Goal: Communication & Community: Answer question/provide support

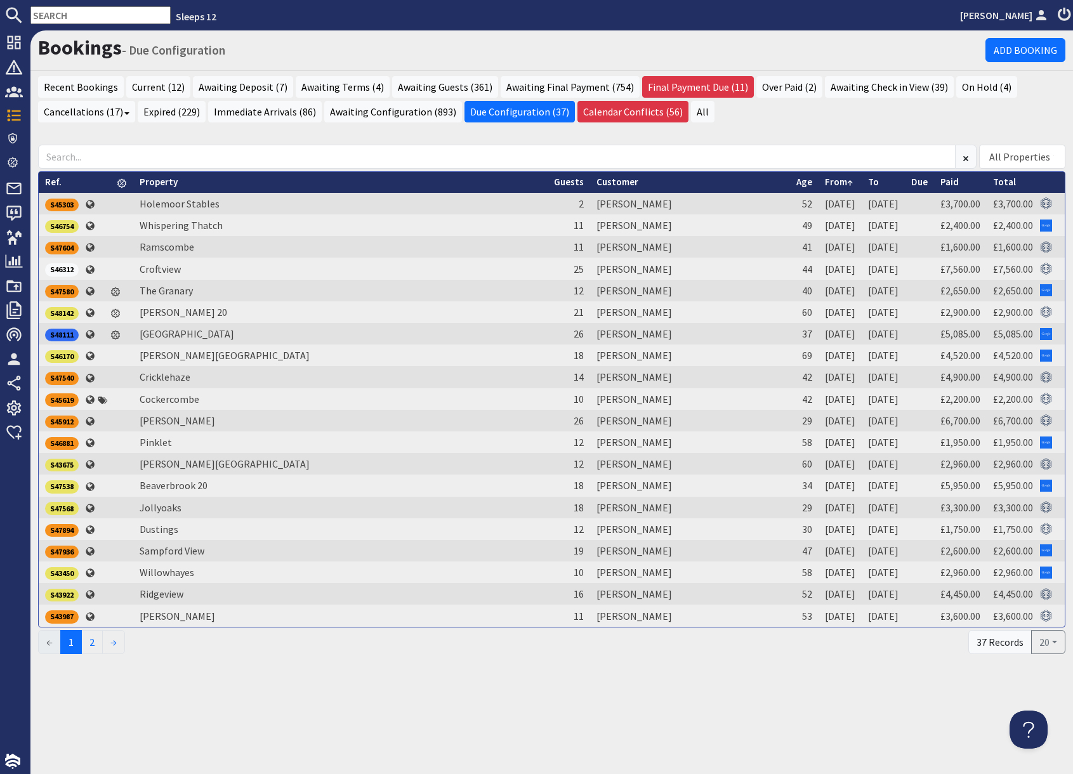
click at [78, 16] on input "text" at bounding box center [100, 15] width 140 height 18
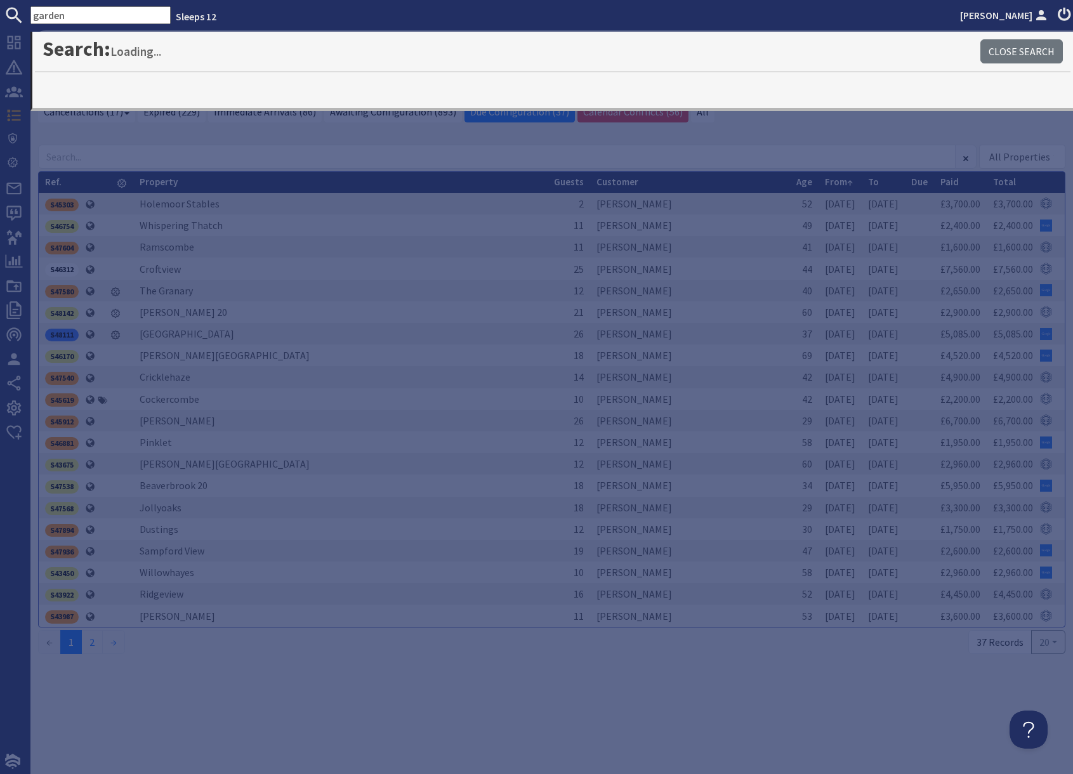
type input "garden"
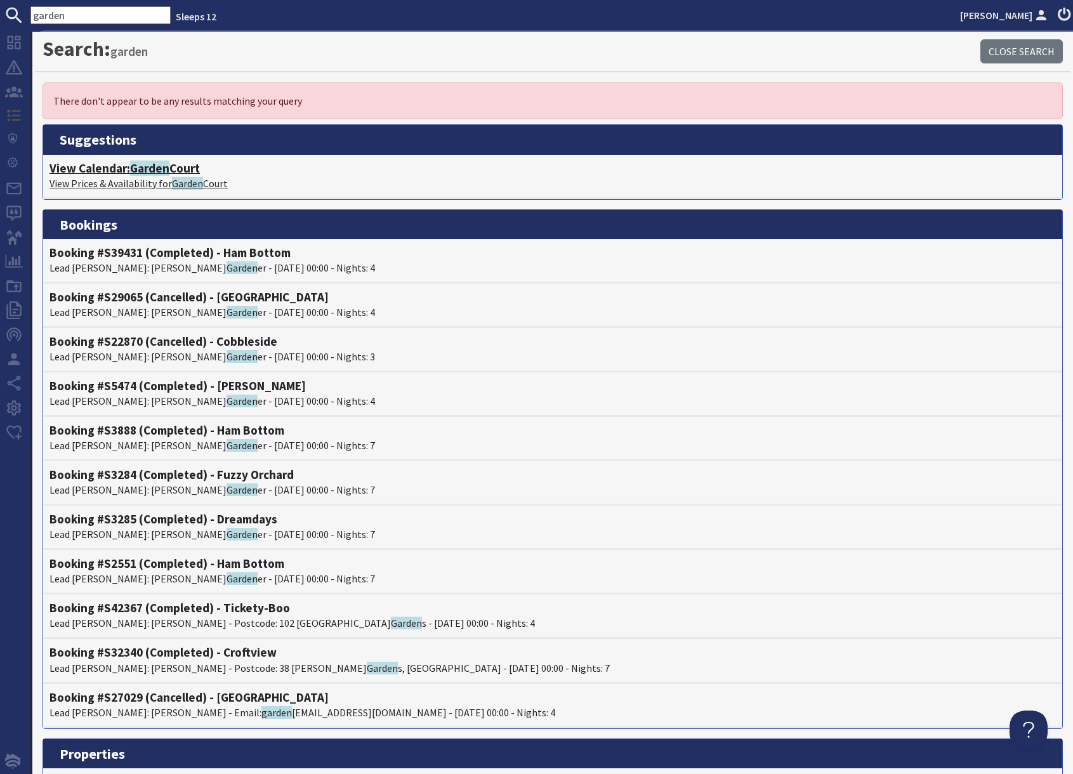
drag, startPoint x: 148, startPoint y: 166, endPoint x: 160, endPoint y: 171, distance: 12.8
click at [148, 166] on span "Garden" at bounding box center [149, 167] width 39 height 15
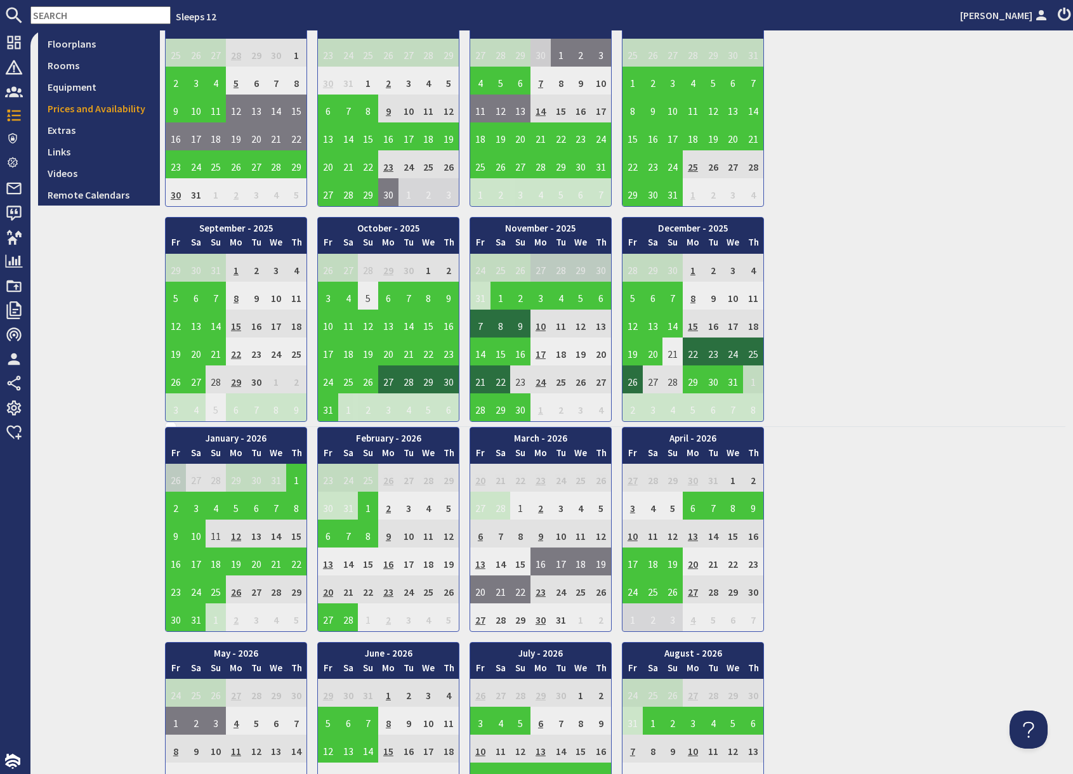
scroll to position [363, 0]
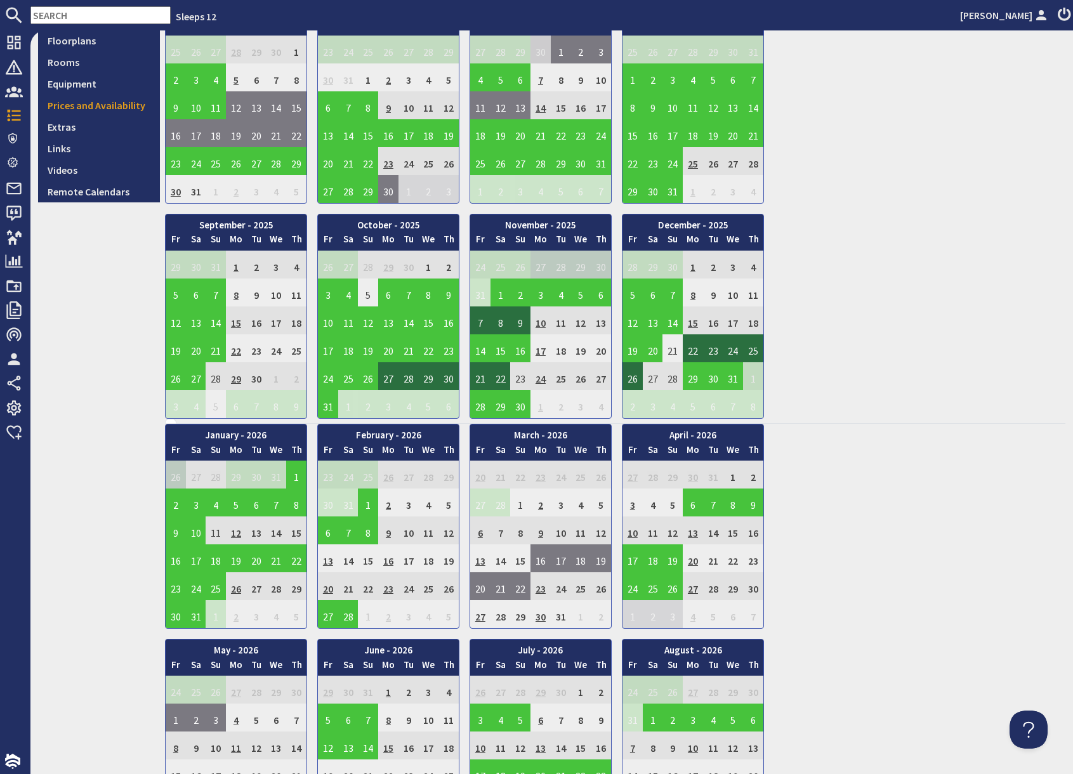
click at [483, 563] on td "13" at bounding box center [480, 558] width 20 height 28
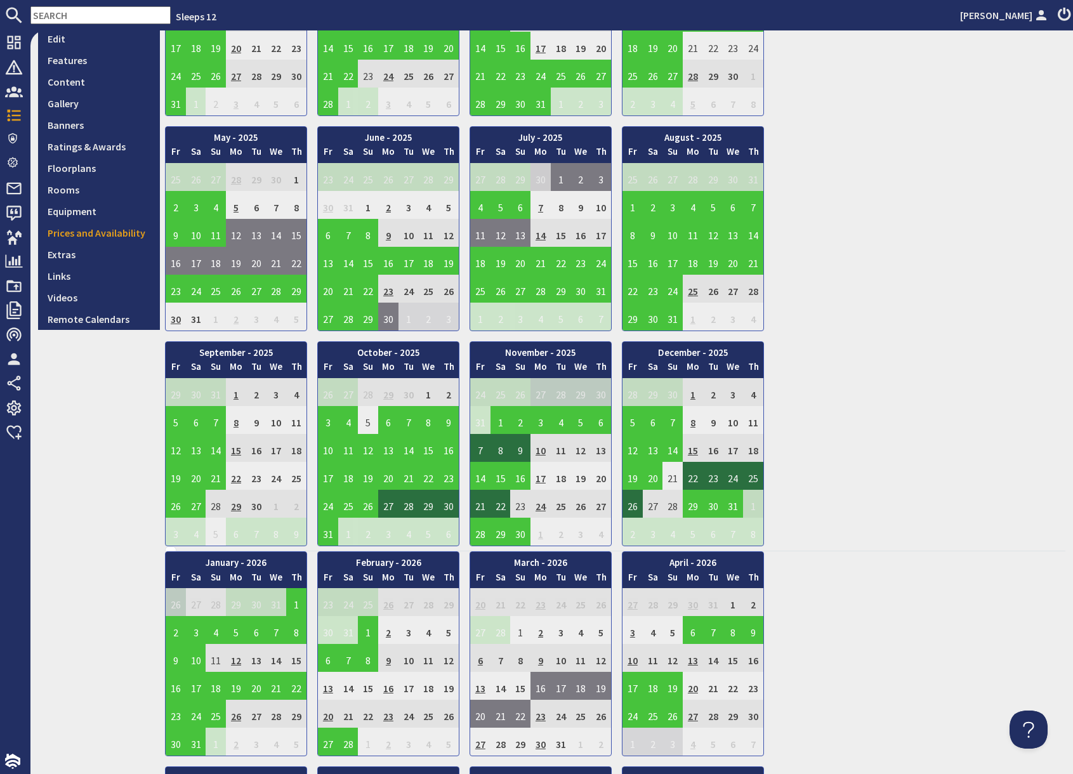
scroll to position [0, 0]
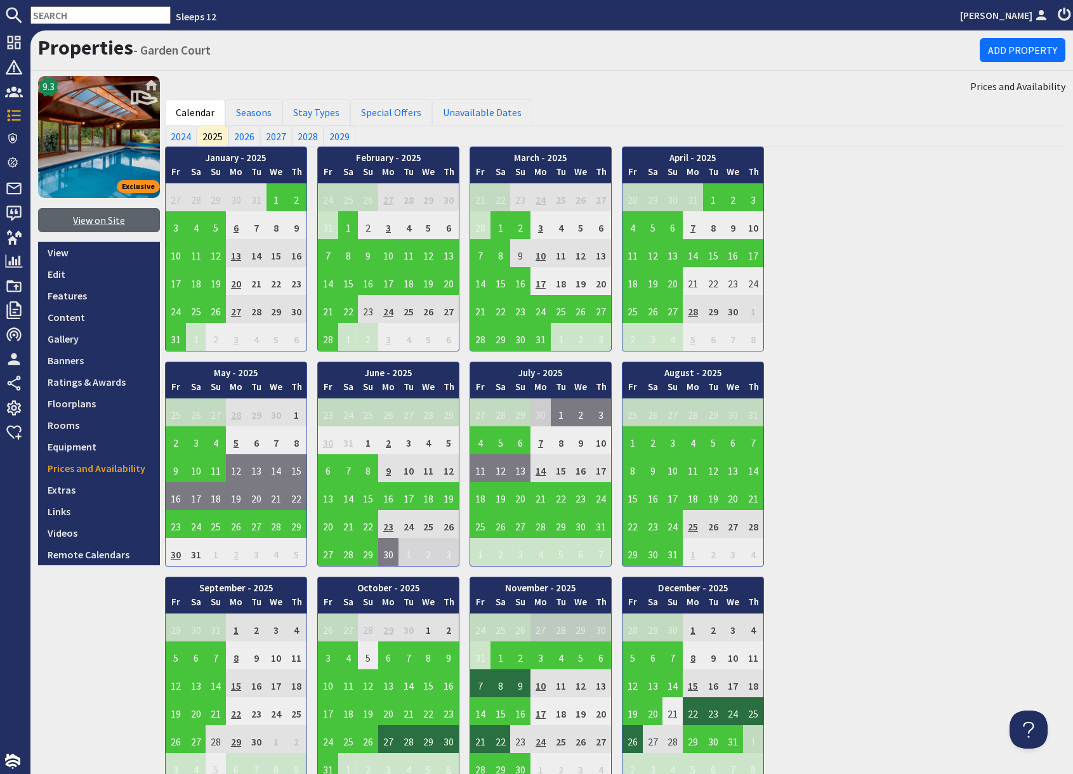
click at [105, 220] on link "View on Site" at bounding box center [99, 220] width 122 height 24
click at [98, 21] on input "text" at bounding box center [100, 15] width 140 height 18
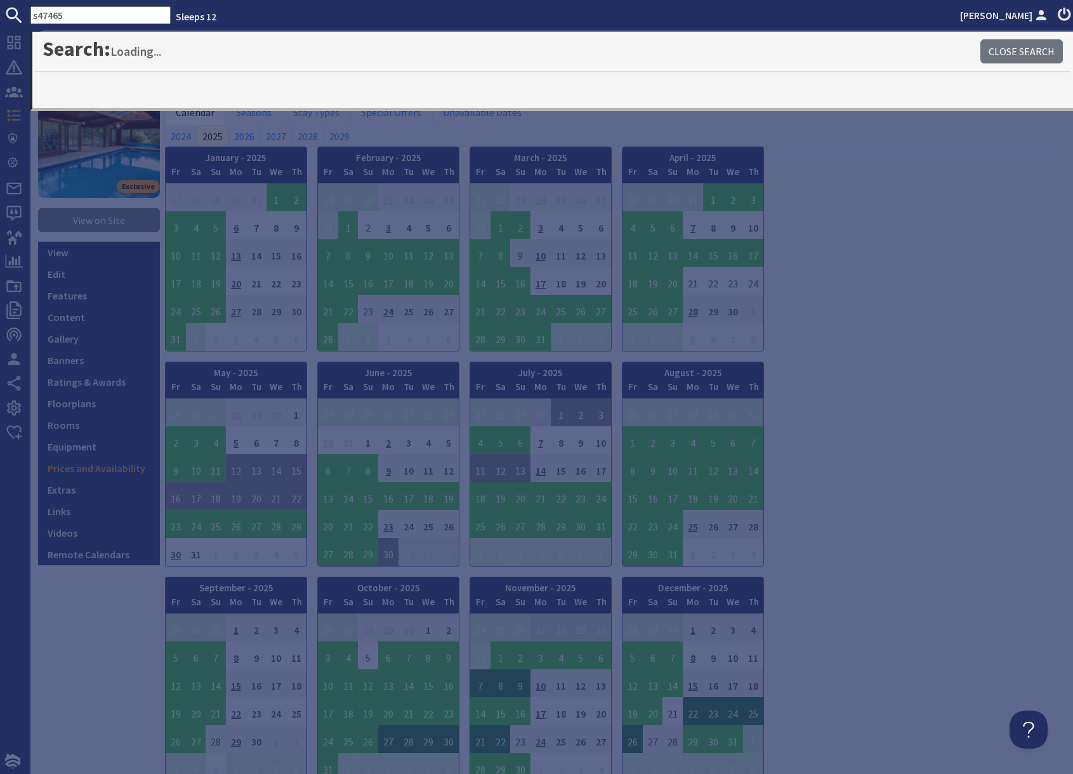
type input "s47465"
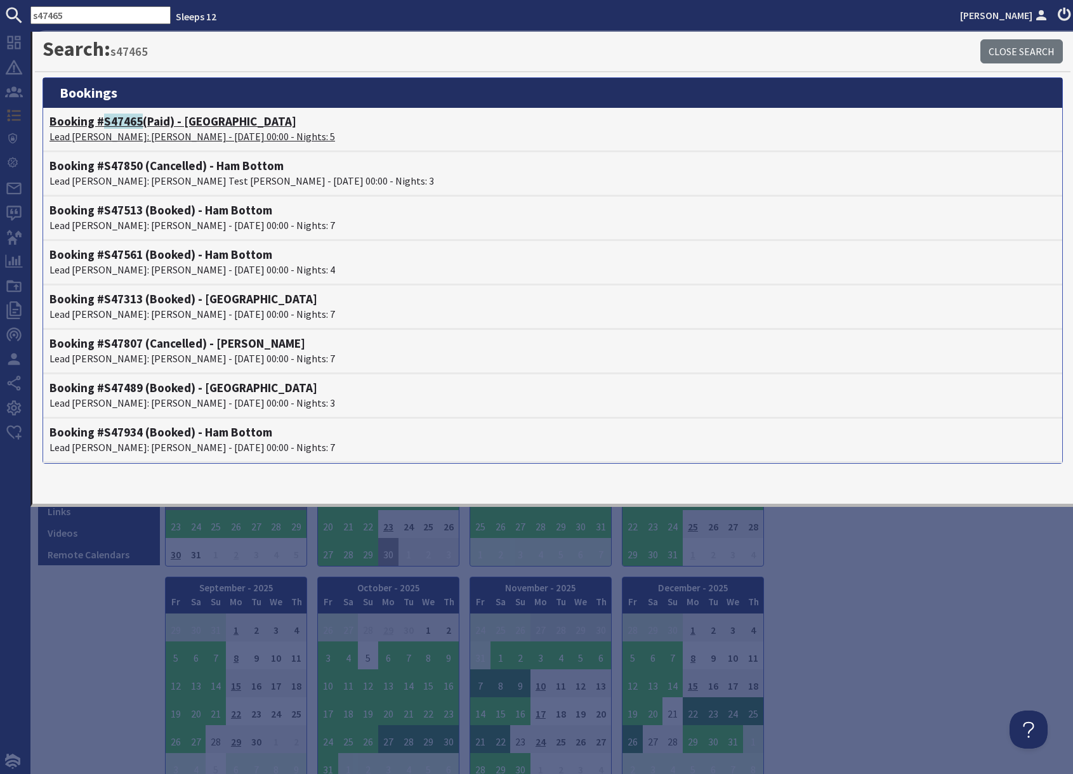
click at [131, 128] on span "S47465" at bounding box center [123, 121] width 39 height 15
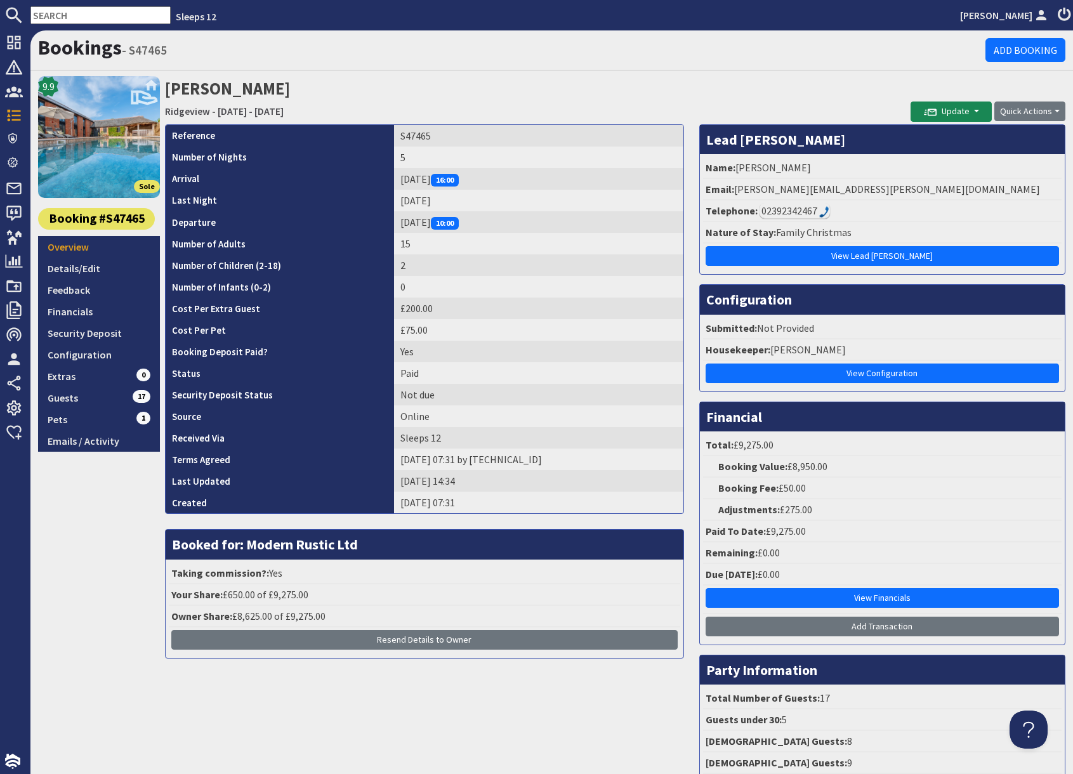
click at [729, 101] on h2 "Amanda Hovry Ridgeview - Wednesday 24/12/2025 - Sunday 28/12/2025" at bounding box center [537, 98] width 745 height 45
drag, startPoint x: 735, startPoint y: 189, endPoint x: 890, endPoint y: 187, distance: 154.8
click at [890, 187] on li "Email: amanda.hovey@hotmail.co.uk" at bounding box center [882, 190] width 358 height 22
copy li "amanda.hovey@hotmail.co.uk"
click at [284, 111] on link "Wednesday 24/12/2025 - Sunday 28/12/2025" at bounding box center [251, 111] width 66 height 13
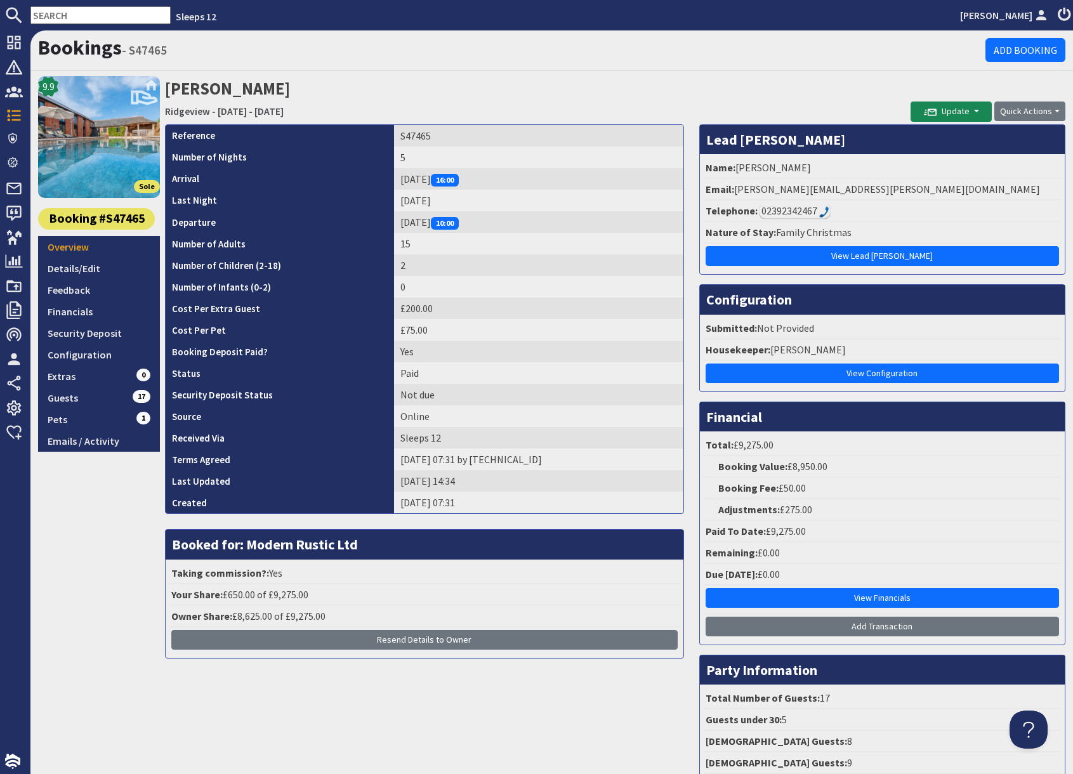
scroll to position [1, 0]
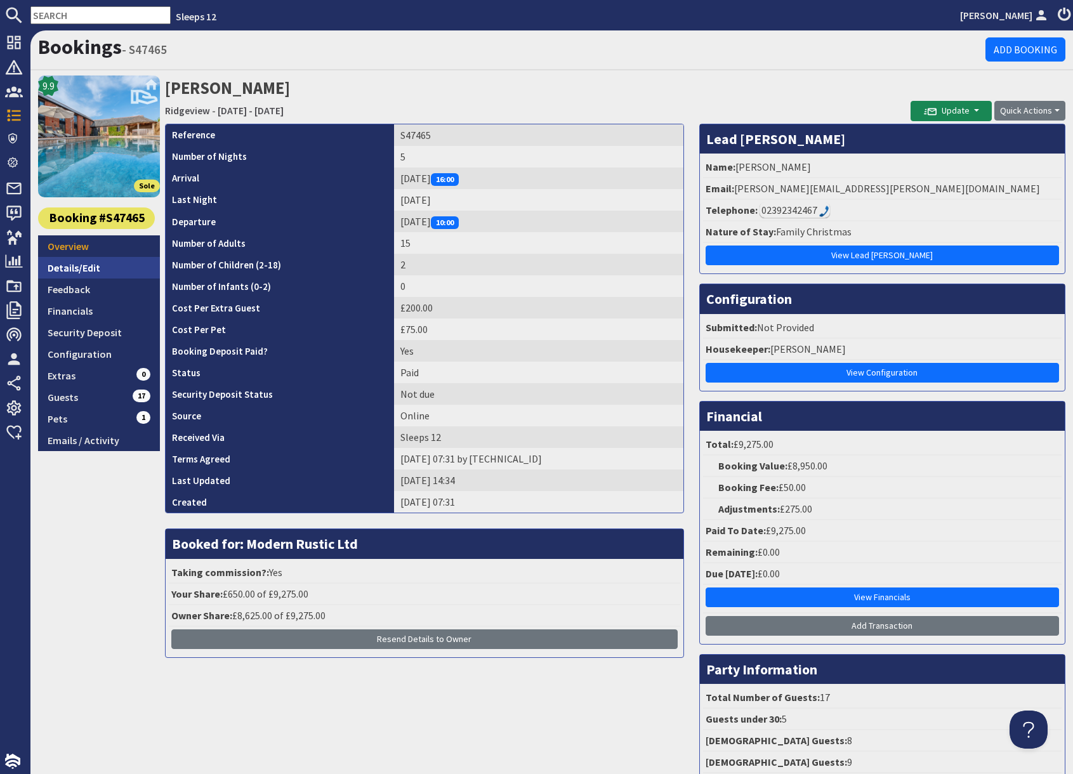
click at [70, 270] on link "Details/Edit" at bounding box center [99, 268] width 122 height 22
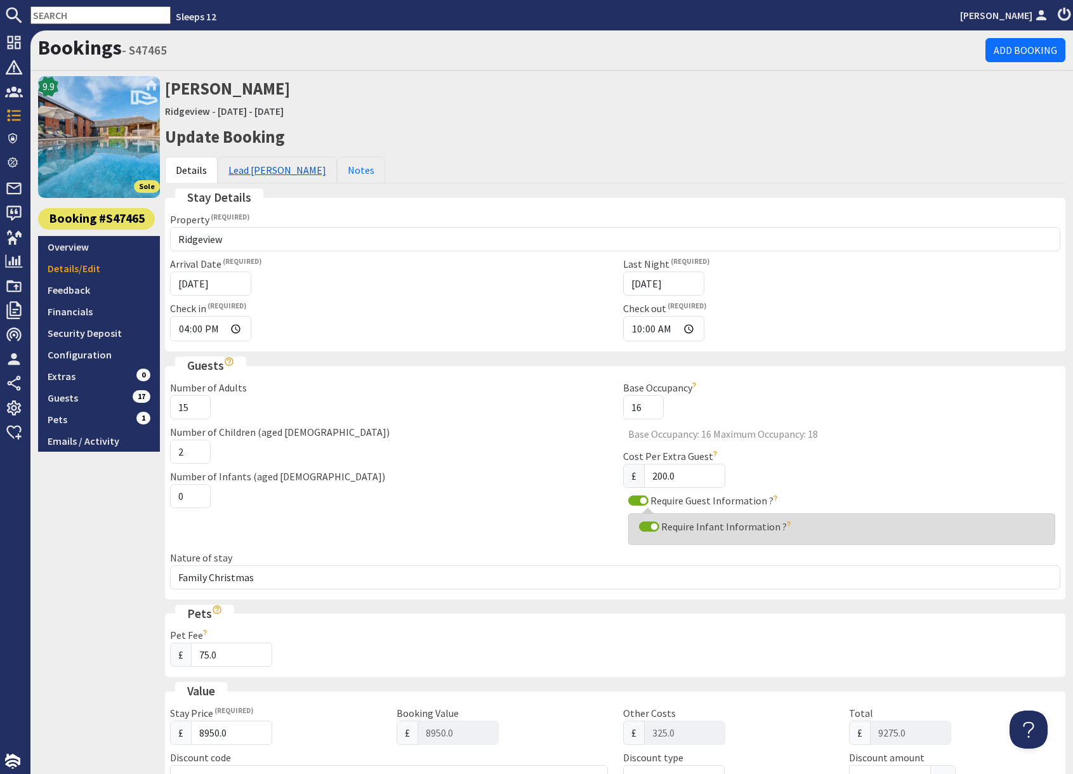
click at [266, 173] on link "Lead [PERSON_NAME]" at bounding box center [277, 170] width 119 height 27
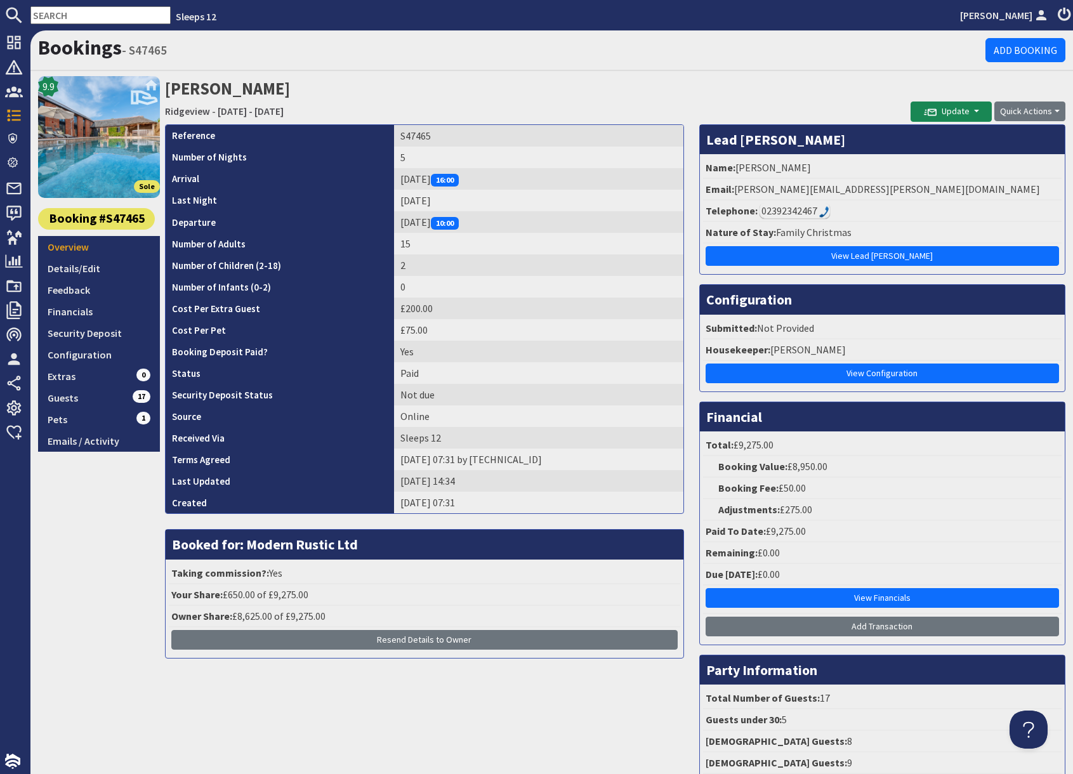
click at [92, 549] on div "9.9 Sole Booking #S47465 Overview Details/Edit Feedback Financials Security Dep…" at bounding box center [99, 441] width 122 height 731
click at [67, 13] on input "text" at bounding box center [100, 15] width 140 height 18
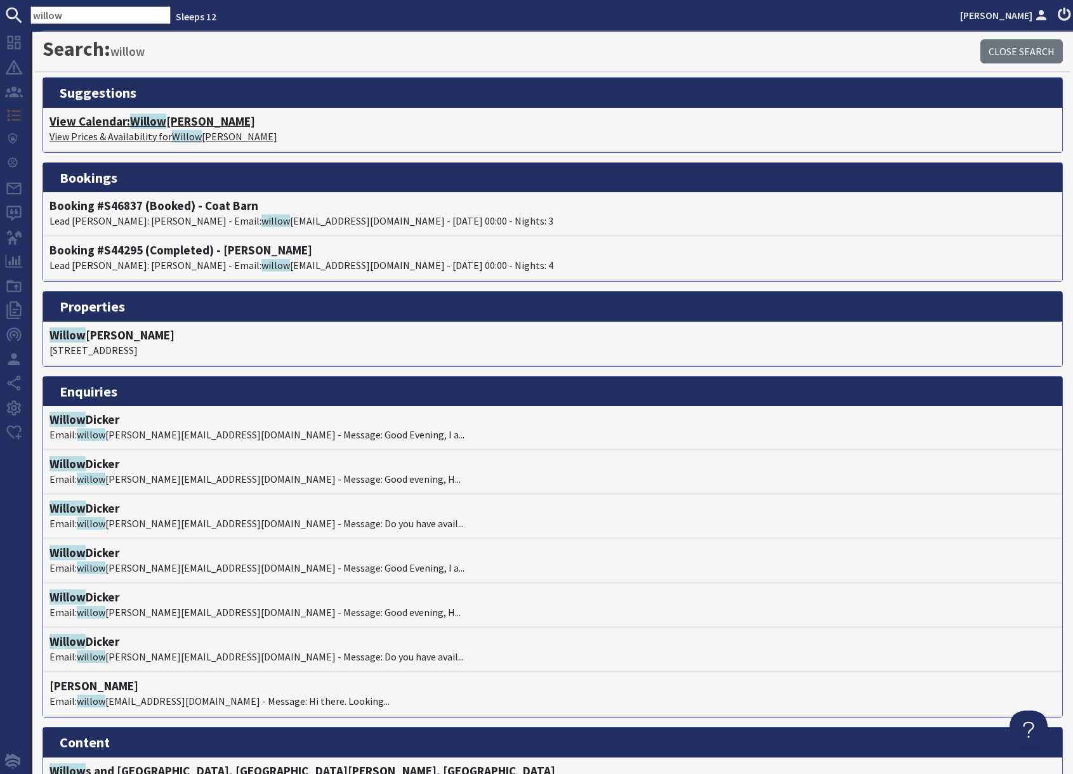
type input "willow"
click at [137, 129] on p "View Prices & Availability for Willow hayes" at bounding box center [552, 136] width 1006 height 15
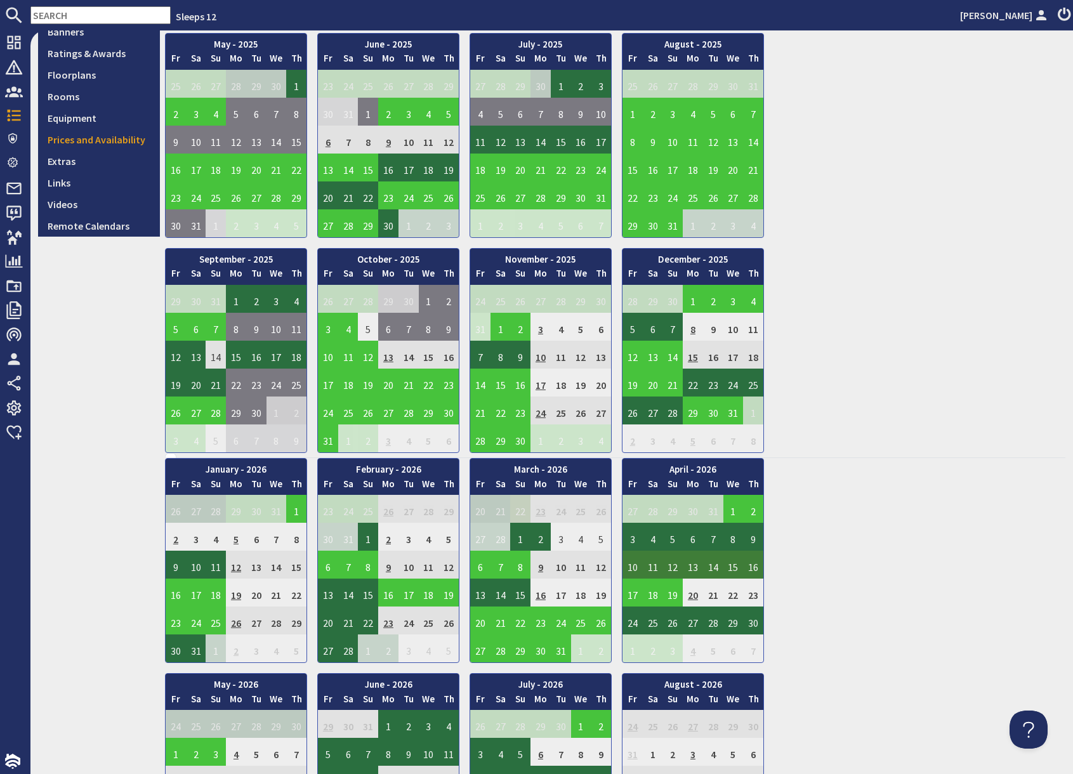
scroll to position [329, 0]
click at [327, 328] on td "3" at bounding box center [328, 326] width 20 height 28
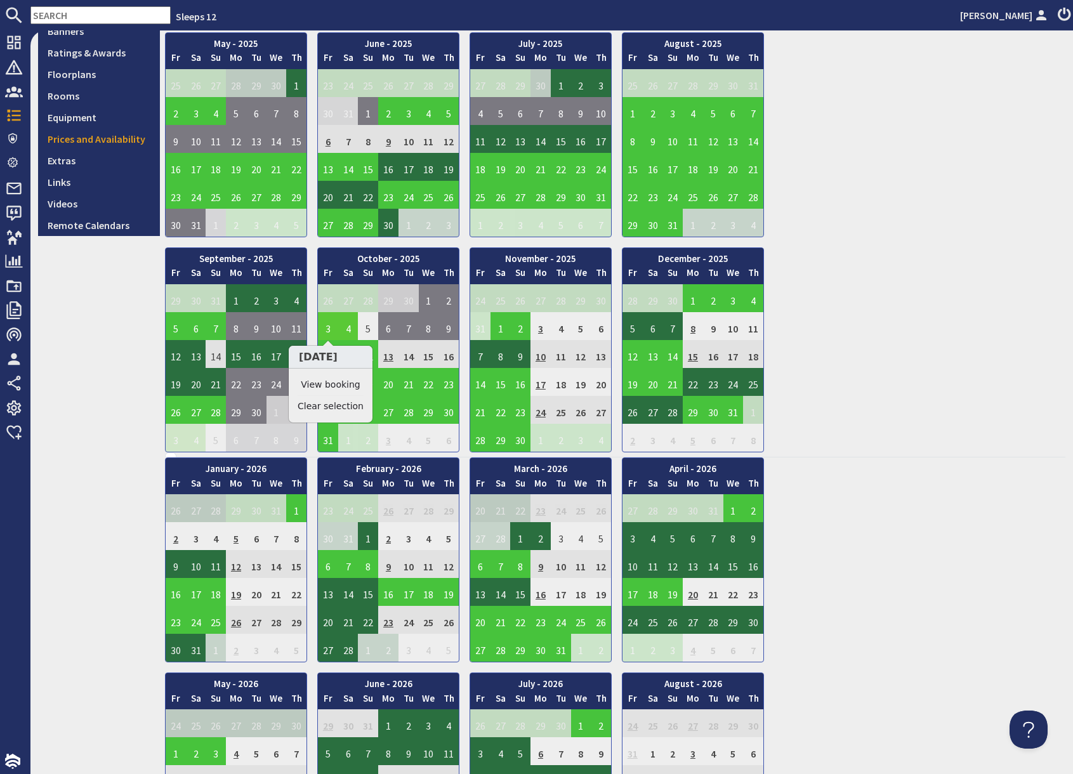
drag, startPoint x: 324, startPoint y: 389, endPoint x: 333, endPoint y: 388, distance: 9.5
click at [324, 388] on link "View booking" at bounding box center [331, 384] width 66 height 13
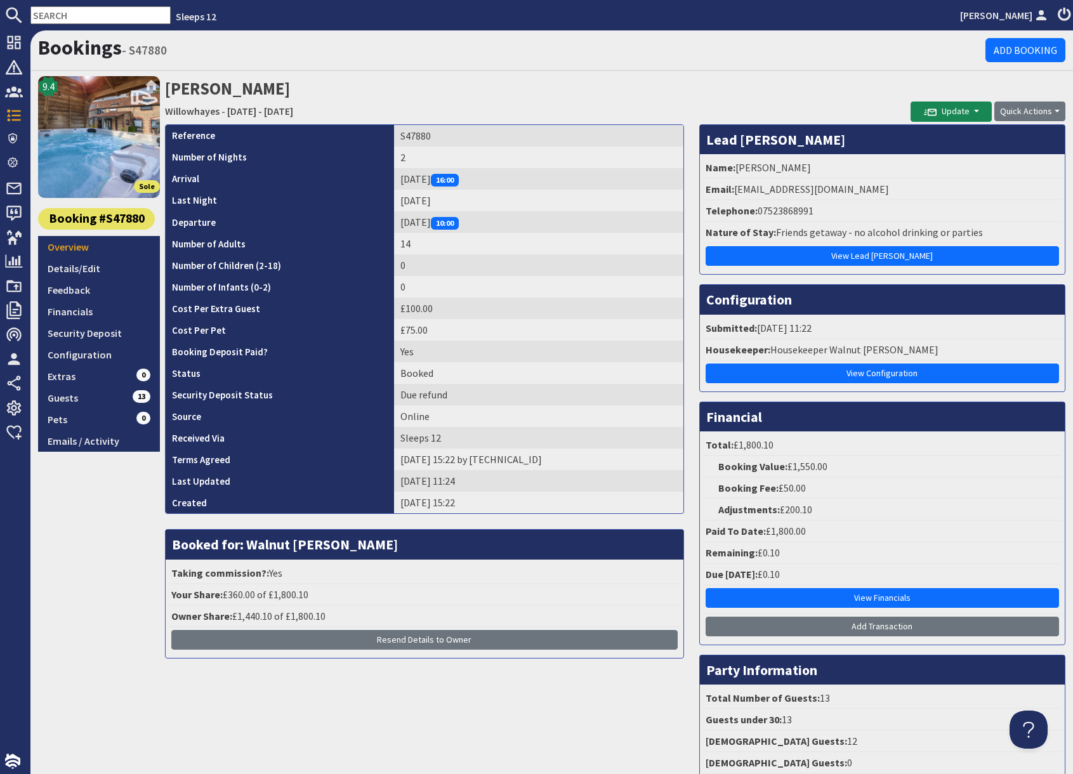
click at [852, 82] on h2 "Hussein Ramzan Willowhayes - Friday 03/10/2025 - Saturday 04/10/2025" at bounding box center [537, 98] width 745 height 45
drag, startPoint x: 398, startPoint y: 136, endPoint x: 436, endPoint y: 136, distance: 38.1
click at [436, 136] on td "S47880" at bounding box center [538, 136] width 289 height 22
copy td "S47880"
drag, startPoint x: 91, startPoint y: 331, endPoint x: 119, endPoint y: 337, distance: 28.8
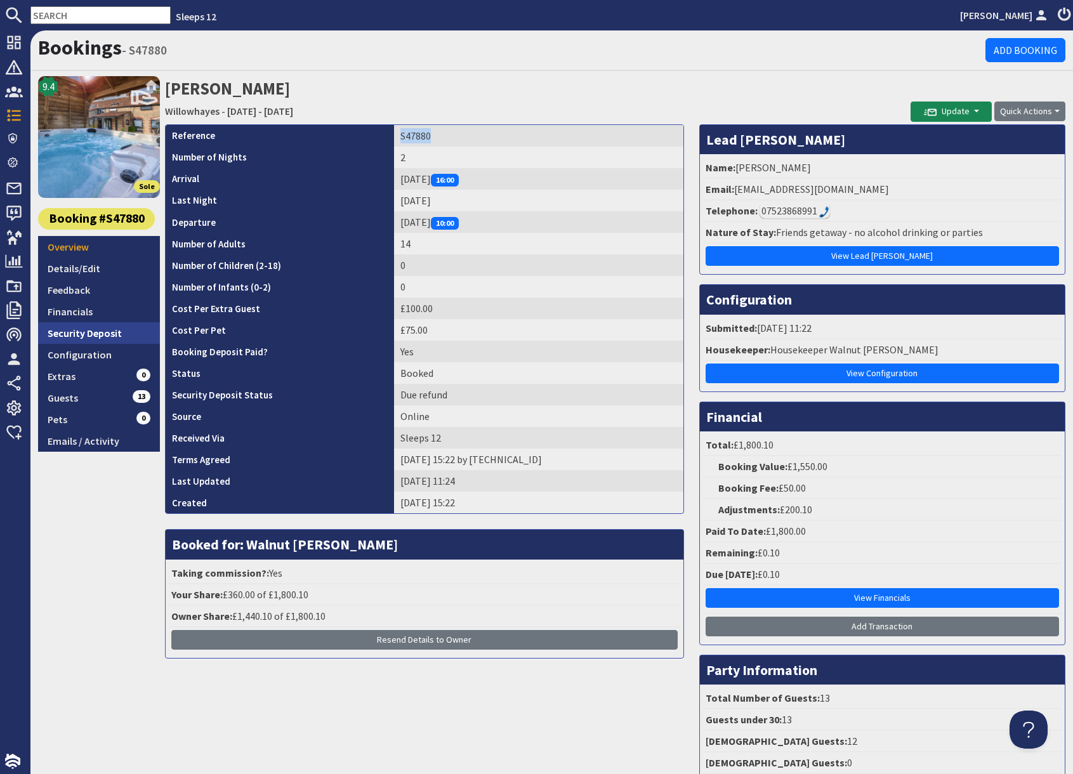
click at [92, 331] on link "Security Deposit" at bounding box center [99, 333] width 122 height 22
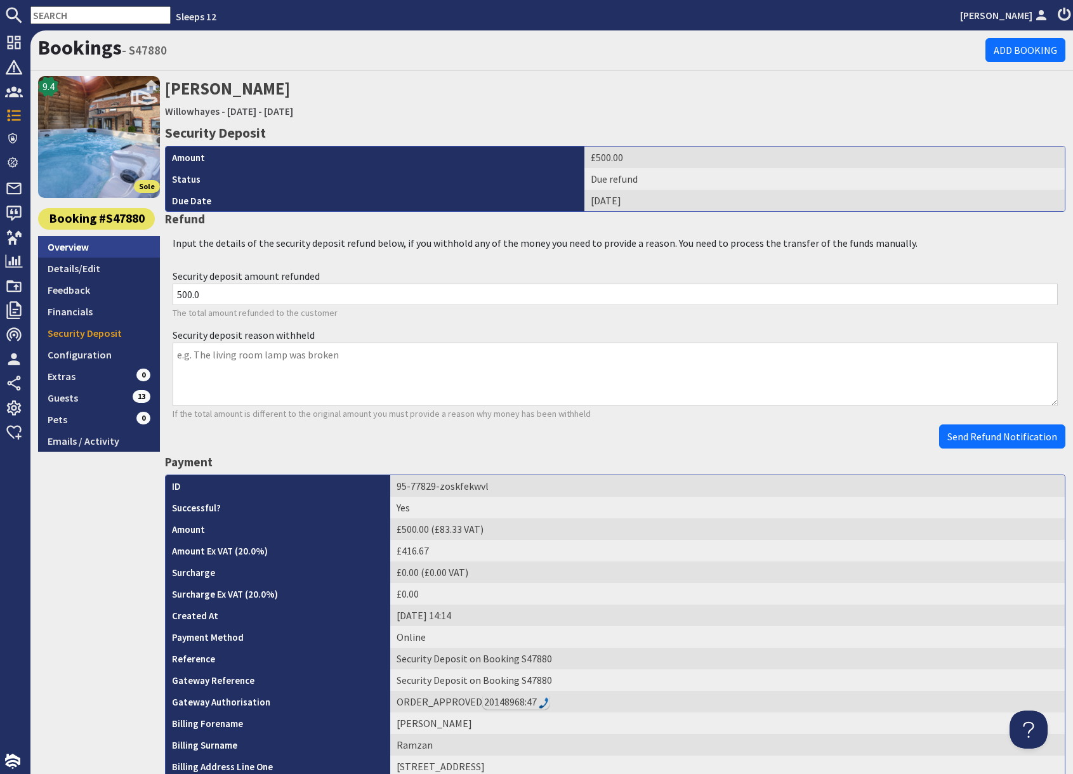
click at [86, 246] on link "Overview" at bounding box center [99, 247] width 122 height 22
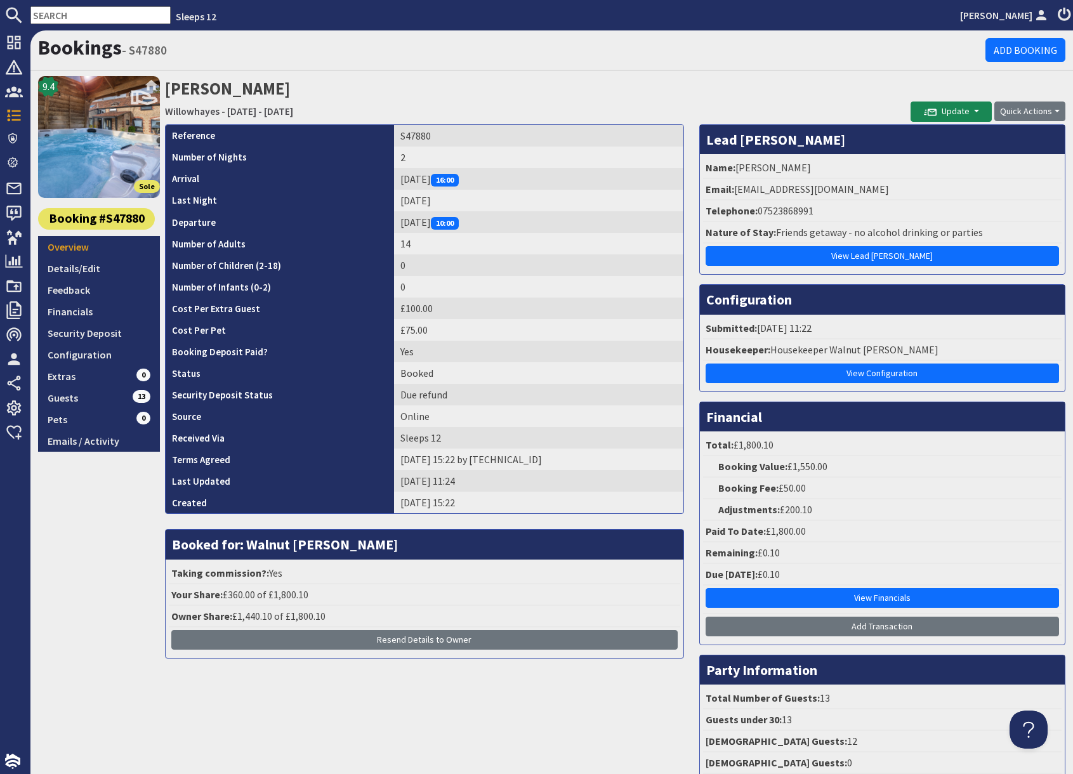
drag, startPoint x: 858, startPoint y: 96, endPoint x: 797, endPoint y: 119, distance: 65.6
click at [850, 97] on h2 "Hussein Ramzan Willowhayes - Friday 03/10/2025 - Saturday 04/10/2025" at bounding box center [537, 98] width 745 height 45
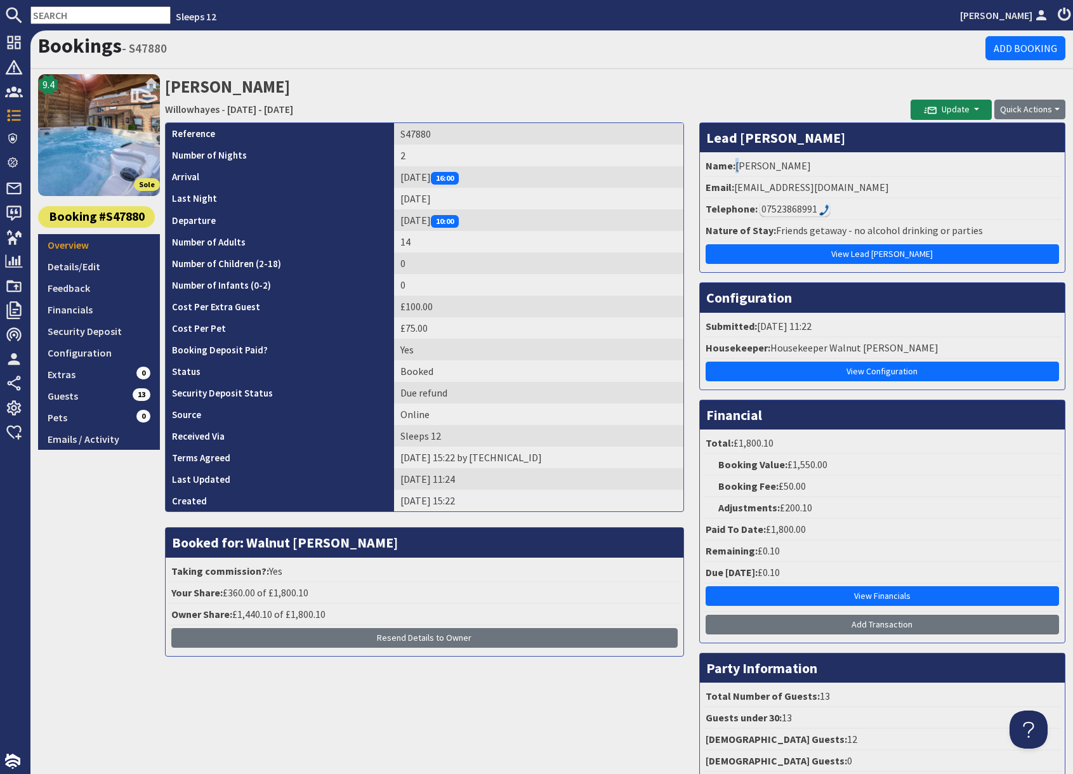
drag, startPoint x: 735, startPoint y: 167, endPoint x: 830, endPoint y: 165, distance: 95.2
click at [830, 165] on li "Name: Hussein Ramzan" at bounding box center [882, 166] width 358 height 22
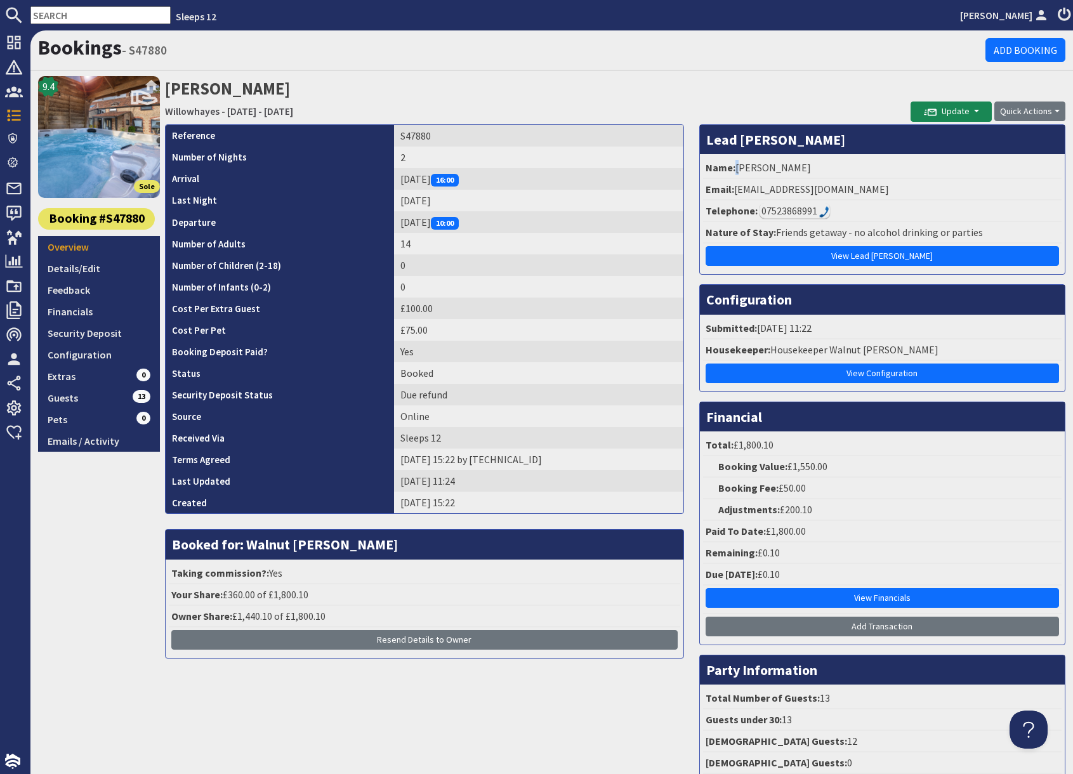
copy li "Hussein Ramzan"
click at [100, 331] on link "Security Deposit" at bounding box center [99, 333] width 122 height 22
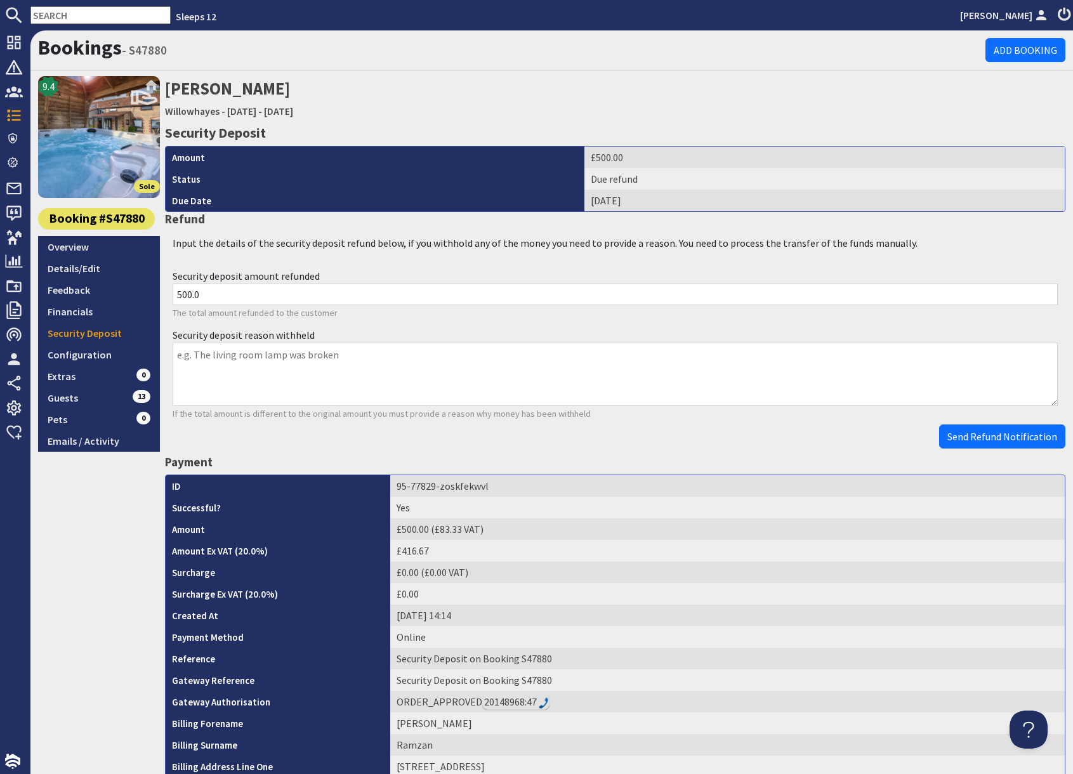
click at [65, 16] on input "text" at bounding box center [100, 15] width 140 height 18
paste input "S46357"
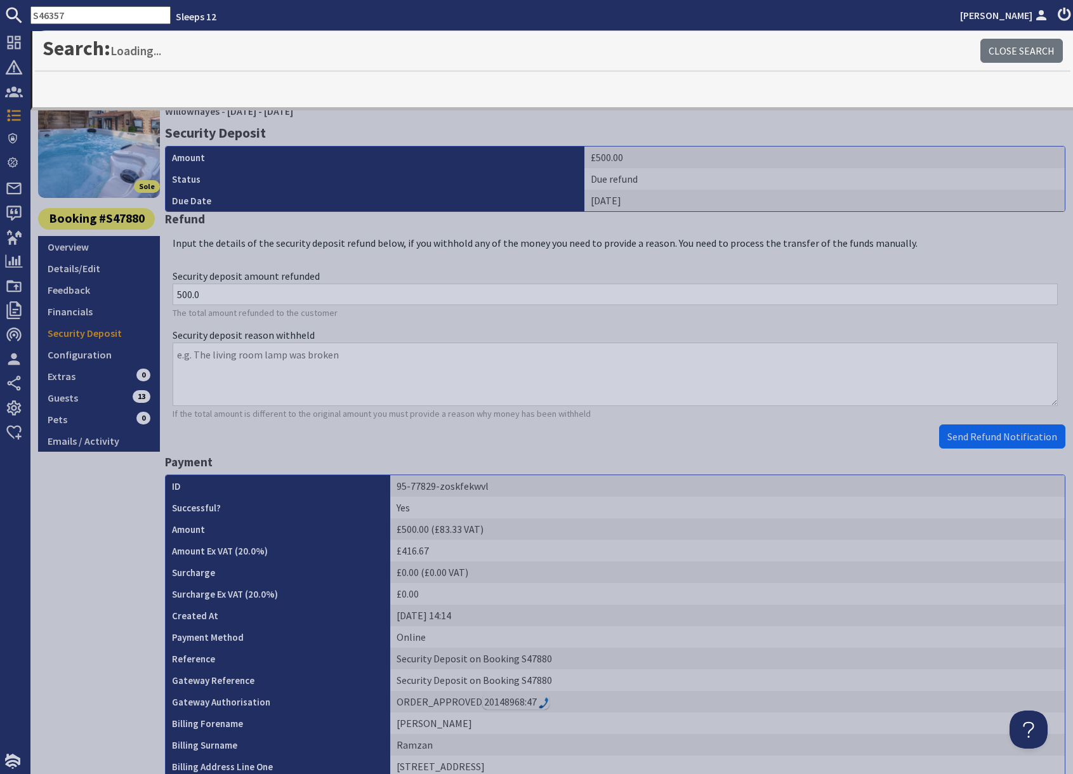
type input "S46357"
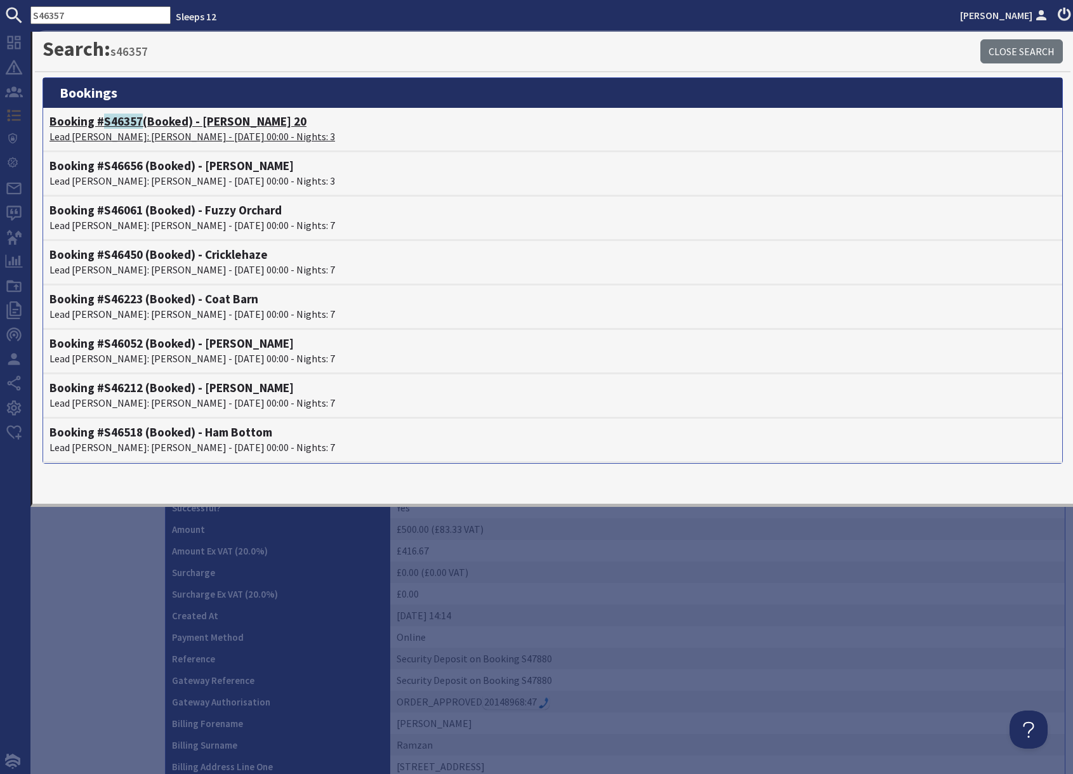
click at [130, 125] on span "S46357" at bounding box center [123, 121] width 39 height 15
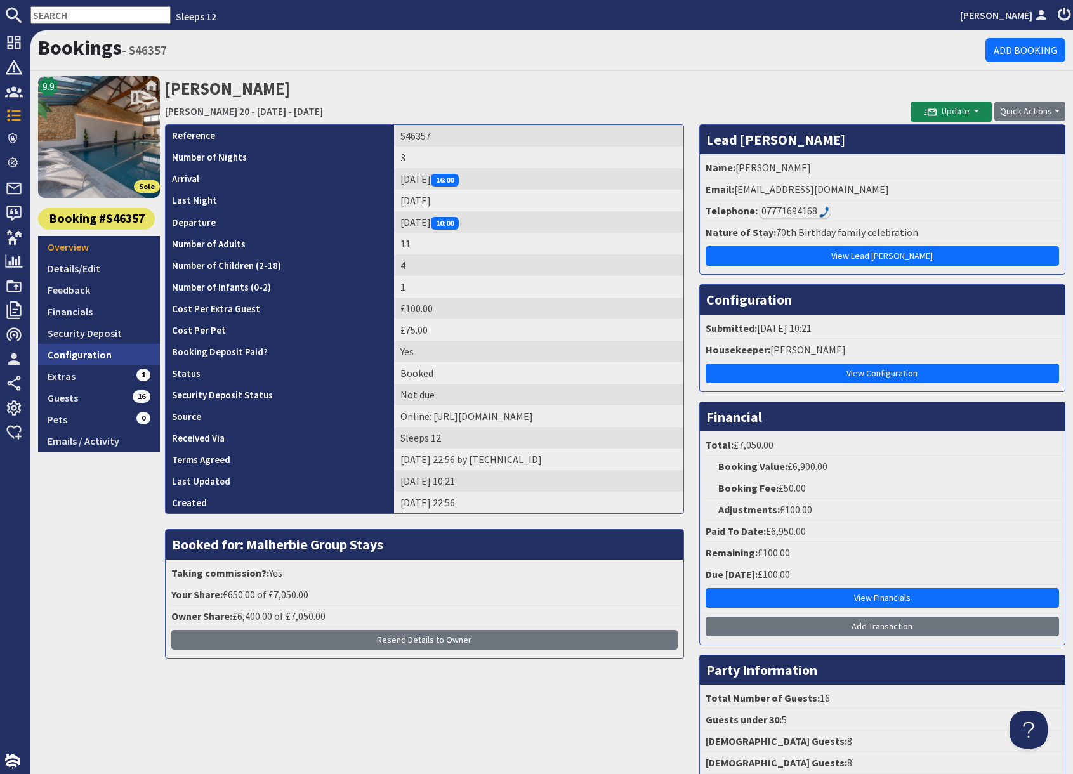
click at [89, 354] on link "Configuration" at bounding box center [99, 355] width 122 height 22
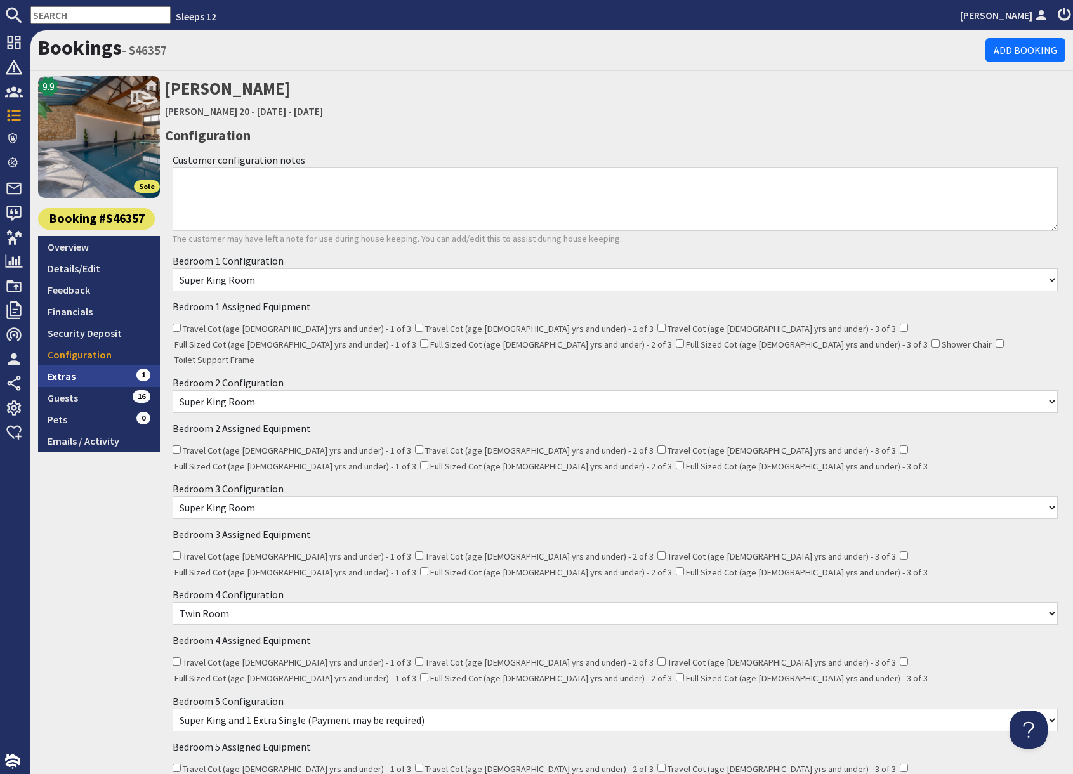
click at [82, 375] on link "Extras 1" at bounding box center [99, 376] width 122 height 22
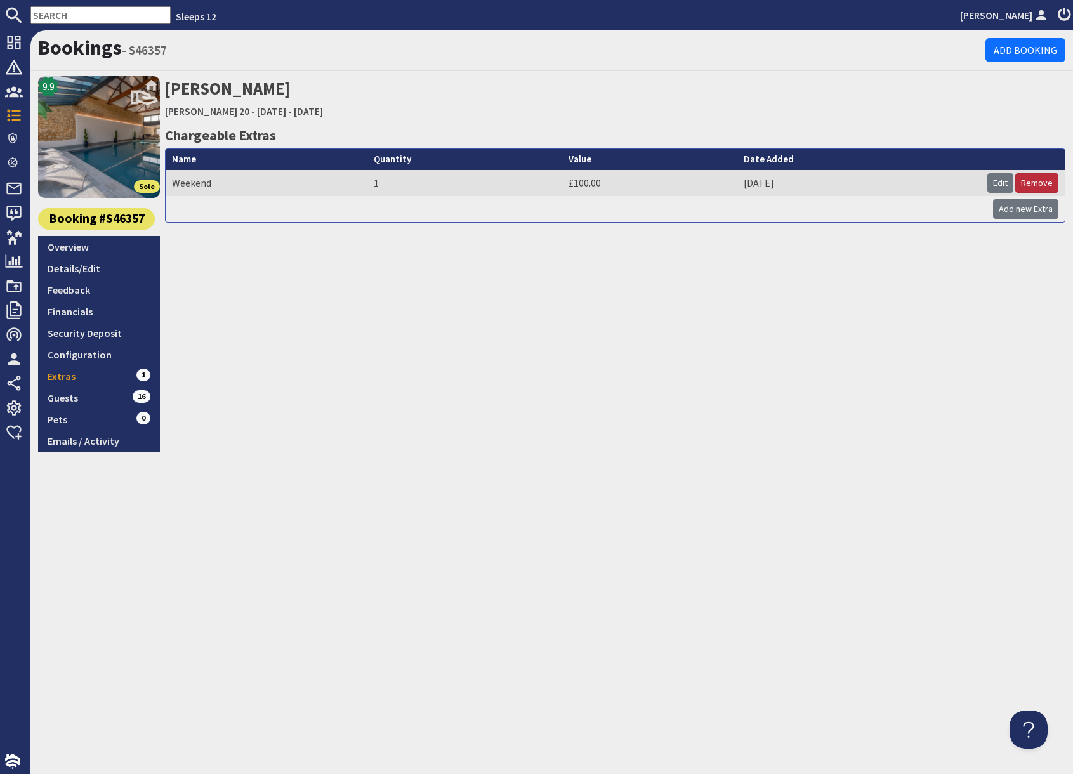
click at [1042, 182] on link "Remove" at bounding box center [1036, 183] width 43 height 20
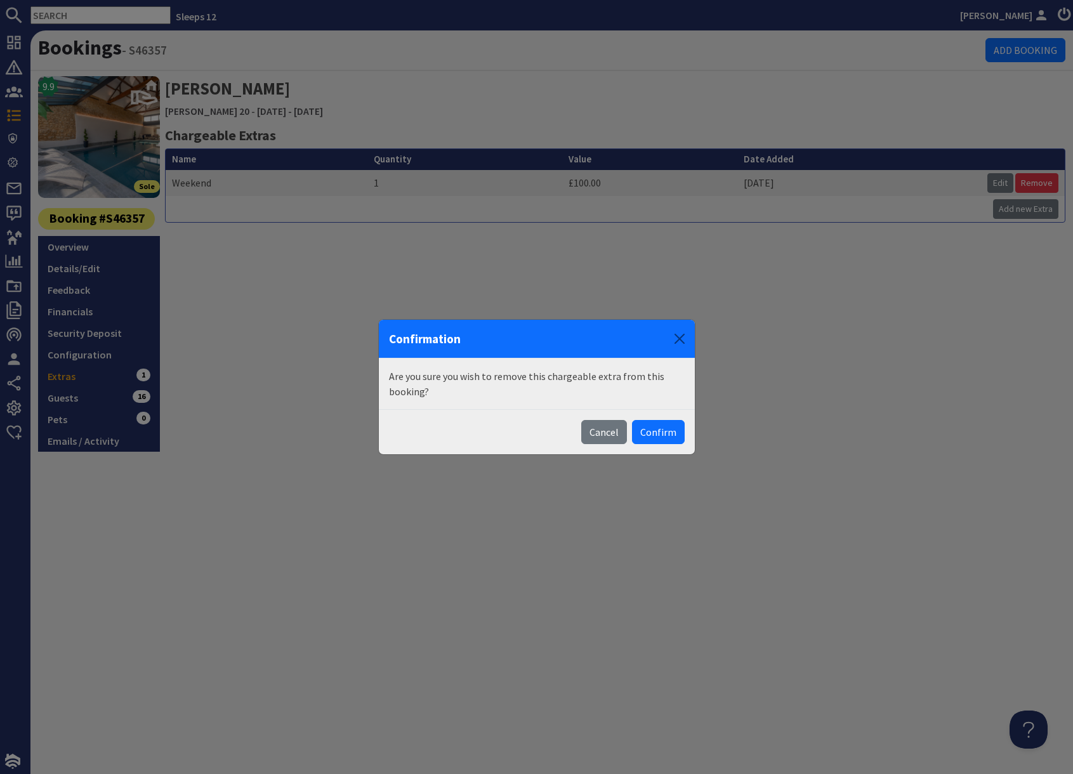
click at [669, 436] on button "Confirm" at bounding box center [658, 432] width 53 height 24
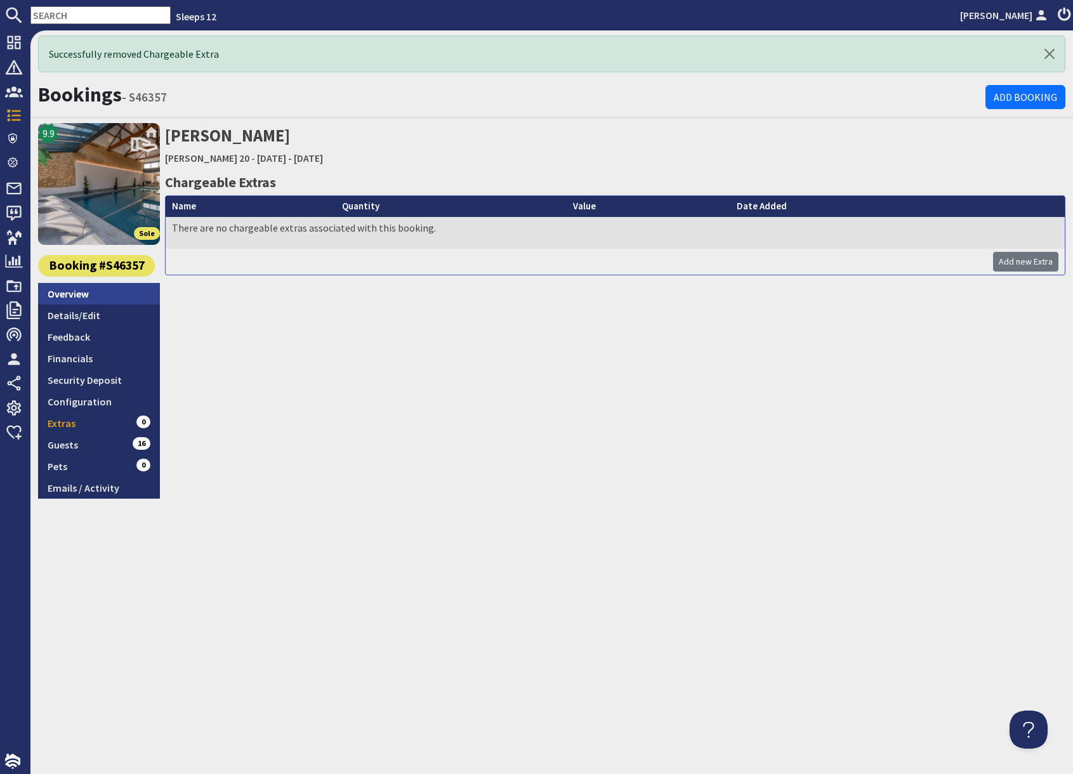
click at [92, 296] on link "Overview" at bounding box center [99, 294] width 122 height 22
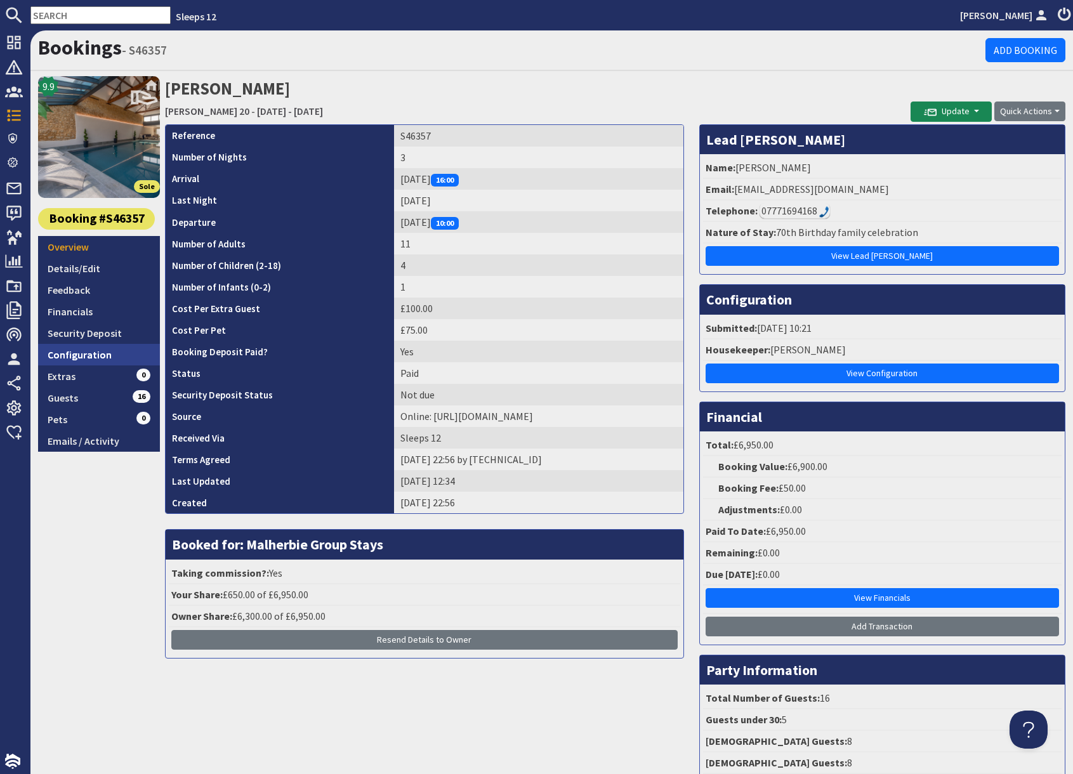
click at [96, 355] on link "Configuration" at bounding box center [99, 355] width 122 height 22
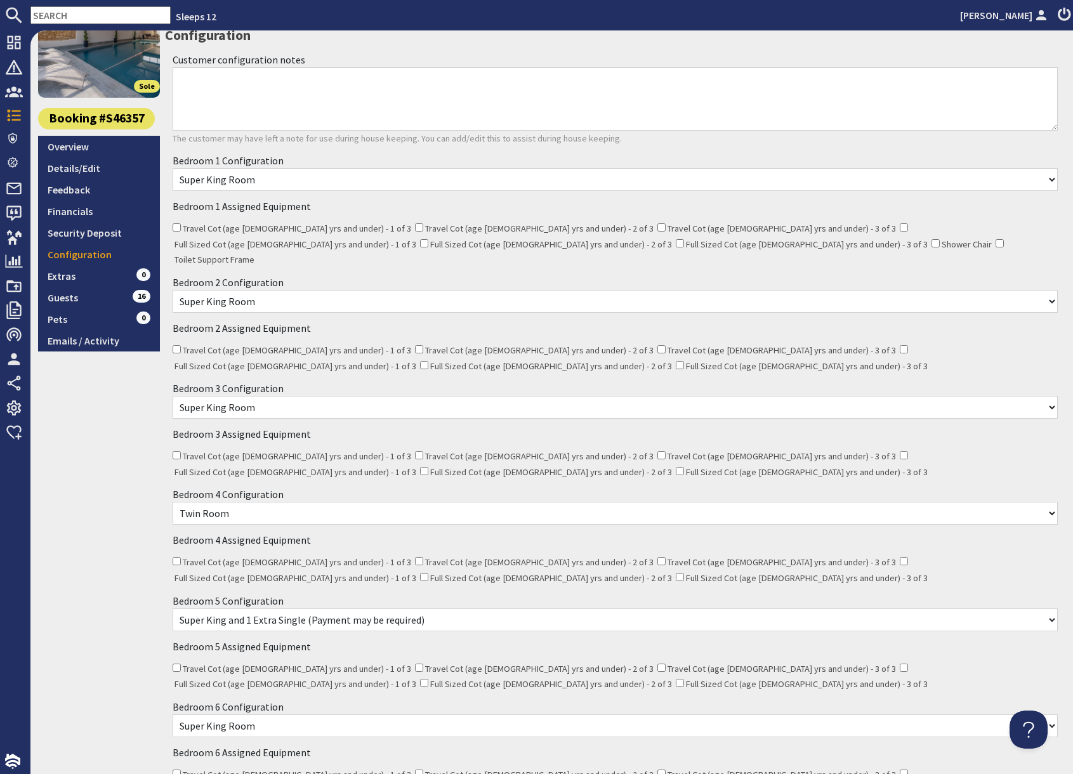
scroll to position [99, 0]
drag, startPoint x: 265, startPoint y: 101, endPoint x: 251, endPoint y: 93, distance: 16.5
click at [265, 101] on textarea "Customer configuration notes" at bounding box center [615, 100] width 885 height 63
click at [249, 91] on textarea "Customer configuration notes" at bounding box center [615, 100] width 885 height 63
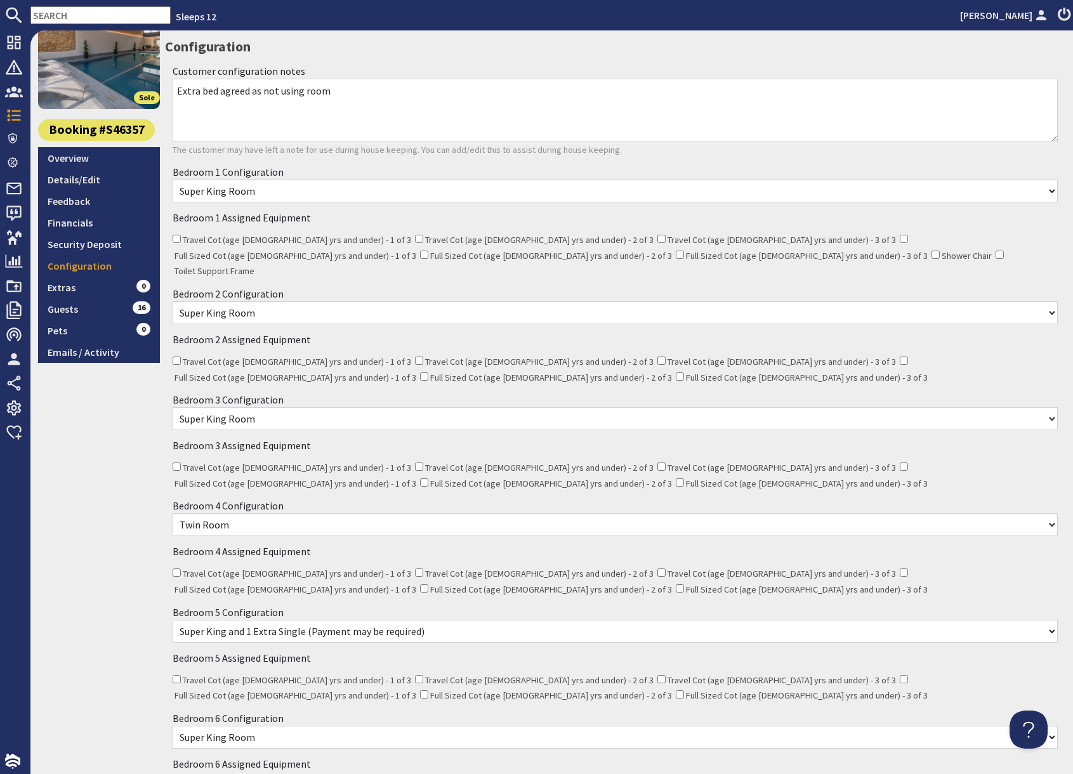
scroll to position [0, 0]
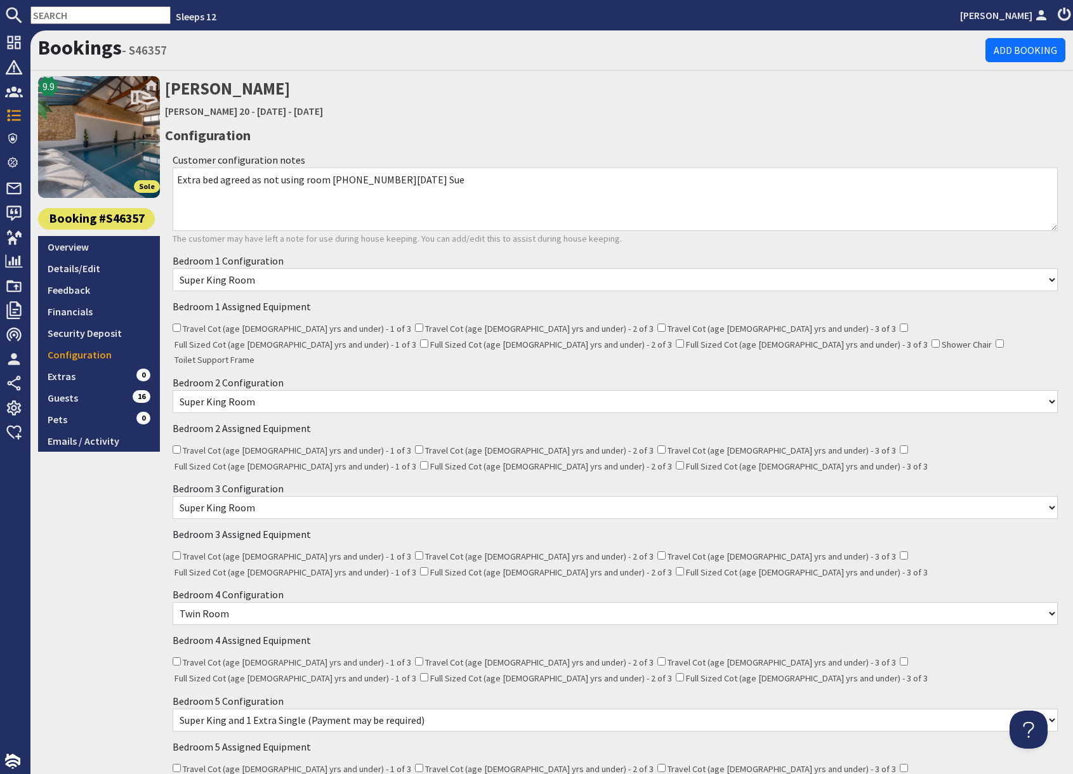
click at [336, 180] on textarea "Extra bed agreed as not using room 10 06.10.25 Sue" at bounding box center [615, 198] width 885 height 63
click at [341, 181] on textarea "Extra bed agreed as not using room 10. 06.10.25 Sue" at bounding box center [615, 198] width 885 height 63
drag, startPoint x: 177, startPoint y: 178, endPoint x: 423, endPoint y: 187, distance: 246.3
click at [423, 187] on textarea "Extra bed agreed as not using room 10. 06.10.25 Sue" at bounding box center [615, 198] width 885 height 63
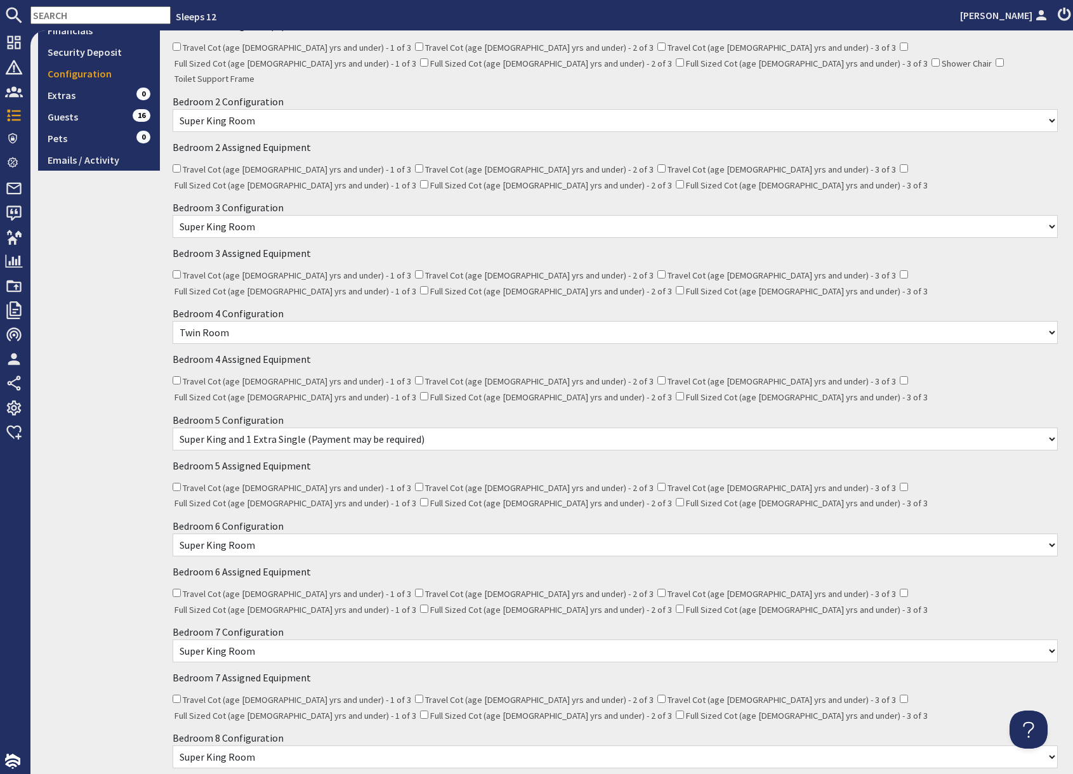
scroll to position [778, 0]
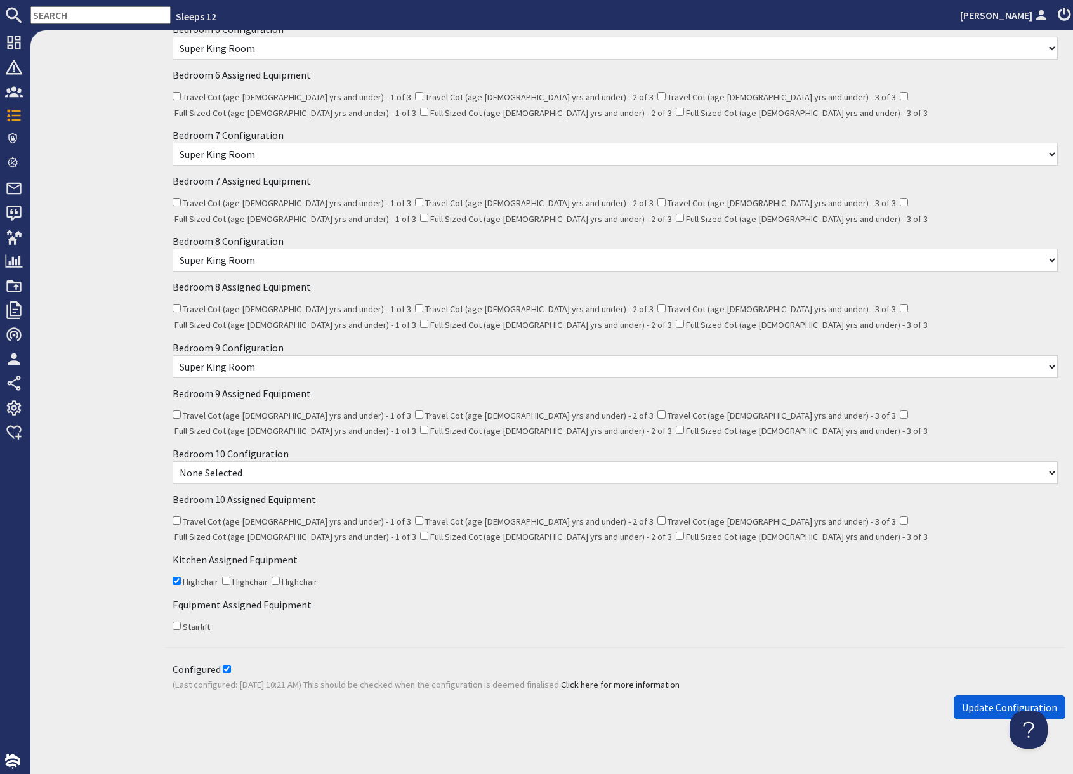
type textarea "Extra bed agreed as not using room 10. 06.10.25 Sue"
drag, startPoint x: 995, startPoint y: 692, endPoint x: 978, endPoint y: 696, distance: 16.9
click at [995, 701] on span "Update Configuration" at bounding box center [1009, 707] width 95 height 13
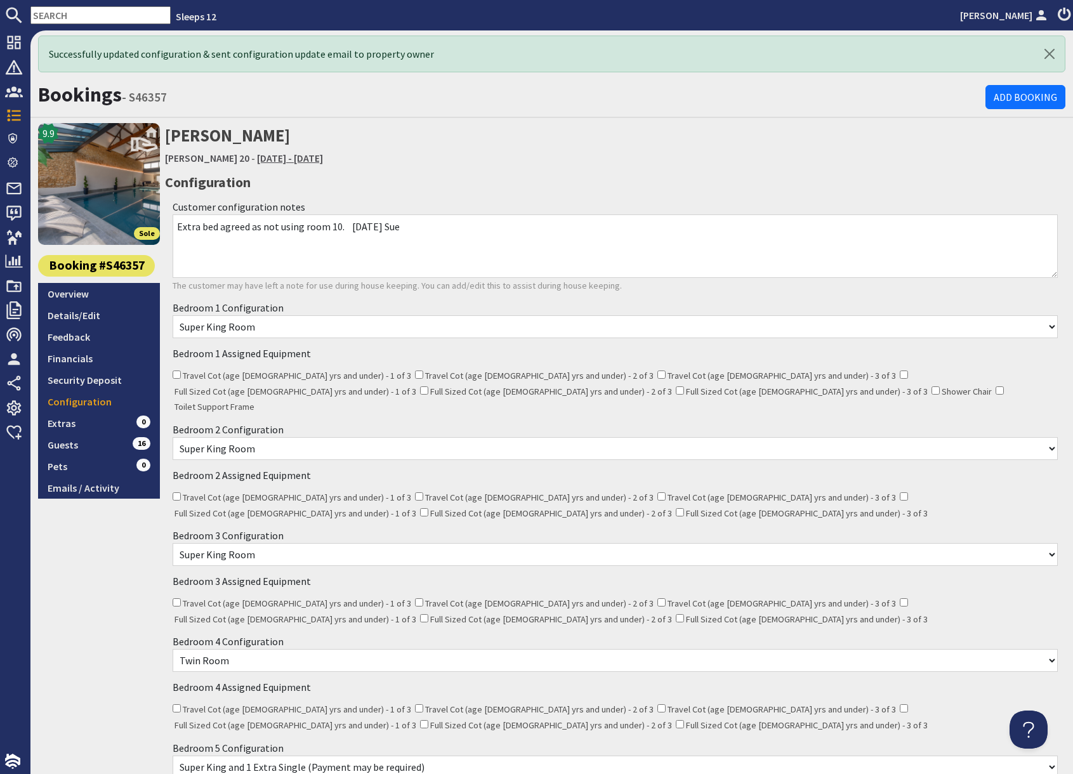
scroll to position [0, 0]
click at [79, 314] on link "Details/Edit" at bounding box center [99, 315] width 122 height 22
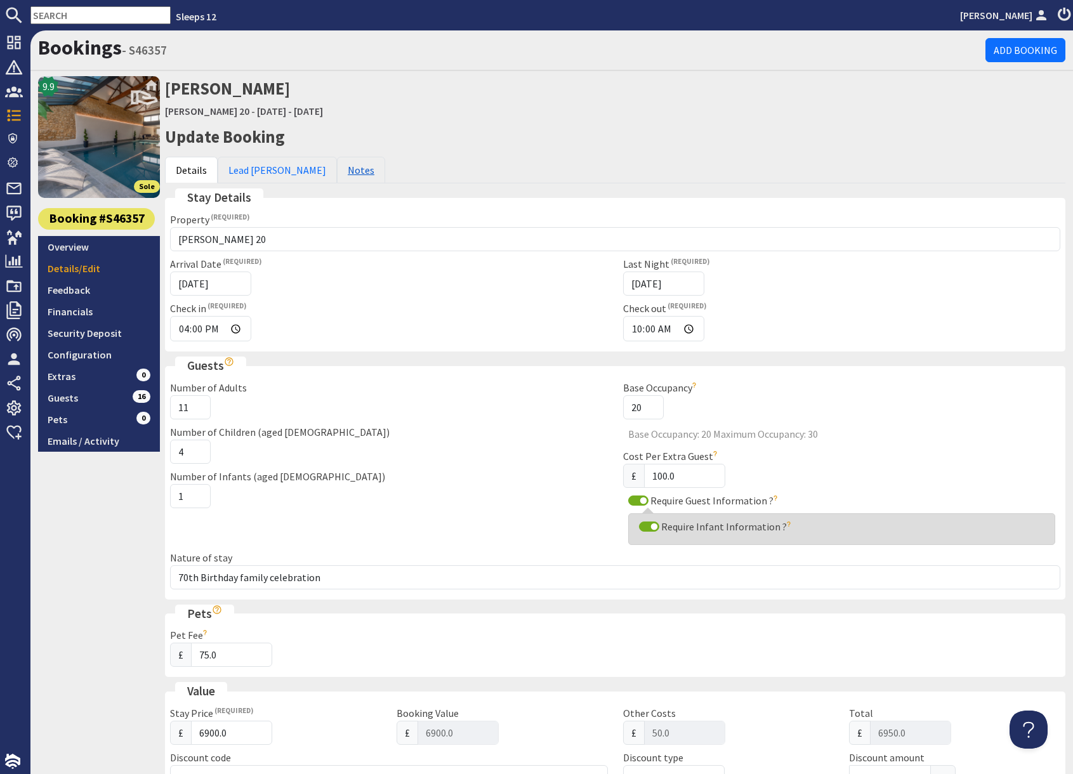
click at [337, 170] on link "Notes" at bounding box center [361, 170] width 48 height 27
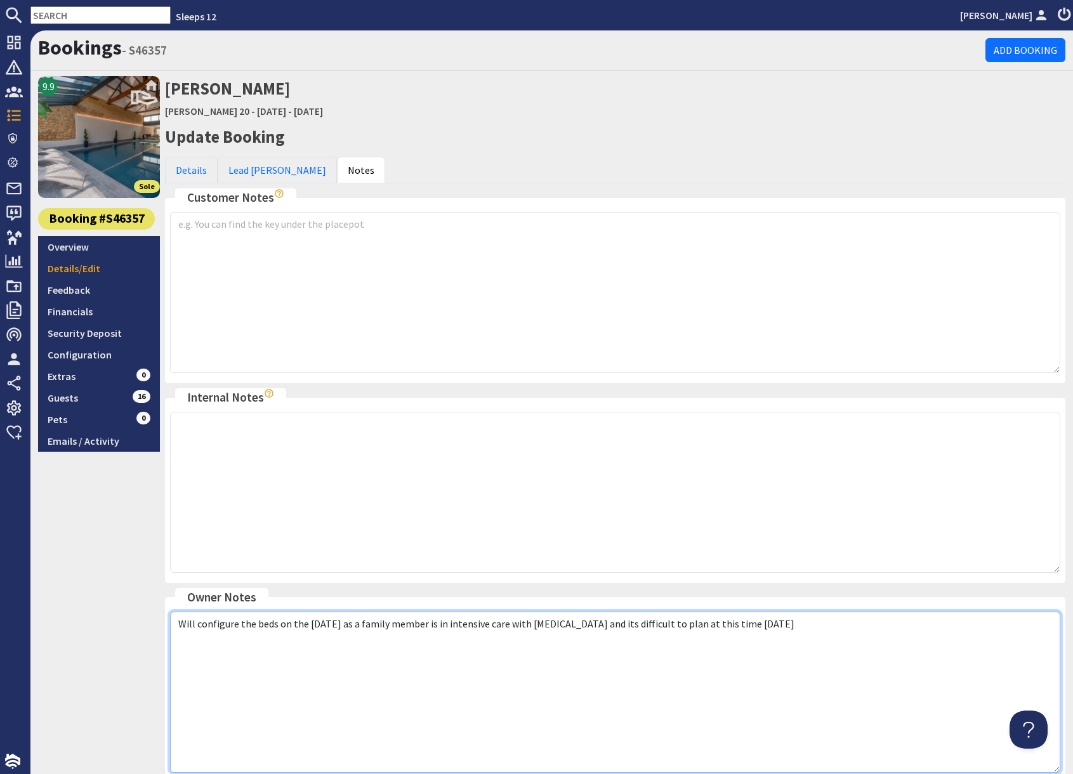
click at [245, 625] on textarea "Will configure the beds on the 29th of Sept as a family member is in intensive …" at bounding box center [615, 692] width 890 height 161
click at [253, 659] on textarea "Will configure the beds on the 29th of Sept as a family member is in intensive …" at bounding box center [615, 692] width 890 height 161
click at [245, 642] on textarea "Will configure the beds on the 29th of Sept as a family member is in intensive …" at bounding box center [615, 692] width 890 height 161
paste textarea "Extra bed agreed as not using room 10. 06.10.25 Sue"
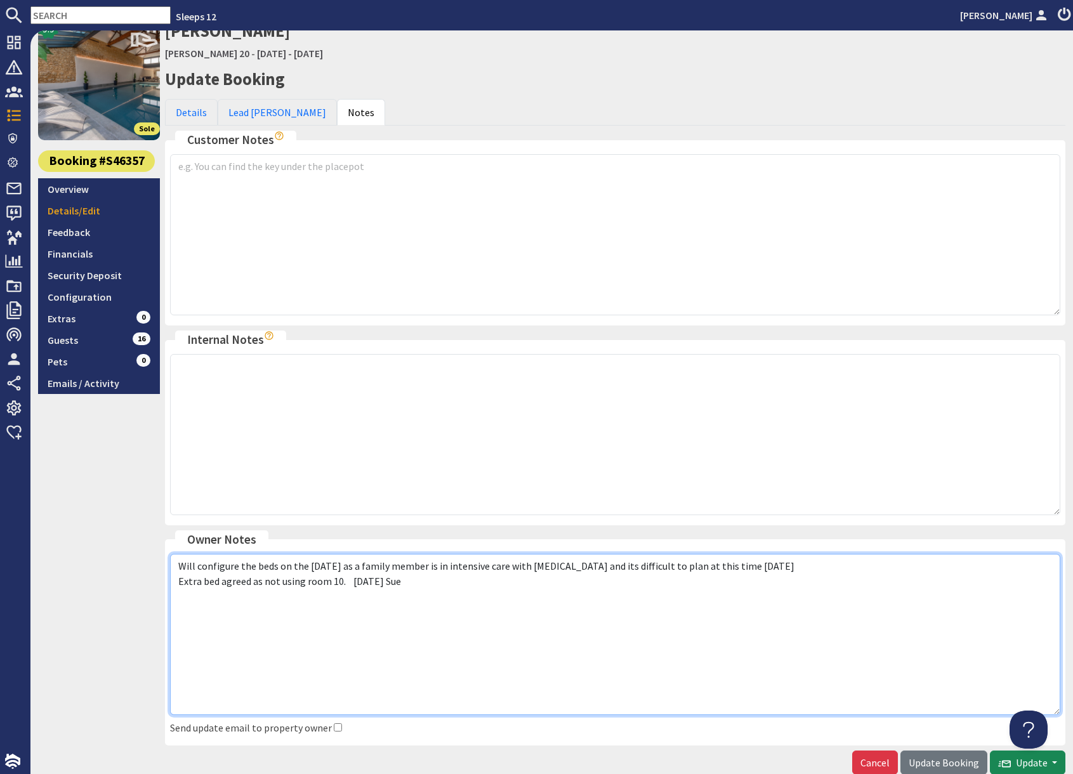
scroll to position [128, 0]
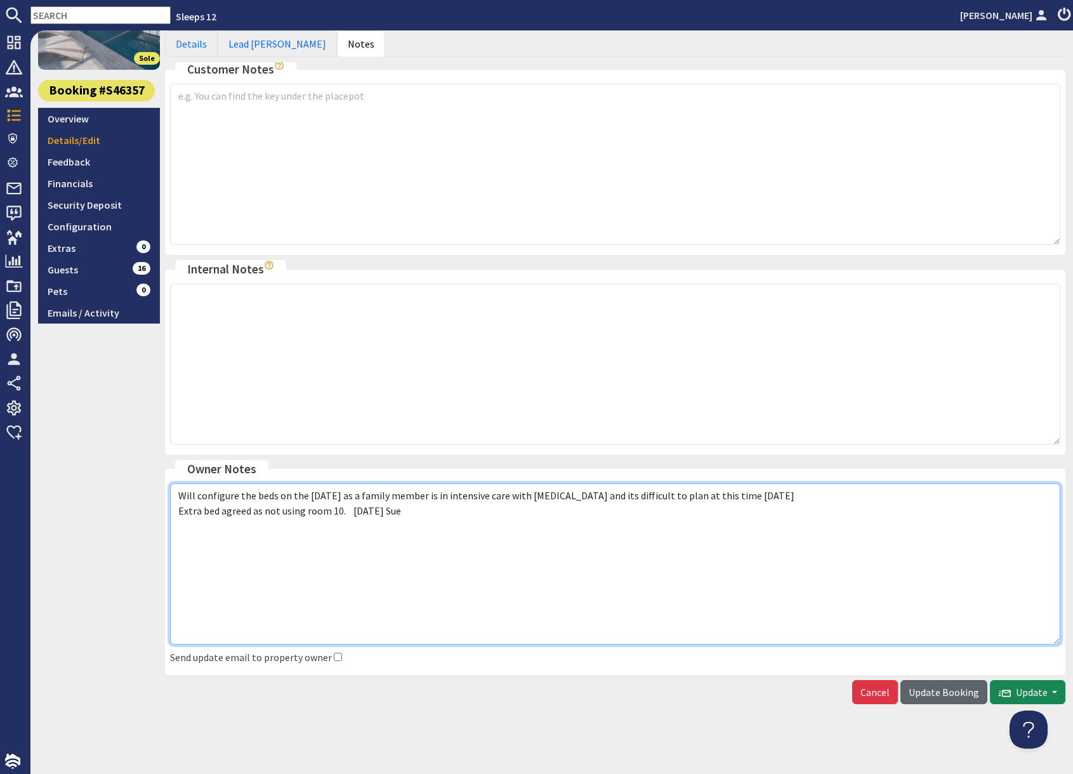
type textarea "Will configure the beds on the 29th of Sept as a family member is in intensive …"
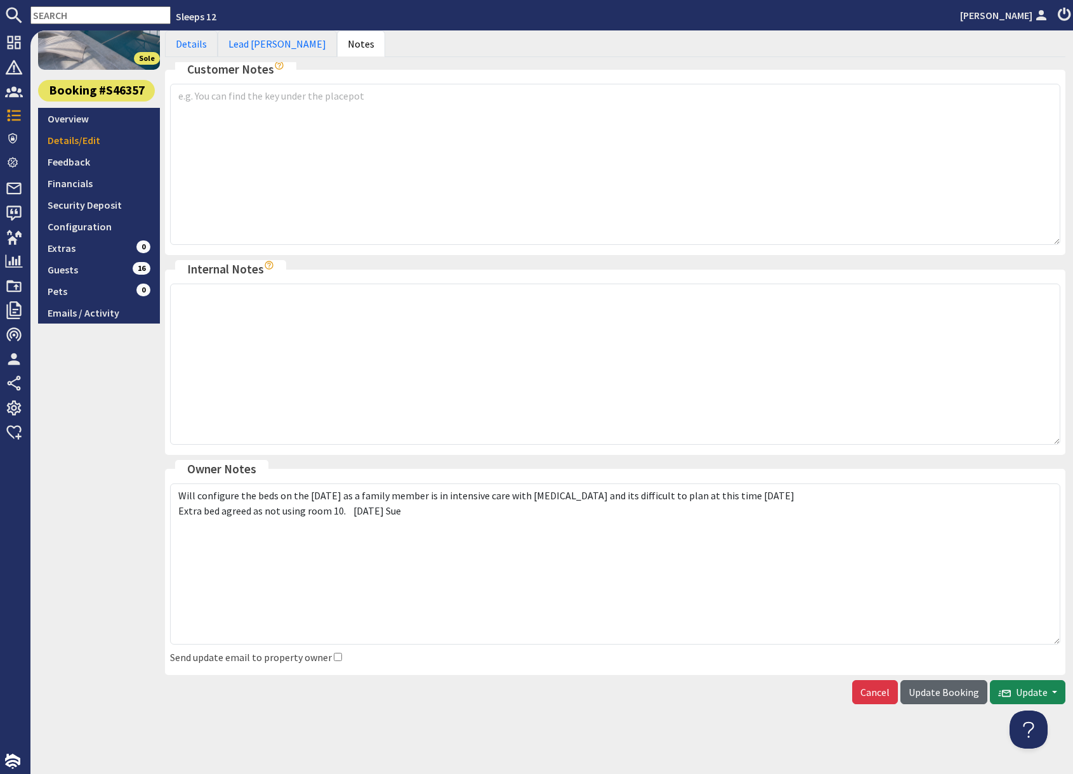
click at [933, 695] on span "Update Booking" at bounding box center [943, 692] width 70 height 13
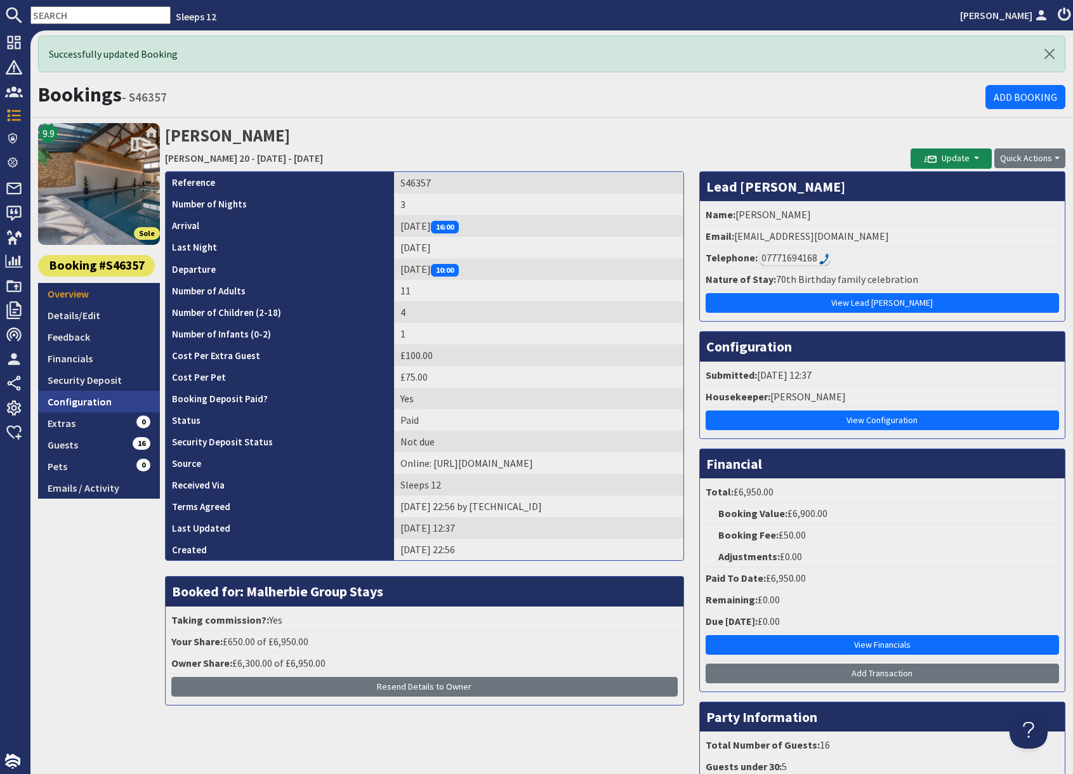
click at [99, 403] on link "Configuration" at bounding box center [99, 402] width 122 height 22
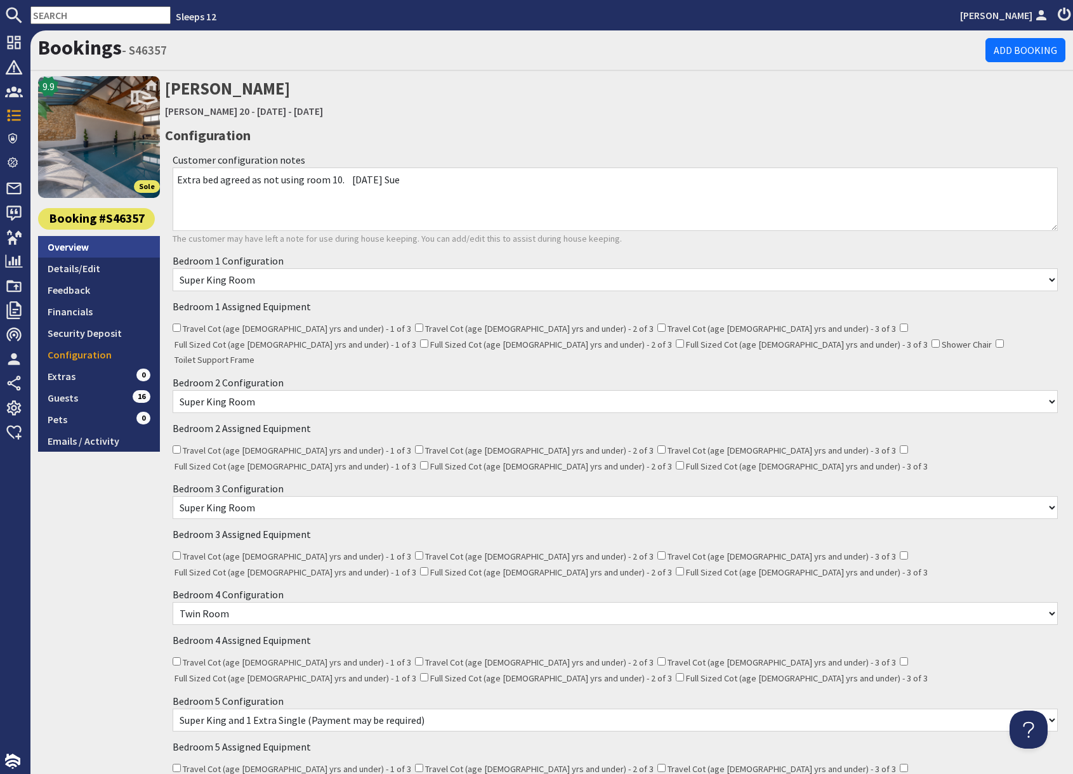
click at [87, 248] on link "Overview" at bounding box center [99, 247] width 122 height 22
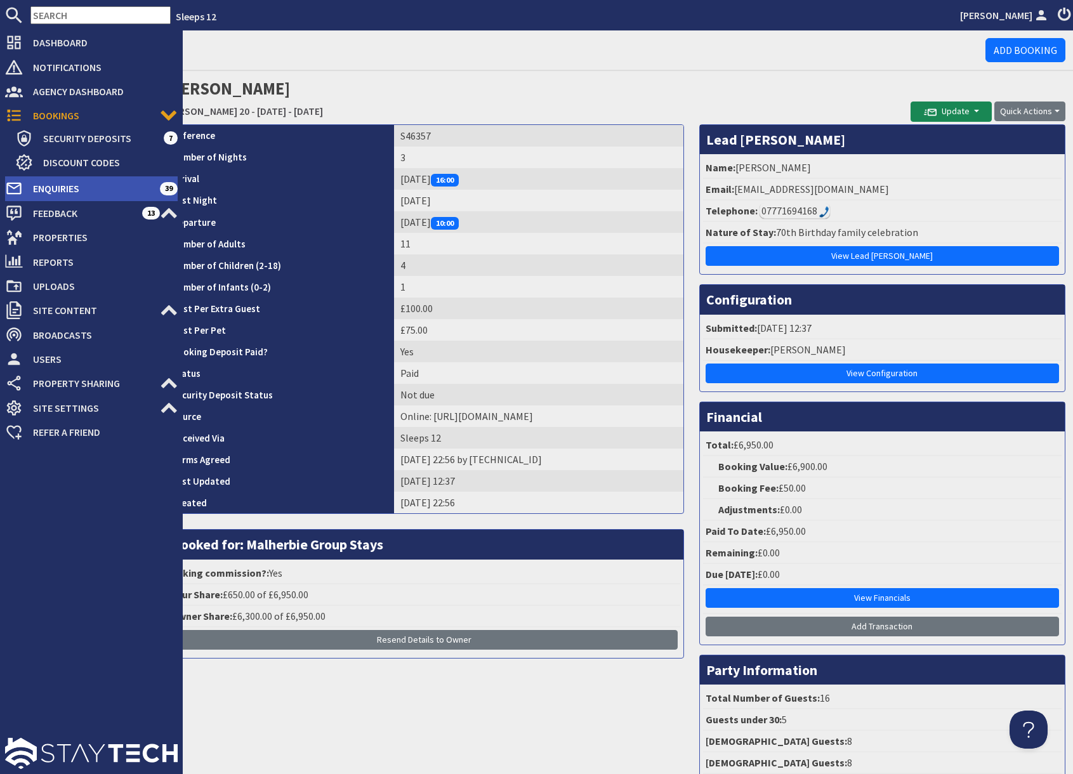
click at [60, 185] on span "Enquiries" at bounding box center [91, 188] width 137 height 20
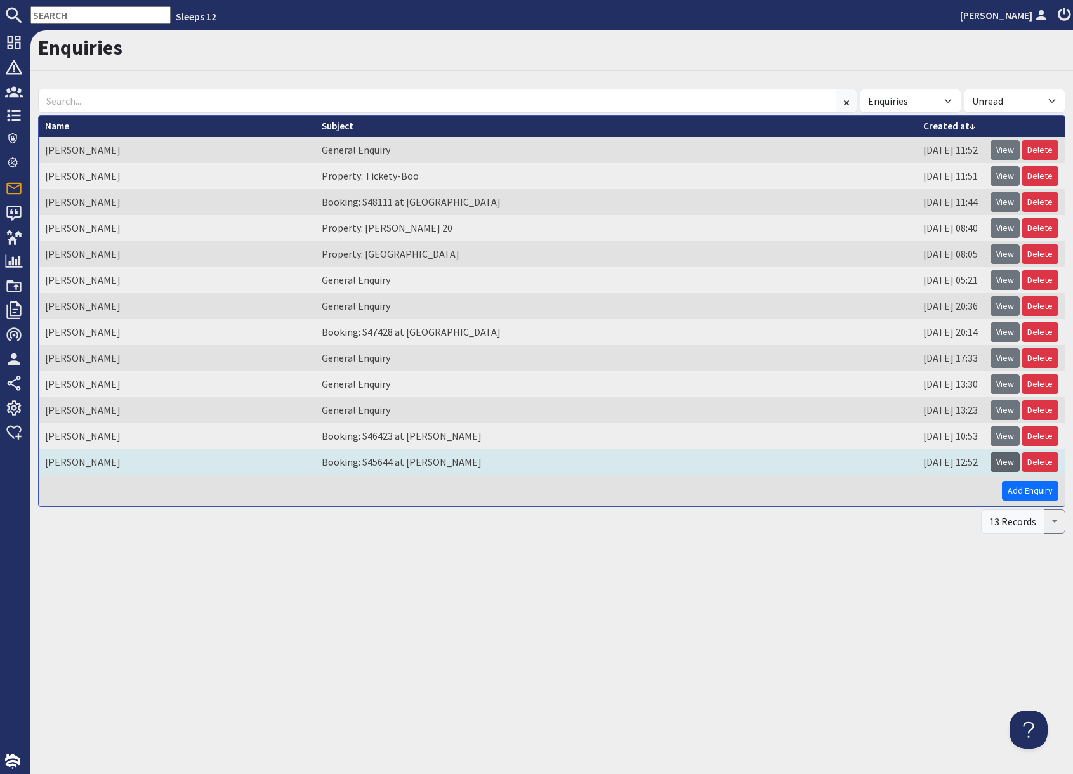
click at [1005, 464] on link "View" at bounding box center [1004, 462] width 29 height 20
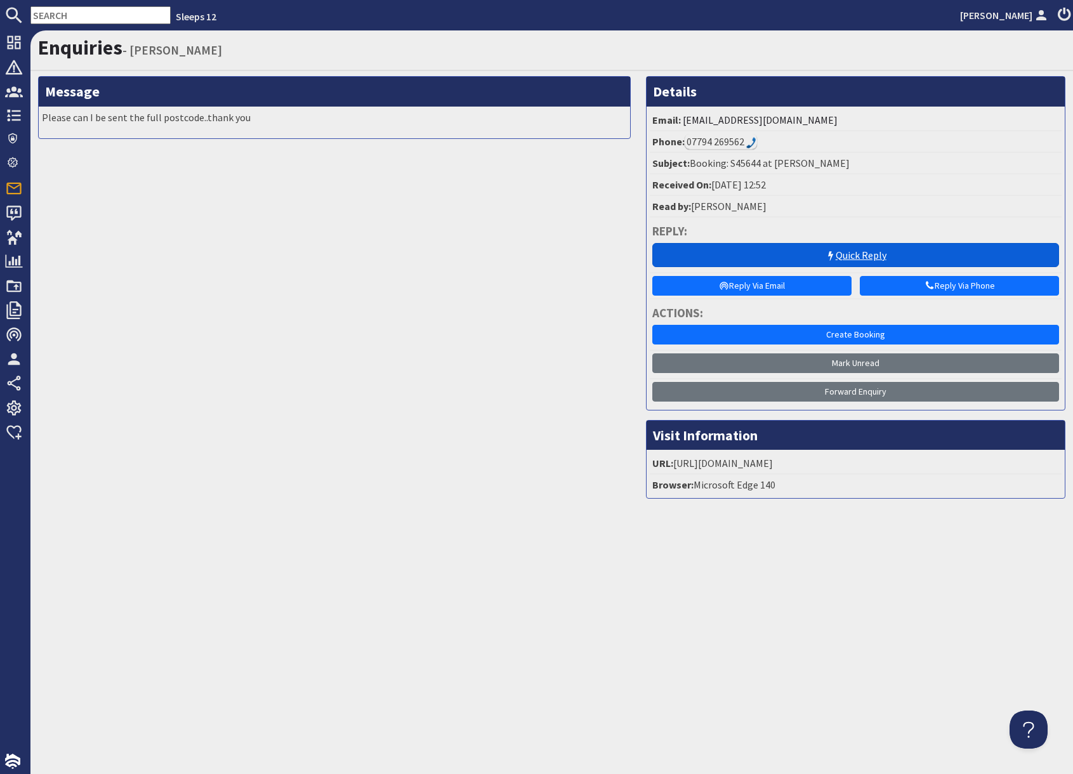
click at [857, 254] on link "Quick Reply" at bounding box center [855, 255] width 407 height 24
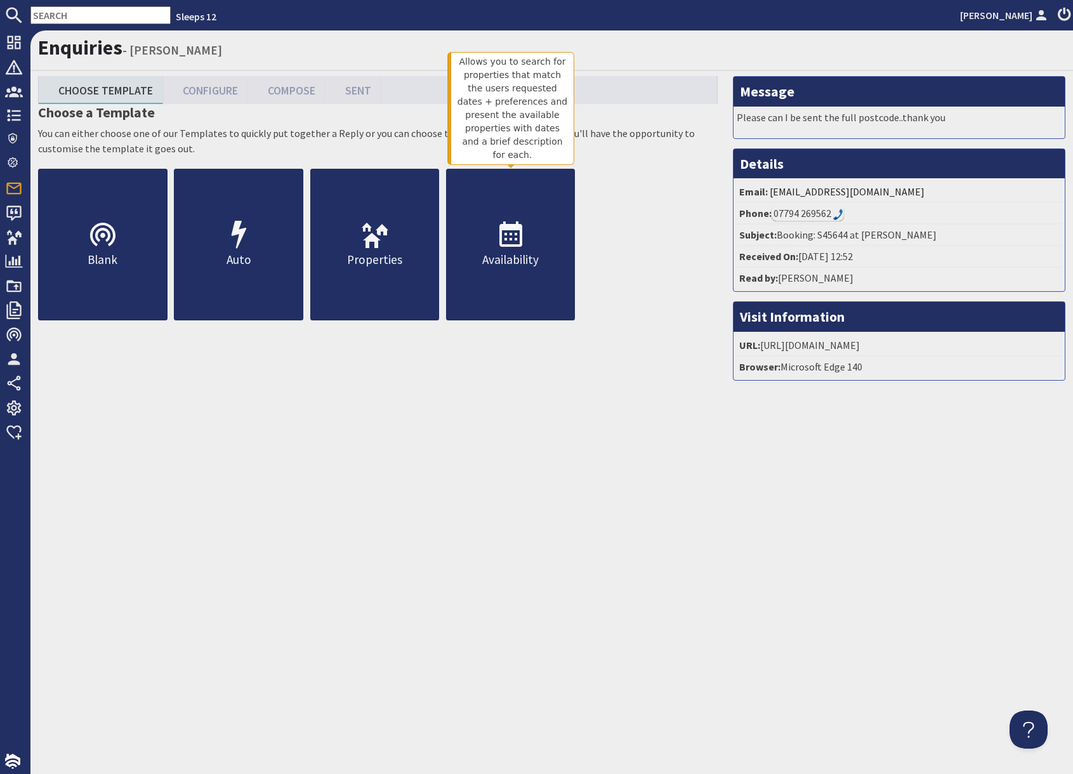
click at [638, 301] on ul "Blank Auto Properties Availability" at bounding box center [377, 245] width 679 height 152
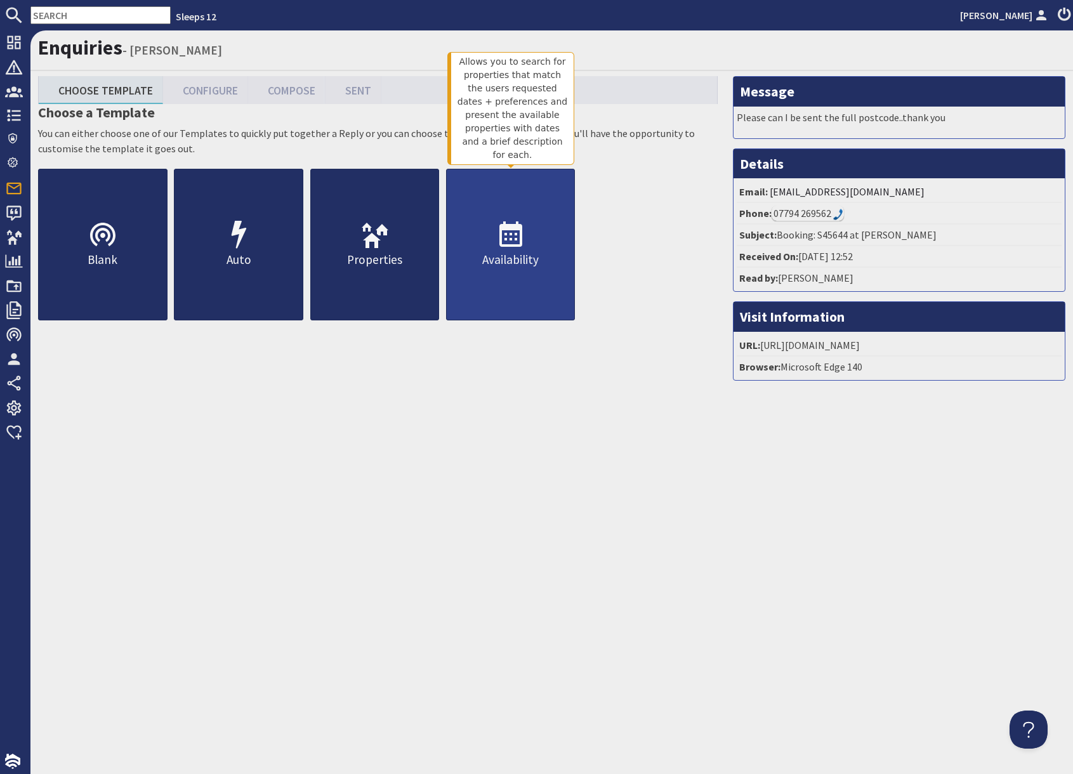
click at [544, 281] on link "Availability" at bounding box center [510, 245] width 129 height 152
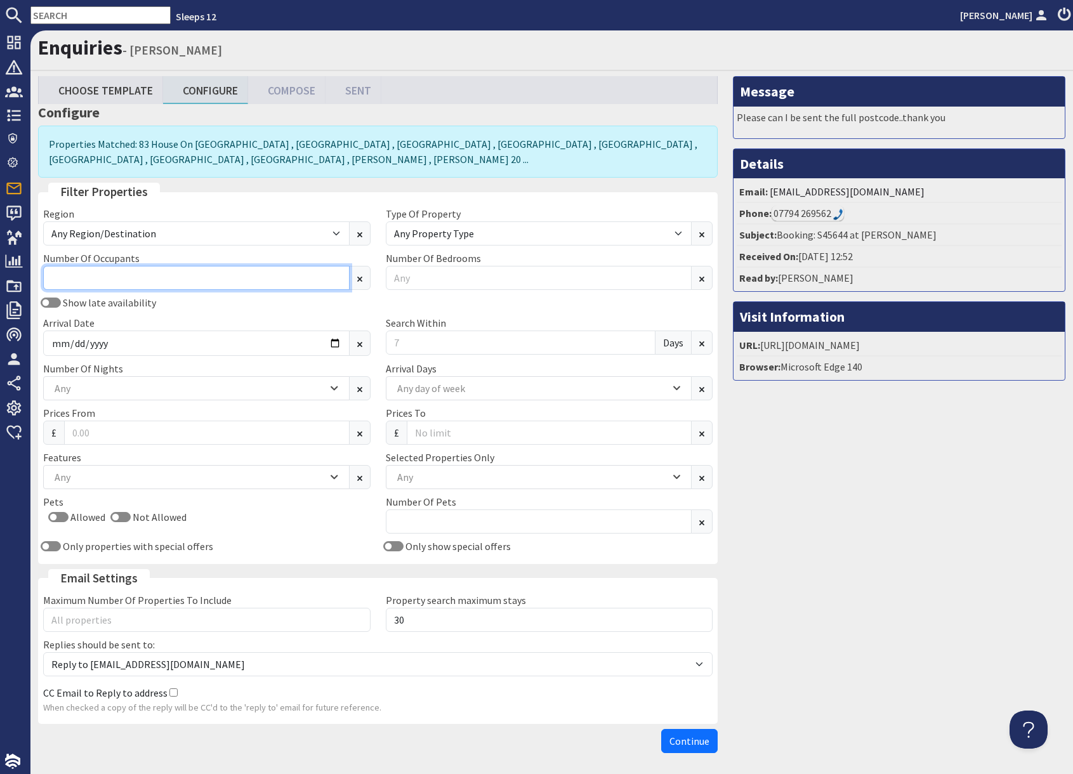
click at [160, 283] on input "Number Of Occupants" at bounding box center [196, 278] width 306 height 24
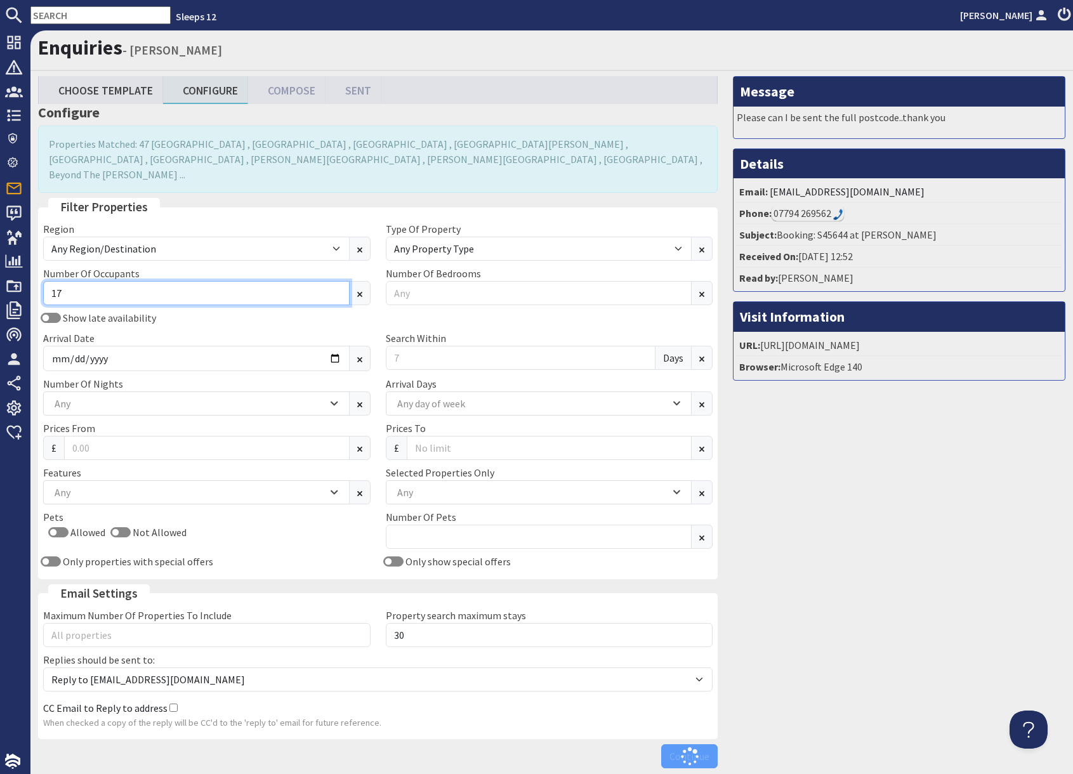
type input "17"
click at [333, 331] on div "Arrival Date" at bounding box center [207, 351] width 343 height 41
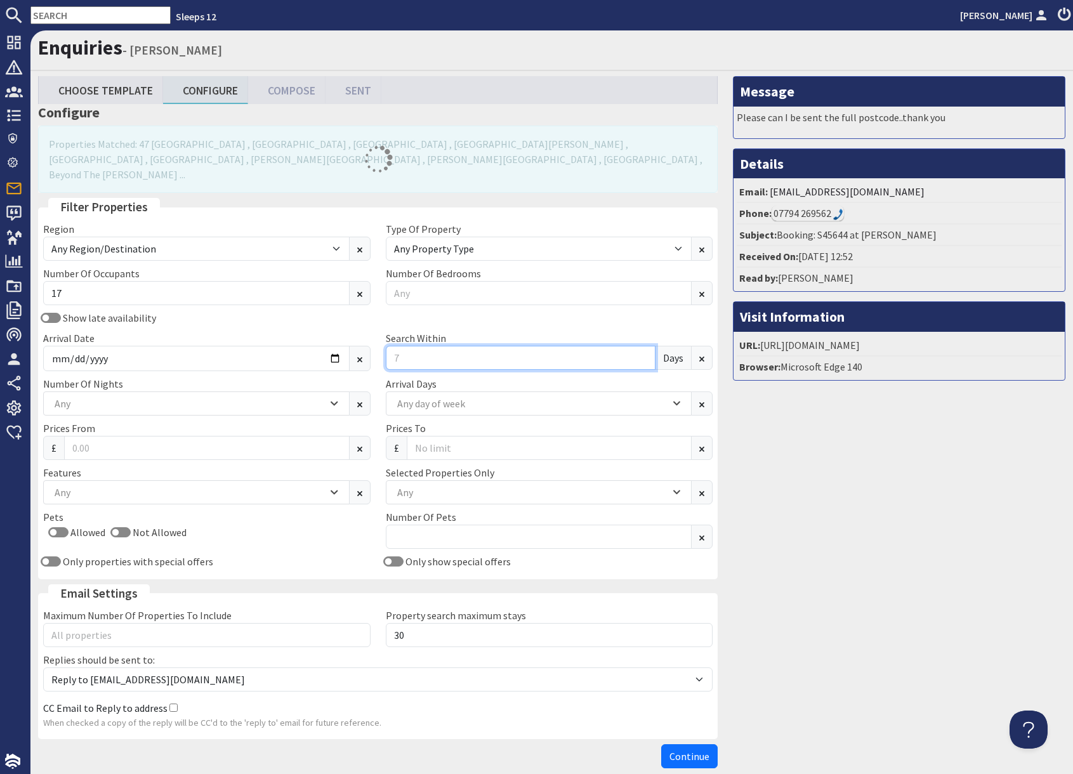
click at [440, 347] on input "Search Within" at bounding box center [521, 358] width 270 height 24
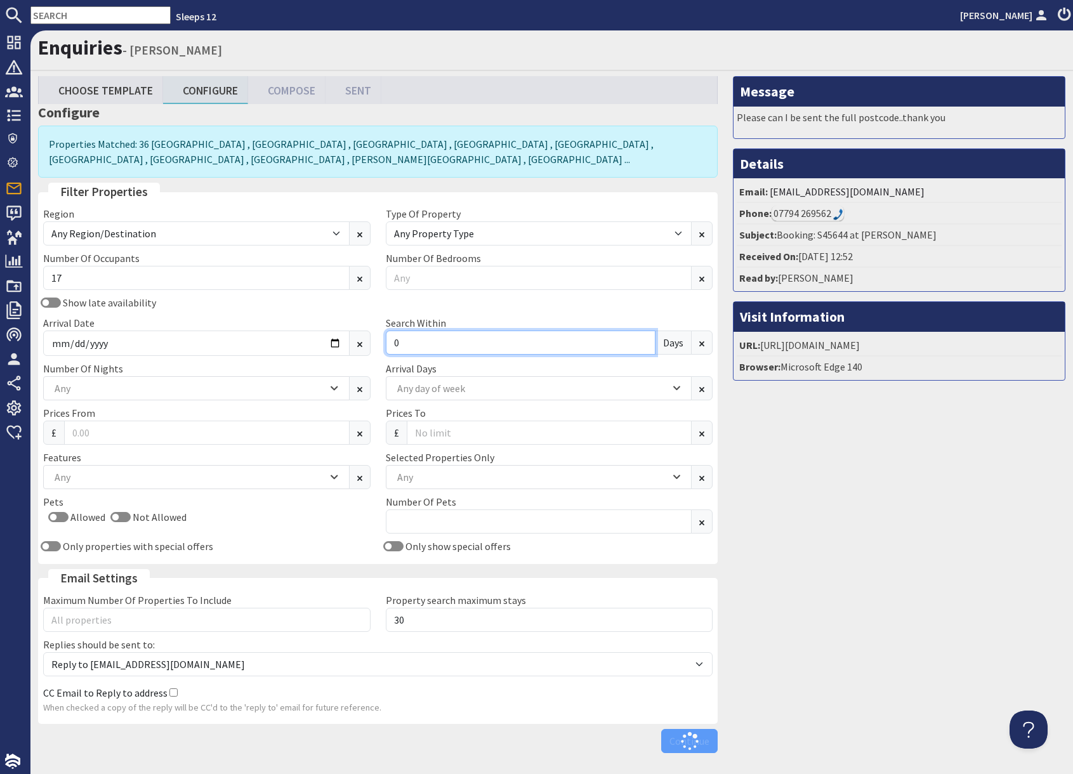
type input "0"
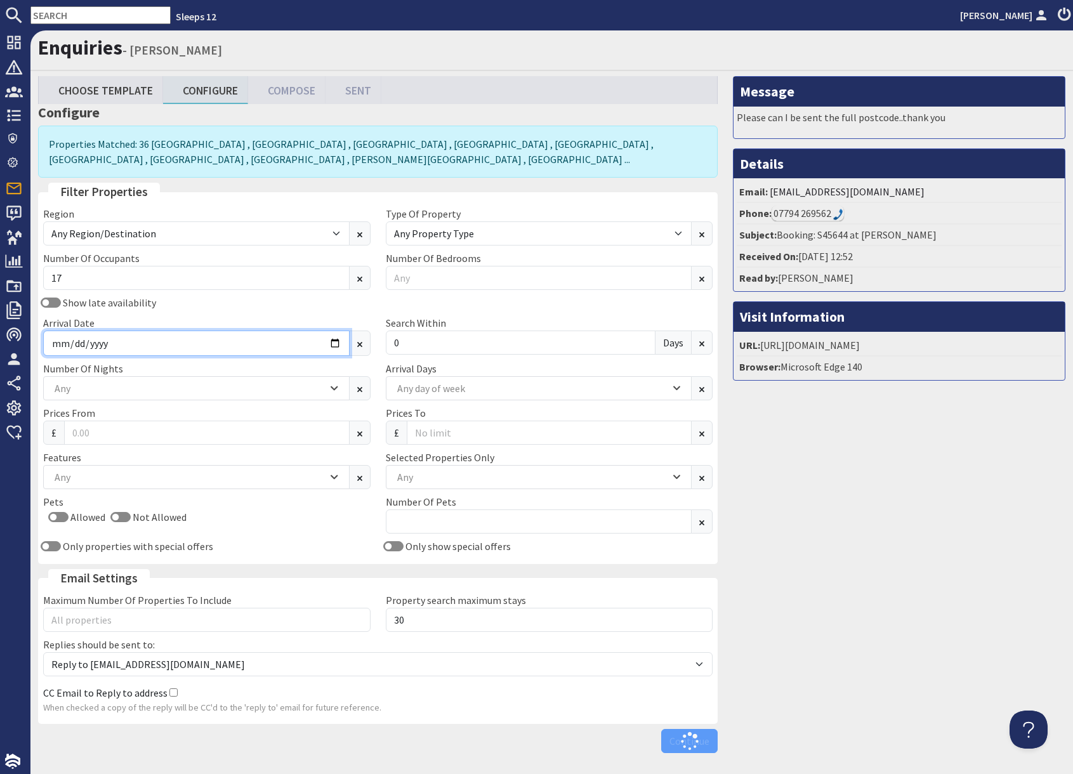
drag, startPoint x: 225, startPoint y: 348, endPoint x: 240, endPoint y: 344, distance: 15.1
click at [225, 348] on input "Arrival Date" at bounding box center [196, 343] width 306 height 25
click at [335, 343] on input "Arrival Date" at bounding box center [196, 343] width 306 height 25
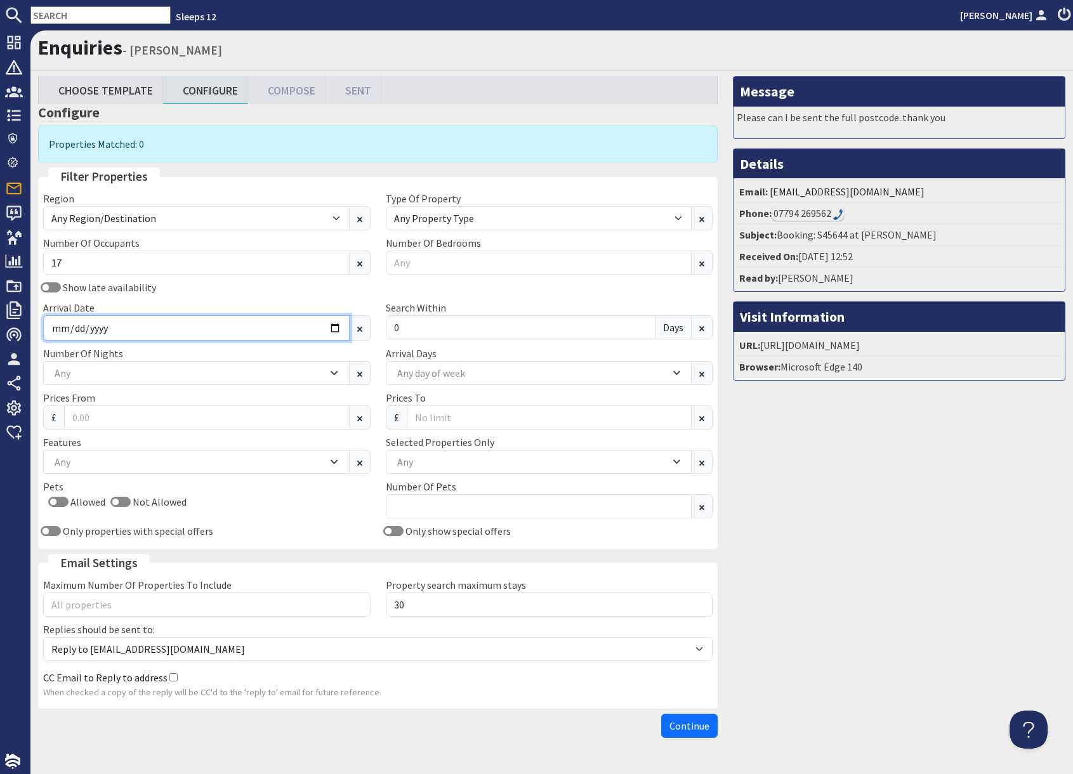
type input "2026-06-26"
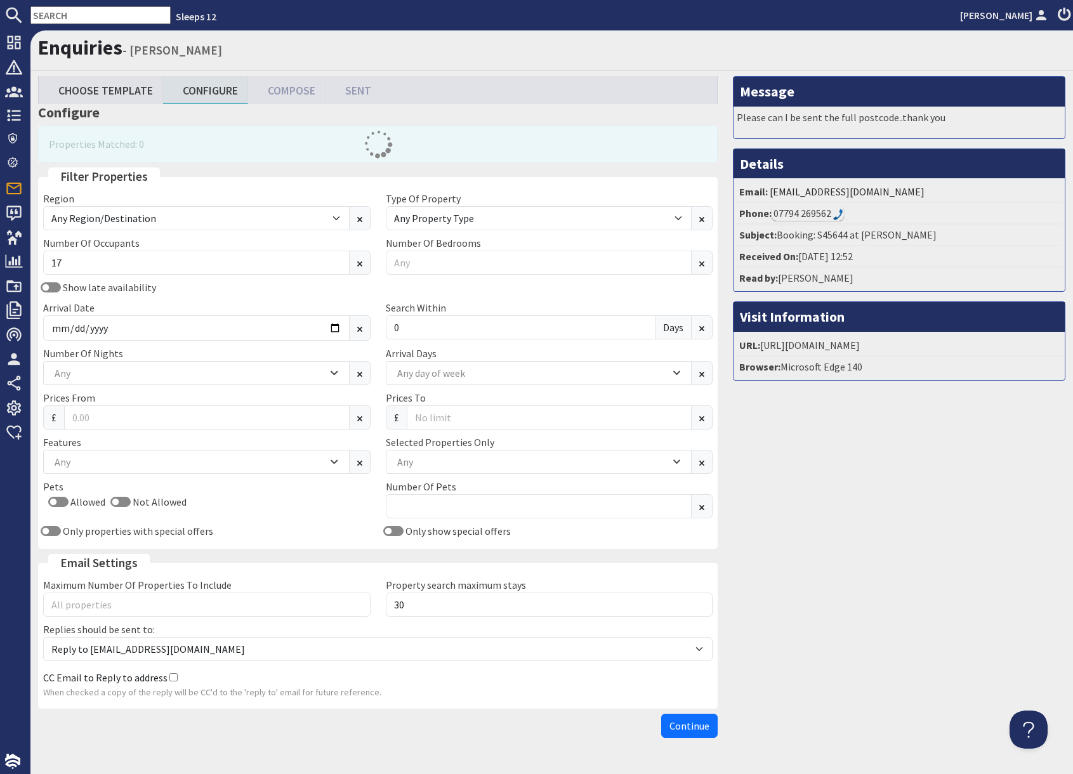
click at [800, 513] on div "Message Please can I be sent the full postcode..thank you Details Email: samhol…" at bounding box center [899, 409] width 348 height 667
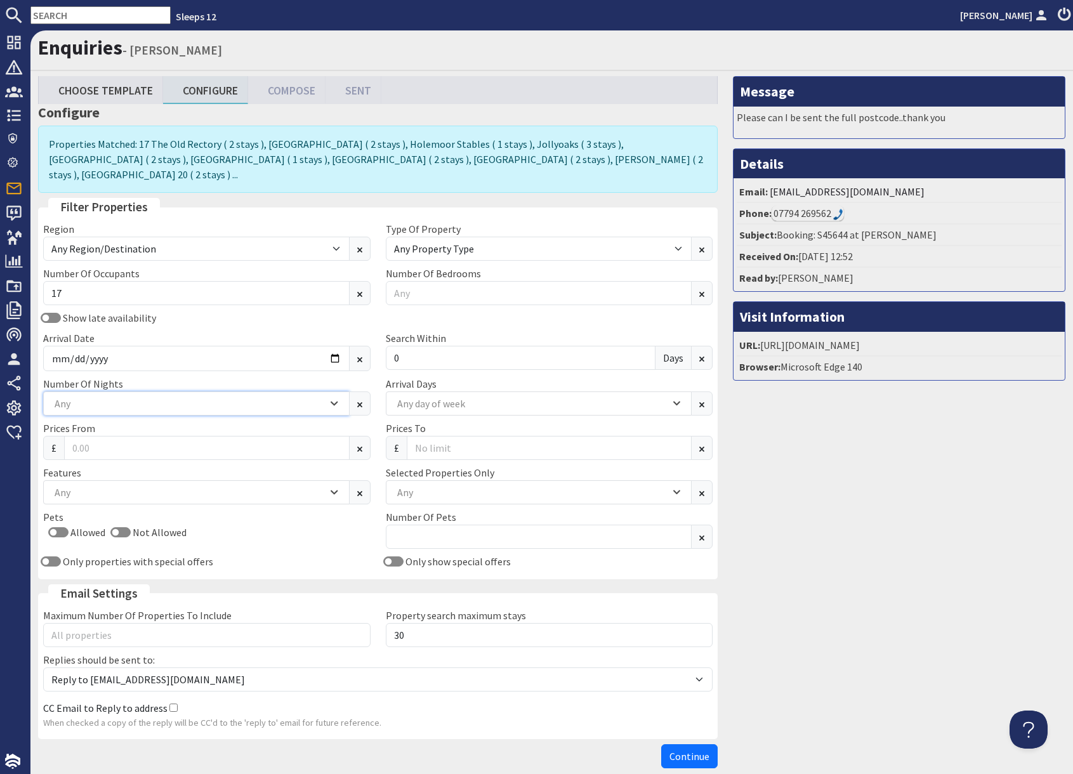
click at [332, 402] on icon "Combobox" at bounding box center [334, 403] width 6 height 3
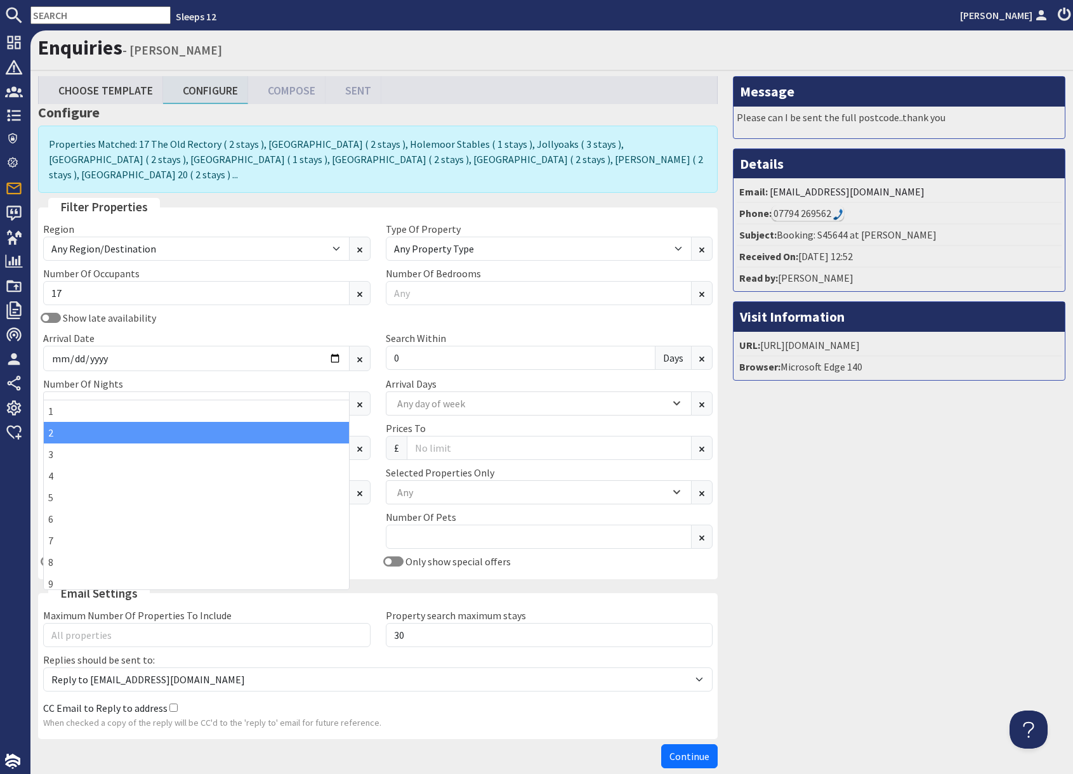
drag, startPoint x: 53, startPoint y: 435, endPoint x: 60, endPoint y: 433, distance: 7.4
click at [60, 433] on div "2" at bounding box center [196, 433] width 305 height 22
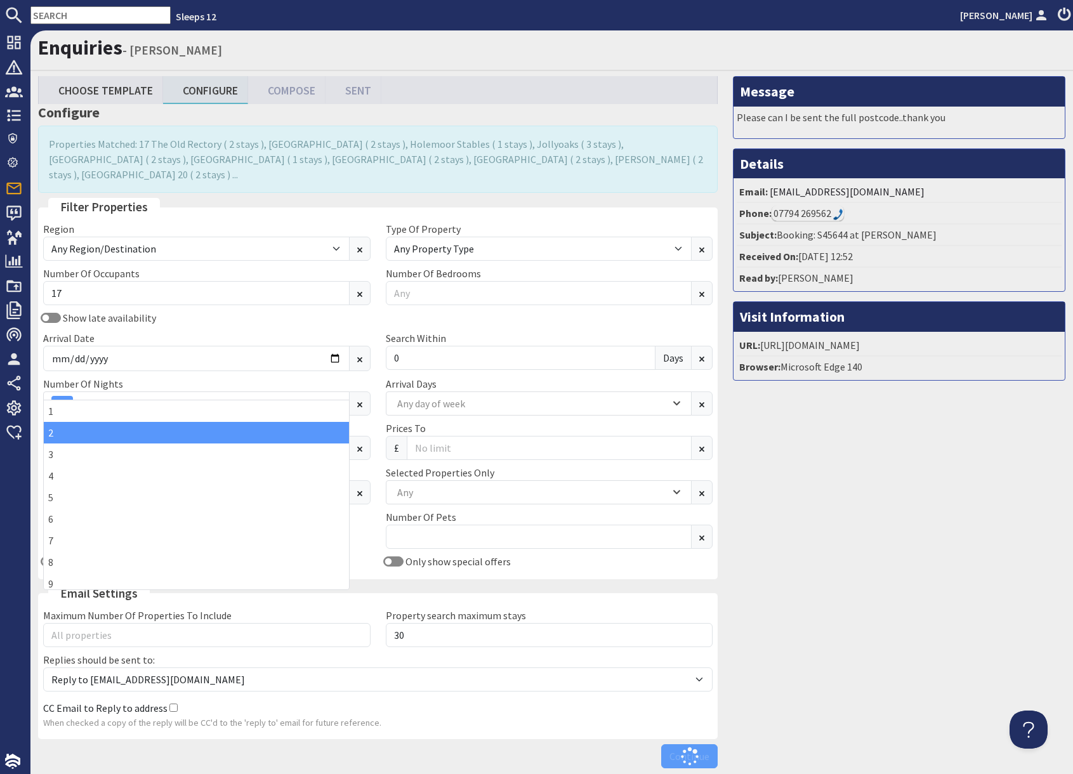
drag, startPoint x: 882, startPoint y: 494, endPoint x: 852, endPoint y: 498, distance: 30.1
click at [879, 495] on div "Message Please can I be sent the full postcode..thank you Details Email: samhol…" at bounding box center [899, 425] width 348 height 698
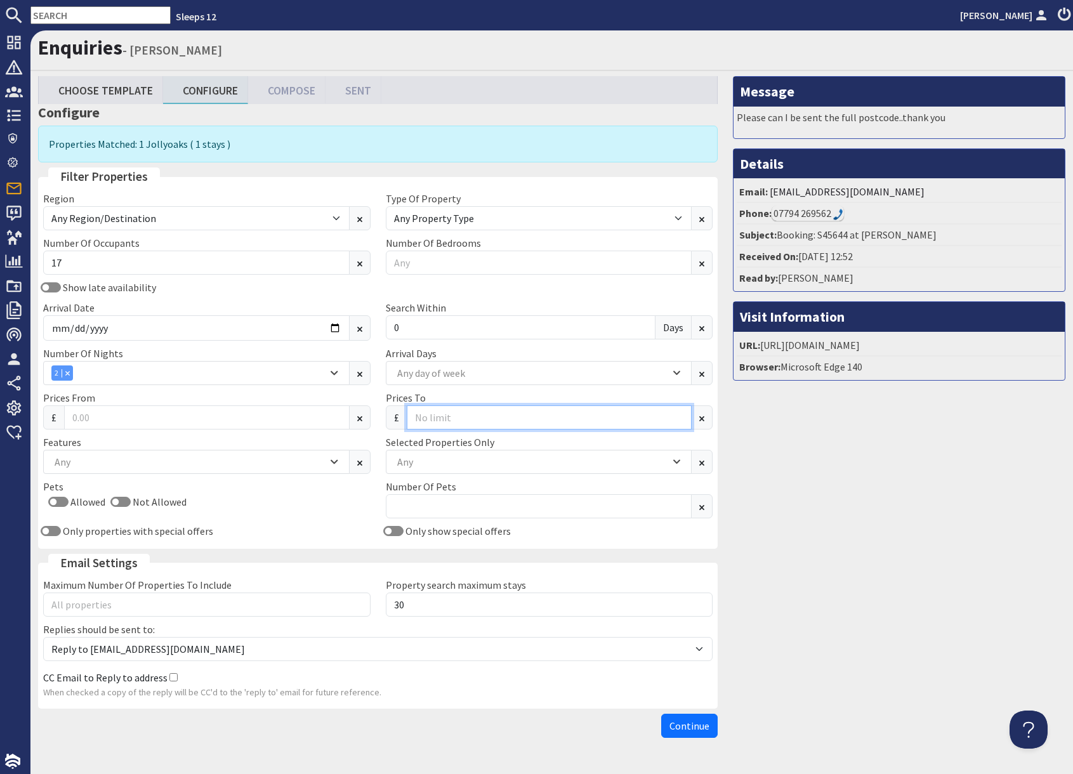
click at [443, 418] on input "Prices To" at bounding box center [549, 417] width 285 height 24
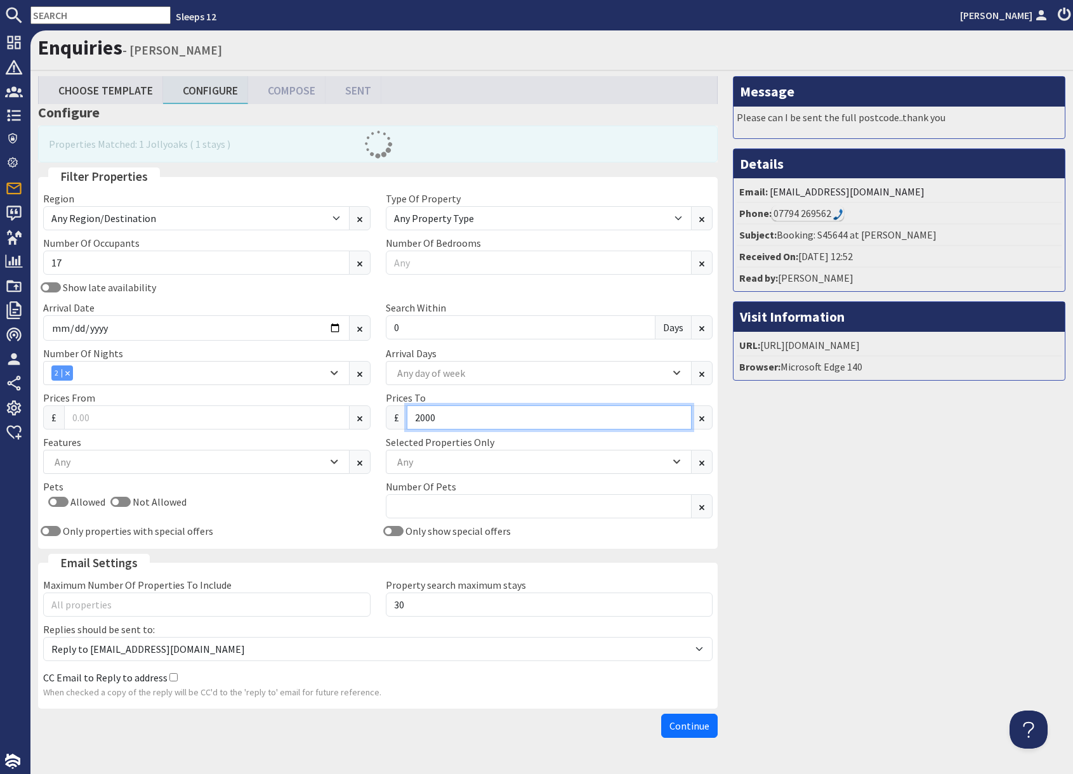
type input "2000"
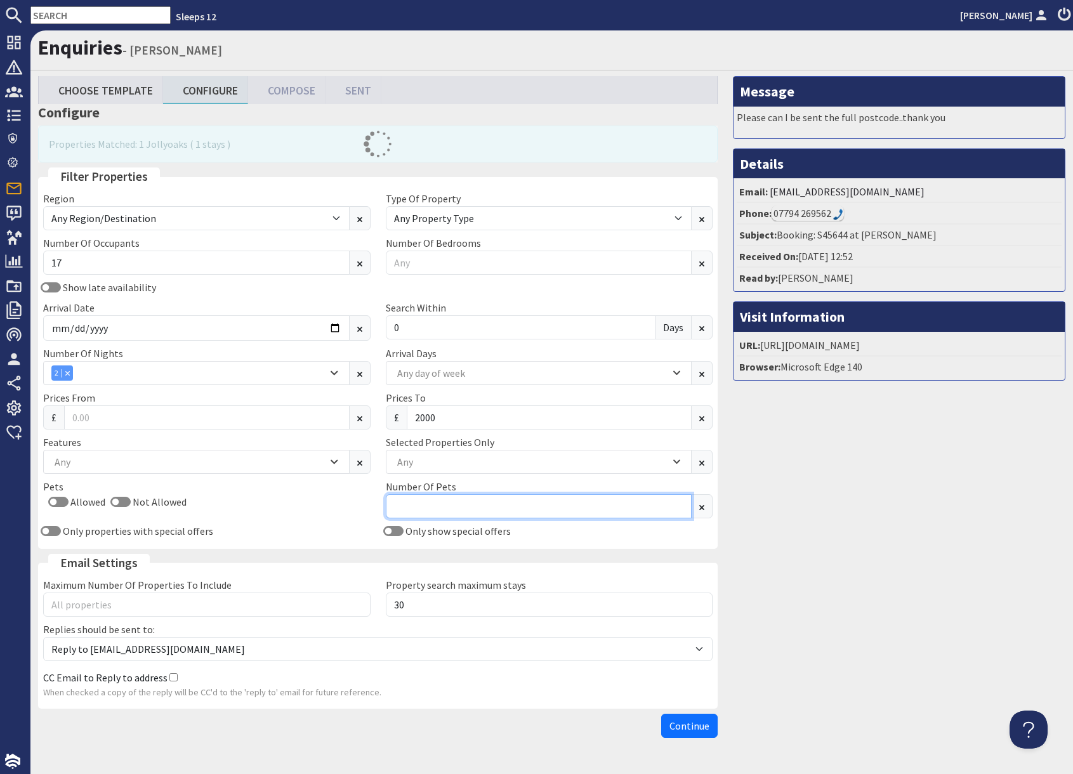
click at [689, 519] on div "Region Any Region/Destination UK UK / England UK / England / Bristol UK / Engla…" at bounding box center [378, 367] width 684 height 353
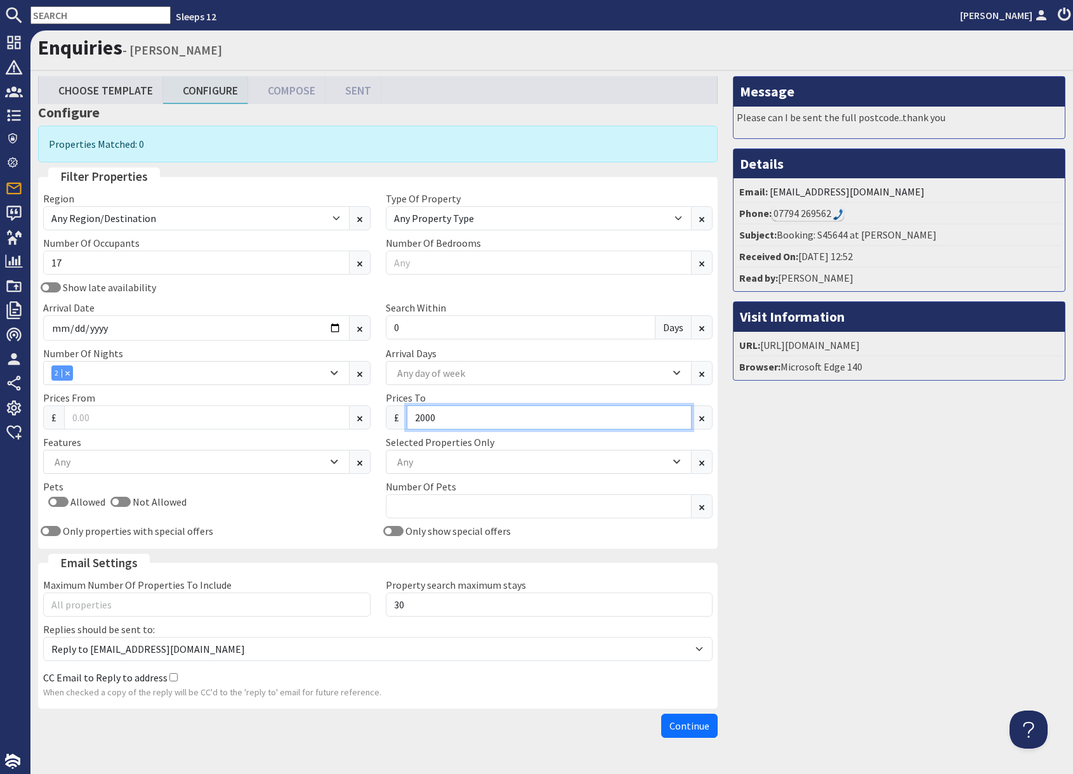
click at [429, 417] on input "2000" at bounding box center [549, 417] width 285 height 24
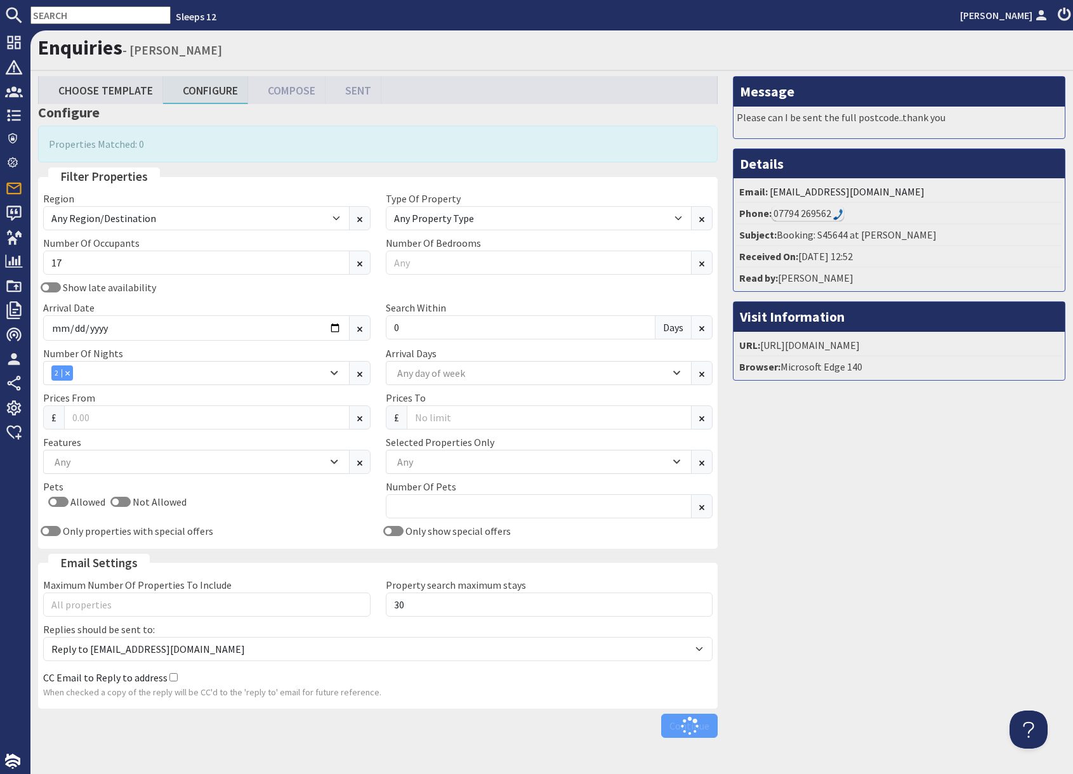
click at [853, 531] on div "Message Please can I be sent the full postcode..thank you Details Email: samhol…" at bounding box center [899, 409] width 348 height 667
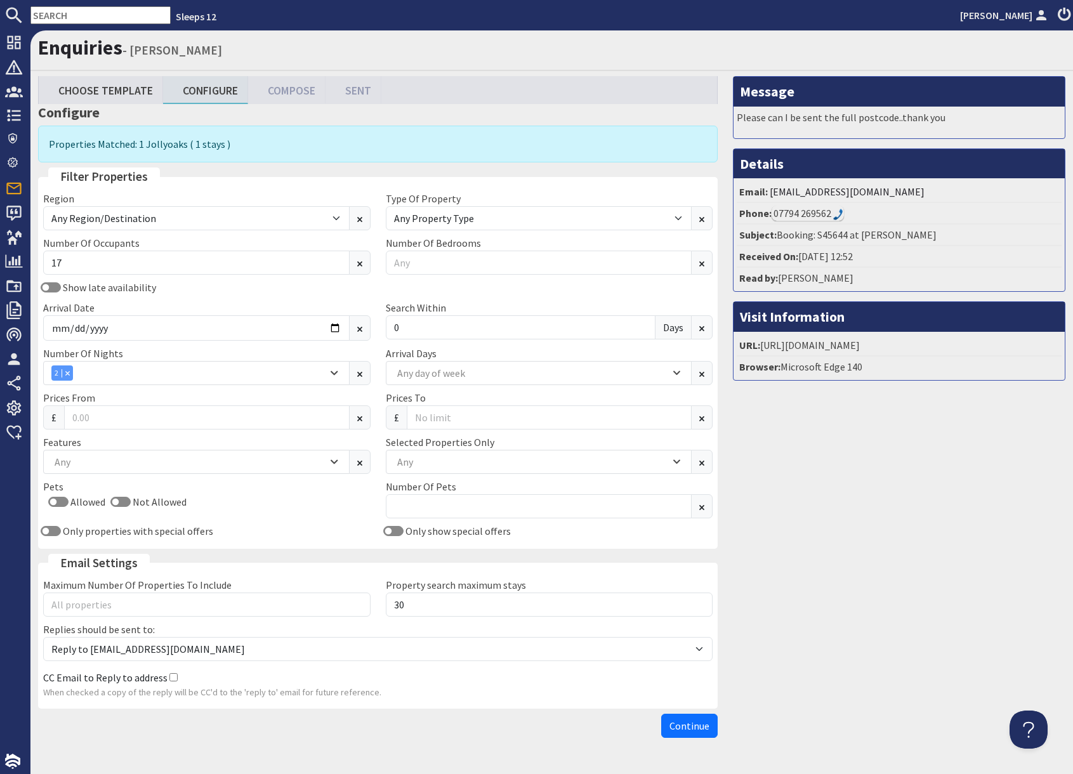
click at [694, 725] on span "Continue" at bounding box center [689, 725] width 40 height 13
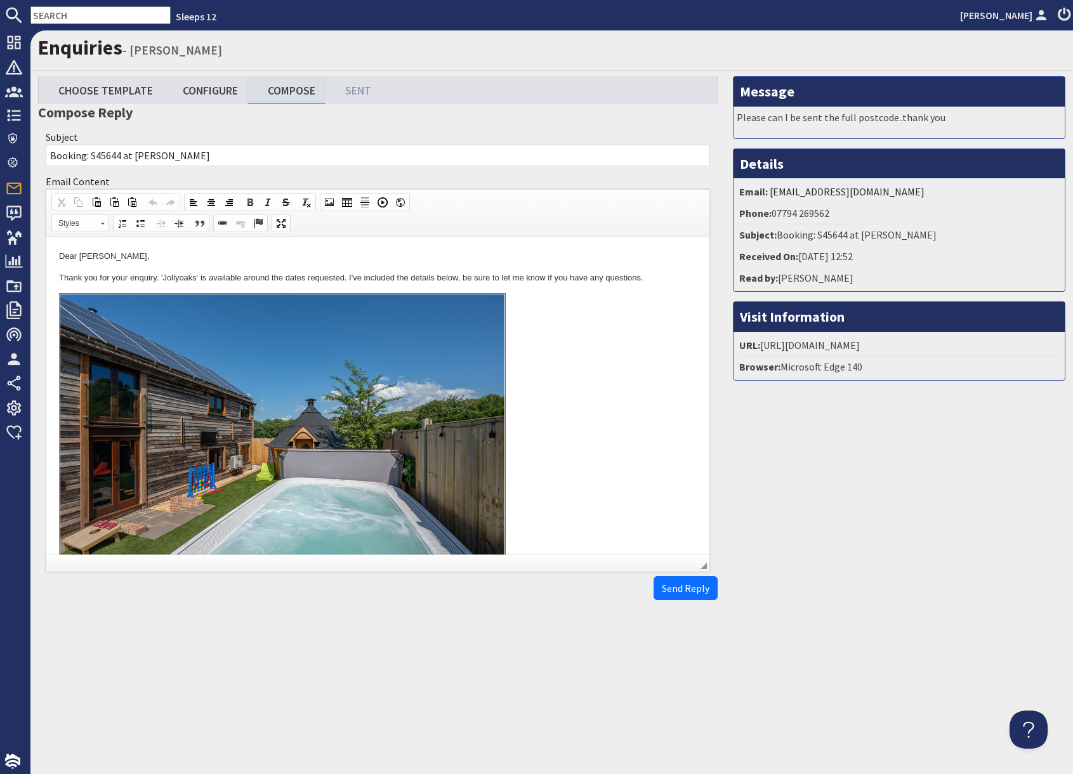
drag, startPoint x: 621, startPoint y: 447, endPoint x: 582, endPoint y: 464, distance: 42.6
click at [619, 448] on link at bounding box center [378, 439] width 638 height 292
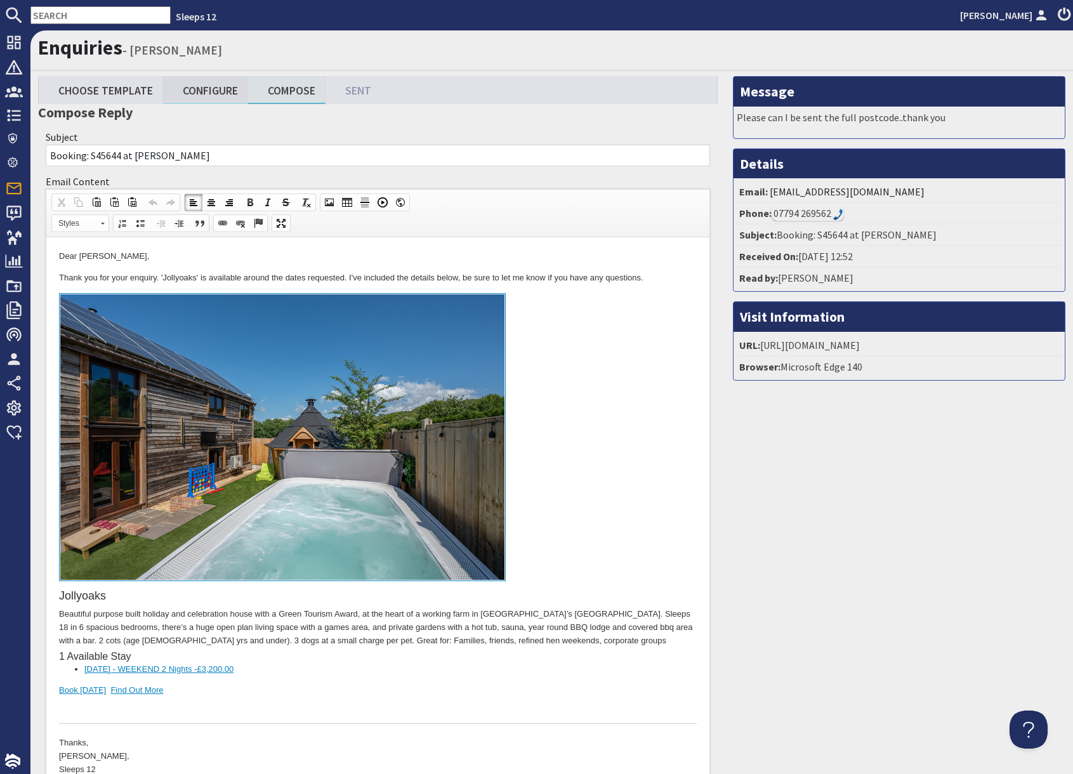
click at [210, 94] on link "Configure" at bounding box center [205, 89] width 85 height 27
type textarea "<p>Dear Samantha Simmonds,</p> <p>Thank you for your enquiry. &#39;Jollyoaks&#3…"
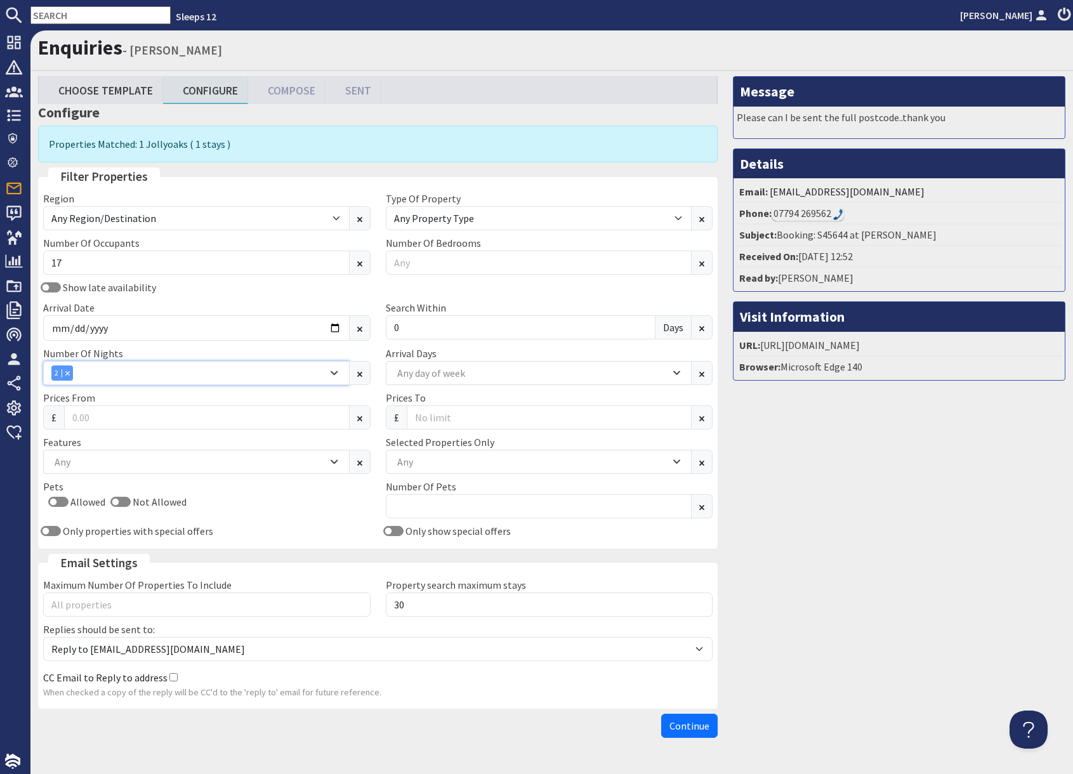
click at [89, 371] on div "2" at bounding box center [189, 372] width 276 height 15
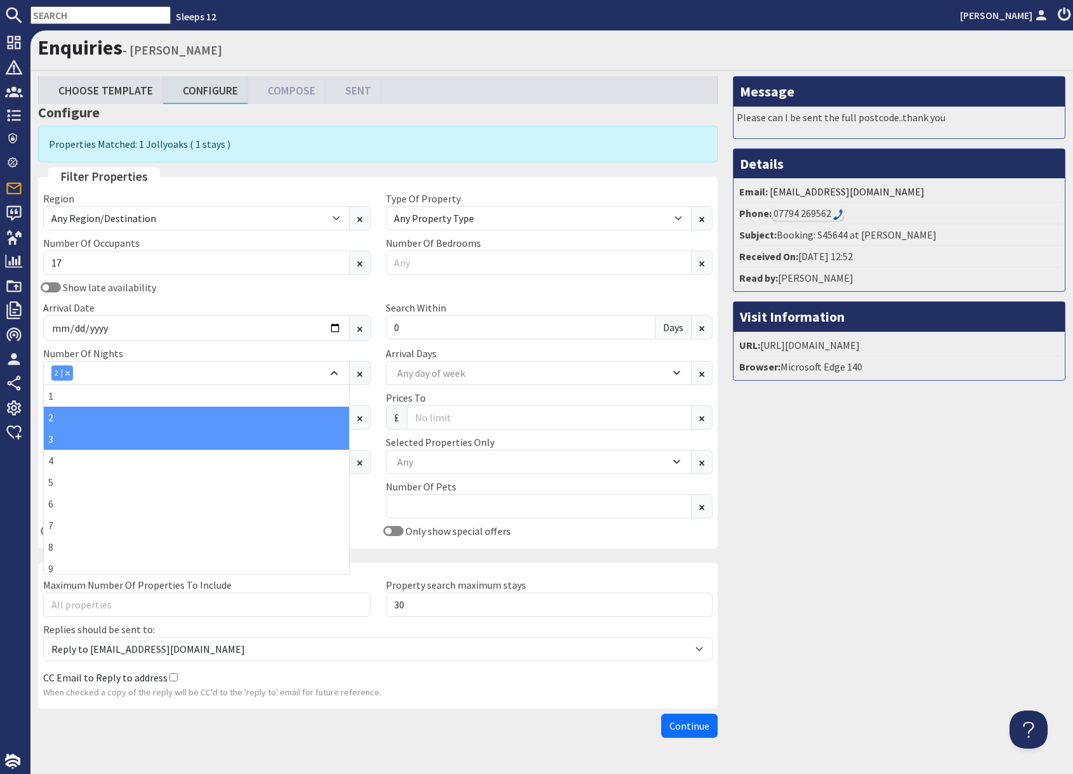
click at [55, 445] on div "3" at bounding box center [196, 439] width 305 height 22
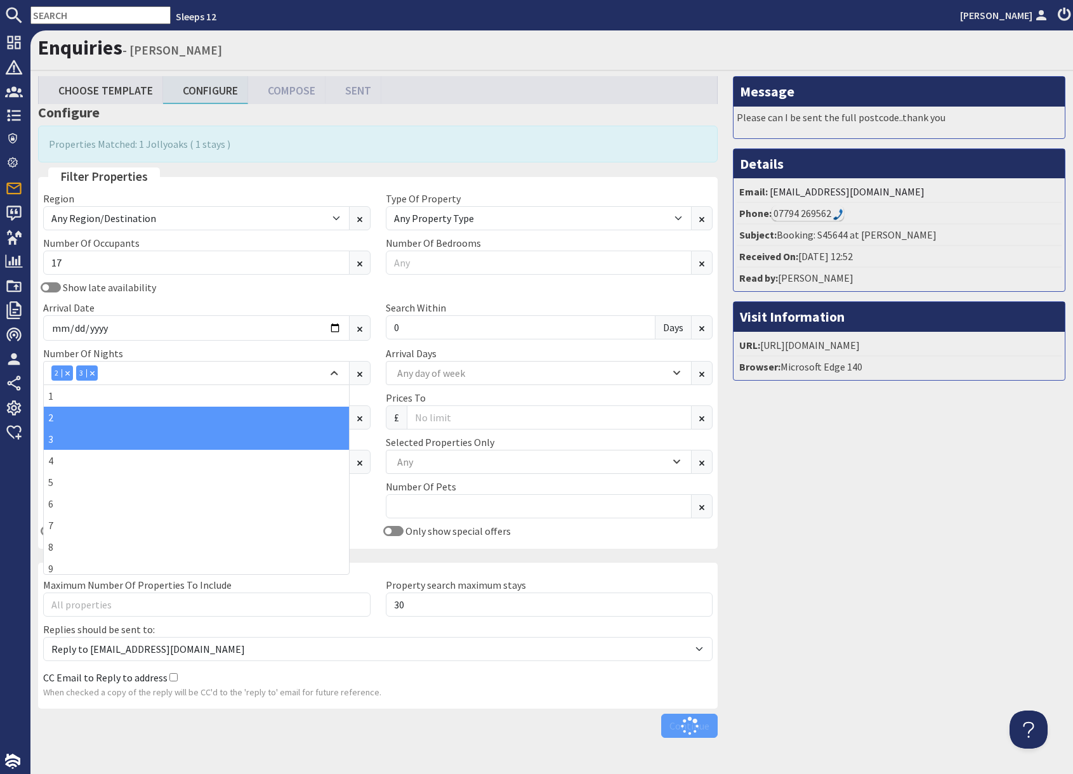
drag, startPoint x: 995, startPoint y: 573, endPoint x: 913, endPoint y: 571, distance: 81.9
click at [990, 572] on div "Message Please can I be sent the full postcode..thank you Details Email: samhol…" at bounding box center [899, 409] width 348 height 667
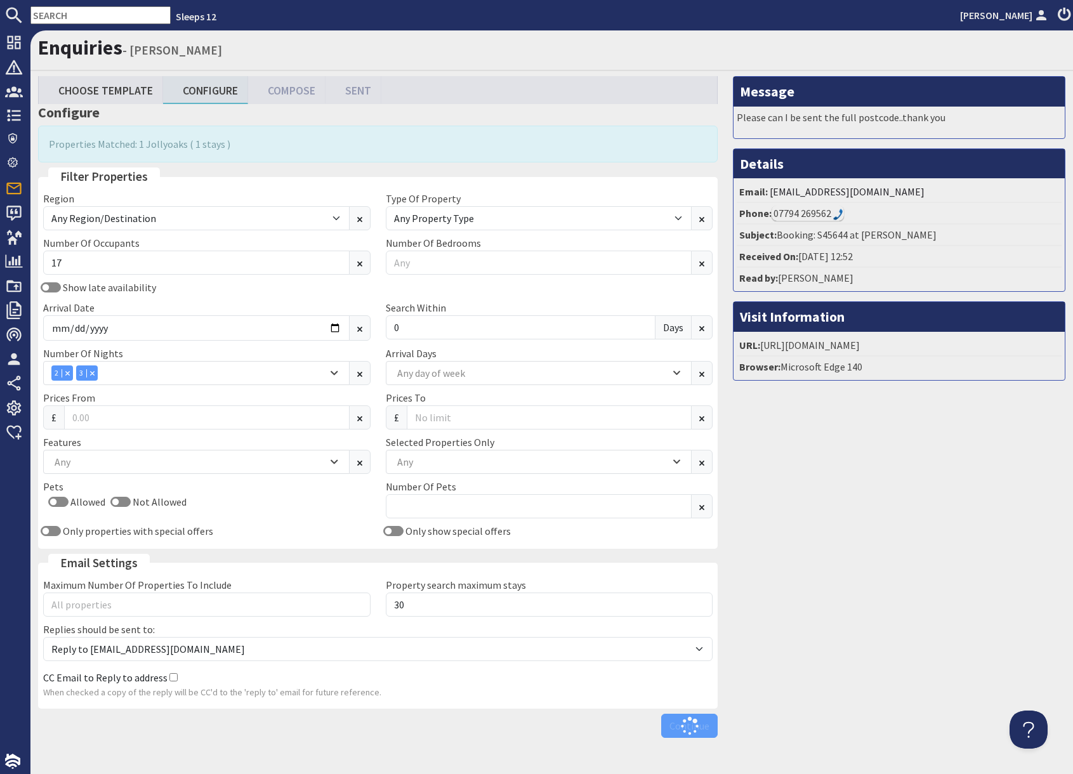
click at [846, 596] on div "Message Please can I be sent the full postcode..thank you Details Email: samhol…" at bounding box center [899, 409] width 348 height 667
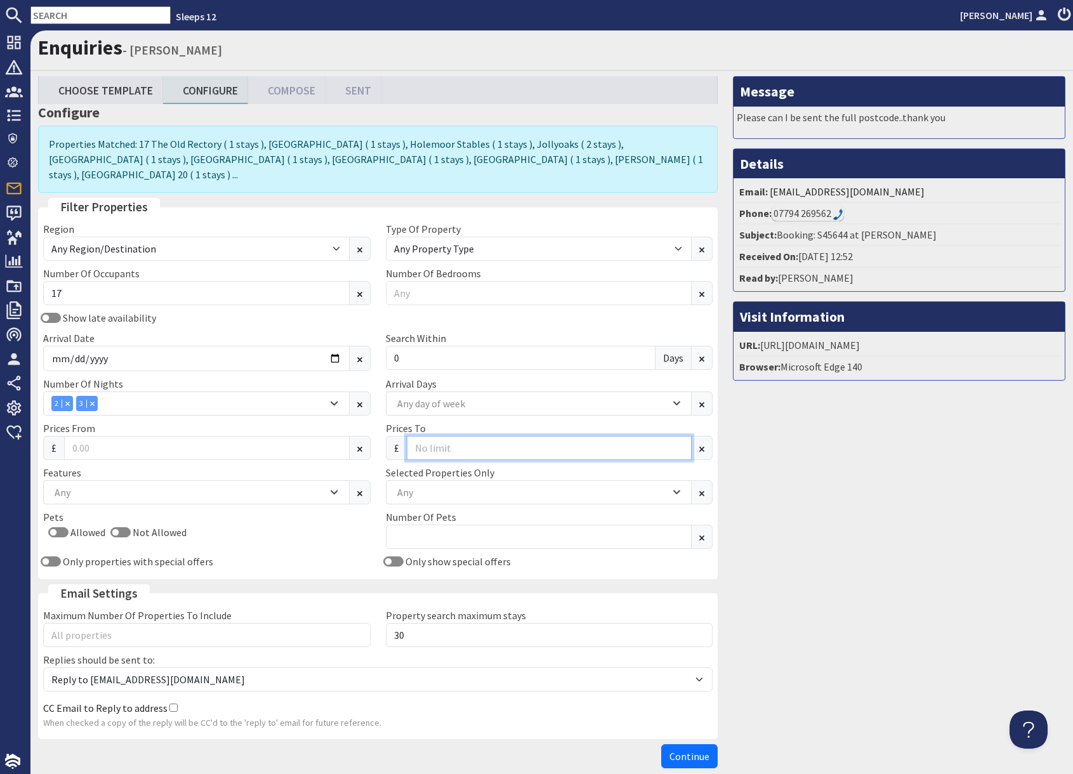
click at [454, 436] on input "Prices To" at bounding box center [549, 448] width 285 height 24
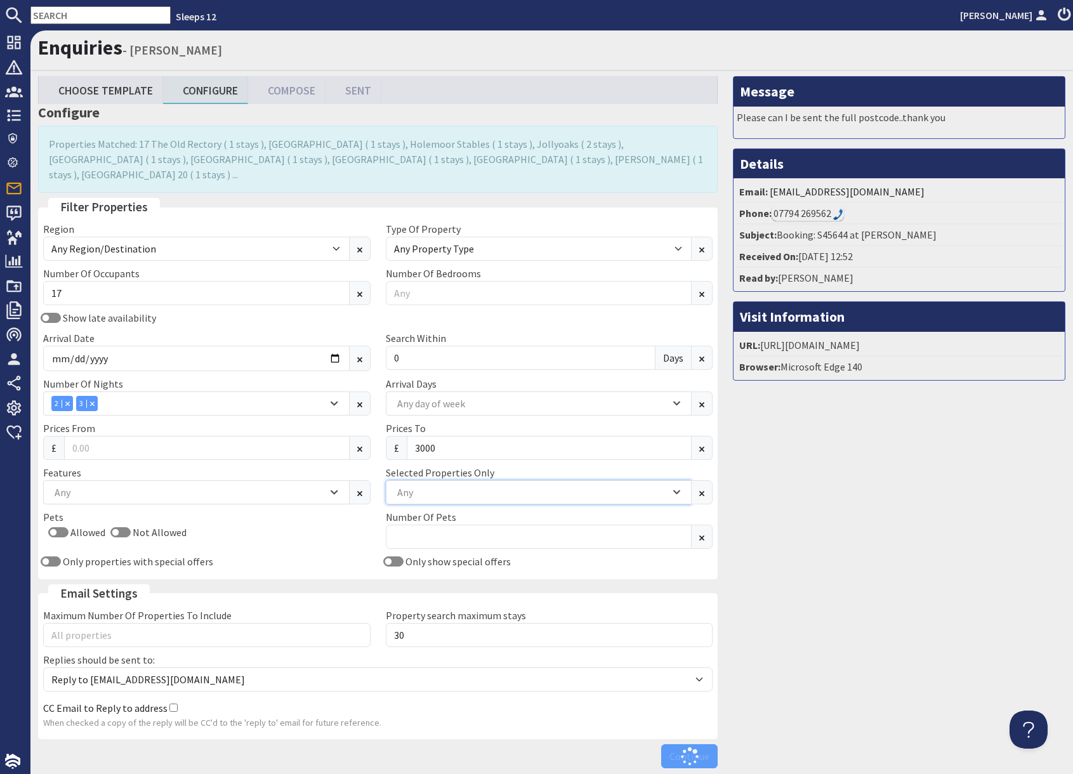
click at [563, 480] on div "Any" at bounding box center [539, 492] width 306 height 24
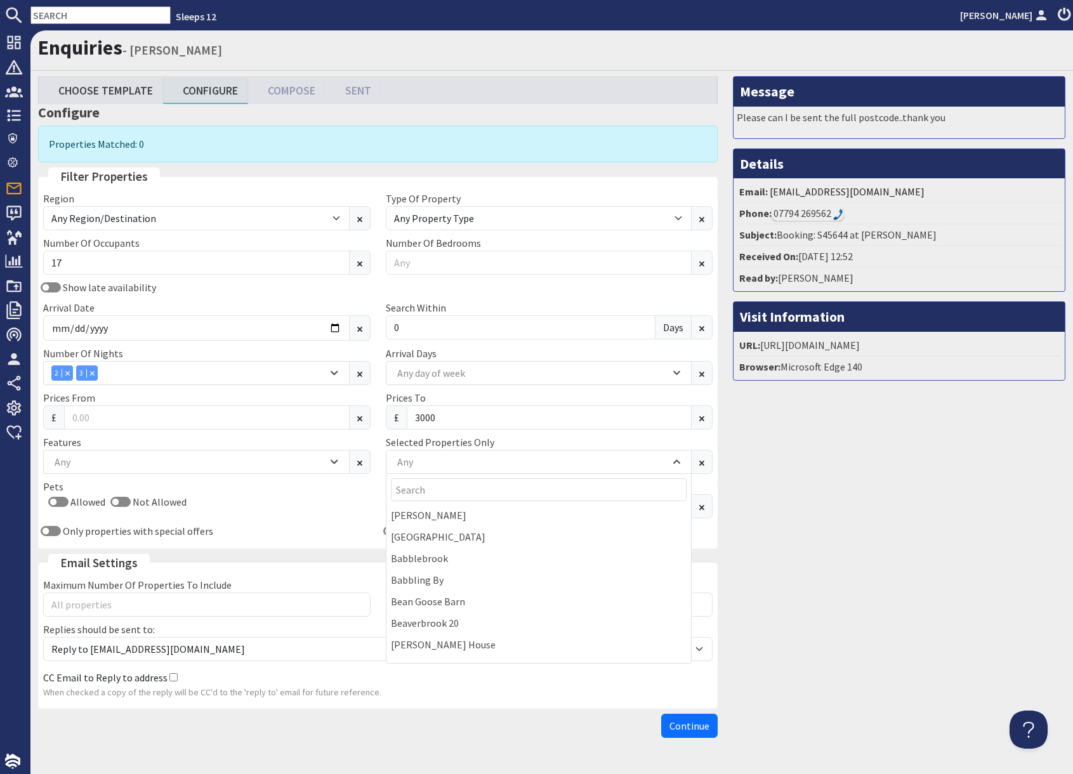
click at [813, 476] on div "Message Please can I be sent the full postcode..thank you Details Email: samhol…" at bounding box center [899, 409] width 348 height 667
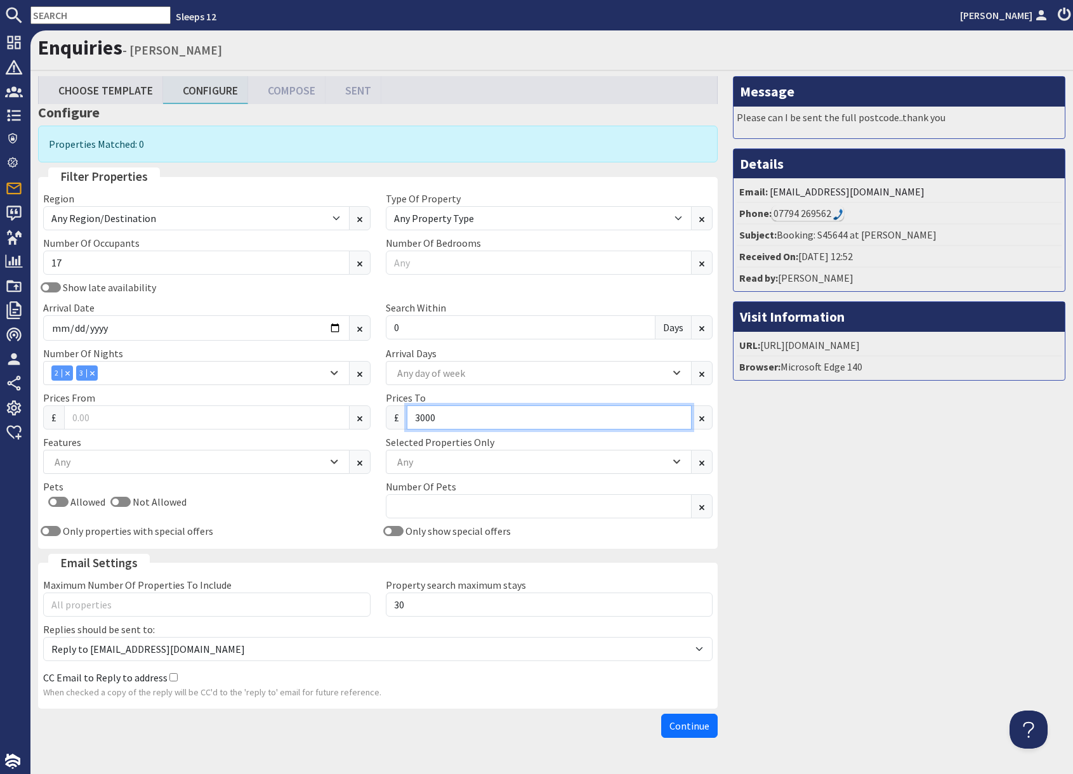
drag, startPoint x: 423, startPoint y: 415, endPoint x: 493, endPoint y: 421, distance: 70.1
click at [424, 416] on input "3000" at bounding box center [549, 417] width 285 height 24
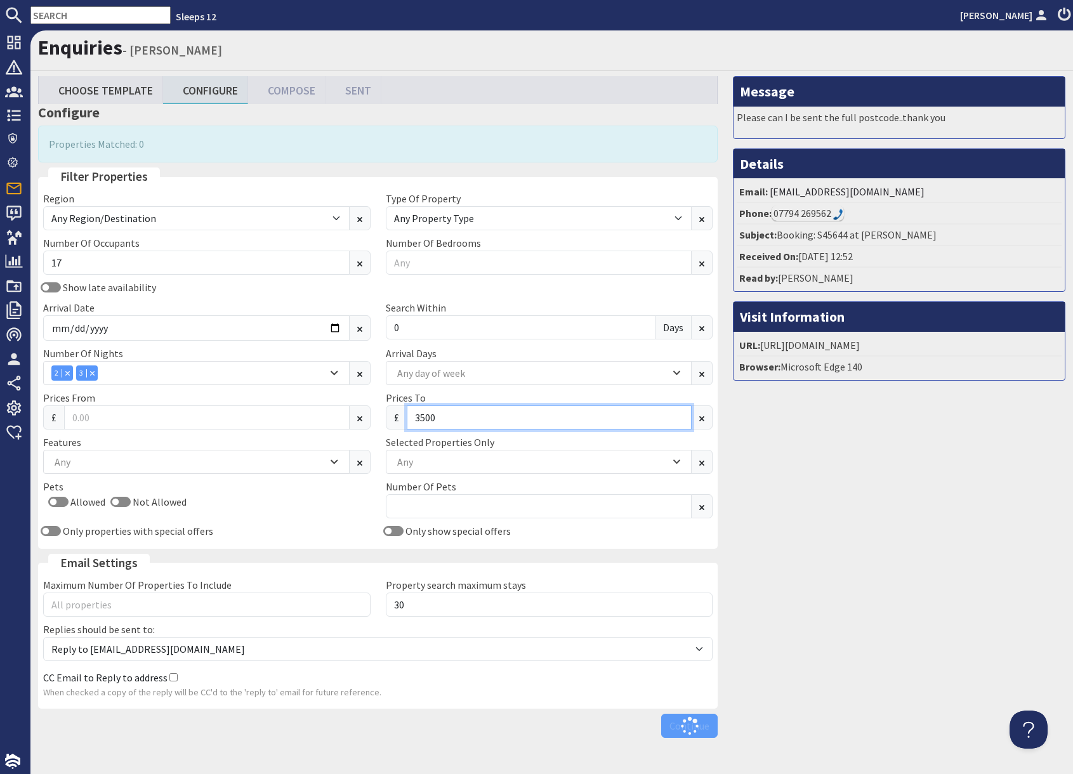
type input "3500"
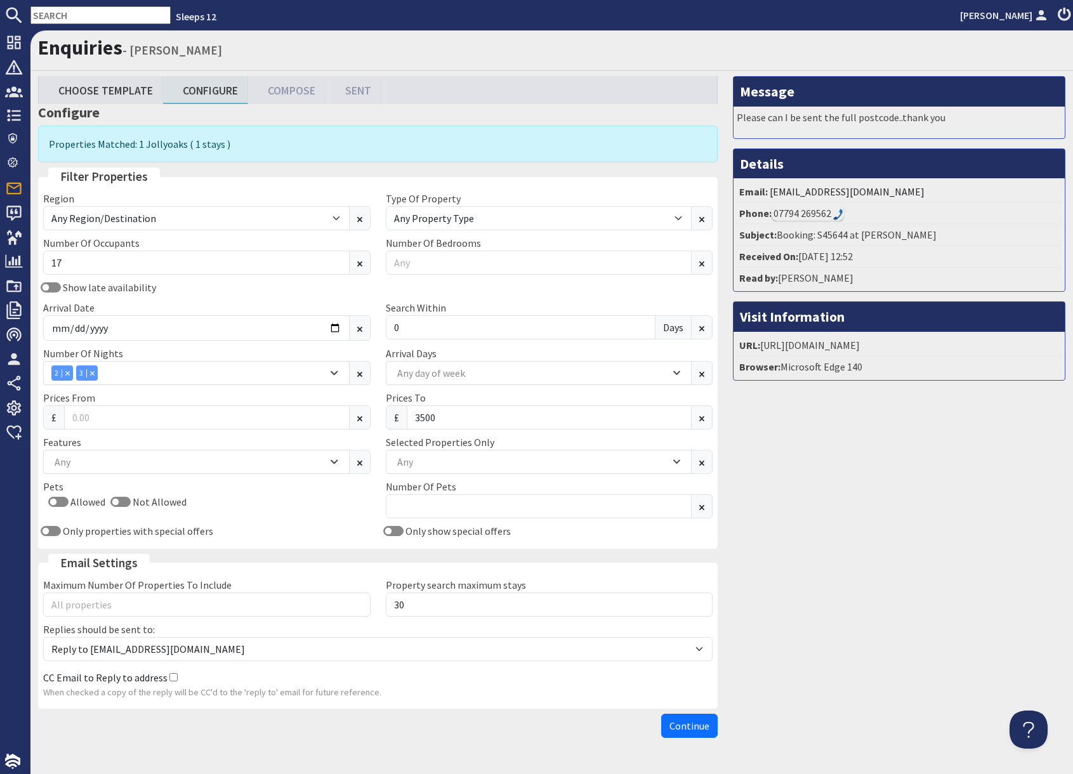
click at [889, 516] on div "Message Please can I be sent the full postcode..thank you Details Email: samhol…" at bounding box center [899, 409] width 348 height 667
drag, startPoint x: 872, startPoint y: 602, endPoint x: 865, endPoint y: 606, distance: 8.8
click at [872, 602] on div "Message Please can I be sent the full postcode..thank you Details Email: samhol…" at bounding box center [899, 409] width 348 height 667
click at [435, 260] on input "Number Of Bedrooms" at bounding box center [539, 263] width 306 height 24
type input "8"
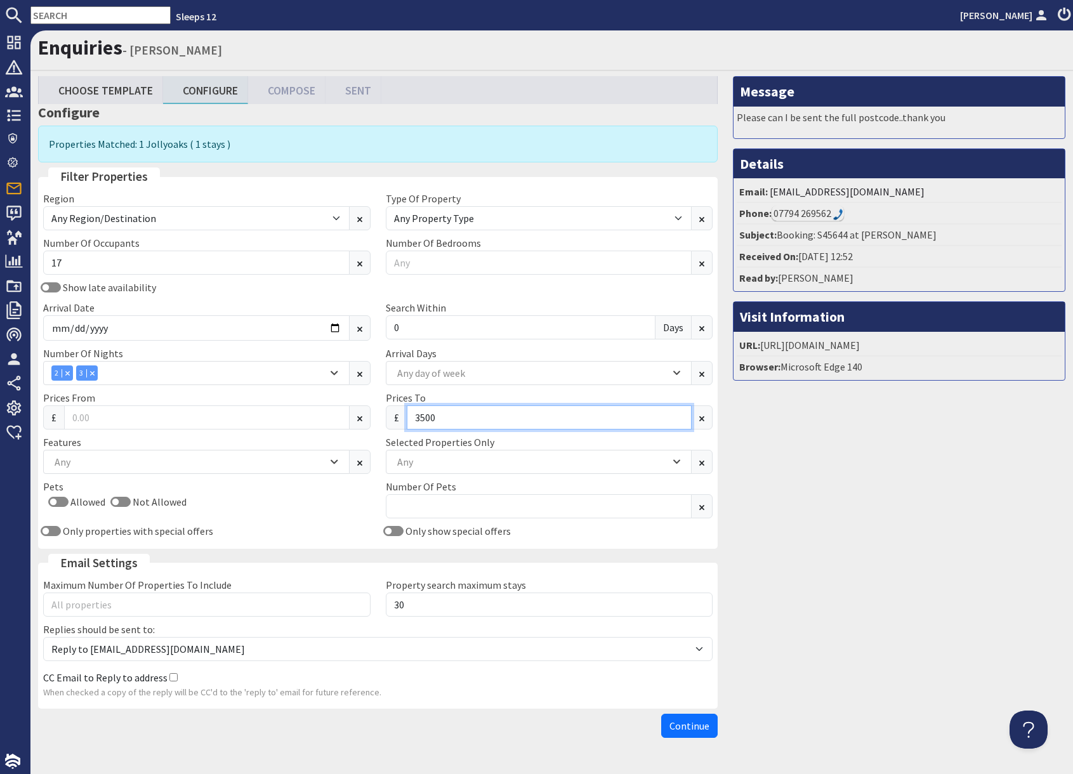
click at [508, 421] on input "3500" at bounding box center [549, 417] width 285 height 24
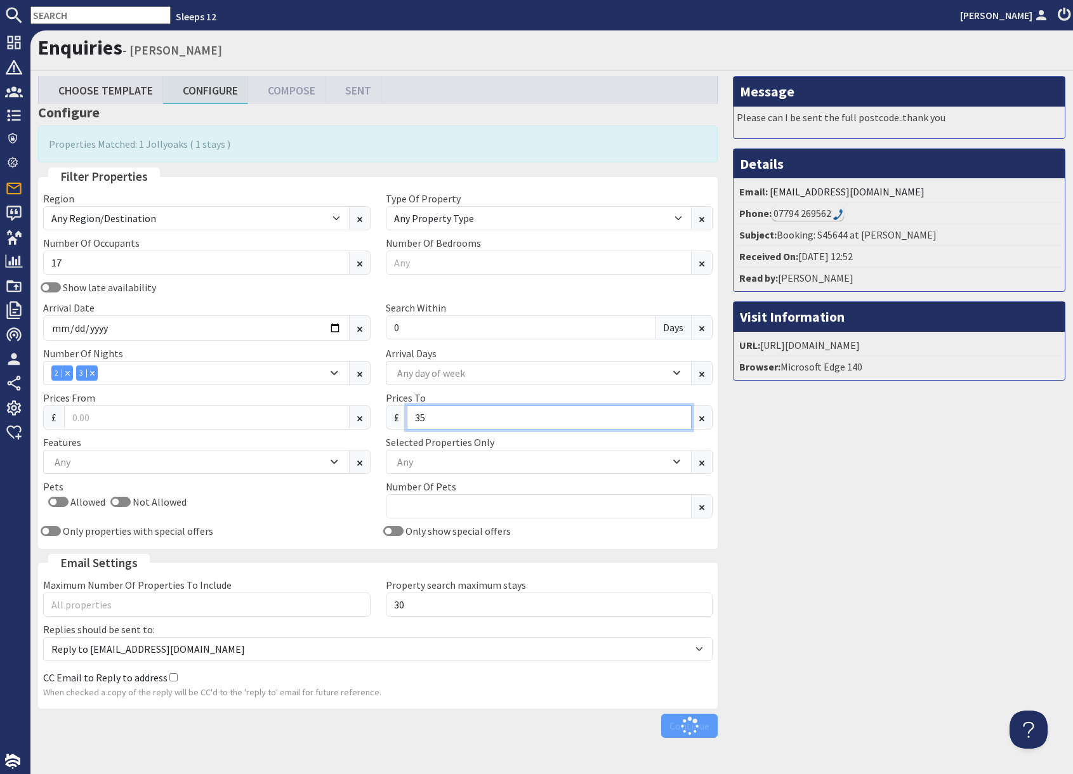
type input "3"
type input "4000"
click at [778, 556] on div "Message Please can I be sent the full postcode..thank you Details Email: samhol…" at bounding box center [899, 409] width 348 height 667
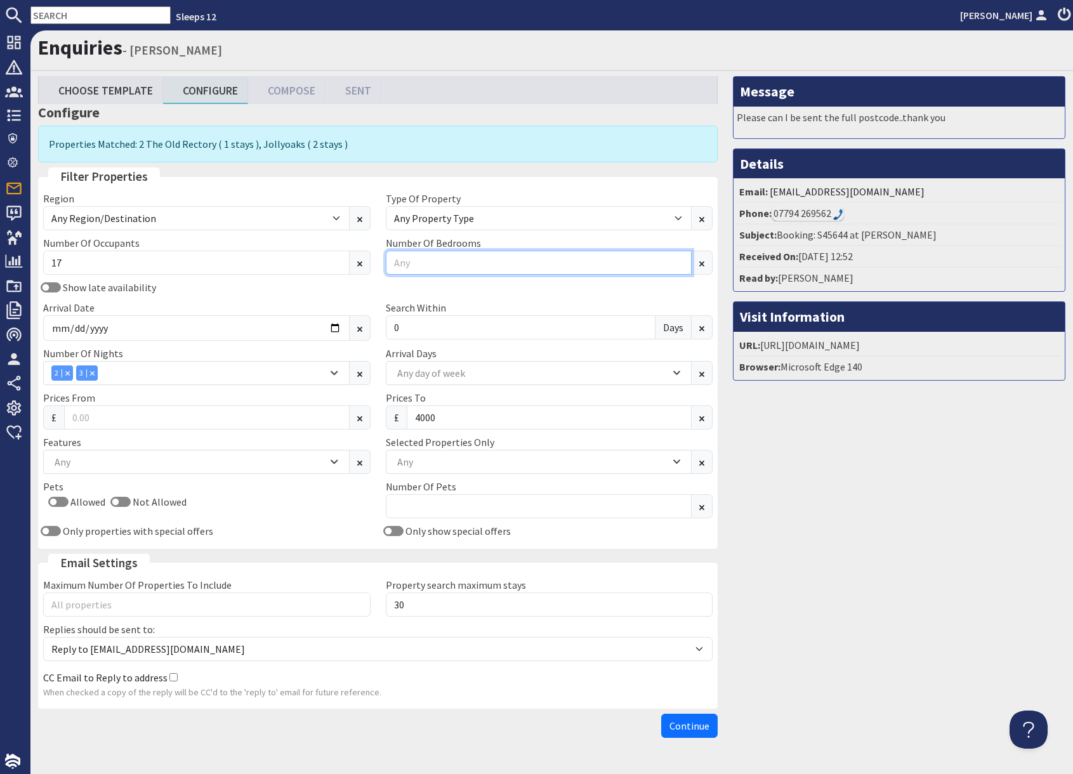
click at [451, 258] on input "Number Of Bedrooms" at bounding box center [539, 263] width 306 height 24
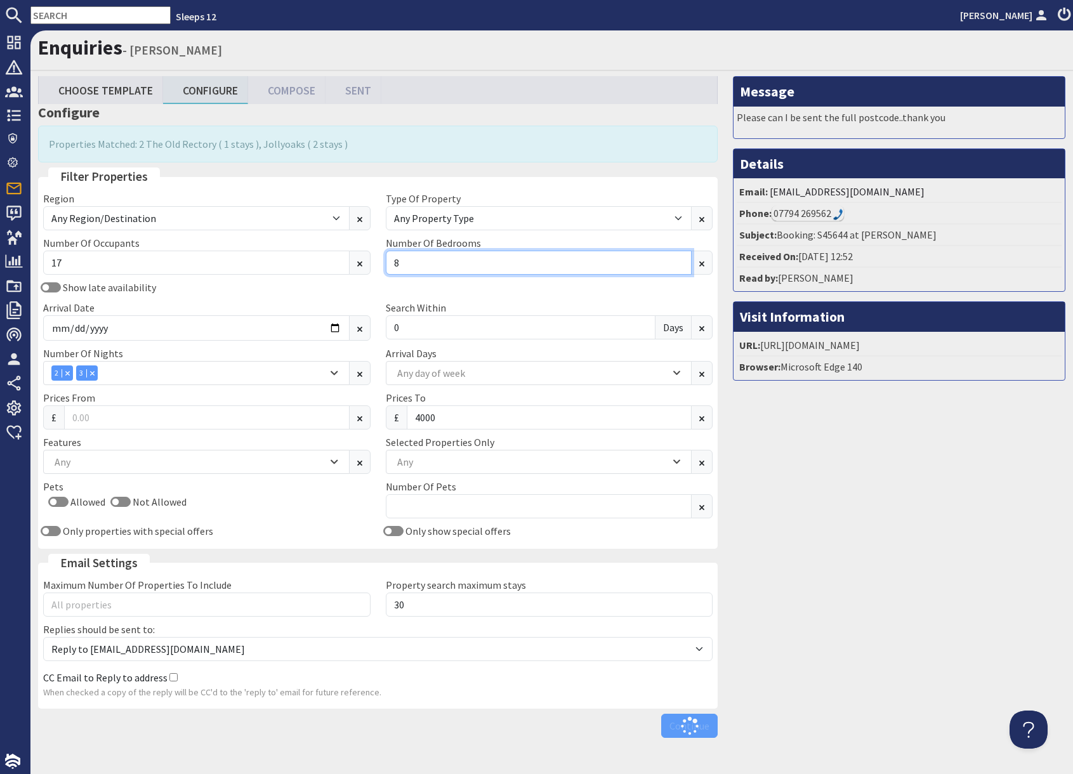
type input "8"
click at [835, 449] on div "Message Please can I be sent the full postcode..thank you Details Email: samhol…" at bounding box center [899, 409] width 348 height 667
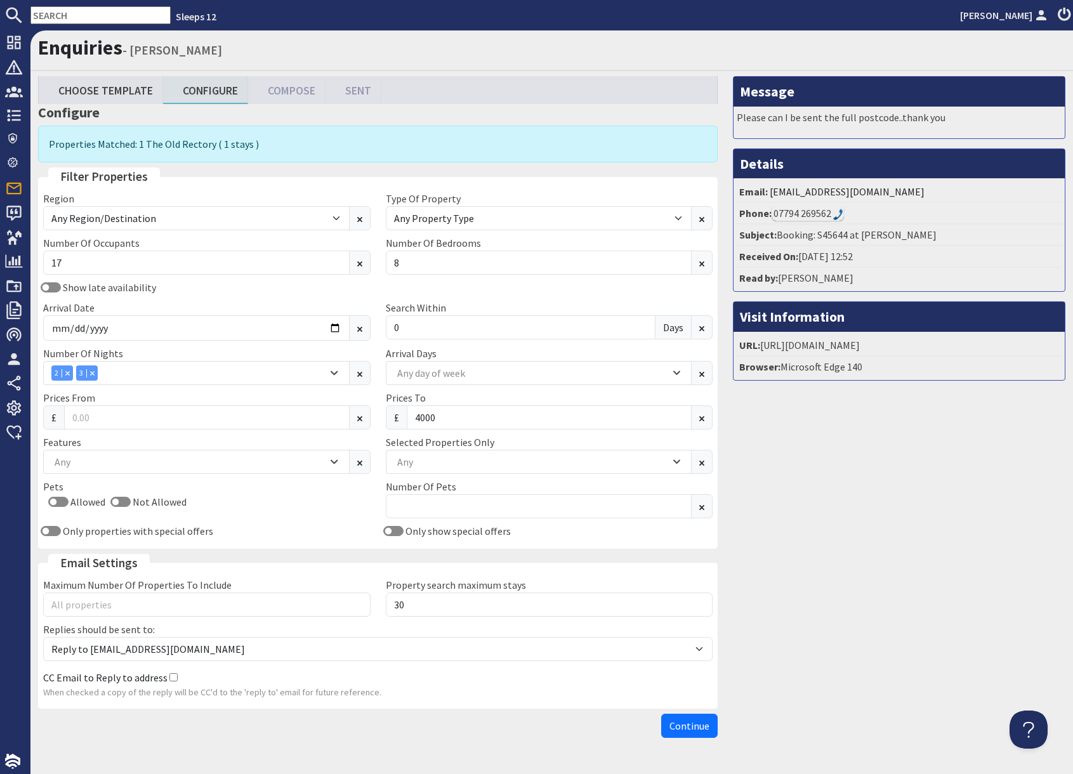
click at [680, 728] on span "Continue" at bounding box center [689, 725] width 40 height 13
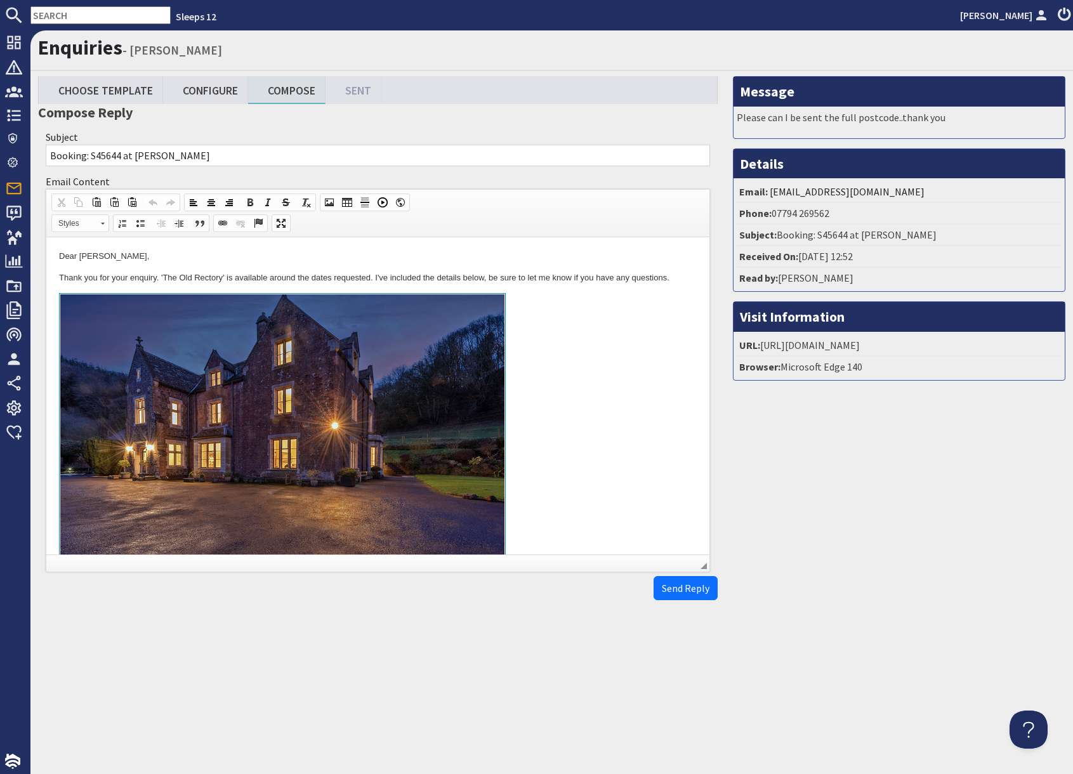
drag, startPoint x: 613, startPoint y: 440, endPoint x: 612, endPoint y: 454, distance: 14.0
click at [613, 441] on link at bounding box center [378, 439] width 638 height 292
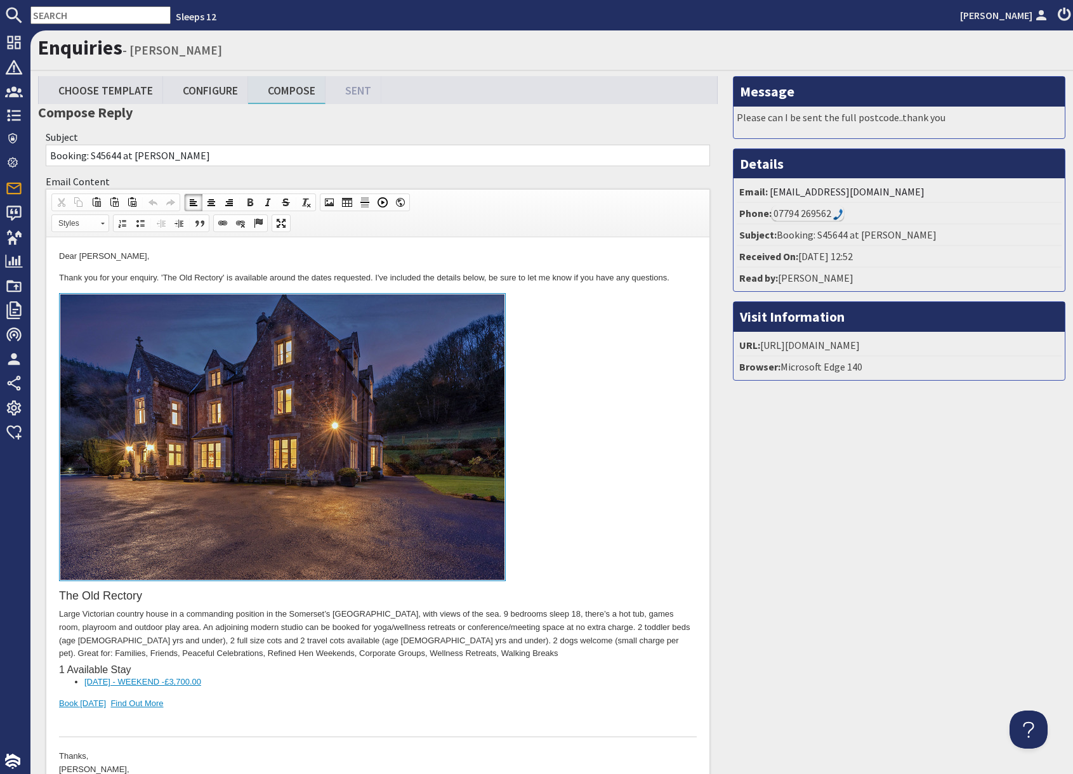
drag, startPoint x: 280, startPoint y: 707, endPoint x: 240, endPoint y: 711, distance: 40.2
click at [275, 707] on div "The Old Rectory Large Victorian country house in a commanding position in the S…" at bounding box center [378, 515] width 638 height 444
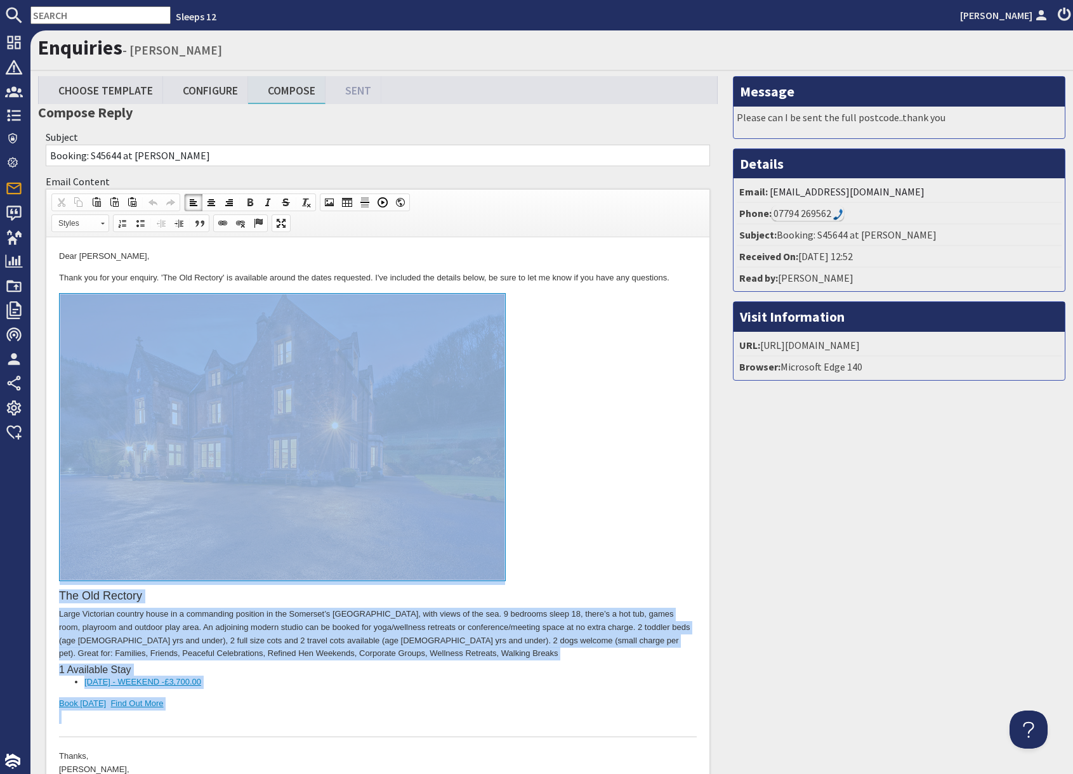
drag, startPoint x: 228, startPoint y: 708, endPoint x: 250, endPoint y: 475, distance: 233.8
click at [250, 475] on div "The Old Rectory Large Victorian country house in a commanding position in the S…" at bounding box center [378, 515] width 638 height 444
copy div "The Old Rectory Large Victorian country house in a commanding position in the S…"
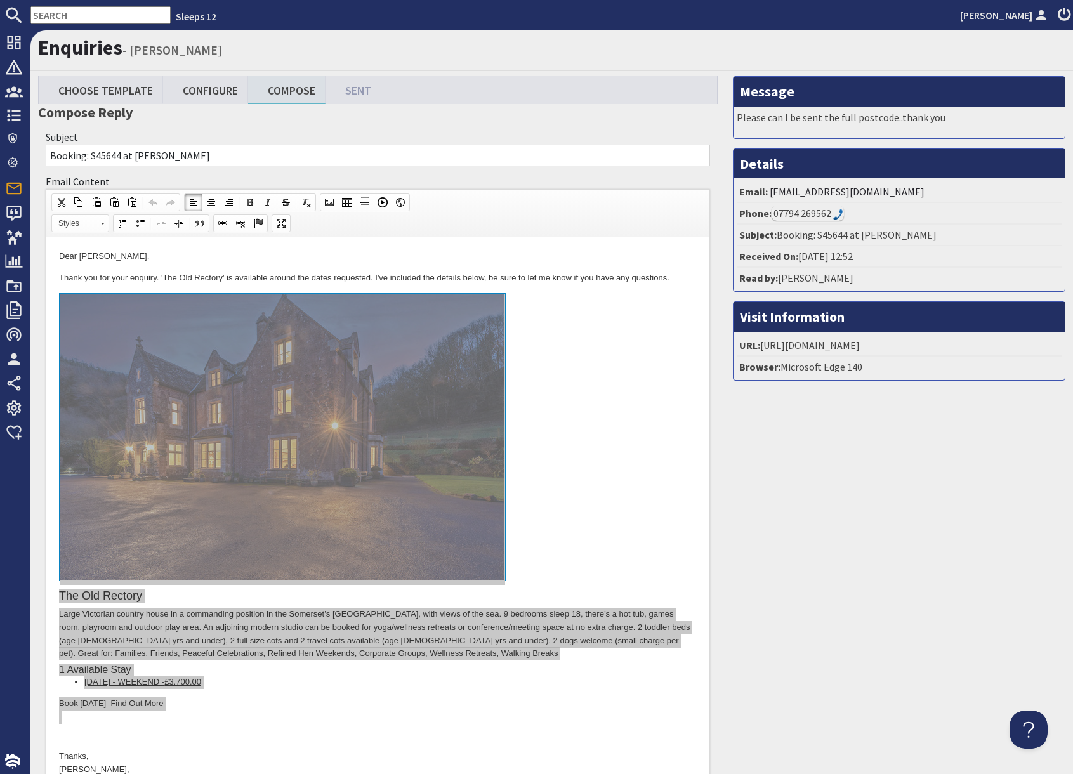
click at [92, 6] on input "text" at bounding box center [100, 15] width 140 height 18
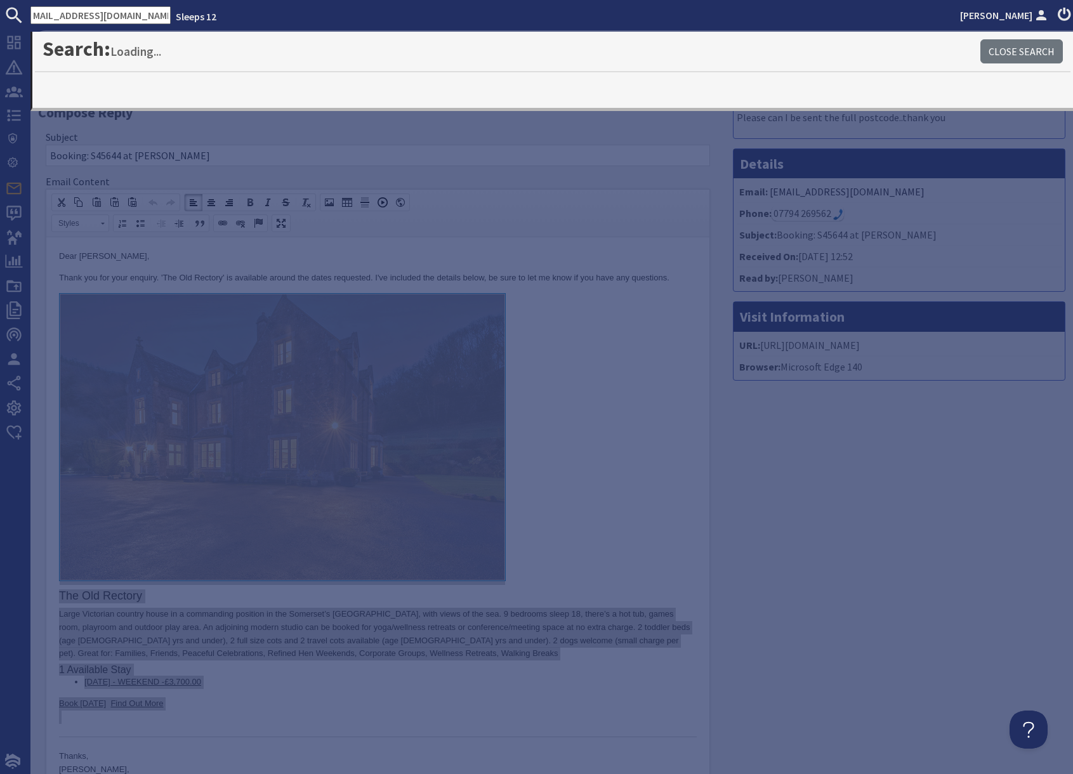
type input "martikalouise@gmail.com"
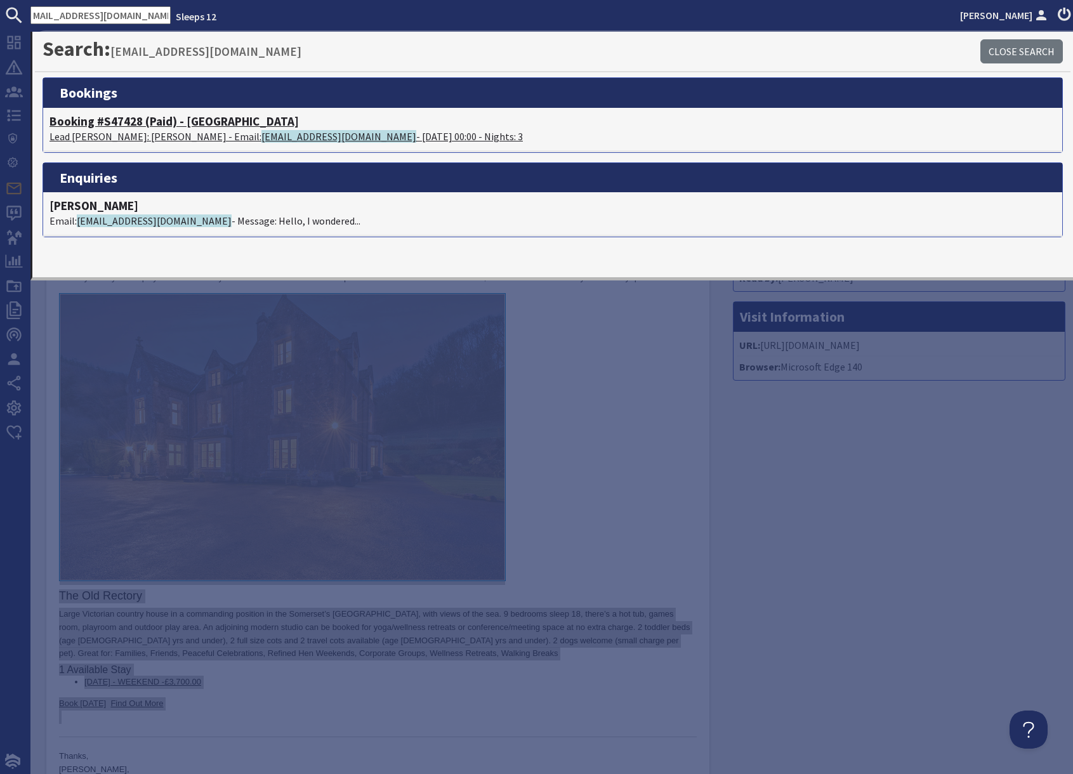
scroll to position [0, 0]
click at [170, 136] on p "Lead Booker: Martika Barrett - Email: martikalouise@gmail.com - 31/10/2025 00:0…" at bounding box center [552, 136] width 1006 height 15
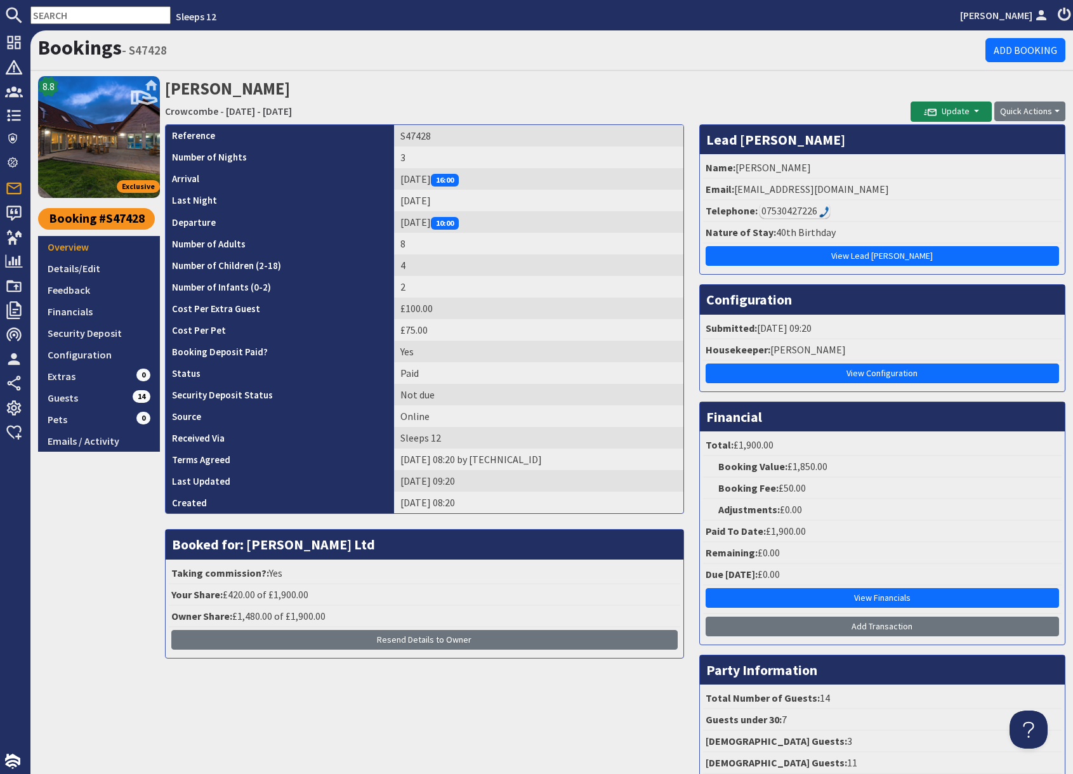
drag, startPoint x: 359, startPoint y: 89, endPoint x: 336, endPoint y: 93, distance: 23.8
click at [344, 91] on h2 "Martika Barrett Crowcombe - Friday 31/10/2025 - Sunday 02/11/2025" at bounding box center [537, 98] width 745 height 45
click at [187, 112] on link "Crowcombe" at bounding box center [191, 111] width 53 height 13
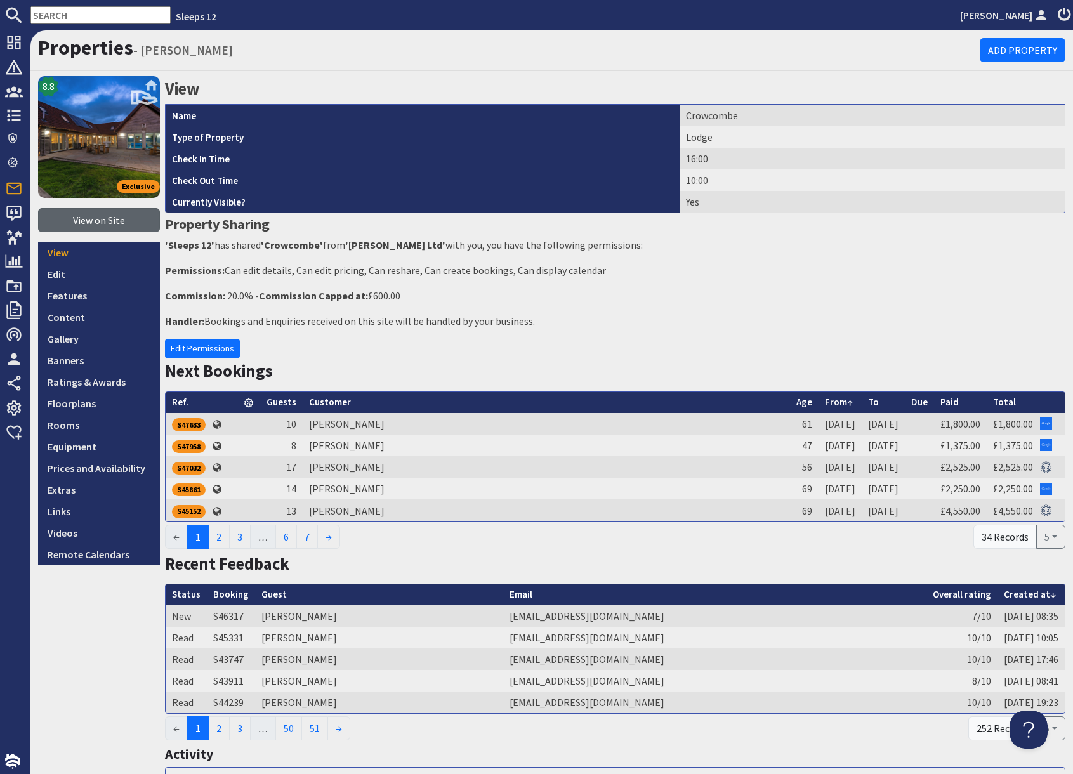
click at [90, 222] on link "View on Site" at bounding box center [99, 220] width 122 height 24
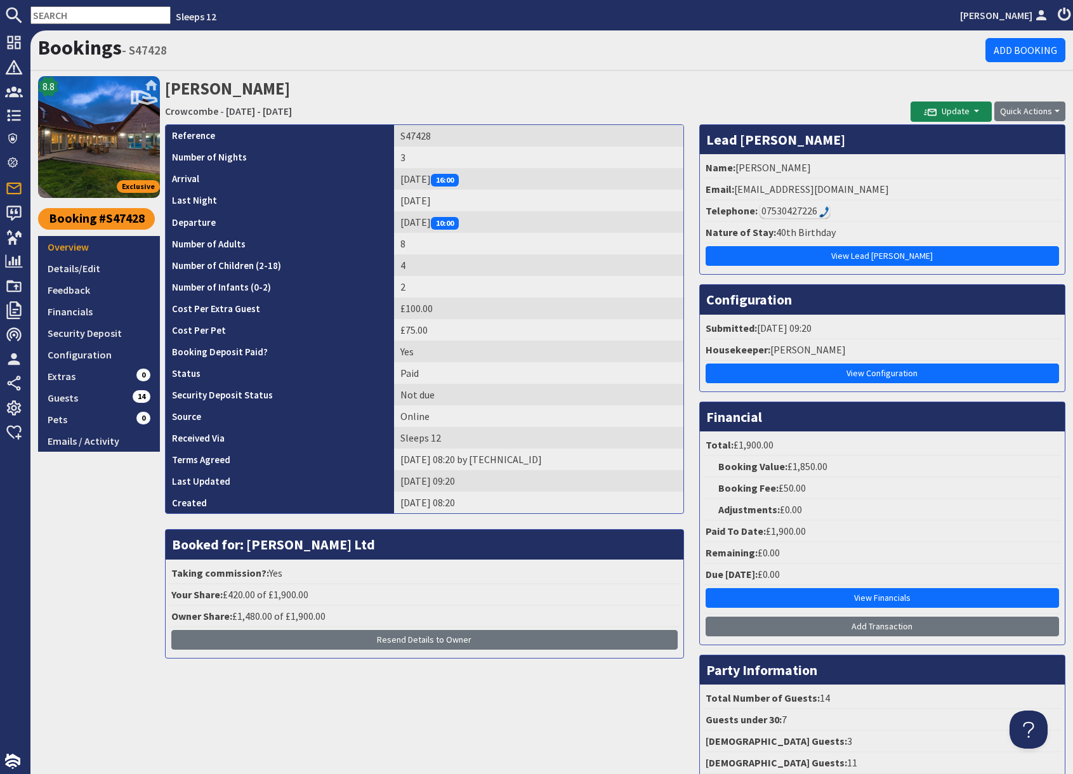
click at [79, 17] on input "text" at bounding box center [100, 15] width 140 height 18
paste input "supun_perera@hotmail.co.uk"
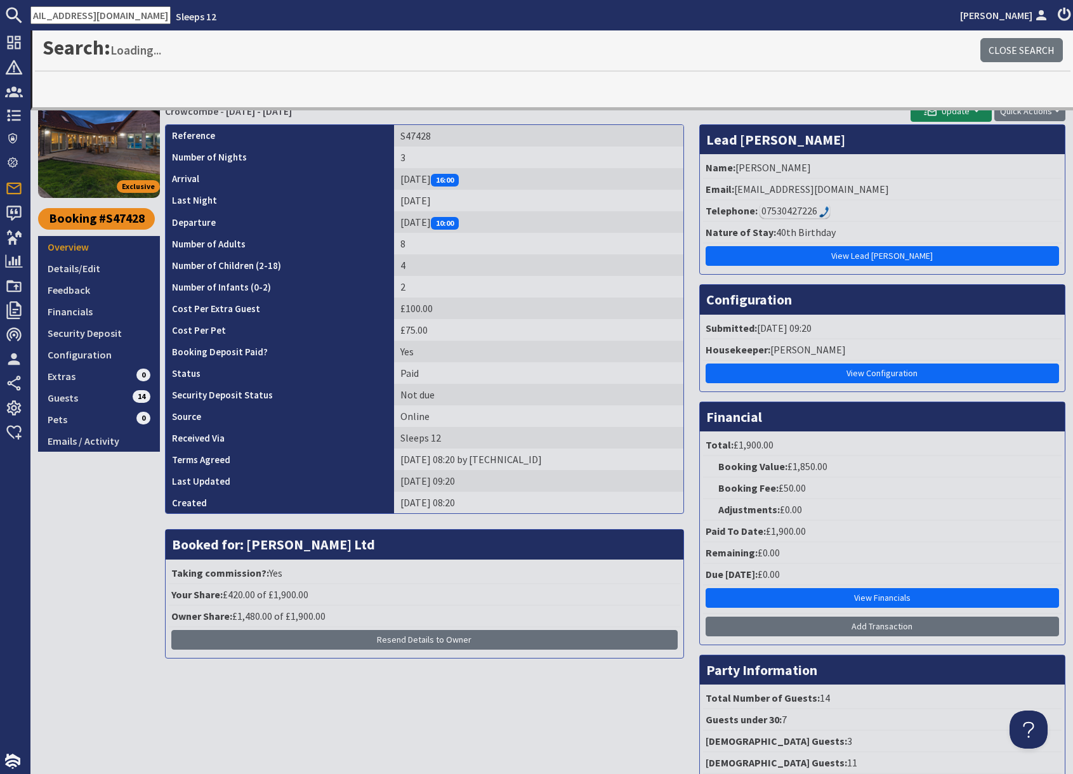
type input "supun_perera@hotmail.co.uk"
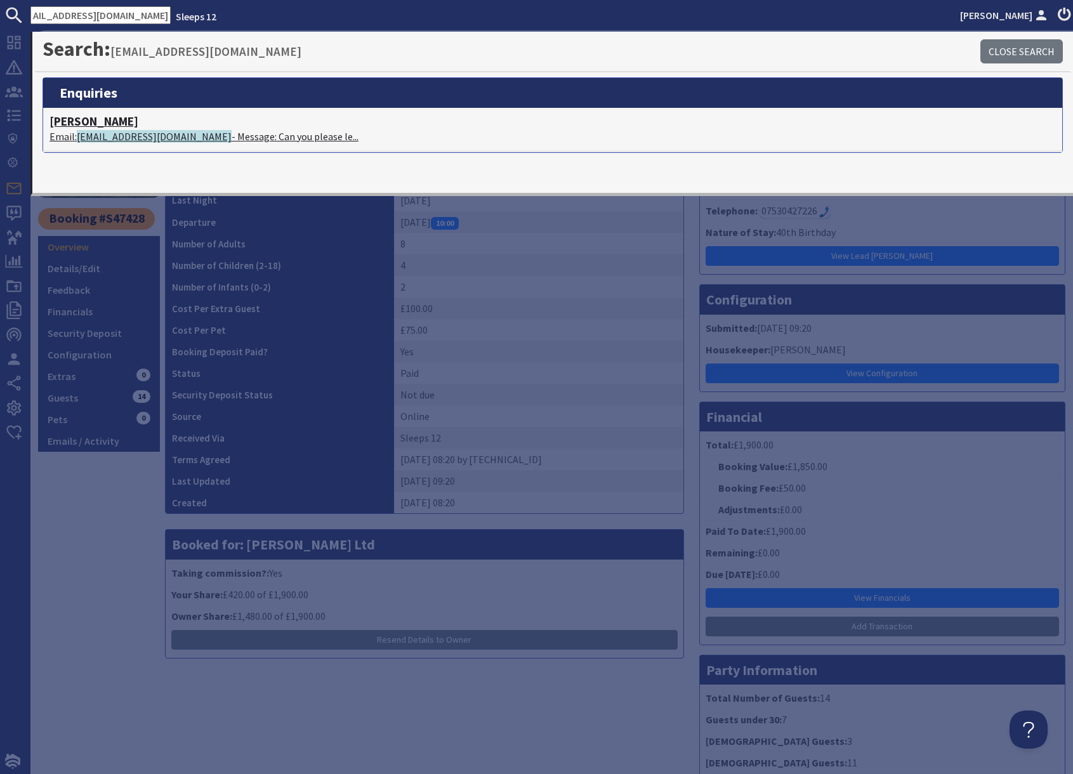
scroll to position [0, 0]
click at [171, 141] on span "supun_perera@hotmail.co.uk" at bounding box center [154, 136] width 155 height 13
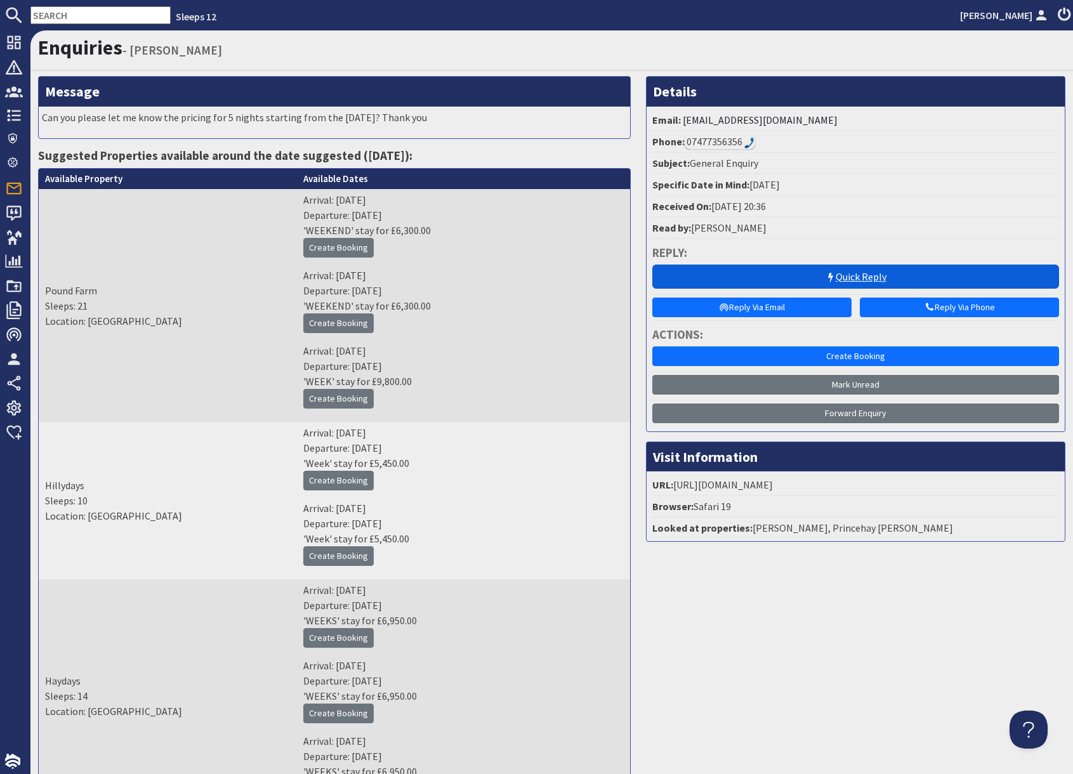
drag, startPoint x: 905, startPoint y: 263, endPoint x: 898, endPoint y: 265, distance: 7.2
click at [904, 263] on li "Quick Reply" at bounding box center [856, 278] width 412 height 33
drag, startPoint x: 873, startPoint y: 273, endPoint x: 835, endPoint y: 278, distance: 37.8
click at [871, 273] on link "Quick Reply" at bounding box center [855, 277] width 407 height 24
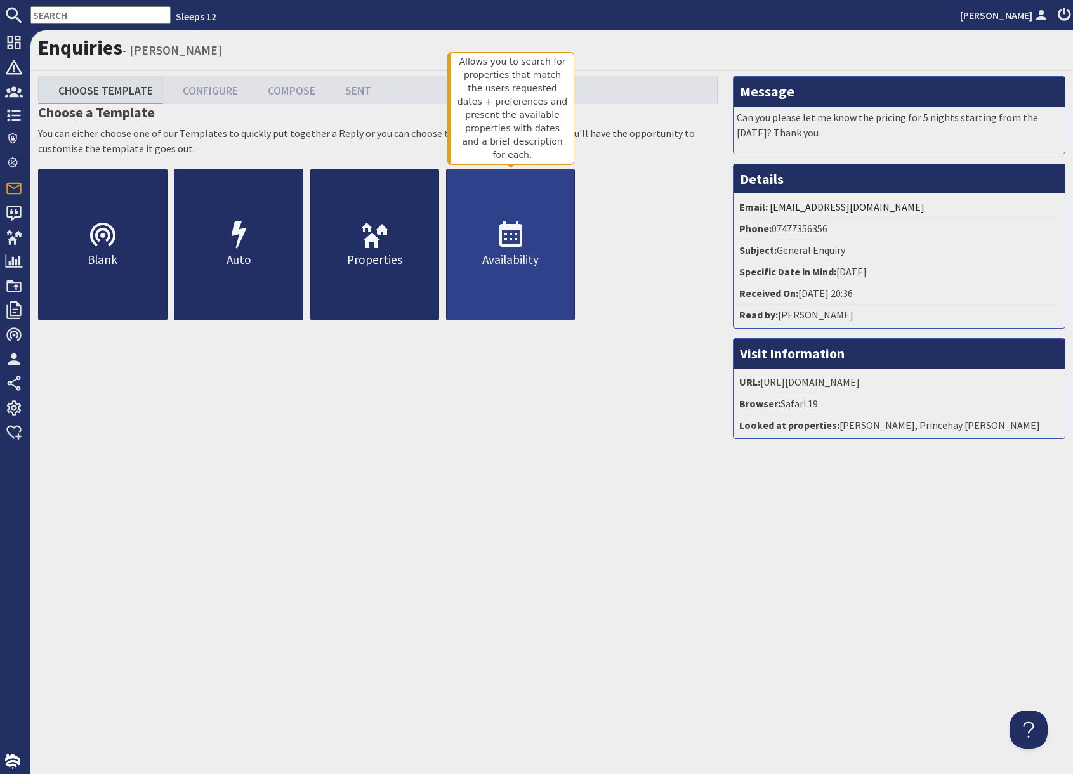
click at [501, 253] on p "Availability" at bounding box center [511, 260] width 128 height 18
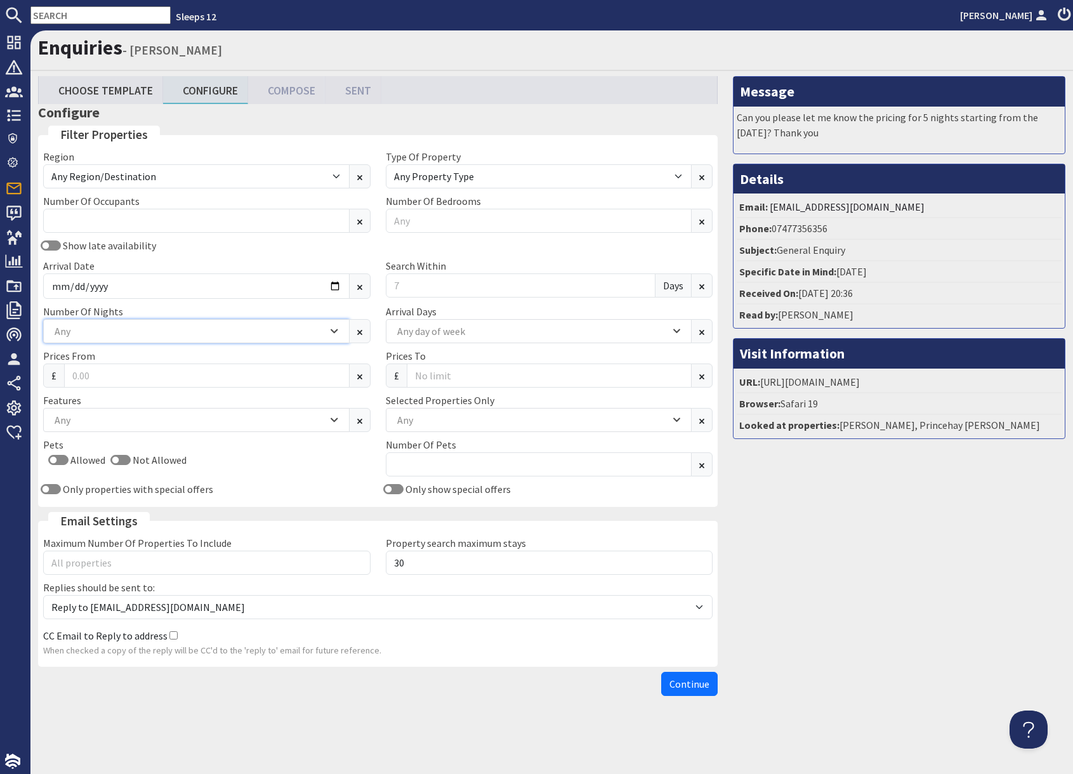
click at [130, 327] on div "Any" at bounding box center [189, 331] width 276 height 14
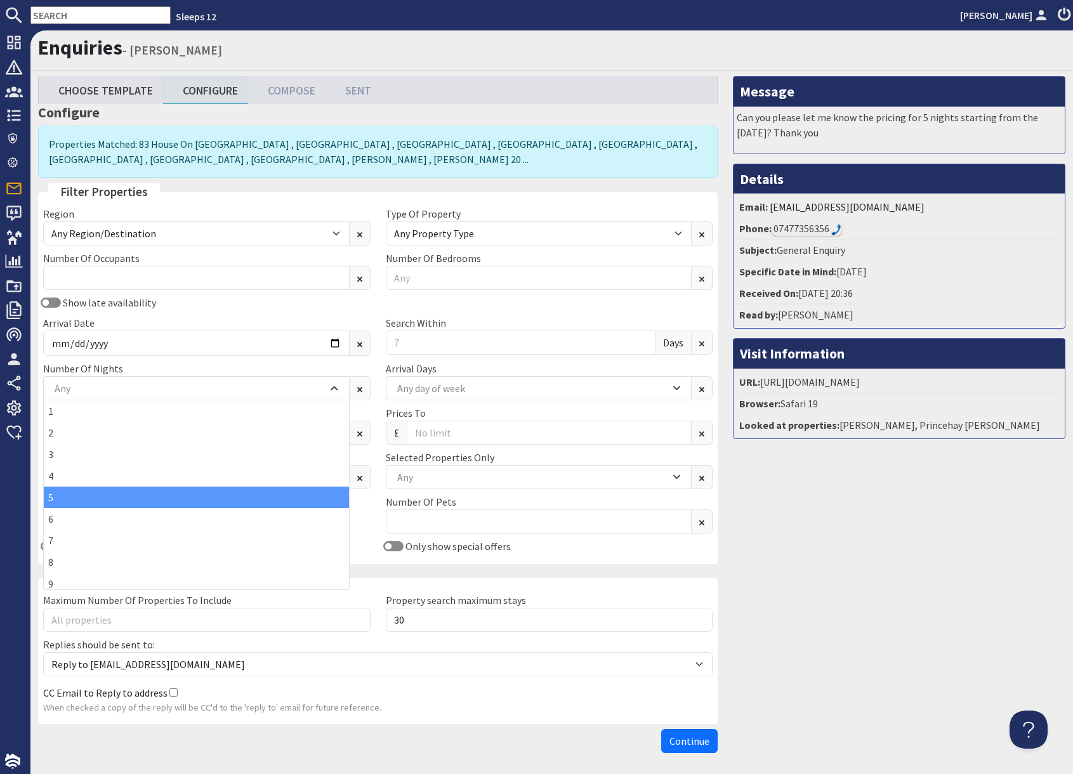
click at [67, 499] on div "5" at bounding box center [196, 498] width 305 height 22
click at [824, 549] on div "Message Can you please let me know the pricing for 5 nights starting from the 7…" at bounding box center [899, 417] width 348 height 683
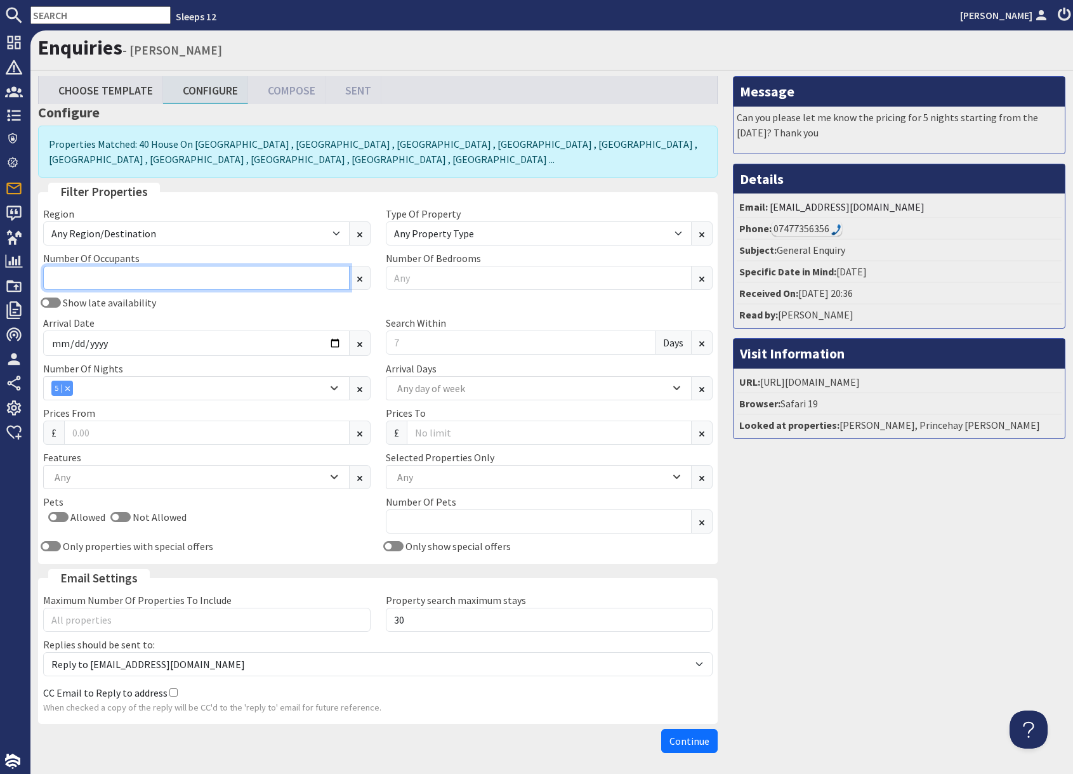
click at [98, 278] on input "Number Of Occupants" at bounding box center [196, 278] width 306 height 24
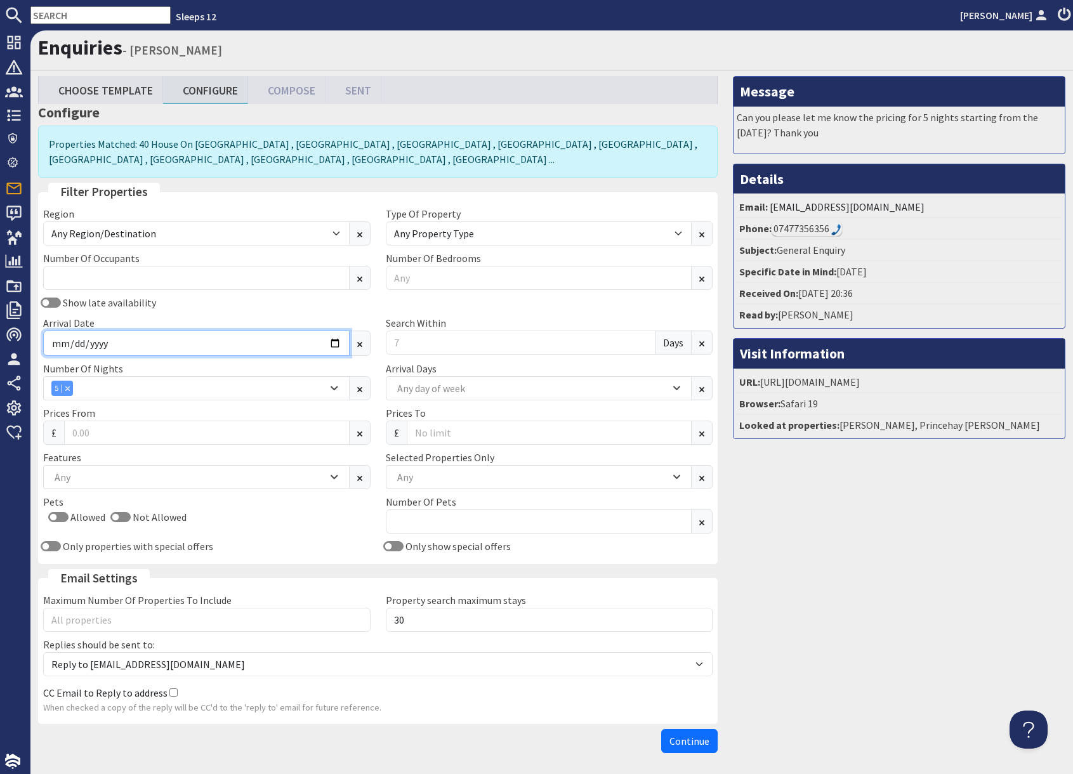
click at [119, 345] on input "Arrival Date" at bounding box center [196, 343] width 306 height 25
click at [336, 345] on input "Arrival Date" at bounding box center [196, 343] width 306 height 25
click at [336, 344] on input "Arrival Date" at bounding box center [196, 343] width 306 height 25
click at [70, 389] on div "Combobox" at bounding box center [67, 388] width 11 height 8
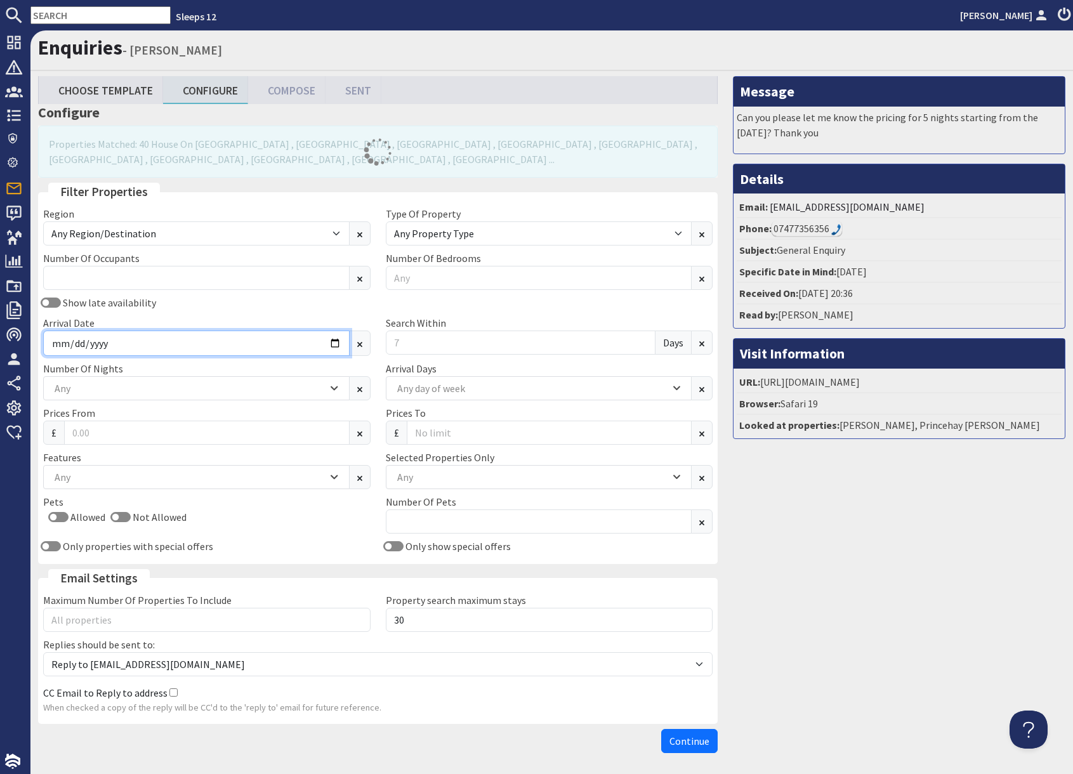
click at [337, 343] on input "Arrival Date" at bounding box center [196, 343] width 306 height 25
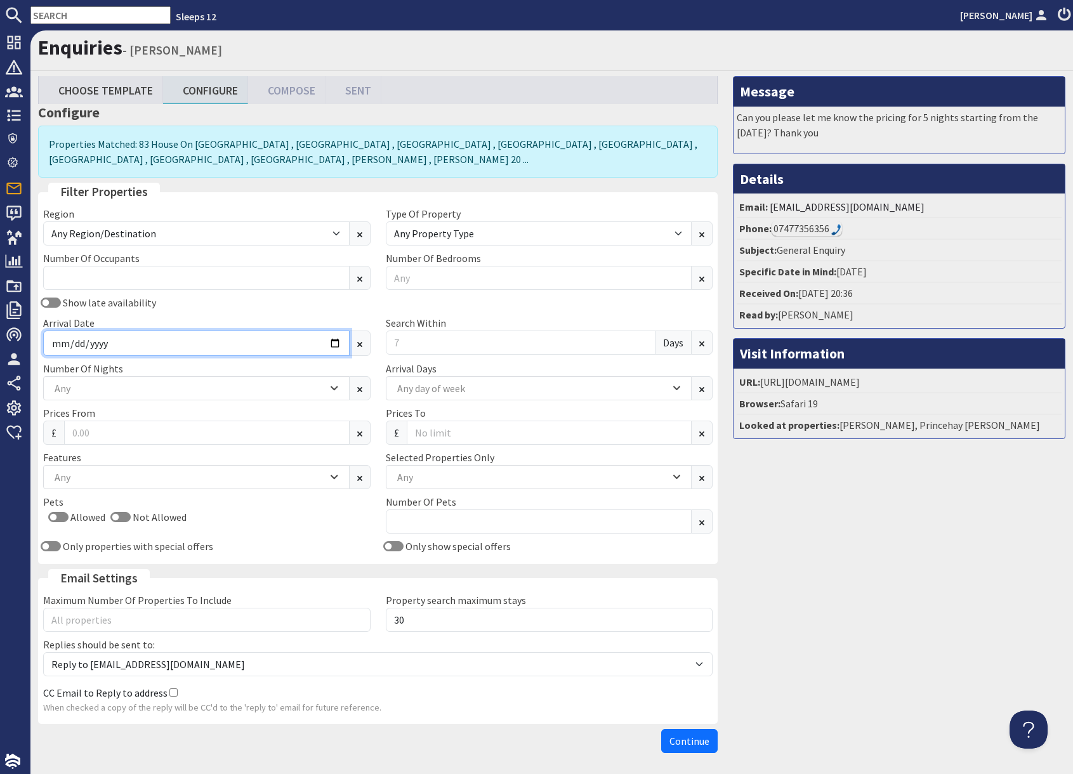
click at [337, 343] on input "Arrival Date" at bounding box center [196, 343] width 306 height 25
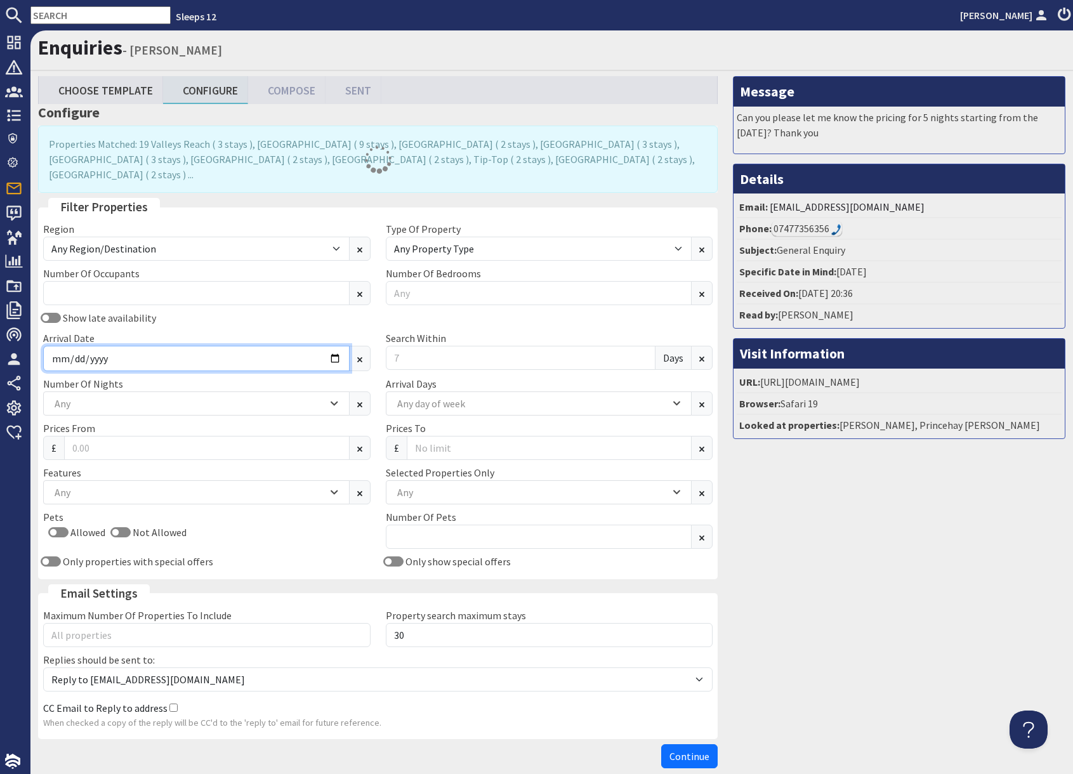
type input "2026-08-07"
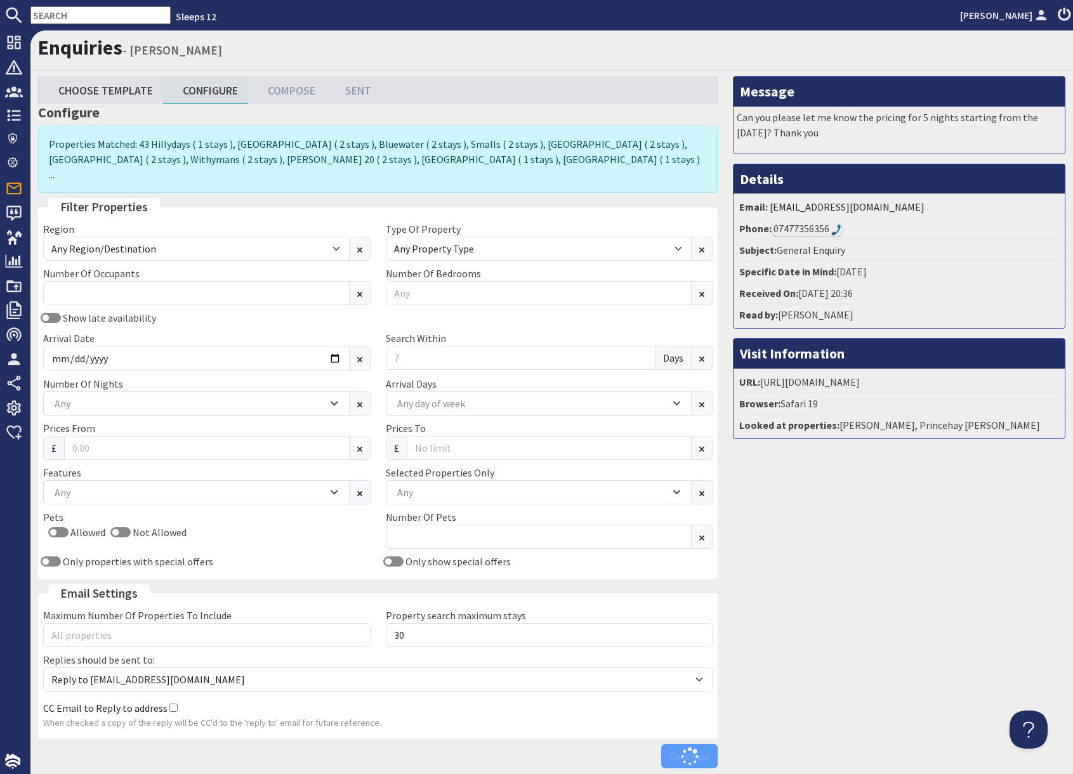
click at [803, 523] on div "Message Can you please let me know the pricing for 5 nights starting from the 7…" at bounding box center [899, 425] width 348 height 698
click at [426, 348] on input "Search Within" at bounding box center [521, 358] width 270 height 24
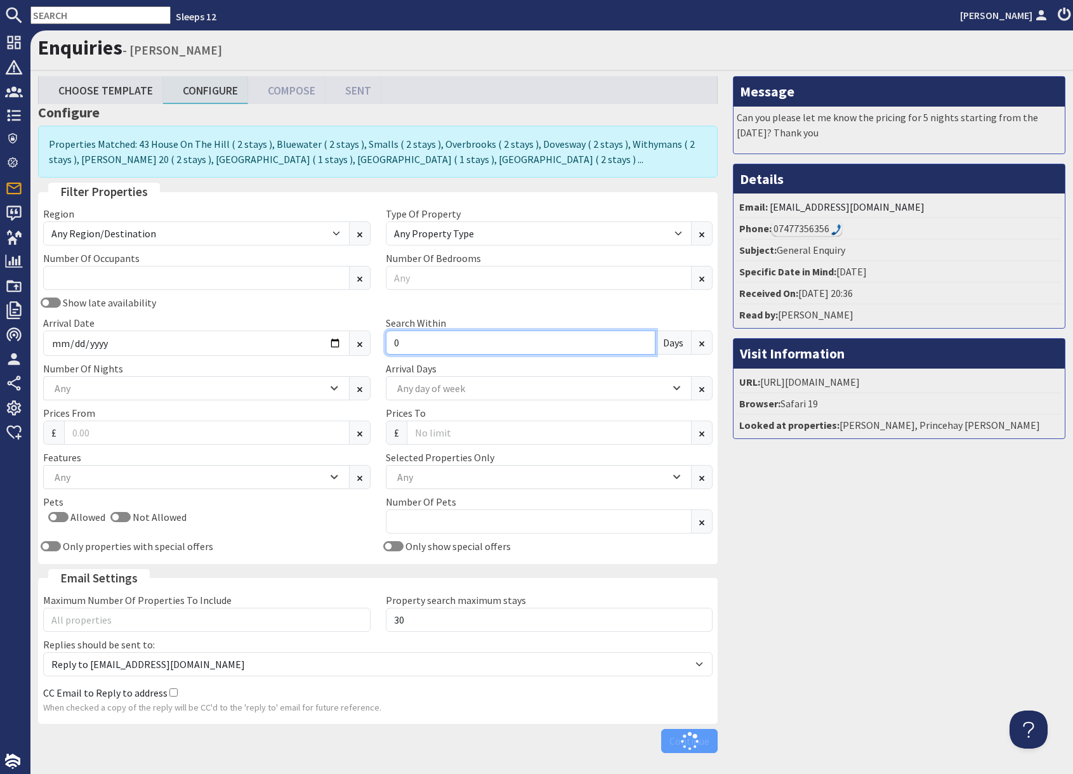
type input "0"
click at [796, 525] on div "Message Can you please let me know the pricing for 5 nights starting from the 7…" at bounding box center [899, 417] width 348 height 683
drag, startPoint x: 805, startPoint y: 568, endPoint x: 683, endPoint y: 570, distance: 122.4
click at [801, 567] on div "Message Can you please let me know the pricing for 5 nights starting from the 7…" at bounding box center [899, 417] width 348 height 683
click at [412, 480] on div "Any" at bounding box center [532, 477] width 276 height 14
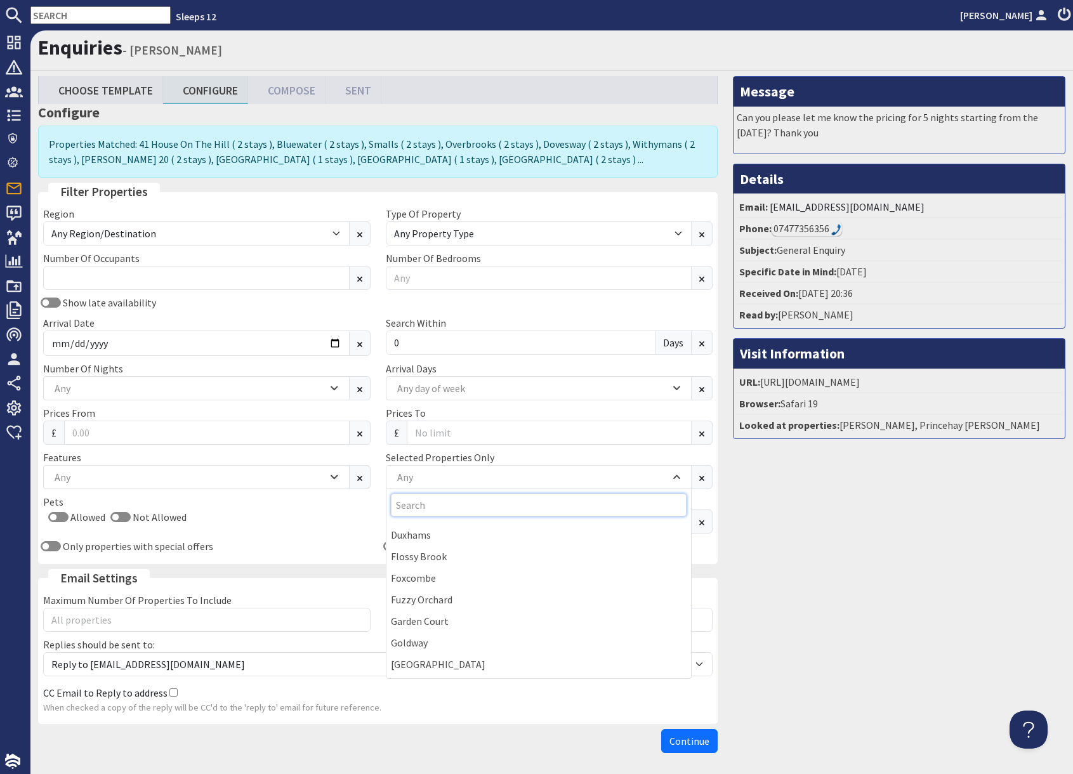
scroll to position [709, 0]
click at [431, 501] on input "Search" at bounding box center [539, 505] width 296 height 23
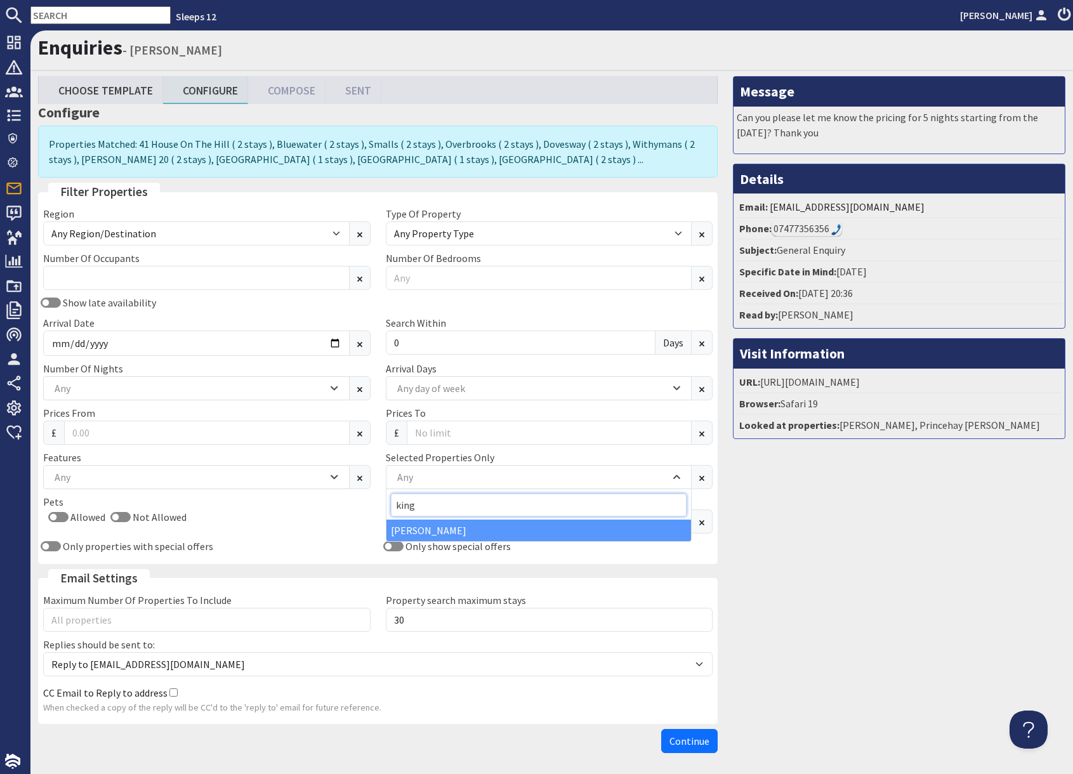
type input "king"
click at [438, 533] on div "[PERSON_NAME]" at bounding box center [538, 531] width 305 height 22
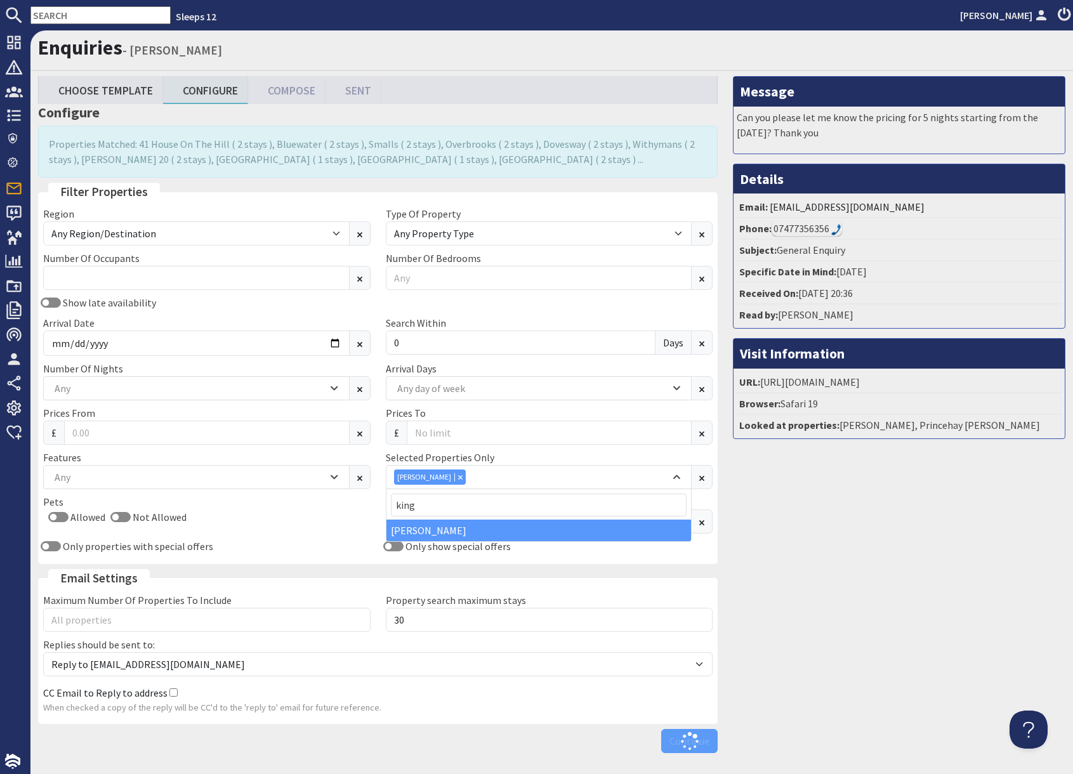
click at [854, 559] on div "Message Can you please let me know the pricing for 5 nights starting from the 7…" at bounding box center [899, 417] width 348 height 683
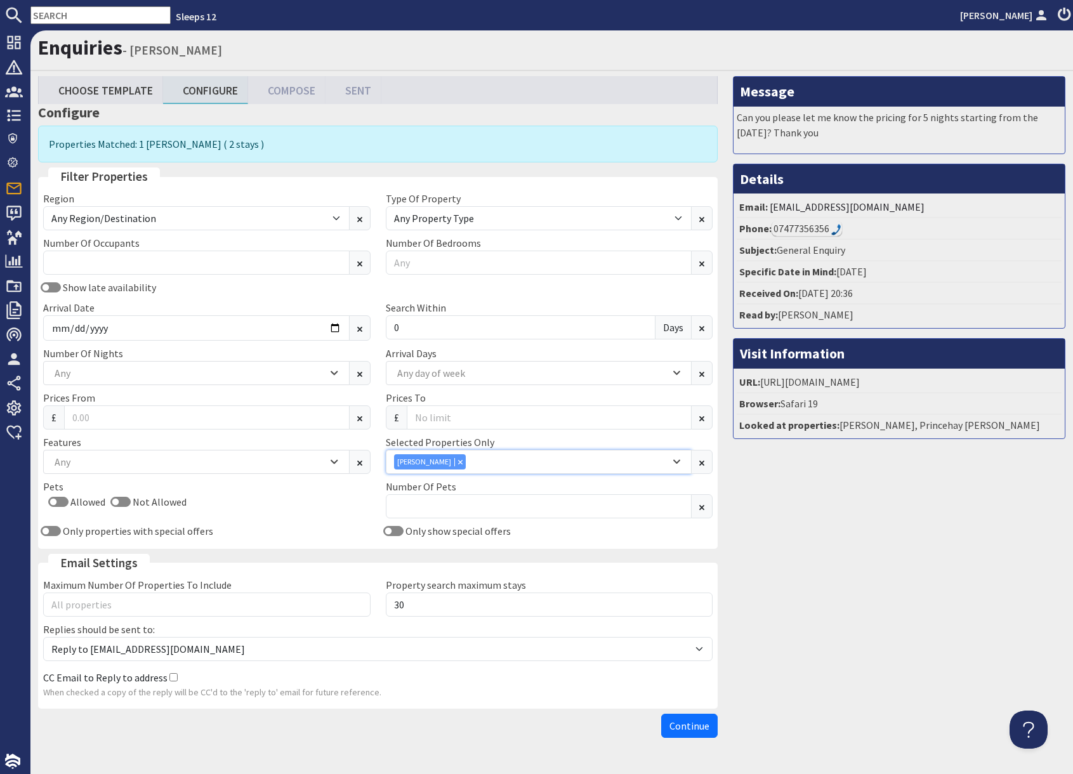
click at [494, 461] on div "[PERSON_NAME]" at bounding box center [532, 461] width 276 height 15
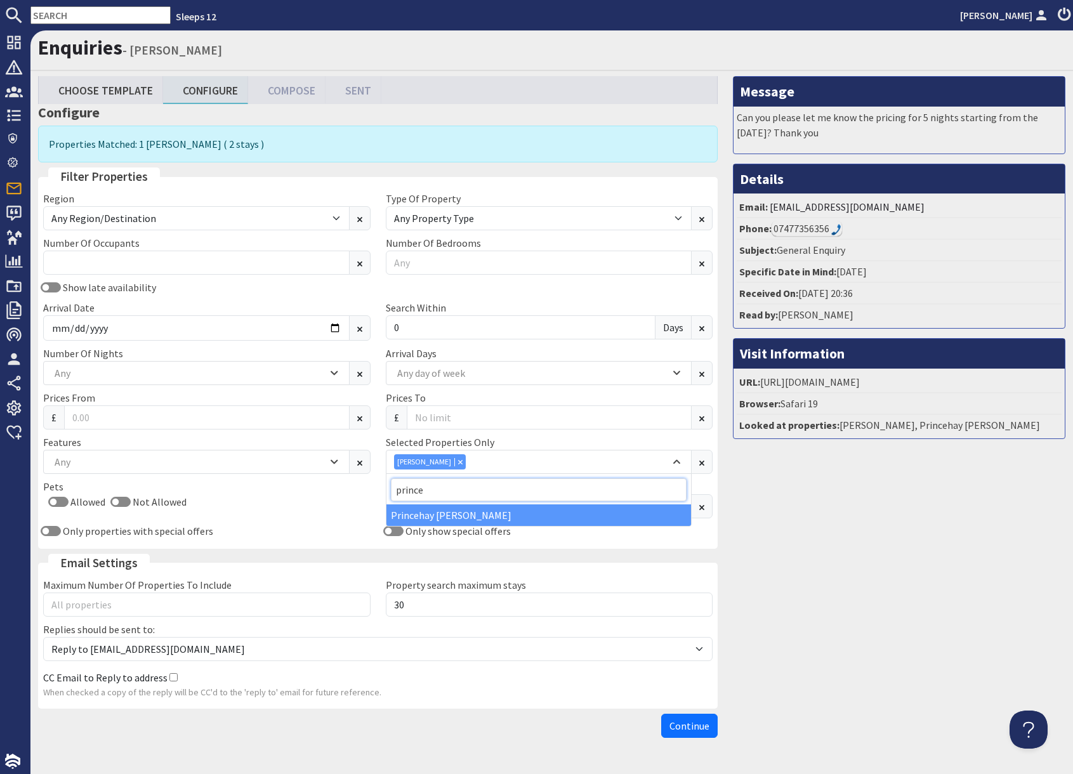
type input "prince"
click at [442, 521] on div "Princehay [PERSON_NAME]" at bounding box center [538, 515] width 305 height 22
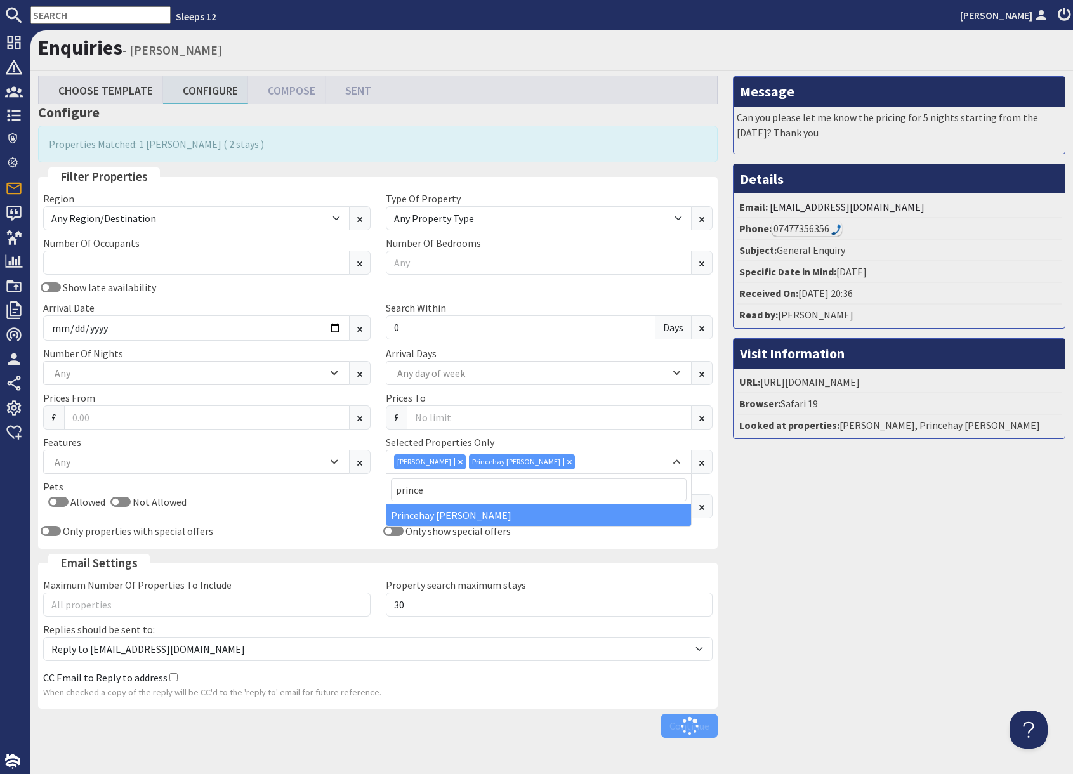
drag, startPoint x: 822, startPoint y: 562, endPoint x: 905, endPoint y: 602, distance: 92.2
click at [823, 562] on div "Message Can you please let me know the pricing for 5 nights starting from the 7…" at bounding box center [899, 409] width 348 height 667
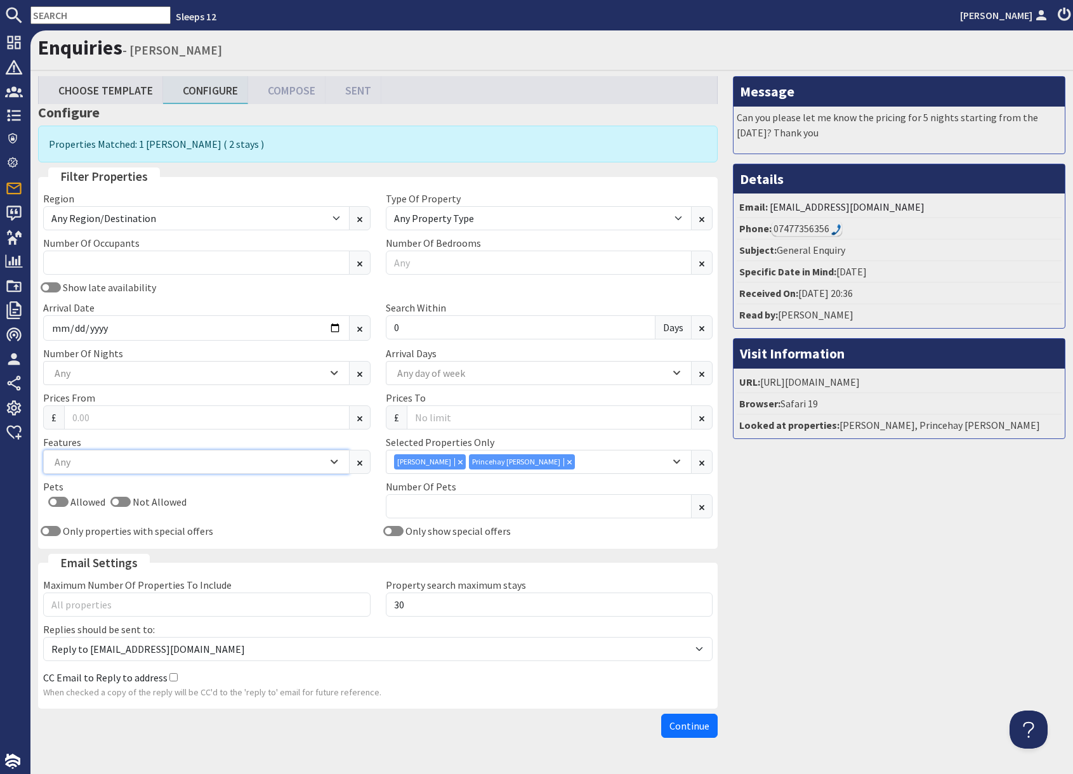
click at [140, 466] on div "Any" at bounding box center [189, 462] width 276 height 14
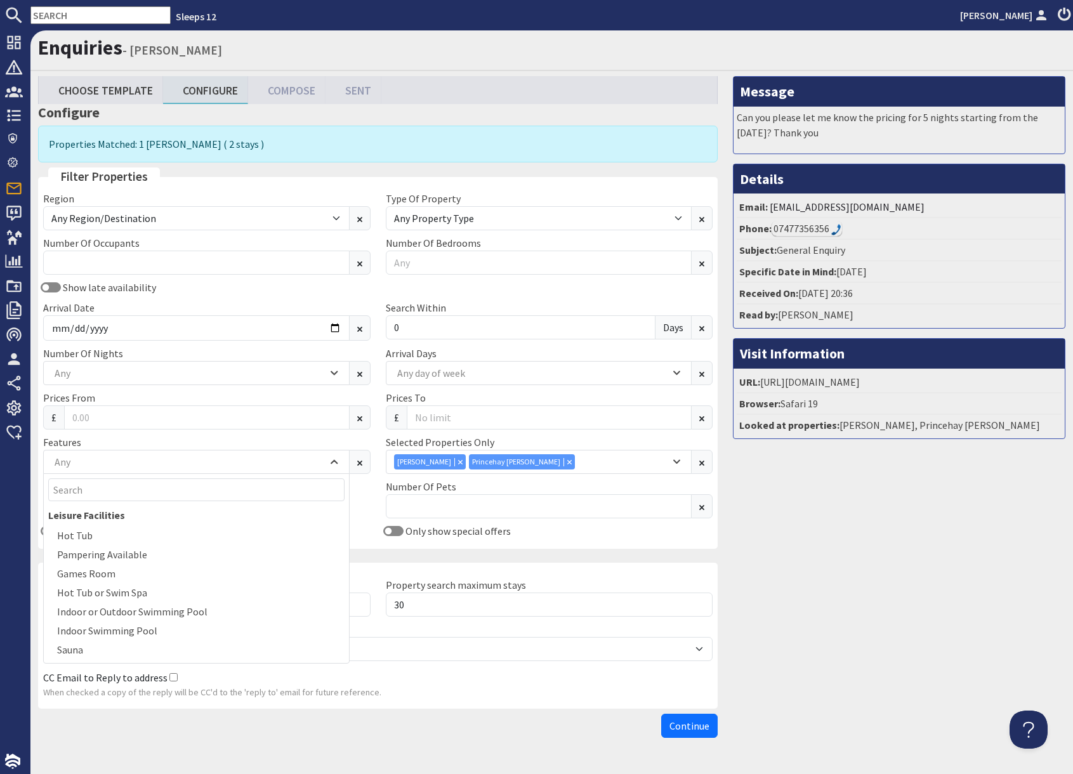
click at [912, 561] on div "Message Can you please let me know the pricing for 5 nights starting from the 7…" at bounding box center [899, 409] width 348 height 667
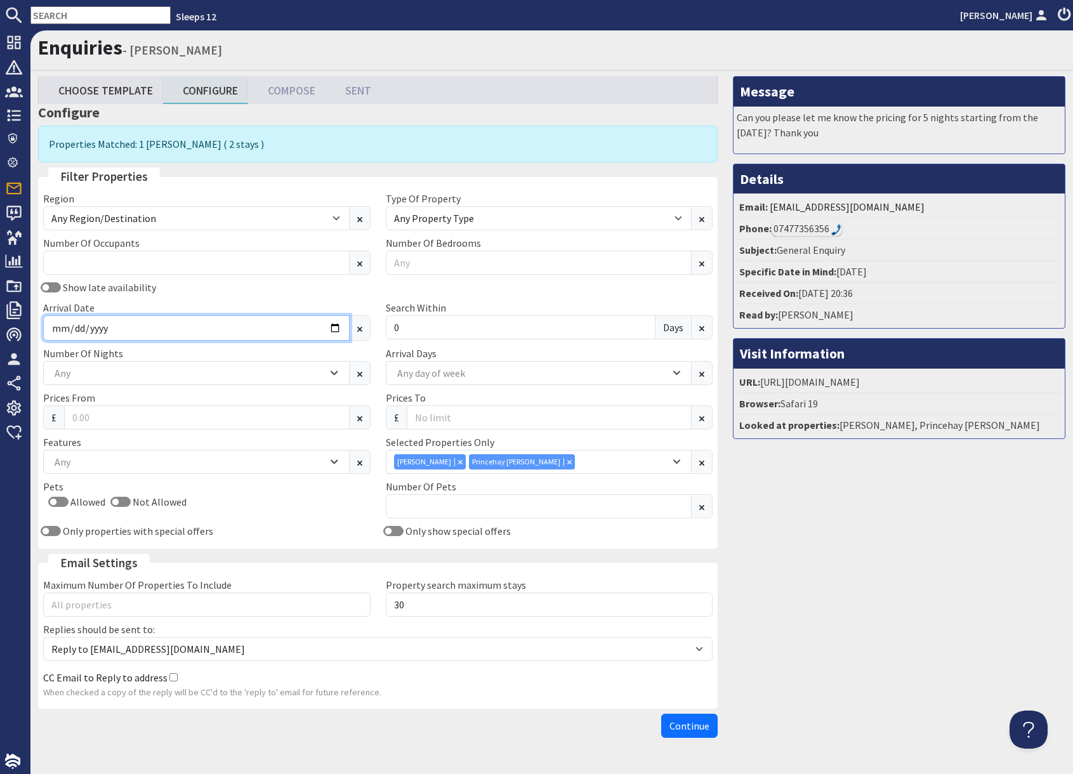
click at [330, 327] on input "2026-08-07" at bounding box center [196, 327] width 306 height 25
drag, startPoint x: 902, startPoint y: 536, endPoint x: 858, endPoint y: 617, distance: 92.0
click at [900, 542] on div "Message Can you please let me know the pricing for 5 nights starting from the 7…" at bounding box center [899, 409] width 348 height 667
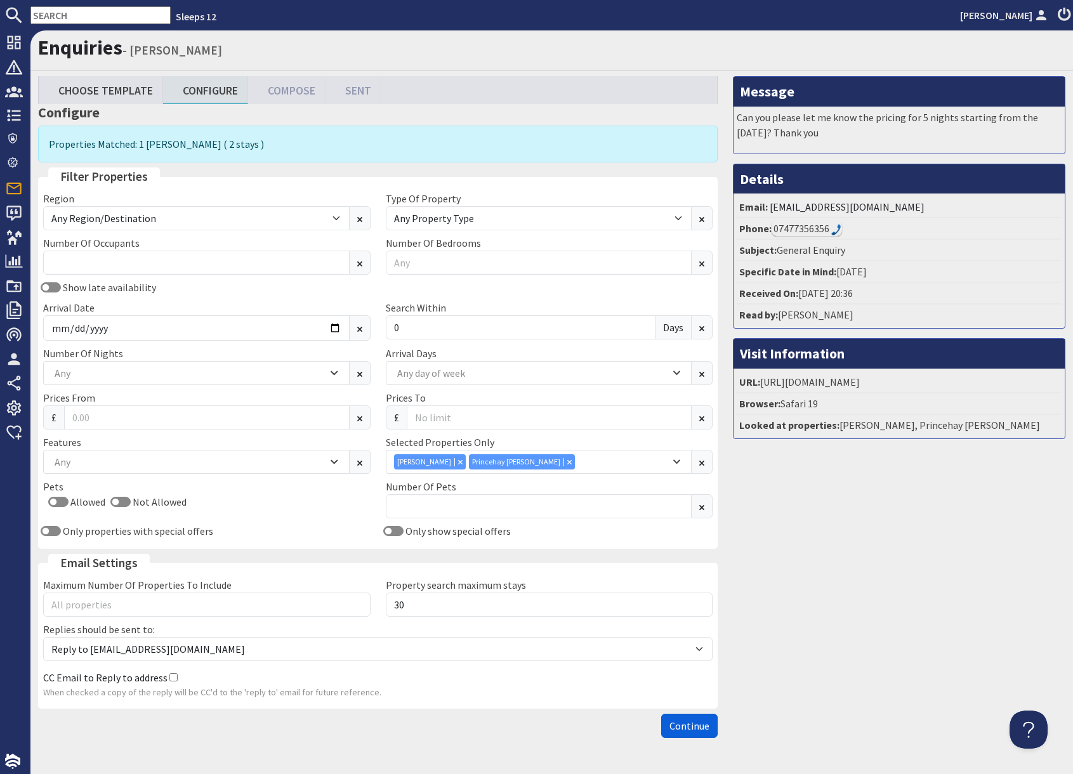
click at [687, 725] on span "Continue" at bounding box center [689, 725] width 40 height 13
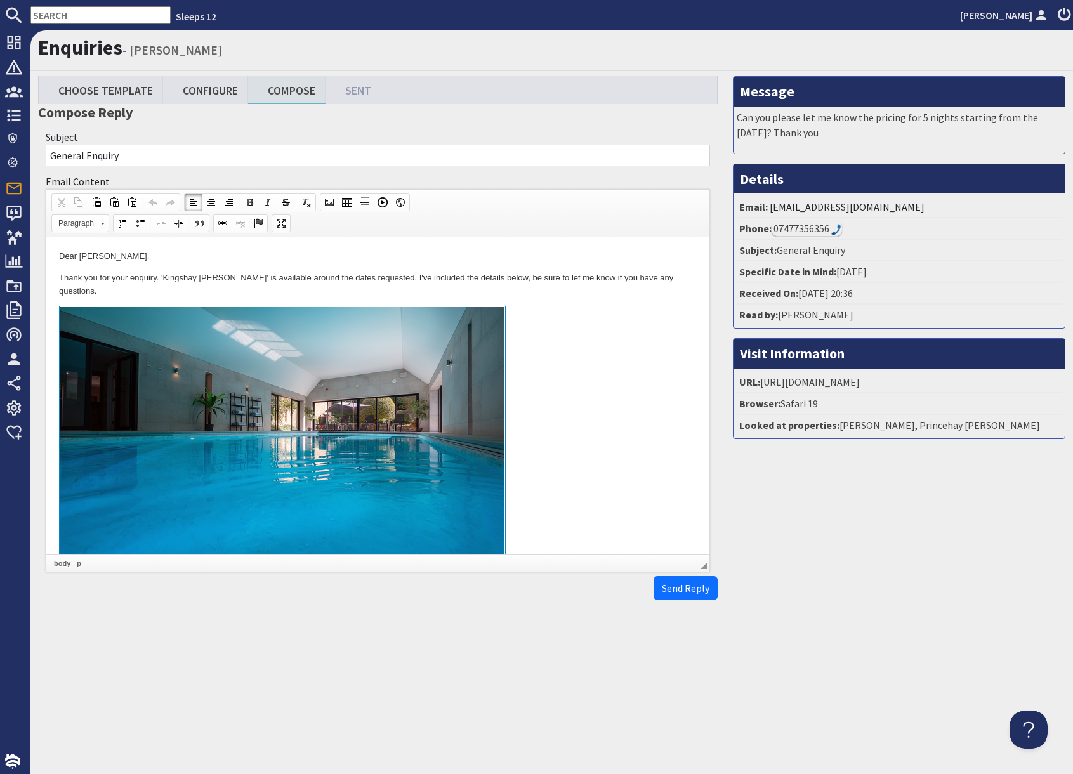
click at [560, 395] on link at bounding box center [378, 452] width 638 height 292
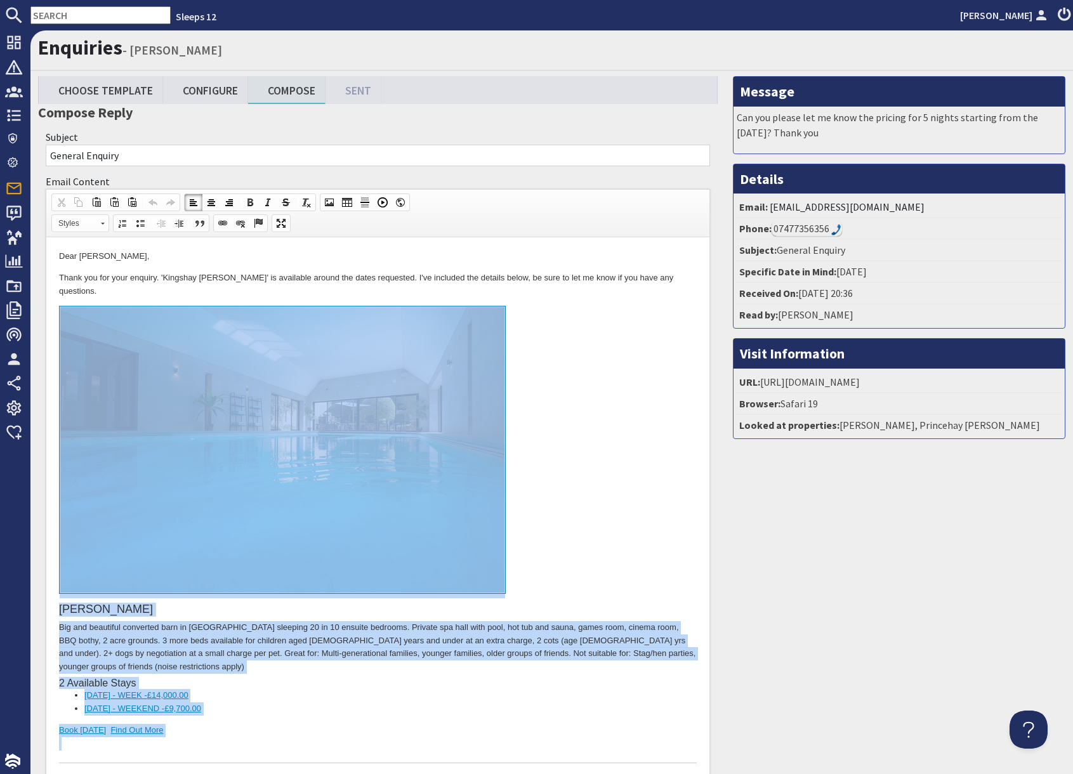
drag, startPoint x: 170, startPoint y: 691, endPoint x: 178, endPoint y: 533, distance: 158.1
click at [178, 533] on div "Kingshay Barton Big and beautiful converted barn in Somerset sleeping 20 in 10 …" at bounding box center [378, 534] width 638 height 457
copy div "Kingshay Barton Big and beautiful converted barn in Somerset sleeping 20 in 10 …"
drag, startPoint x: 605, startPoint y: 452, endPoint x: 592, endPoint y: 448, distance: 13.1
click at [604, 452] on link at bounding box center [378, 452] width 638 height 292
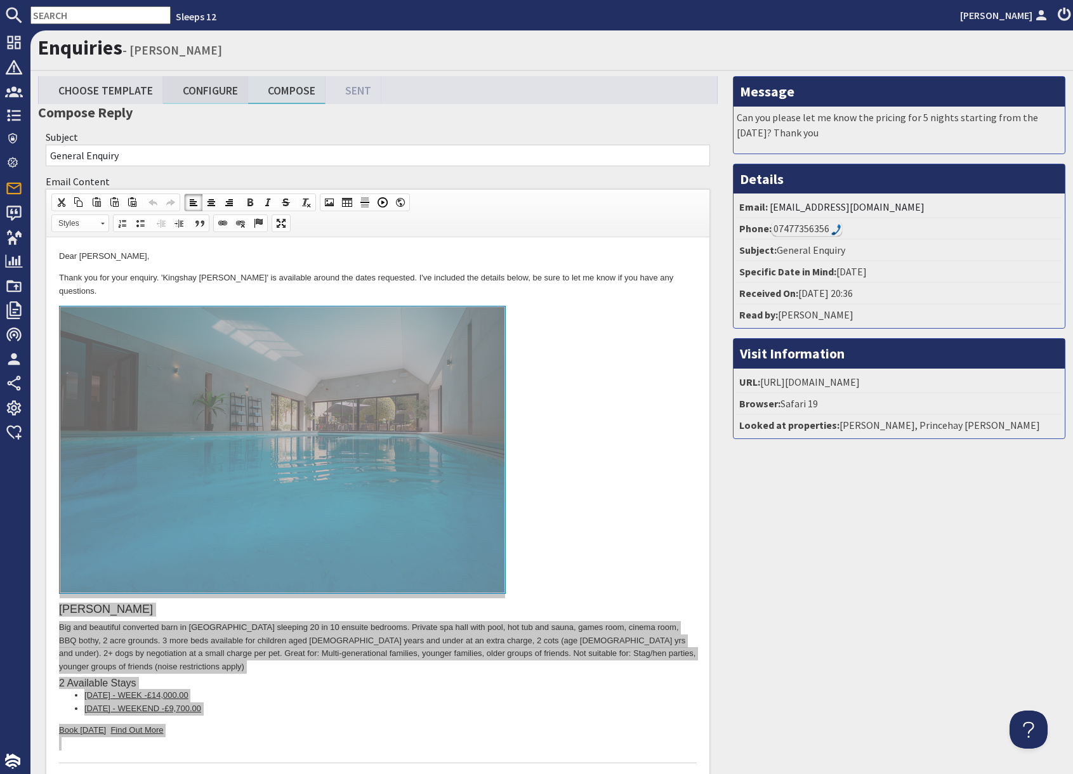
click at [213, 91] on link "Configure" at bounding box center [205, 89] width 85 height 27
type textarea "<p>Dear Supun Perera,</p> <p>Thank you for your enquiry. &#39;Kingshay Barton&#…"
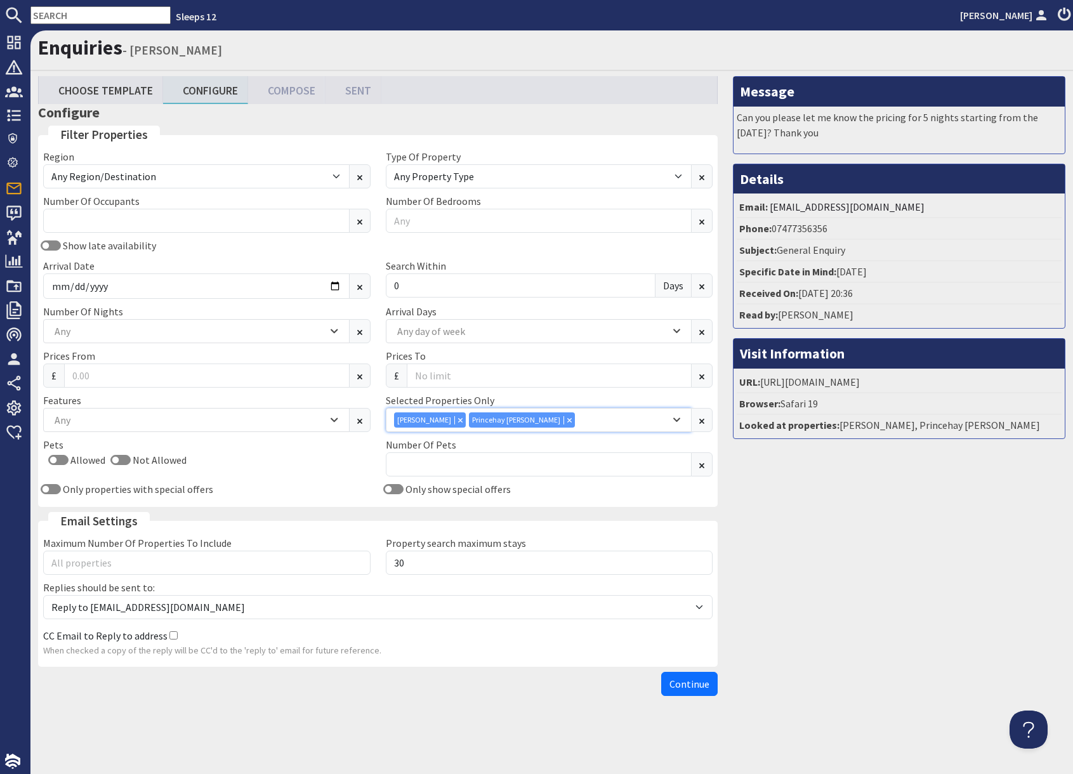
click at [567, 422] on icon "Combobox" at bounding box center [569, 419] width 4 height 4
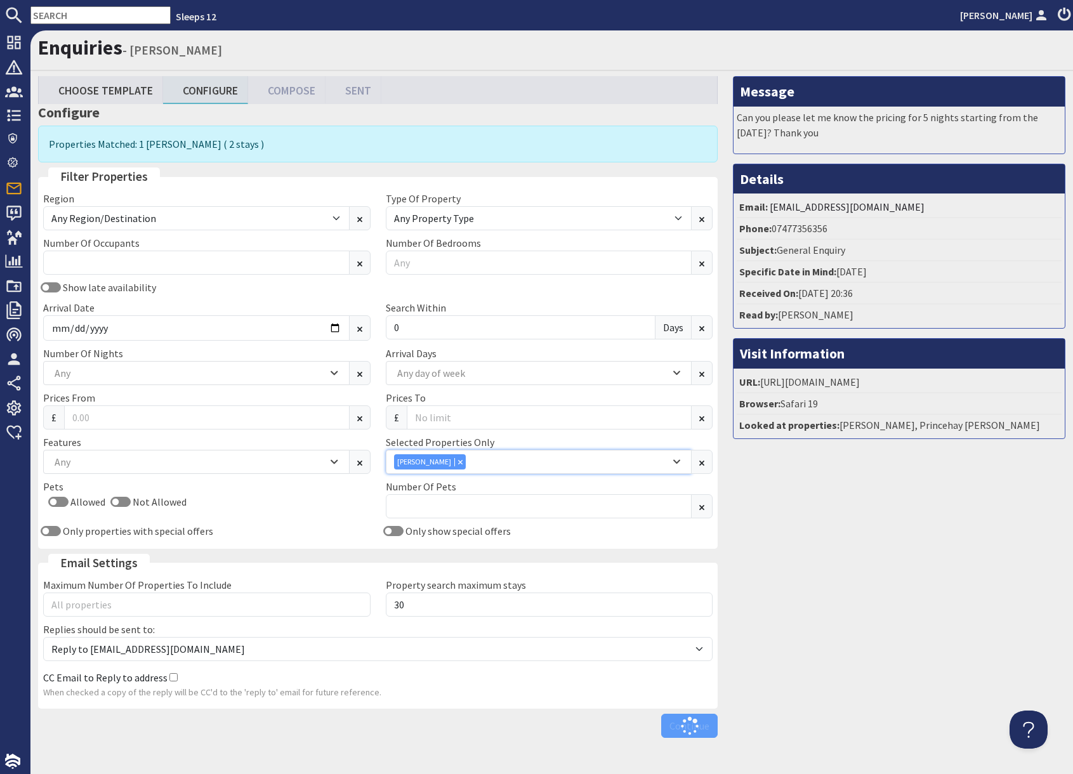
click at [459, 463] on icon "Combobox" at bounding box center [460, 461] width 4 height 4
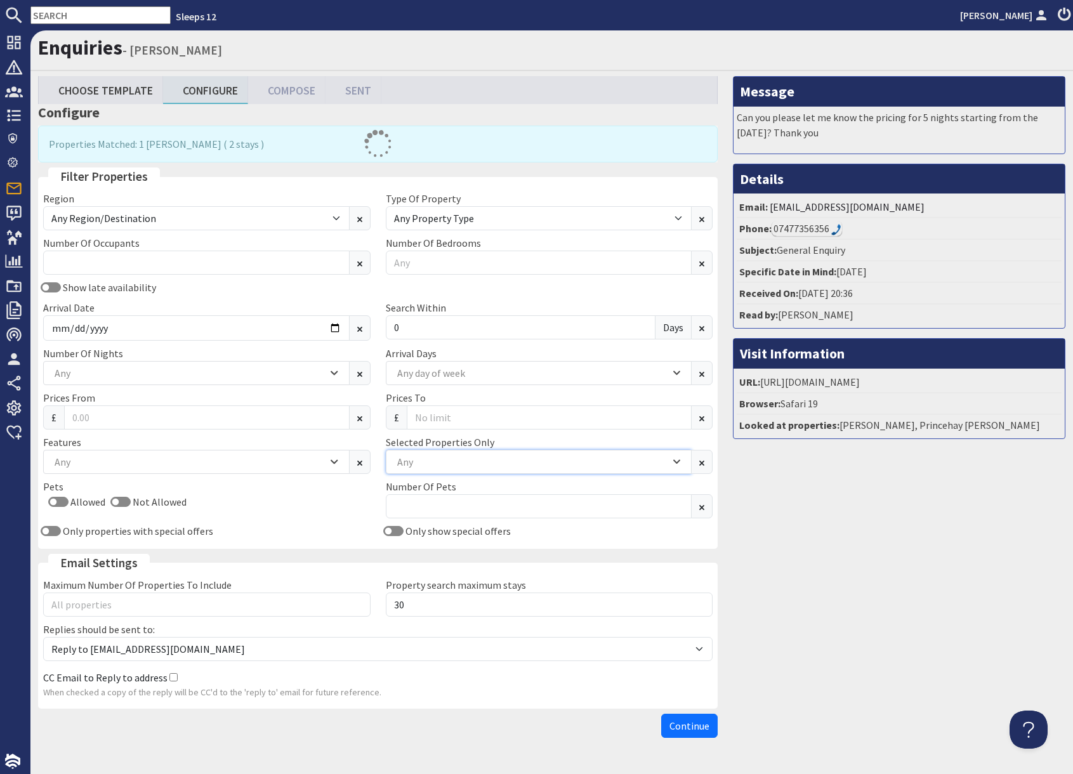
click at [567, 457] on div "Any" at bounding box center [532, 462] width 276 height 14
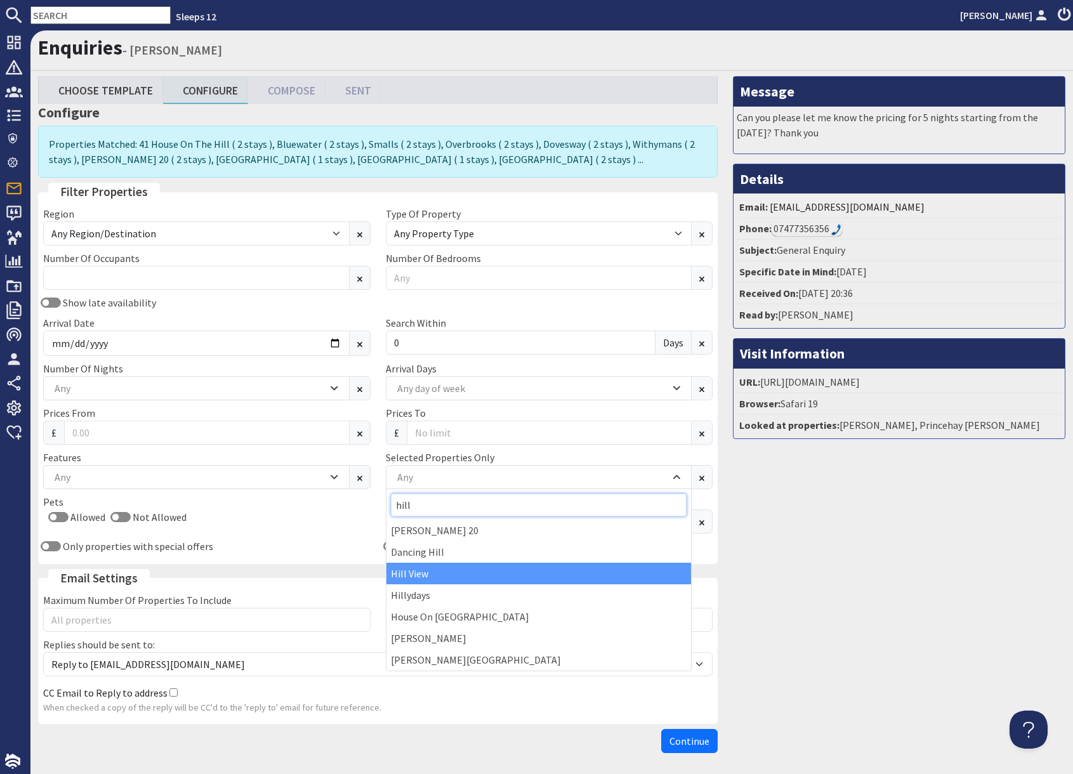
type input "hill"
drag, startPoint x: 468, startPoint y: 575, endPoint x: 487, endPoint y: 574, distance: 18.4
click at [487, 574] on div "Hill View" at bounding box center [538, 574] width 305 height 22
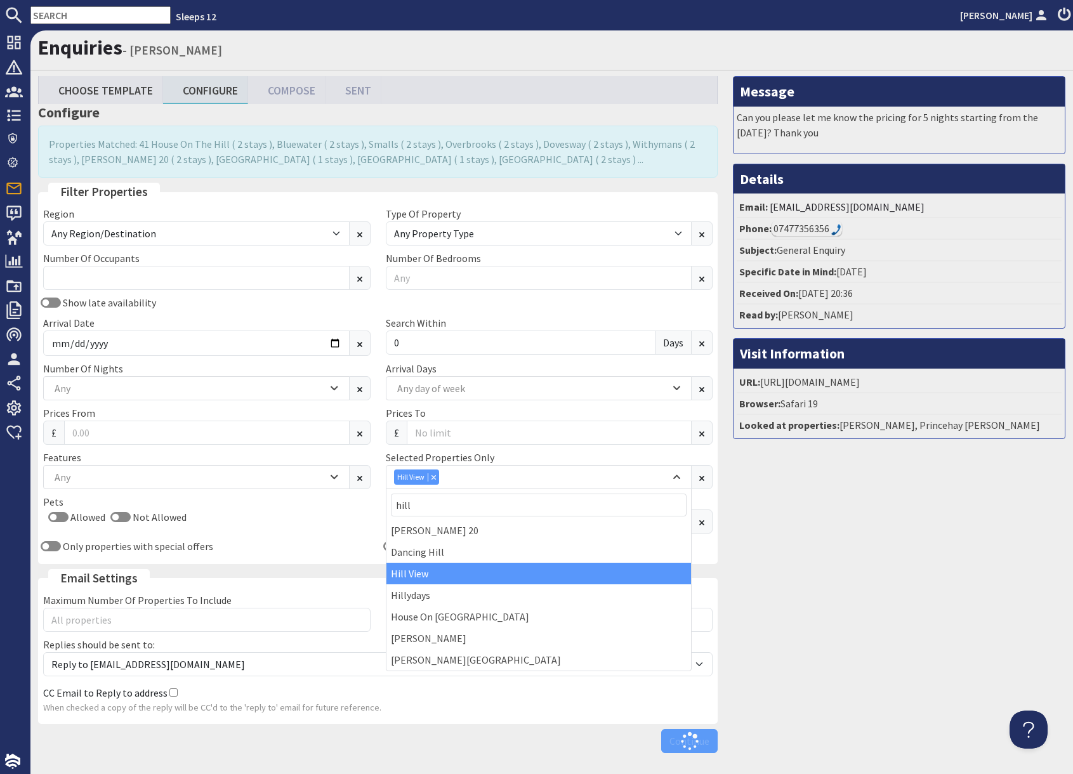
drag, startPoint x: 893, startPoint y: 583, endPoint x: 901, endPoint y: 580, distance: 9.2
click at [893, 582] on div "Message Can you please let me know the pricing for 5 nights starting from the 7…" at bounding box center [899, 417] width 348 height 683
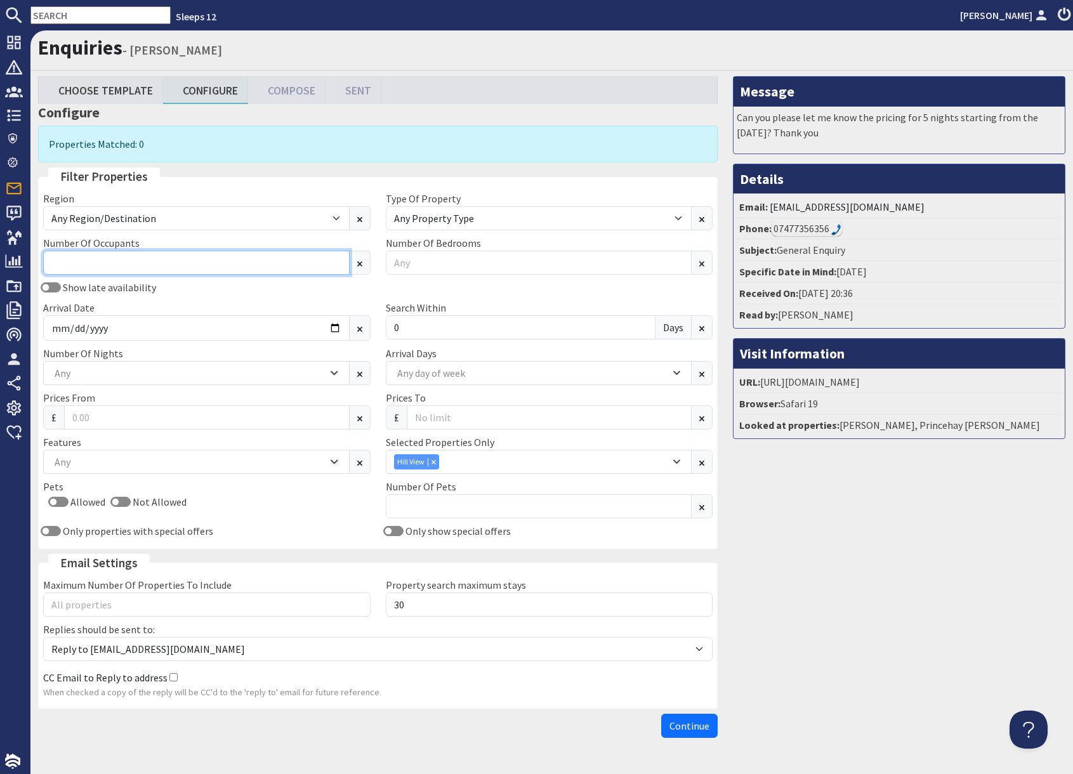
click at [112, 259] on input "Number Of Occupants" at bounding box center [196, 263] width 306 height 24
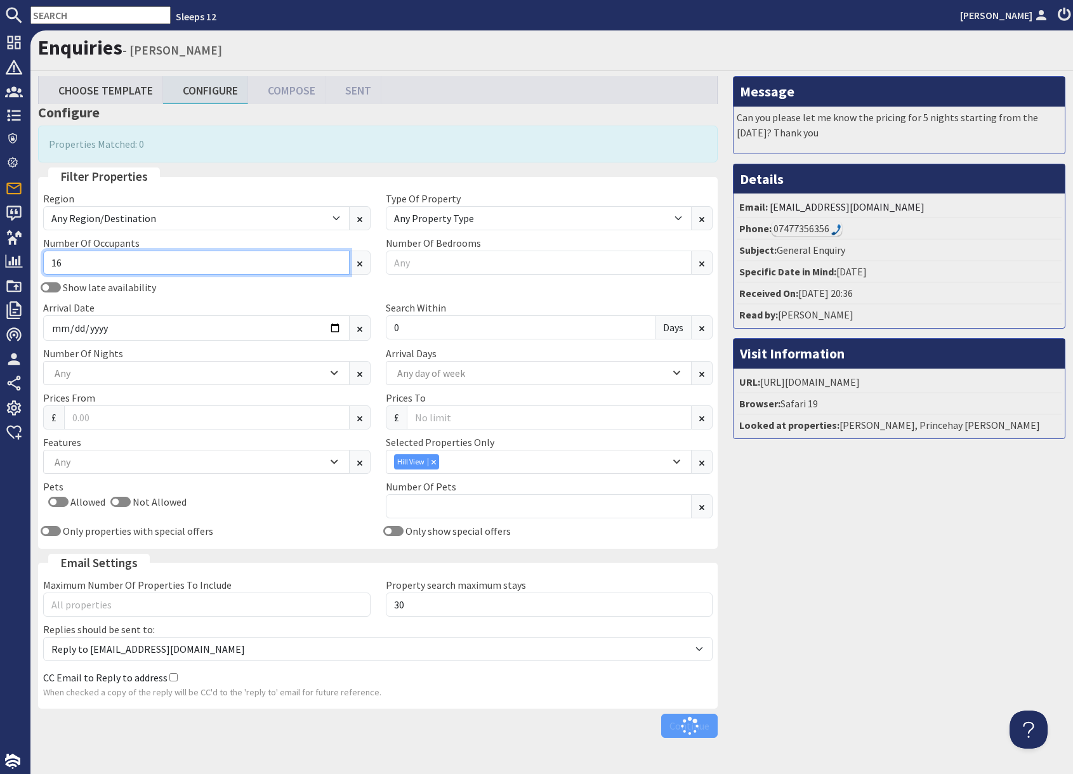
type input "16"
click at [872, 608] on div "Message Can you please let me know the pricing for 5 nights starting from the 7…" at bounding box center [899, 409] width 348 height 667
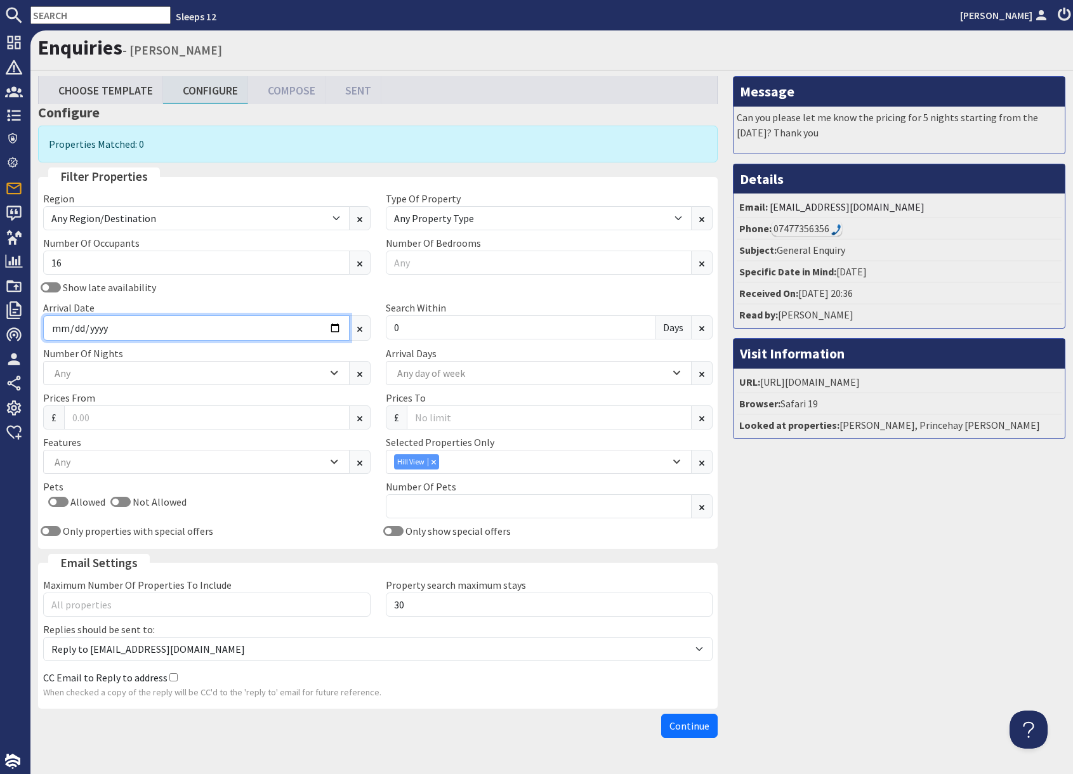
click at [332, 334] on input "2026-08-07" at bounding box center [196, 327] width 306 height 25
click at [333, 330] on input "2026-08-07" at bounding box center [196, 327] width 306 height 25
type input "2026-05-22"
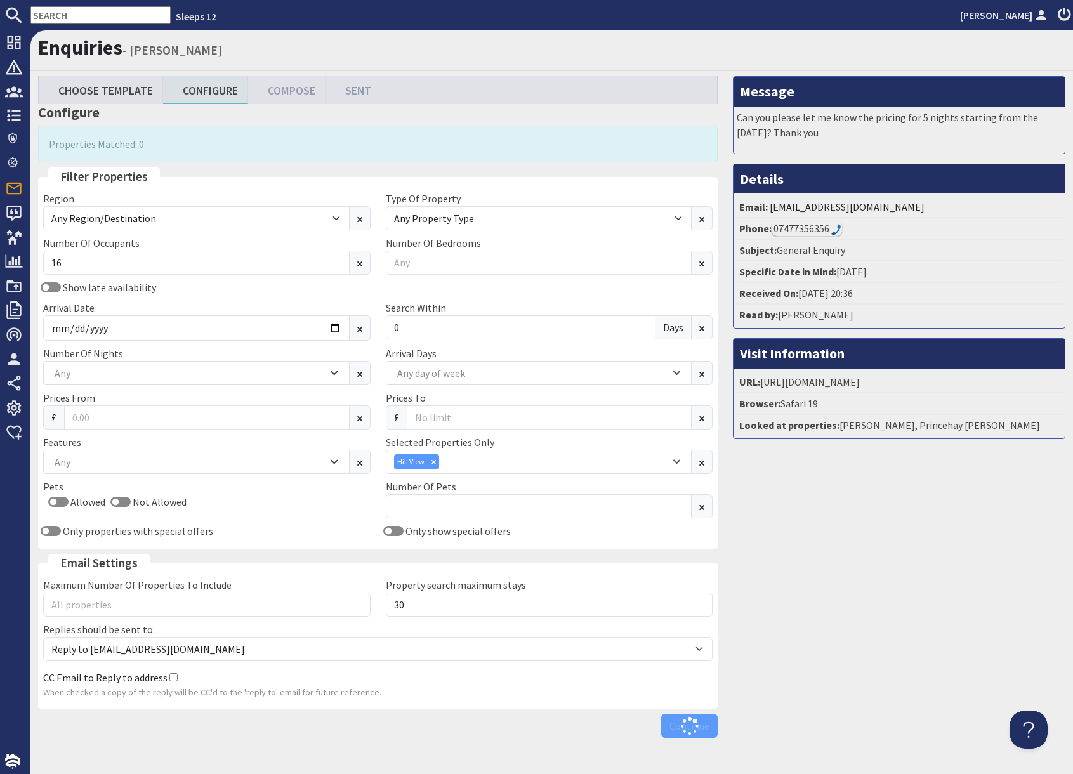
click at [955, 562] on div "Message Can you please let me know the pricing for 5 nights starting from the 7…" at bounding box center [899, 409] width 348 height 667
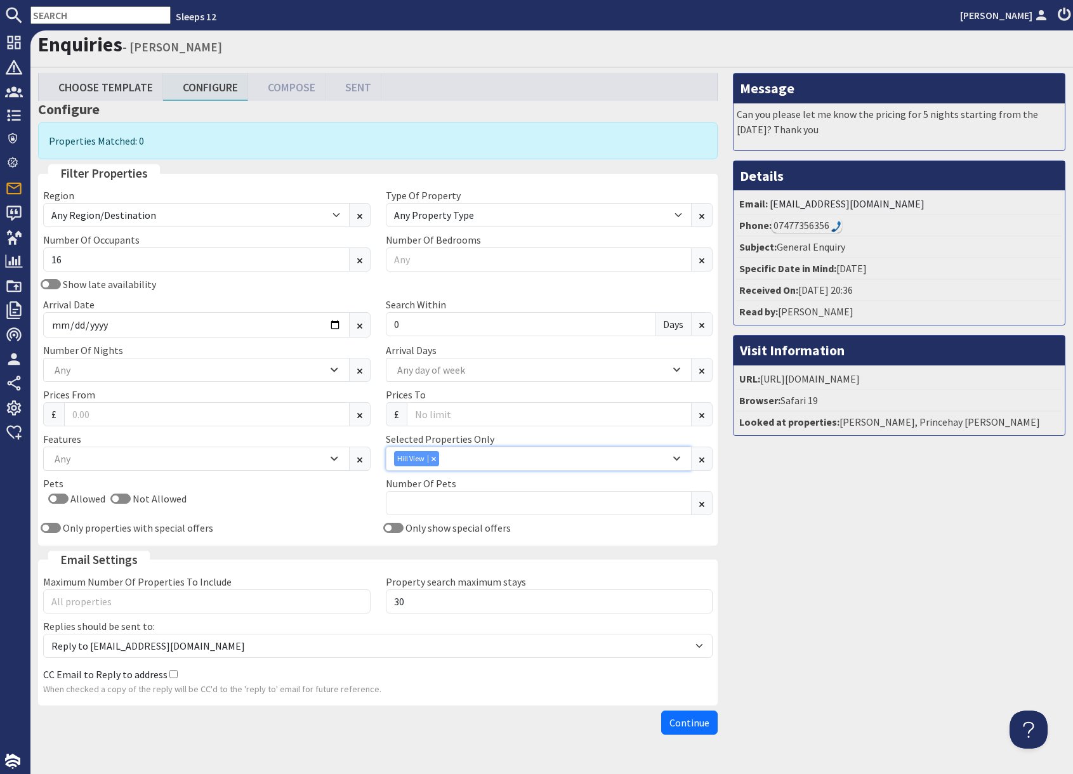
click at [525, 463] on div "Hill View" at bounding box center [532, 458] width 276 height 15
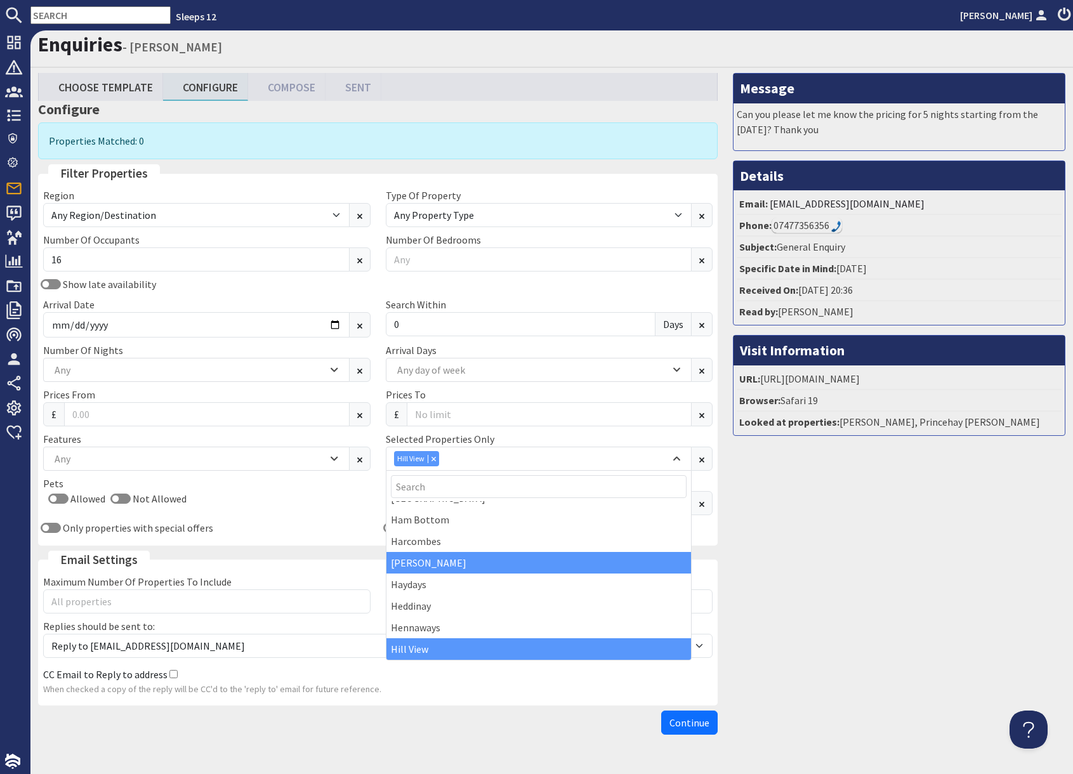
click at [456, 565] on div "[PERSON_NAME]" at bounding box center [538, 563] width 305 height 22
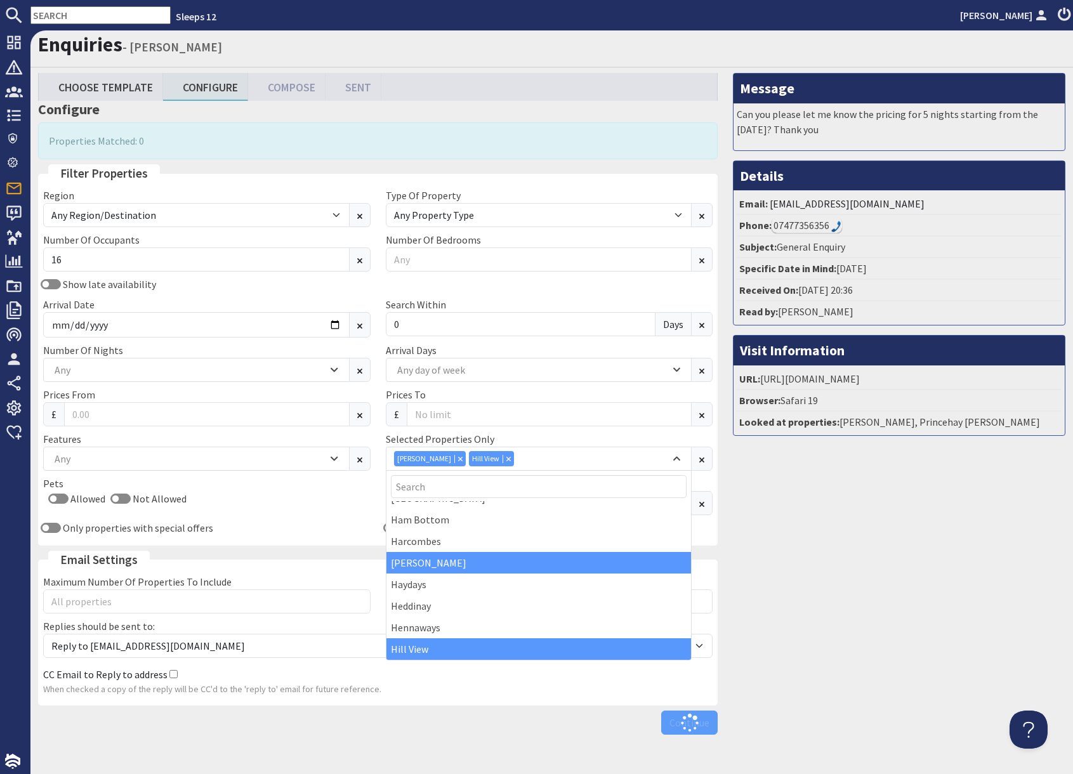
drag, startPoint x: 868, startPoint y: 590, endPoint x: 881, endPoint y: 590, distance: 13.3
click at [869, 590] on div "Message Can you please let me know the pricing for 5 nights starting from the 7…" at bounding box center [899, 406] width 348 height 667
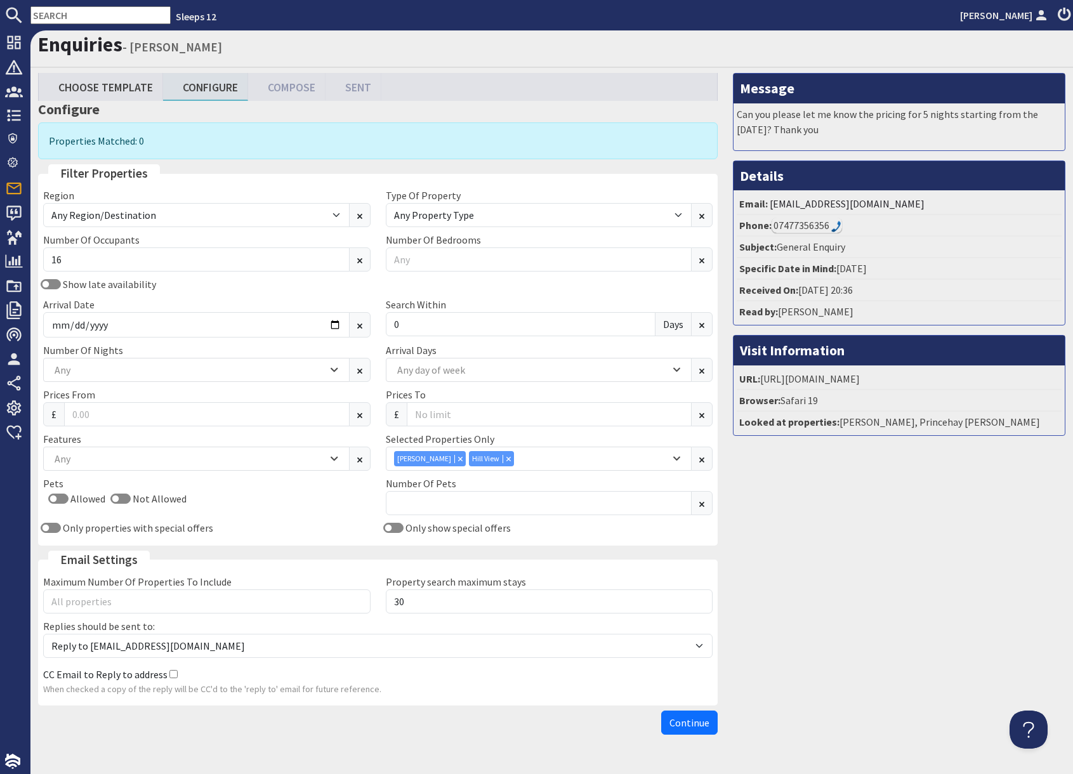
drag, startPoint x: 837, startPoint y: 532, endPoint x: 830, endPoint y: 530, distance: 7.2
click at [837, 532] on div "Message Can you please let me know the pricing for 5 nights starting from the 7…" at bounding box center [899, 406] width 348 height 667
drag, startPoint x: 500, startPoint y: 461, endPoint x: 479, endPoint y: 462, distance: 21.0
click at [502, 461] on div "Combobox" at bounding box center [507, 458] width 11 height 8
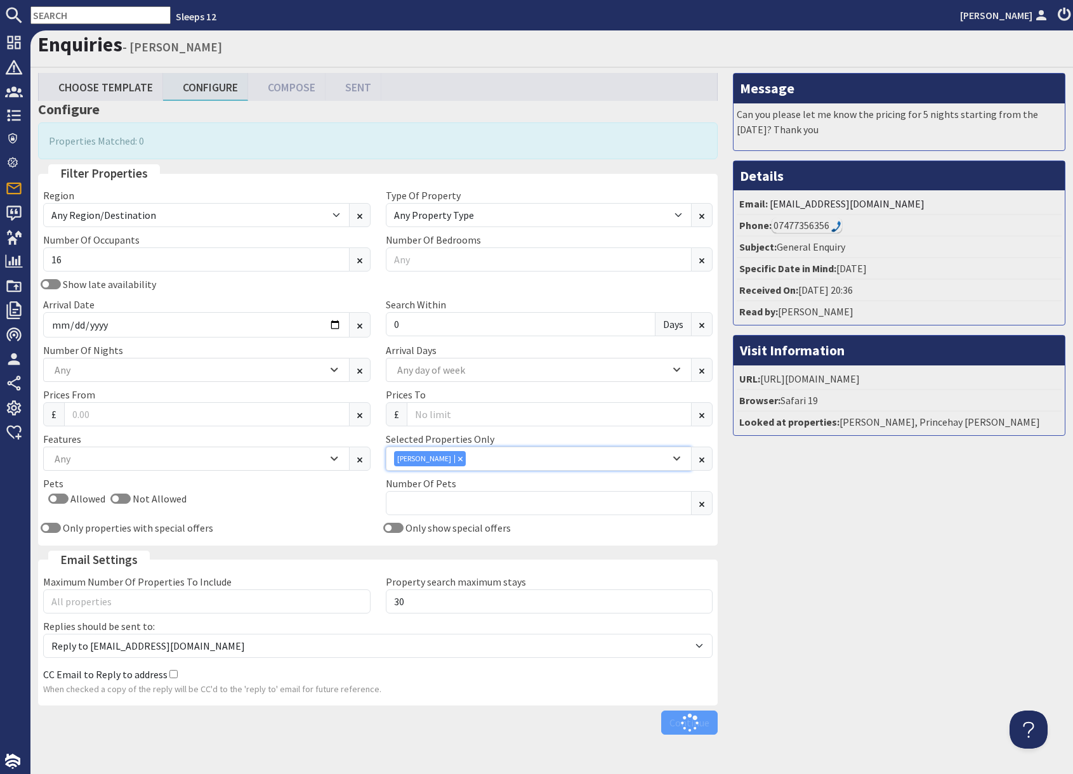
click at [454, 461] on div "Combobox" at bounding box center [459, 458] width 11 height 8
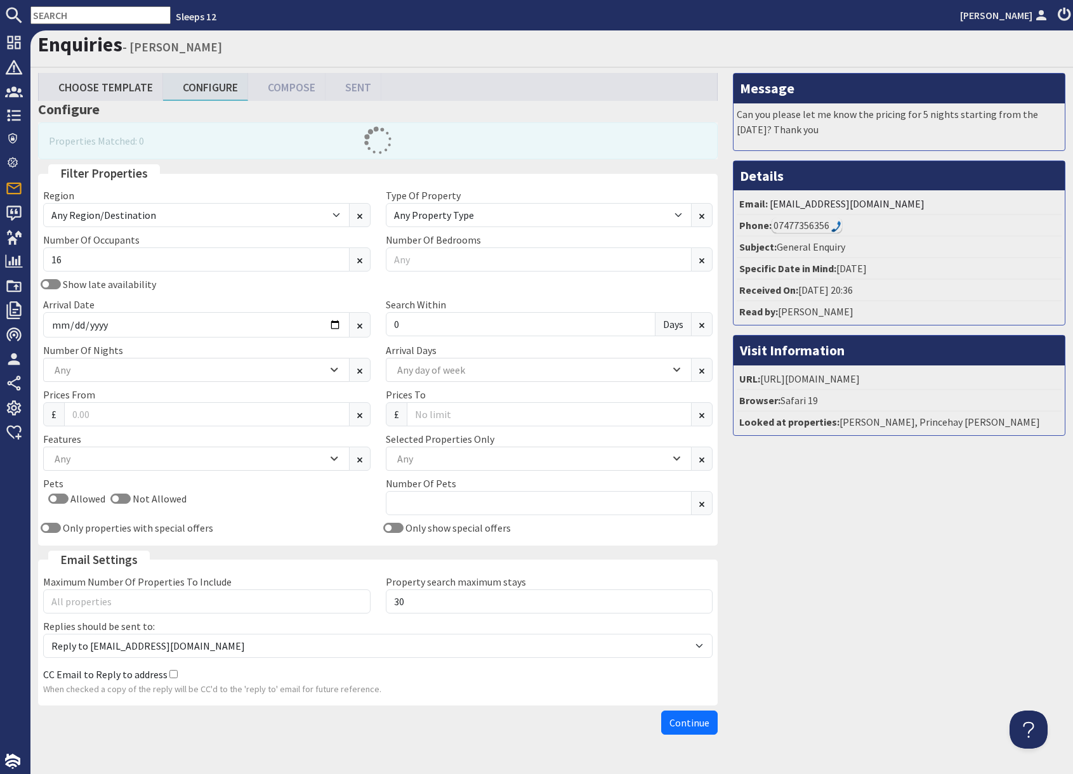
click at [828, 587] on div "Message Can you please let me know the pricing for 5 nights starting from the 7…" at bounding box center [899, 406] width 348 height 667
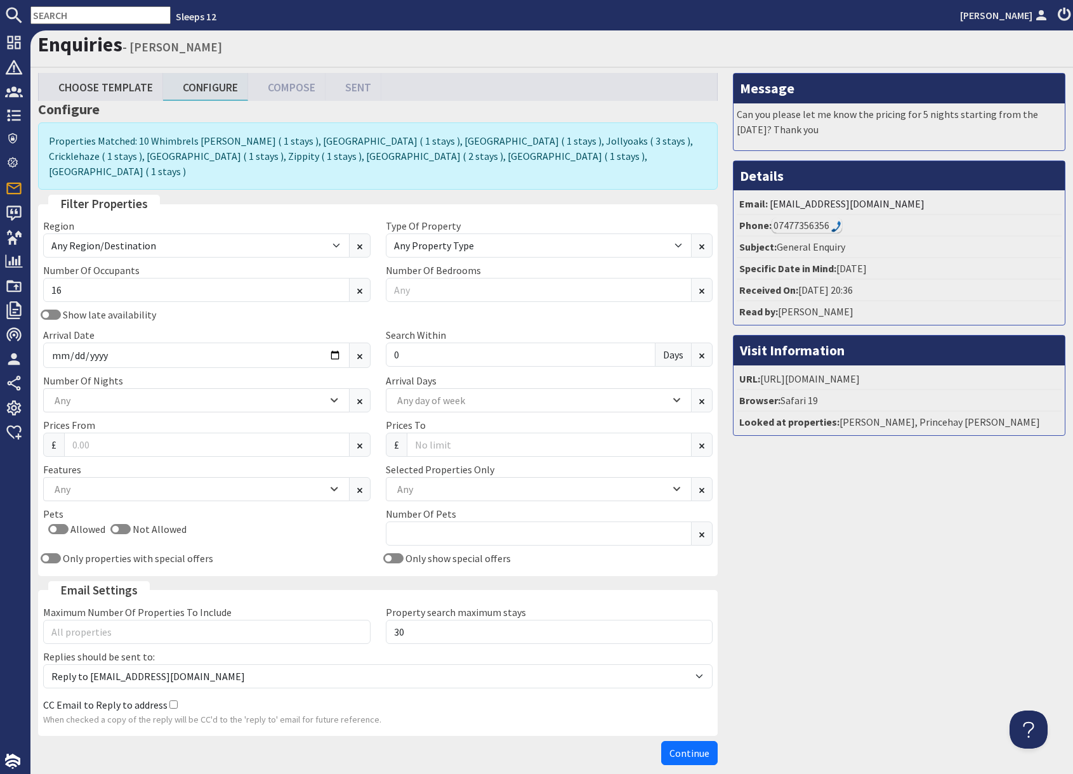
drag, startPoint x: 751, startPoint y: 583, endPoint x: 789, endPoint y: 585, distance: 38.1
click at [751, 583] on div "Message Can you please let me know the pricing for 5 nights starting from the 7…" at bounding box center [899, 422] width 348 height 698
click at [900, 549] on div "Message Can you please let me know the pricing for 5 nights starting from the 7…" at bounding box center [899, 422] width 348 height 698
click at [690, 747] on span "Continue" at bounding box center [689, 753] width 40 height 13
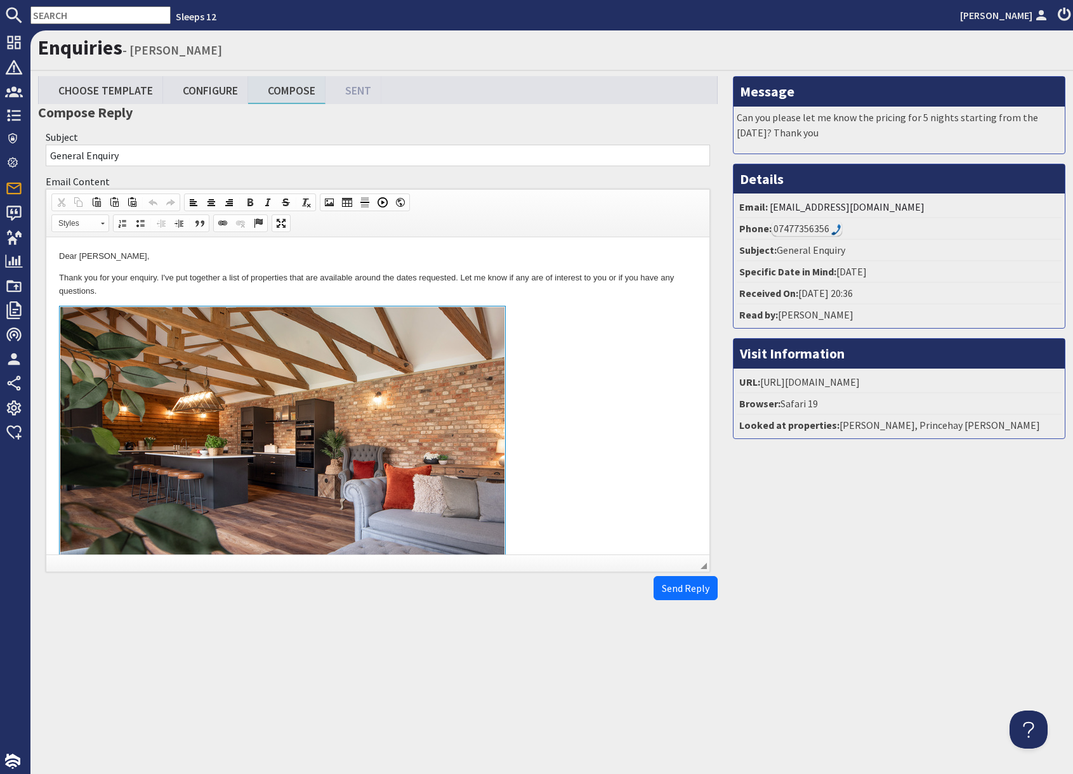
click at [546, 447] on link at bounding box center [378, 452] width 638 height 292
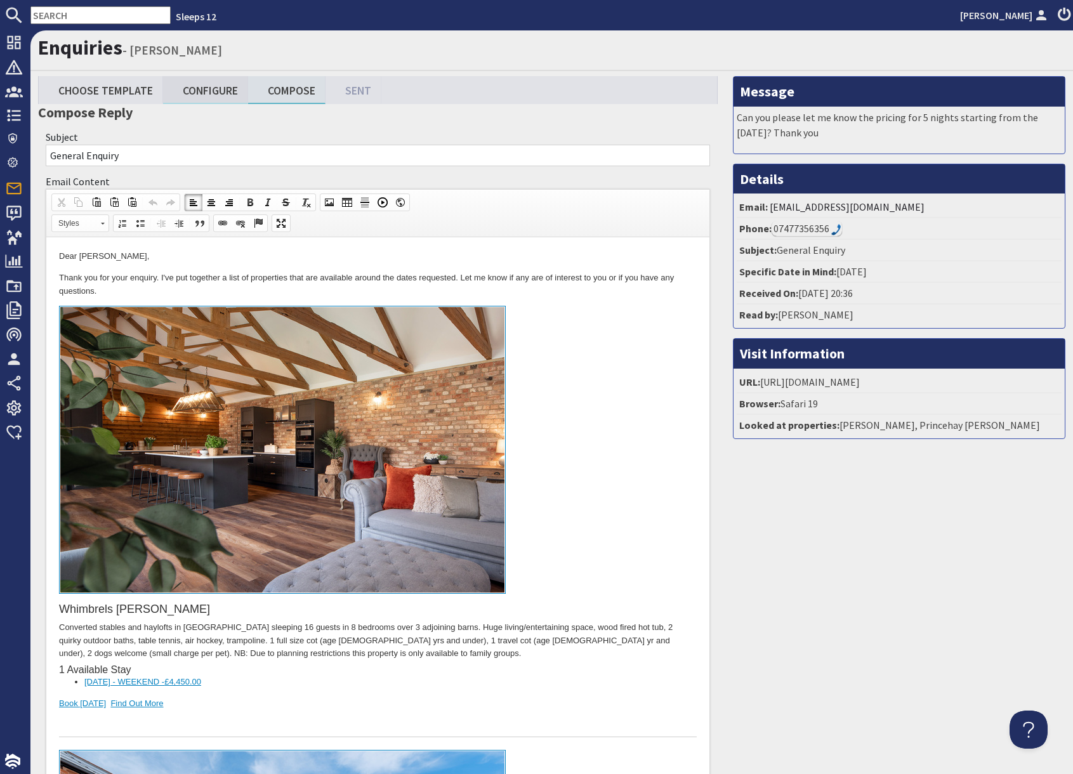
drag, startPoint x: 206, startPoint y: 129, endPoint x: 209, endPoint y: 88, distance: 41.4
click at [208, 80] on link "Configure" at bounding box center [205, 89] width 85 height 27
type textarea "<p>Dear Supun Perera,</p> <p>Thank you for your enquiry. I&#39;ve put together …"
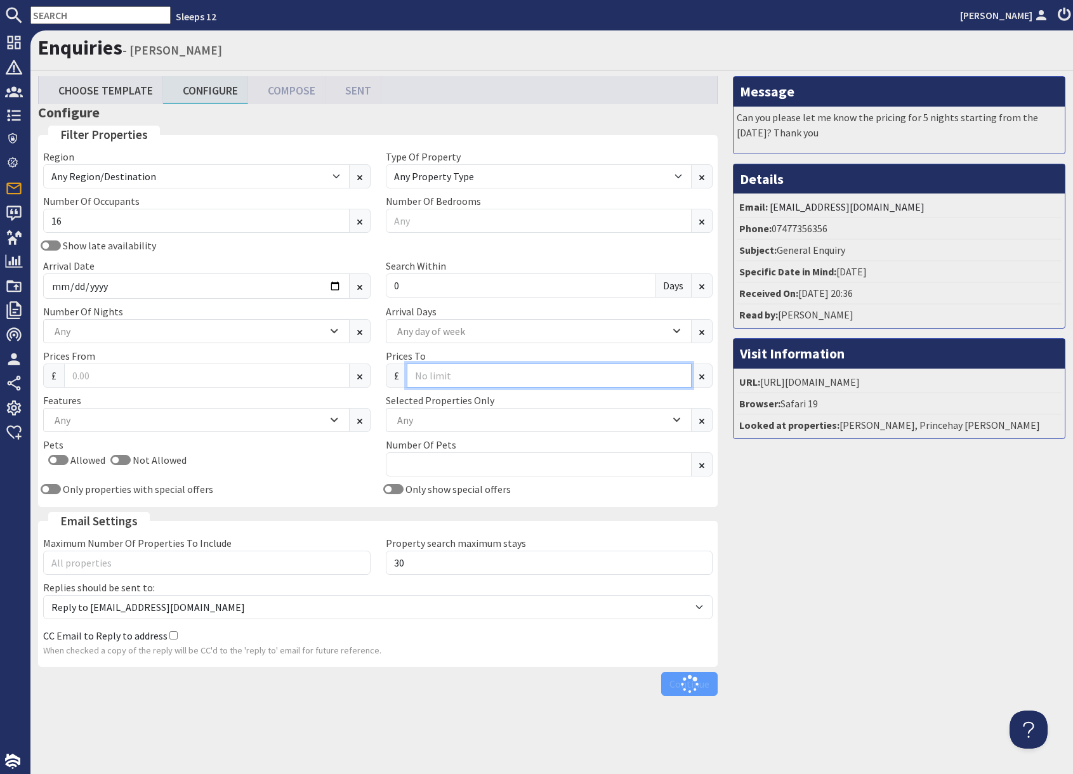
click at [464, 370] on input "Prices To" at bounding box center [549, 375] width 285 height 24
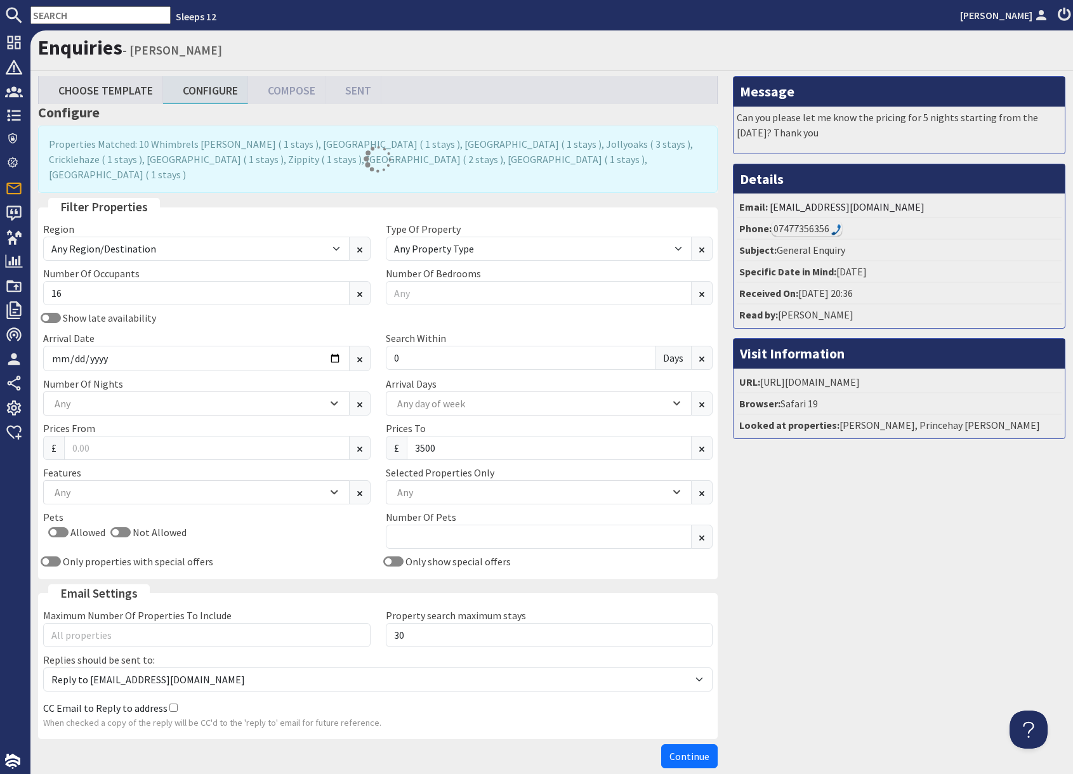
click at [793, 563] on div "Message Can you please let me know the pricing for 5 nights starting from the 7…" at bounding box center [899, 425] width 348 height 698
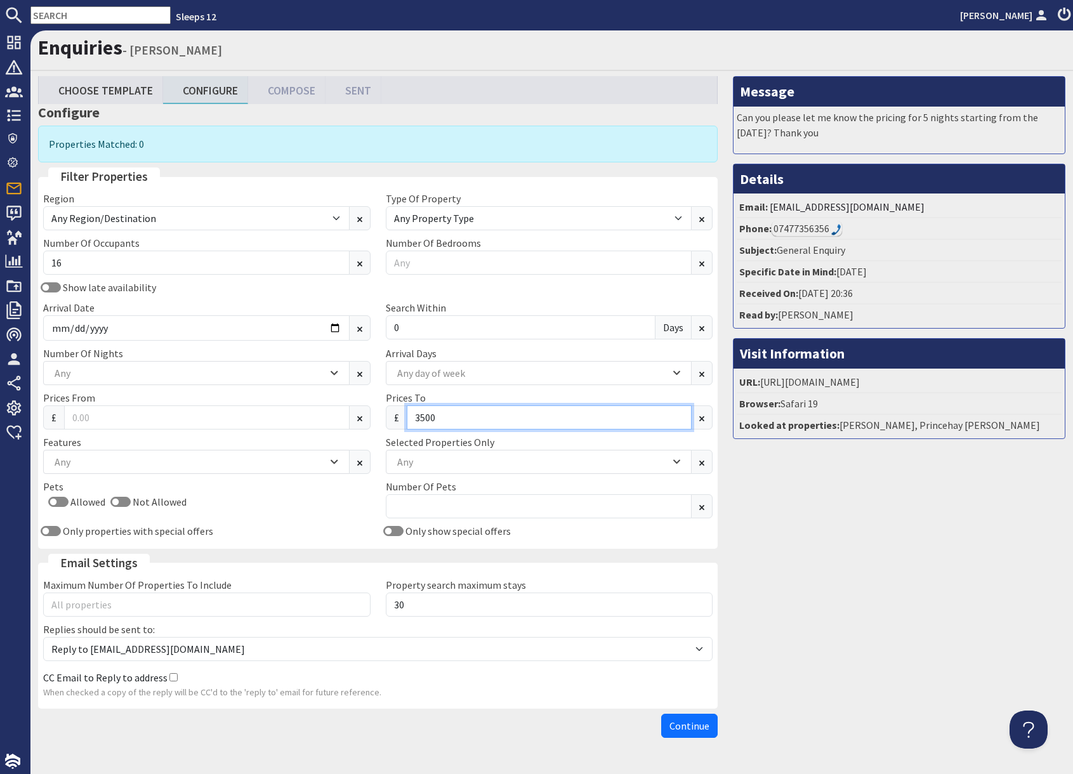
click at [454, 413] on input "3500" at bounding box center [549, 417] width 285 height 24
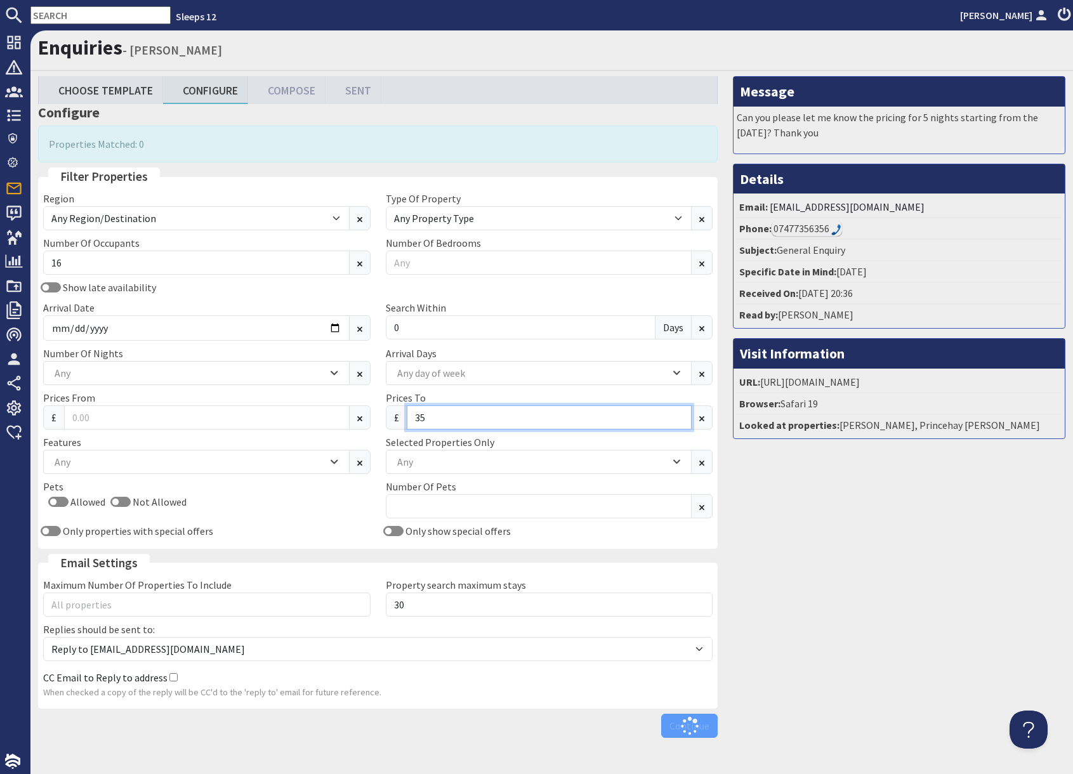
type input "3"
click at [821, 591] on div "Message Can you please let me know the pricing for 5 nights starting from the 7…" at bounding box center [899, 409] width 348 height 667
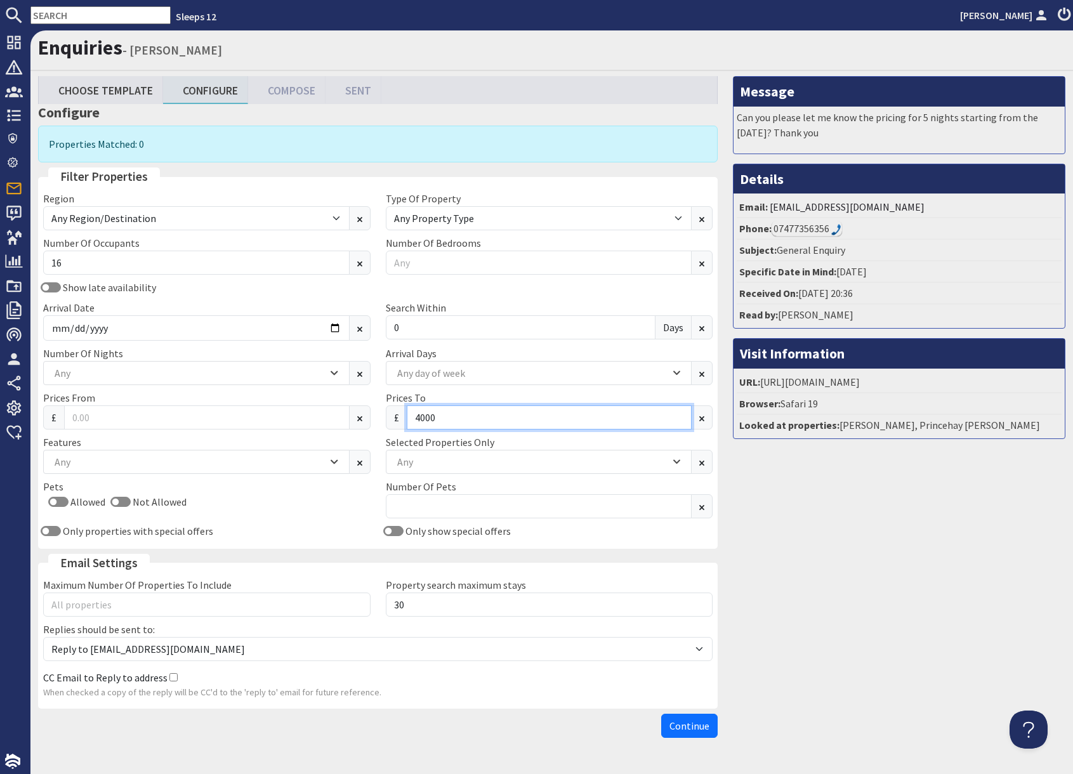
click at [455, 419] on input "4000" at bounding box center [549, 417] width 285 height 24
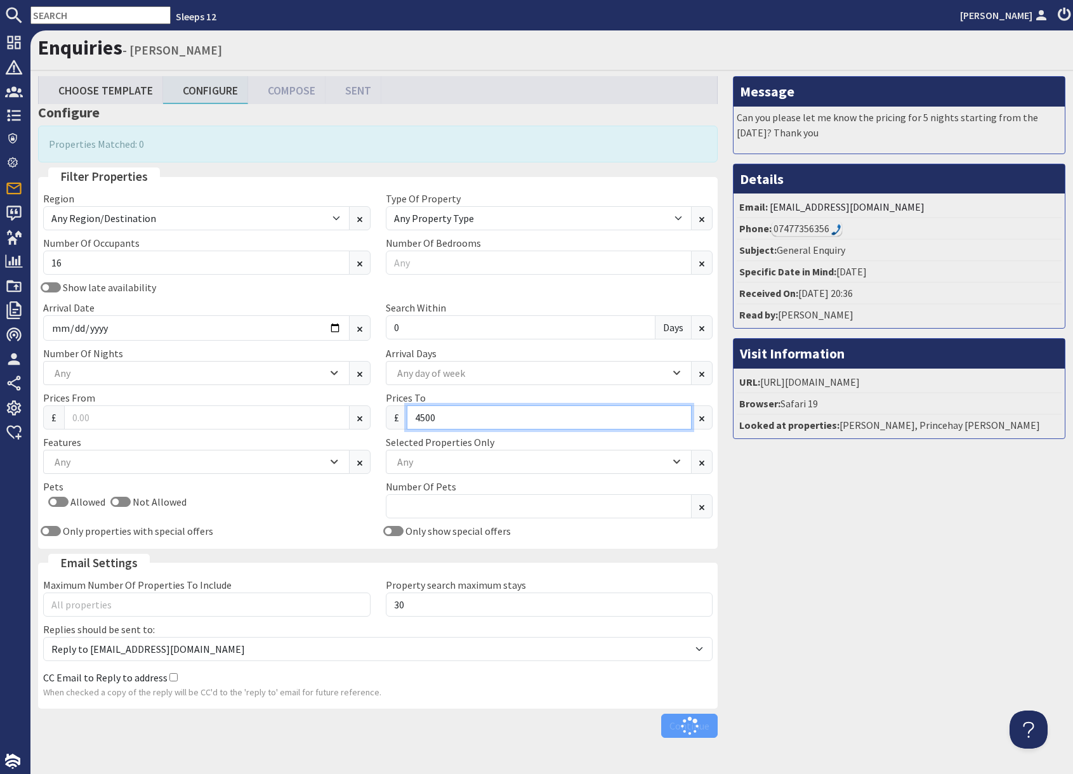
type input "4500"
click at [825, 554] on div "Message Can you please let me know the pricing for 5 nights starting from the 7…" at bounding box center [899, 409] width 348 height 667
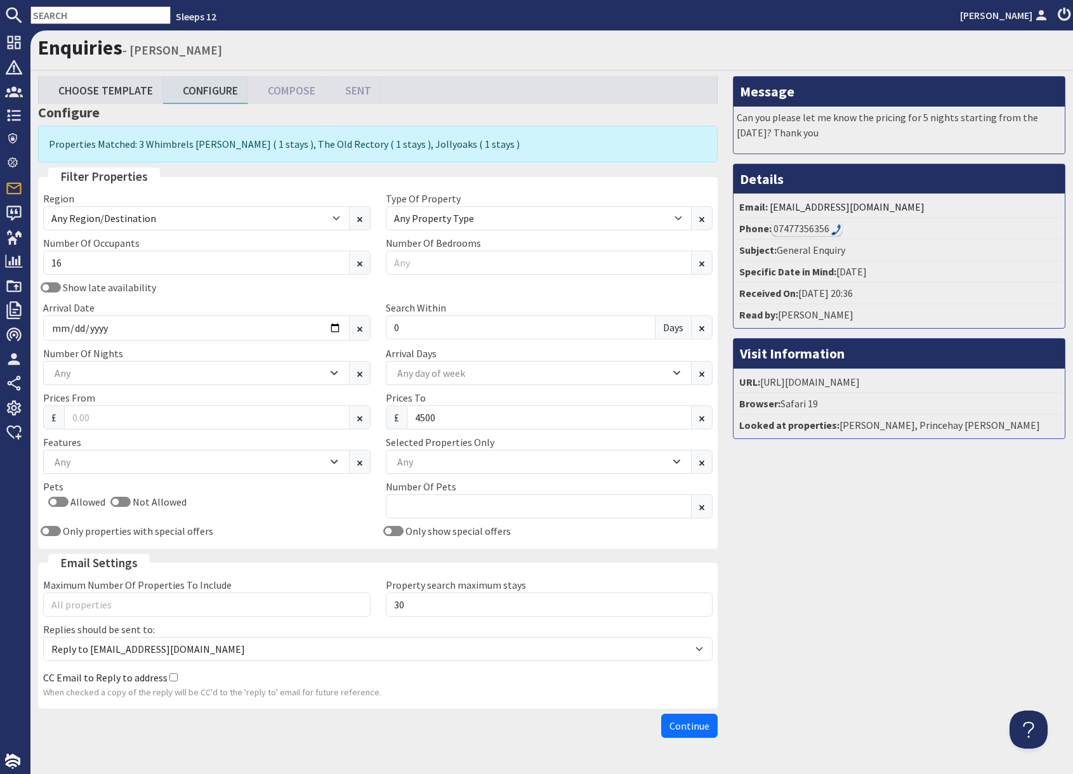
drag, startPoint x: 863, startPoint y: 630, endPoint x: 825, endPoint y: 676, distance: 59.1
click at [837, 655] on div "Message Can you please let me know the pricing for 5 nights starting from the 7…" at bounding box center [899, 409] width 348 height 667
click at [692, 723] on span "Continue" at bounding box center [689, 725] width 40 height 13
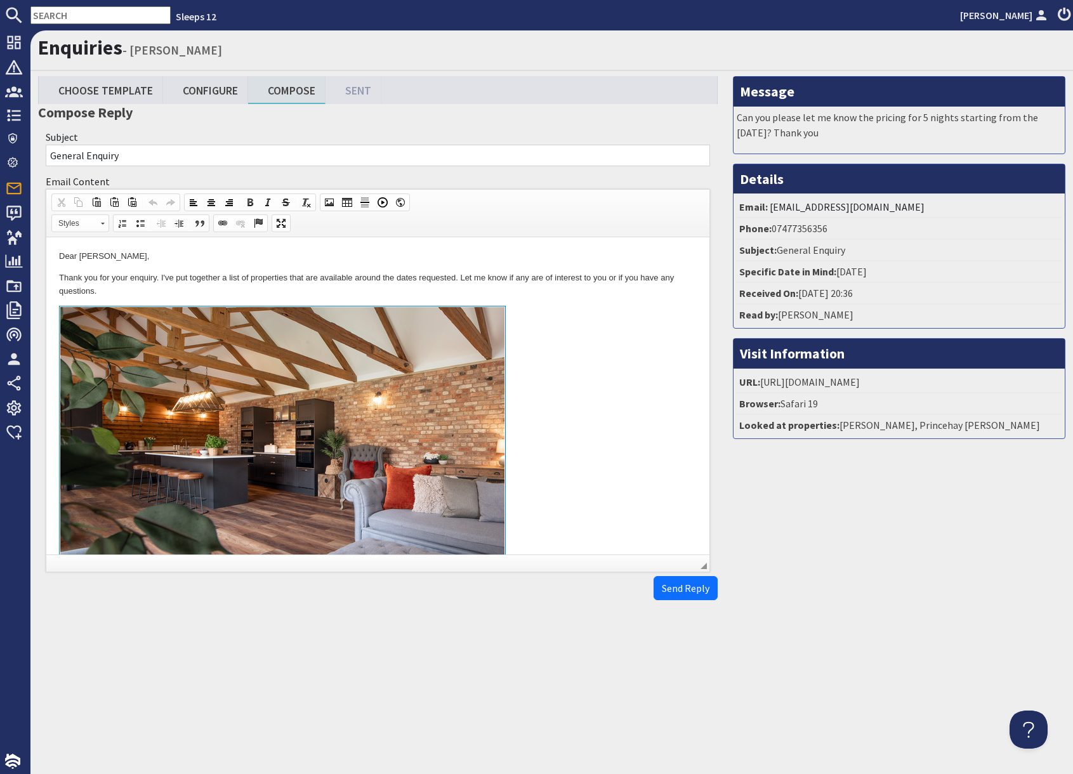
click at [542, 456] on link at bounding box center [378, 452] width 638 height 292
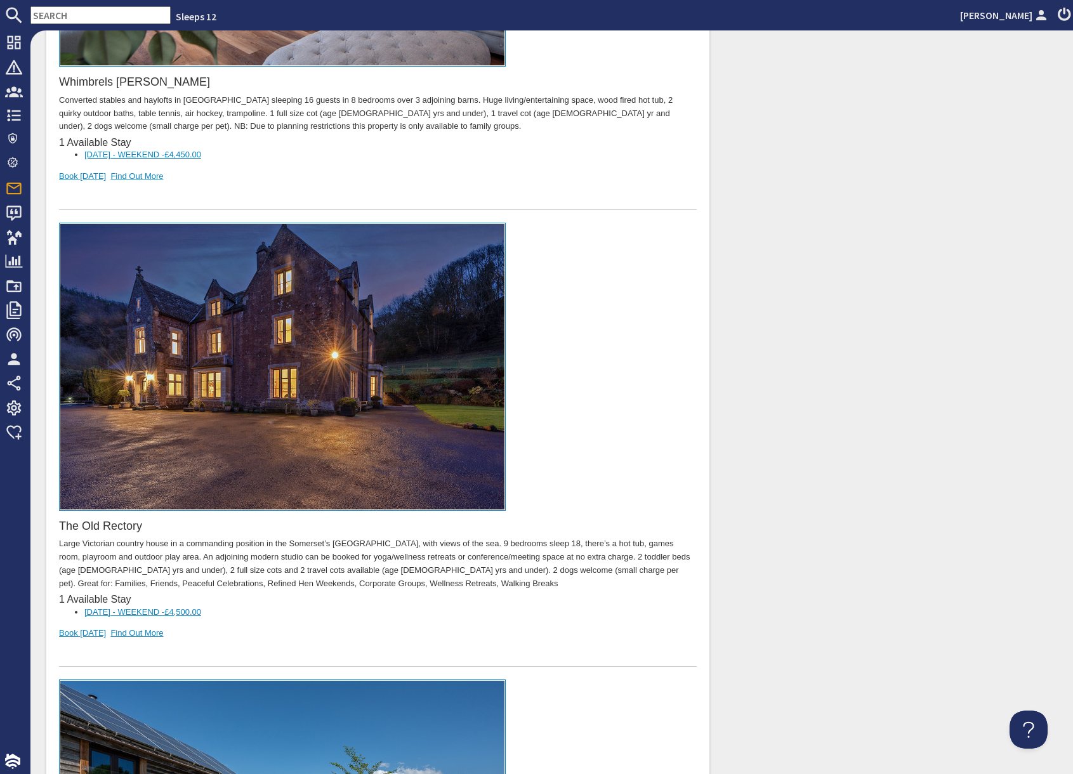
scroll to position [1045, 0]
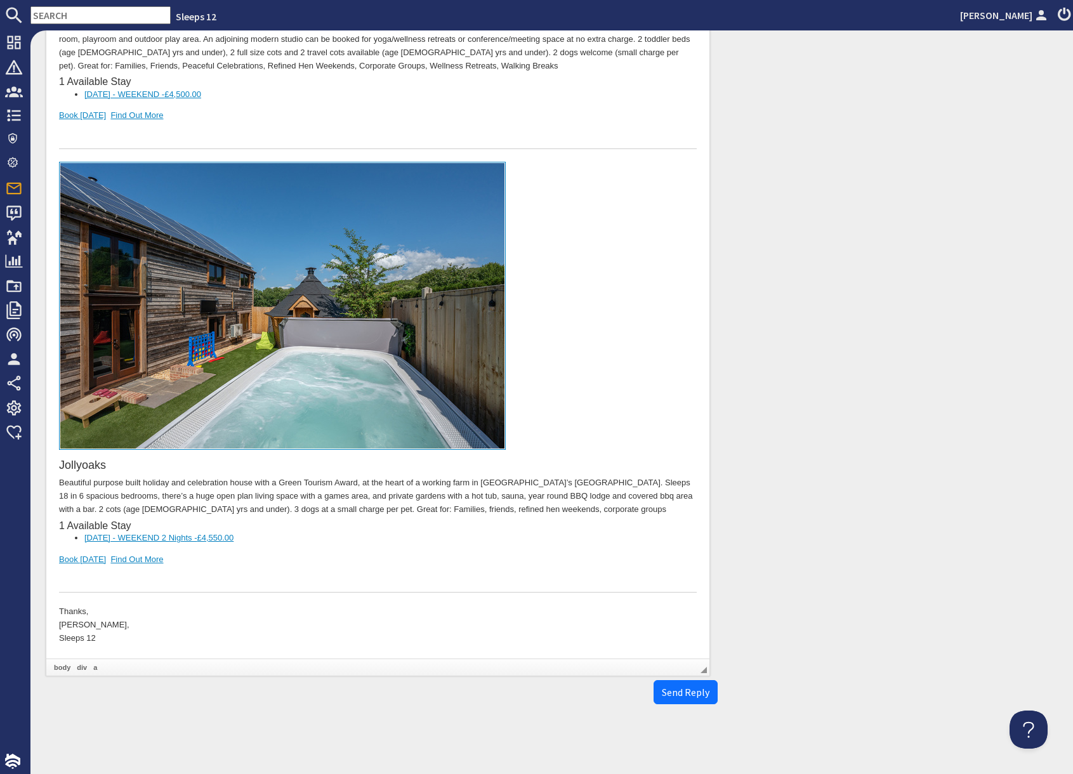
drag, startPoint x: 301, startPoint y: 568, endPoint x: 258, endPoint y: 570, distance: 43.2
click at [294, 567] on div at bounding box center [378, 579] width 638 height 27
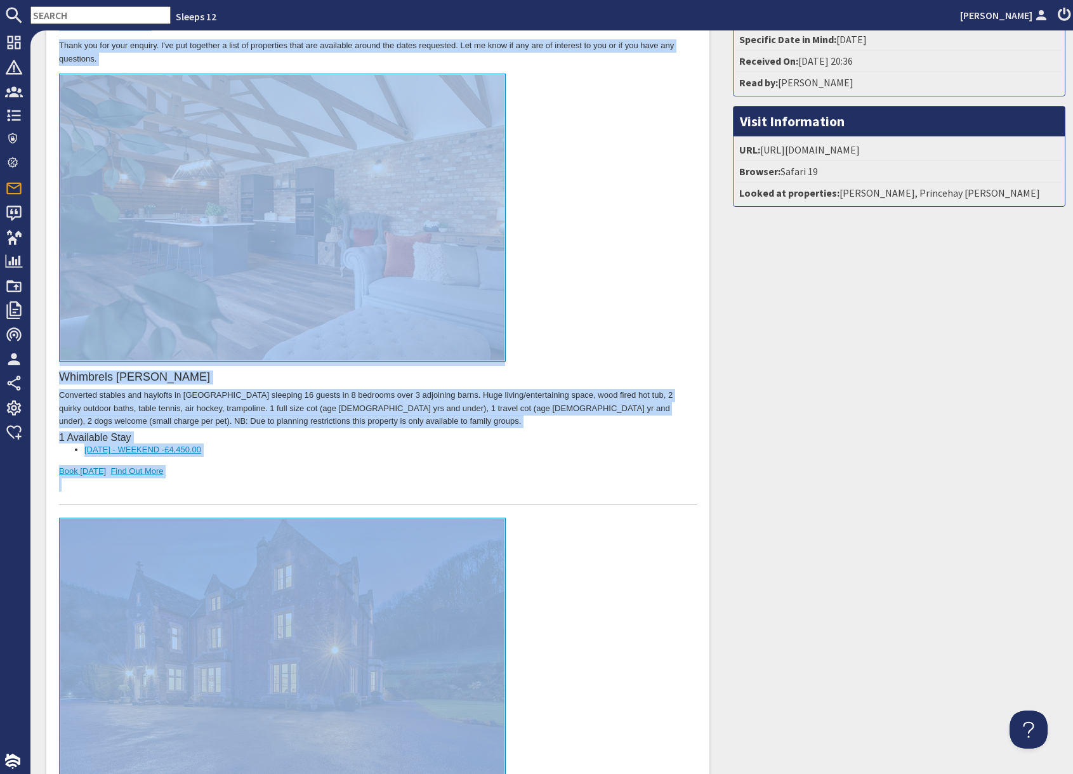
scroll to position [0, 0]
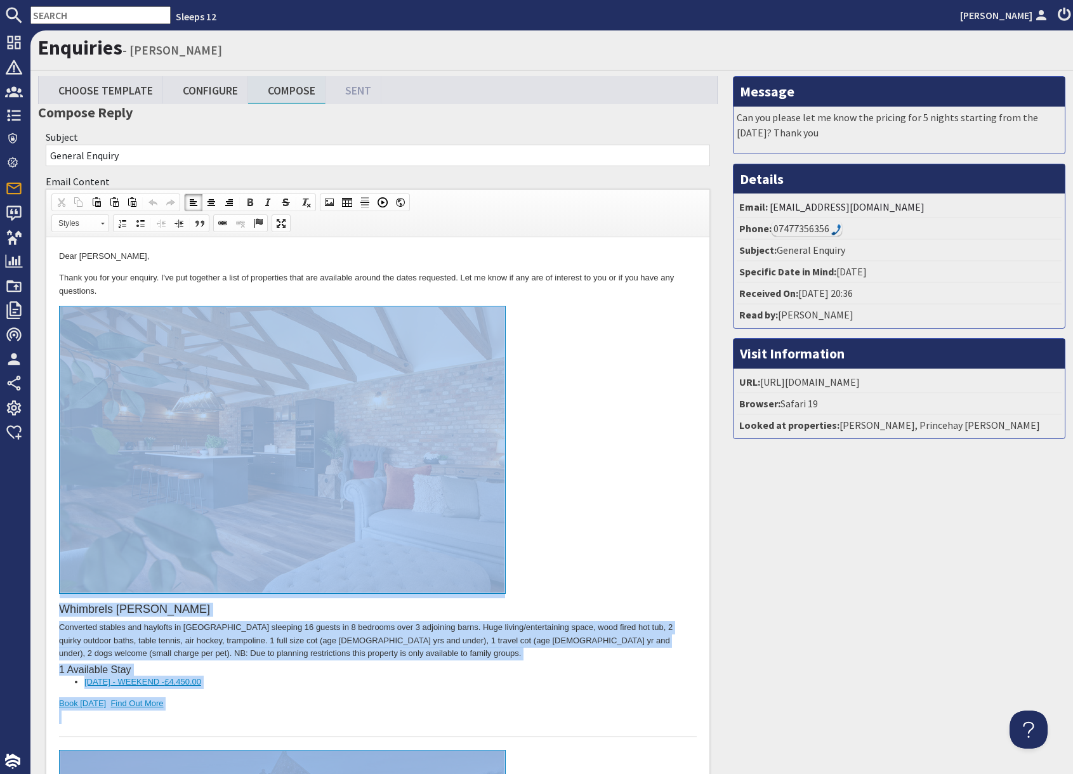
drag, startPoint x: 249, startPoint y: 1602, endPoint x: 273, endPoint y: 331, distance: 1271.5
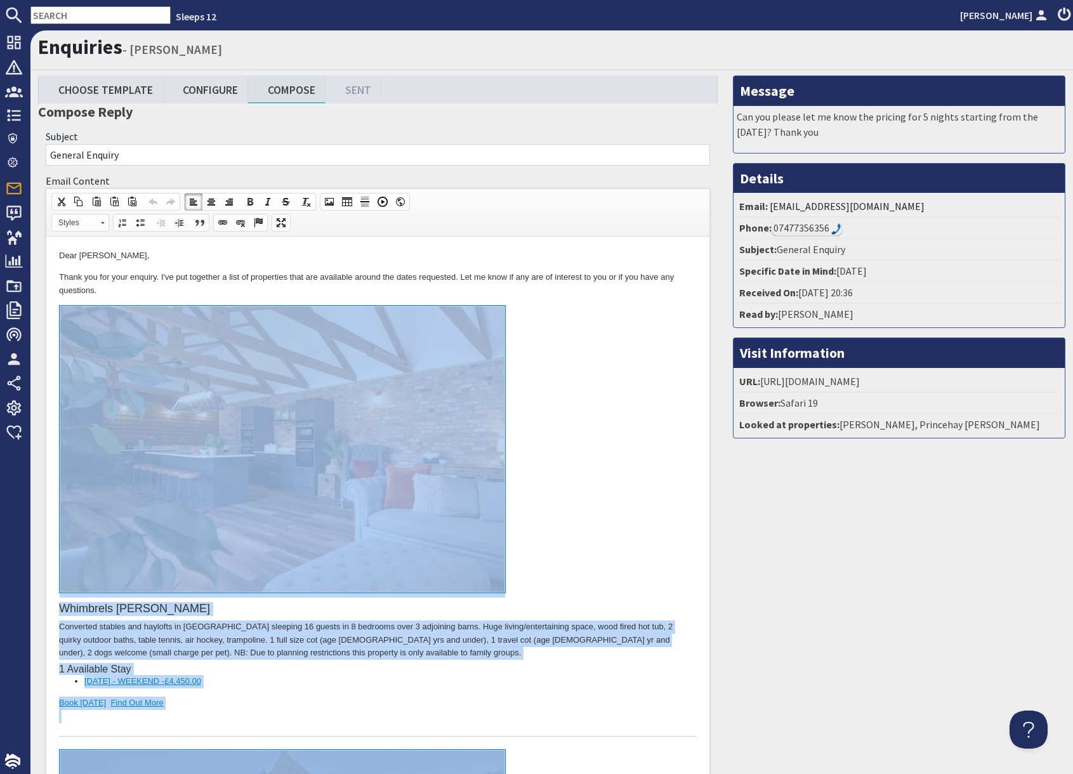
copy body "Whimbrels Barton Converted stables and haylofts in Somerset sleeping 16 guests …"
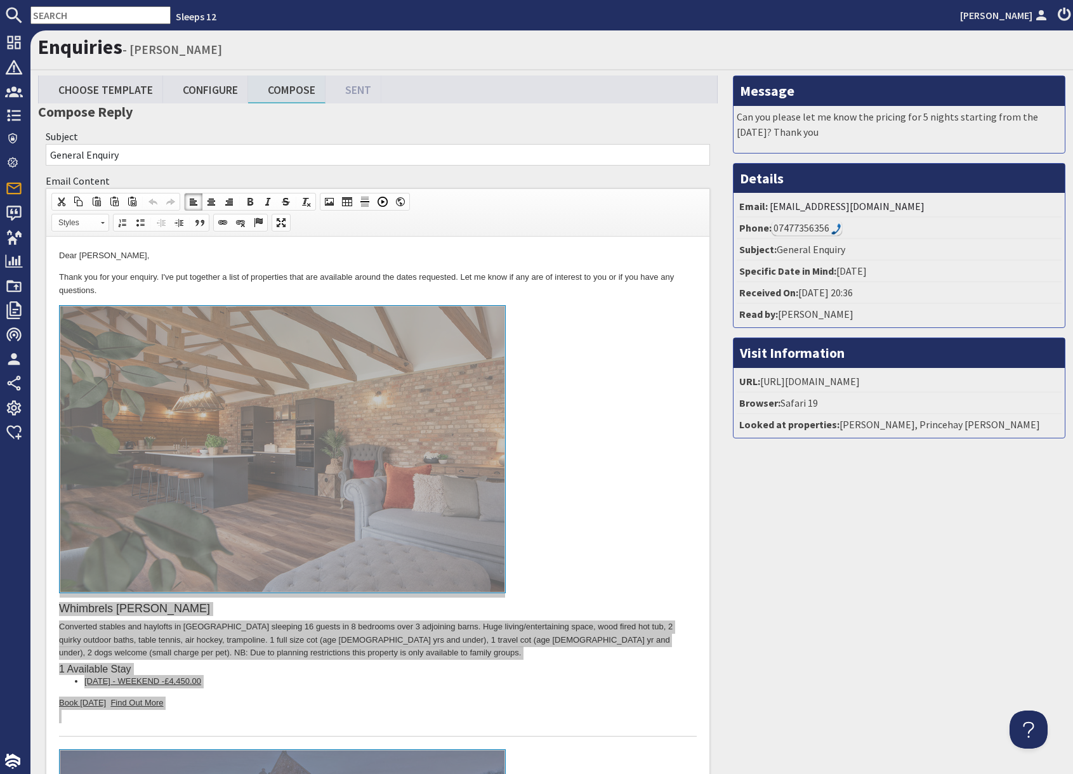
click at [65, 21] on input "text" at bounding box center [100, 15] width 140 height 18
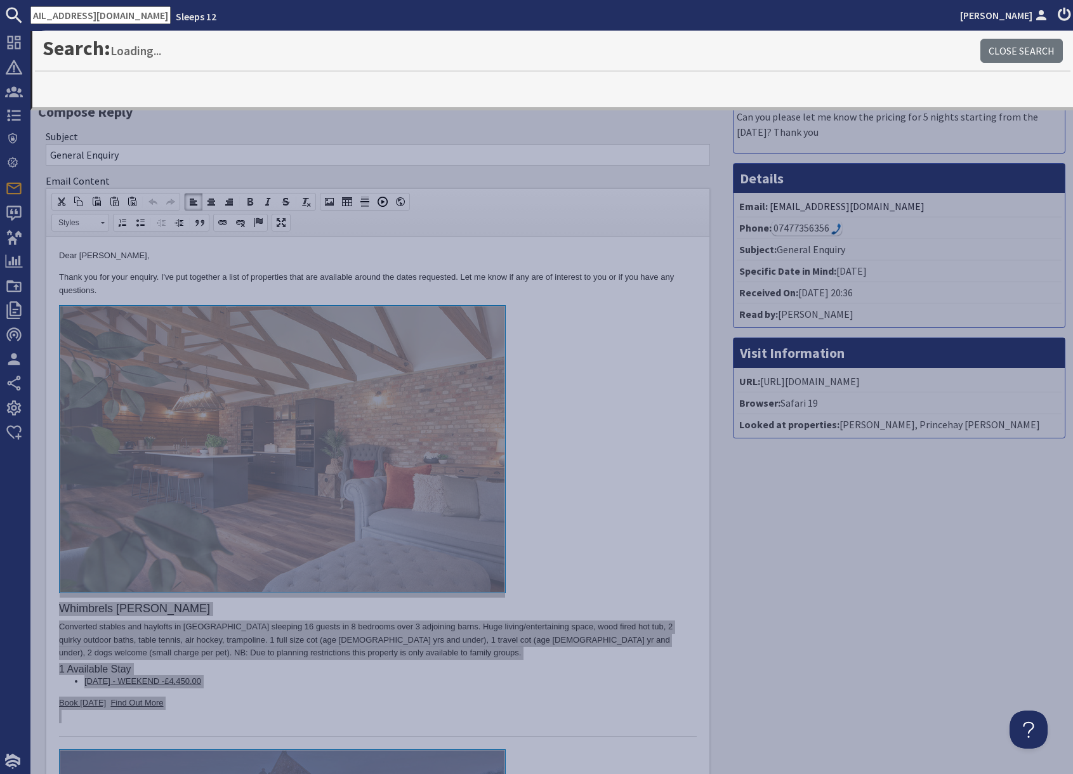
type input "ceylonefletcher@gmail.com"
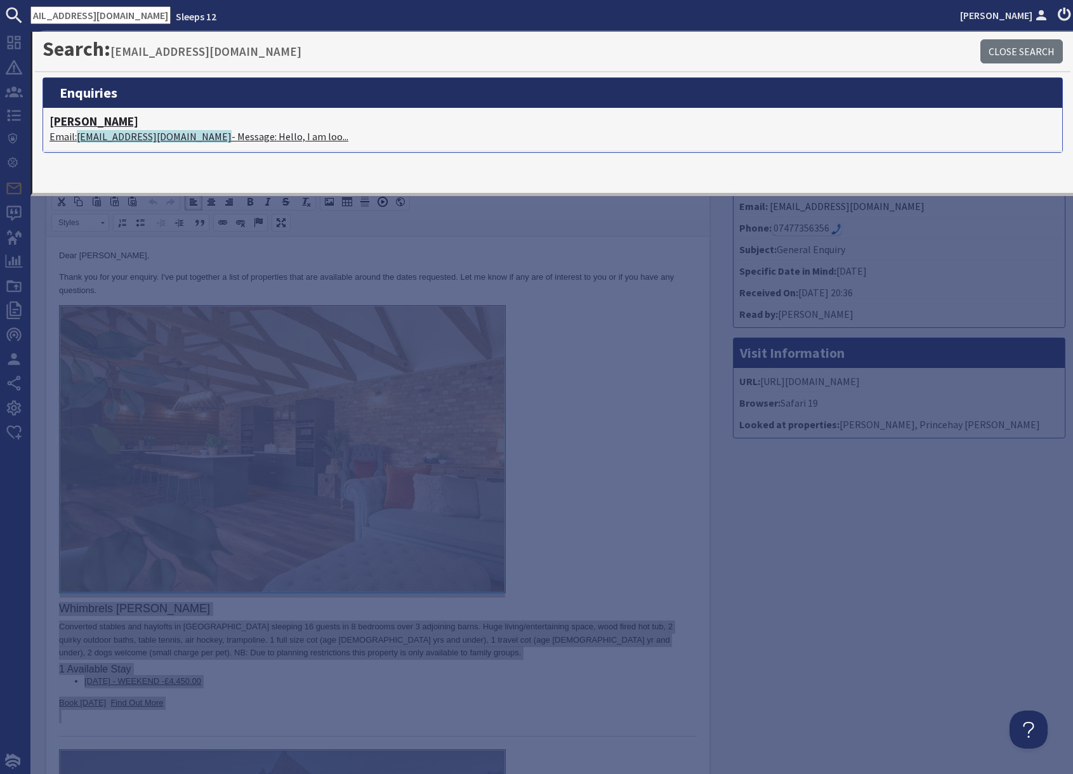
scroll to position [0, 0]
click at [203, 140] on p "Email: ceylonefletcher@gmail.com - Message: Hello, I am loo..." at bounding box center [552, 136] width 1006 height 15
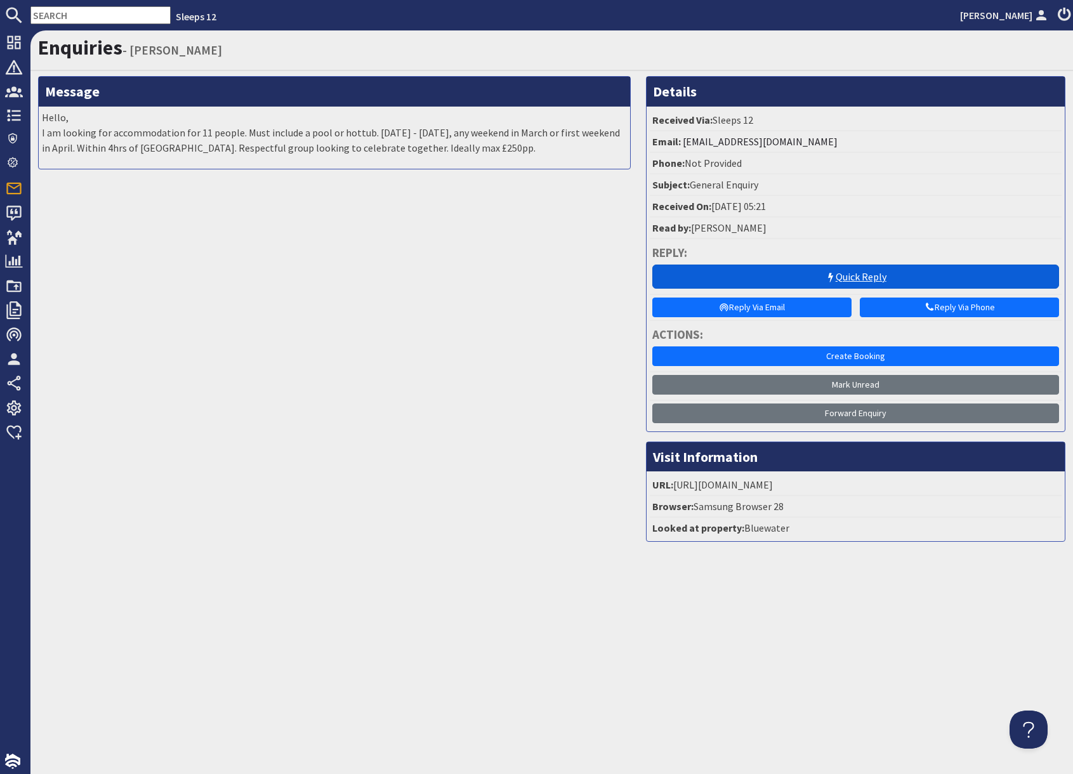
click at [773, 275] on link "Quick Reply" at bounding box center [855, 277] width 407 height 24
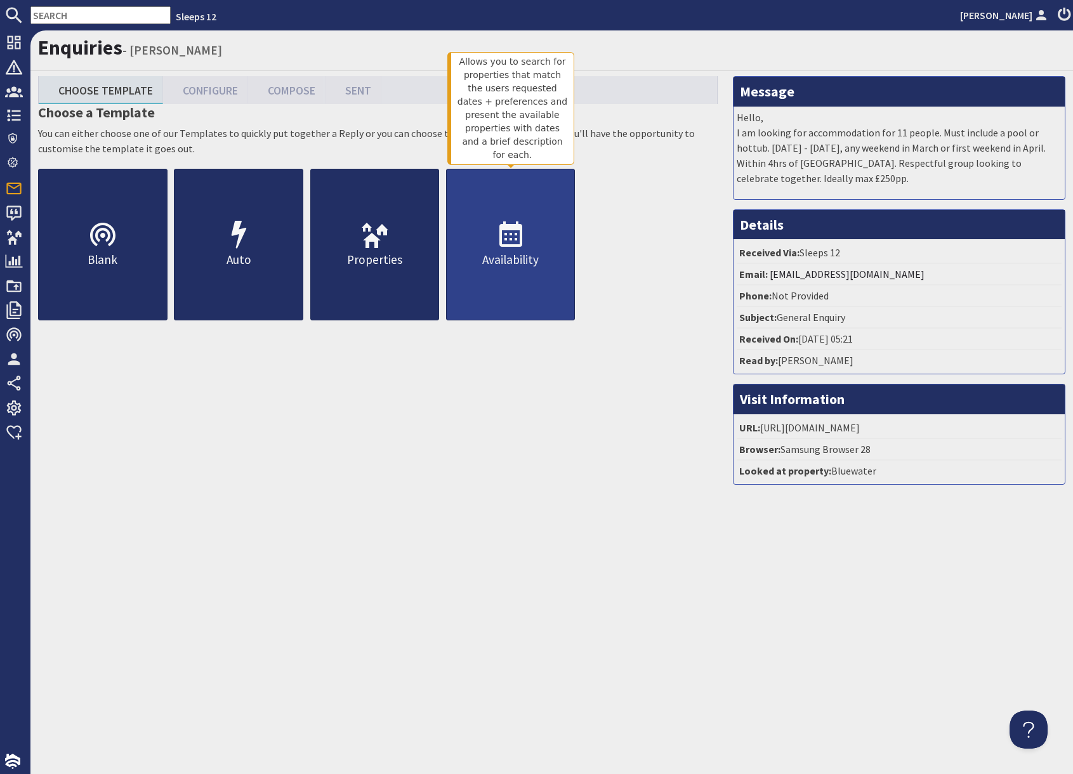
click at [505, 281] on link "Availability" at bounding box center [510, 245] width 129 height 152
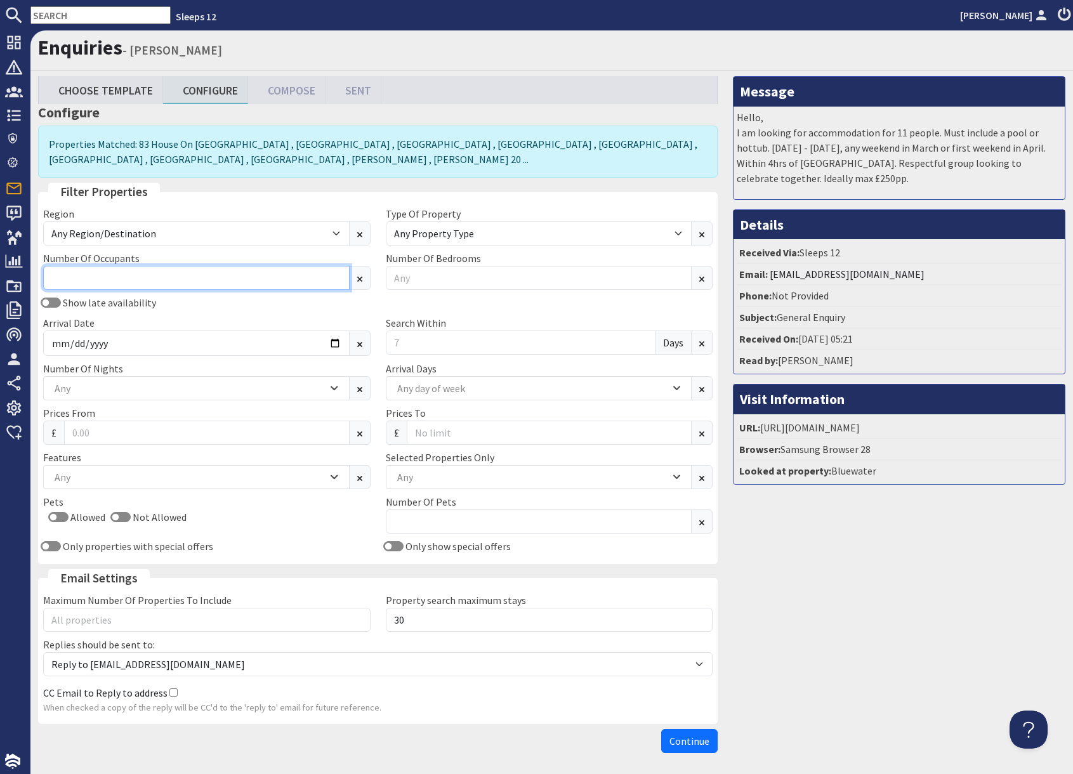
click at [125, 278] on input "Number Of Occupants" at bounding box center [196, 278] width 306 height 24
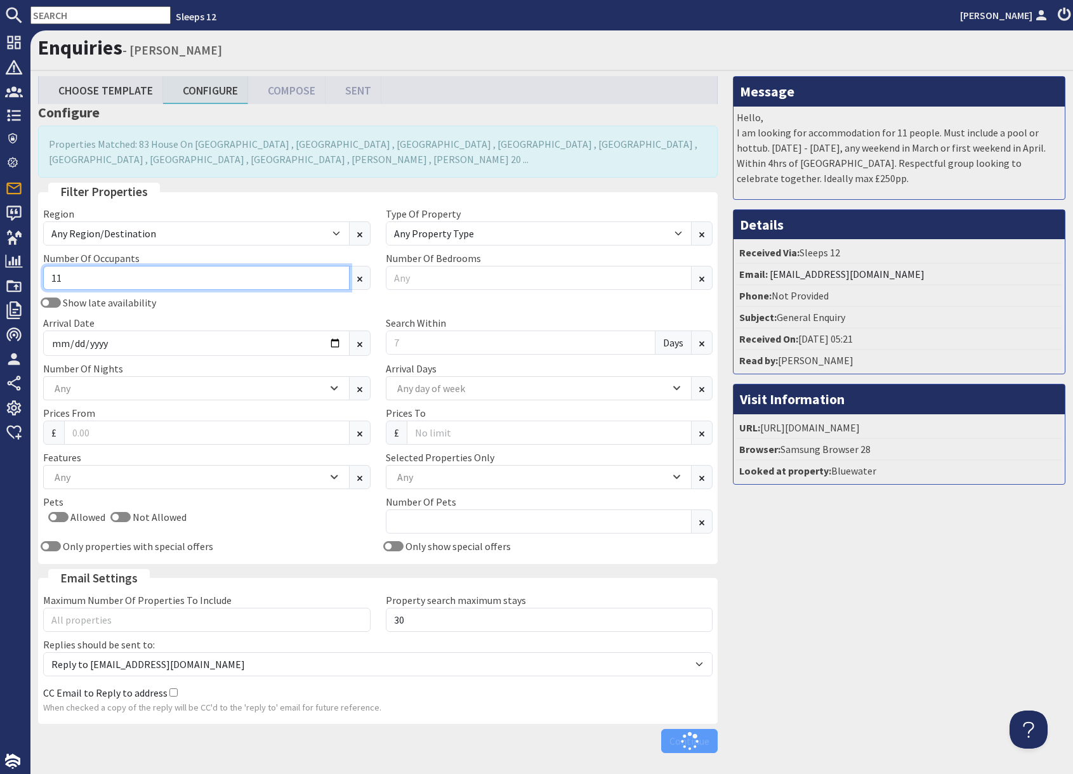
type input "11"
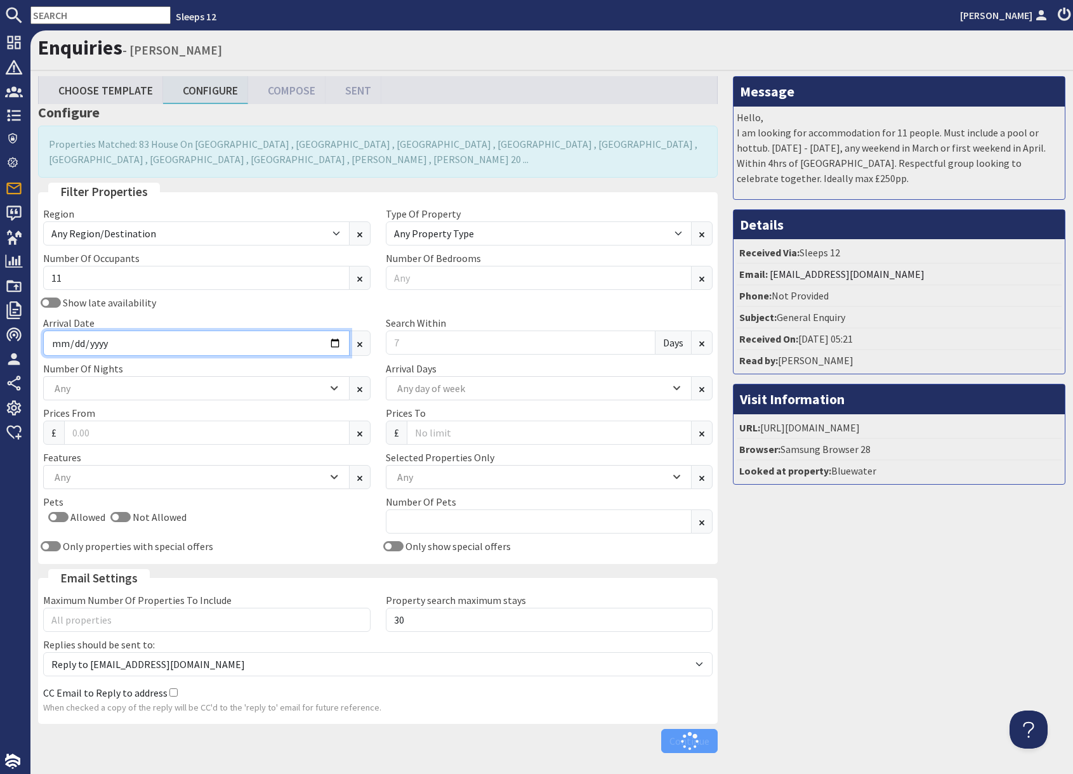
click at [219, 348] on input "Arrival Date" at bounding box center [196, 343] width 306 height 25
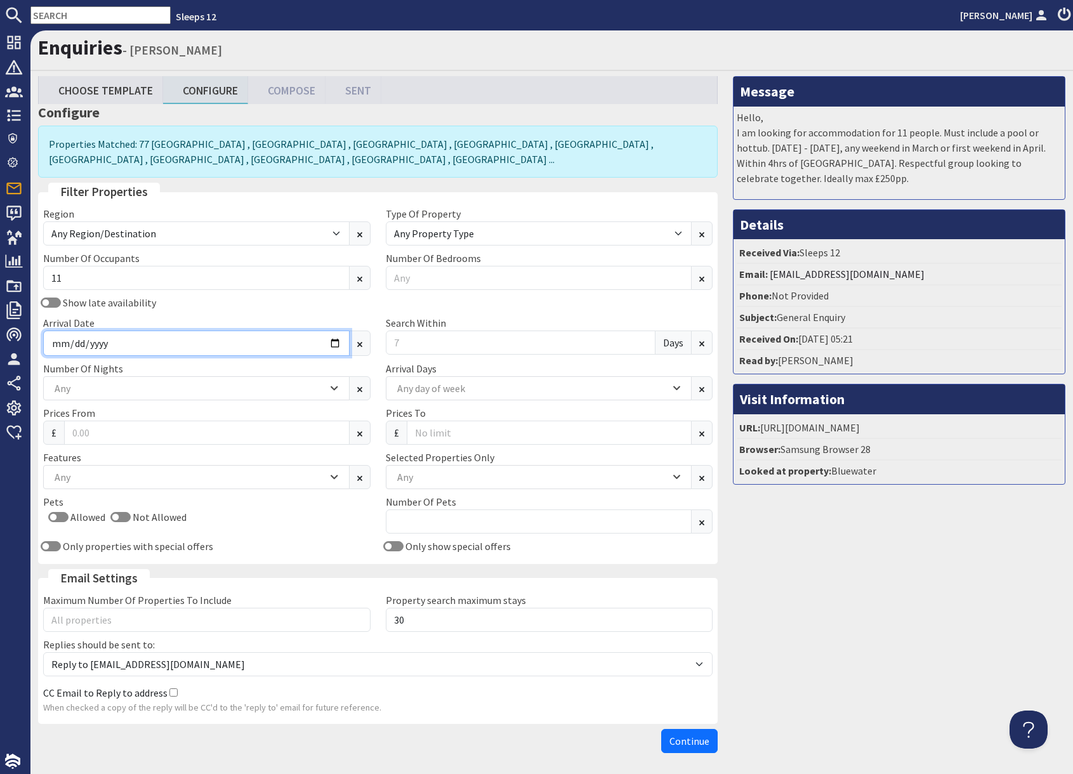
click at [338, 346] on input "Arrival Date" at bounding box center [196, 343] width 306 height 25
click at [337, 343] on input "Arrival Date" at bounding box center [196, 343] width 306 height 25
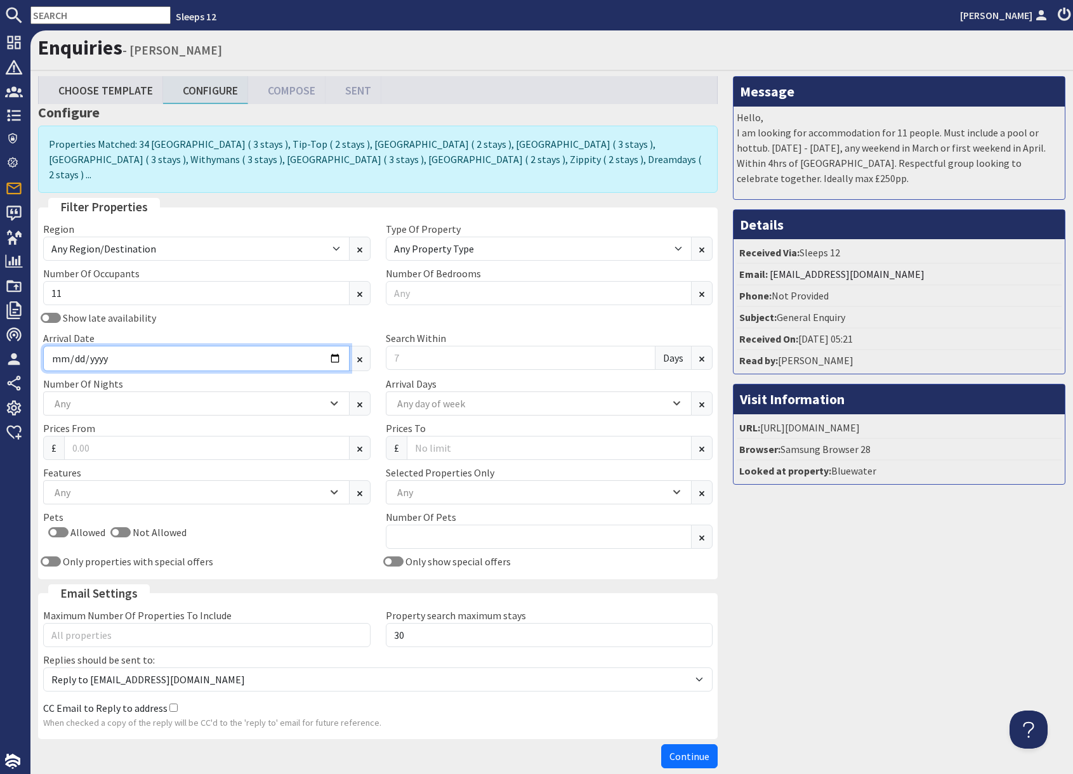
type input "2026-03-20"
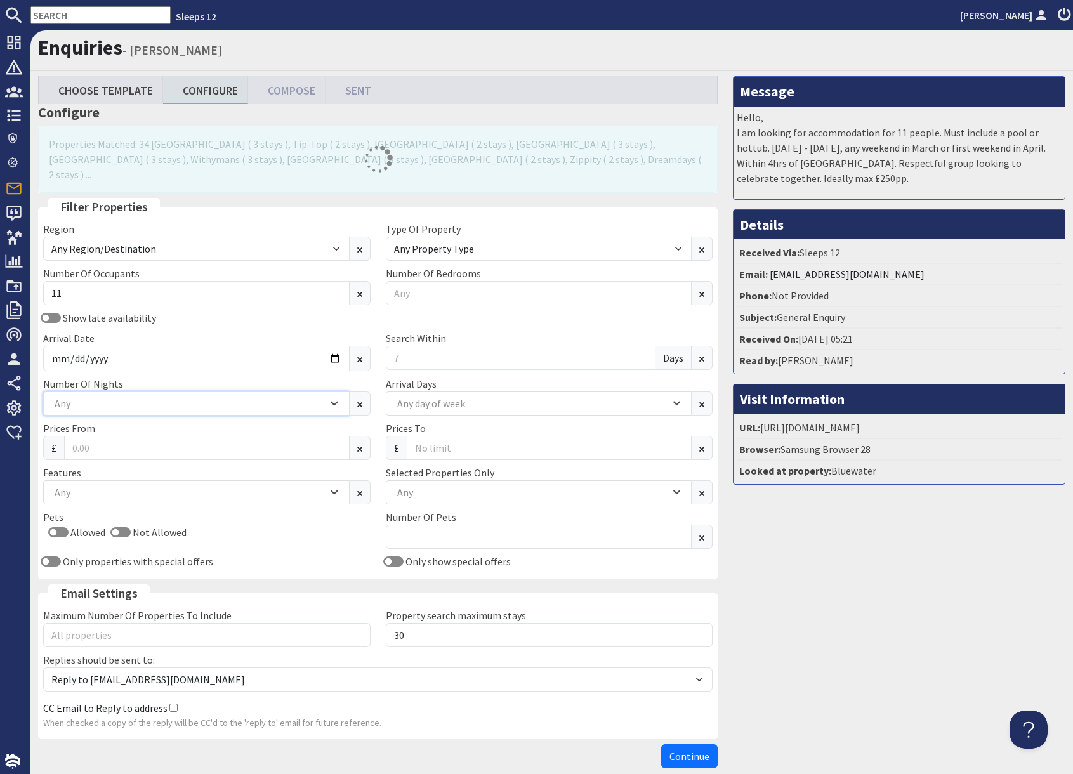
click at [211, 396] on div "Any" at bounding box center [189, 403] width 276 height 14
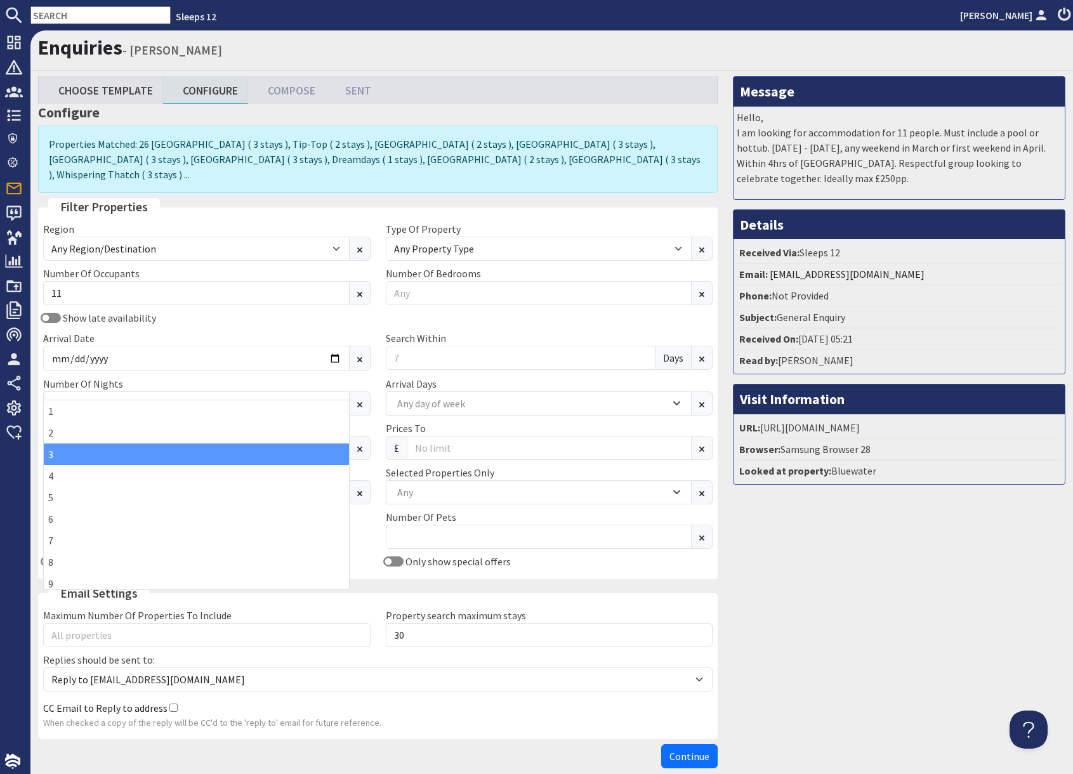
click at [81, 456] on div "3" at bounding box center [196, 454] width 305 height 22
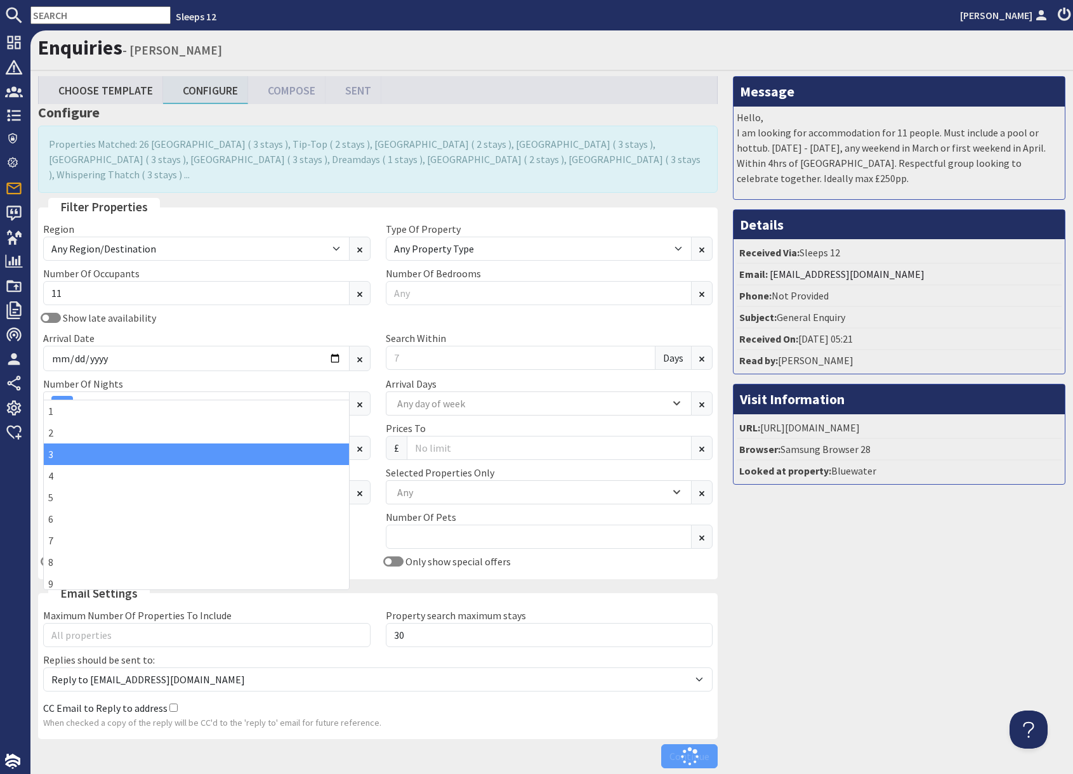
drag, startPoint x: 787, startPoint y: 522, endPoint x: 778, endPoint y: 518, distance: 10.5
click at [785, 521] on div "Message Hello, I am looking for accommodation for 11 people. Must include a poo…" at bounding box center [899, 425] width 348 height 698
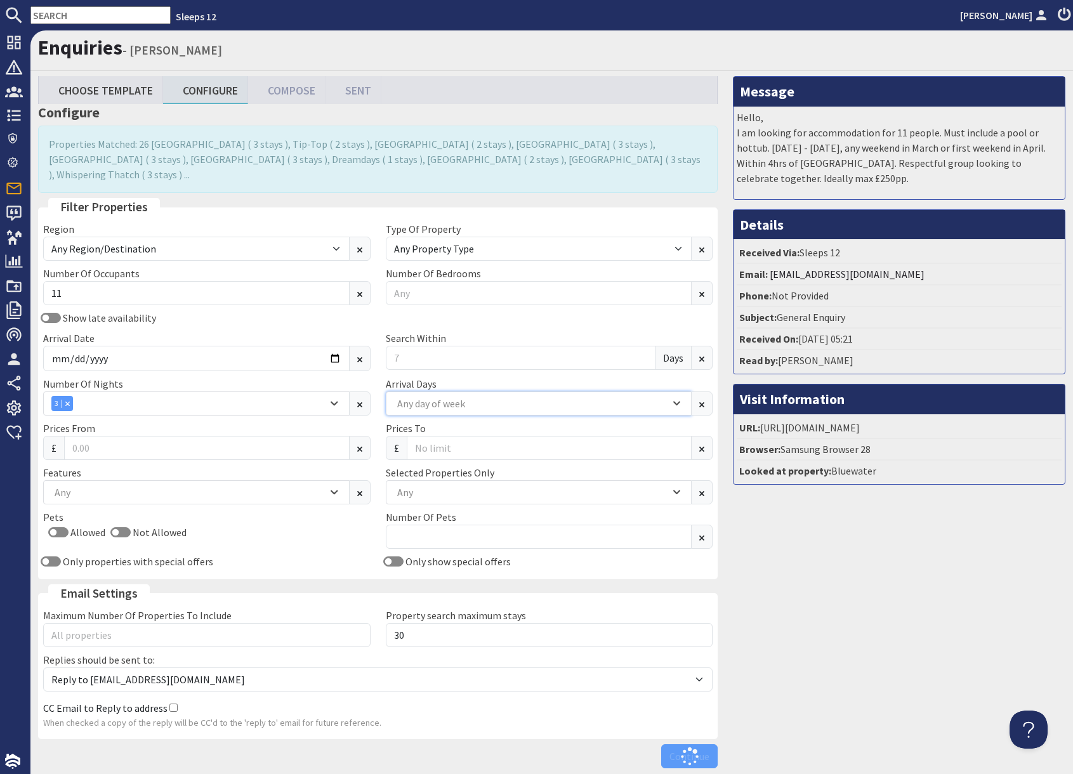
click at [497, 396] on div "Any day of week" at bounding box center [532, 403] width 276 height 14
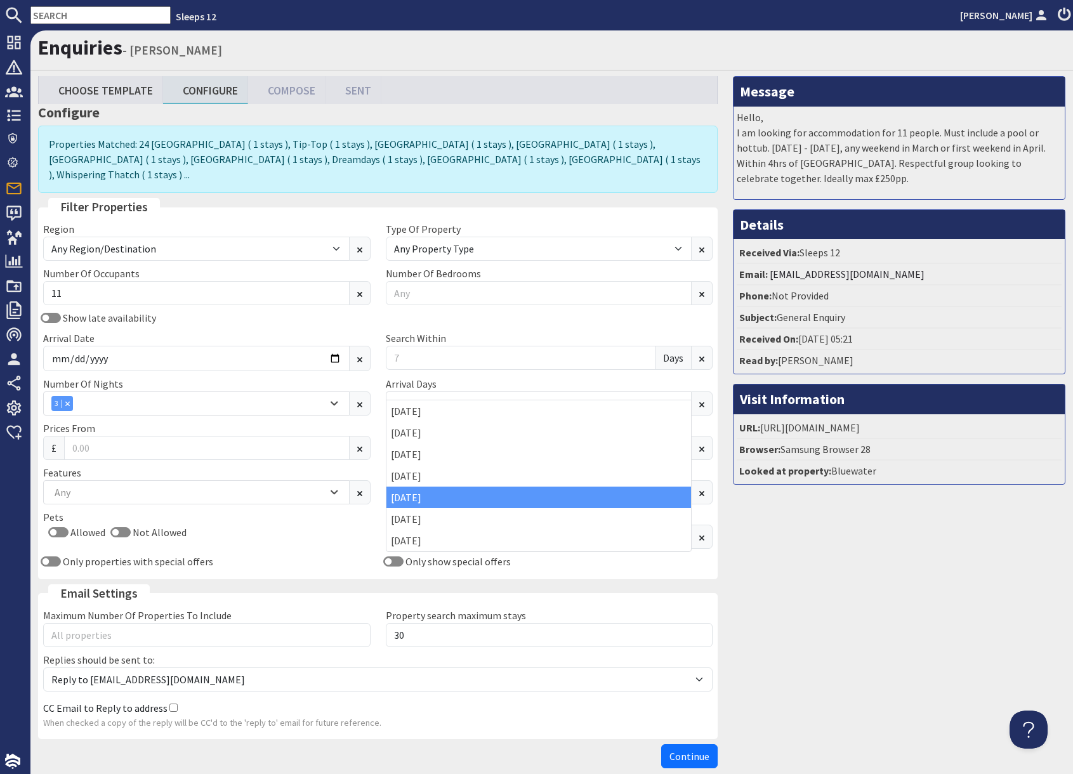
click at [452, 499] on div "[DATE]" at bounding box center [538, 498] width 305 height 22
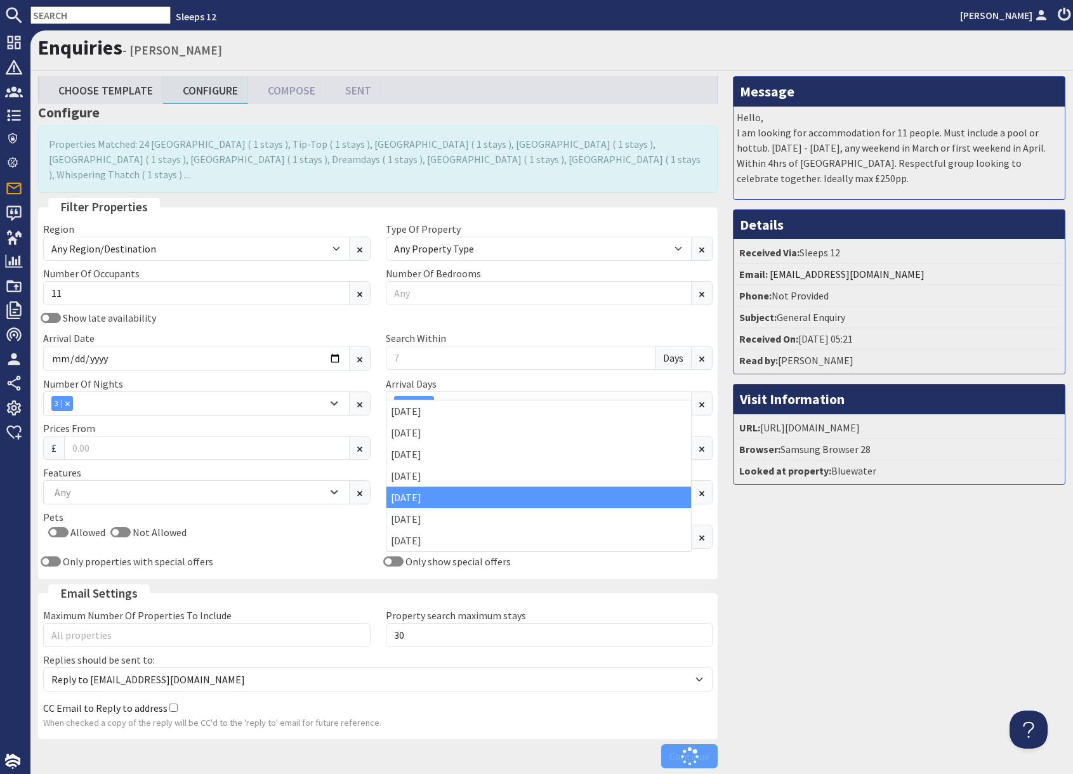
drag, startPoint x: 869, startPoint y: 532, endPoint x: 677, endPoint y: 492, distance: 196.3
click at [867, 531] on div "Message Hello, I am looking for accommodation for 11 people. Must include a poo…" at bounding box center [899, 425] width 348 height 698
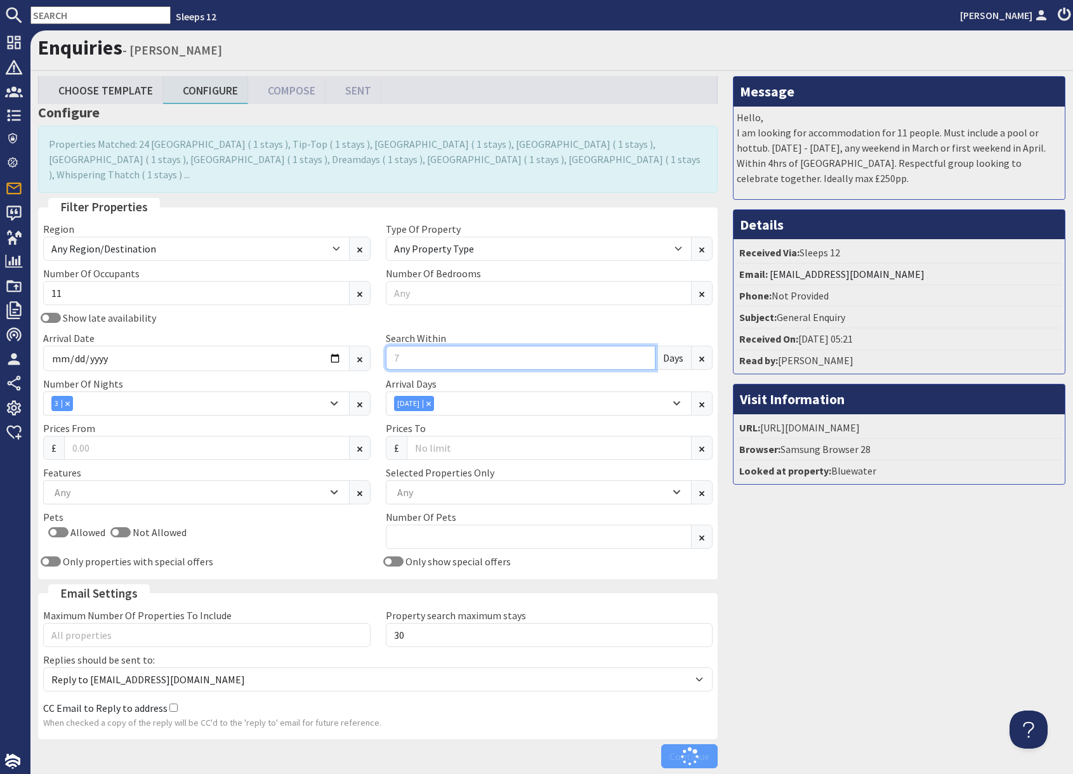
click at [453, 346] on input "Search Within" at bounding box center [521, 358] width 270 height 24
type input "14"
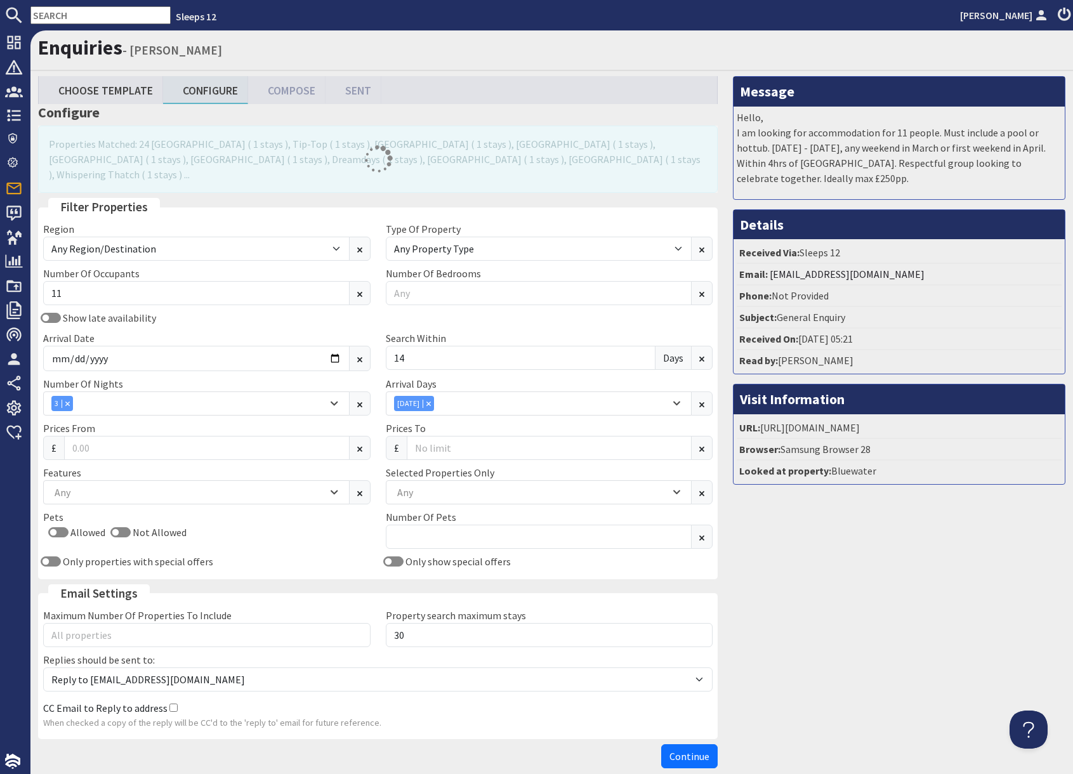
click at [871, 575] on div "Message Hello, I am looking for accommodation for 11 people. Must include a poo…" at bounding box center [899, 425] width 348 height 698
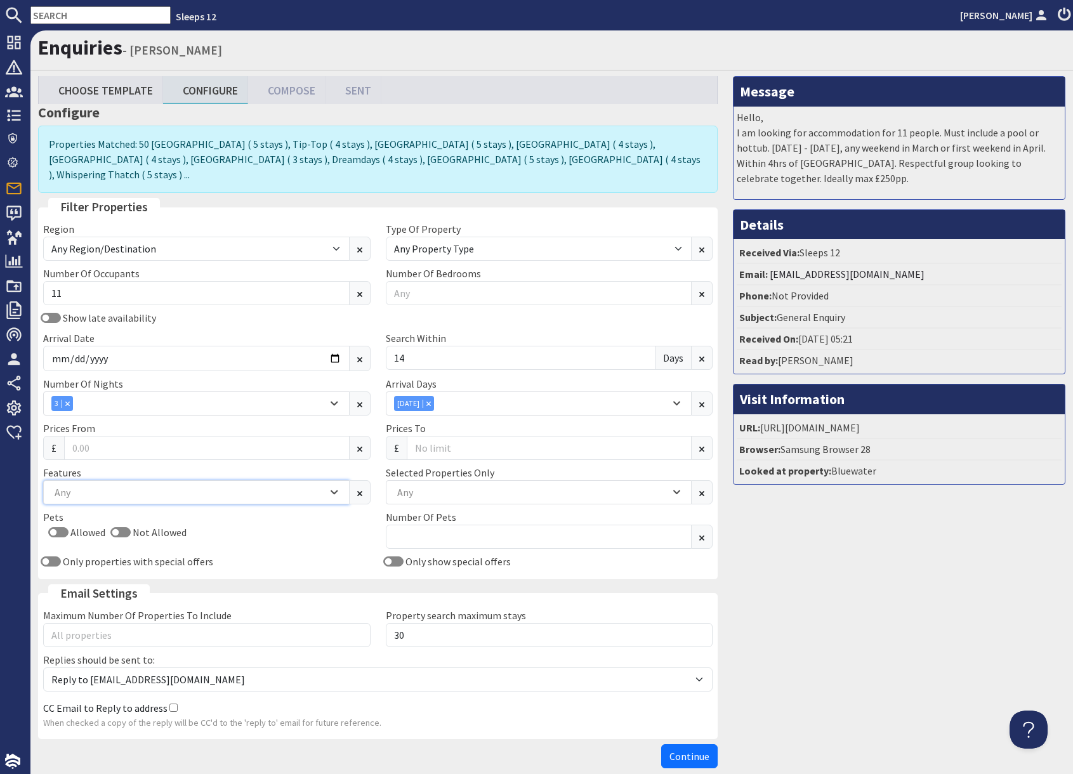
click at [143, 485] on div "Any" at bounding box center [189, 492] width 276 height 14
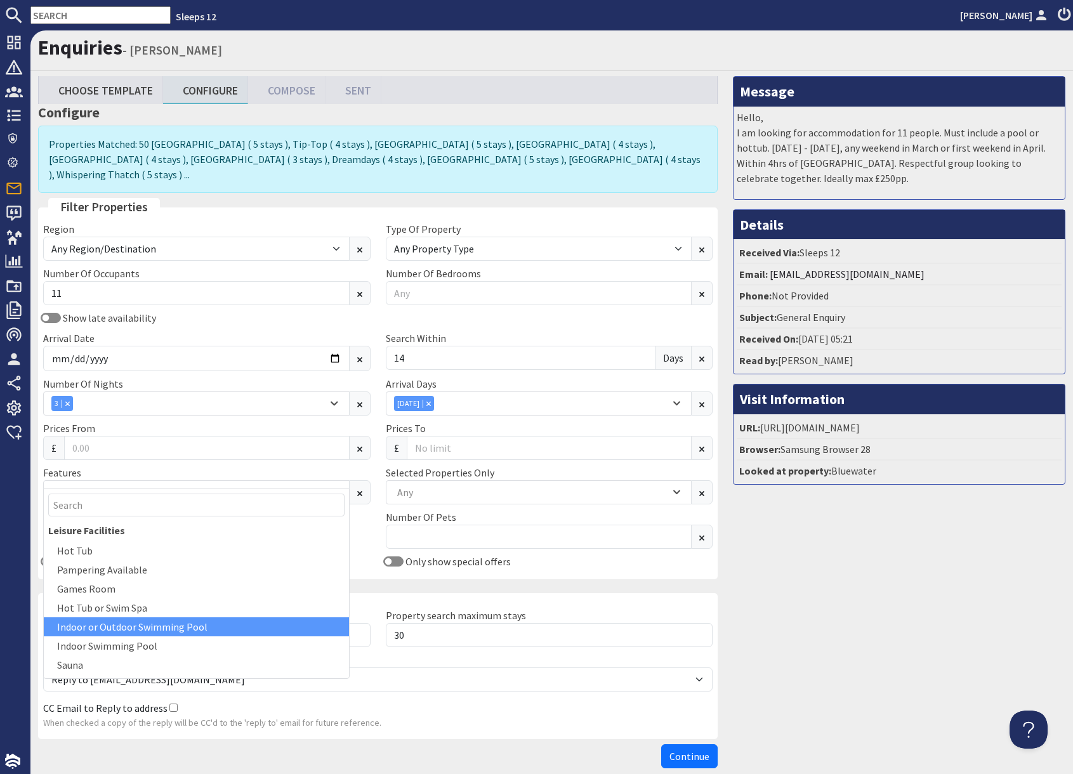
click at [138, 628] on div "Indoor or Outdoor Swimming Pool" at bounding box center [196, 626] width 305 height 19
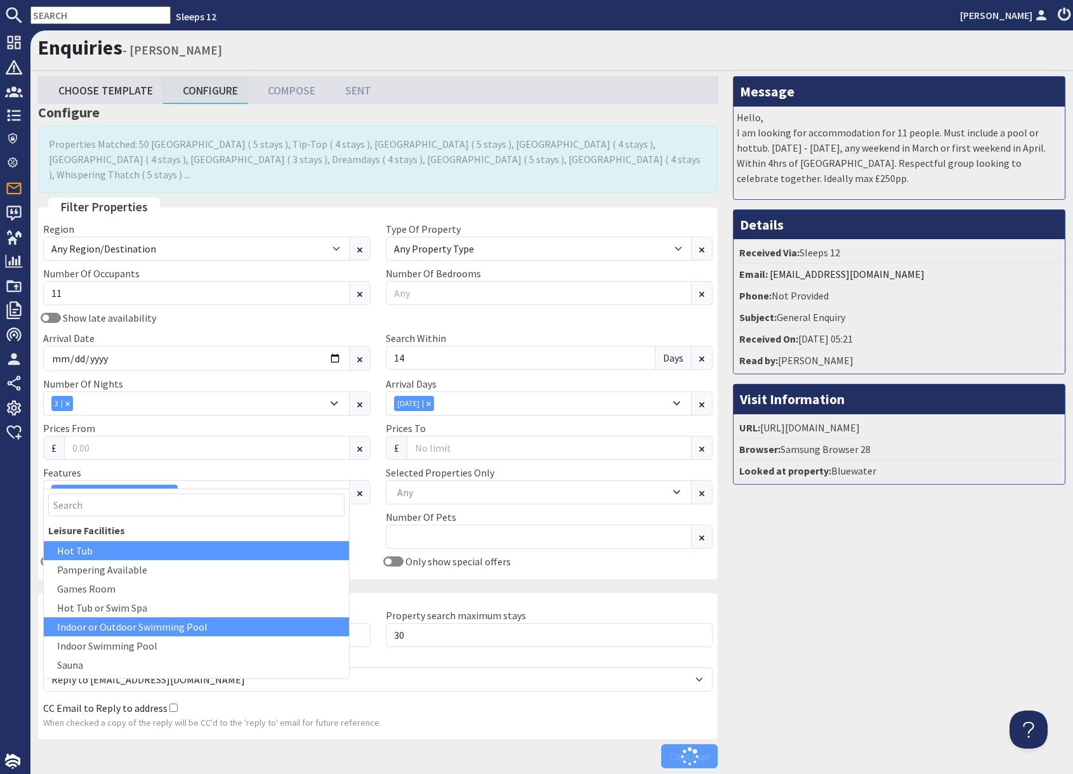
click at [87, 553] on div "Hot Tub" at bounding box center [196, 550] width 305 height 19
click at [842, 605] on div "Message Hello, I am looking for accommodation for 11 people. Must include a poo…" at bounding box center [899, 425] width 348 height 698
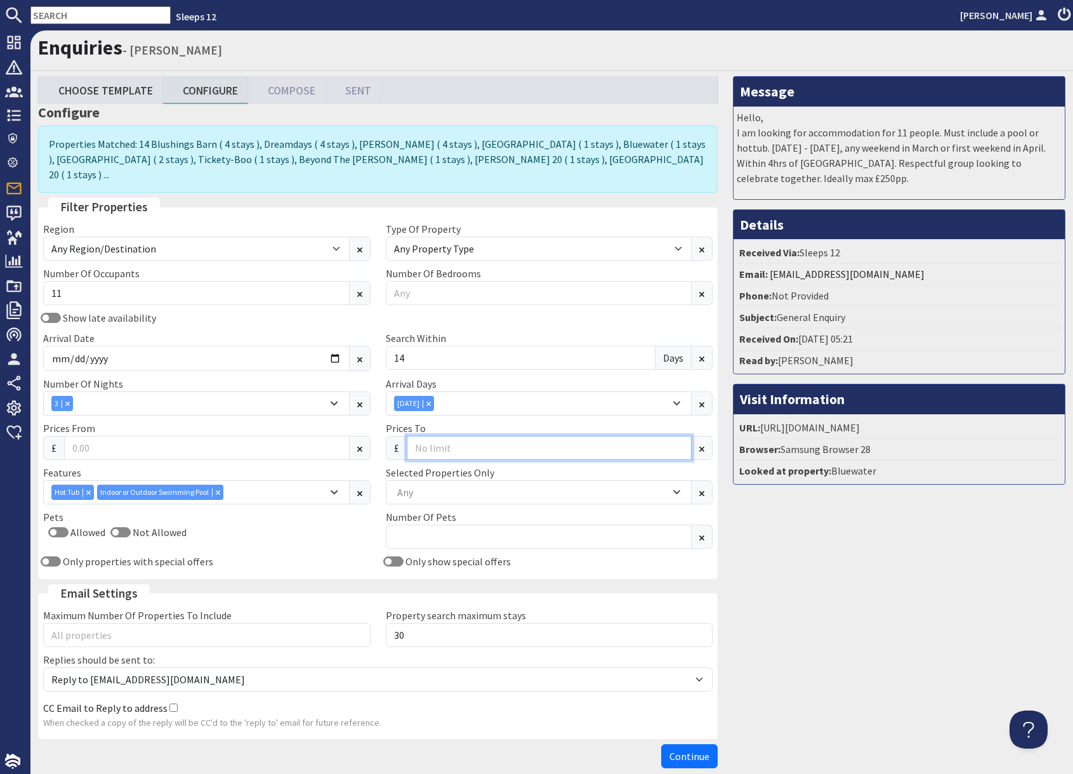
click at [448, 436] on input "Prices To" at bounding box center [549, 448] width 285 height 24
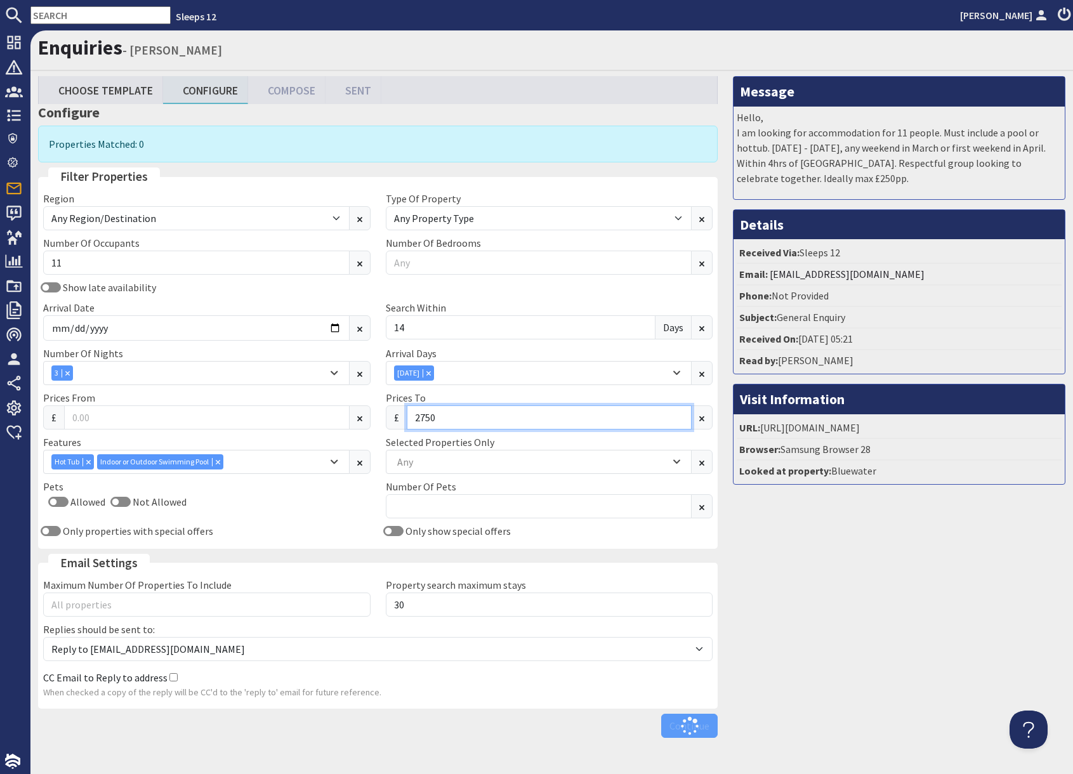
type input "2750"
click at [349, 206] on button at bounding box center [360, 218] width 22 height 24
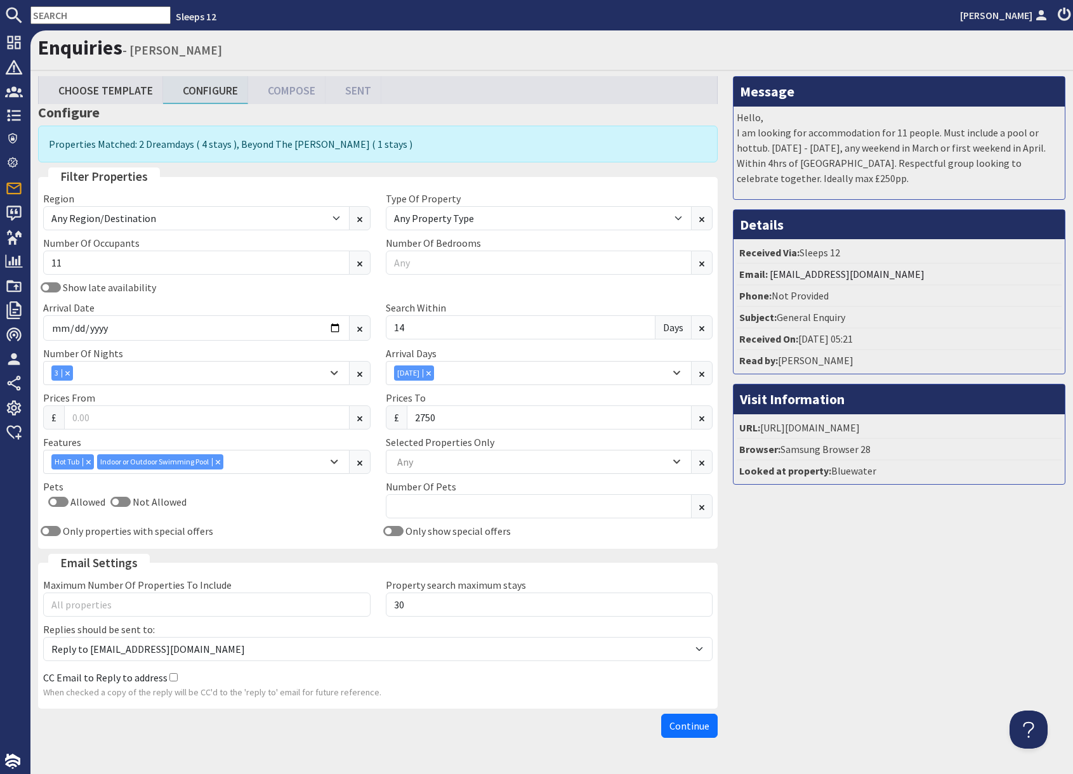
drag, startPoint x: 921, startPoint y: 655, endPoint x: 870, endPoint y: 736, distance: 96.3
click at [921, 656] on div "Message Hello, I am looking for accommodation for 11 people. Must include a poo…" at bounding box center [899, 409] width 348 height 667
drag, startPoint x: 696, startPoint y: 731, endPoint x: 731, endPoint y: 730, distance: 34.9
click at [696, 731] on span "Continue" at bounding box center [689, 725] width 40 height 13
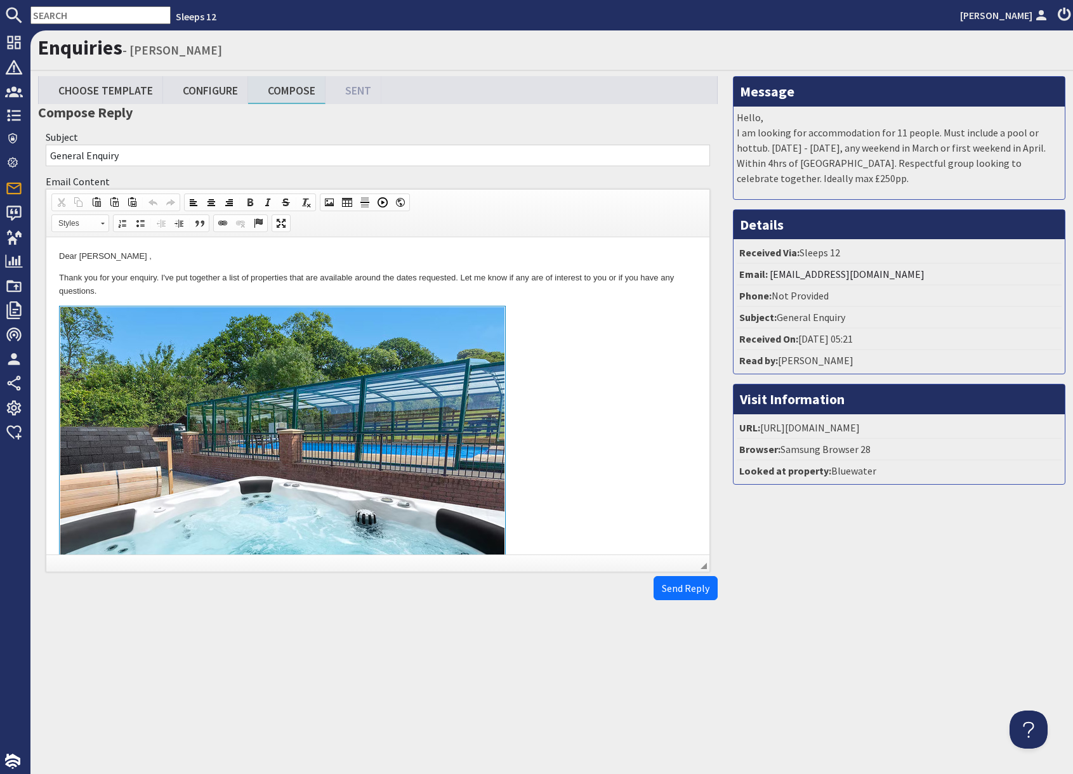
drag, startPoint x: 563, startPoint y: 514, endPoint x: 547, endPoint y: 532, distance: 23.3
click at [563, 514] on link at bounding box center [378, 452] width 638 height 292
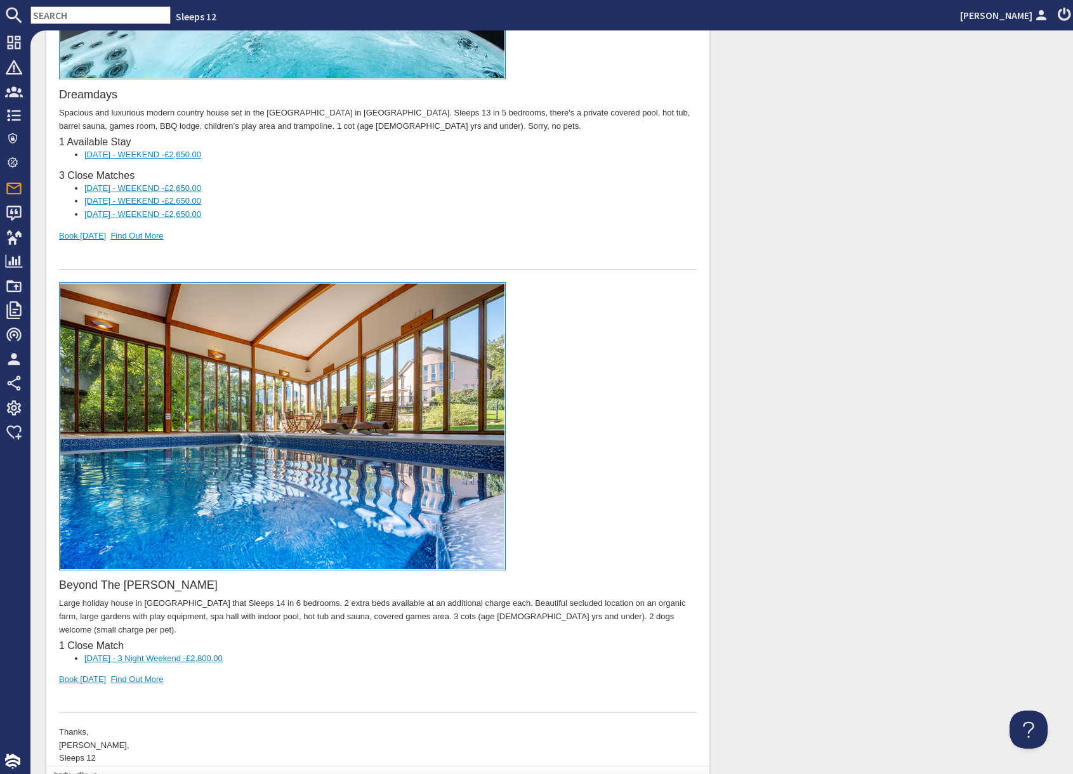
scroll to position [622, 0]
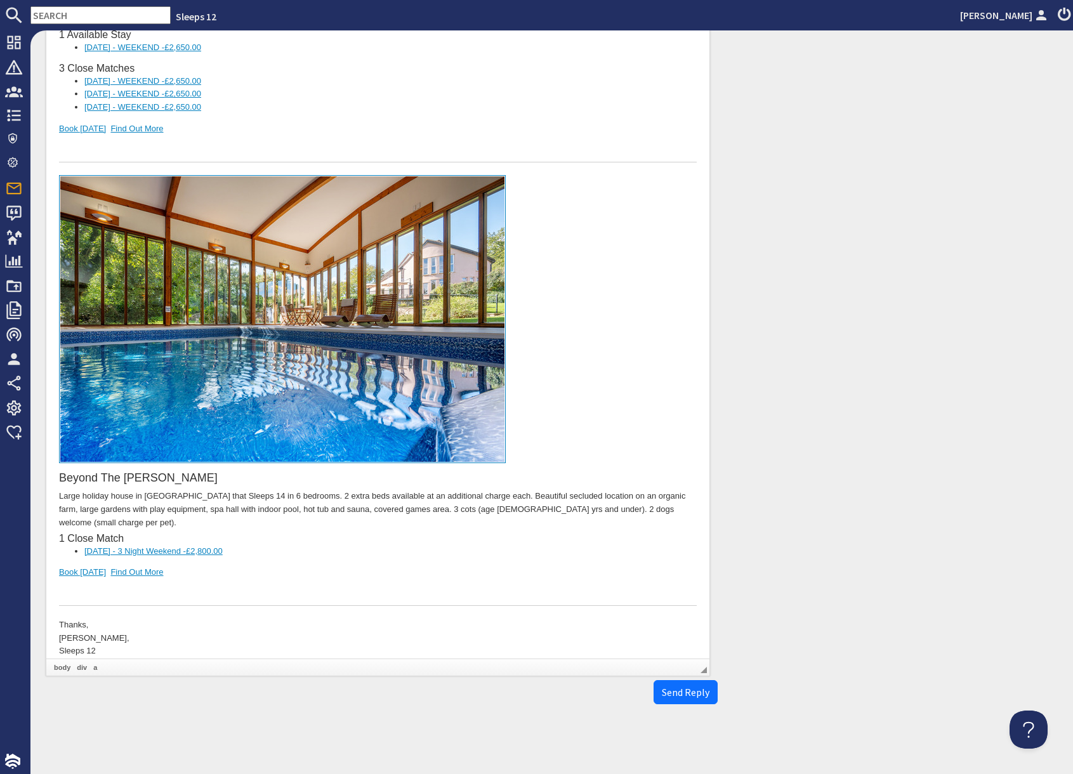
click at [220, 555] on div "Beyond The Woods Large holiday house in Somerset that Sleeps 14 in 6 bedrooms. …" at bounding box center [378, 391] width 638 height 431
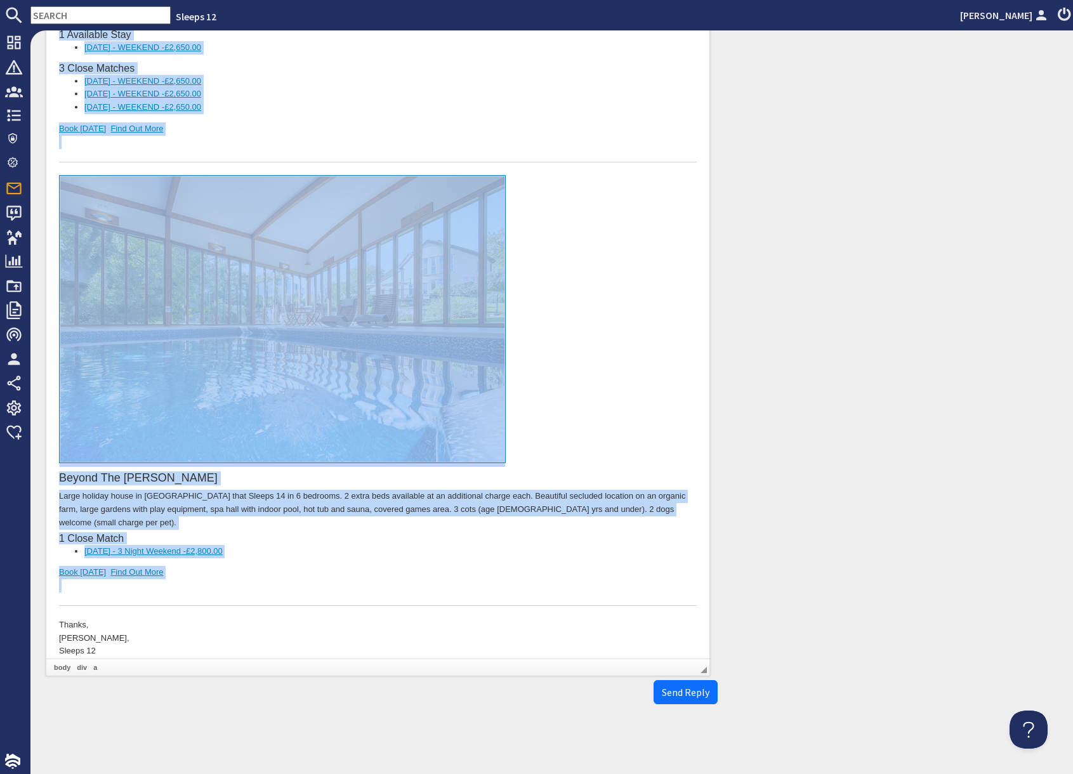
scroll to position [0, 0]
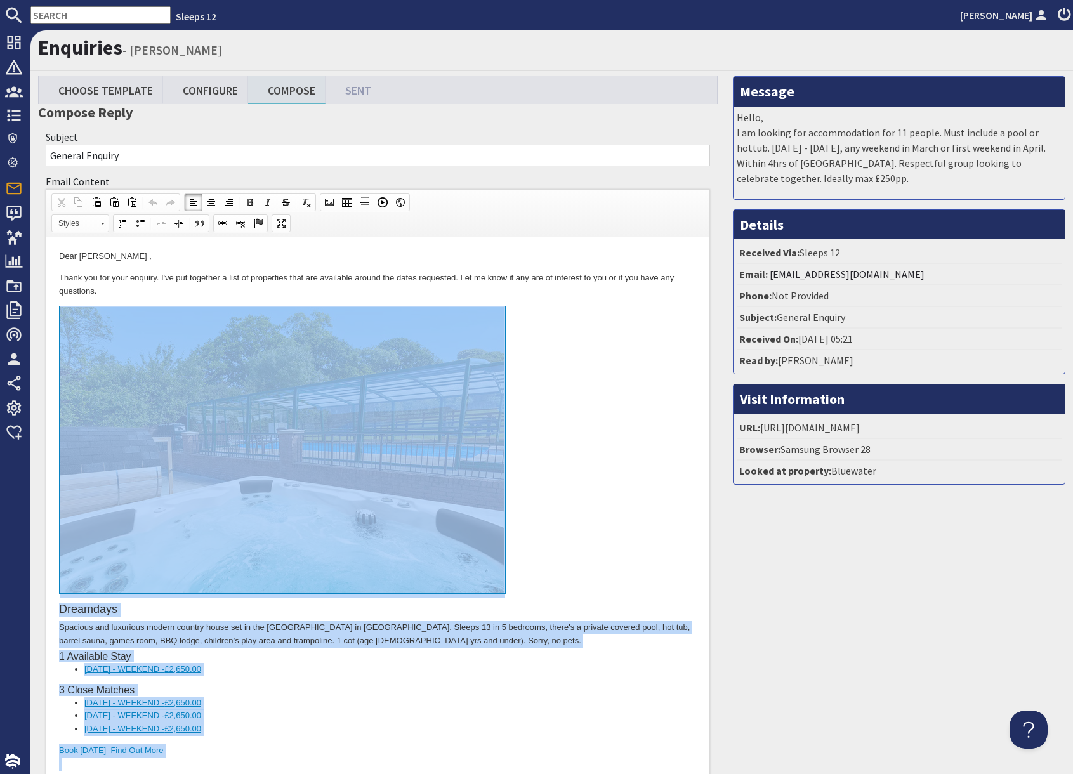
drag, startPoint x: 209, startPoint y: 1197, endPoint x: 180, endPoint y: 383, distance: 814.4
click at [180, 383] on body "Dear Ceylone Fletcher , Thank you for your enquiry. I've put together a list of…" at bounding box center [378, 765] width 638 height 1030
copy body "Dreamdays Spacious and luxurious modern country house set in the Blackdown Hill…"
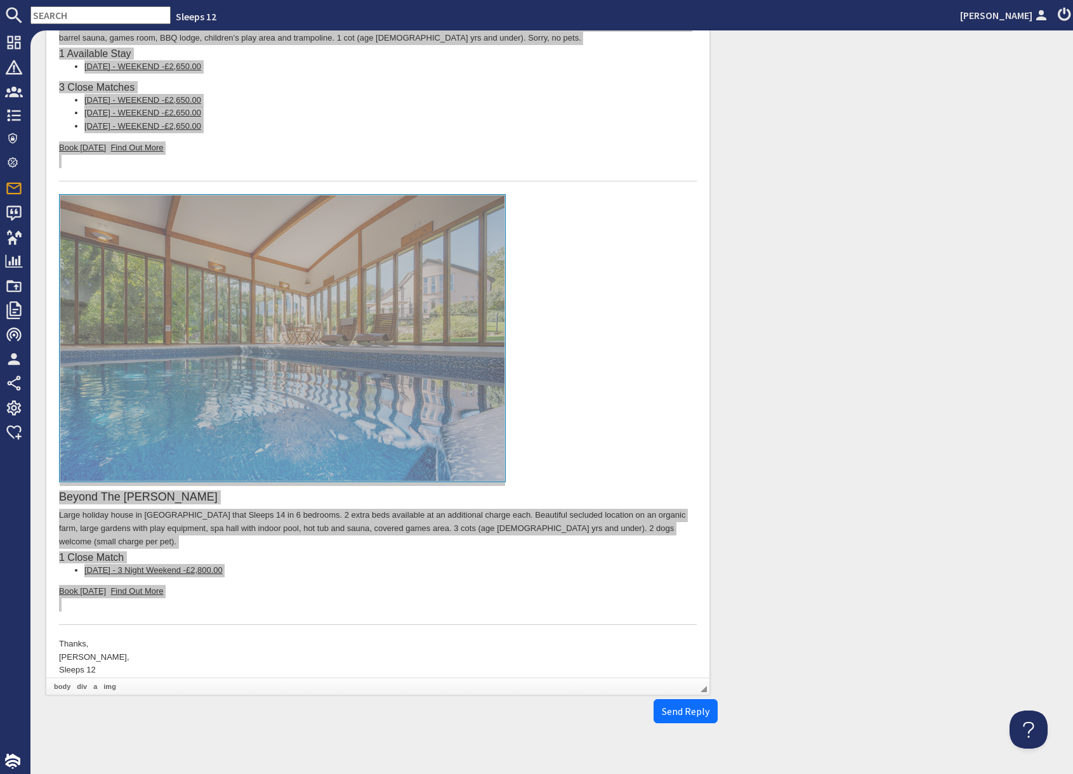
scroll to position [622, 0]
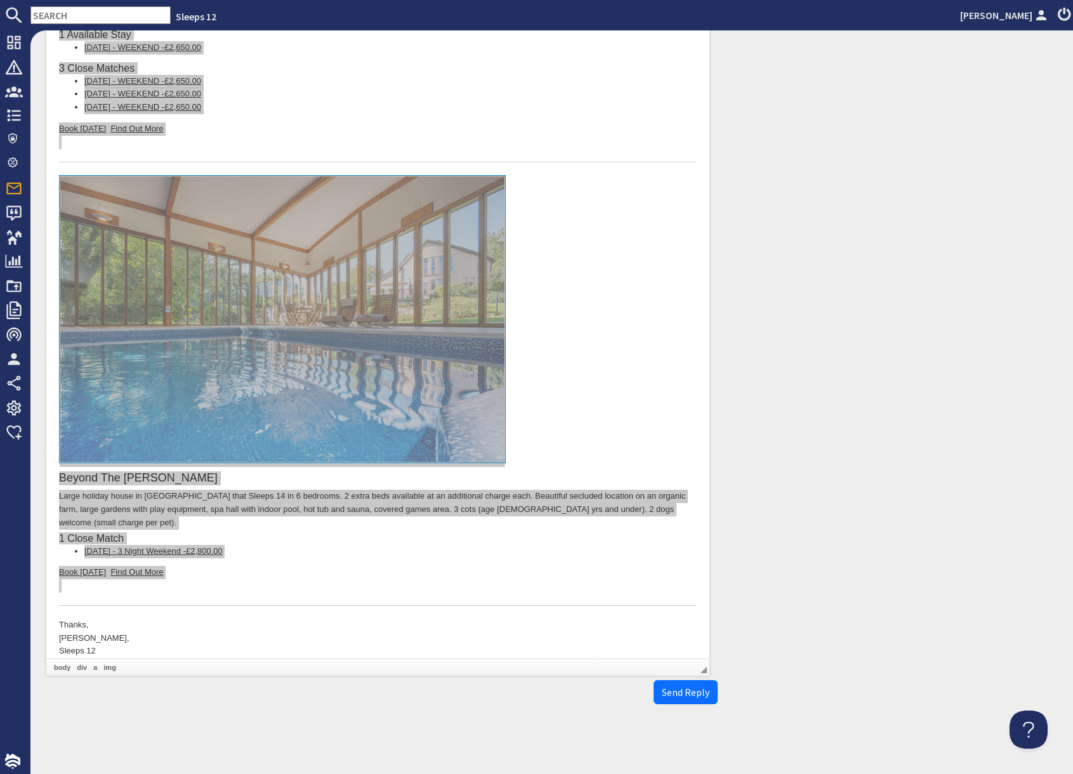
click at [48, 14] on input "text" at bounding box center [100, 15] width 140 height 18
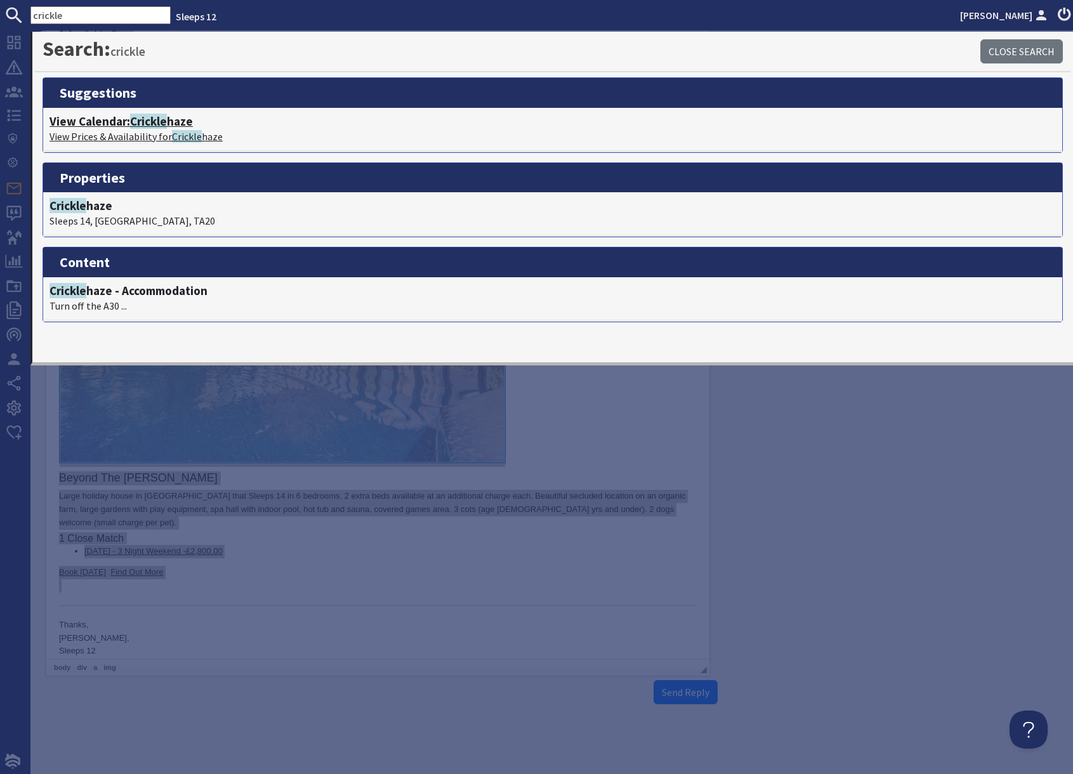
type input "crickle"
click at [128, 134] on p "View Prices & Availability for Crickle haze" at bounding box center [552, 136] width 1006 height 15
type textarea "<p>Dear Ceylone Fletcher ,</p> <p>Thank you for your enquiry. I&#39;ve put toge…"
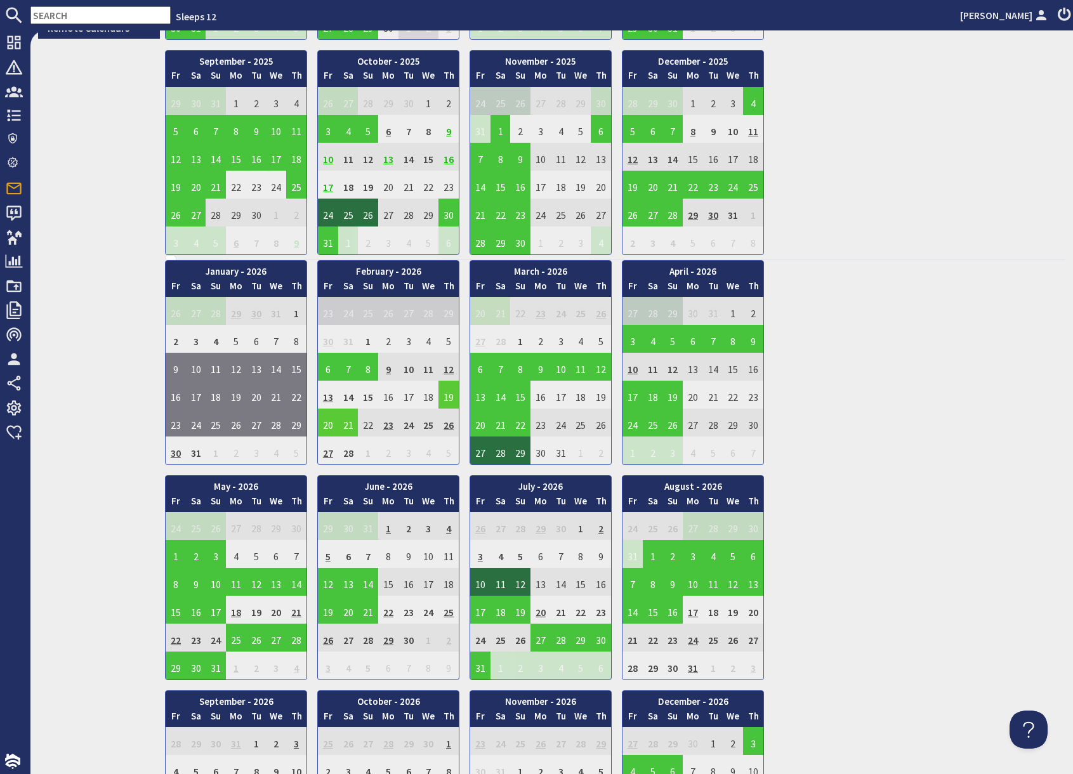
scroll to position [528, 0]
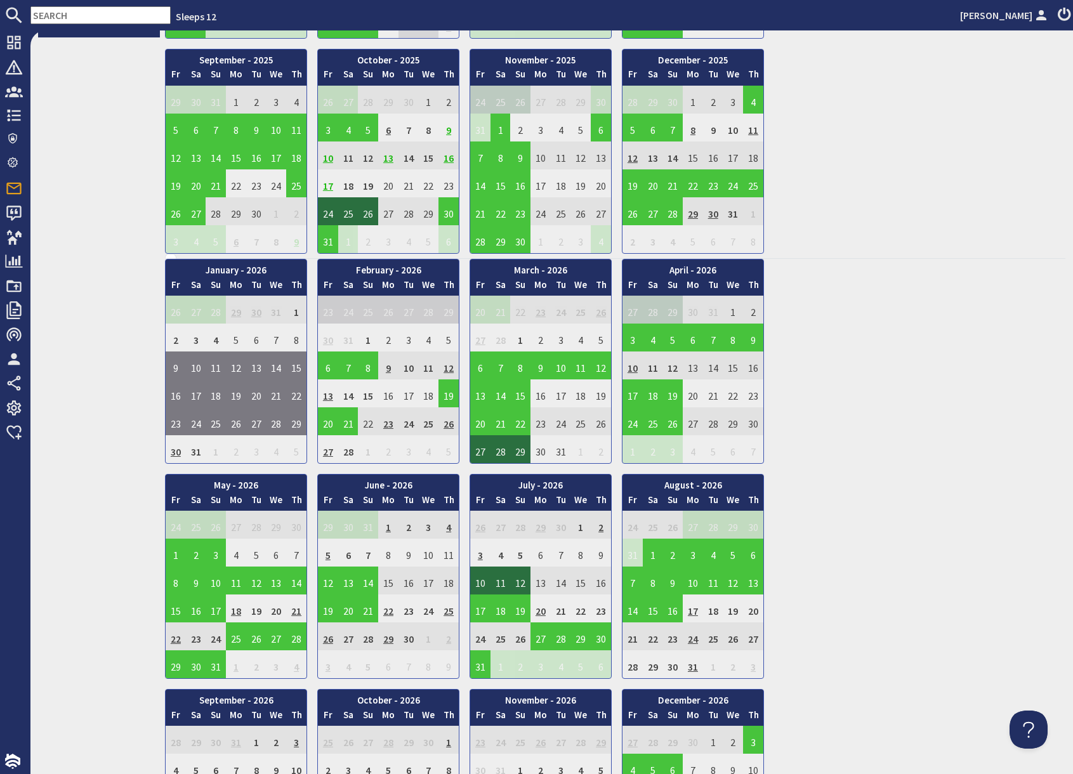
click at [329, 396] on td "13" at bounding box center [328, 393] width 20 height 28
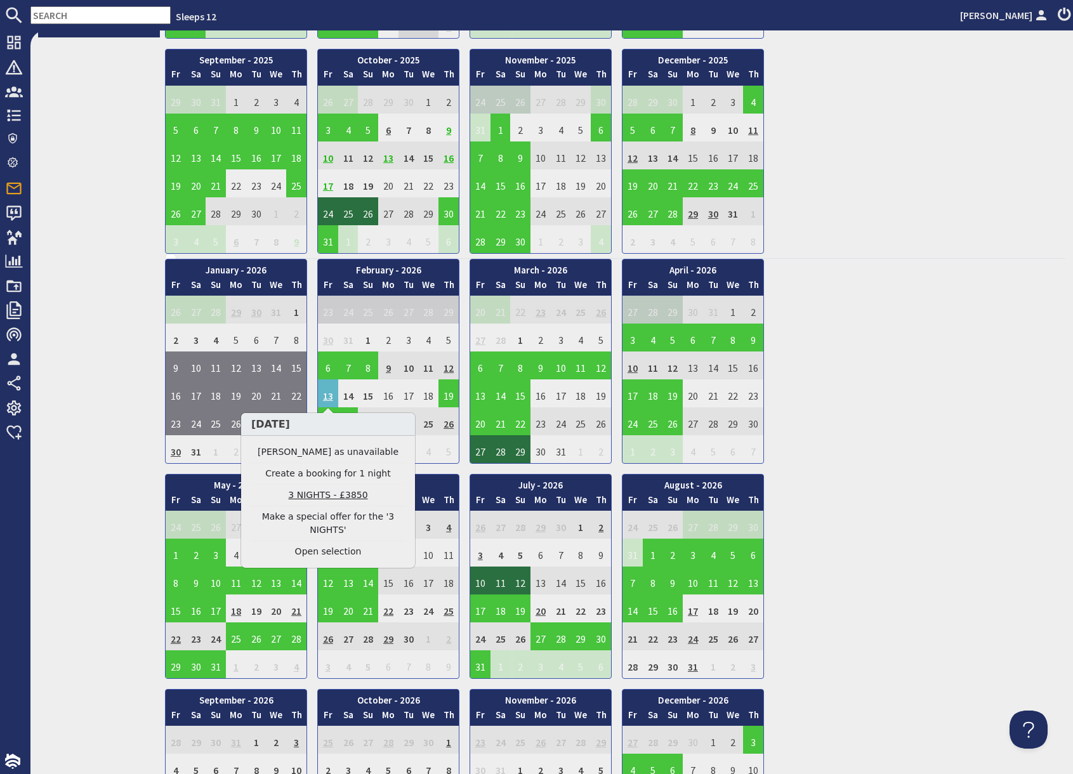
click at [337, 495] on link "3 NIGHTS - £3850" at bounding box center [328, 494] width 156 height 13
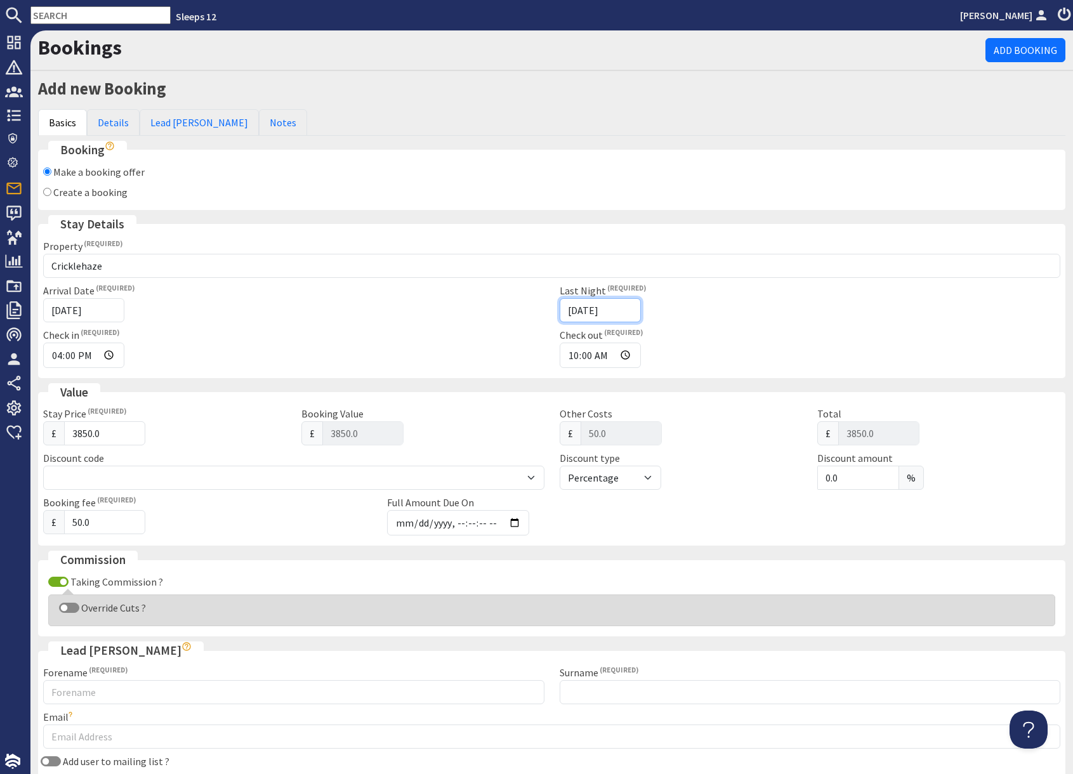
click at [620, 310] on input "15/02/2026" at bounding box center [600, 310] width 81 height 24
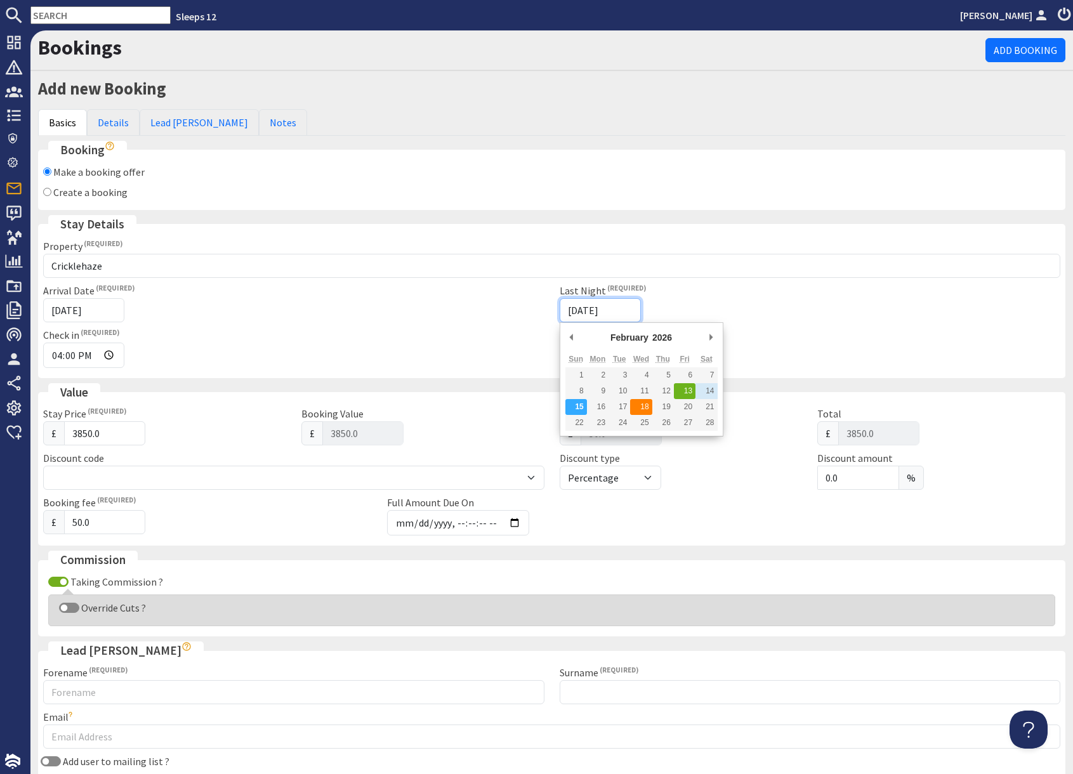
type input "[DATE]"
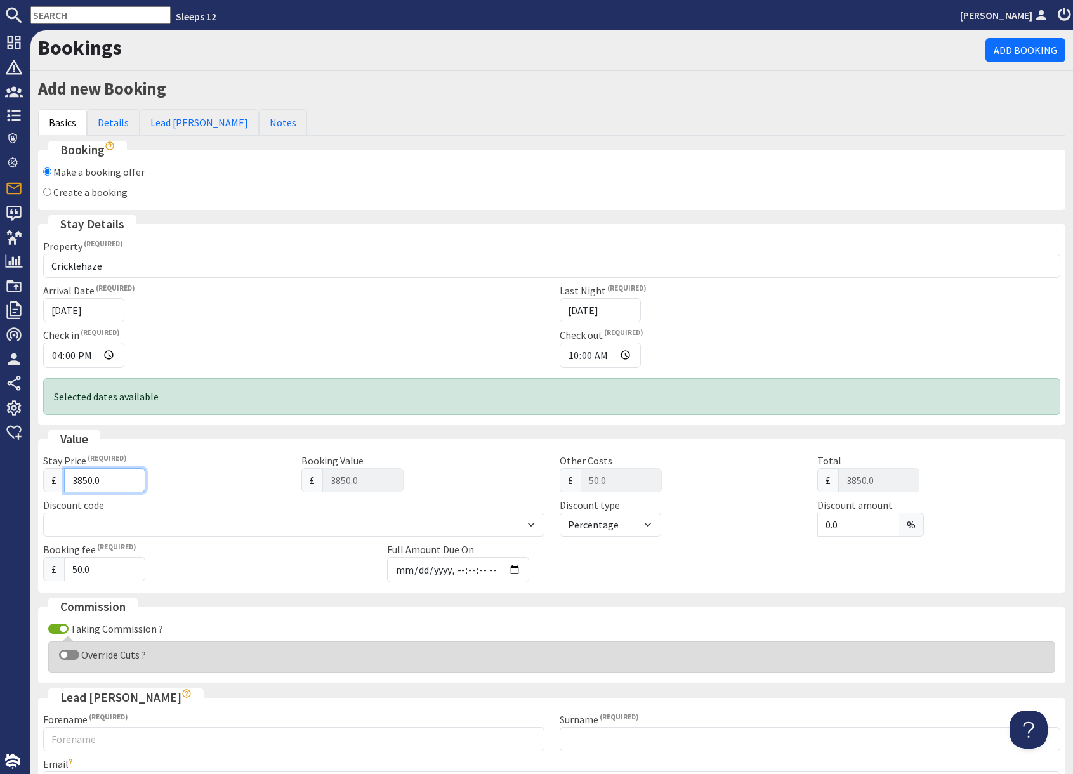
click at [88, 481] on input "3850.0" at bounding box center [104, 480] width 81 height 24
type input "380.0"
type input "380"
type input "430.00"
type input "30.0"
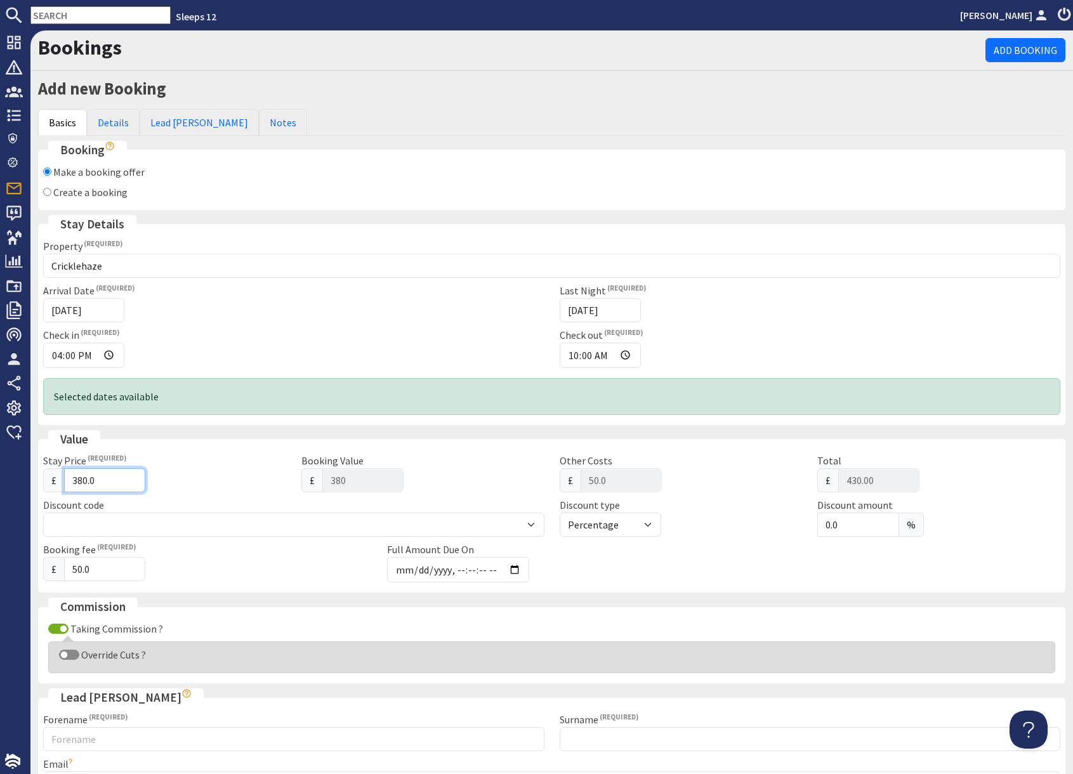
type input "30"
type input "80.00"
type input "0.0"
type input "0"
type input "50.00"
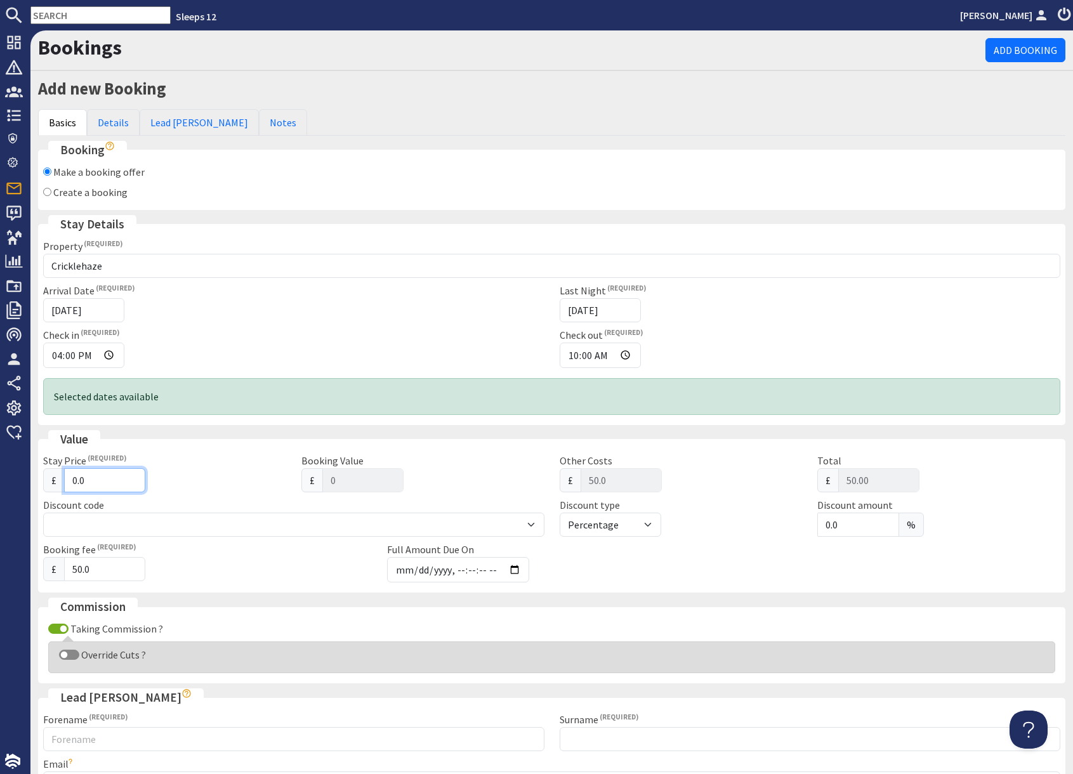
type input "50.0"
type input "50"
type input "100.00"
type input "510.0"
type input "510"
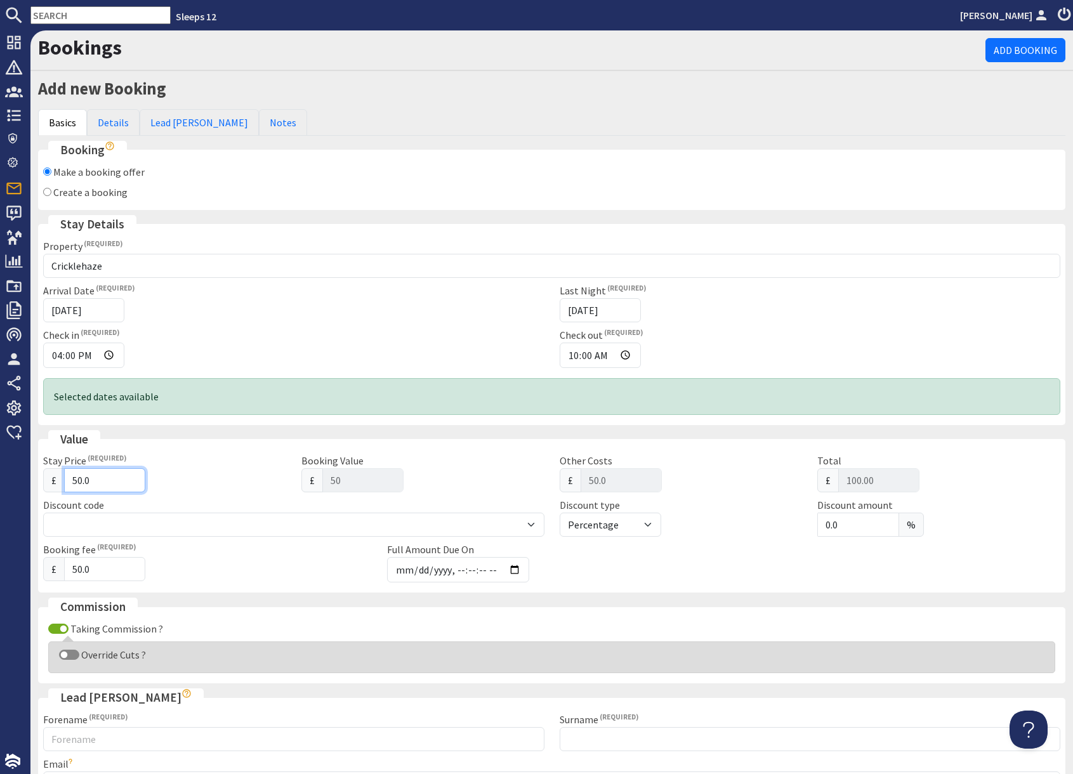
type input "560.00"
type input "5150.0"
type input "5150"
type input "5200.00"
click at [447, 479] on div "£ 5150" at bounding box center [422, 480] width 243 height 24
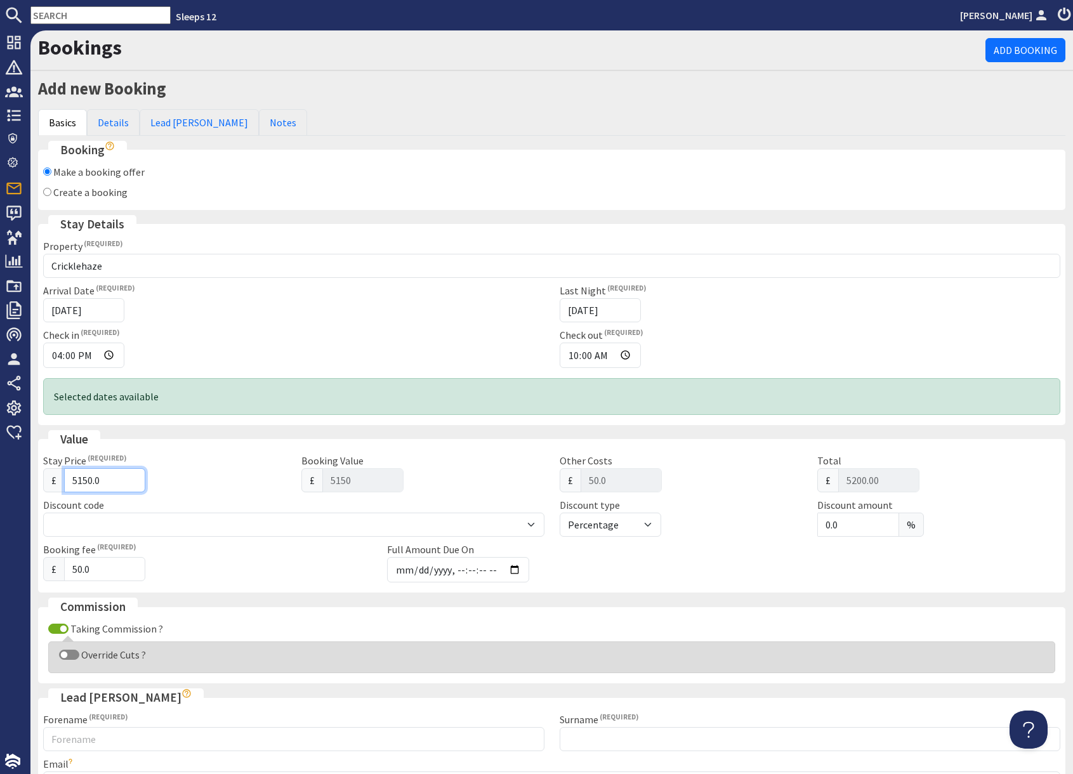
click at [86, 479] on input "5150.0" at bounding box center [104, 480] width 81 height 24
type input "510.0"
type input "510"
type input "560.00"
type input "5100.0"
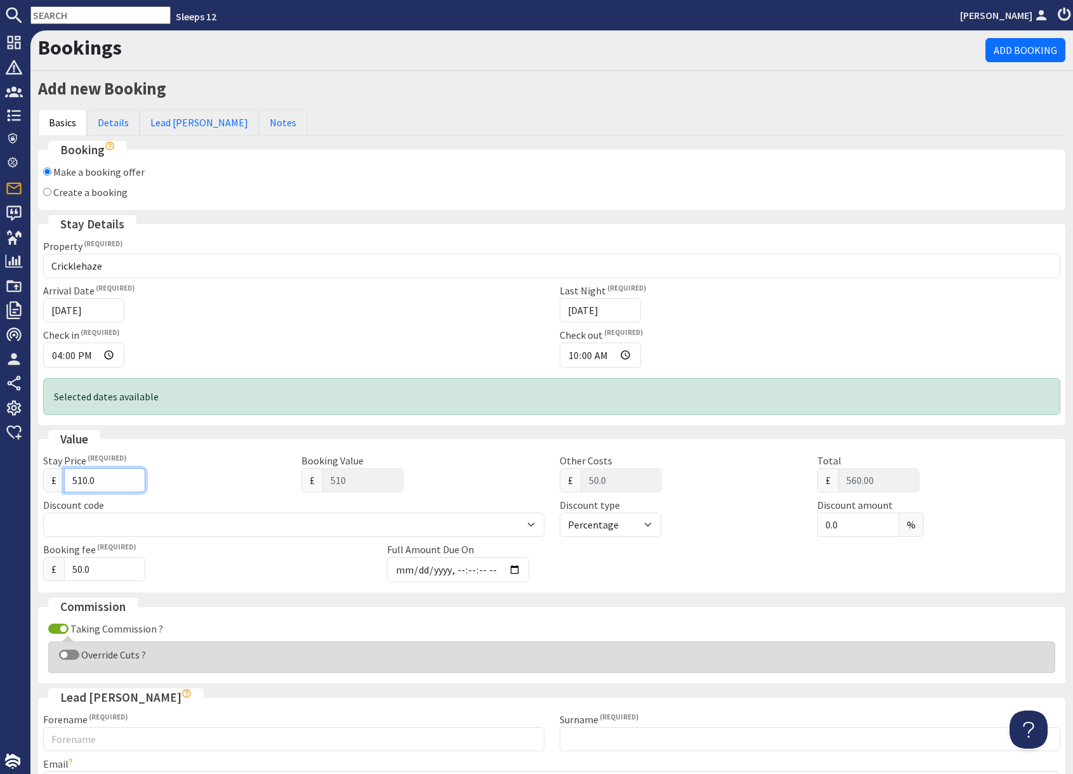
type input "5100"
type input "5150.00"
type input "5100.0"
drag, startPoint x: 249, startPoint y: 487, endPoint x: 244, endPoint y: 511, distance: 25.4
click at [249, 487] on div "£ 5100.0" at bounding box center [164, 480] width 243 height 24
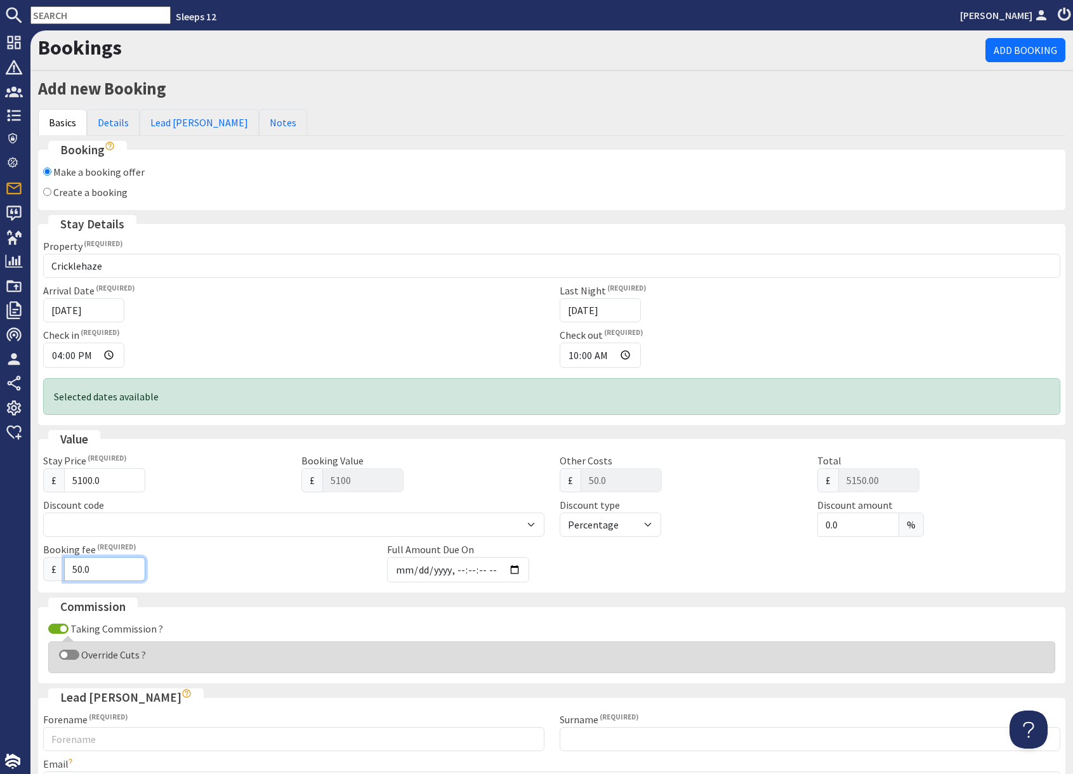
click at [244, 561] on div "£ 50.0" at bounding box center [207, 569] width 329 height 24
click at [201, 478] on div "£ 5100.0" at bounding box center [164, 480] width 243 height 24
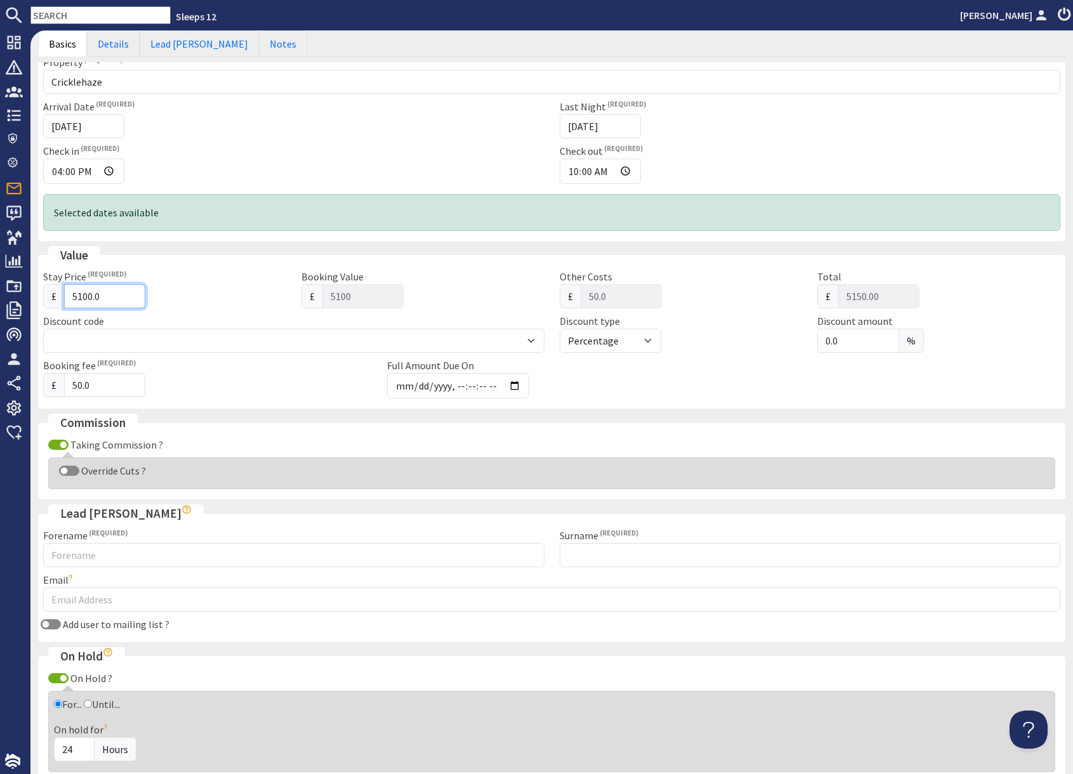
scroll to position [185, 0]
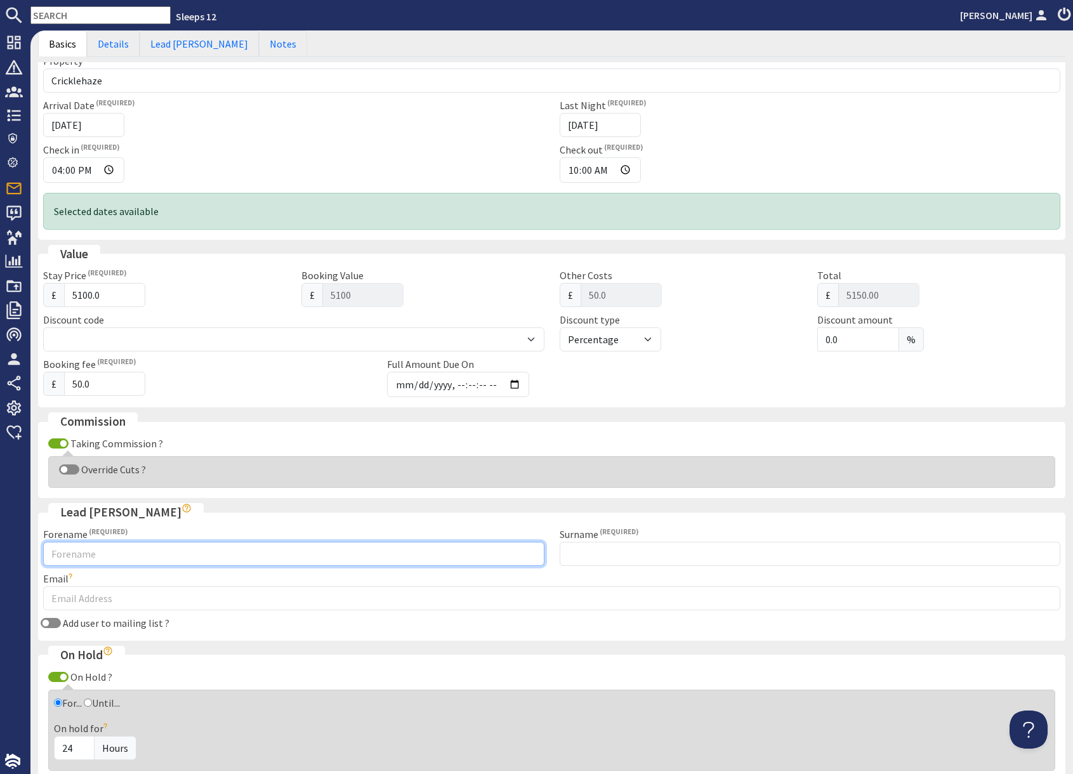
click at [170, 556] on input "Forename" at bounding box center [293, 554] width 501 height 24
type input "Stephen"
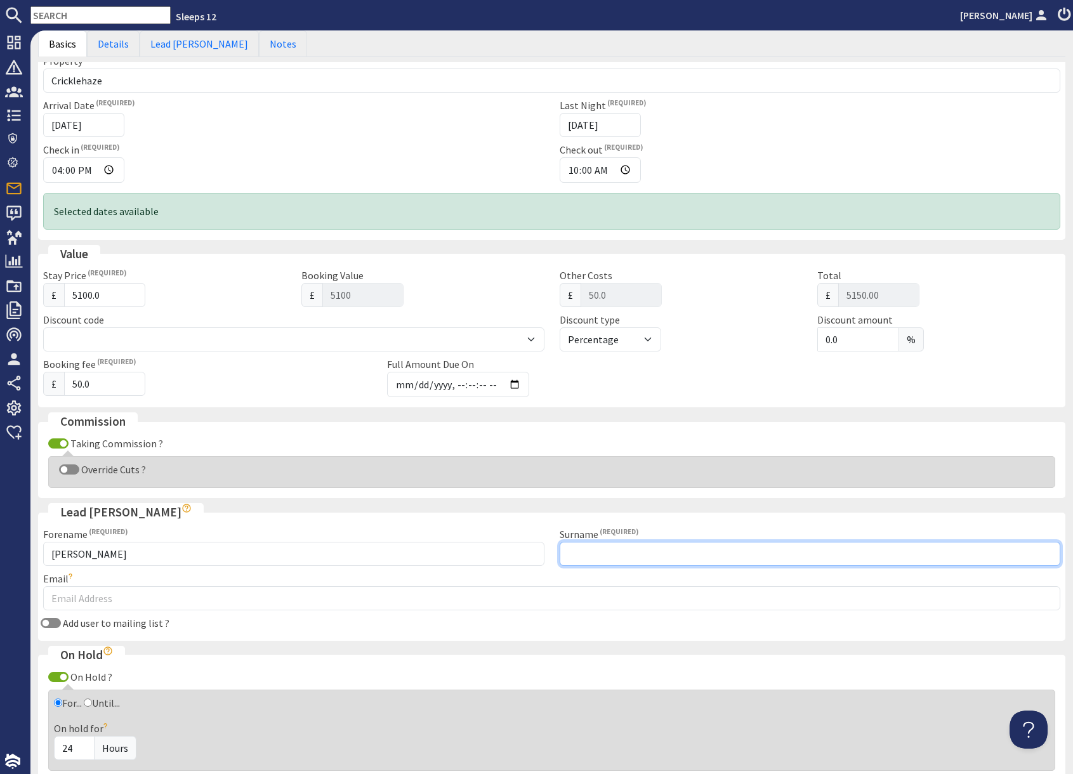
click at [647, 556] on input "Surname" at bounding box center [810, 554] width 501 height 24
type input "Lane"
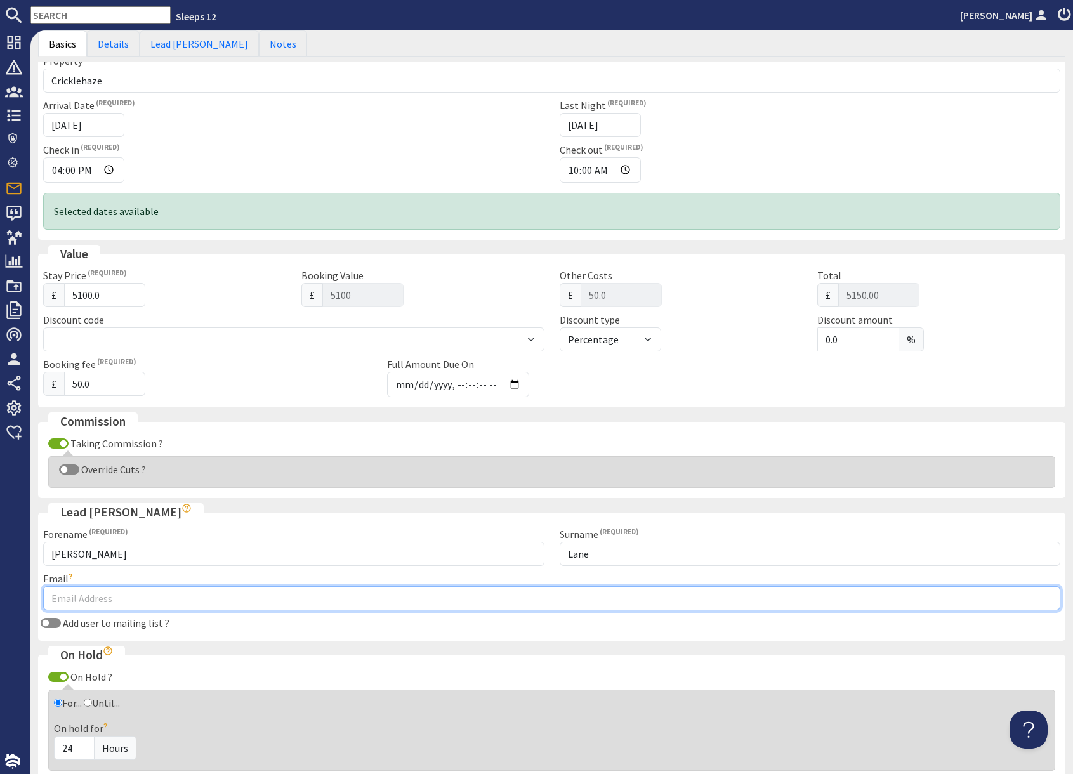
drag, startPoint x: 292, startPoint y: 600, endPoint x: 513, endPoint y: 587, distance: 220.5
click at [292, 600] on input "Email" at bounding box center [551, 598] width 1017 height 24
click at [147, 598] on input "Email" at bounding box center [551, 598] width 1017 height 24
paste input "[EMAIL_ADDRESS][DOMAIN_NAME]"
type input "[EMAIL_ADDRESS][DOMAIN_NAME]"
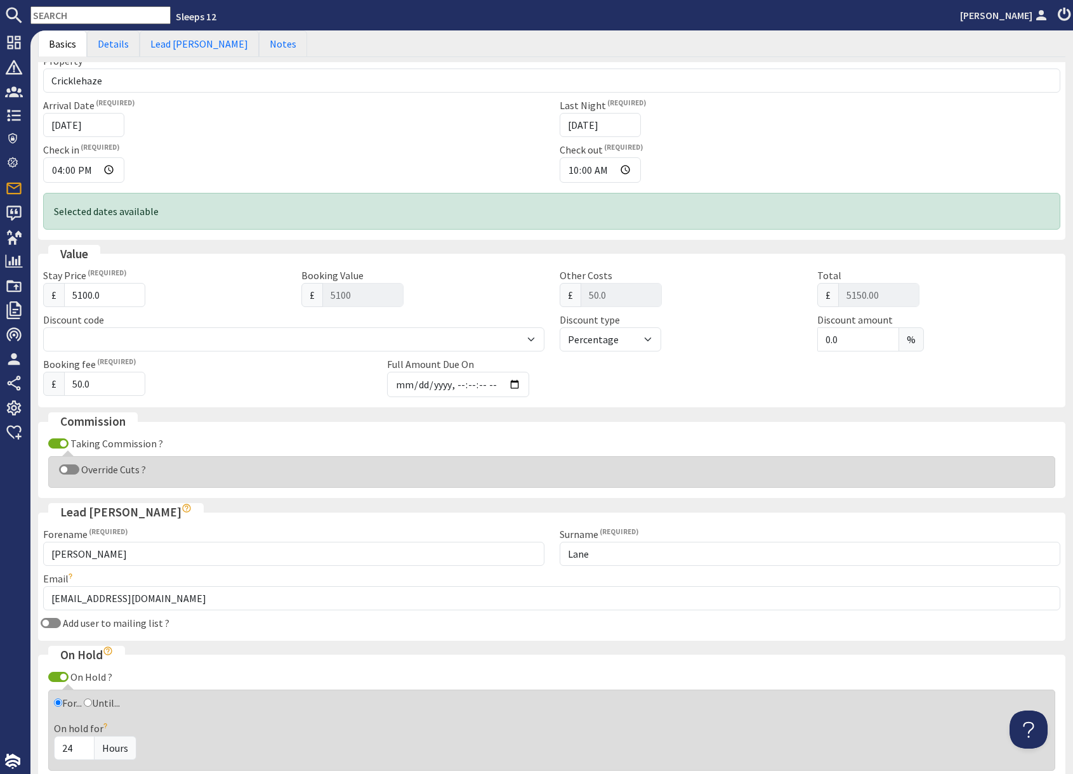
drag, startPoint x: 716, startPoint y: 530, endPoint x: 708, endPoint y: 531, distance: 7.7
click at [716, 530] on div "Surname Lane" at bounding box center [810, 546] width 516 height 39
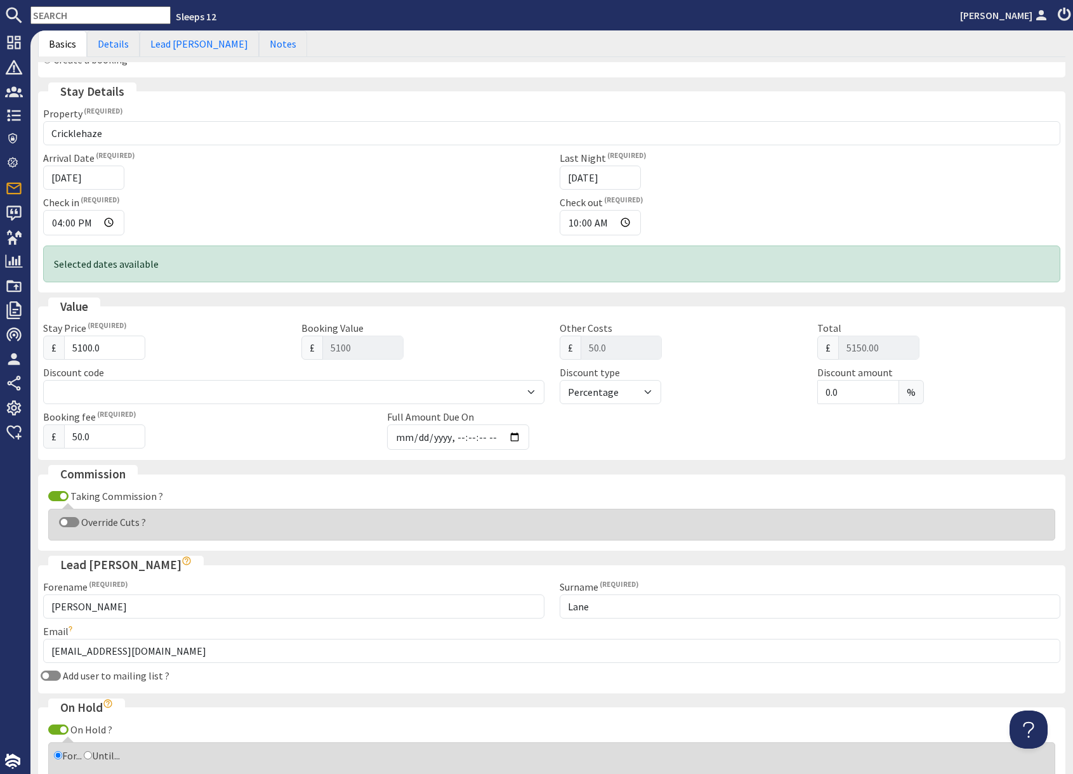
scroll to position [0, 0]
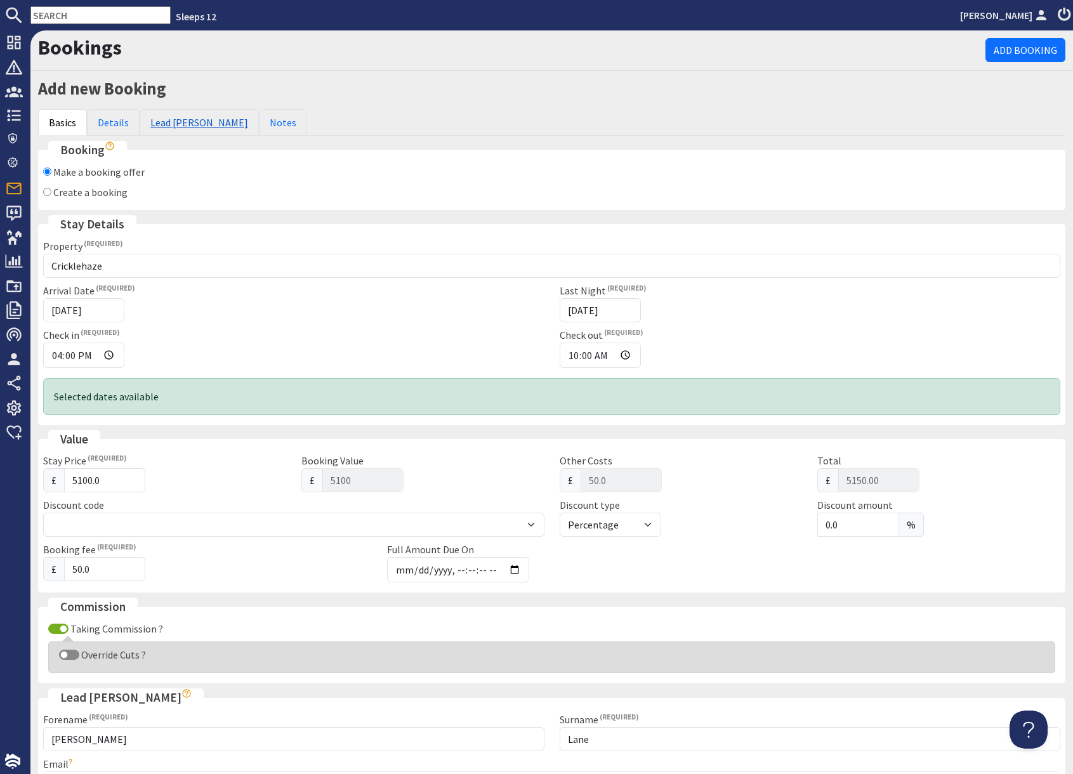
click at [178, 126] on link "Lead [PERSON_NAME]" at bounding box center [199, 122] width 119 height 27
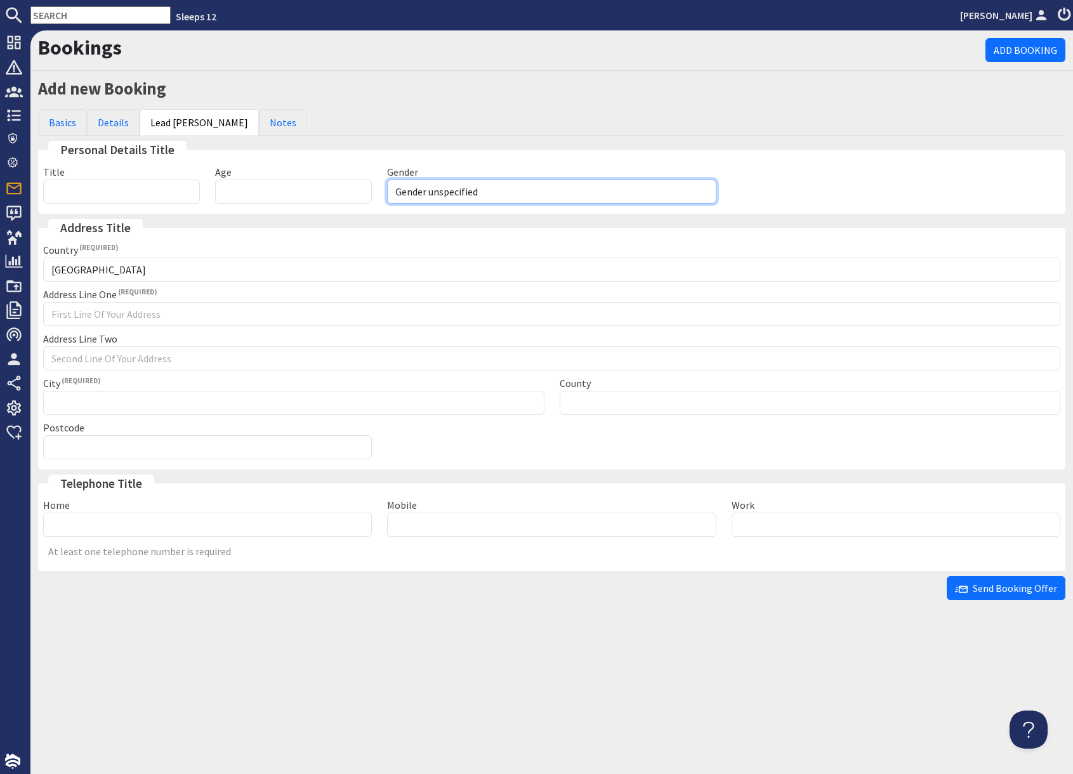
click at [445, 186] on select "Gender unspecified Gender male Gender female" at bounding box center [551, 192] width 329 height 24
select select "gender_male"
click at [387, 180] on select "Gender unspecified Gender male Gender female" at bounding box center [551, 192] width 329 height 24
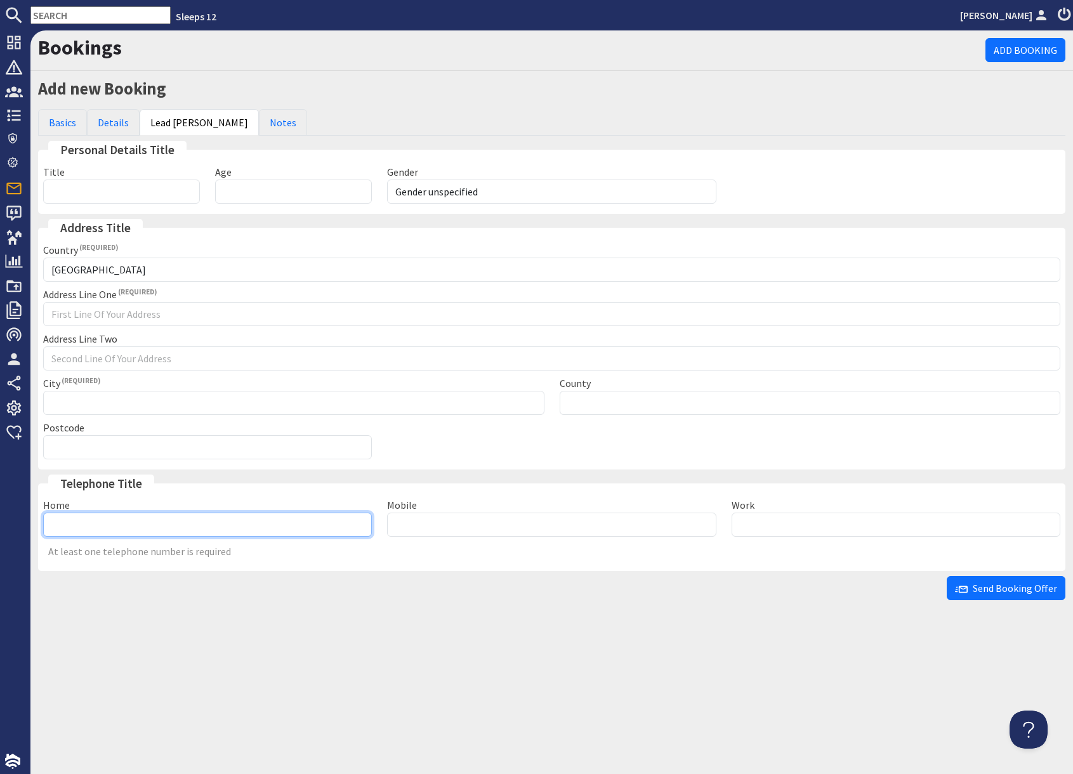
click at [181, 526] on input "Home" at bounding box center [207, 525] width 329 height 24
click at [260, 517] on input "Home" at bounding box center [207, 525] width 329 height 24
paste input "07730677787"
type input "07730677787"
click at [390, 556] on div "At least one telephone number is required" at bounding box center [552, 554] width 1032 height 14
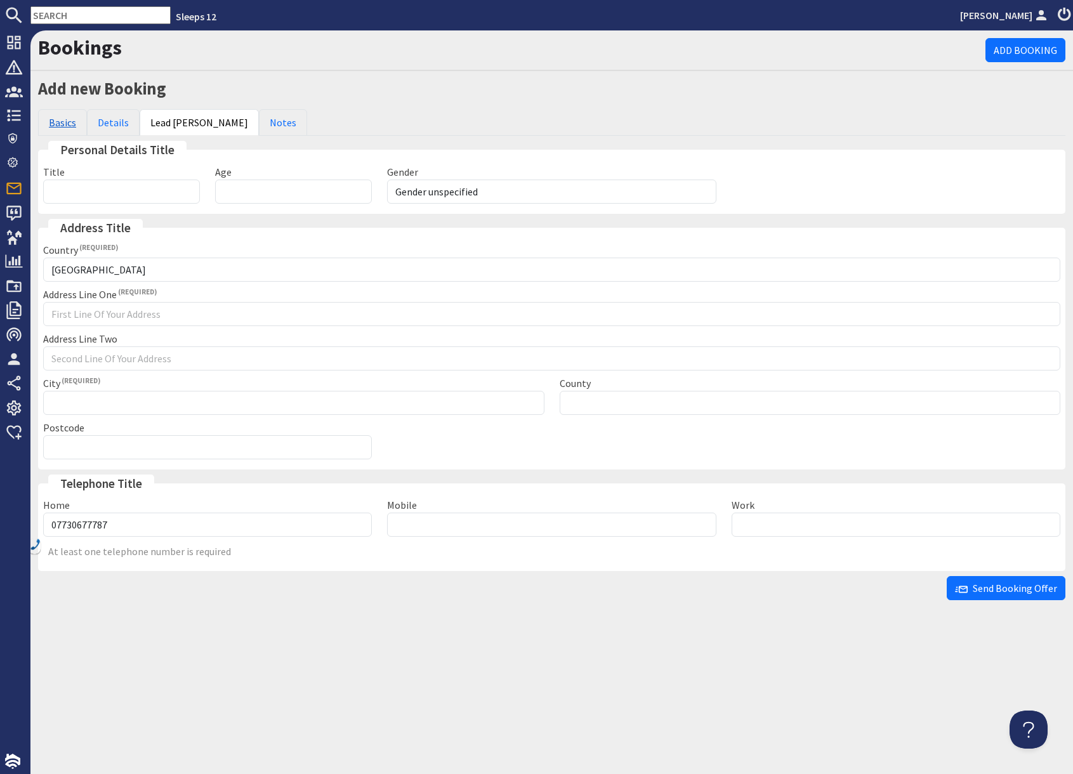
click at [61, 124] on link "Basics" at bounding box center [62, 122] width 49 height 27
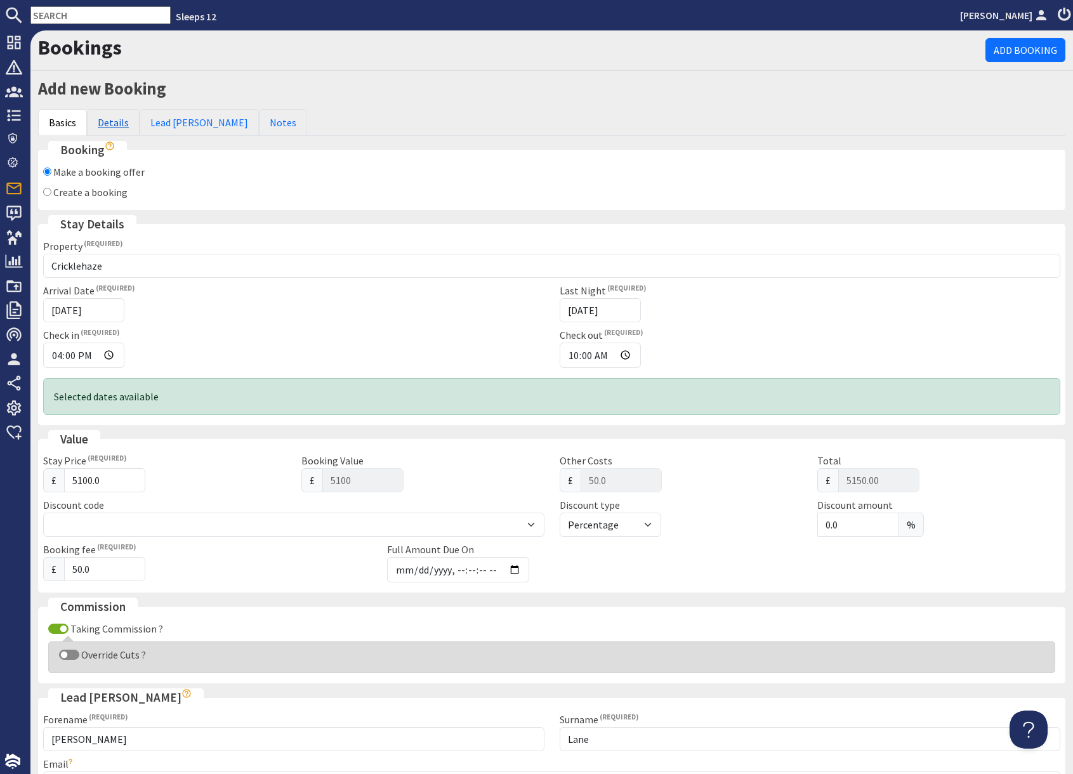
click at [110, 128] on link "Details" at bounding box center [113, 122] width 53 height 27
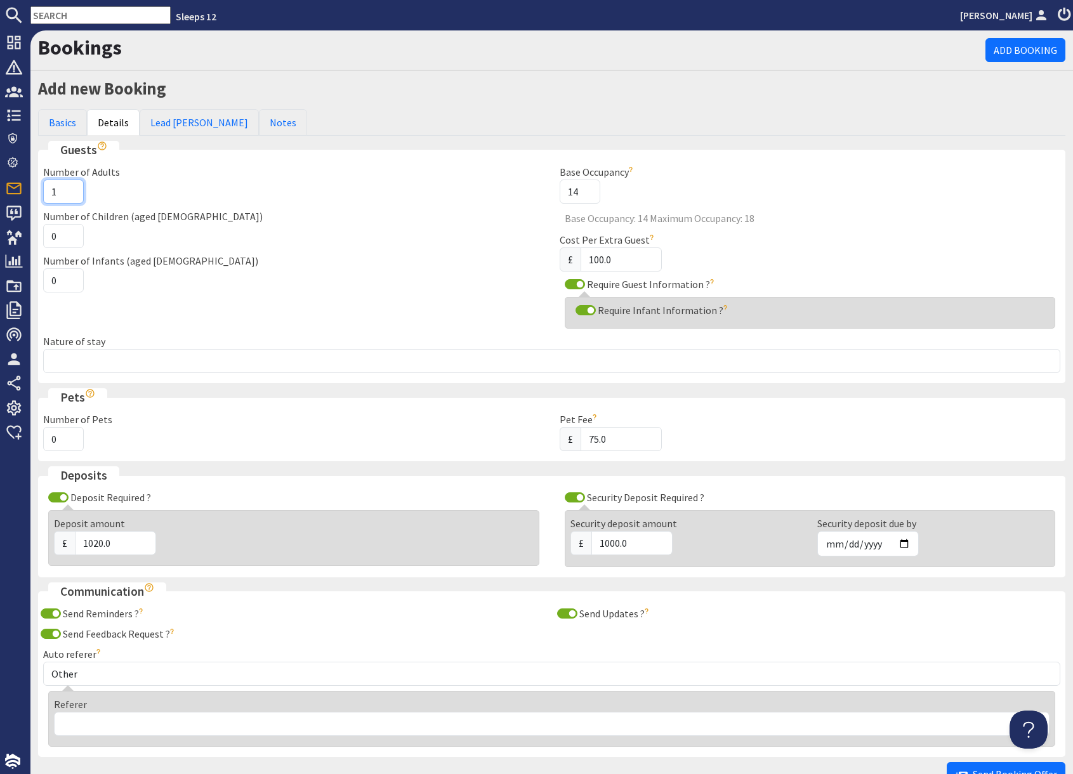
drag, startPoint x: 59, startPoint y: 190, endPoint x: 96, endPoint y: 206, distance: 40.1
click at [60, 192] on input "1" at bounding box center [63, 192] width 41 height 24
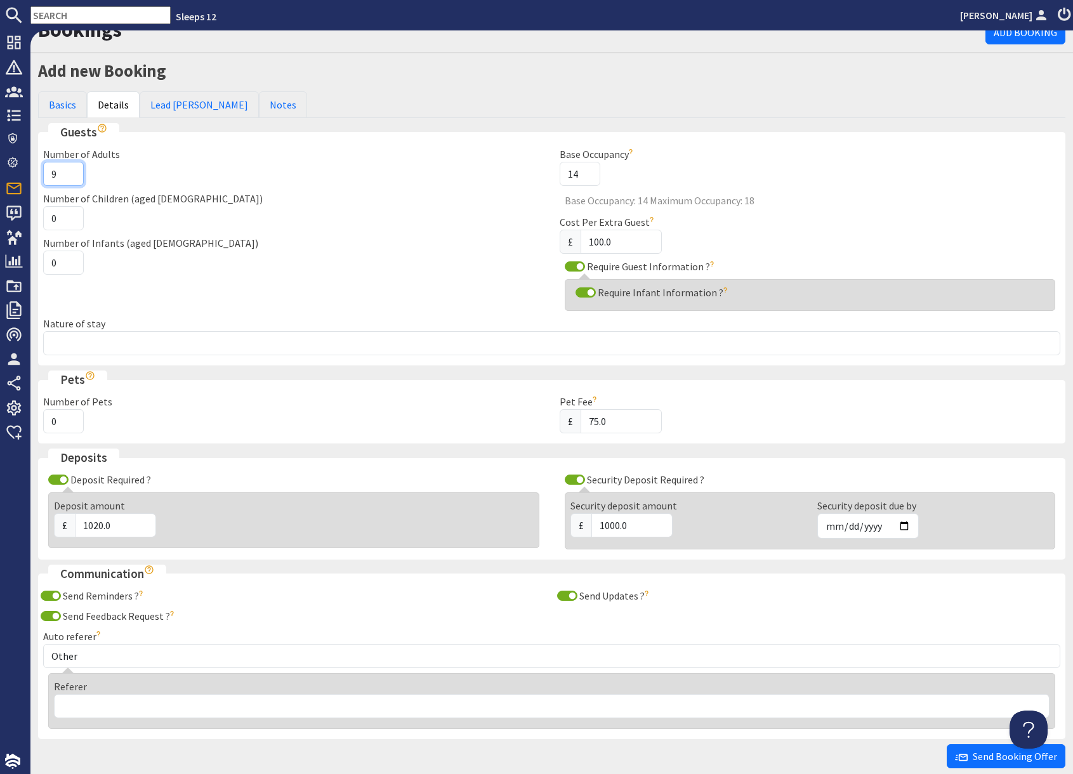
type input "9"
click at [60, 218] on input "0" at bounding box center [63, 218] width 41 height 24
type input "9"
click at [245, 261] on div "Number of Infants (aged 0-2) 0" at bounding box center [294, 254] width 516 height 39
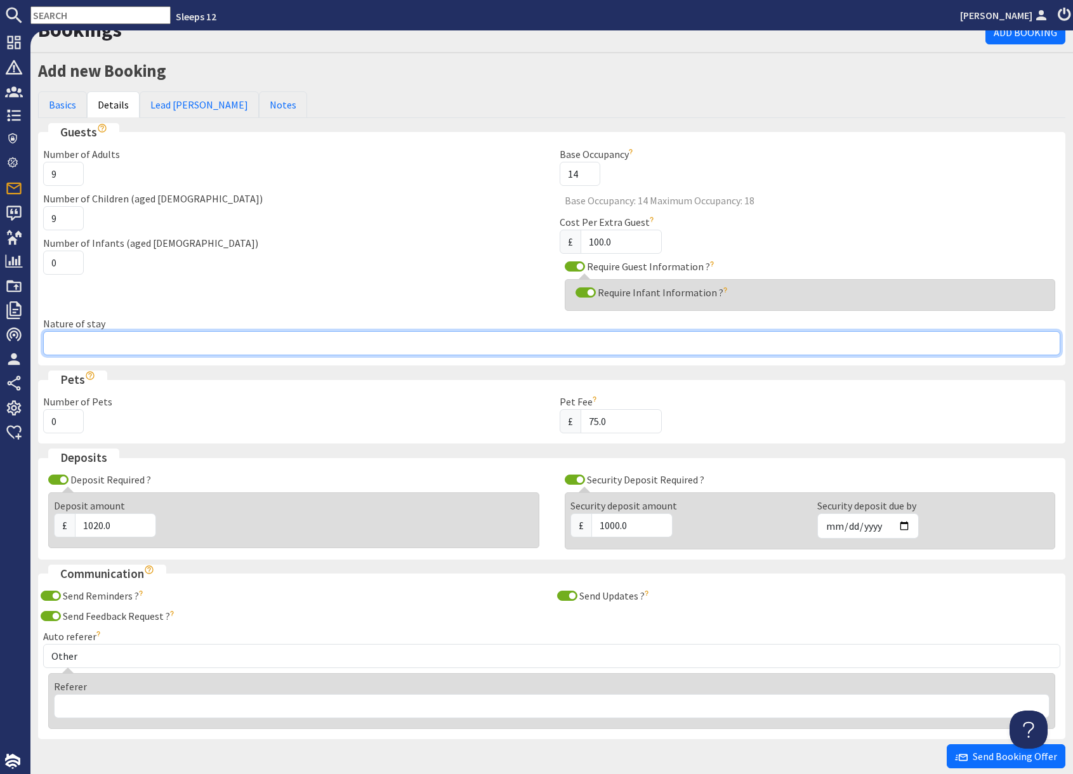
click at [244, 341] on input "Nature of stay" at bounding box center [551, 343] width 1017 height 24
type input "Family group"
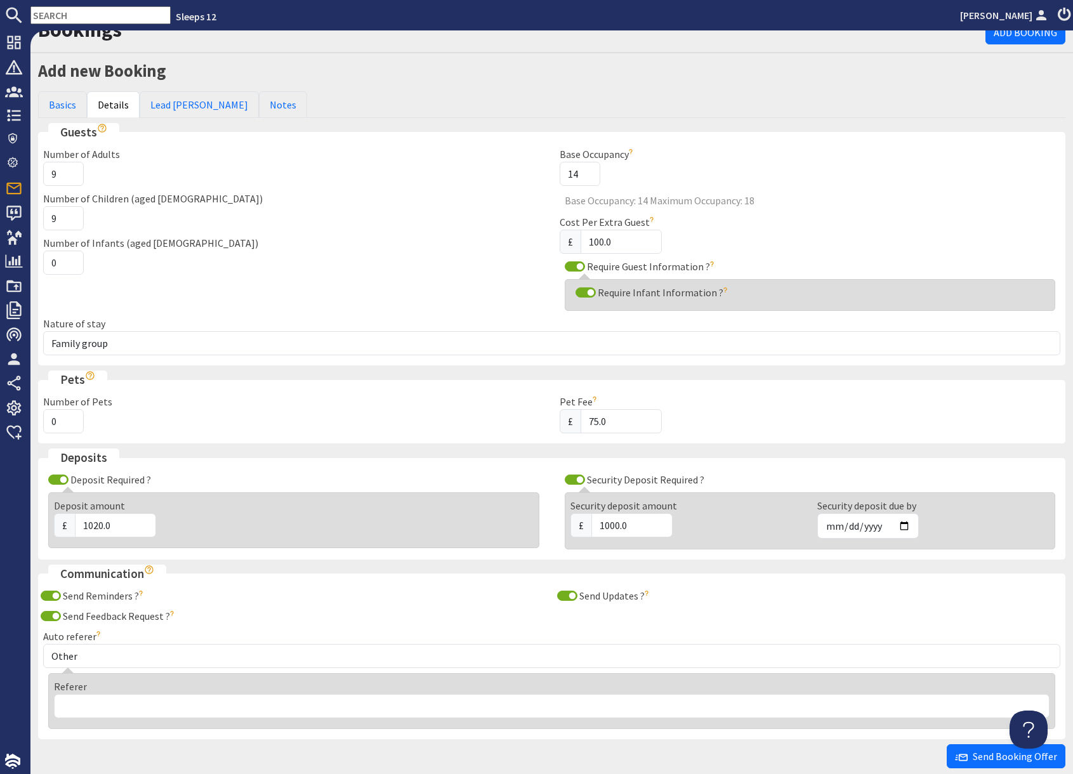
click at [355, 259] on div "Number of Infants (aged 0-2) 0" at bounding box center [294, 254] width 516 height 39
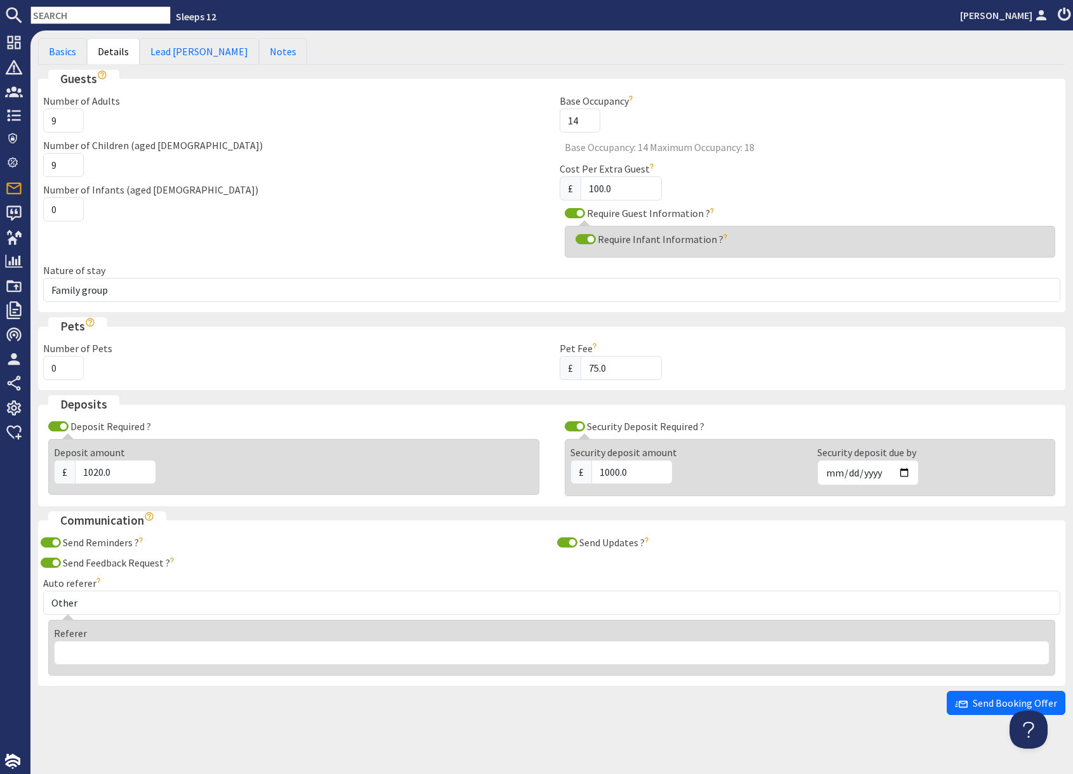
scroll to position [69, 0]
drag, startPoint x: 58, startPoint y: 59, endPoint x: 65, endPoint y: 62, distance: 8.0
click at [58, 59] on link "Basics" at bounding box center [62, 54] width 49 height 27
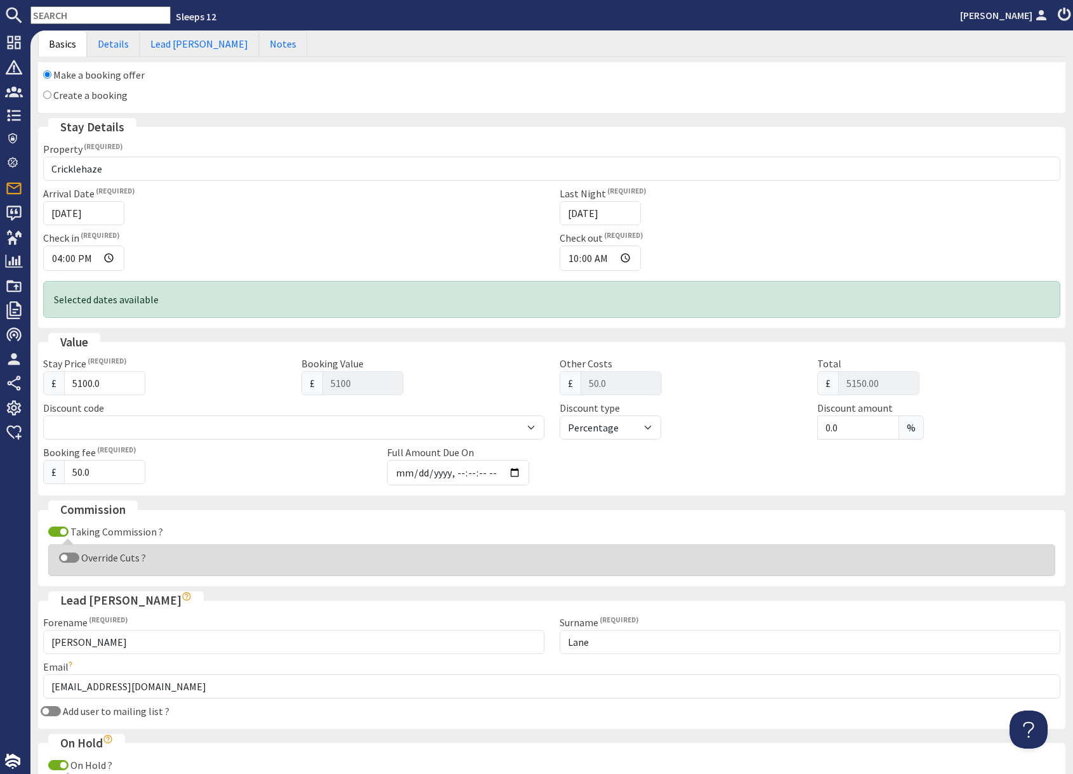
scroll to position [0, 0]
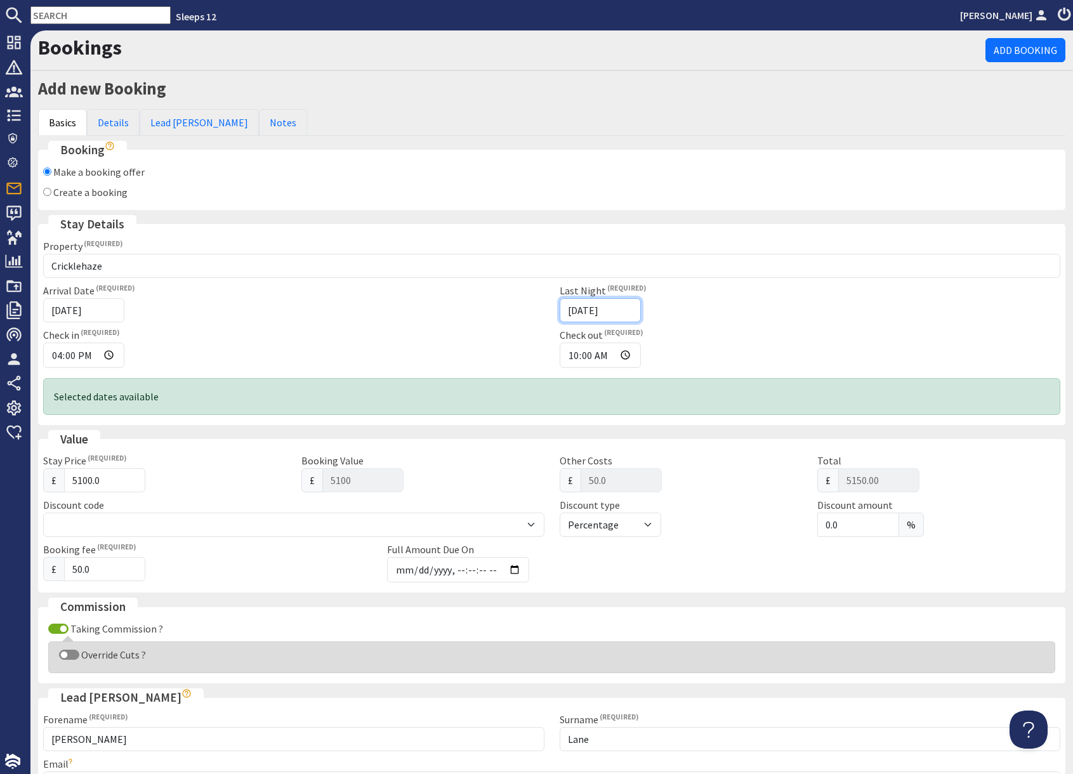
click at [606, 310] on input "[DATE]" at bounding box center [600, 310] width 81 height 24
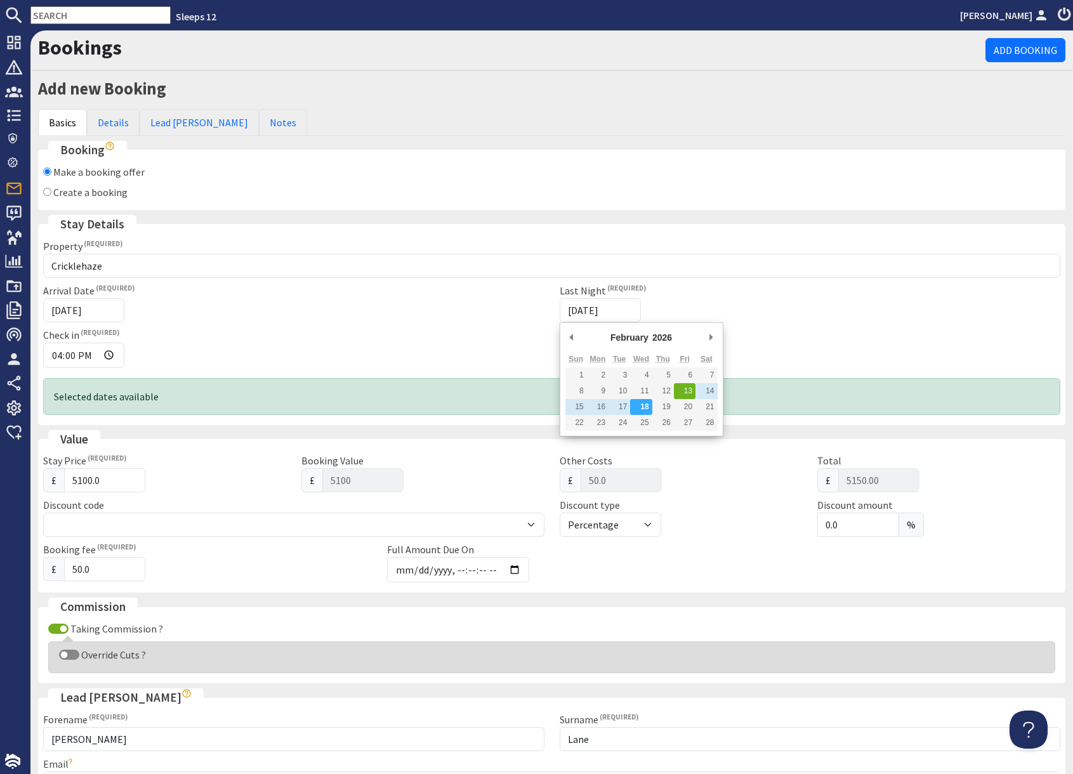
click at [391, 325] on div "Arrival Date 13/02/2026 Last Night 18/02/2026 Check in 16:00 Check out 10:00" at bounding box center [552, 328] width 1032 height 90
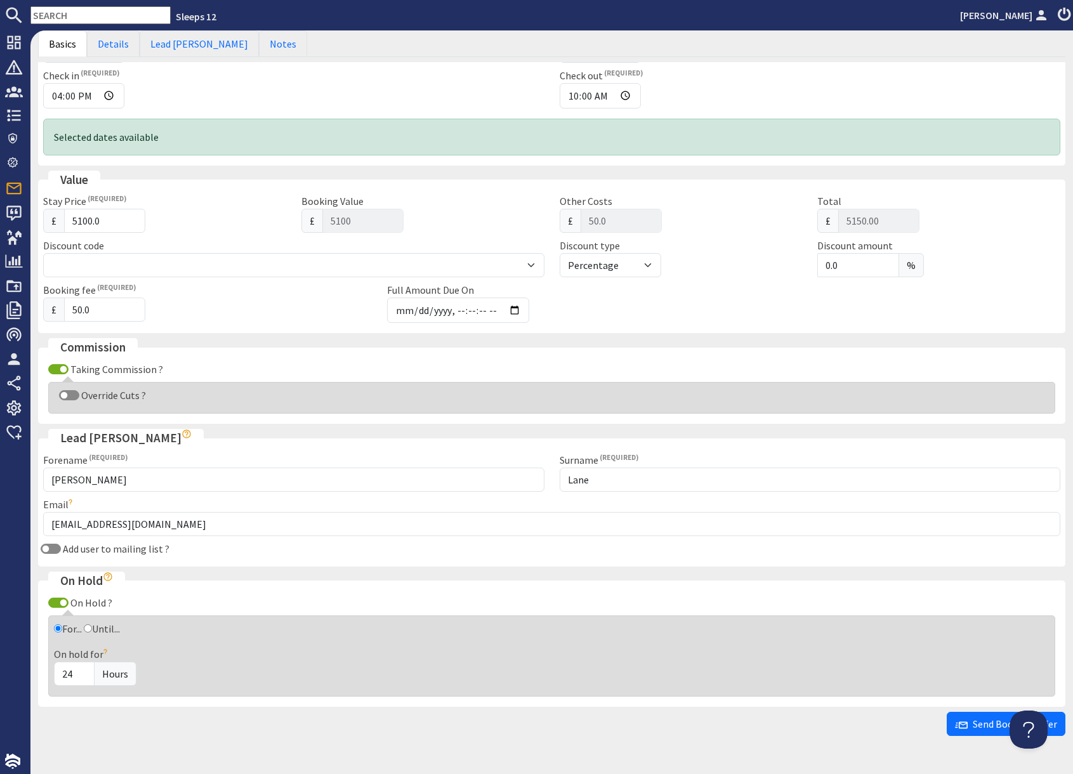
scroll to position [291, 0]
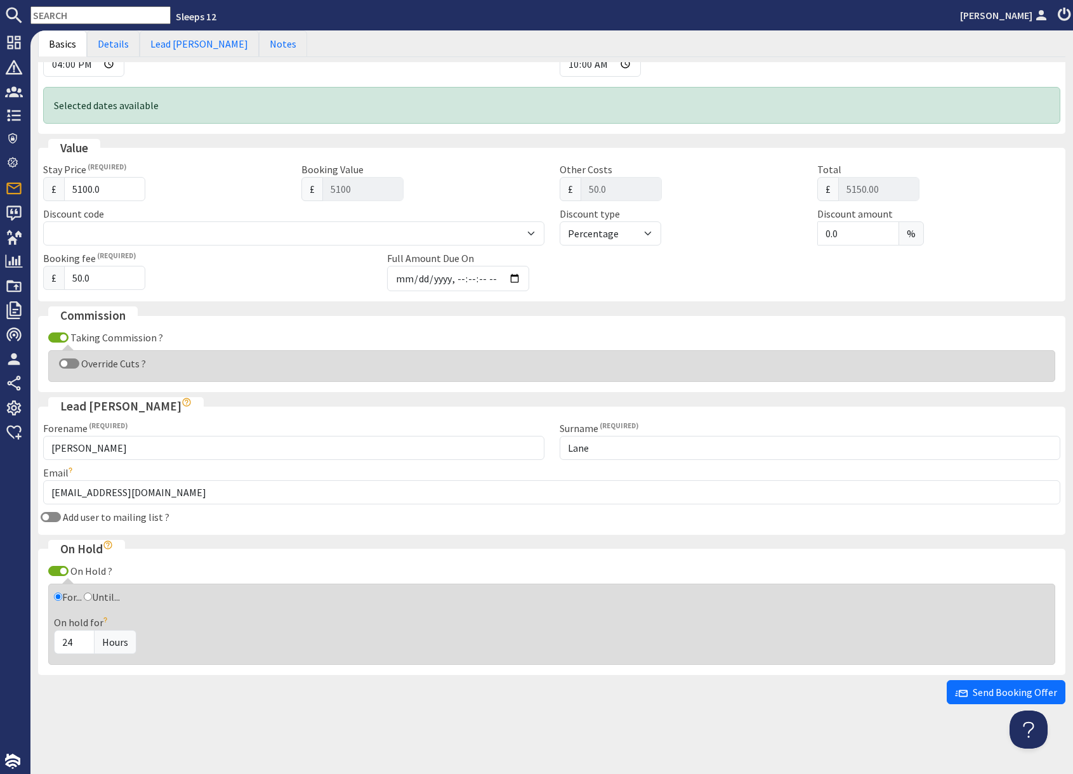
click at [648, 719] on div "Bookings Add Booking Add new Booking Basics Details Lead Booker Notes Booking M…" at bounding box center [551, 401] width 1042 height 743
click at [975, 695] on span "Send Booking Offer" at bounding box center [1006, 692] width 102 height 13
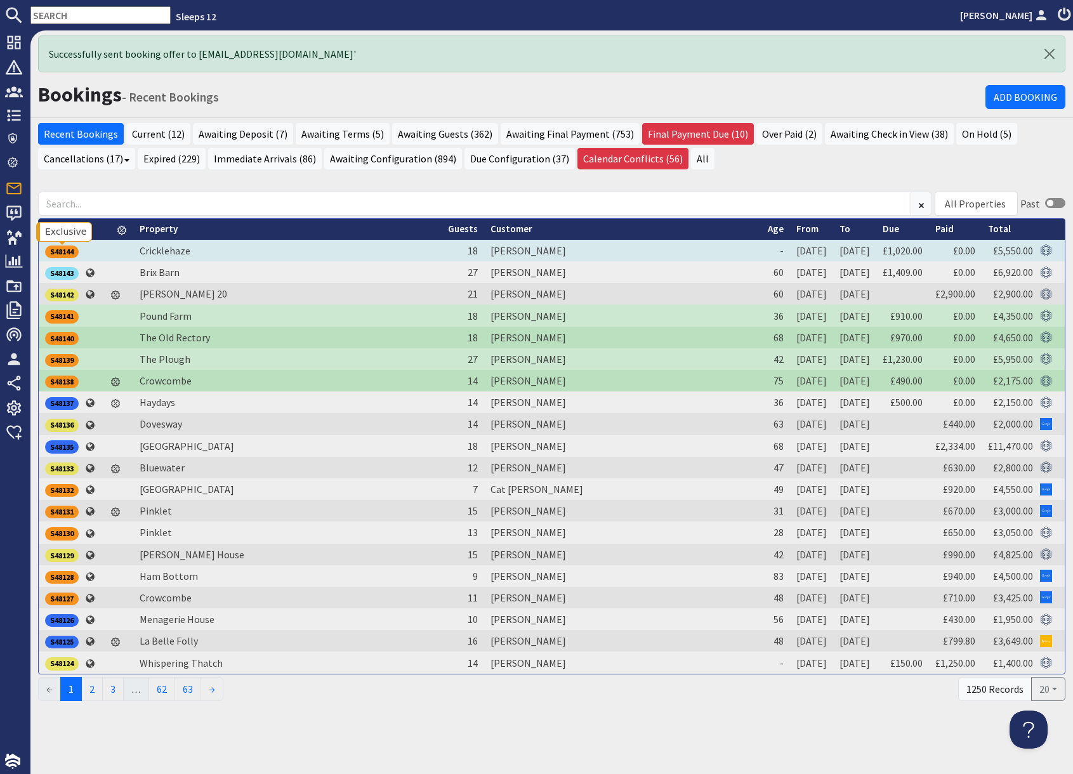
click at [69, 252] on div "S48144" at bounding box center [62, 251] width 34 height 13
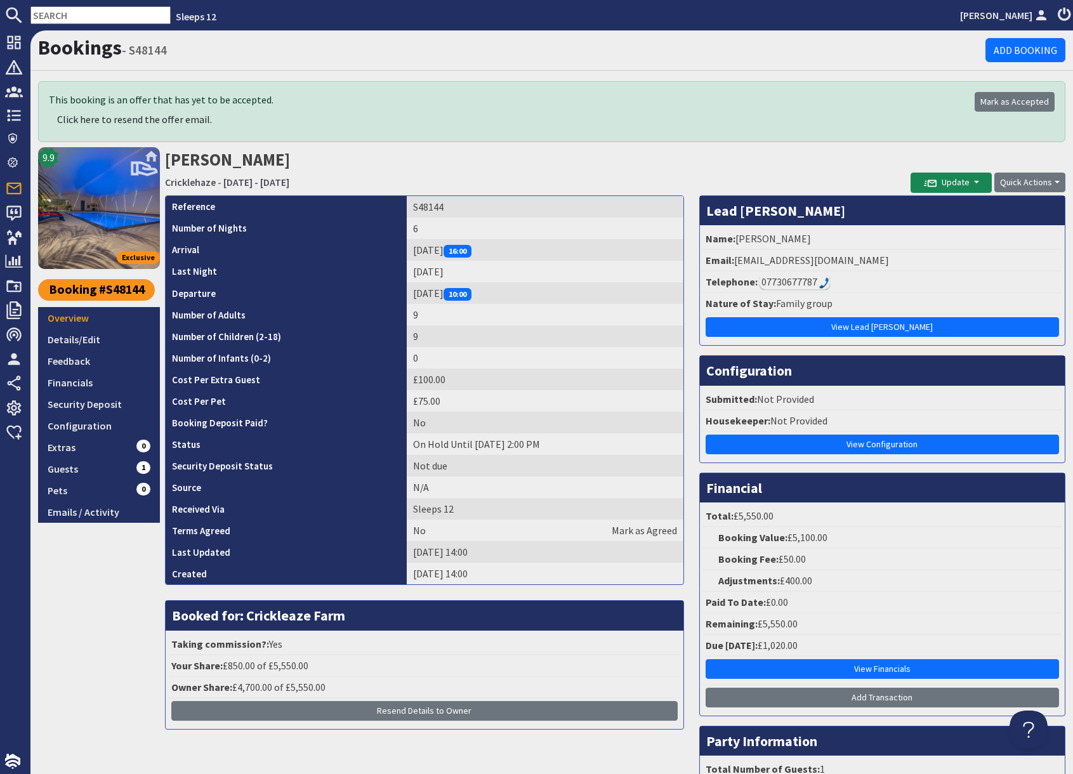
click at [513, 174] on h2 "Stephen Lane Cricklehaze - Friday 13/02/2026 - Wednesday 18/02/2026" at bounding box center [537, 169] width 745 height 45
click at [684, 155] on h2 "Stephen Lane Cricklehaze - Friday 13/02/2026 - Wednesday 18/02/2026" at bounding box center [537, 169] width 745 height 45
click at [105, 516] on link "Emails / Activity" at bounding box center [99, 512] width 122 height 22
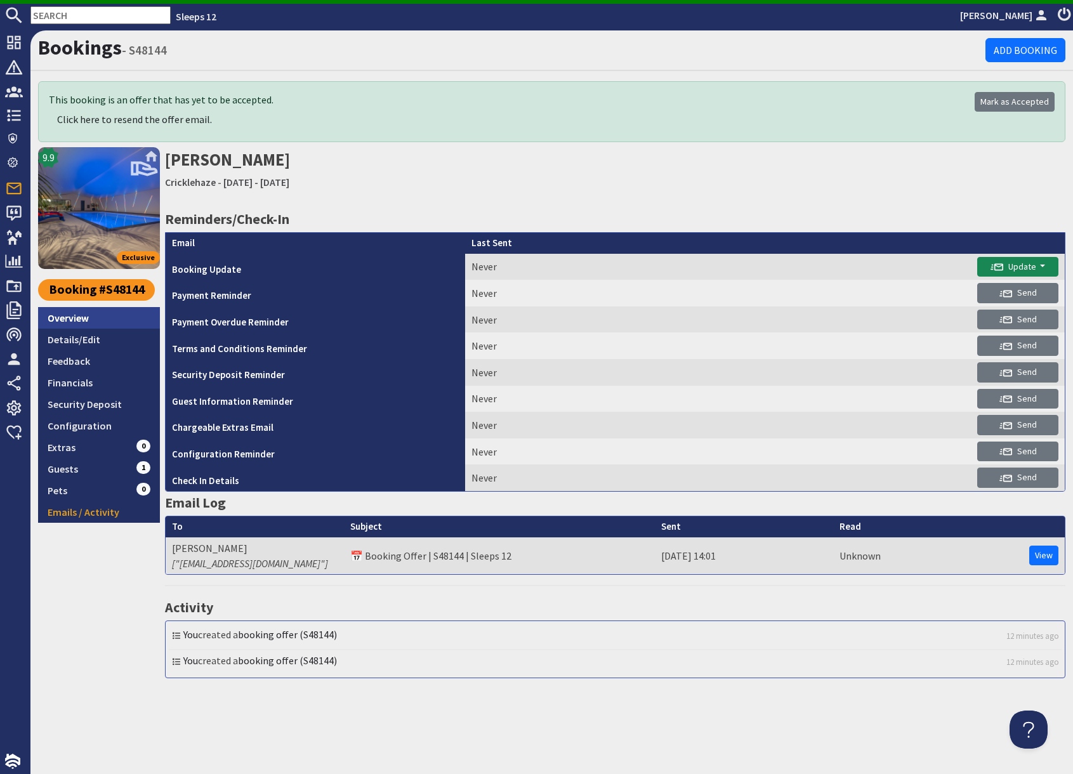
click at [75, 315] on link "Overview" at bounding box center [99, 318] width 122 height 22
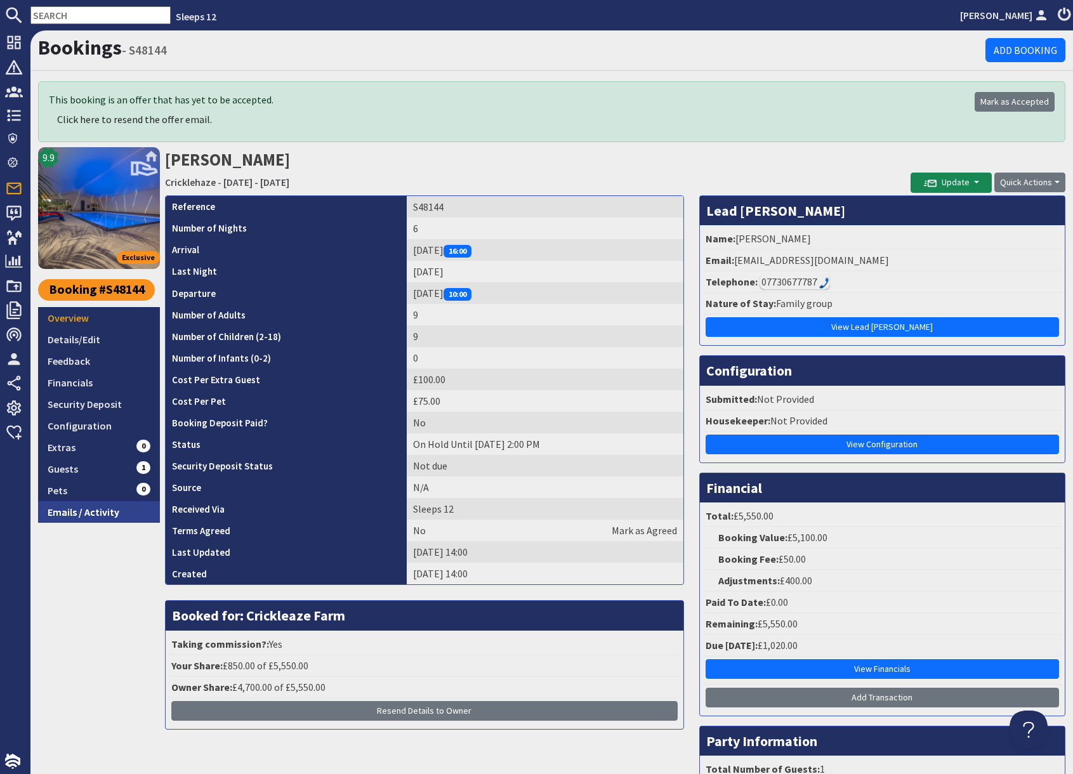
click at [95, 514] on link "Emails / Activity" at bounding box center [99, 512] width 122 height 22
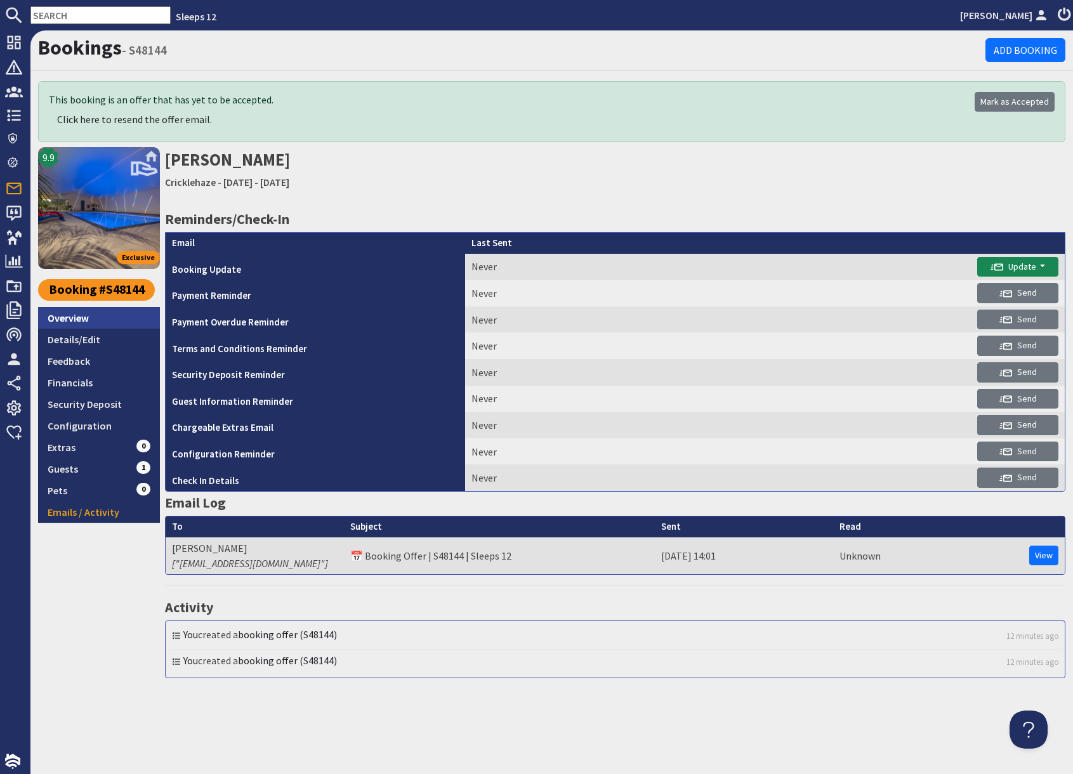
click at [87, 320] on link "Overview" at bounding box center [99, 318] width 122 height 22
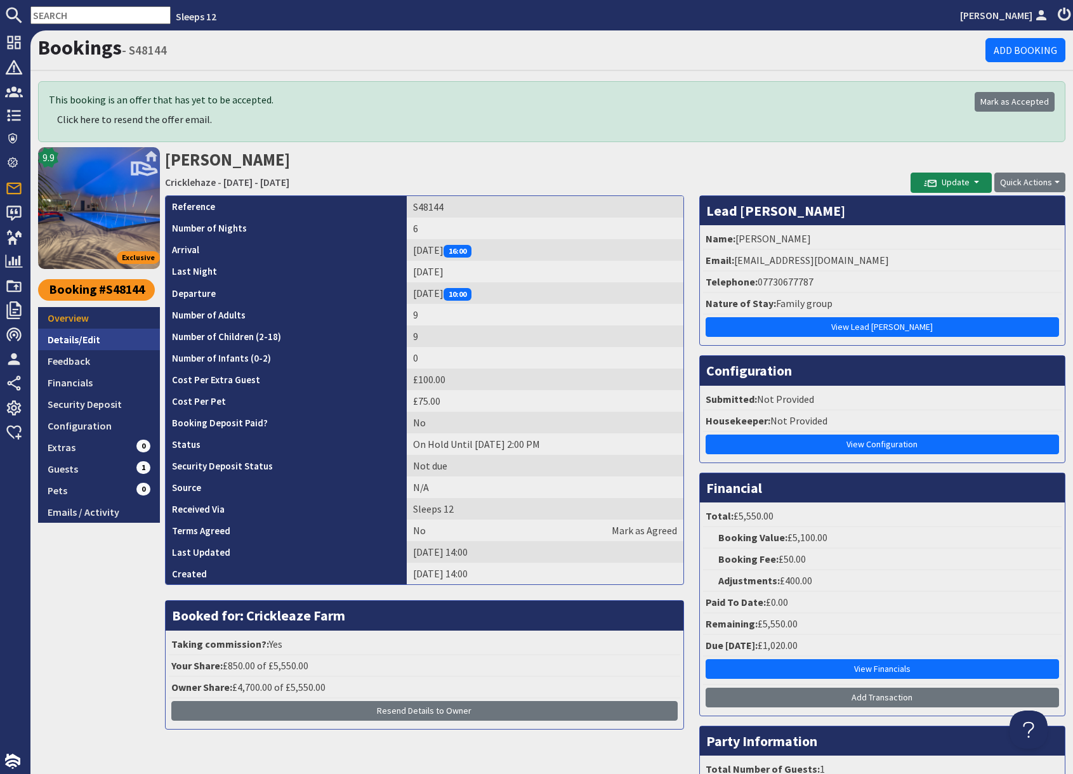
click at [100, 344] on link "Details/Edit" at bounding box center [99, 340] width 122 height 22
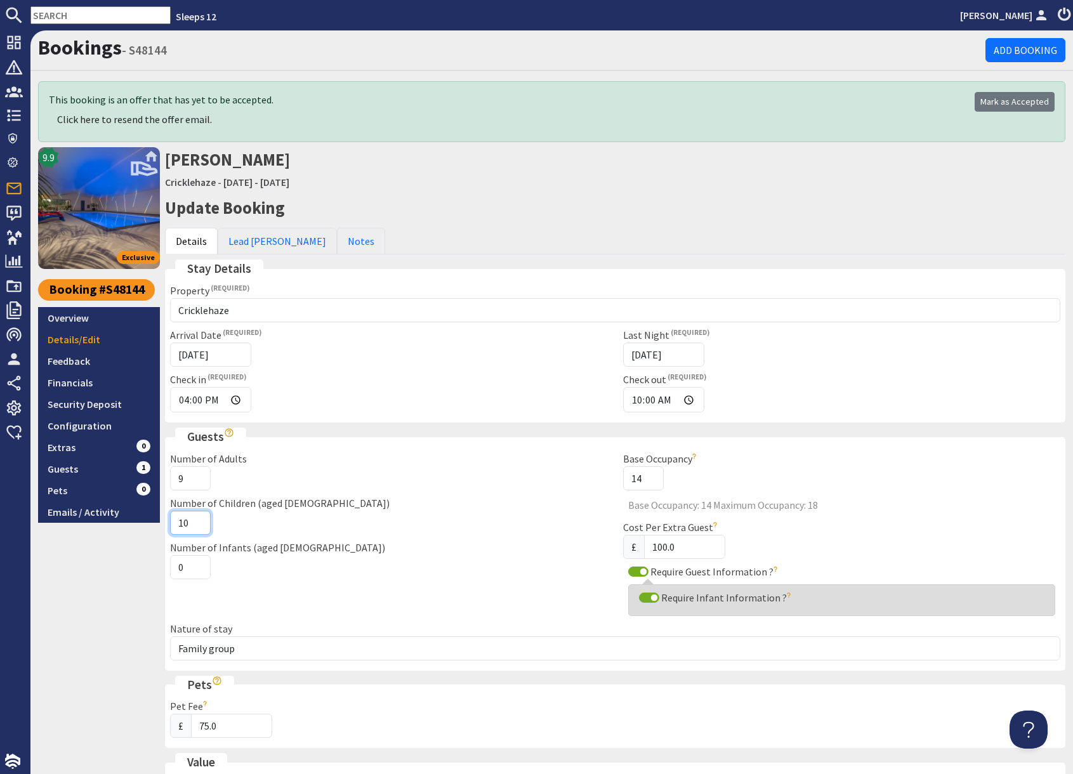
click at [197, 520] on input "10" at bounding box center [190, 523] width 41 height 24
click at [197, 520] on input "11" at bounding box center [190, 523] width 41 height 24
click at [196, 527] on input "10" at bounding box center [190, 523] width 41 height 24
click at [196, 527] on input "9" at bounding box center [190, 523] width 41 height 24
click at [196, 527] on input "8" at bounding box center [190, 523] width 41 height 24
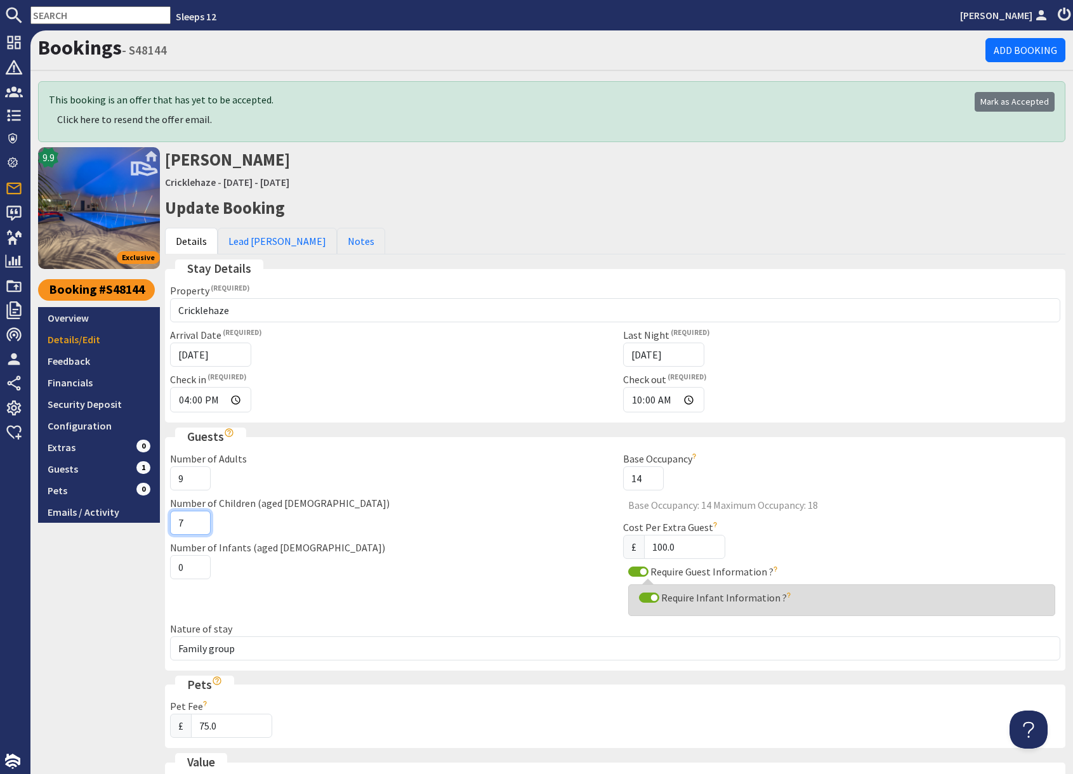
click at [196, 527] on input "7" at bounding box center [190, 523] width 41 height 24
click at [196, 527] on input "6" at bounding box center [190, 523] width 41 height 24
type input "5"
click at [196, 527] on input "5" at bounding box center [190, 523] width 41 height 24
drag, startPoint x: 196, startPoint y: 563, endPoint x: 167, endPoint y: 581, distance: 33.6
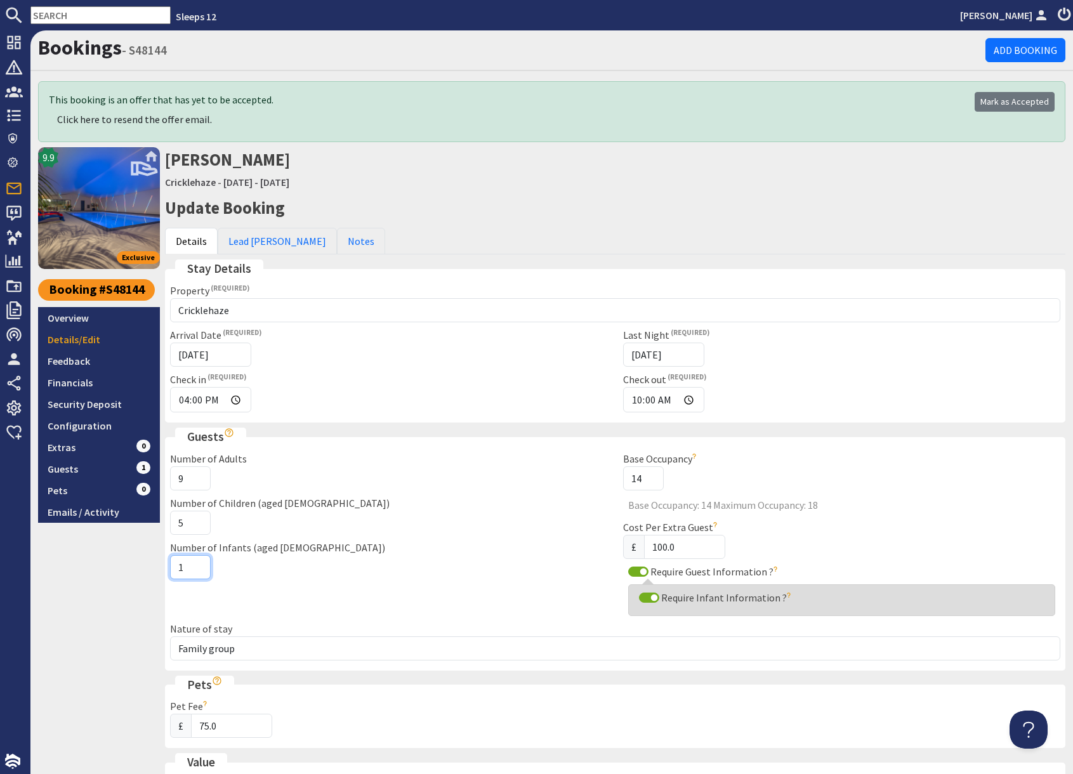
type input "1"
click at [196, 563] on input "1" at bounding box center [190, 567] width 41 height 24
drag, startPoint x: 139, startPoint y: 582, endPoint x: 221, endPoint y: 586, distance: 82.6
click at [141, 582] on div "9.9 Exclusive Booking #S48144 Overview Details/Edit Feedback Financials Securit…" at bounding box center [99, 782] width 122 height 1271
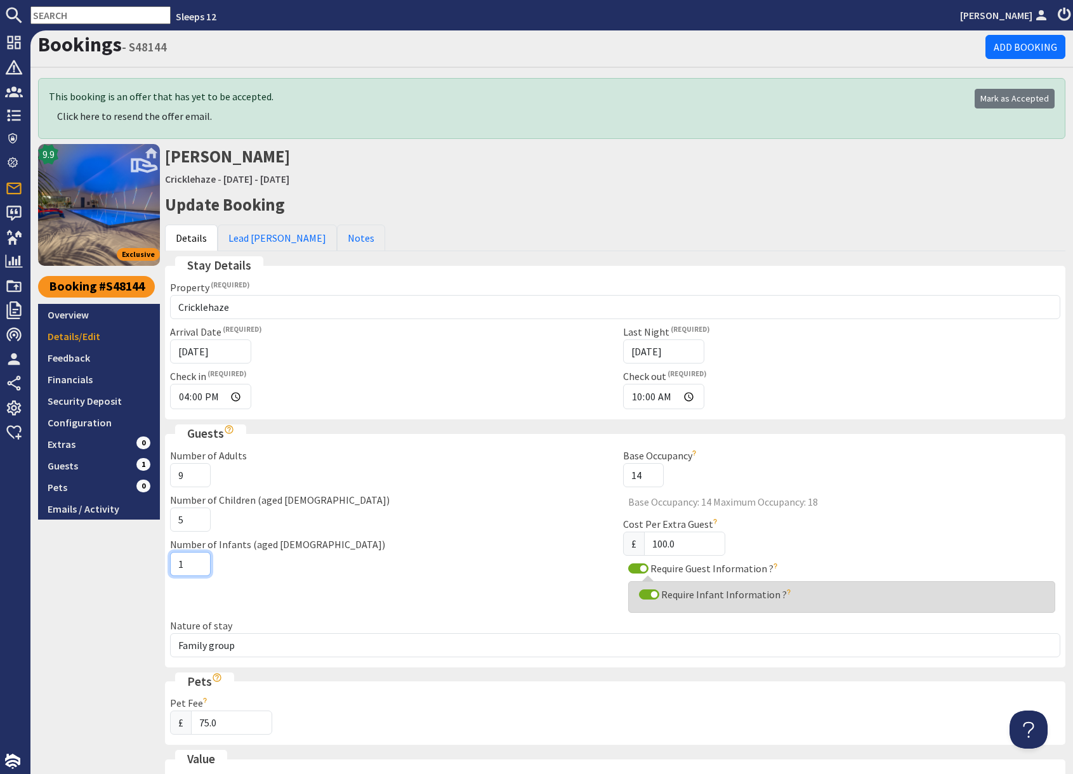
click at [386, 589] on div "Number of Adults 9 Number of Children (aged 2-18) 5 Number of Infants (aged 0-2…" at bounding box center [388, 533] width 453 height 170
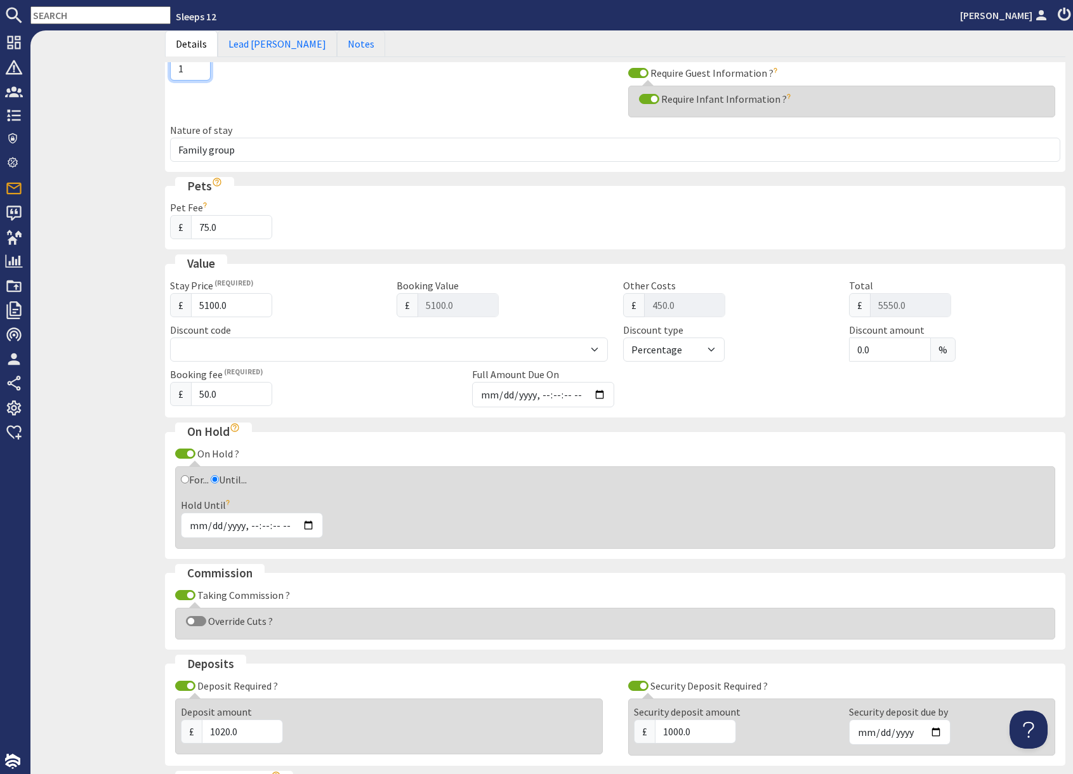
scroll to position [708, 0]
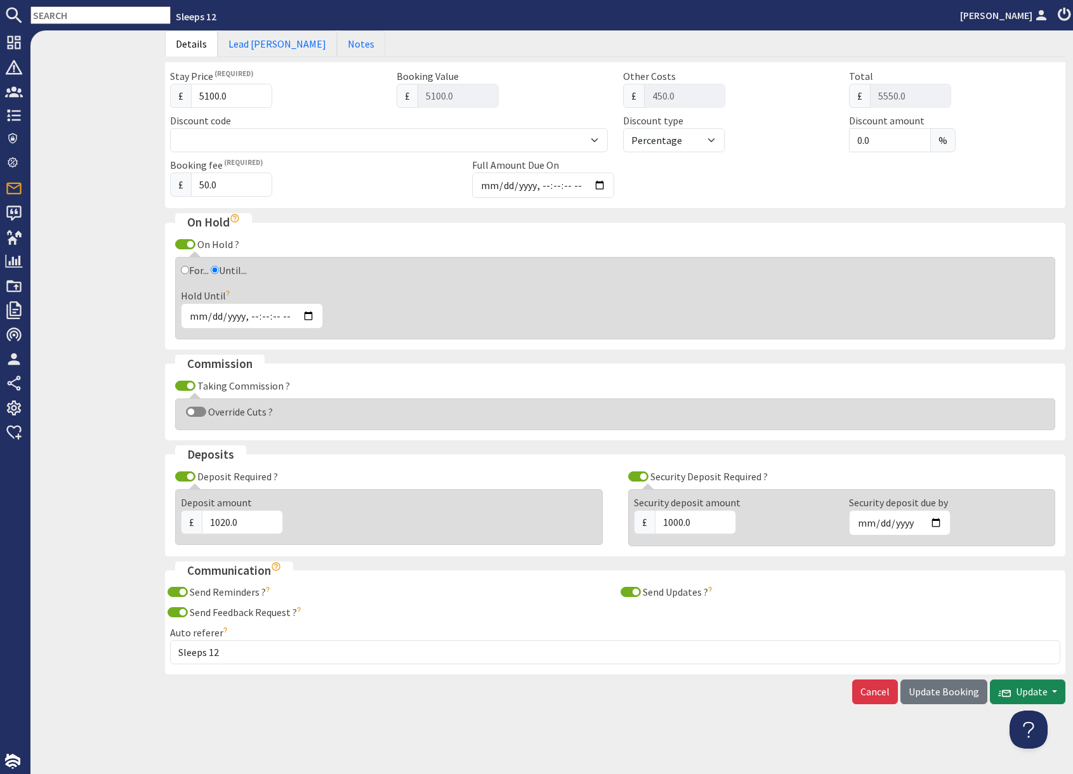
drag, startPoint x: 949, startPoint y: 695, endPoint x: 886, endPoint y: 738, distance: 76.2
click at [949, 695] on span "Update Booking" at bounding box center [943, 691] width 70 height 13
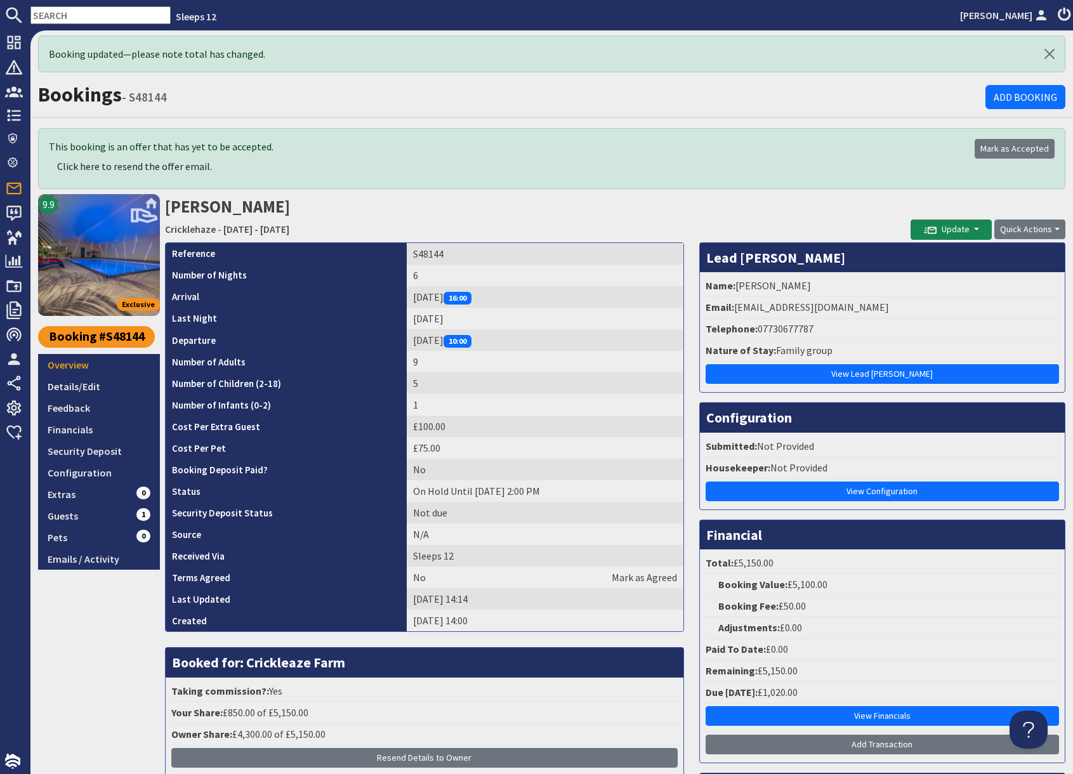
click at [553, 209] on h2 "Stephen Lane Cricklehaze - Friday 13/02/2026 - Wednesday 18/02/2026" at bounding box center [537, 216] width 745 height 45
click at [78, 369] on link "Overview" at bounding box center [99, 365] width 122 height 22
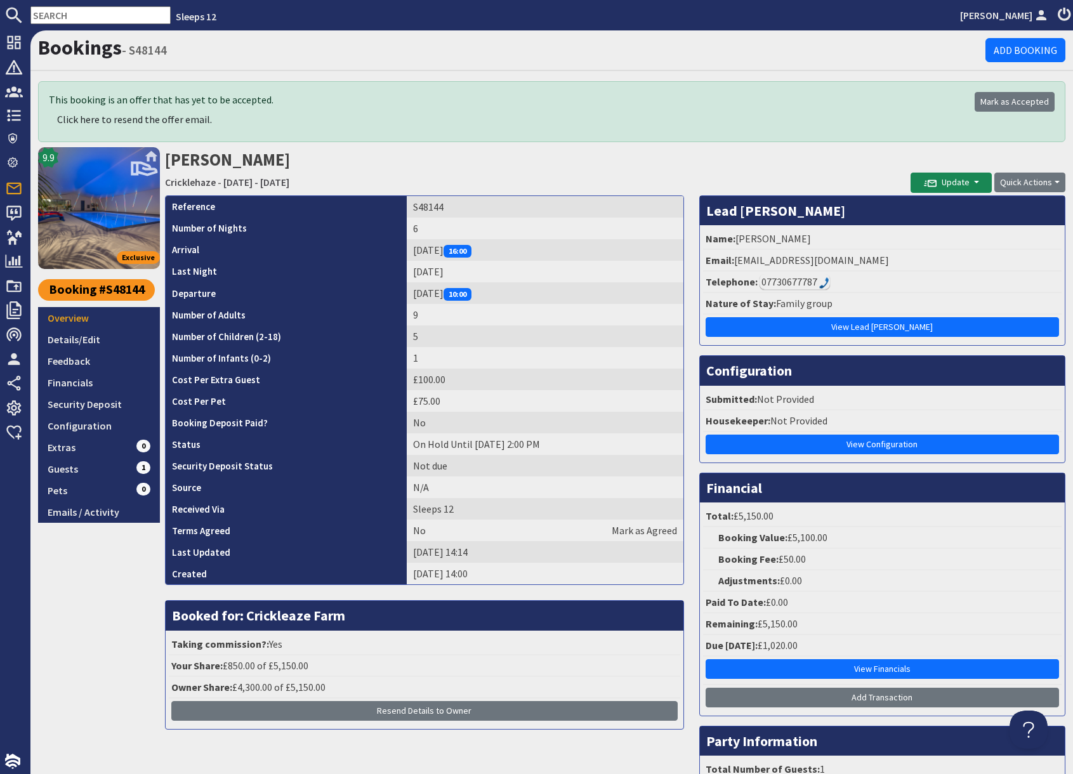
click at [622, 170] on h2 "Stephen Lane Cricklehaze - Friday 13/02/2026 - Wednesday 18/02/2026" at bounding box center [537, 169] width 745 height 45
click at [108, 591] on div "9.9 Exclusive Booking #S48144 Overview Details/Edit Feedback Financials Securit…" at bounding box center [99, 502] width 122 height 710
click at [289, 181] on link "Friday 13/02/2026 - Wednesday 18/02/2026" at bounding box center [256, 182] width 66 height 13
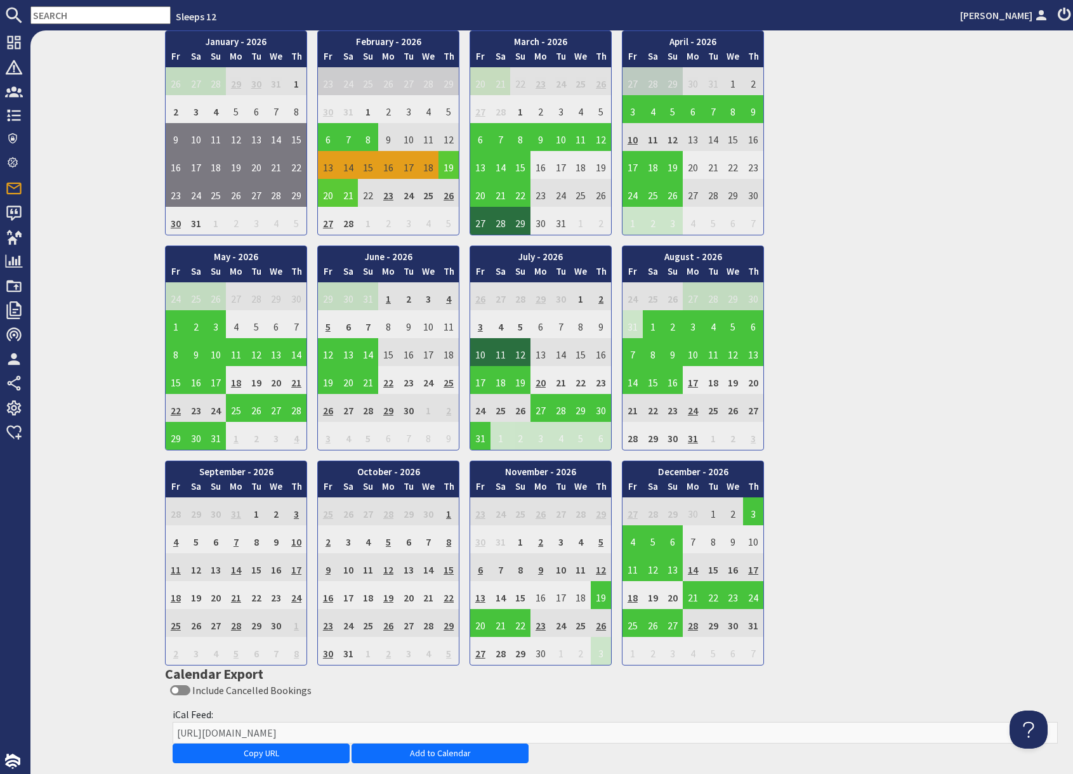
click at [448, 167] on td "19" at bounding box center [448, 165] width 20 height 28
drag, startPoint x: 452, startPoint y: 221, endPoint x: 464, endPoint y: 228, distance: 13.6
click at [452, 221] on link "View booking" at bounding box center [451, 223] width 66 height 13
click at [812, 230] on div "January - 2026 Fr Sa Su Mo Tu We Th 26 27 28 29 30 31 1 2 Fr" at bounding box center [615, 347] width 900 height 635
click at [327, 167] on td "13" at bounding box center [328, 165] width 20 height 28
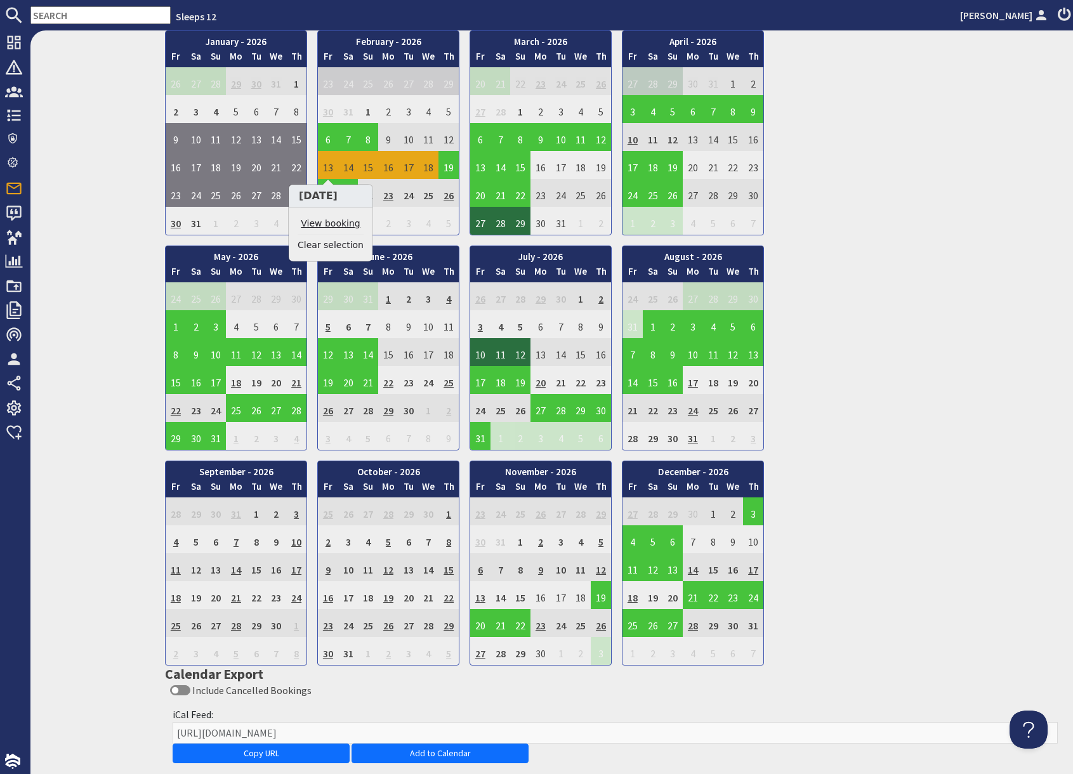
click at [339, 219] on link "View booking" at bounding box center [331, 223] width 66 height 13
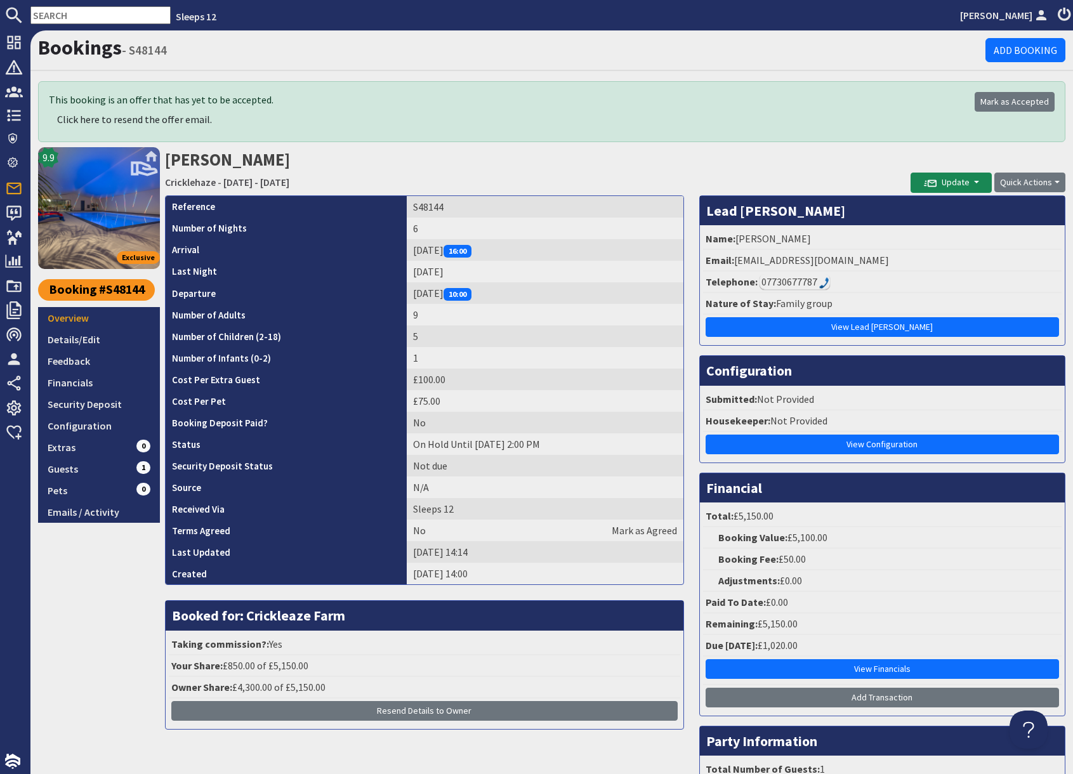
click at [410, 207] on td "S48144" at bounding box center [545, 207] width 277 height 22
copy td "S48144"
click at [86, 14] on input "text" at bounding box center [100, 15] width 140 height 18
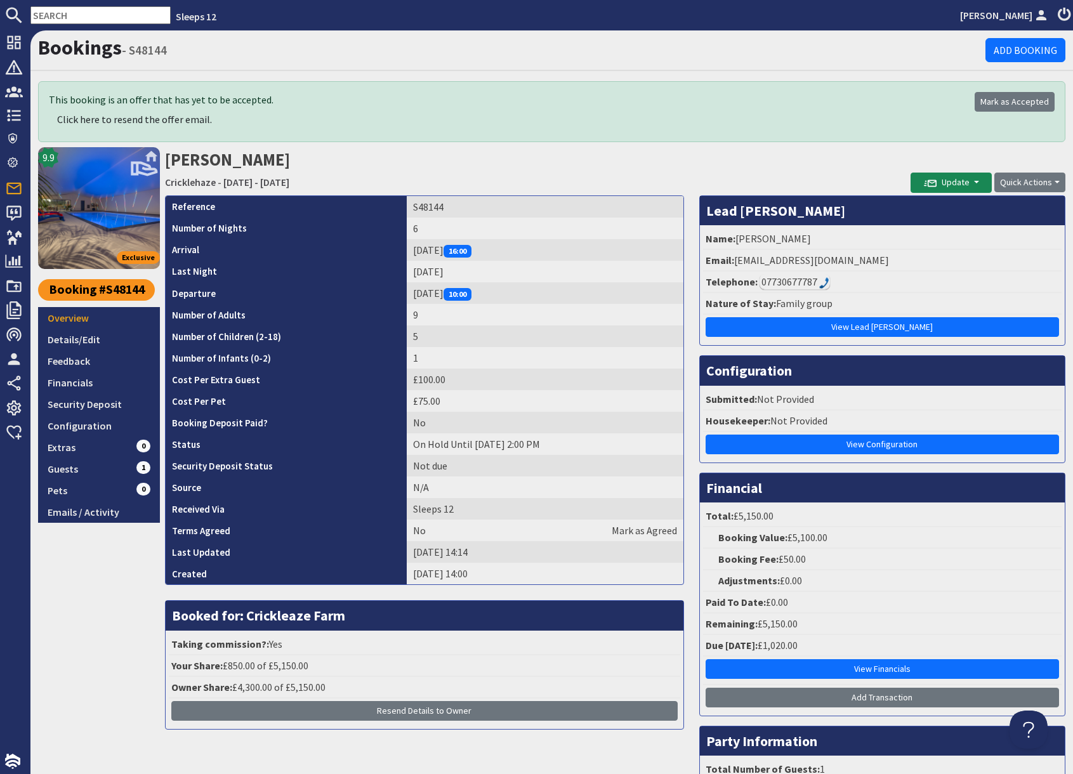
paste input "[EMAIL_ADDRESS][DOMAIN_NAME]"
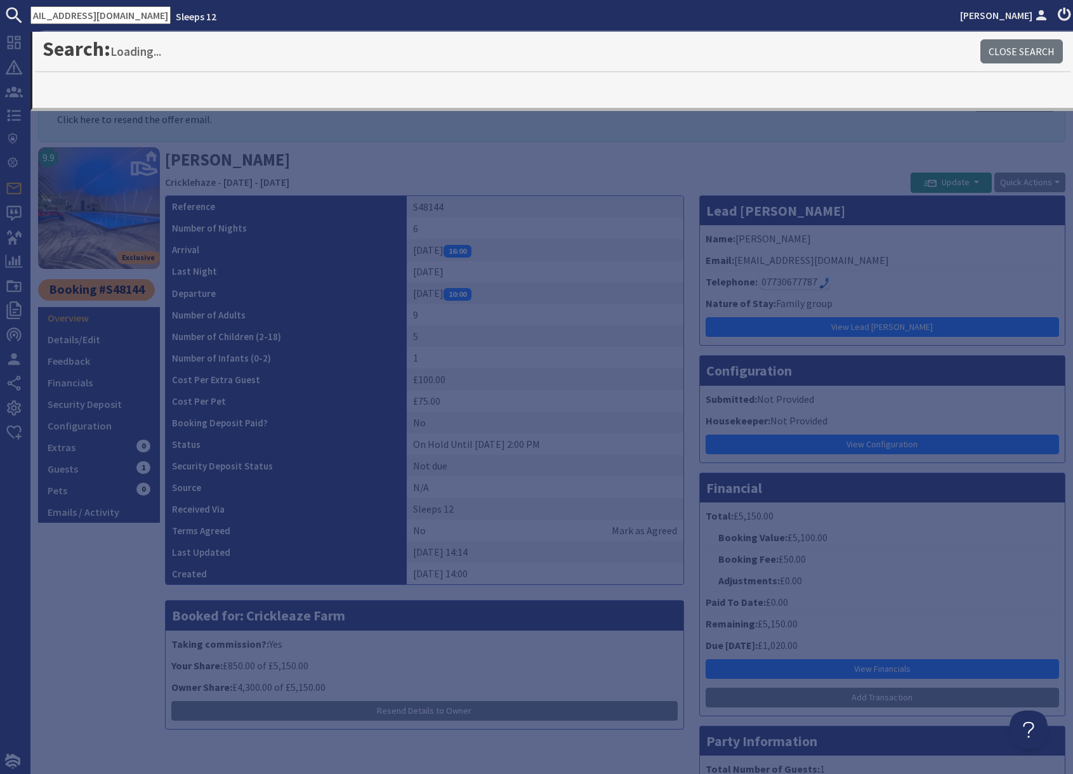
type input "[EMAIL_ADDRESS][DOMAIN_NAME]"
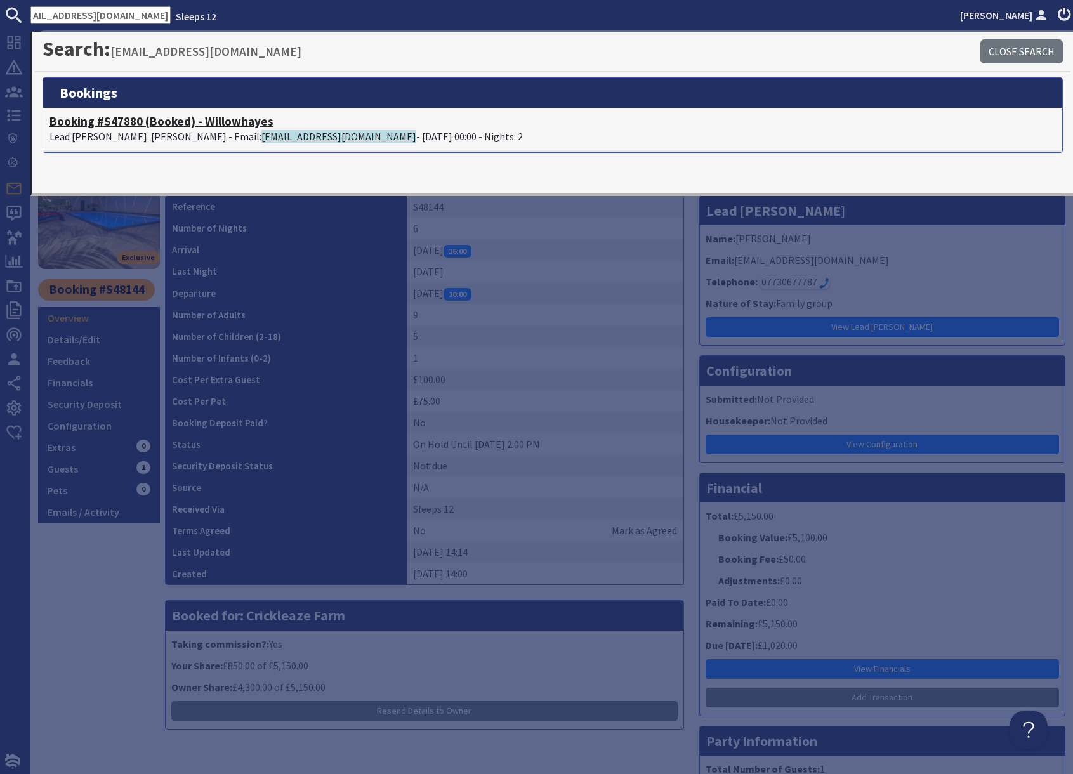
scroll to position [0, 0]
click at [148, 129] on p "Lead Booker: Hussein Ramzan - Email: husseinramzan786@gmail.com - 03/10/2025 00…" at bounding box center [552, 136] width 1006 height 15
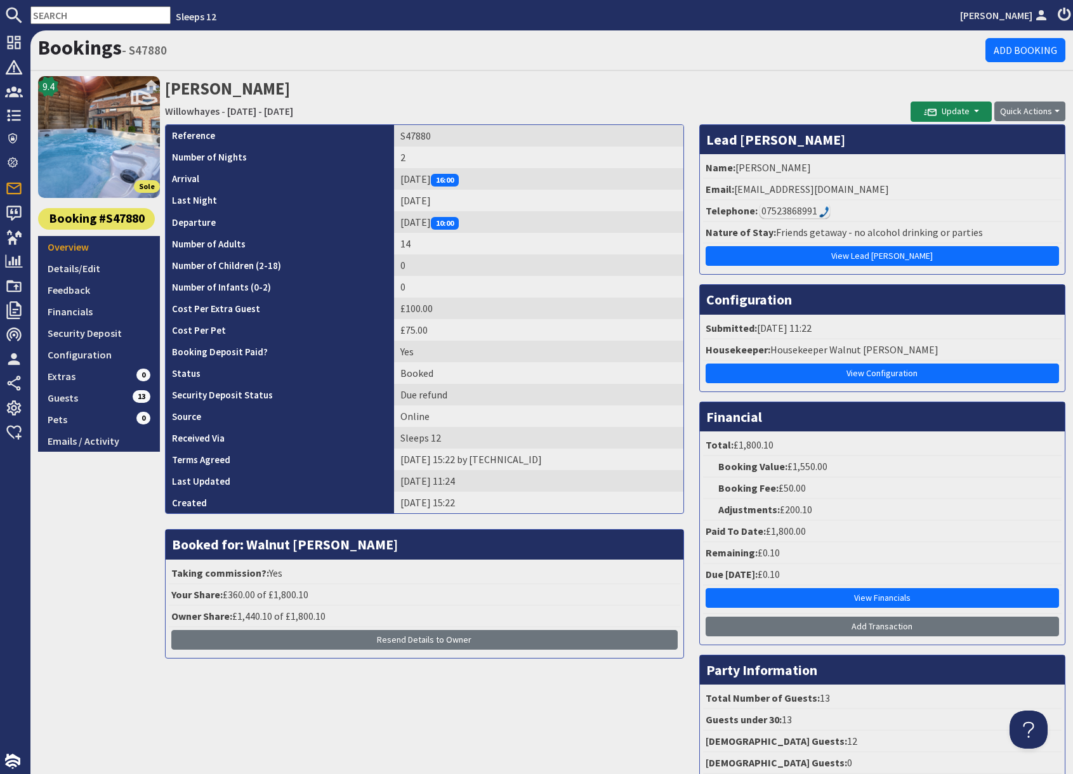
click at [85, 18] on input "text" at bounding box center [100, 15] width 140 height 18
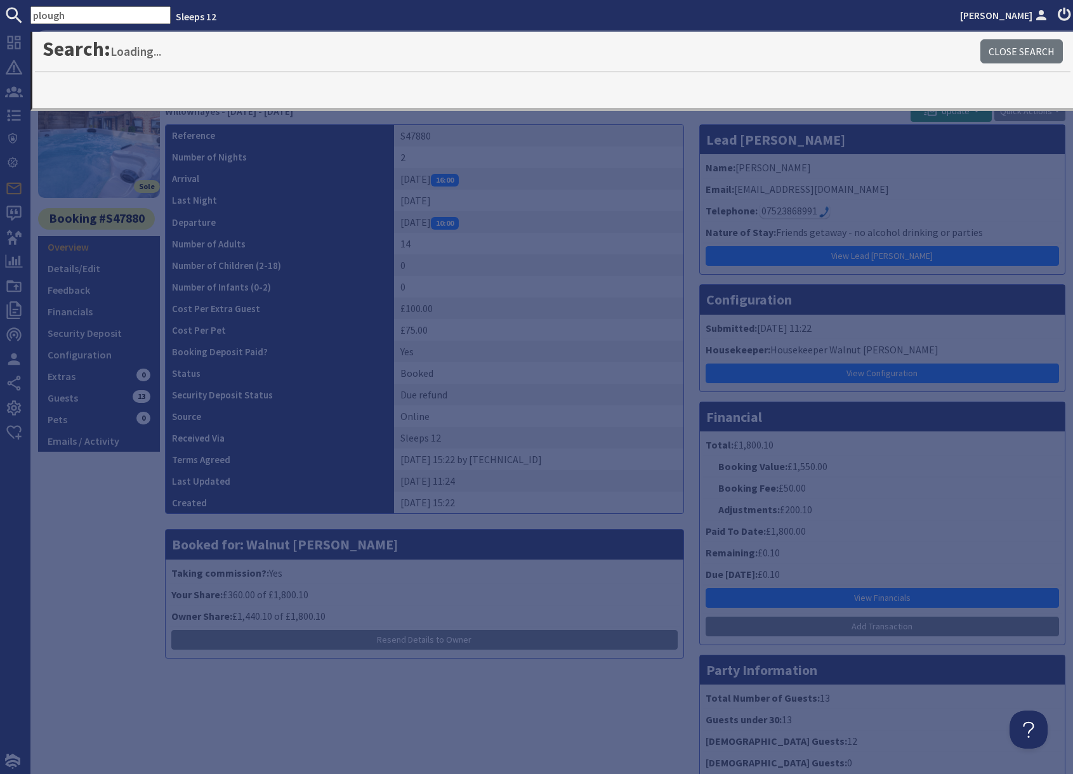
type input "plough"
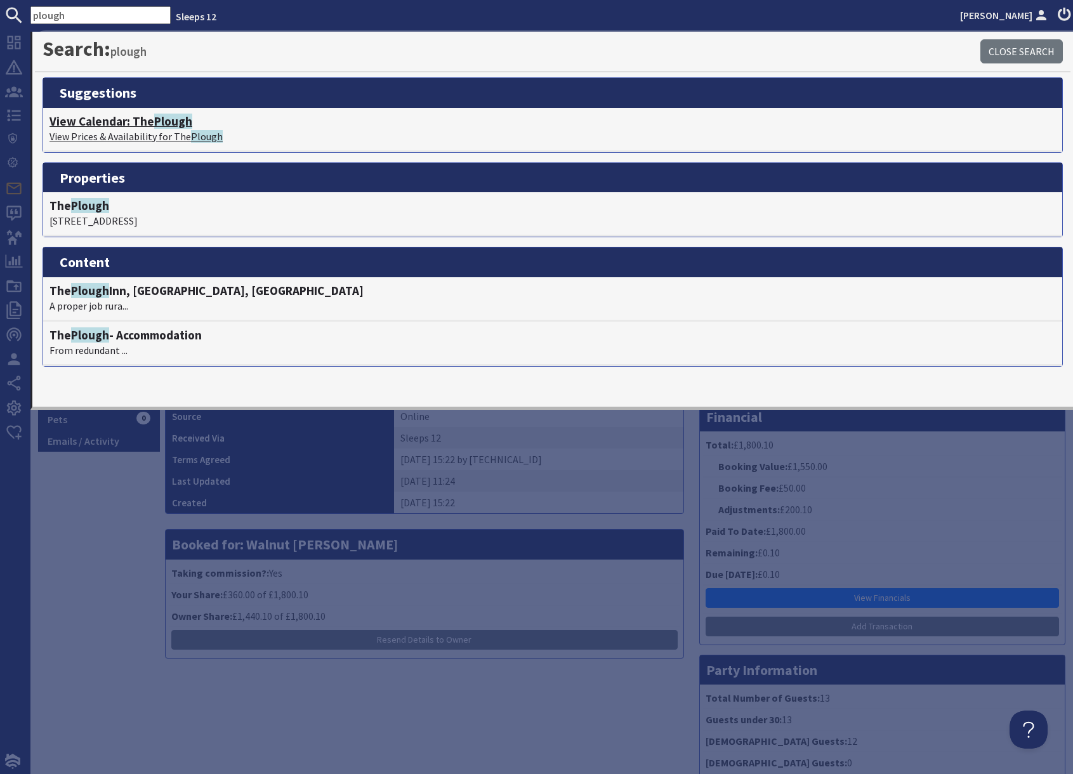
drag, startPoint x: 115, startPoint y: 131, endPoint x: 160, endPoint y: 149, distance: 49.0
click at [114, 131] on p "View Prices & Availability for The Plough" at bounding box center [552, 136] width 1006 height 15
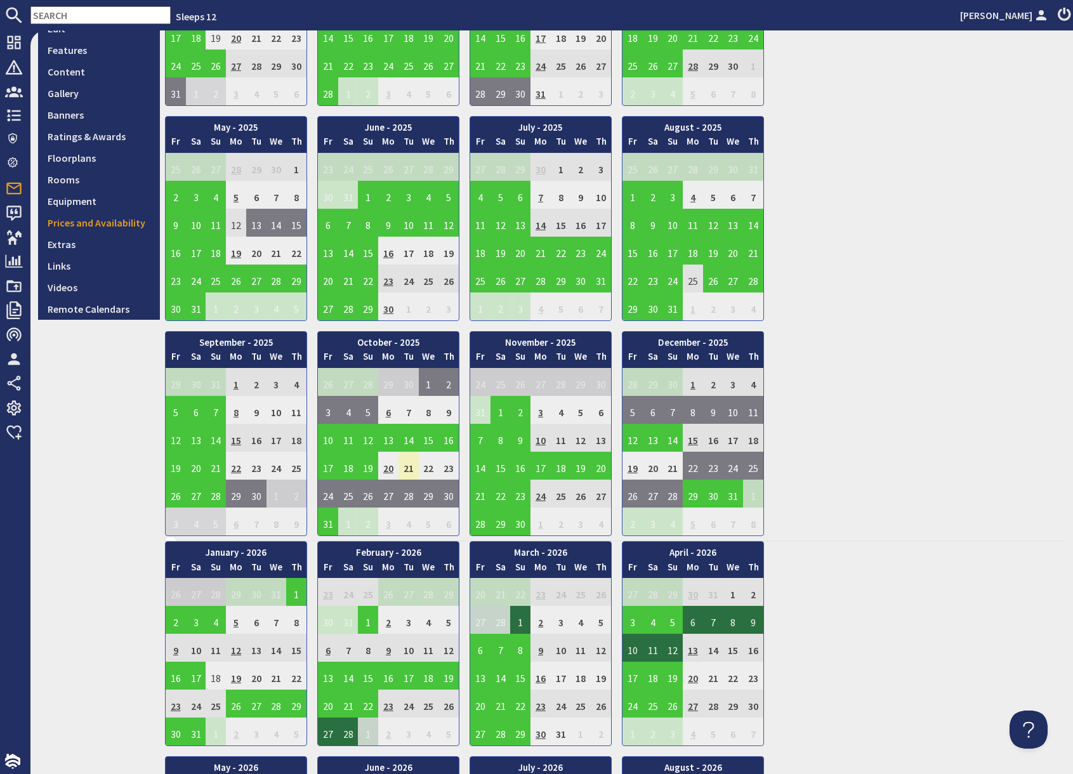
scroll to position [246, 0]
click at [327, 466] on td "17" at bounding box center [328, 465] width 20 height 28
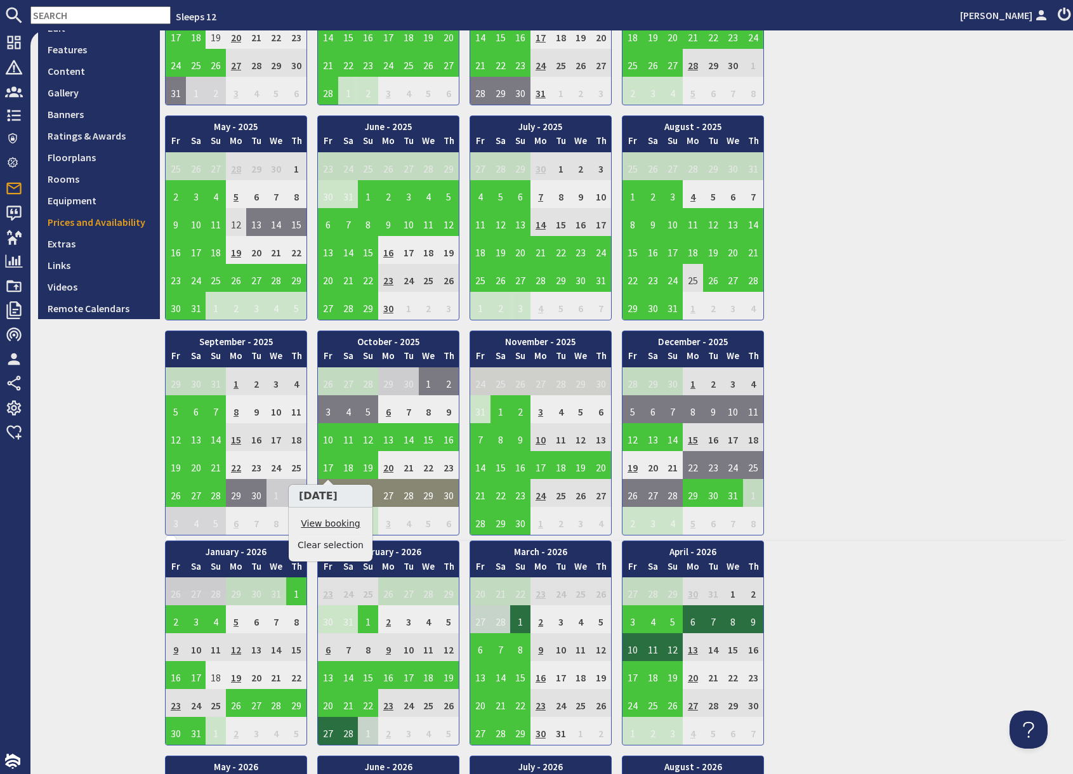
click at [331, 524] on link "View booking" at bounding box center [331, 523] width 66 height 13
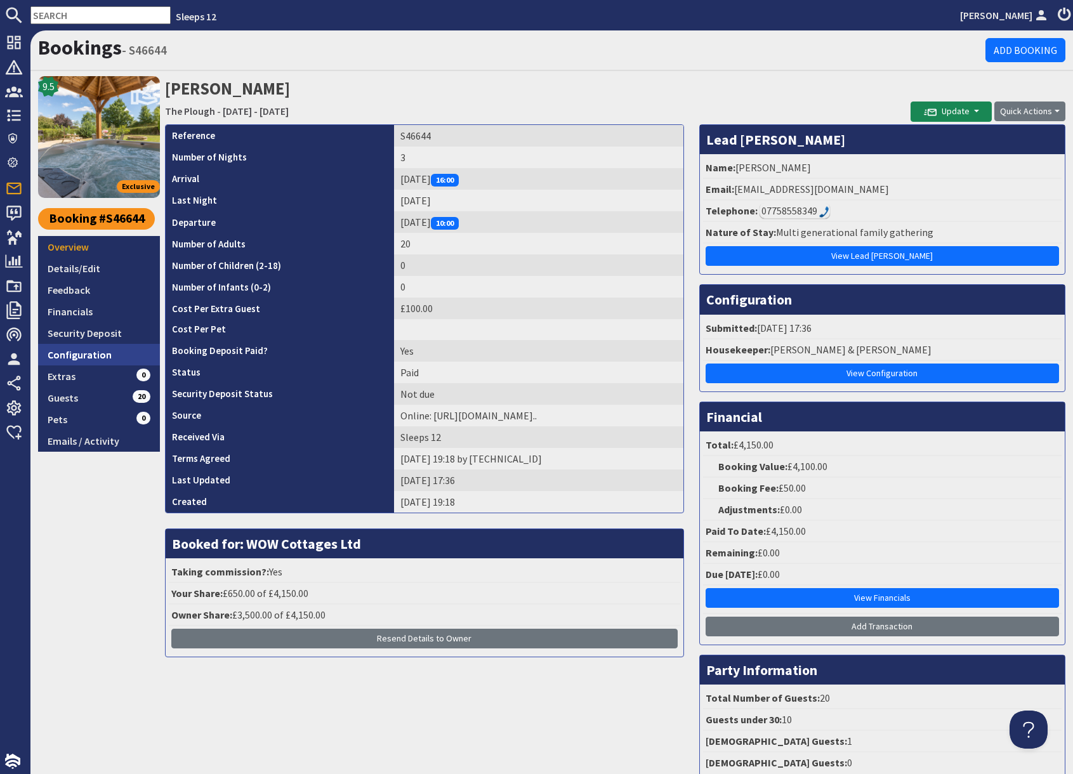
click at [96, 359] on link "Configuration" at bounding box center [99, 355] width 122 height 22
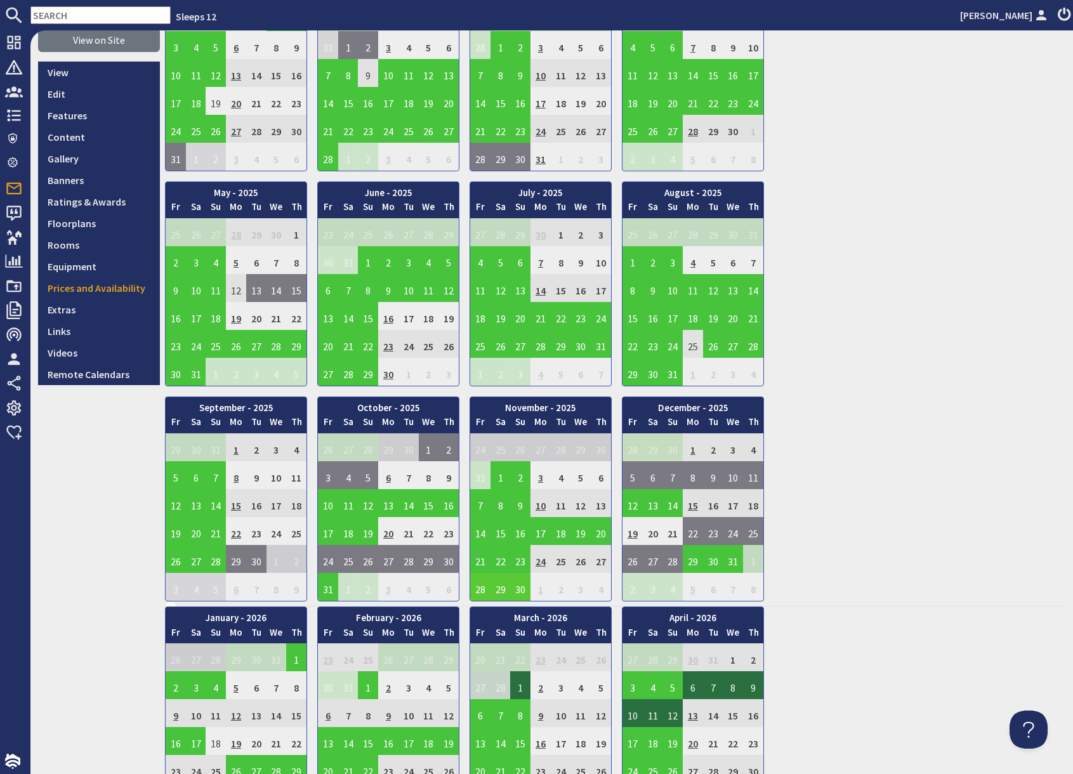
scroll to position [181, 0]
click at [328, 589] on td "31" at bounding box center [328, 586] width 20 height 28
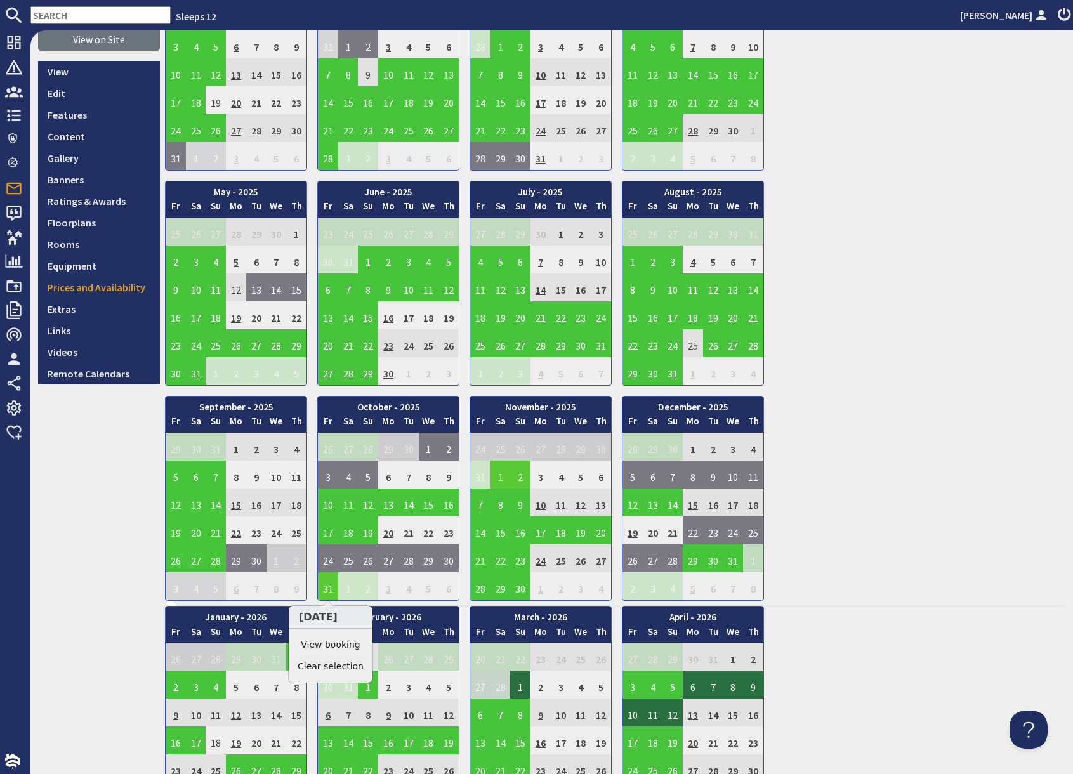
click at [345, 646] on link "View booking" at bounding box center [331, 644] width 66 height 13
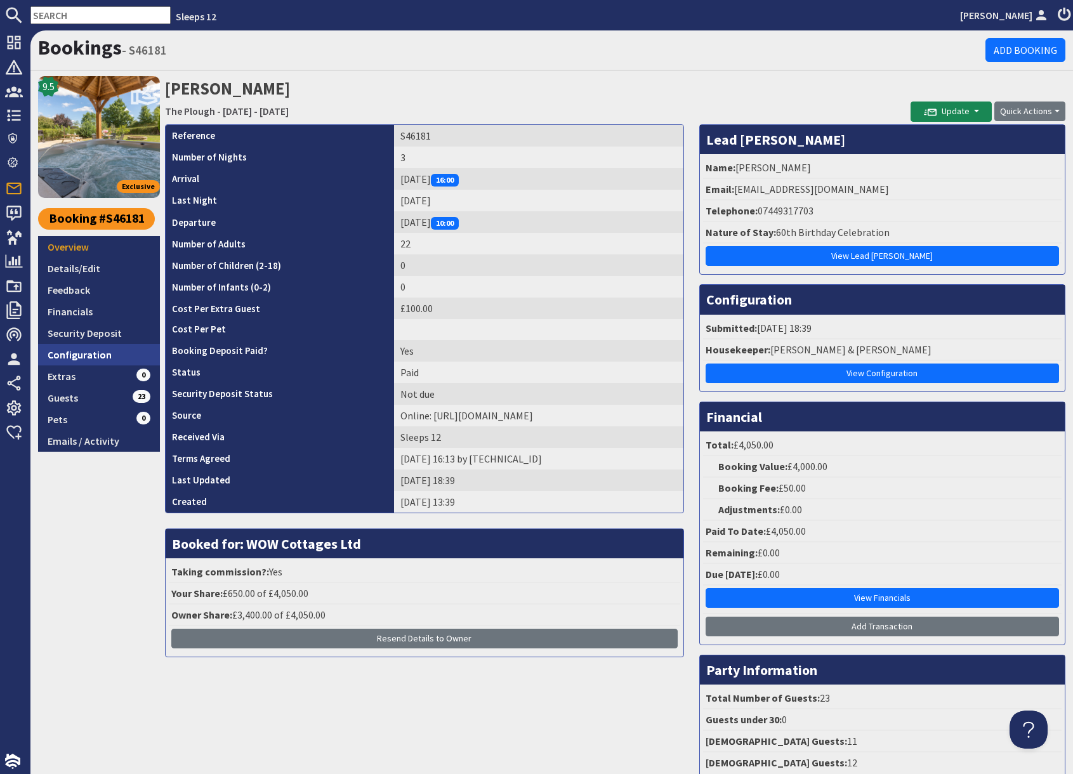
click at [97, 355] on link "Configuration" at bounding box center [99, 355] width 122 height 22
click at [323, 80] on h2 "Michaela Coan The Plough - Friday 31/10/2025 - Sunday 02/11/2025" at bounding box center [537, 98] width 745 height 45
click at [72, 19] on input "text" at bounding box center [100, 15] width 140 height 18
paste input "S47161"
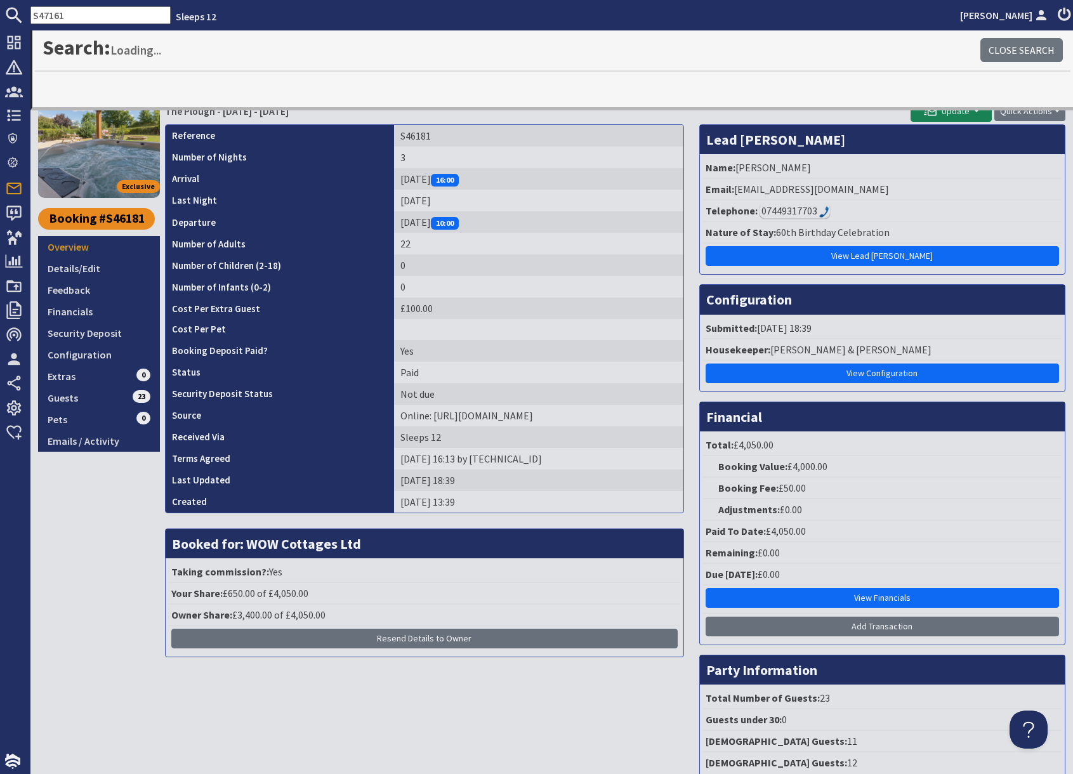
type input "S47161"
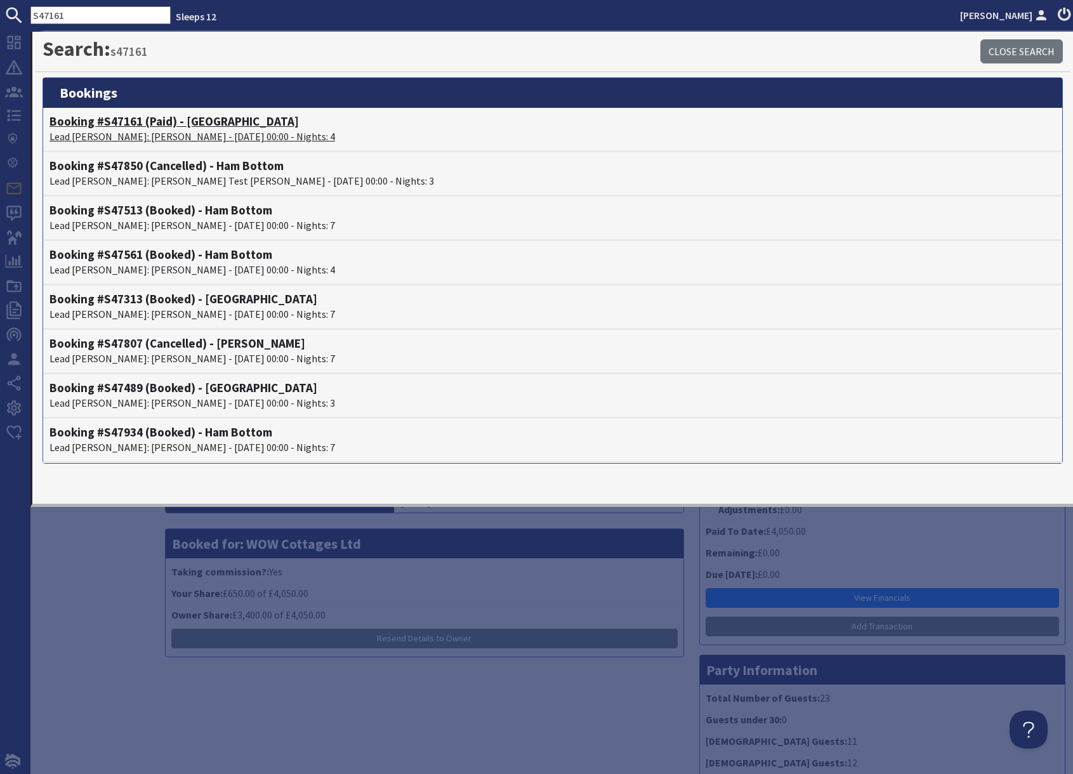
click at [154, 129] on p "Lead Booker: Danielle Williams - 10/11/2025 00:00 - Nights: 4" at bounding box center [552, 136] width 1006 height 15
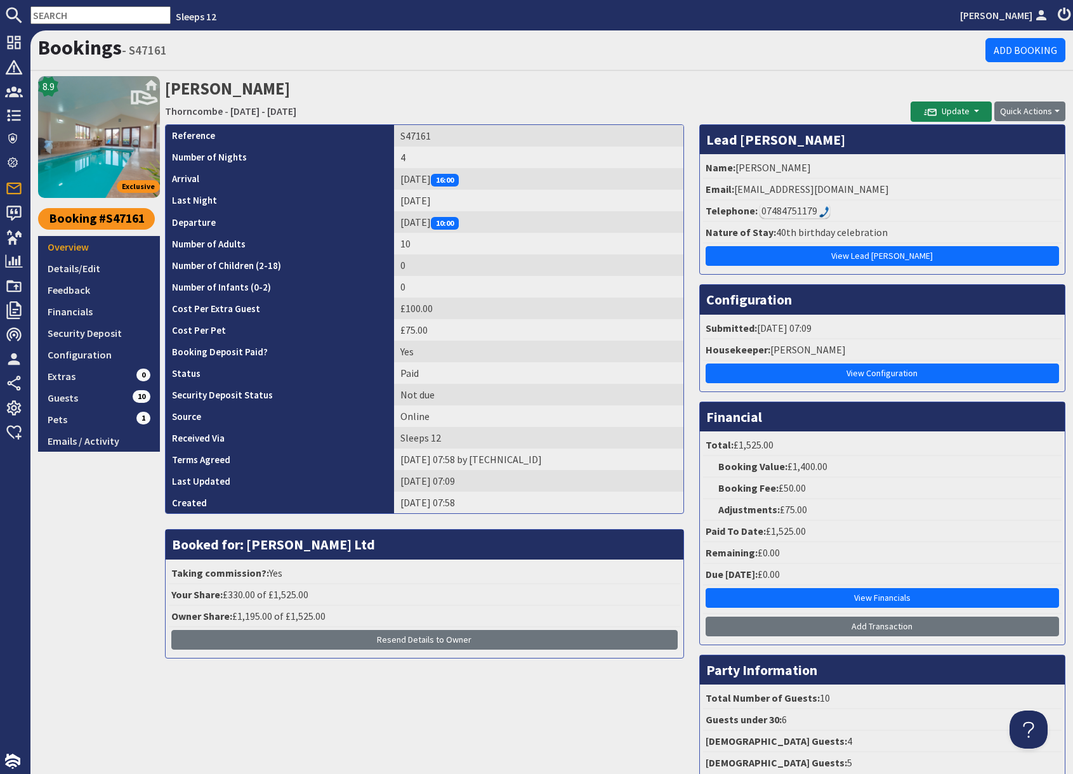
click at [65, 13] on input "text" at bounding box center [100, 15] width 140 height 18
paste input "katie.a.young1@gmail.com"
type input "katie.a.young1@gmail.com"
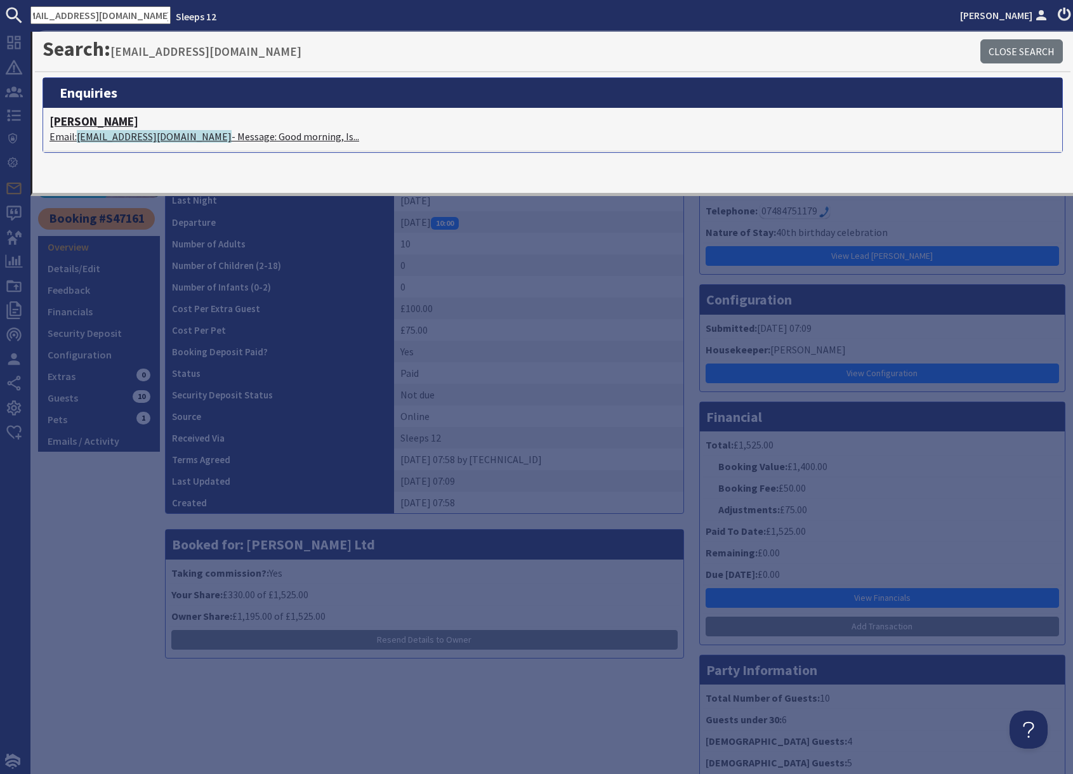
scroll to position [0, 0]
click at [130, 136] on span "katie.a.young1@gmail.com" at bounding box center [154, 136] width 155 height 13
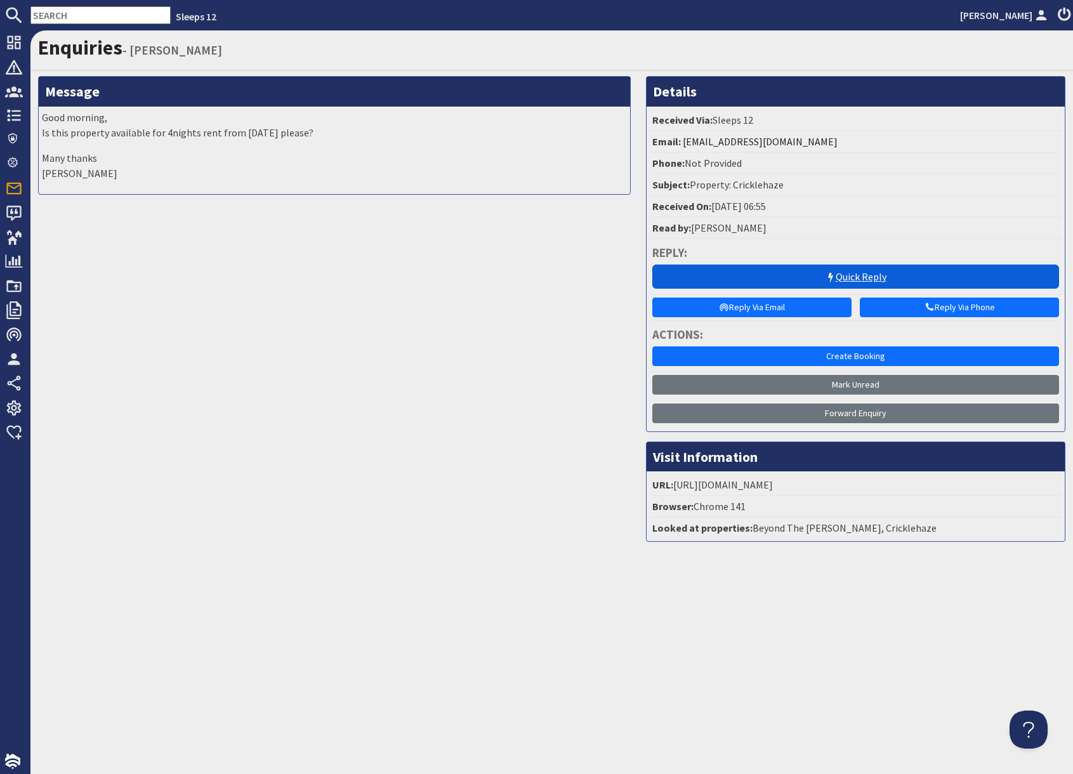
click at [821, 284] on link "Quick Reply" at bounding box center [855, 277] width 407 height 24
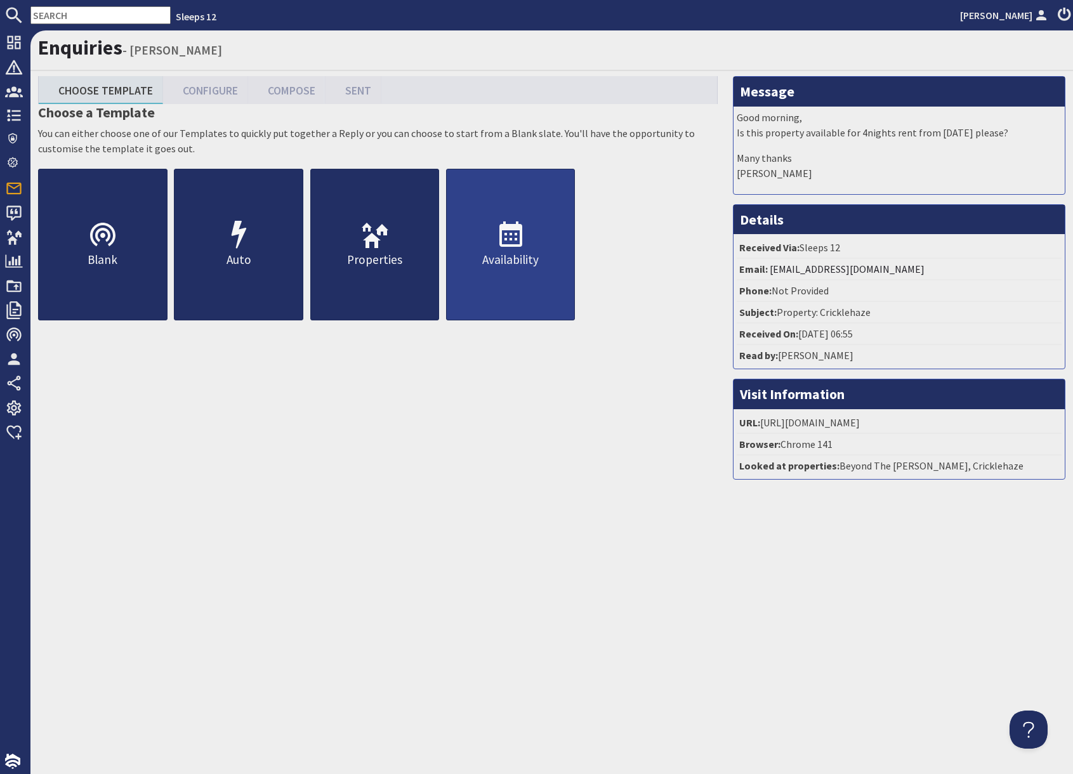
click at [490, 251] on p "Availability" at bounding box center [511, 260] width 128 height 18
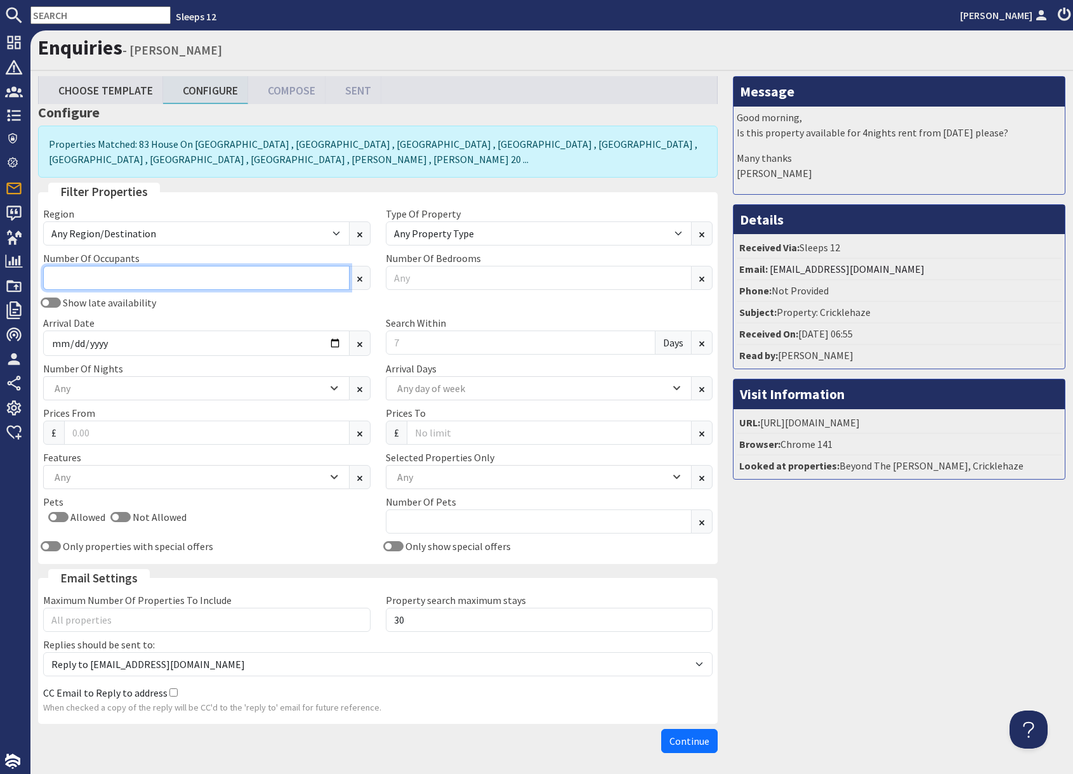
click at [147, 283] on input "Number Of Occupants" at bounding box center [196, 278] width 306 height 24
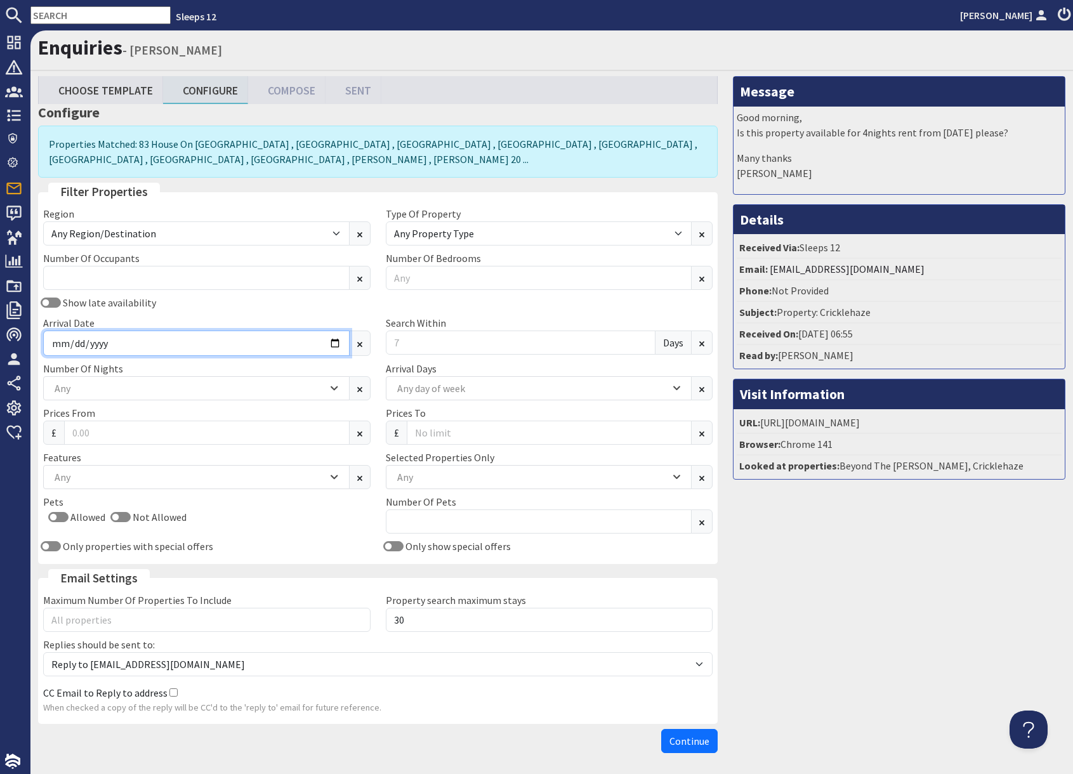
click at [318, 350] on input "Arrival Date" at bounding box center [196, 343] width 306 height 25
click at [332, 343] on input "Arrival Date" at bounding box center [196, 343] width 306 height 25
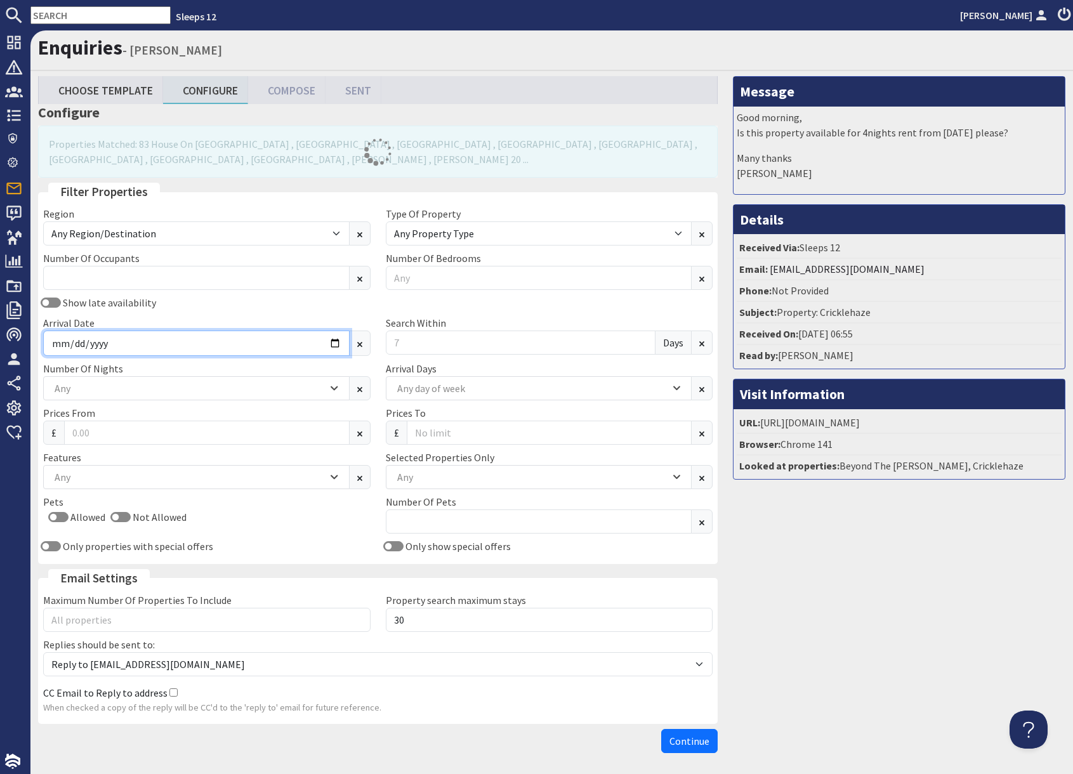
type input "2025-12-29"
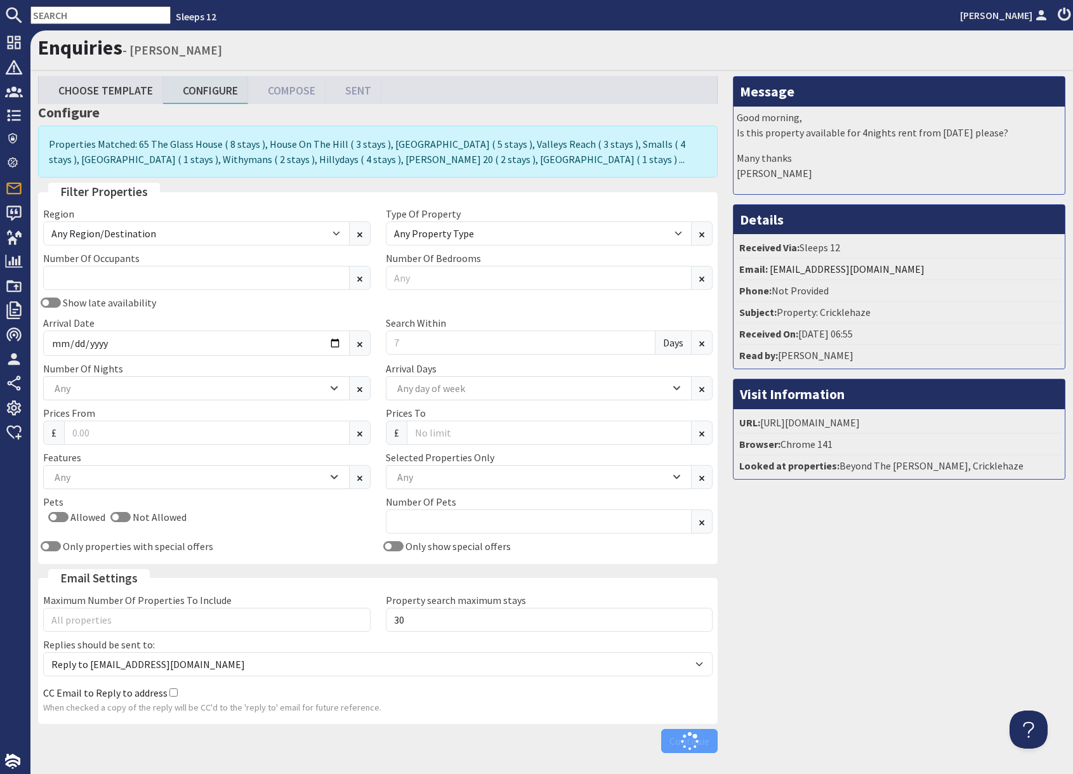
click at [934, 611] on div "Message Good morning, Is this property available for 4nights rent from 29th Dec…" at bounding box center [899, 417] width 348 height 683
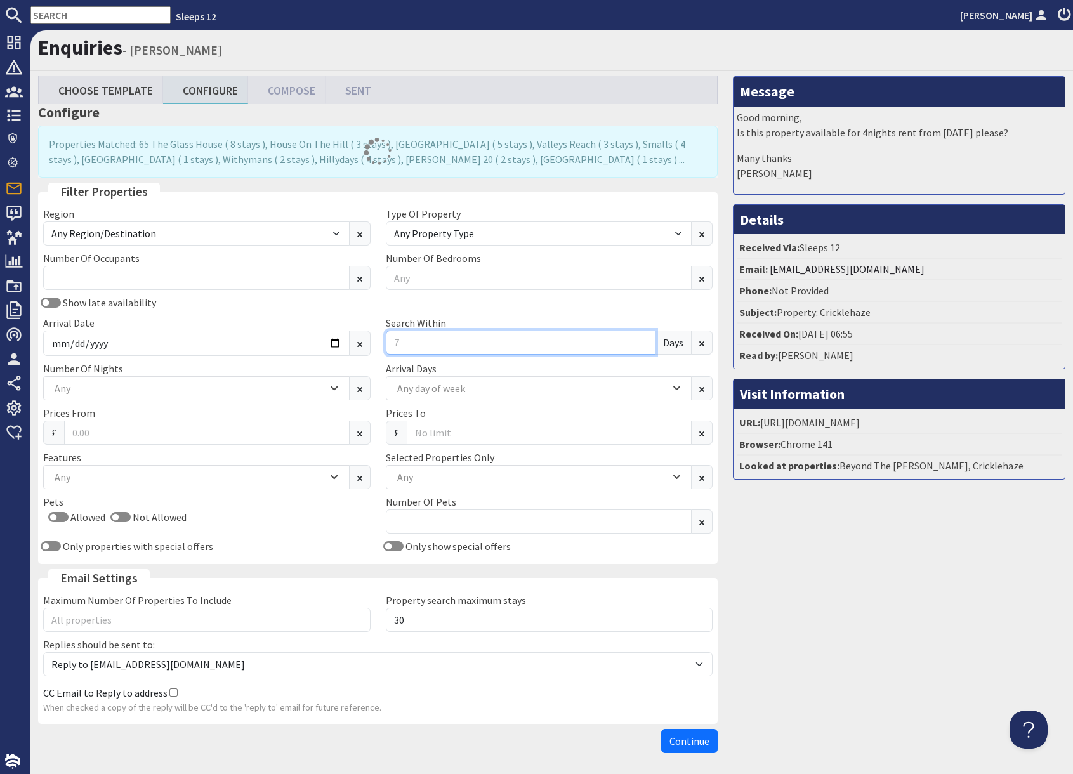
drag, startPoint x: 426, startPoint y: 348, endPoint x: 438, endPoint y: 343, distance: 12.5
click at [426, 348] on input "Search Within" at bounding box center [521, 343] width 270 height 24
type input "0"
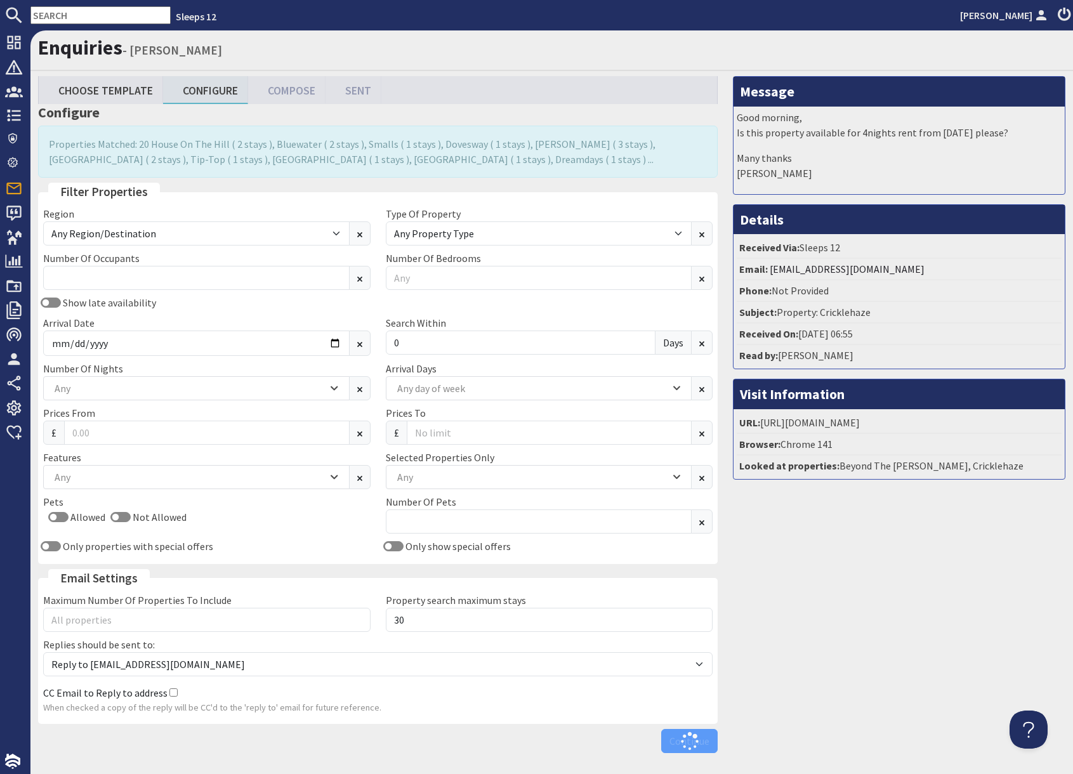
drag, startPoint x: 878, startPoint y: 558, endPoint x: 864, endPoint y: 558, distance: 14.0
click at [877, 558] on div "Message Good morning, Is this property available for 4nights rent from 29th Dec…" at bounding box center [899, 417] width 348 height 683
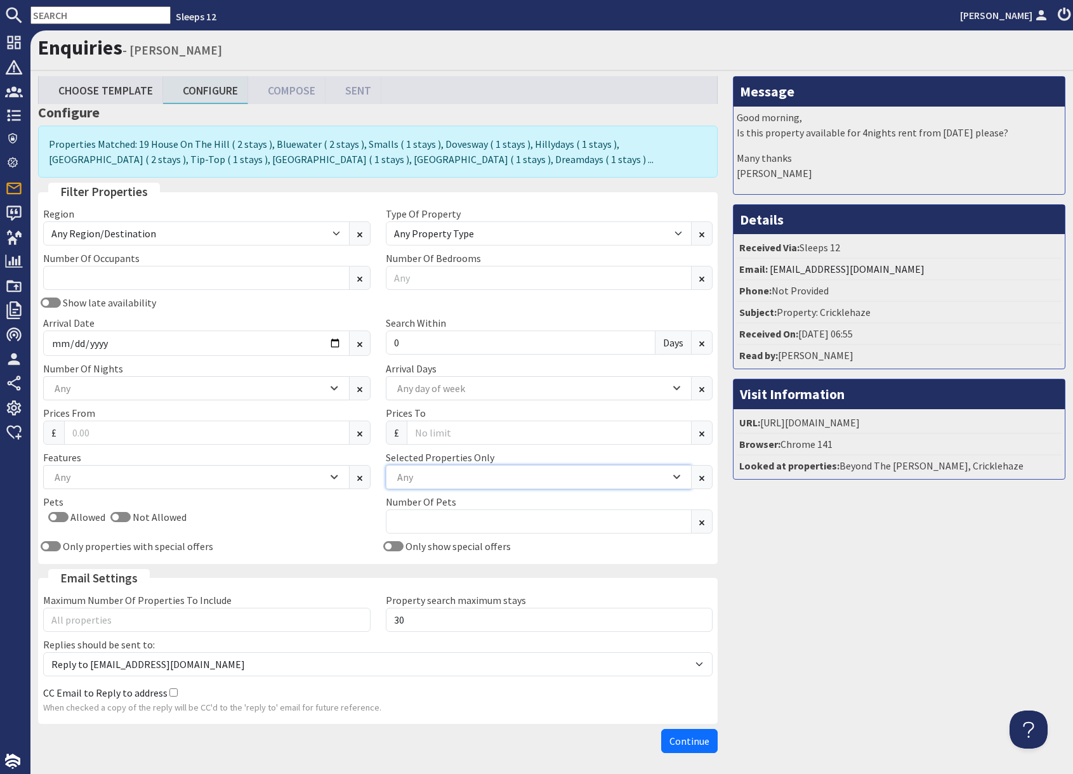
click at [450, 481] on div "Any" at bounding box center [532, 477] width 276 height 14
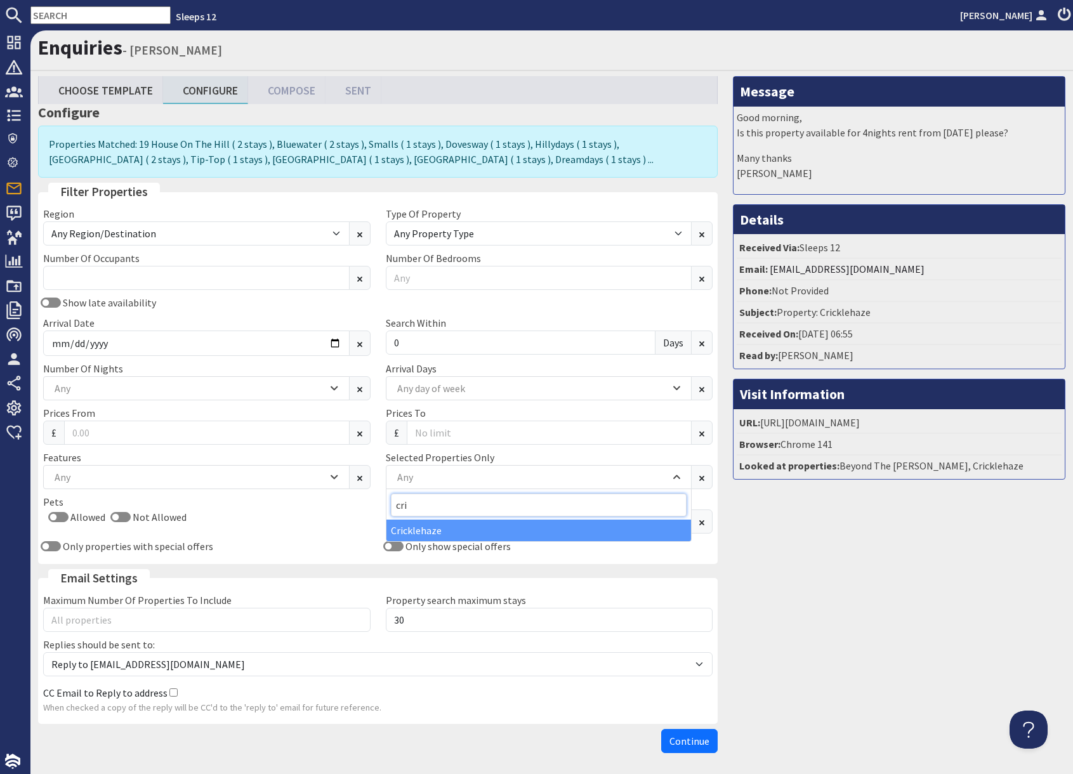
type input "cri"
click at [431, 532] on div "Cricklehaze" at bounding box center [538, 531] width 305 height 22
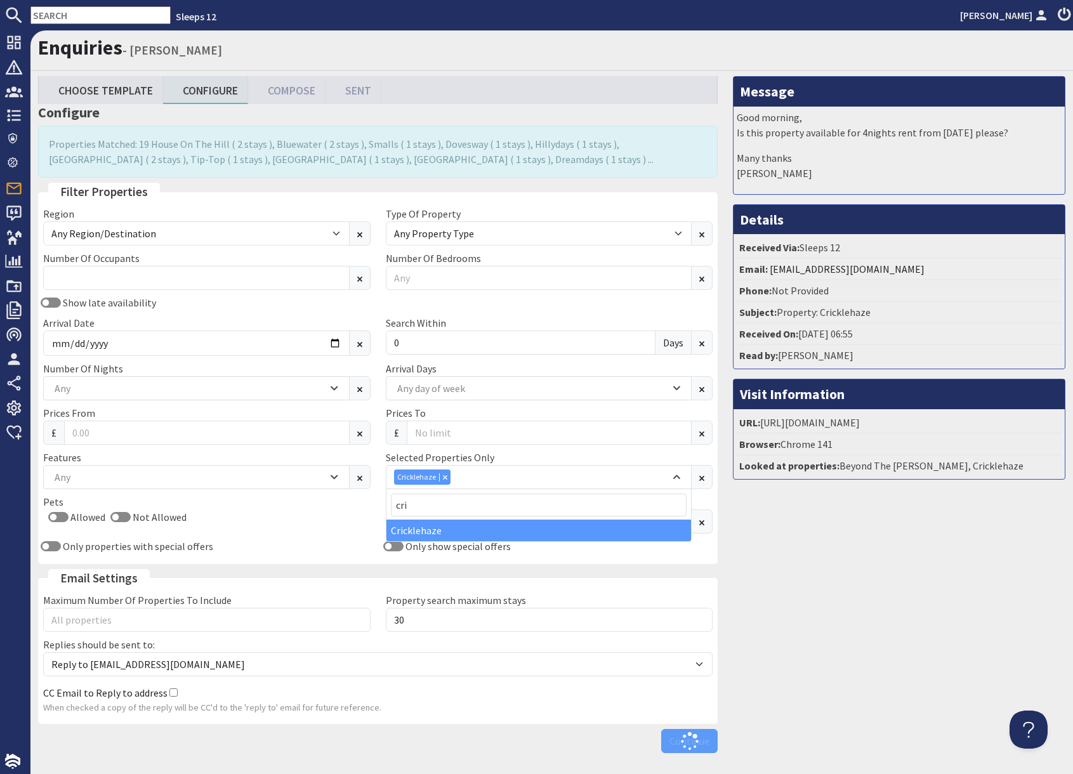
click at [863, 571] on div "Message Good morning, Is this property available for 4nights rent from 29th Dec…" at bounding box center [899, 417] width 348 height 683
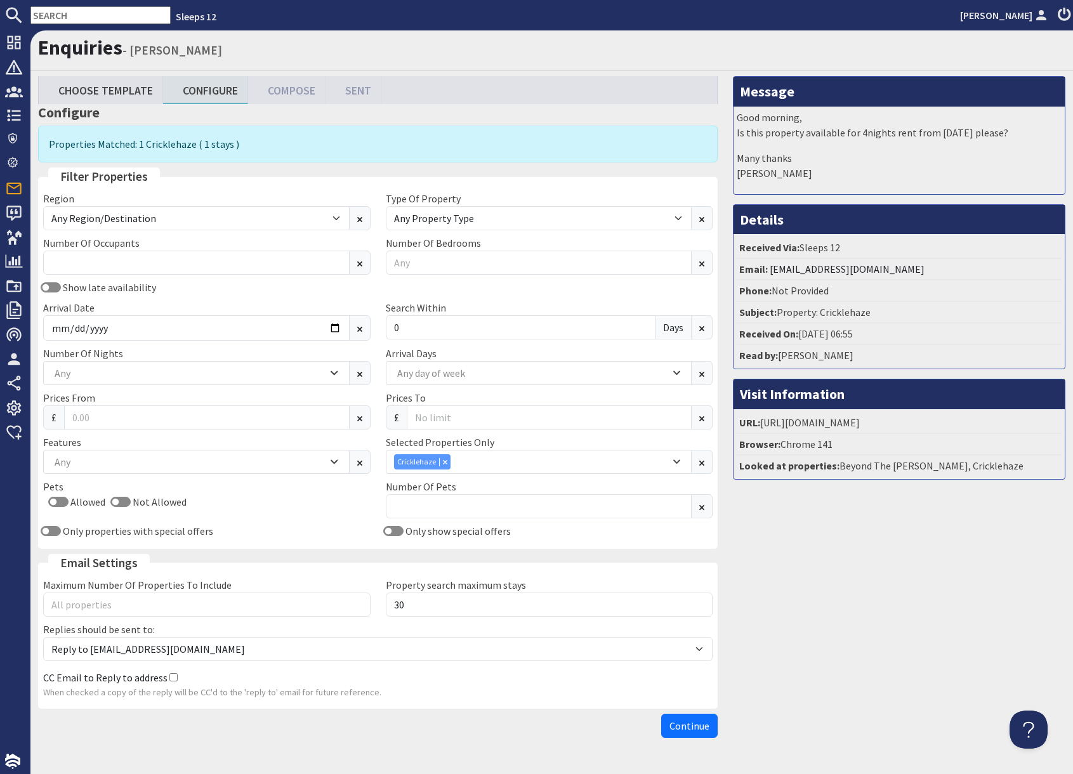
drag, startPoint x: 816, startPoint y: 651, endPoint x: 709, endPoint y: 707, distance: 120.0
click at [726, 688] on div "Message Good morning, Is this property available for 4nights rent from 29th Dec…" at bounding box center [899, 409] width 348 height 667
click at [702, 728] on span "Continue" at bounding box center [689, 725] width 40 height 13
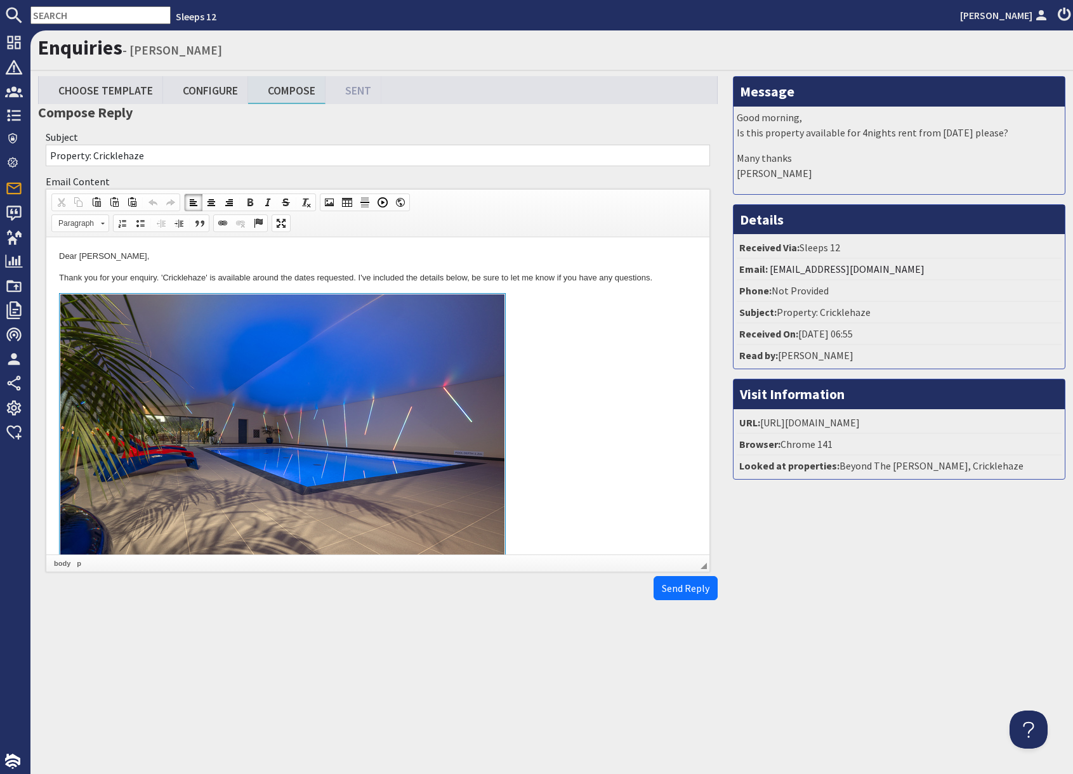
click at [652, 471] on link at bounding box center [378, 439] width 638 height 292
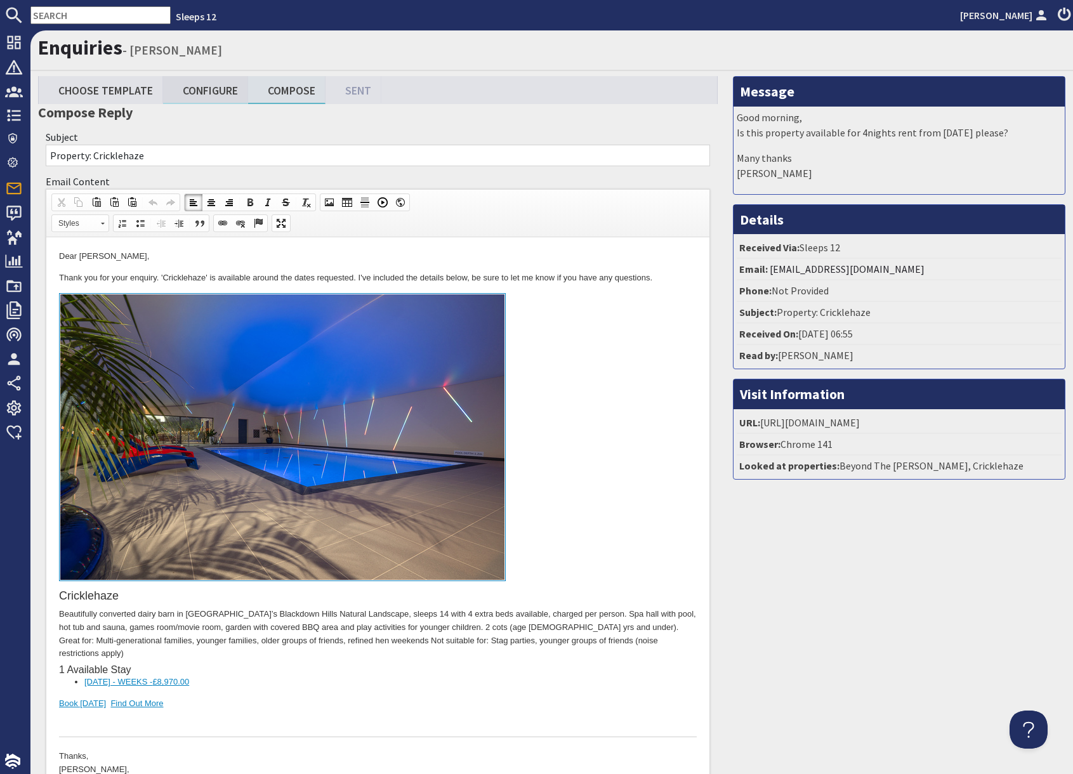
drag, startPoint x: 235, startPoint y: 134, endPoint x: 205, endPoint y: 99, distance: 45.9
click at [221, 127] on div "Subject Property: Cricklehaze" at bounding box center [377, 148] width 679 height 44
click at [206, 93] on link "Configure" at bounding box center [205, 89] width 85 height 27
type textarea "<p>Dear Katie Young,</p> <p>Thank you for your enquiry. &#39;Cricklehaze&#39; i…"
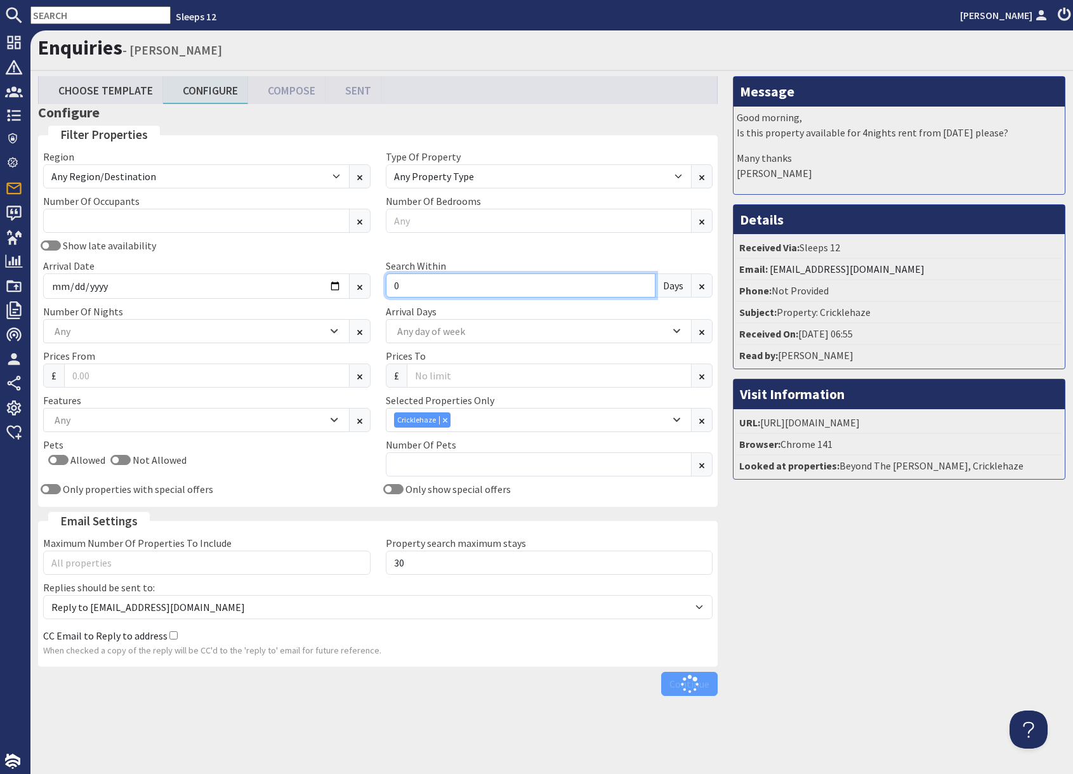
click at [416, 282] on input "0" at bounding box center [521, 285] width 270 height 24
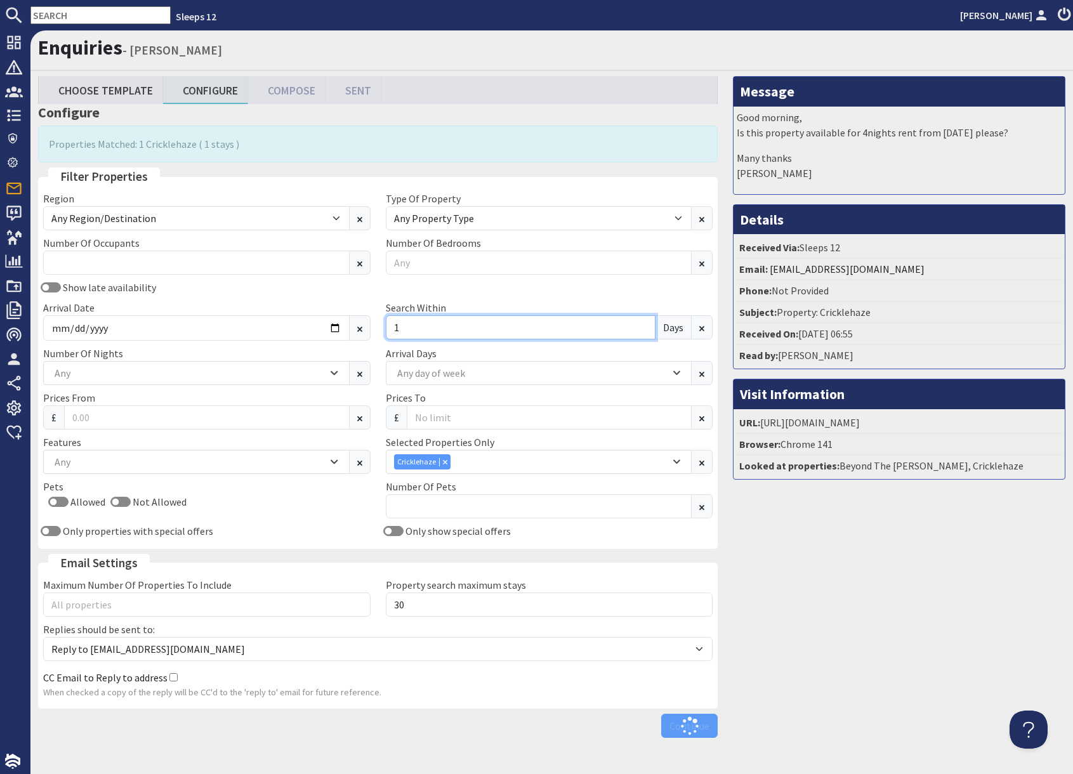
type input "1"
click at [832, 677] on div "Message Good morning, Is this property available for 4nights rent from 29th Dec…" at bounding box center [899, 409] width 348 height 667
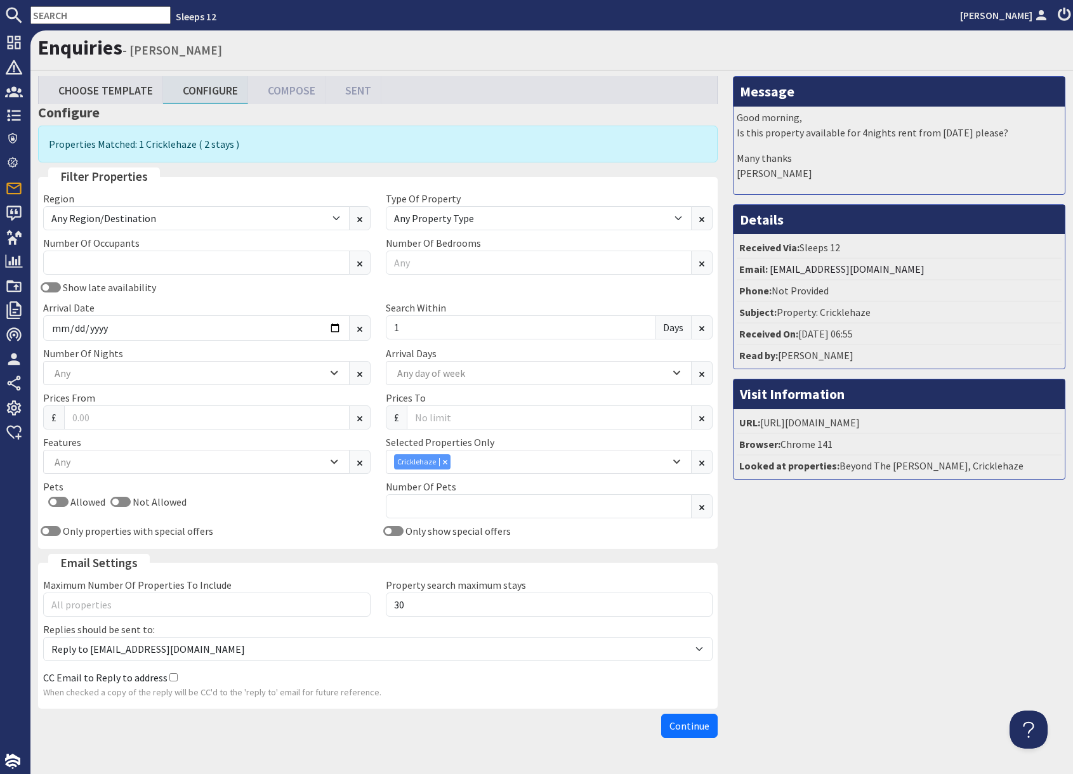
click at [704, 728] on span "Continue" at bounding box center [689, 725] width 40 height 13
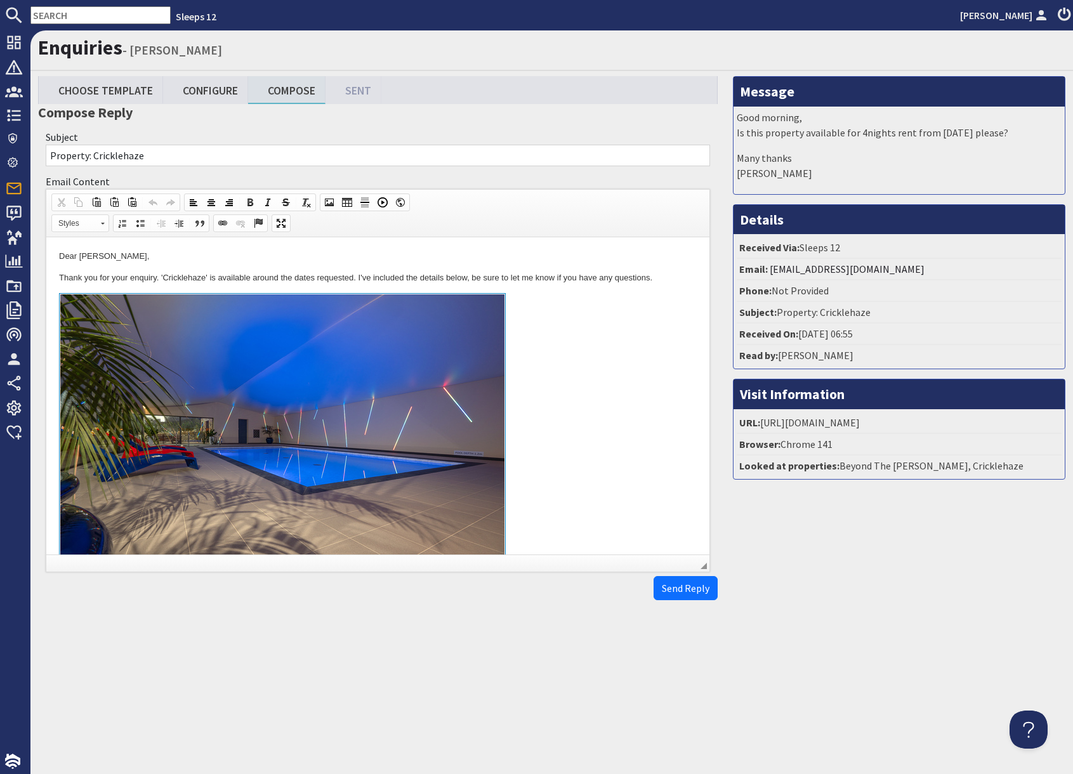
click at [528, 463] on link at bounding box center [378, 439] width 638 height 292
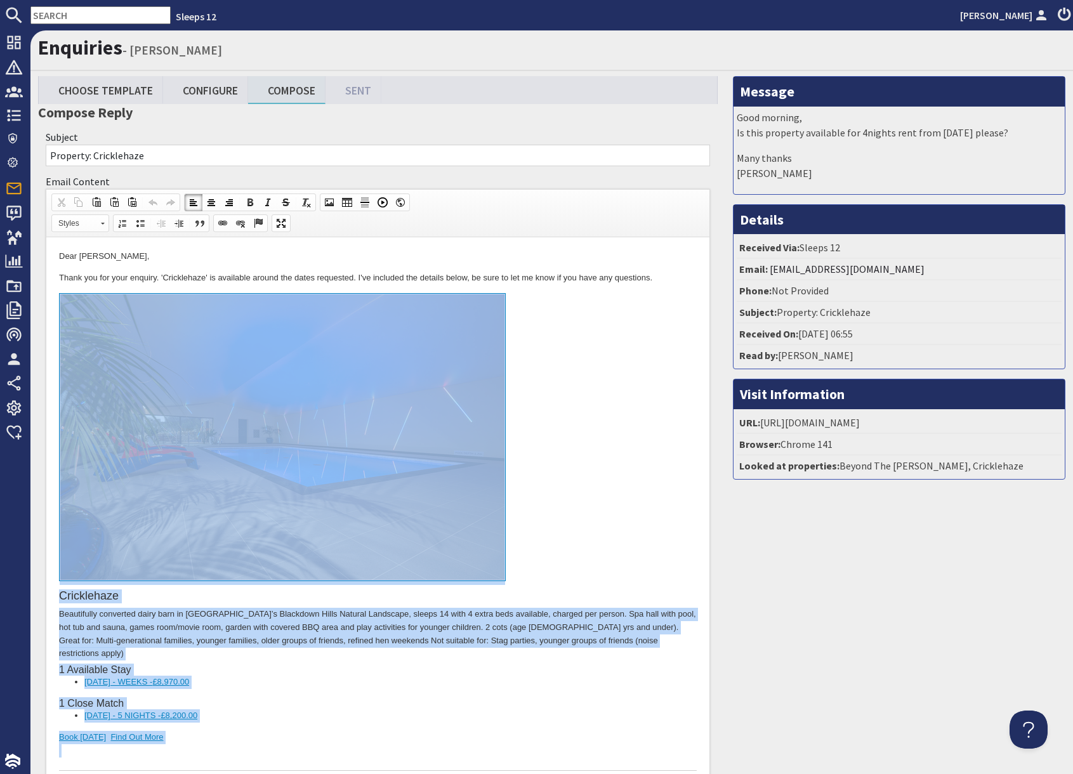
drag, startPoint x: 171, startPoint y: 657, endPoint x: 169, endPoint y: 561, distance: 95.8
click at [169, 561] on div "Cricklehaze Beautifully converted dairy barn in Somerset’s Blackdown Hills Natu…" at bounding box center [378, 532] width 638 height 478
copy div "Cricklehaze Beautifully converted dairy barn in Somerset’s Blackdown Hills Natu…"
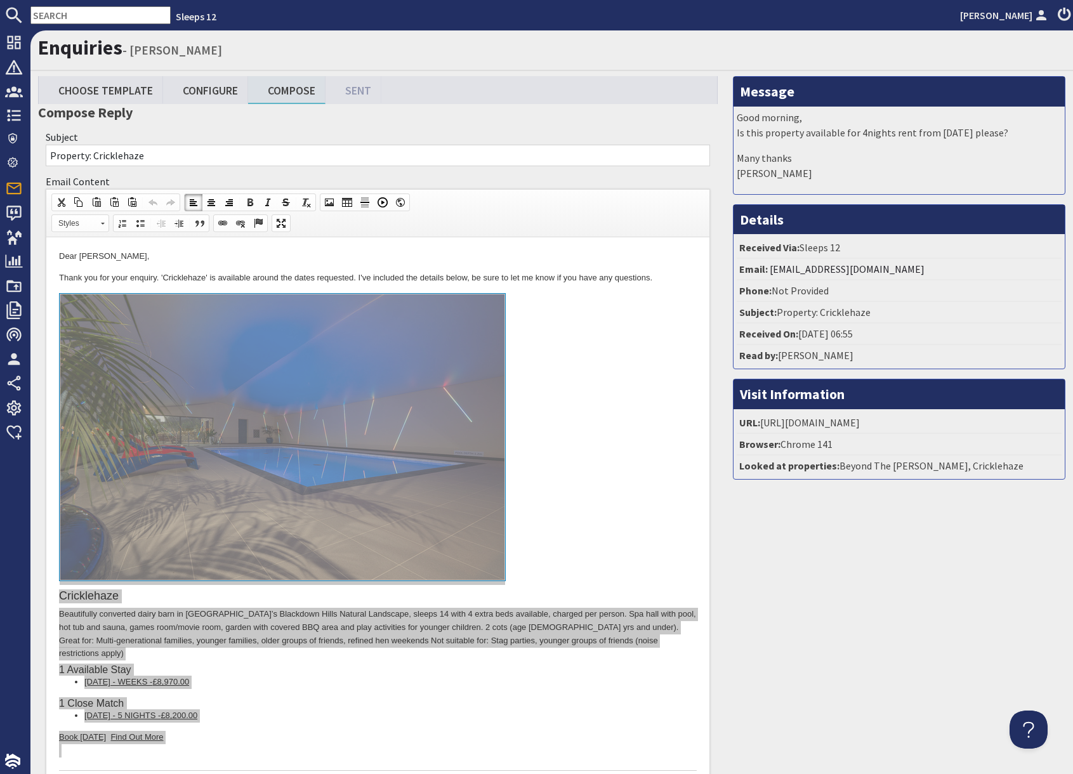
click at [84, 11] on input "text" at bounding box center [100, 15] width 140 height 18
paste input "chloebromwich@icloud.com"
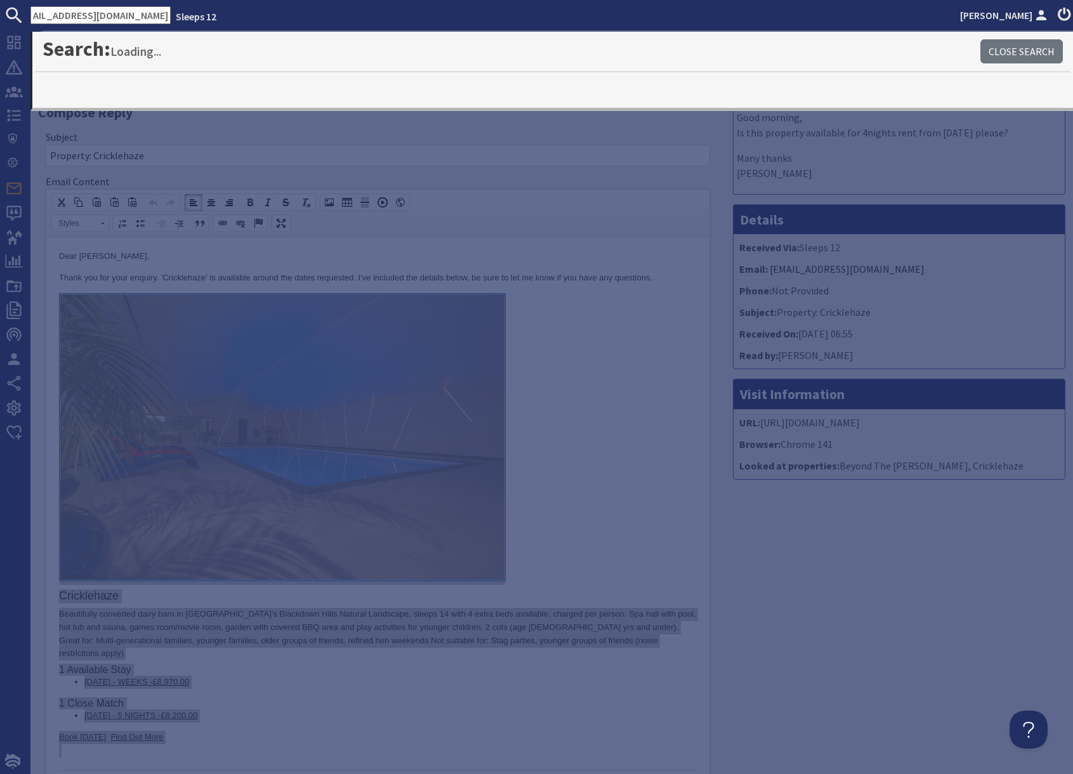
type input "chloebromwich@icloud.com"
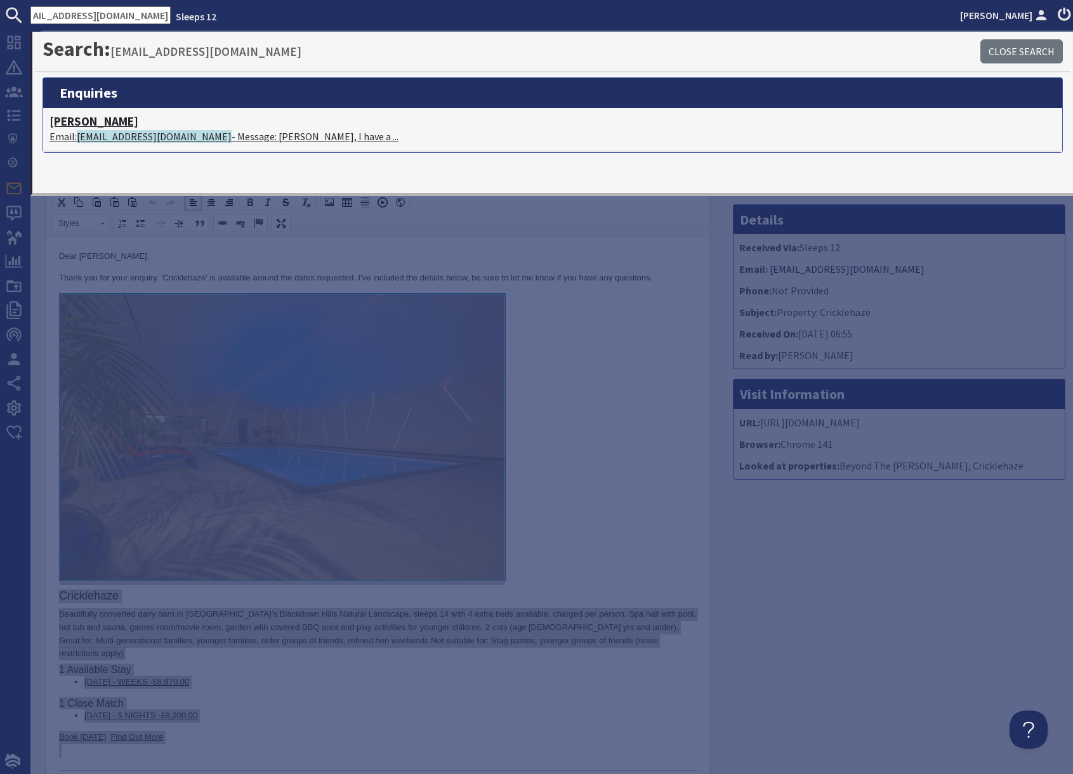
scroll to position [0, 0]
click at [149, 135] on span "chloebromwich@icloud.com" at bounding box center [154, 136] width 155 height 13
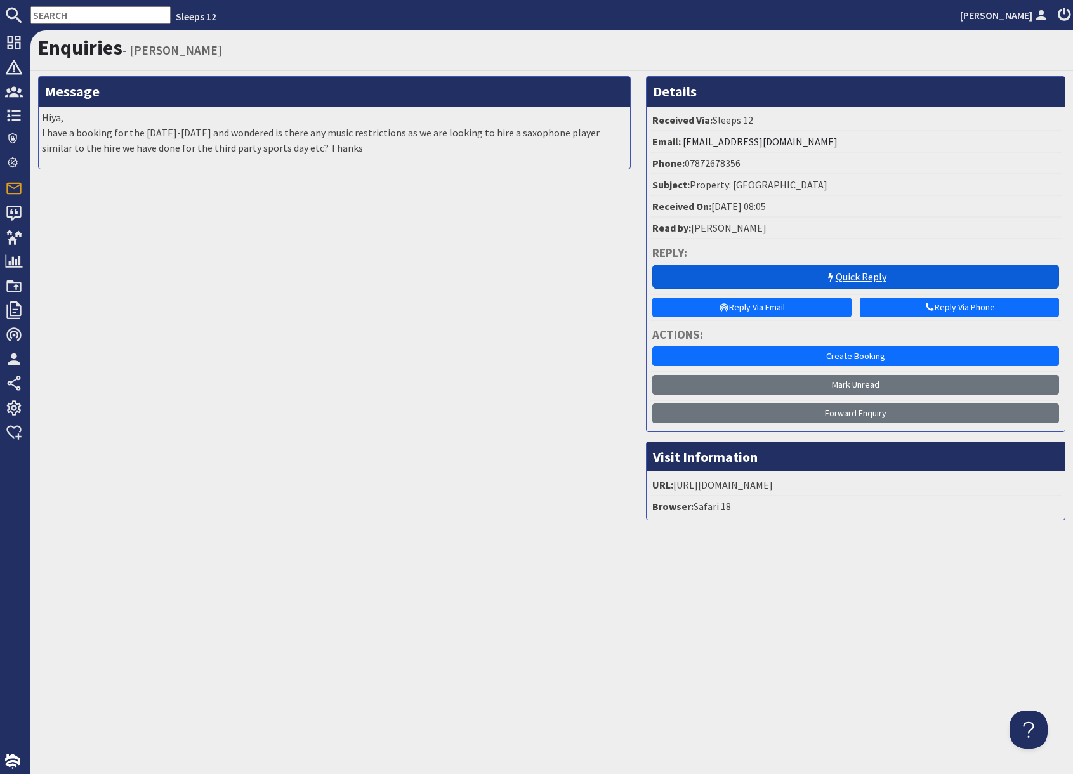
click at [820, 275] on link "Quick Reply" at bounding box center [855, 277] width 407 height 24
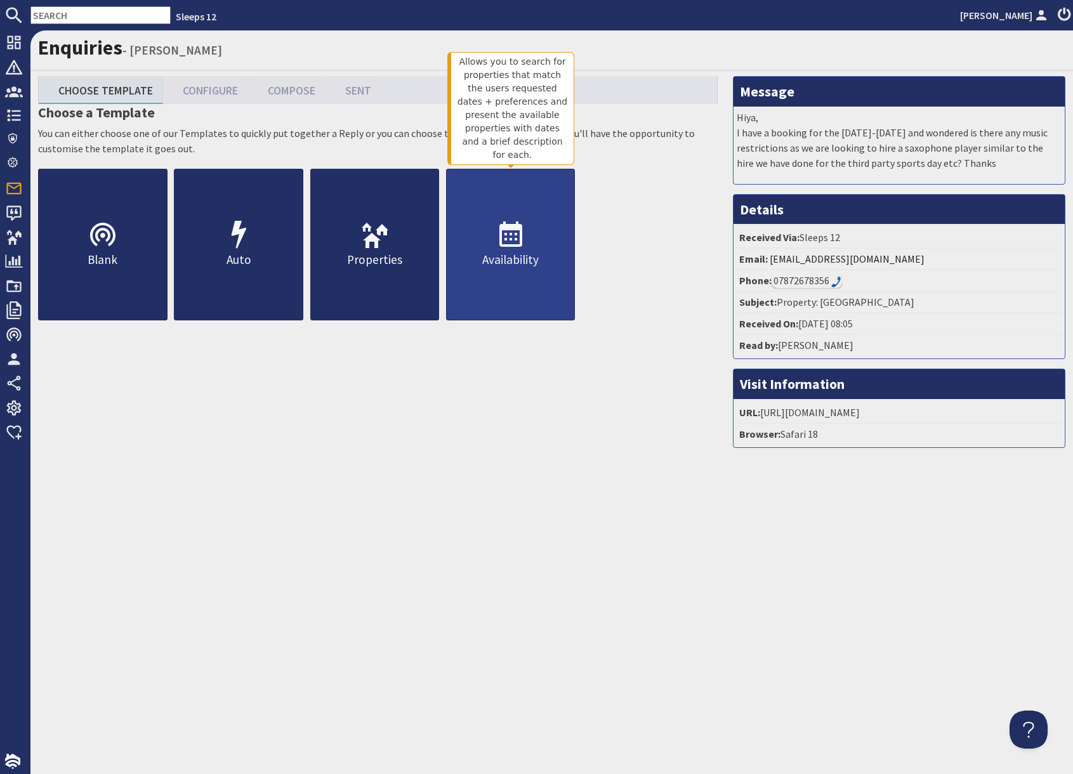
click at [493, 267] on p "Availability" at bounding box center [511, 260] width 128 height 18
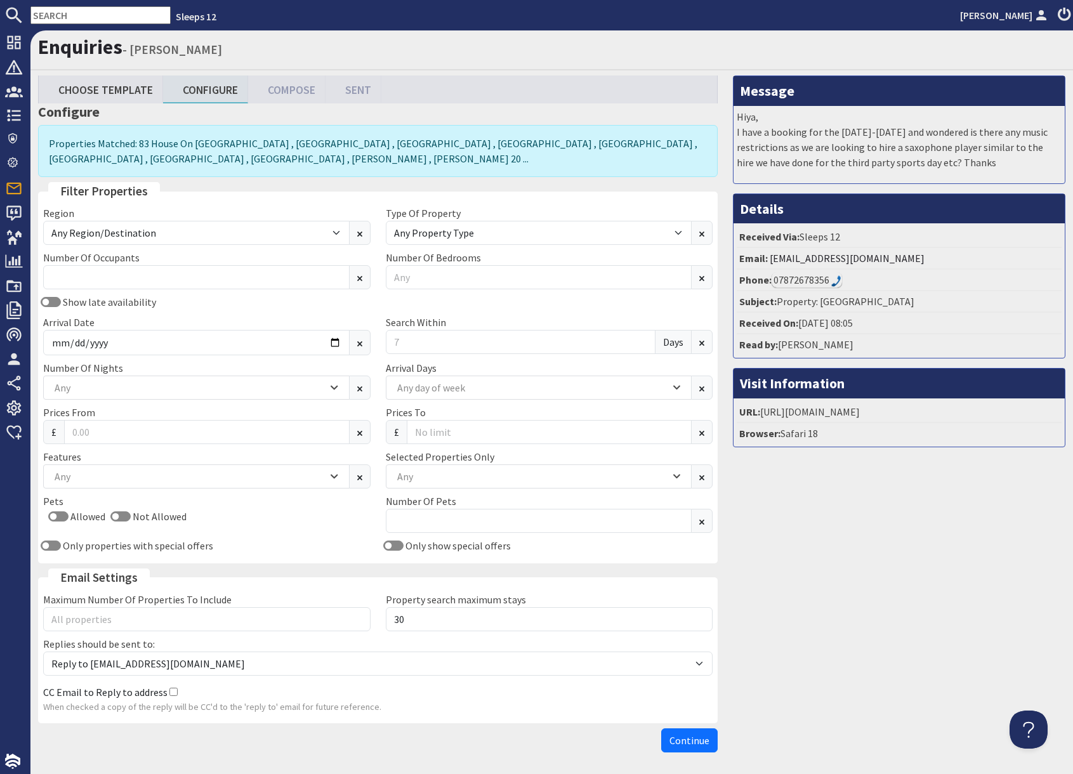
scroll to position [1, 0]
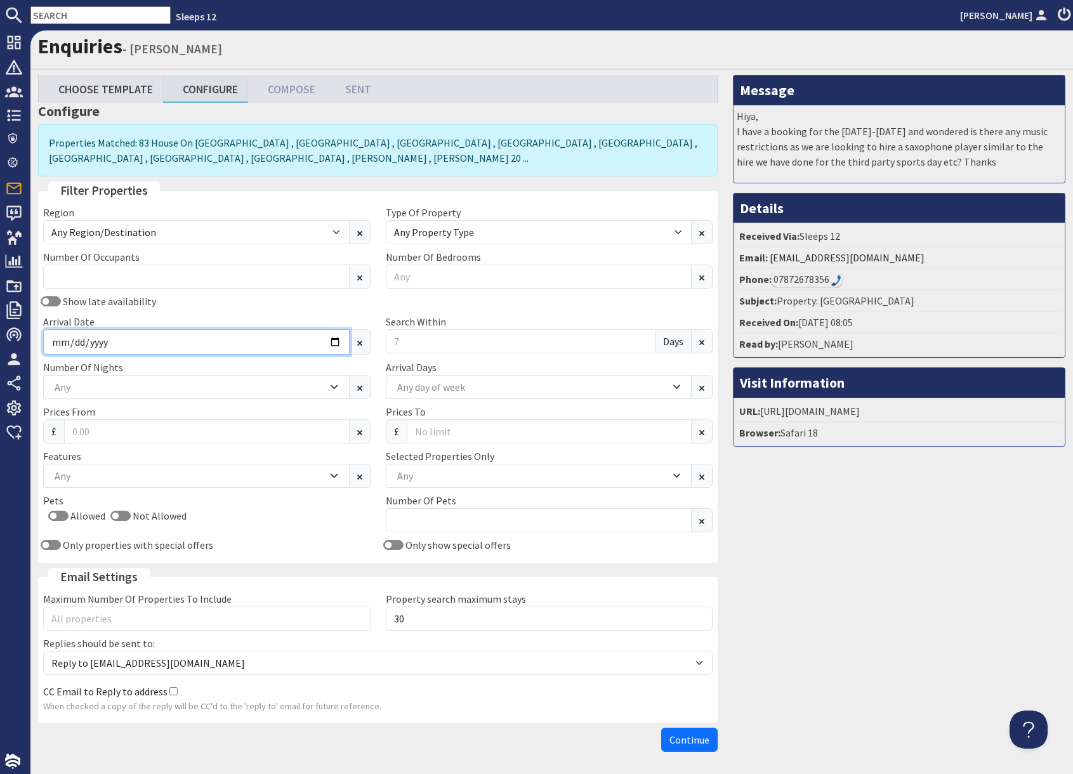
click at [331, 345] on input "Arrival Date" at bounding box center [196, 341] width 306 height 25
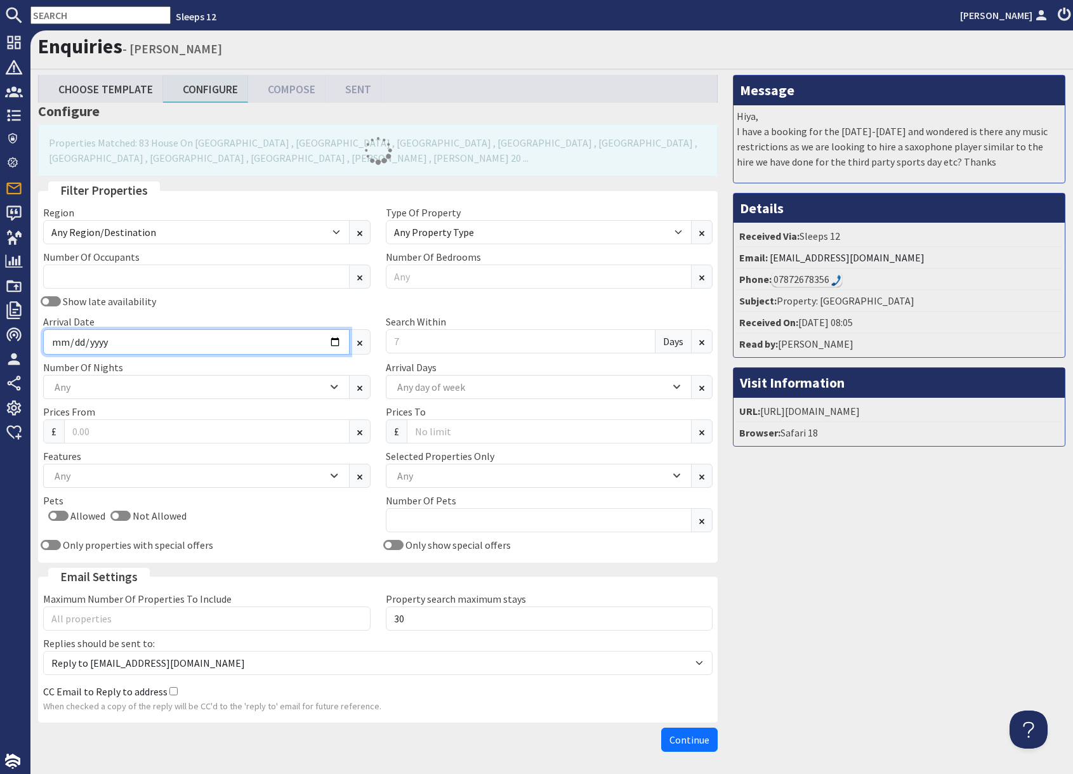
type input "2026-07-17"
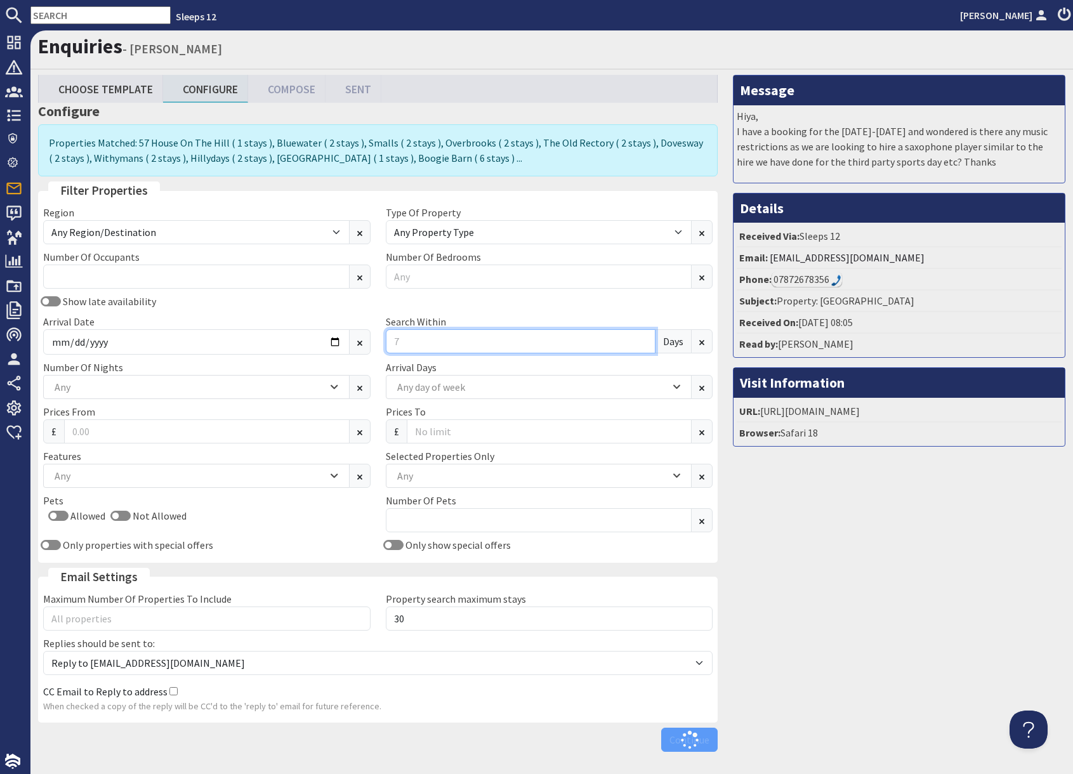
click at [427, 340] on input "Search Within" at bounding box center [521, 341] width 270 height 24
type input "0"
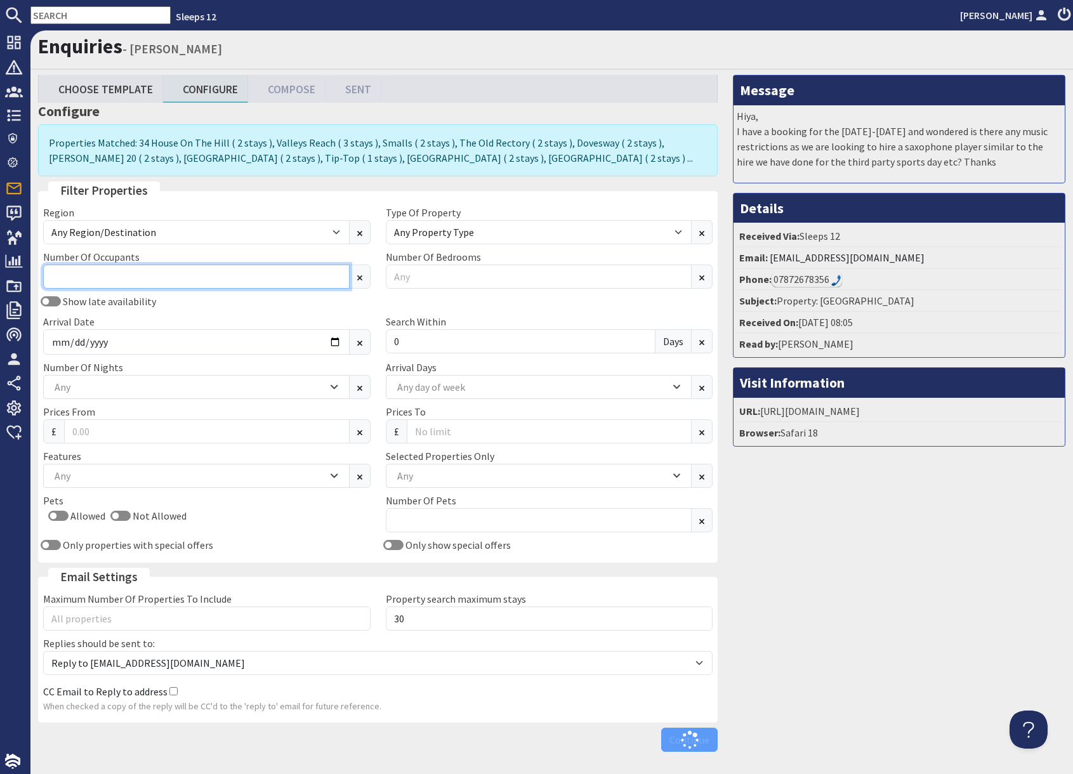
click at [261, 278] on input "Number Of Occupants" at bounding box center [196, 277] width 306 height 24
click at [65, 16] on input "text" at bounding box center [100, 15] width 140 height 18
paste input "chloebromwich@icloud.com"
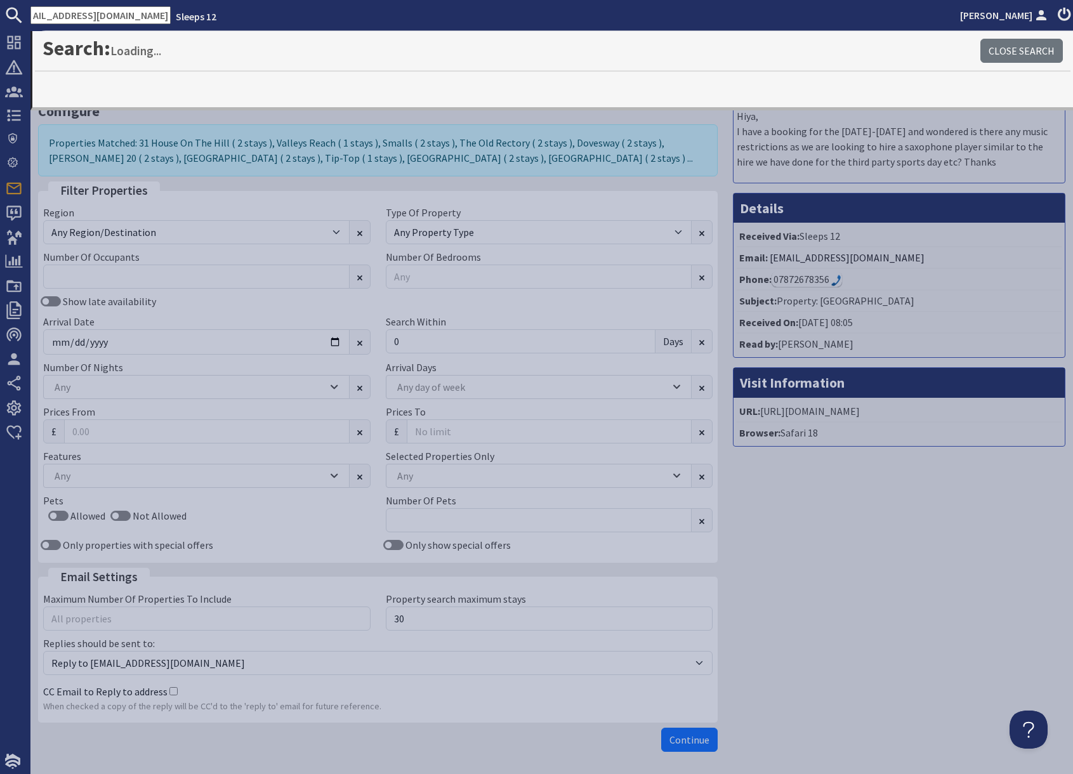
type input "chloebromwich@icloud.com"
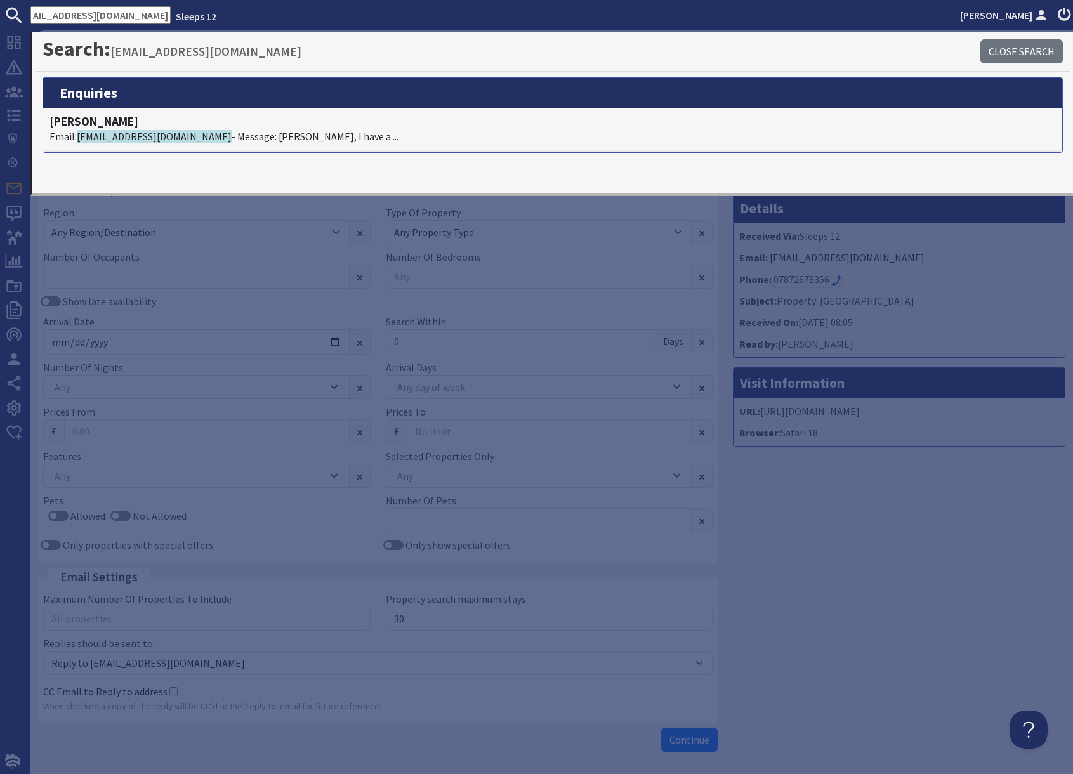
click at [949, 624] on div "Message Hiya, I have a booking for the 17th-20th July 2026 and wondered is ther…" at bounding box center [899, 416] width 348 height 683
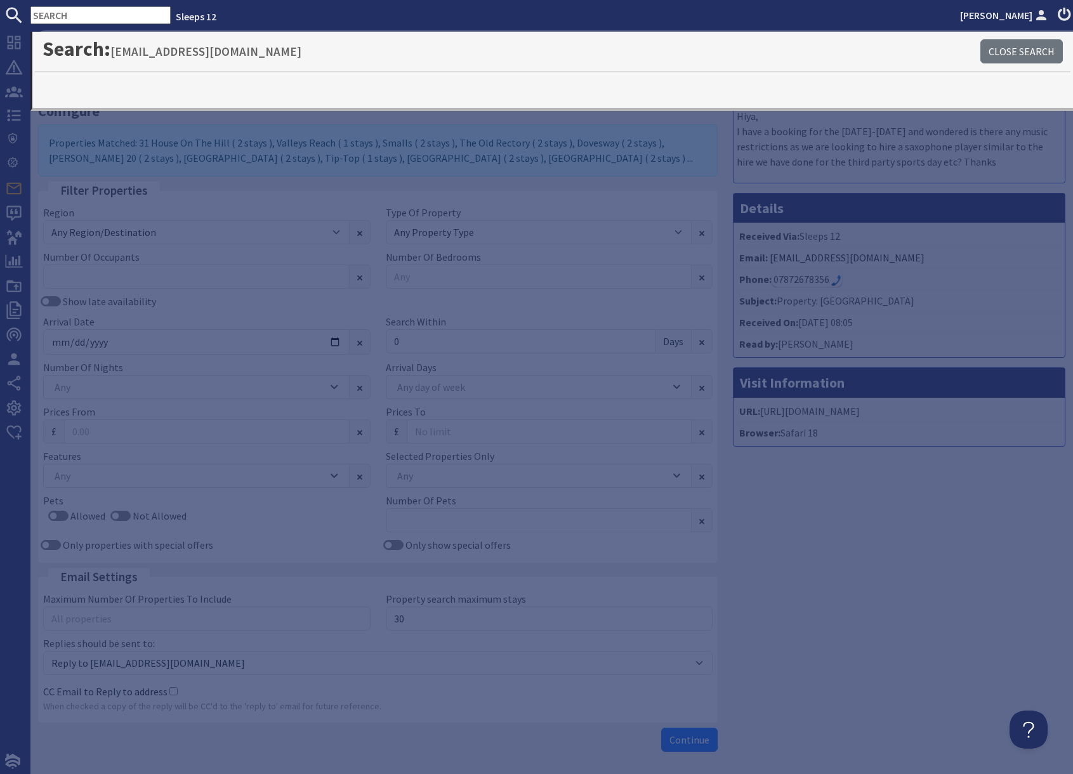
scroll to position [0, 0]
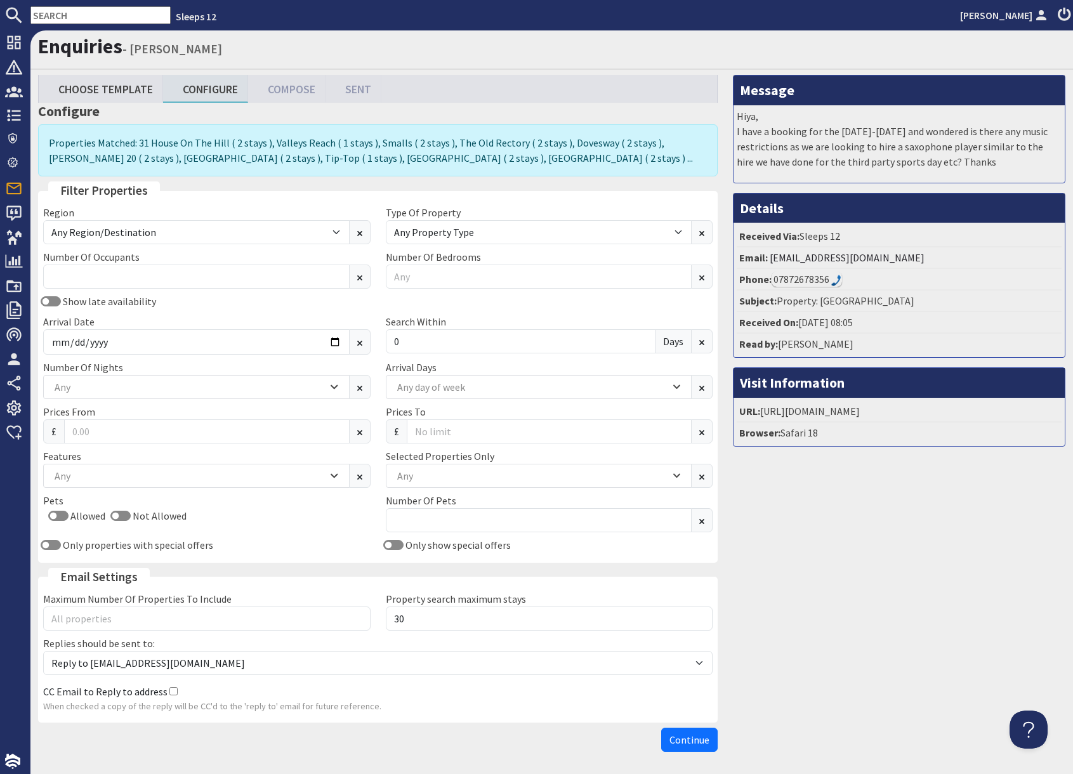
drag, startPoint x: 56, startPoint y: 22, endPoint x: 60, endPoint y: 16, distance: 6.7
click at [56, 20] on input "text" at bounding box center [100, 15] width 140 height 18
click at [60, 16] on input "text" at bounding box center [100, 15] width 140 height 18
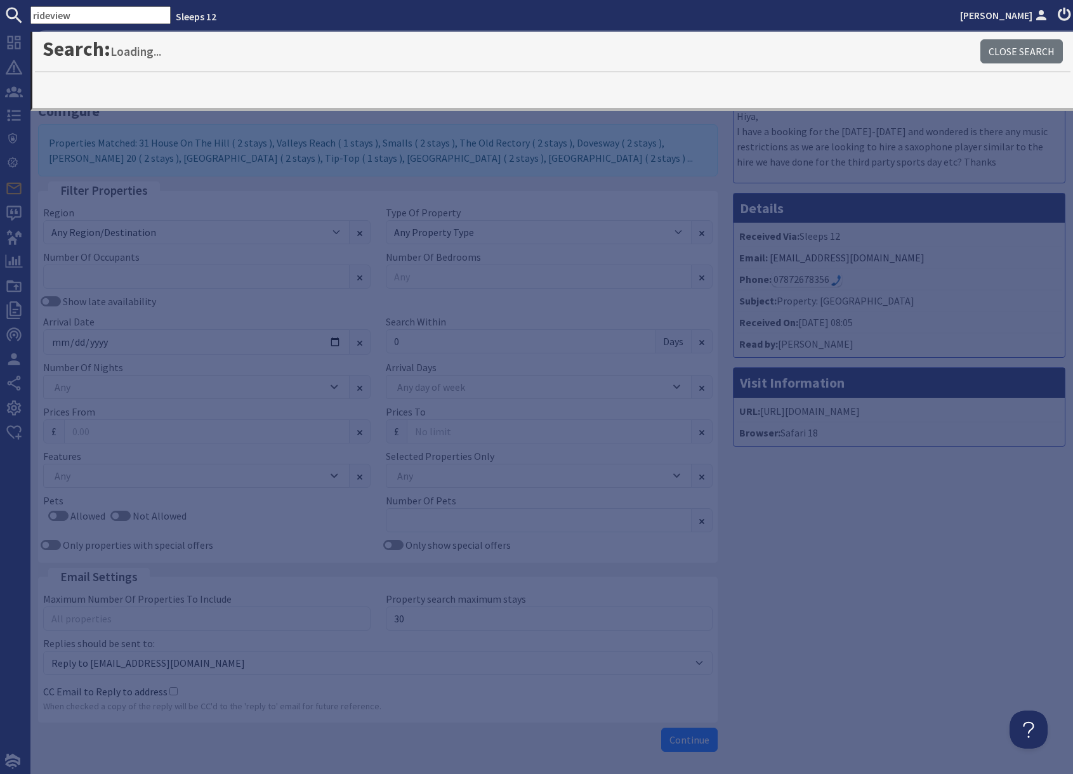
type input "rideview"
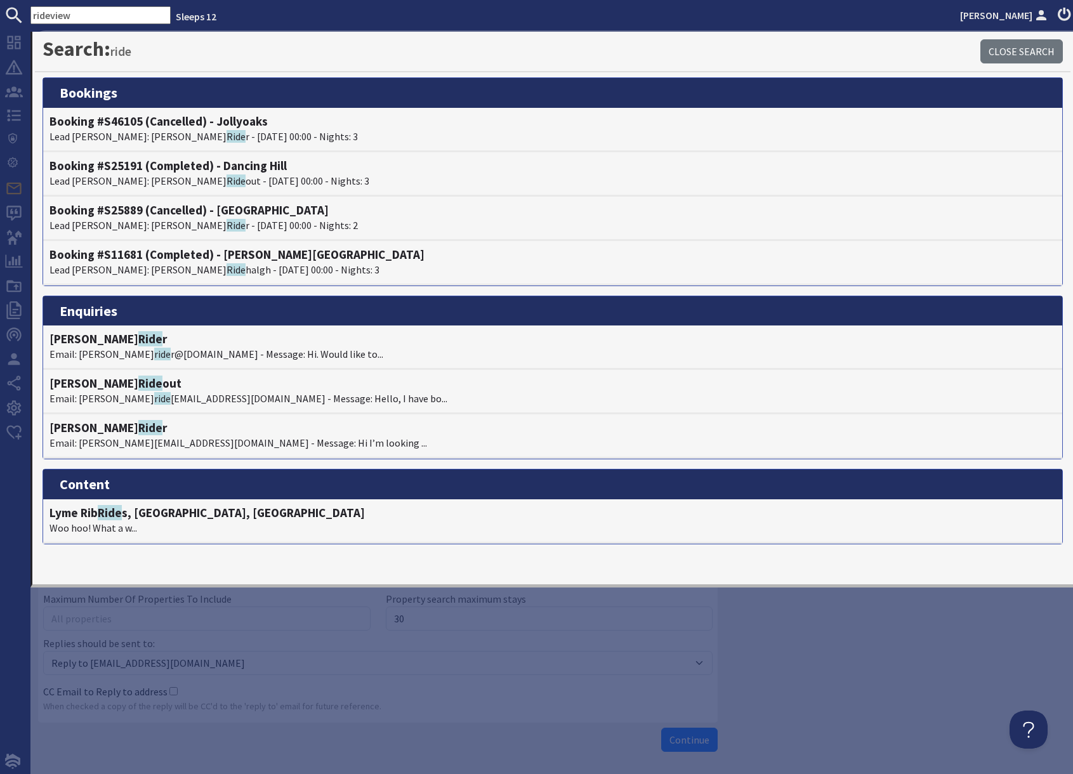
click at [128, 123] on h4 "Booking #S46105 (Cancelled) - Jollyoaks" at bounding box center [552, 121] width 1006 height 15
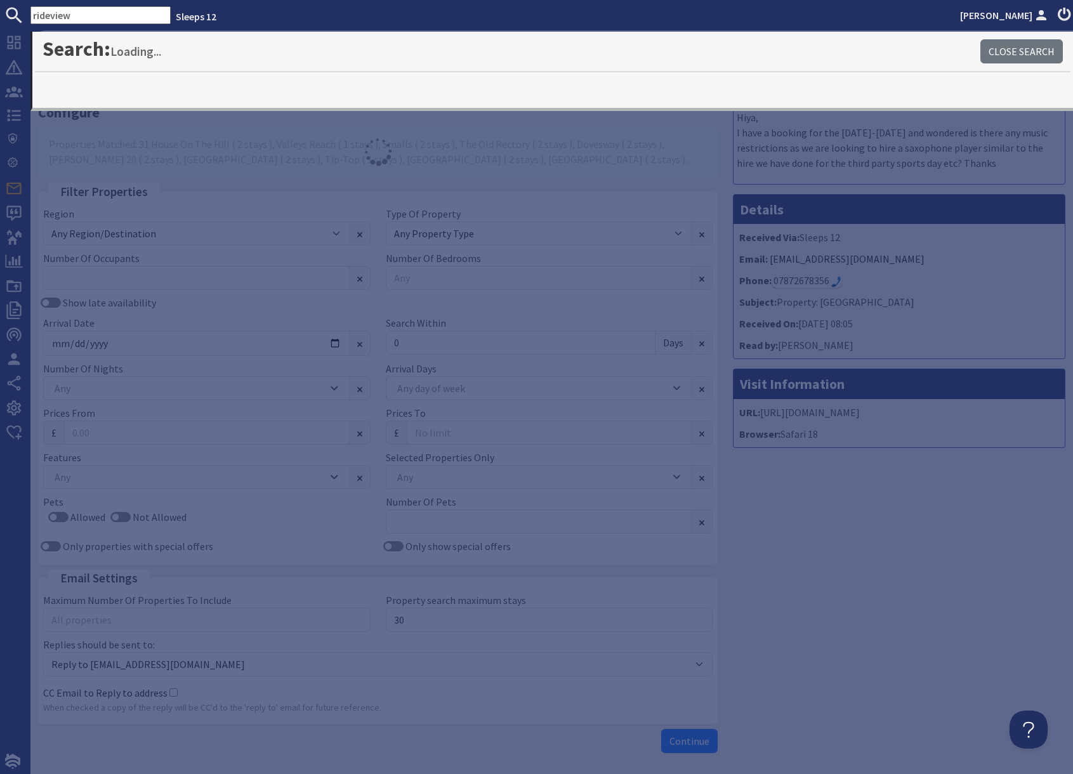
drag, startPoint x: 888, startPoint y: 608, endPoint x: 844, endPoint y: 580, distance: 52.4
click at [887, 608] on div "Message Hiya, I have a booking for the 17th-20th July 2026 and wondered is ther…" at bounding box center [899, 417] width 348 height 683
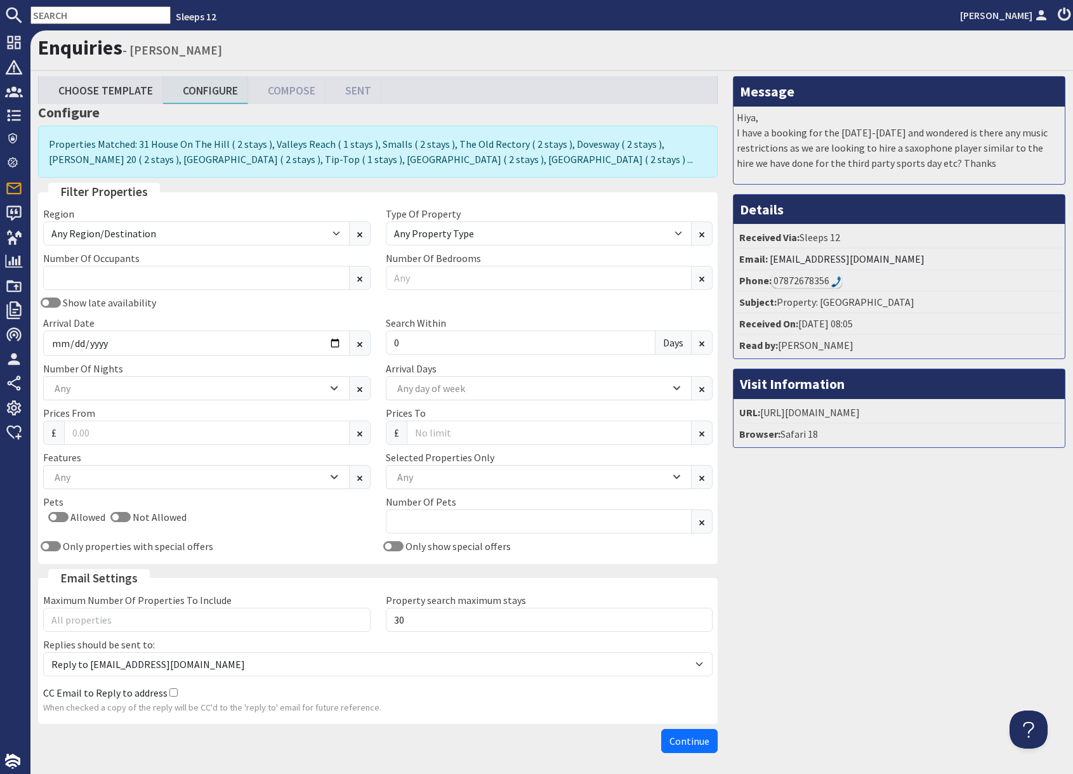
drag, startPoint x: 72, startPoint y: 11, endPoint x: 78, endPoint y: 18, distance: 9.9
click at [72, 11] on input "text" at bounding box center [100, 15] width 140 height 18
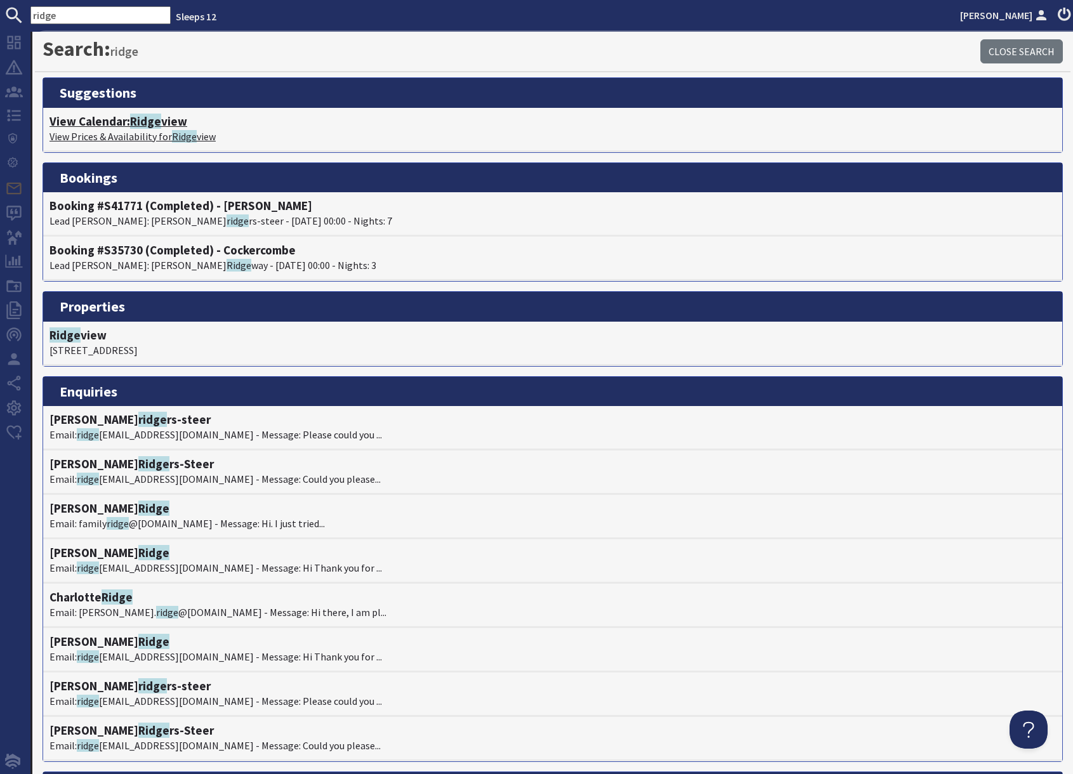
type input "ridge"
click at [161, 133] on p "View Prices & Availability for Ridge view" at bounding box center [552, 136] width 1006 height 15
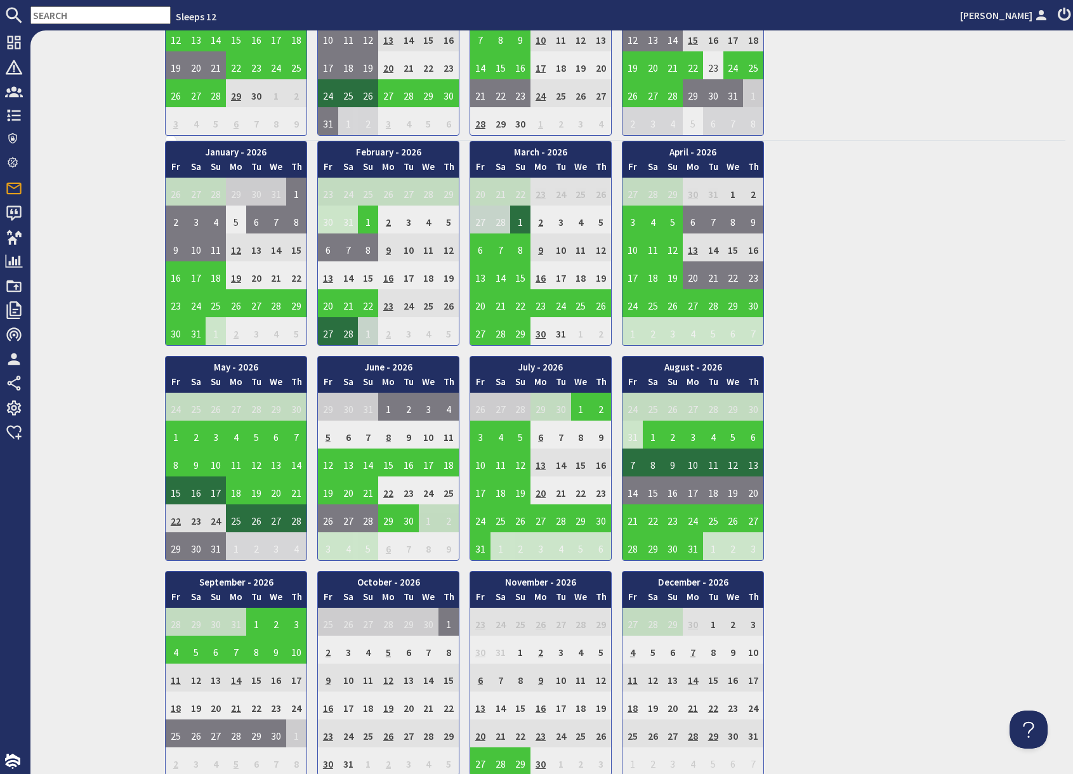
scroll to position [650, 0]
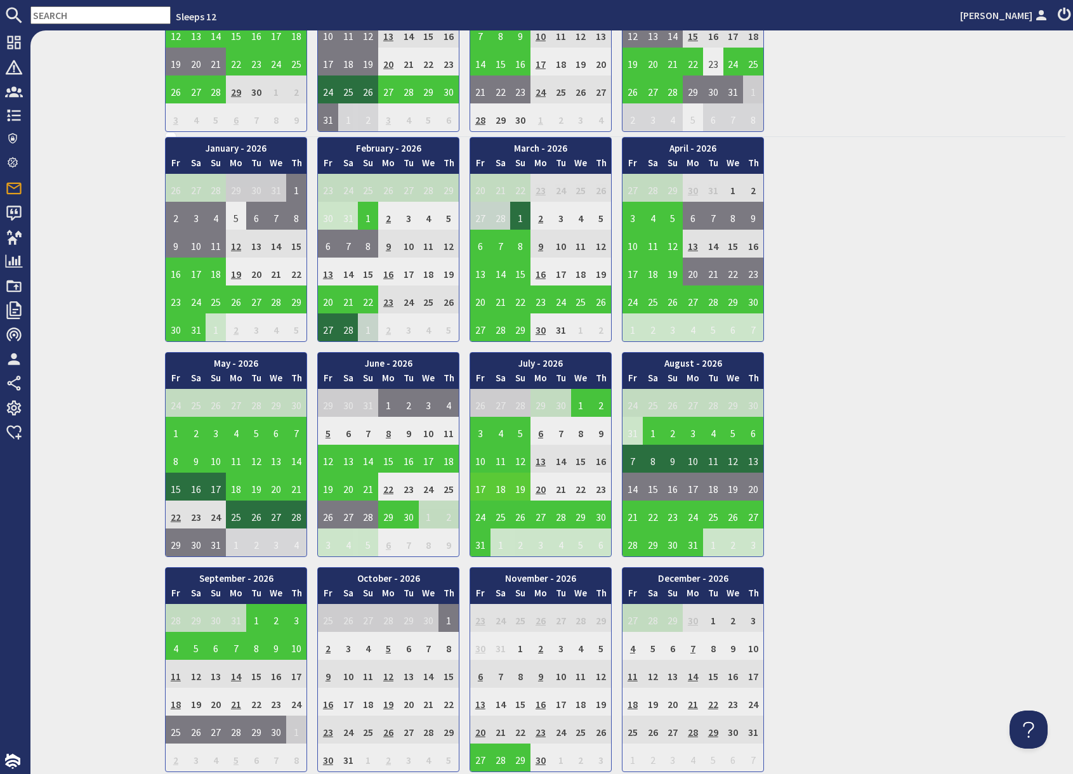
click at [481, 491] on td "17" at bounding box center [480, 487] width 20 height 28
click at [498, 550] on link "View booking" at bounding box center [483, 545] width 66 height 13
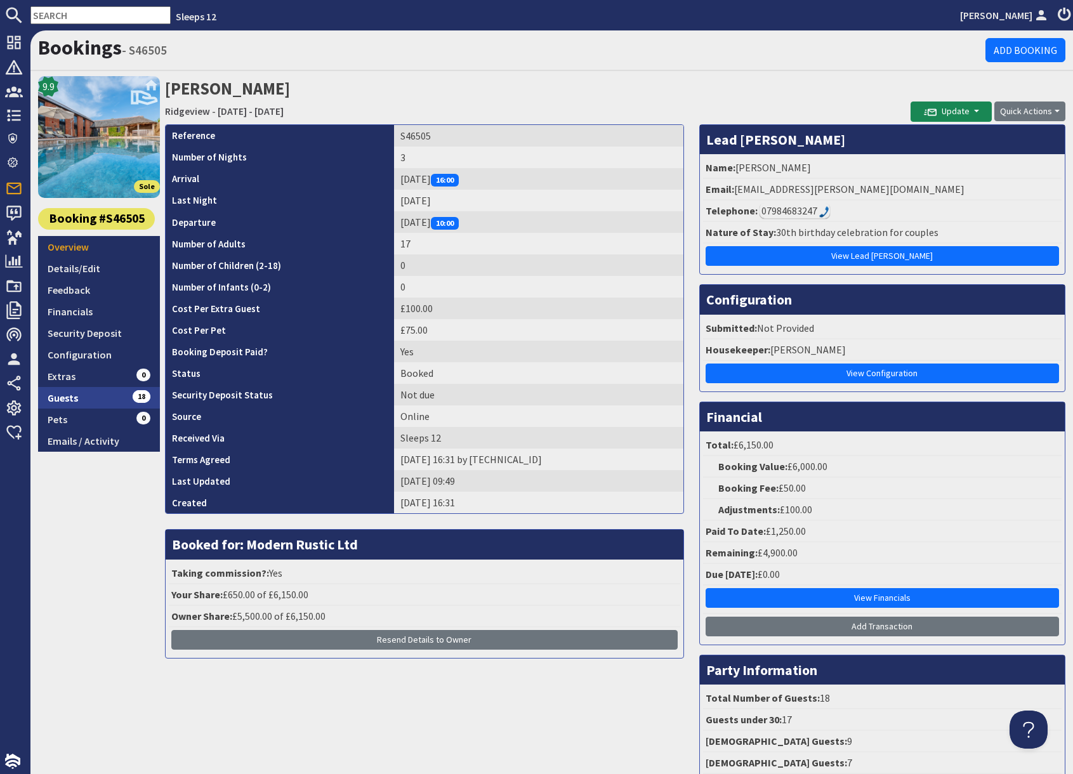
click at [96, 397] on link "Guests 18" at bounding box center [99, 398] width 122 height 22
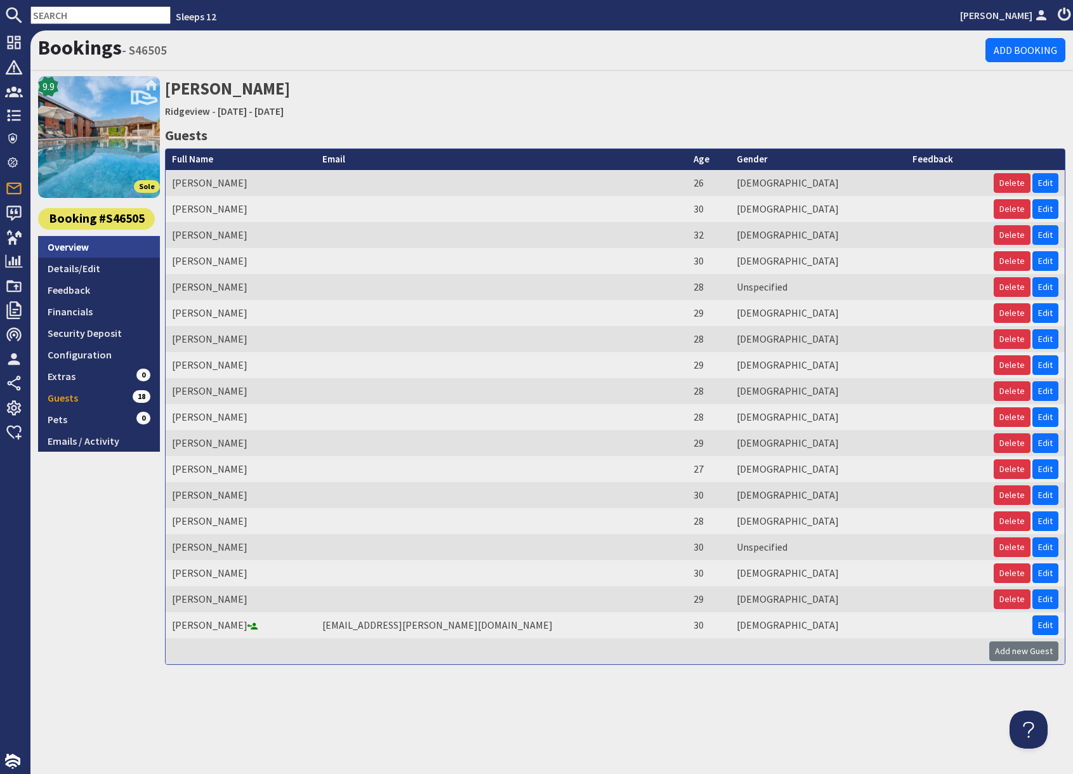
click at [89, 253] on link "Overview" at bounding box center [99, 247] width 122 height 22
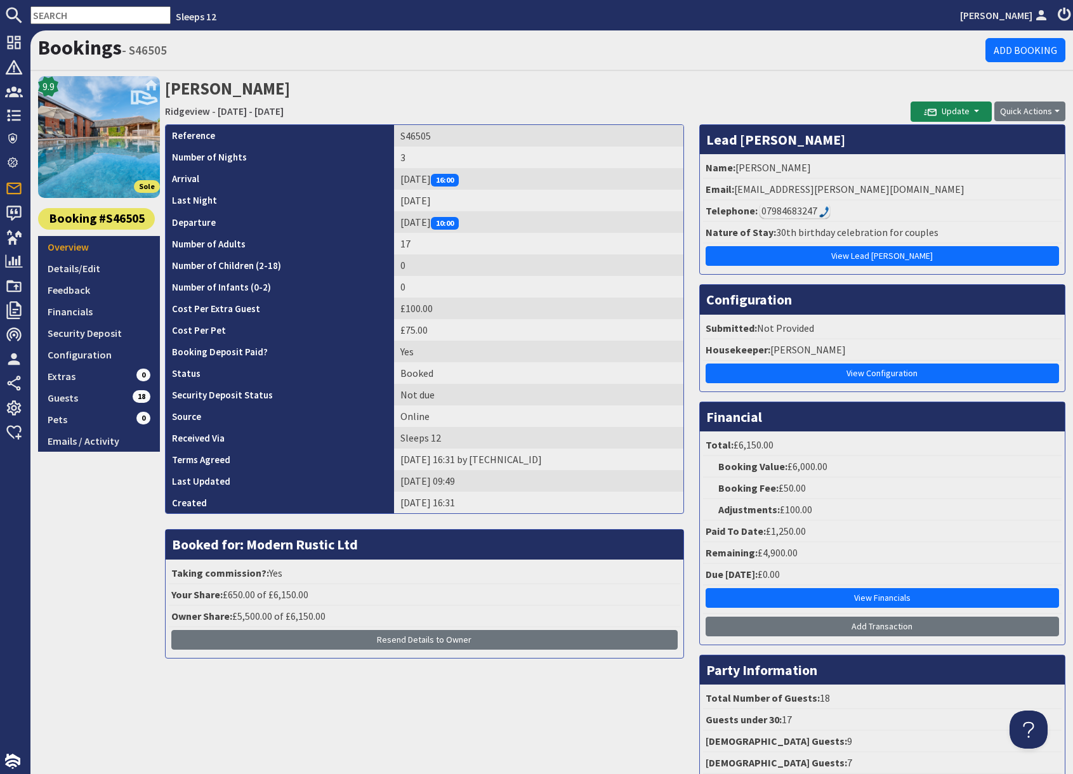
click at [80, 11] on input "text" at bounding box center [100, 15] width 140 height 18
paste input "cwilliams151@hotmail.co.uk"
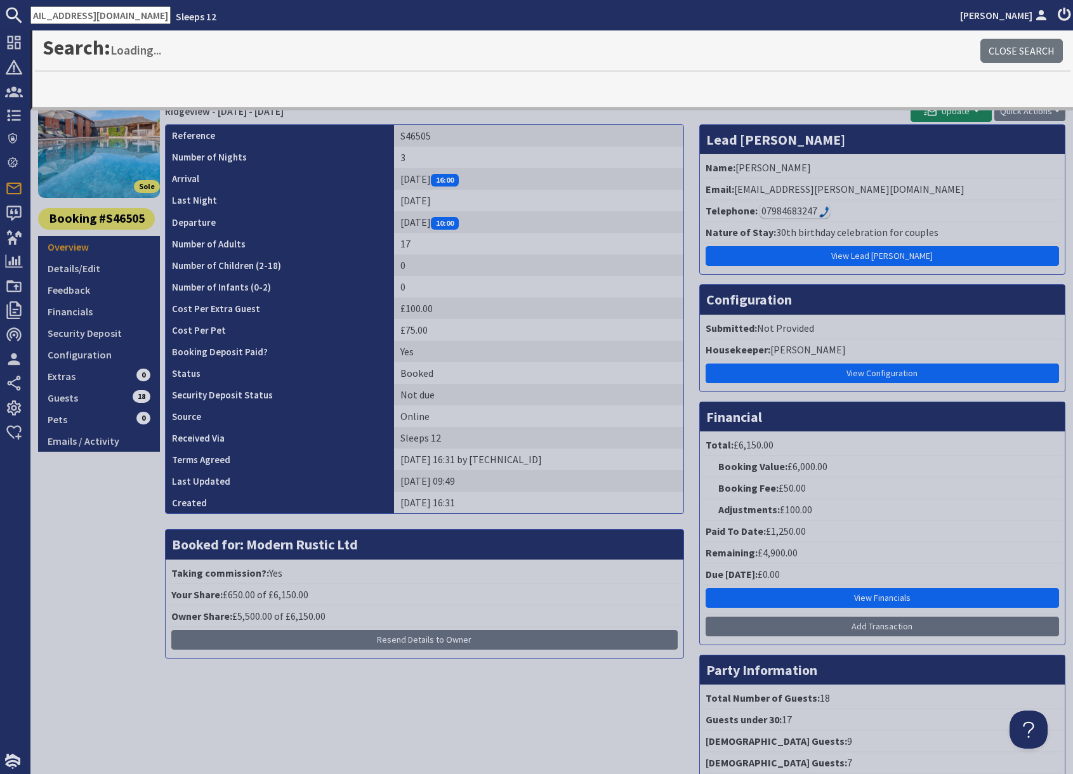
type input "cwilliams151@hotmail.co.uk"
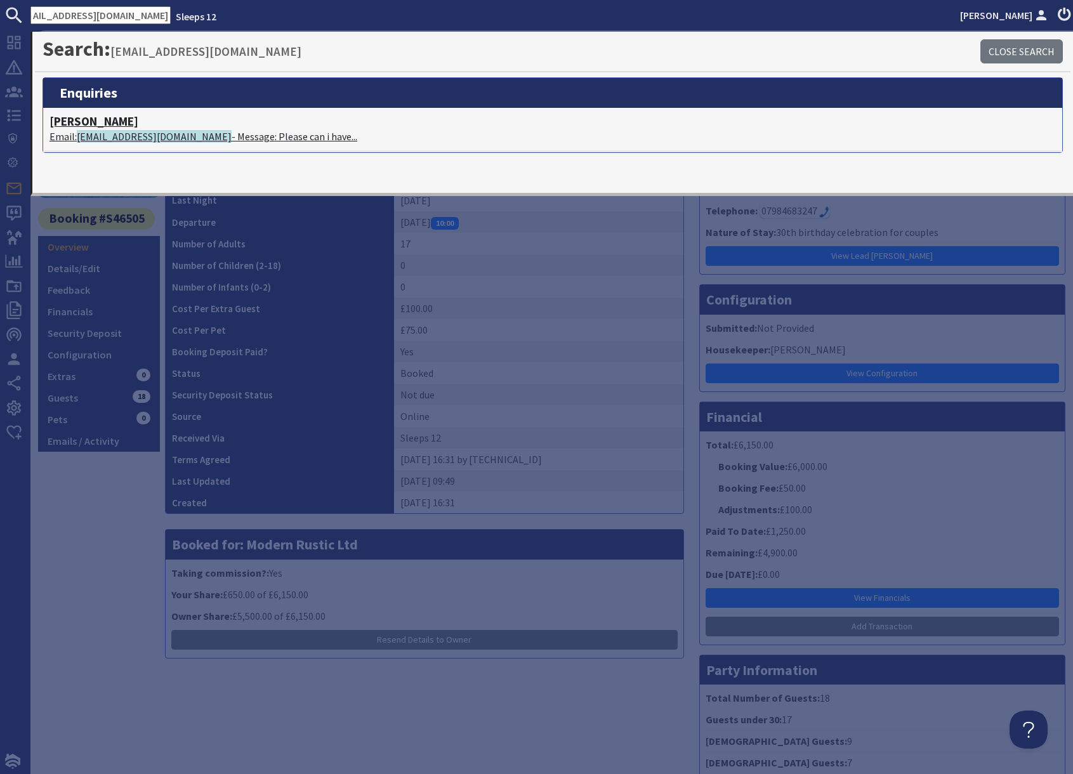
scroll to position [0, 0]
click at [143, 137] on span "cwilliams151@hotmail.co.uk" at bounding box center [154, 136] width 155 height 13
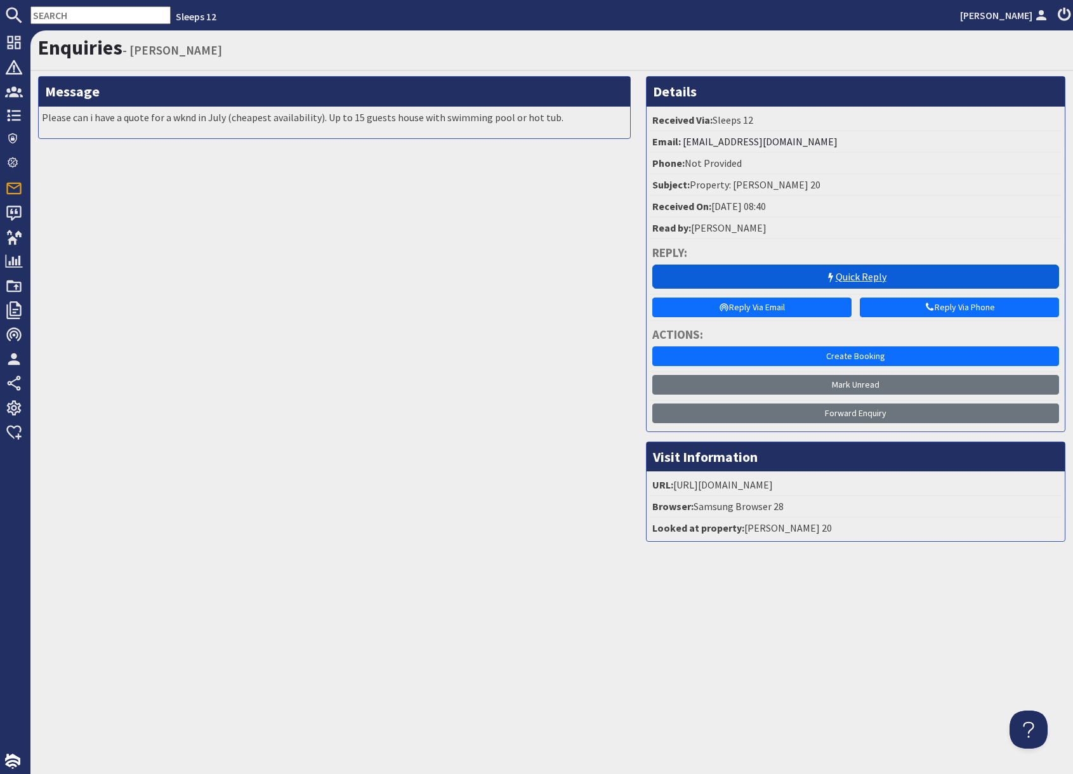
click at [860, 272] on link "Quick Reply" at bounding box center [855, 277] width 407 height 24
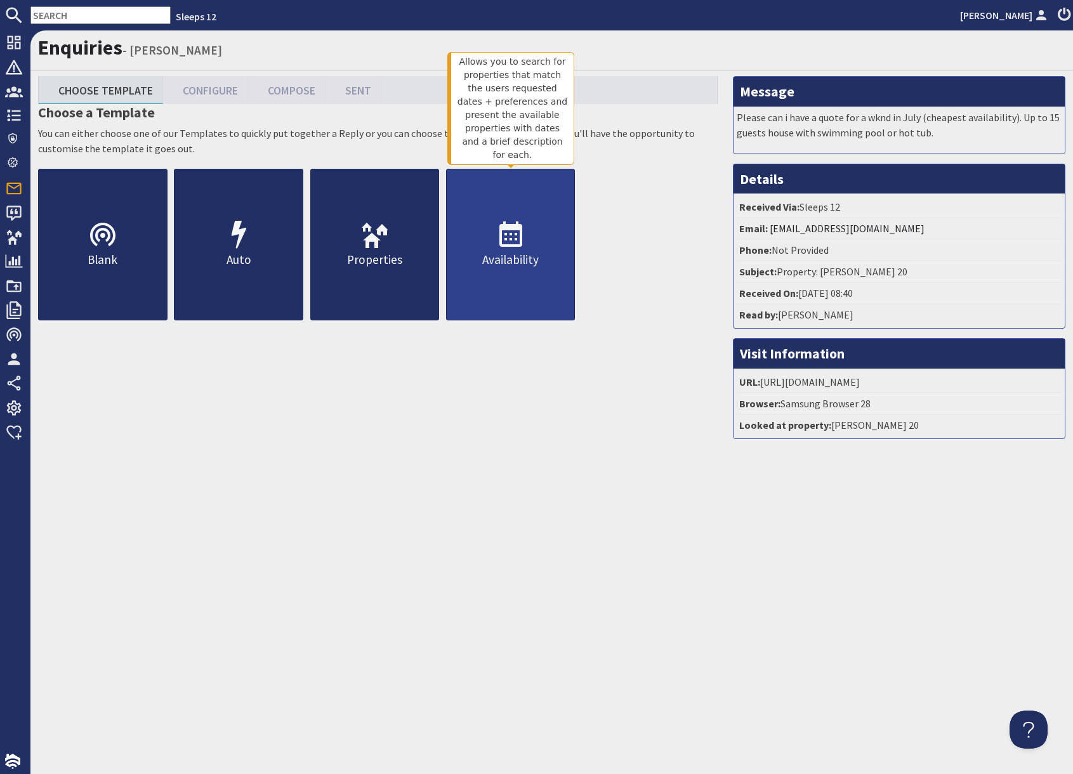
click at [524, 287] on link "Availability" at bounding box center [510, 245] width 129 height 152
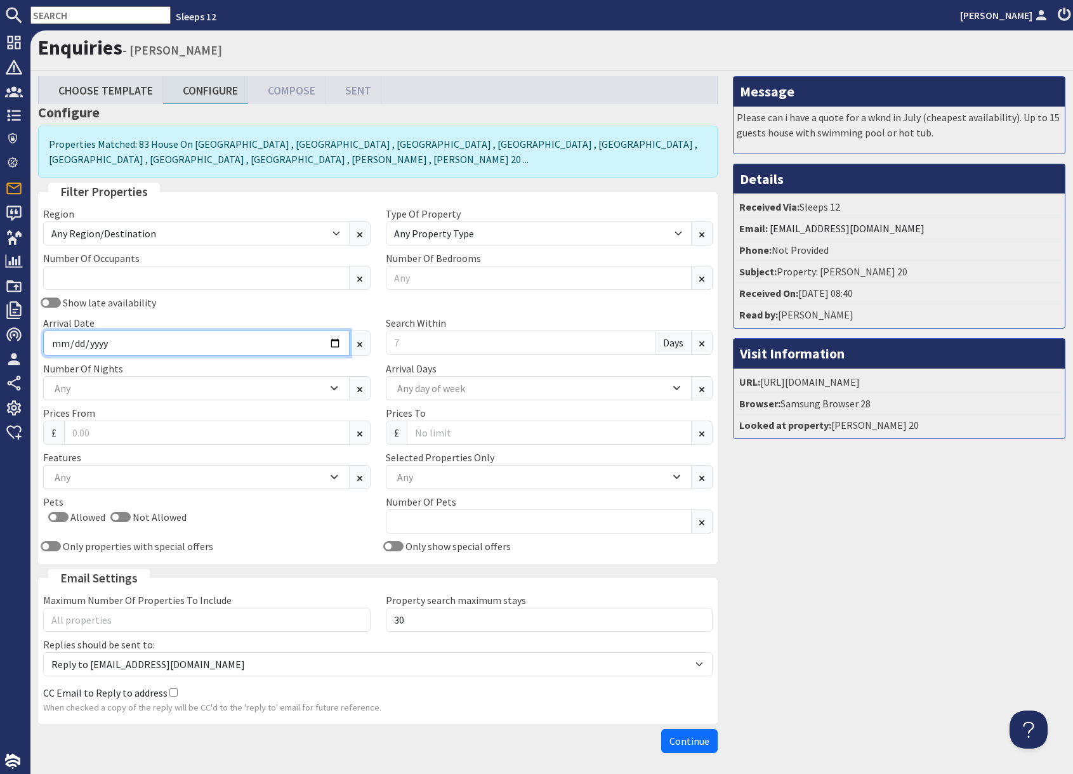
click at [337, 345] on input "Arrival Date" at bounding box center [196, 343] width 306 height 25
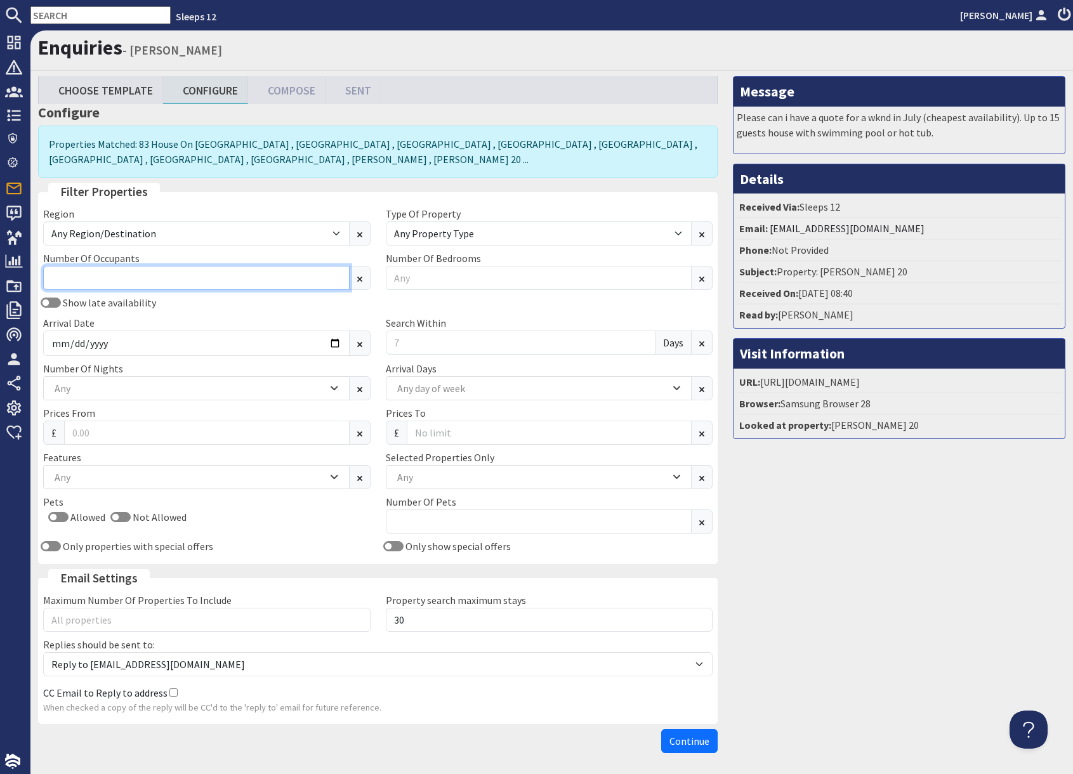
click at [141, 278] on input "Number Of Occupants" at bounding box center [196, 278] width 306 height 24
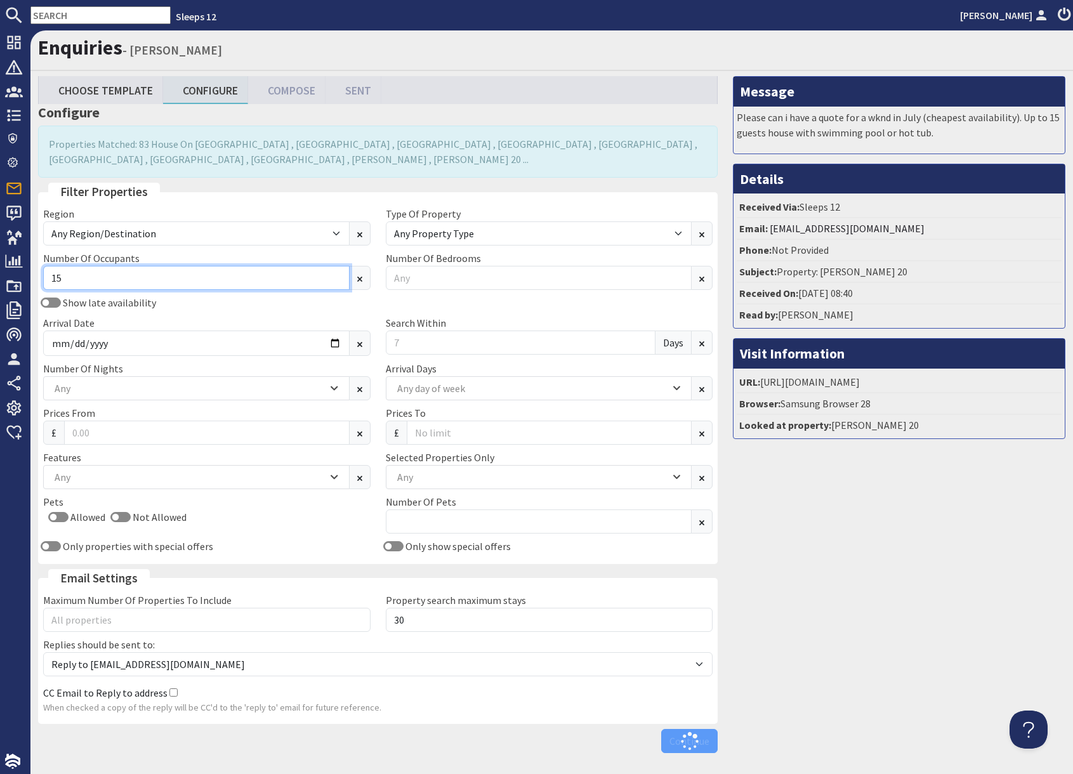
type input "15"
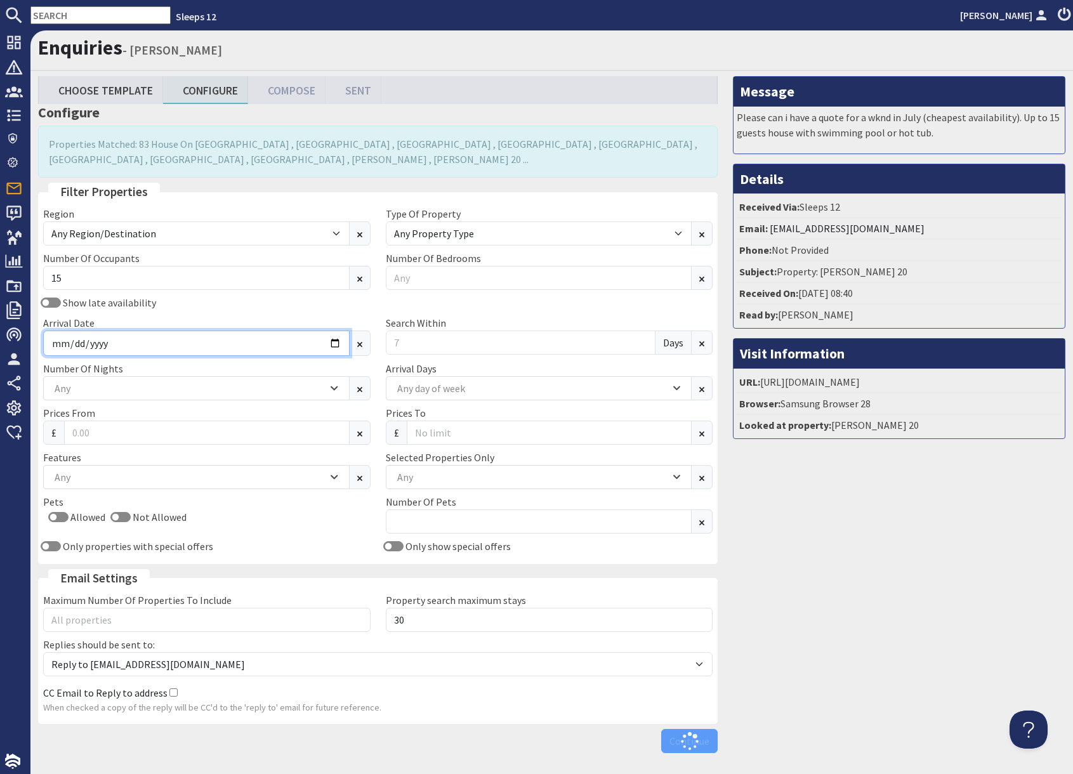
click at [332, 341] on input "Arrival Date" at bounding box center [196, 343] width 306 height 25
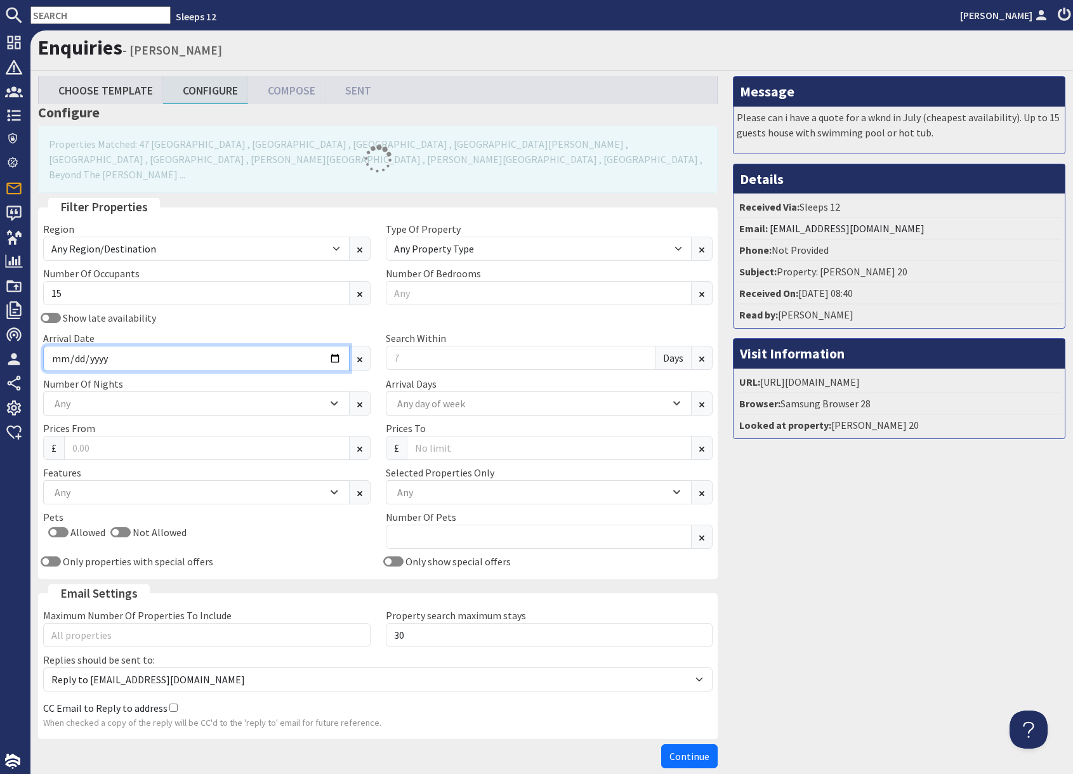
type input "2026-07-17"
drag, startPoint x: 891, startPoint y: 530, endPoint x: 869, endPoint y: 521, distance: 24.2
click at [879, 525] on div "Message Please can i have a quote for a wknd in July (cheapest availability). U…" at bounding box center [899, 425] width 348 height 698
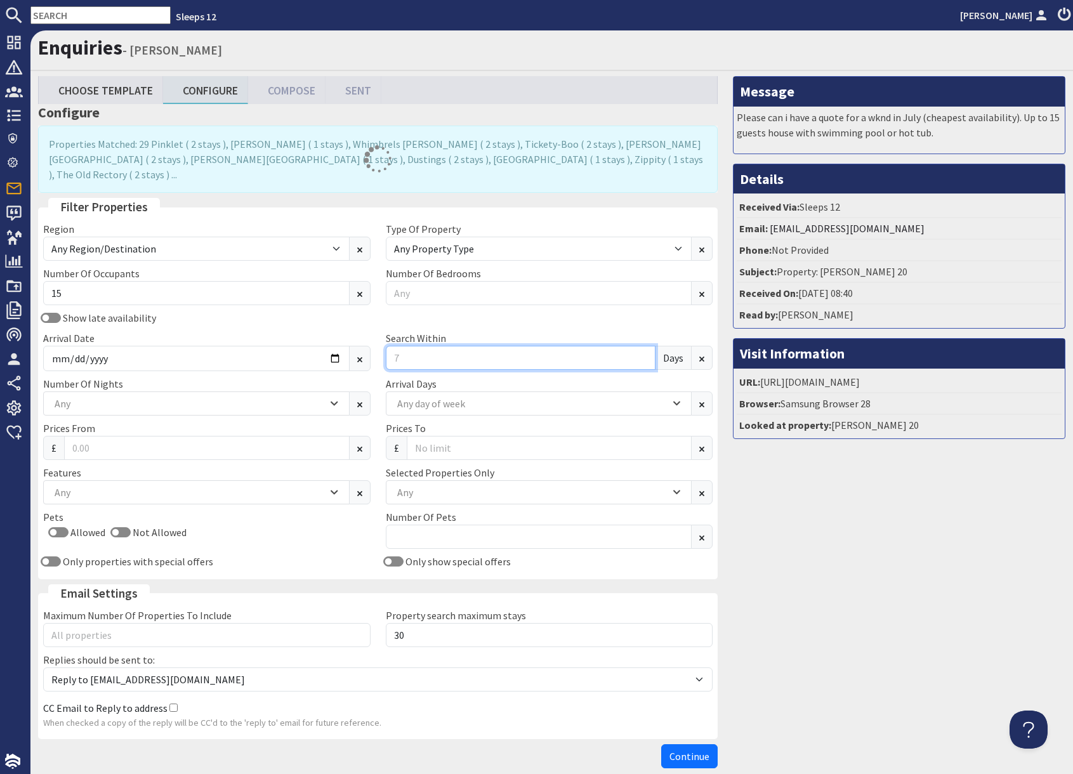
click at [457, 346] on input "Search Within" at bounding box center [521, 358] width 270 height 24
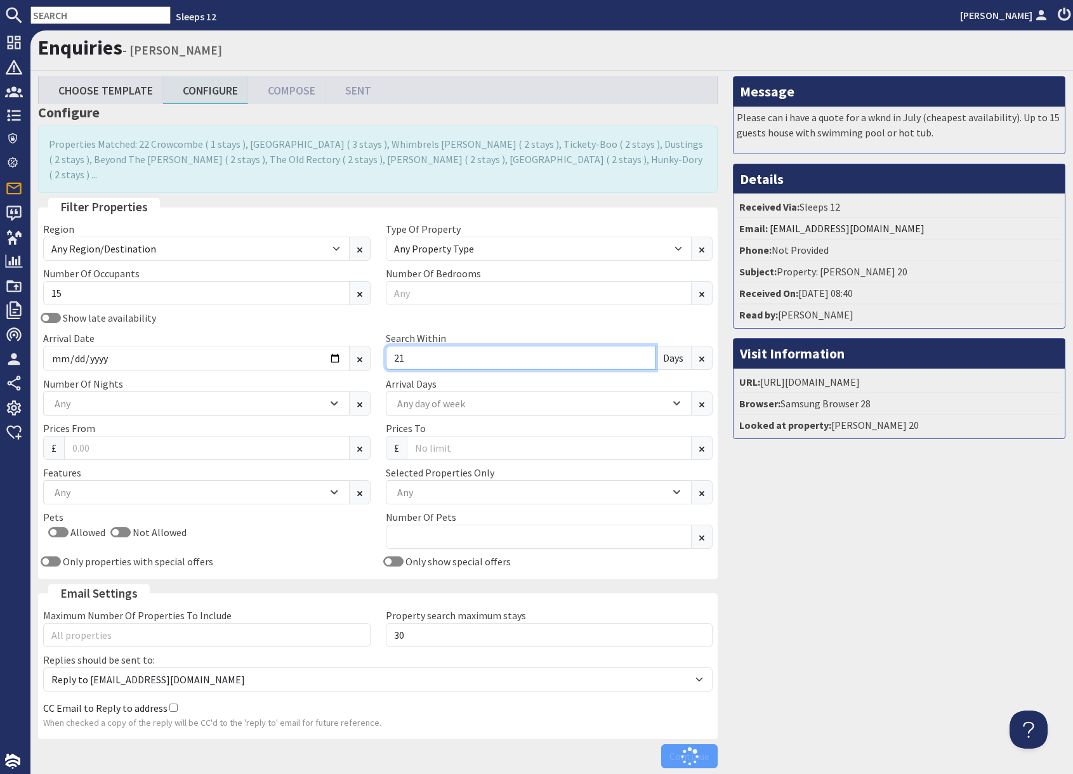
type input "21"
click at [462, 485] on div "Any" at bounding box center [532, 492] width 276 height 14
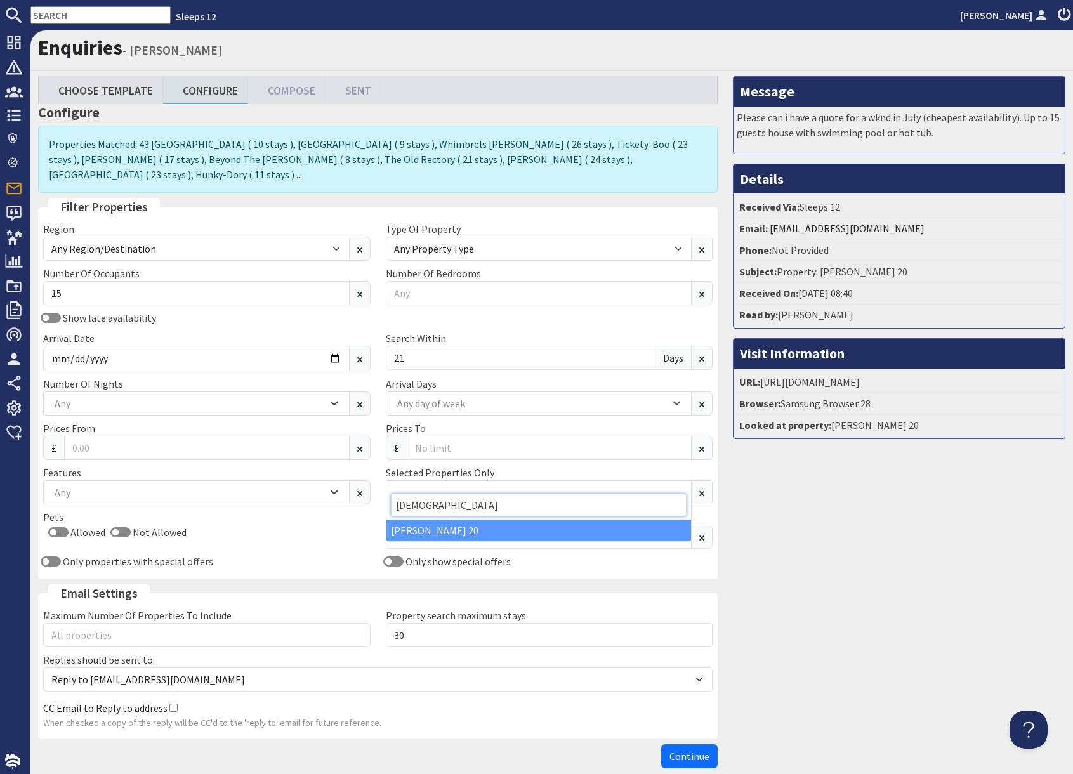
type input "church"
click at [435, 529] on div "[PERSON_NAME] 20" at bounding box center [538, 531] width 305 height 22
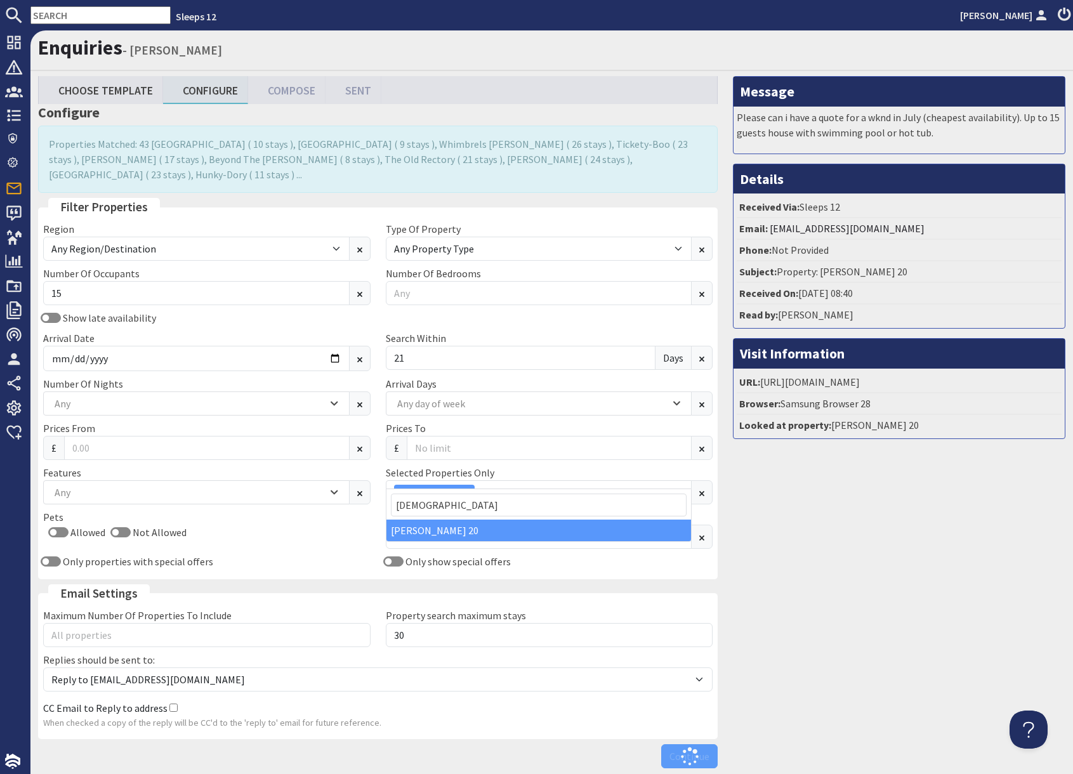
click at [756, 575] on div "Message Please can i have a quote for a wknd in July (cheapest availability). U…" at bounding box center [899, 425] width 348 height 698
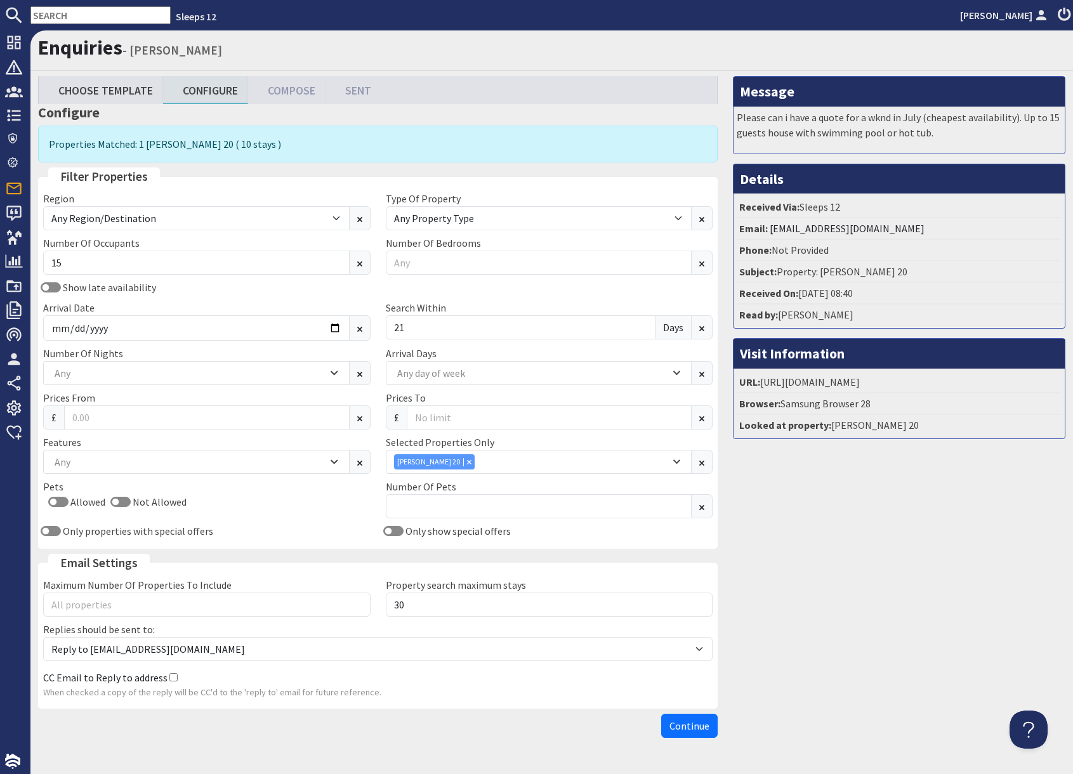
click at [425, 388] on div "Region Any Region/Destination UK UK / England UK / England / Bristol UK / Engla…" at bounding box center [378, 367] width 684 height 353
click at [426, 376] on div "Any day of week" at bounding box center [532, 373] width 276 height 14
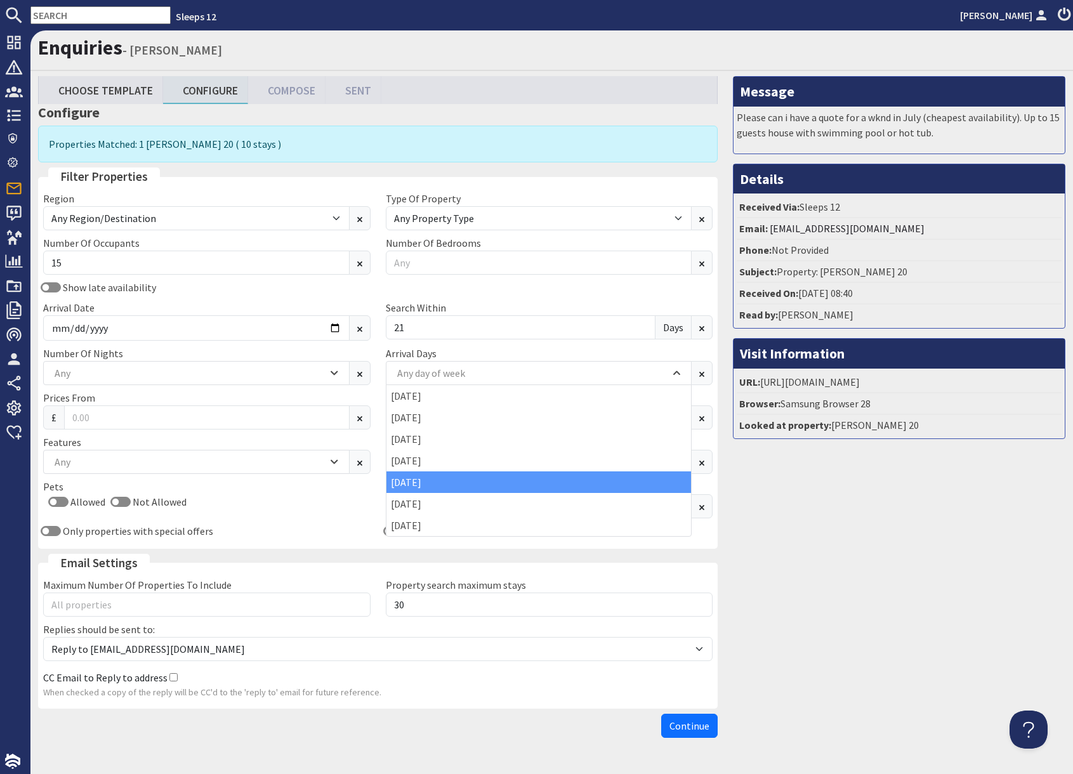
click at [426, 485] on div "[DATE]" at bounding box center [538, 482] width 305 height 22
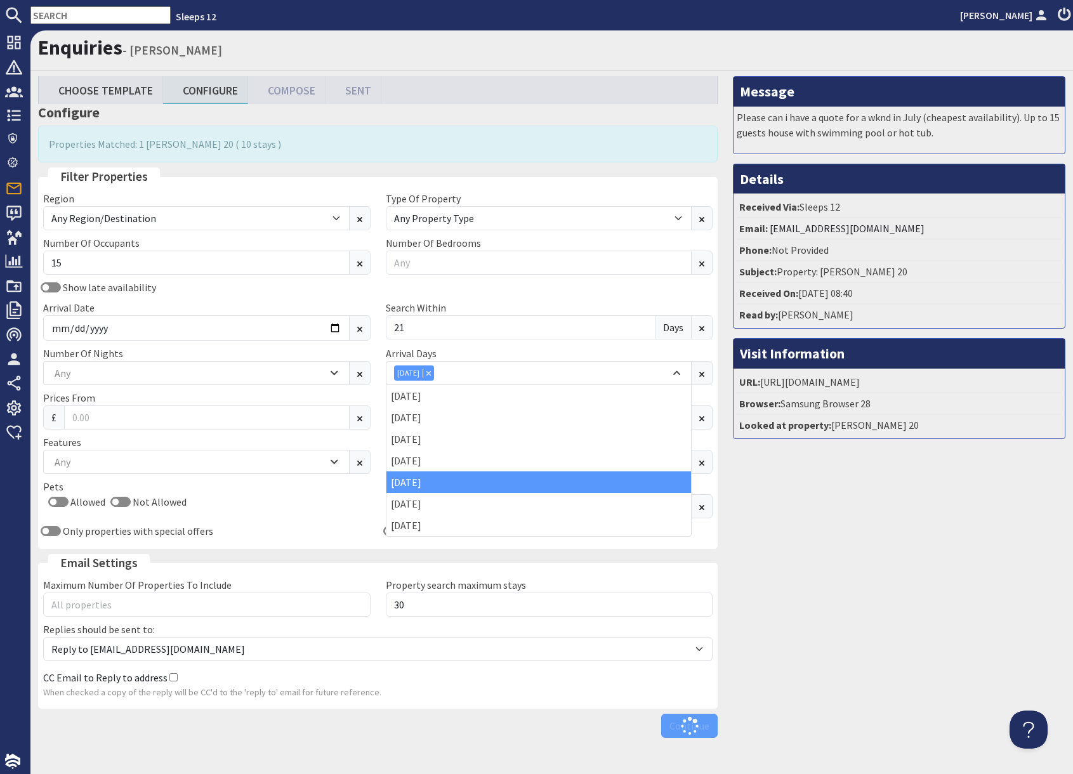
drag, startPoint x: 827, startPoint y: 501, endPoint x: 829, endPoint y: 511, distance: 10.3
click at [827, 501] on div "Message Please can i have a quote for a wknd in July (cheapest availability). U…" at bounding box center [899, 409] width 348 height 667
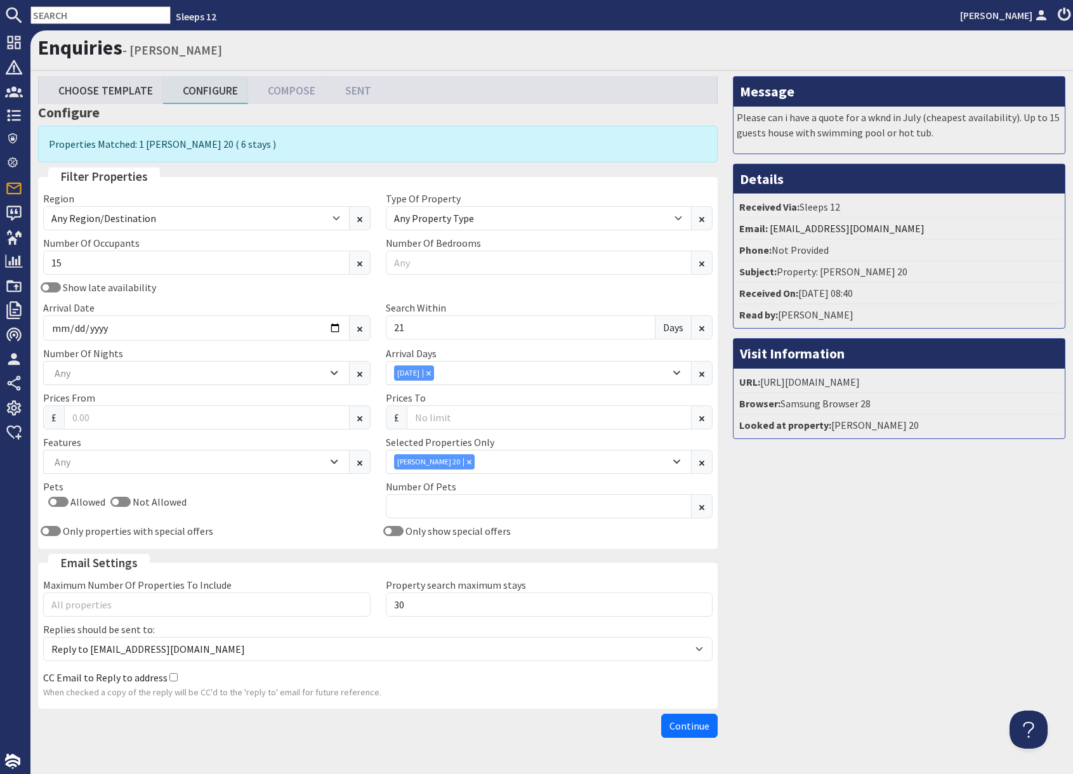
click at [799, 555] on div "Message Please can i have a quote for a wknd in July (cheapest availability). U…" at bounding box center [899, 409] width 348 height 667
drag, startPoint x: 691, startPoint y: 724, endPoint x: 736, endPoint y: 714, distance: 46.8
click at [691, 724] on span "Continue" at bounding box center [689, 725] width 40 height 13
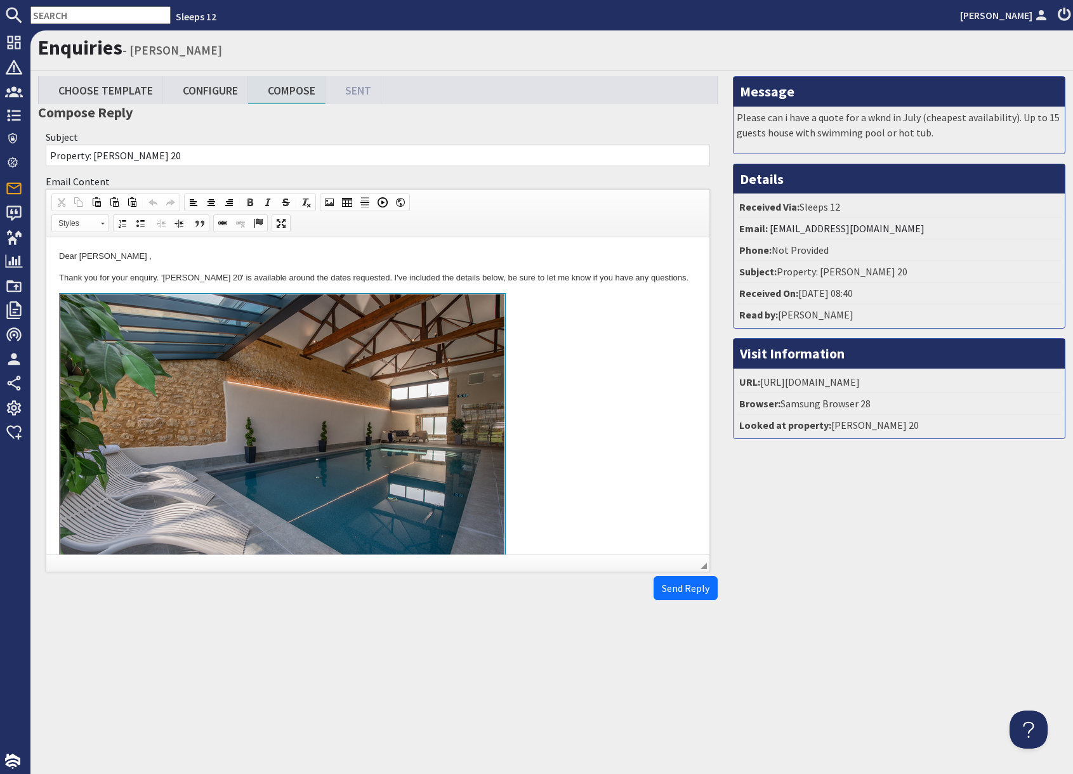
drag, startPoint x: 507, startPoint y: 381, endPoint x: 658, endPoint y: 543, distance: 220.8
click at [514, 384] on link at bounding box center [378, 439] width 638 height 292
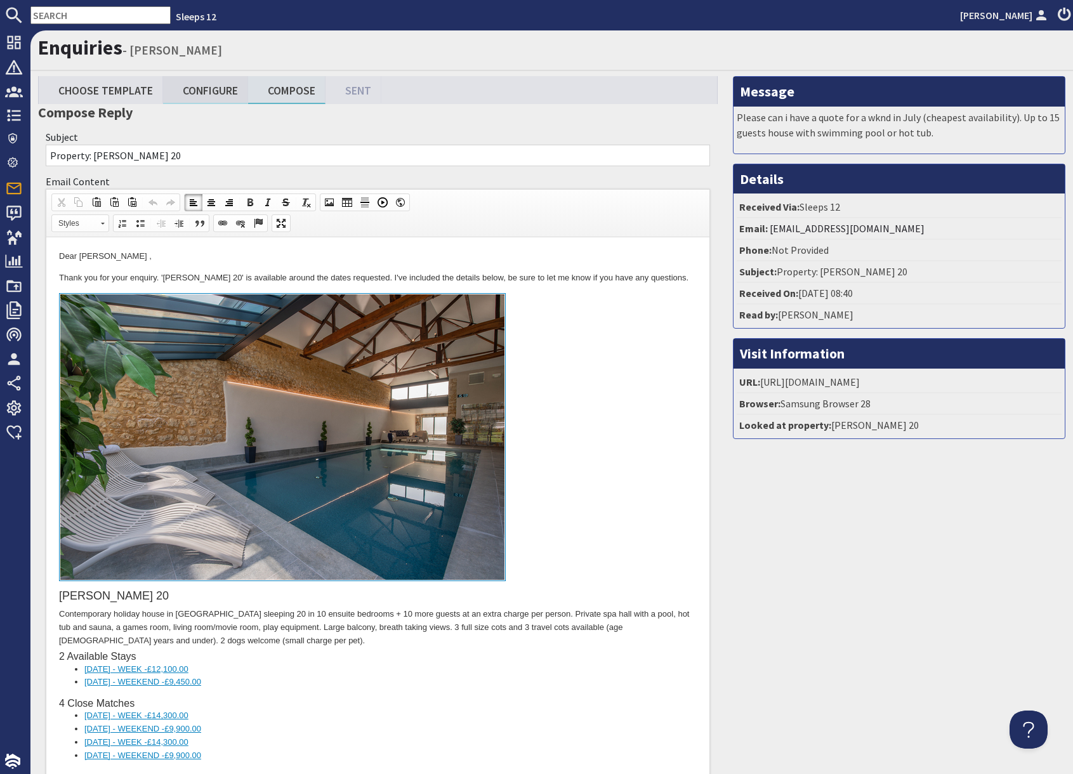
drag, startPoint x: 201, startPoint y: 94, endPoint x: 250, endPoint y: 100, distance: 49.3
click at [201, 94] on link "Configure" at bounding box center [205, 89] width 85 height 27
type textarea "<p>Dear Candice Williams ,</p> <p>Thank you for your enquiry. &#39;Churchill 20…"
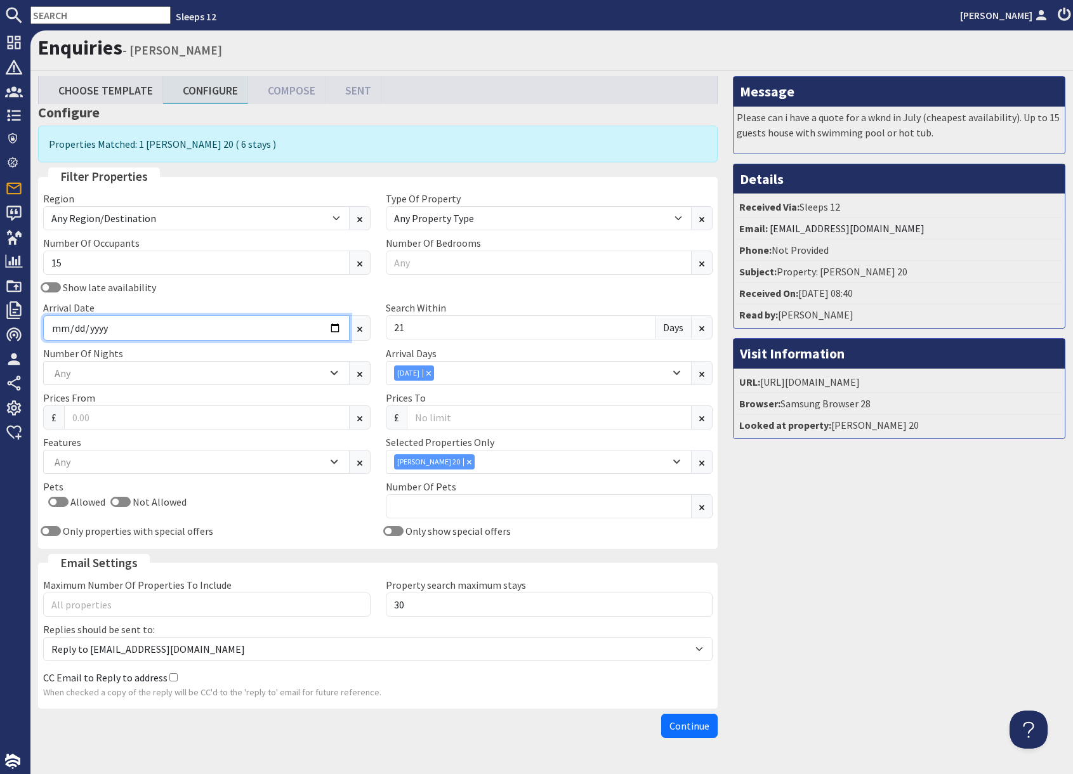
click at [108, 337] on input "2026-07-17" at bounding box center [196, 327] width 306 height 25
click at [117, 381] on div "Any" at bounding box center [196, 373] width 306 height 24
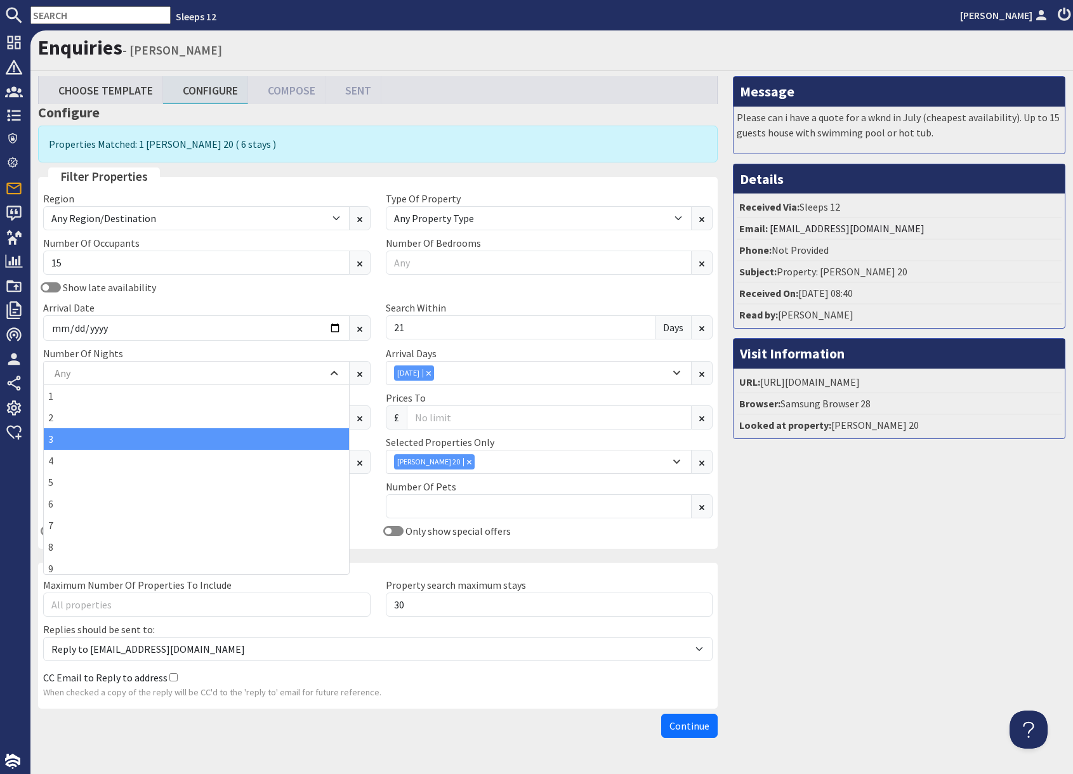
click at [84, 443] on div "3" at bounding box center [196, 439] width 305 height 22
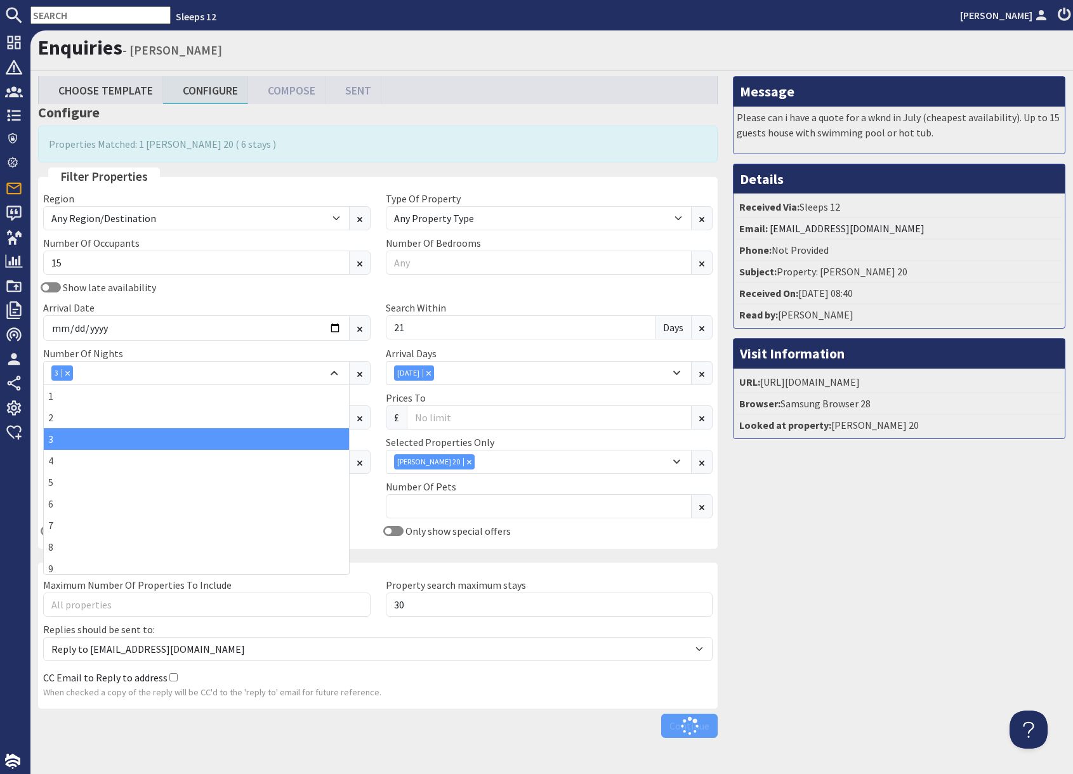
click at [792, 528] on div "Message Please can i have a quote for a wknd in July (cheapest availability). U…" at bounding box center [899, 409] width 348 height 667
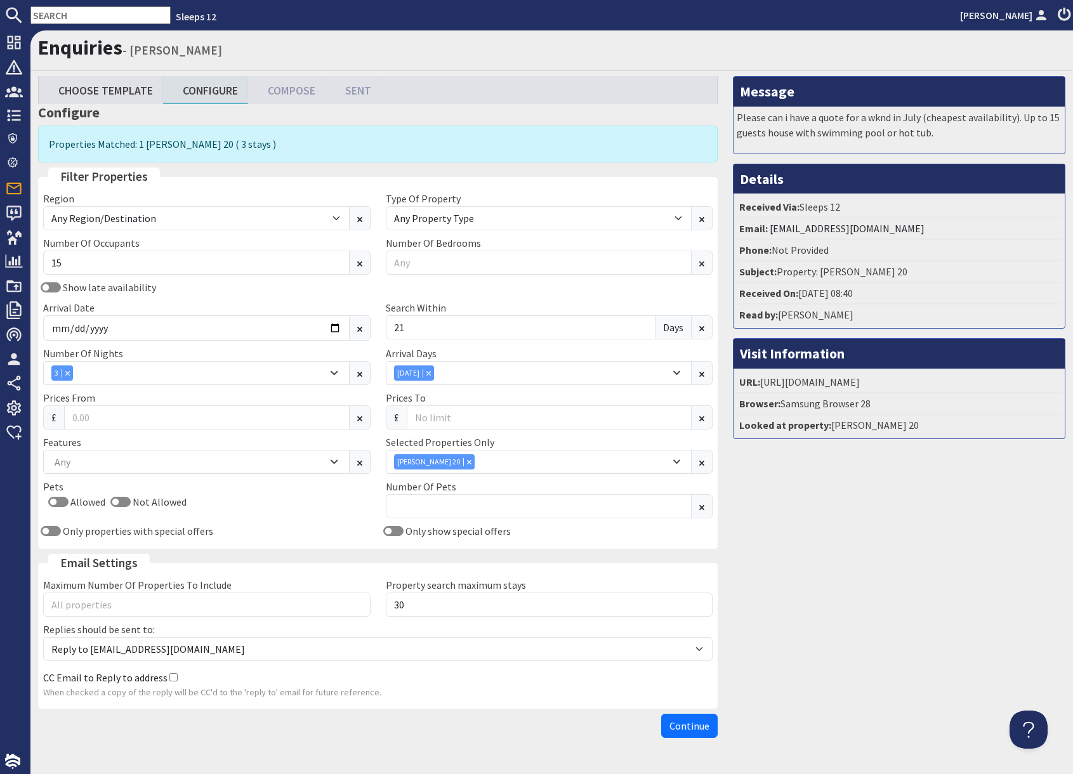
drag, startPoint x: 687, startPoint y: 722, endPoint x: 737, endPoint y: 710, distance: 51.4
click at [688, 722] on span "Continue" at bounding box center [689, 725] width 40 height 13
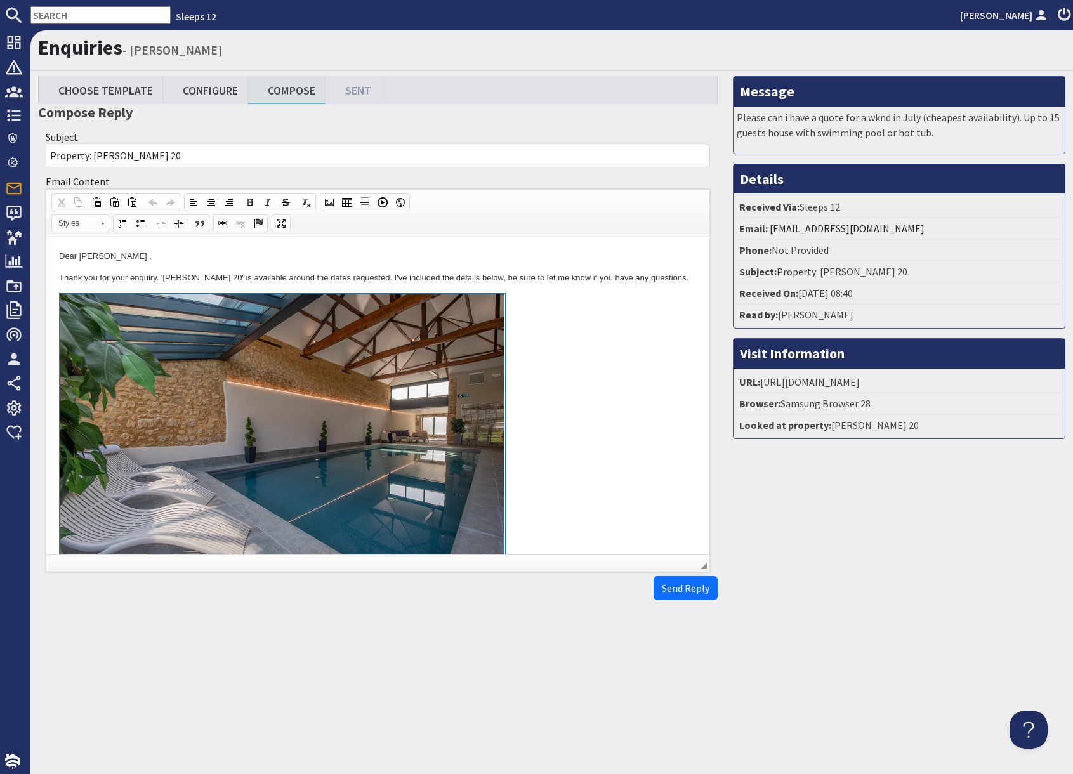
drag, startPoint x: 556, startPoint y: 431, endPoint x: 618, endPoint y: 561, distance: 143.9
click at [558, 432] on link at bounding box center [378, 439] width 638 height 292
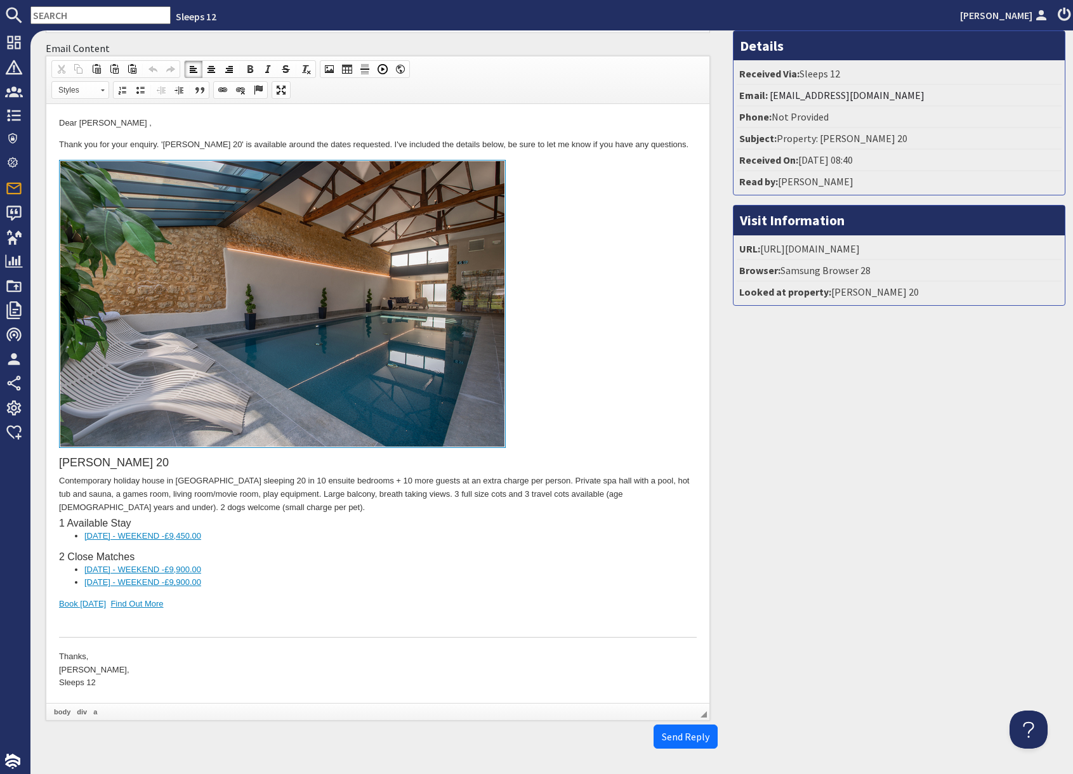
scroll to position [178, 0]
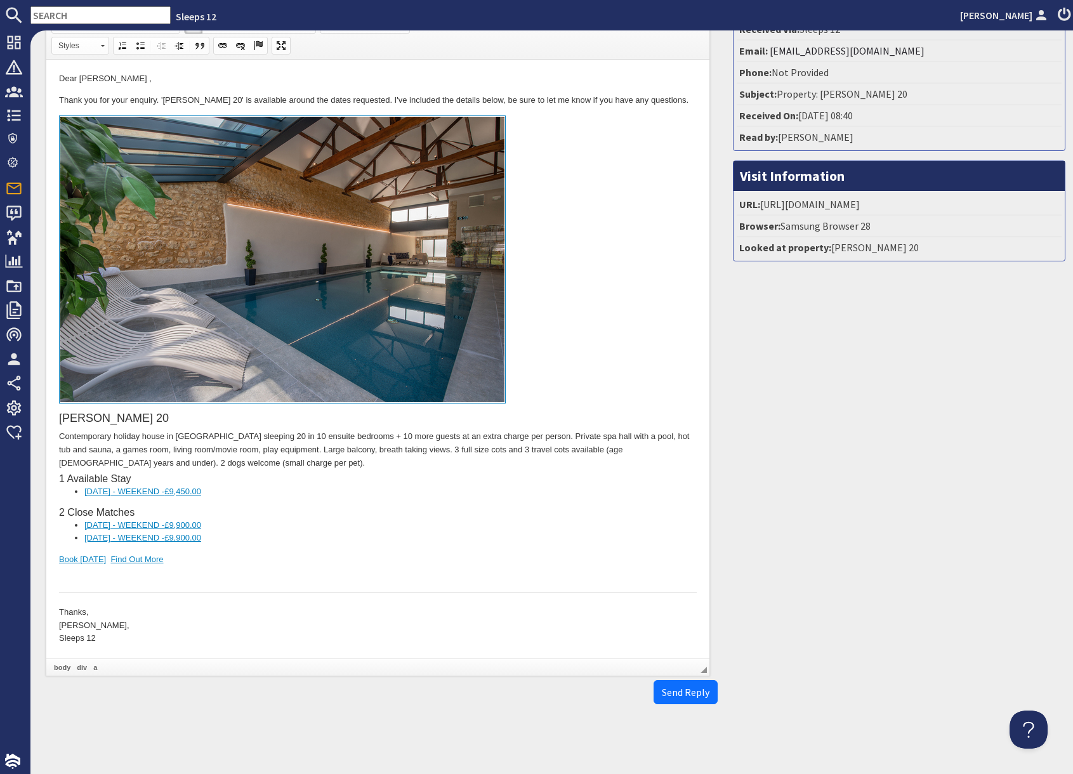
drag, startPoint x: 523, startPoint y: 547, endPoint x: 699, endPoint y: 561, distance: 176.9
click at [534, 546] on div "Churchill 20 Contemporary holiday house in Somerset sleeping 20 in 10 ensuite b…" at bounding box center [378, 354] width 638 height 478
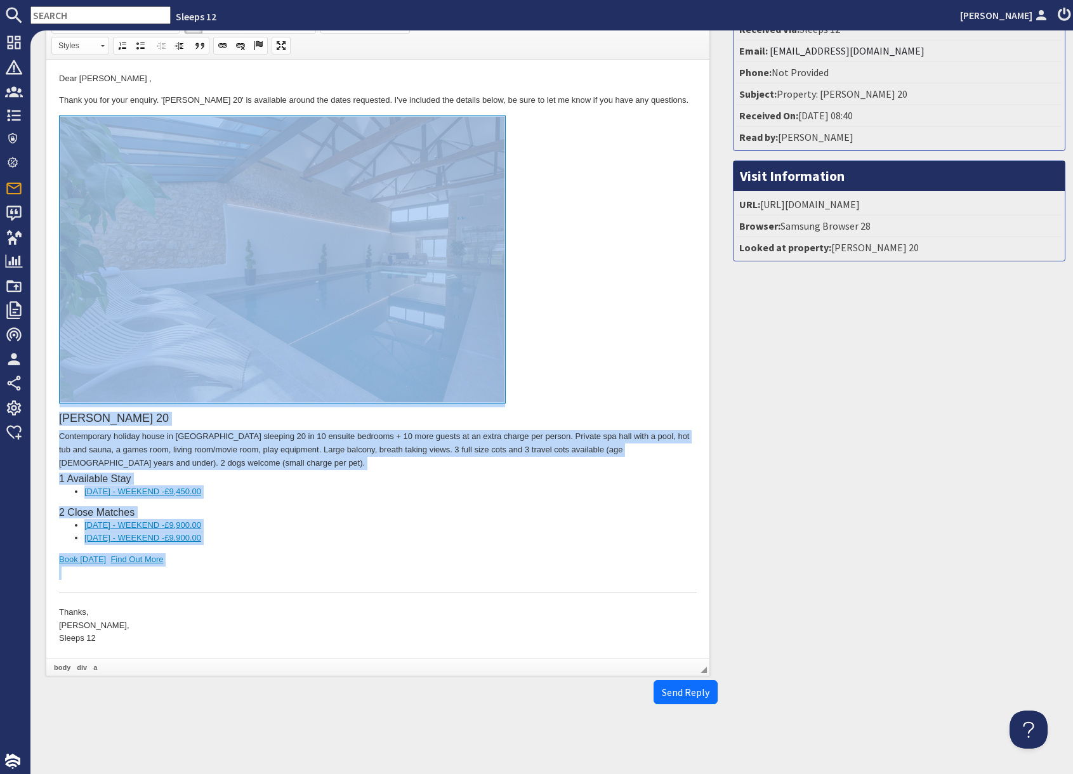
drag, startPoint x: 152, startPoint y: 514, endPoint x: 141, endPoint y: 388, distance: 127.4
click at [141, 388] on div "Churchill 20 Contemporary holiday house in Somerset sleeping 20 in 10 ensuite b…" at bounding box center [378, 354] width 638 height 478
copy div "Churchill 20 Contemporary holiday house in Somerset sleeping 20 in 10 ensuite b…"
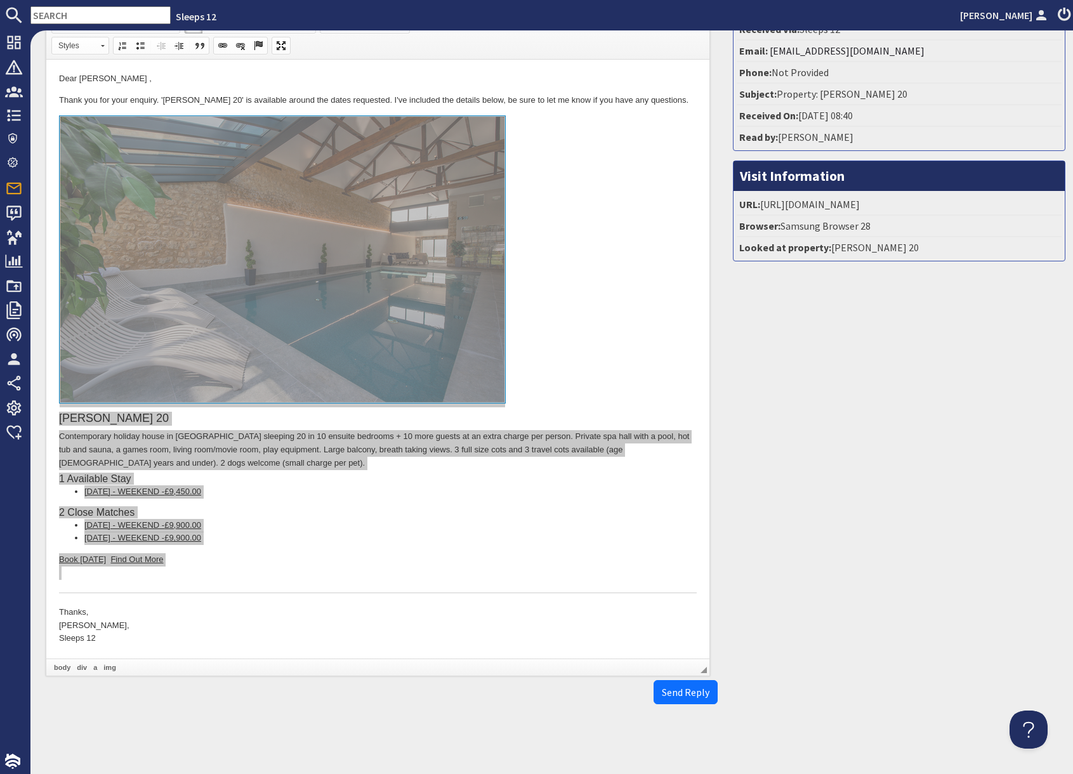
click at [72, 15] on input "text" at bounding box center [100, 15] width 140 height 18
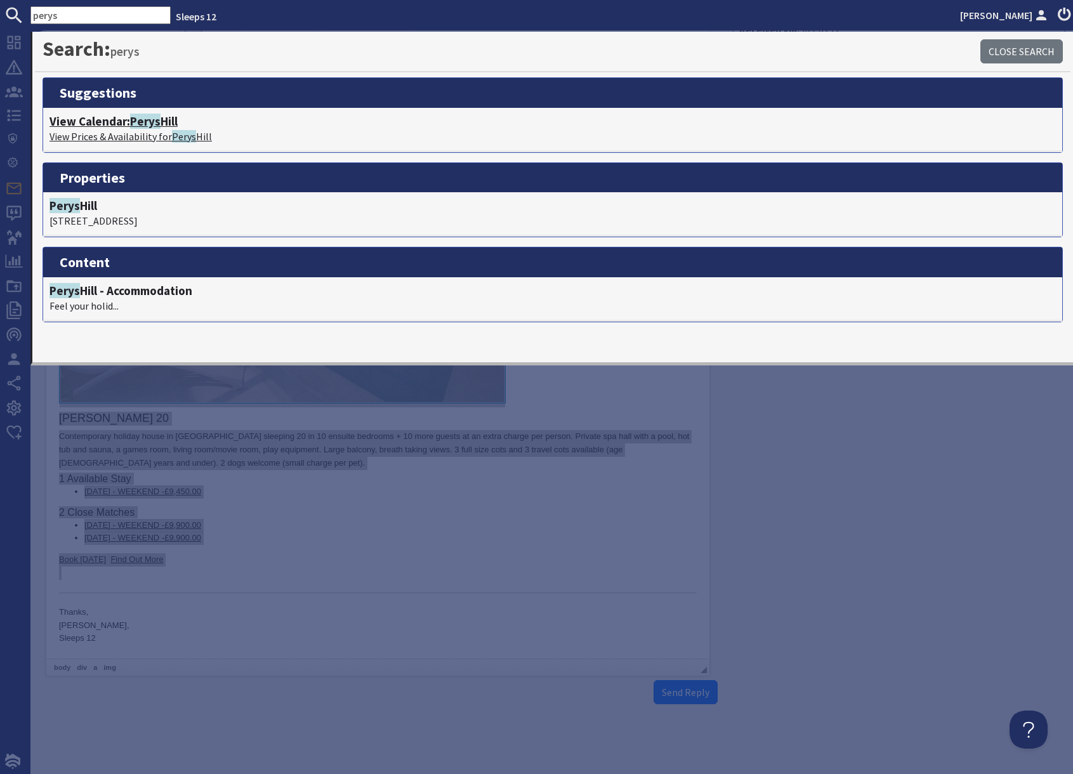
type input "perys"
click at [140, 133] on p "View Prices & Availability for Perys Hill" at bounding box center [552, 136] width 1006 height 15
type textarea "<p>Dear Candice Williams ,</p> <p>Thank you for your enquiry. &#39;Churchill 20…"
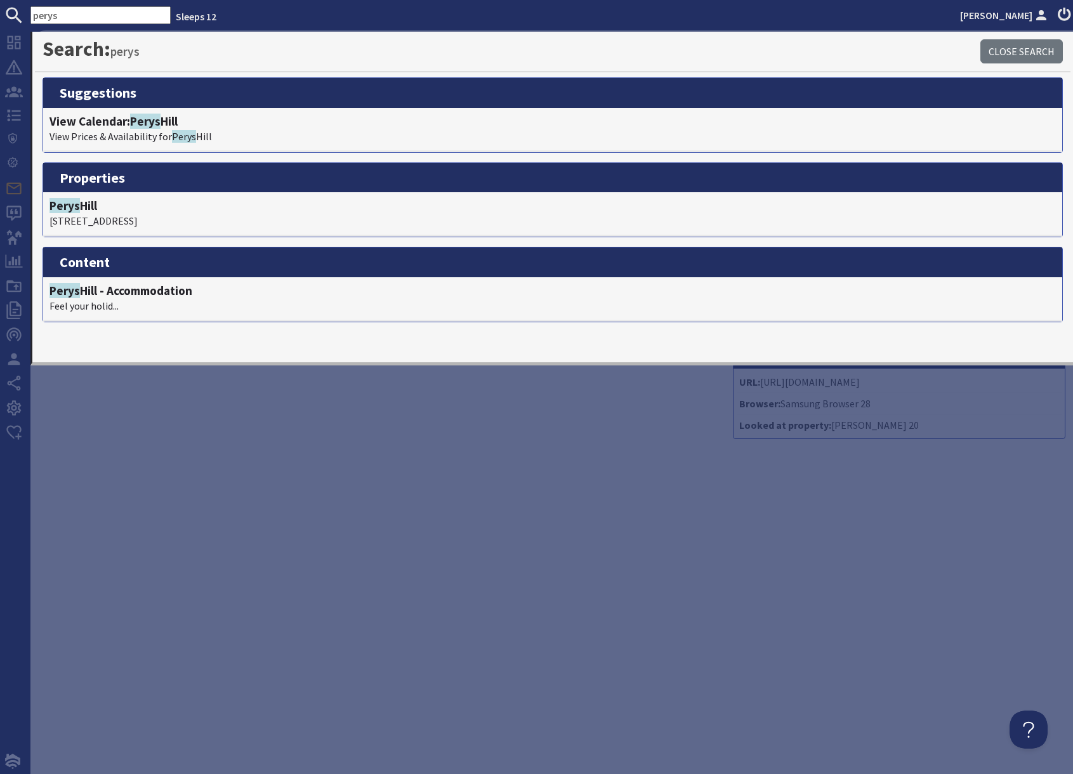
scroll to position [0, 0]
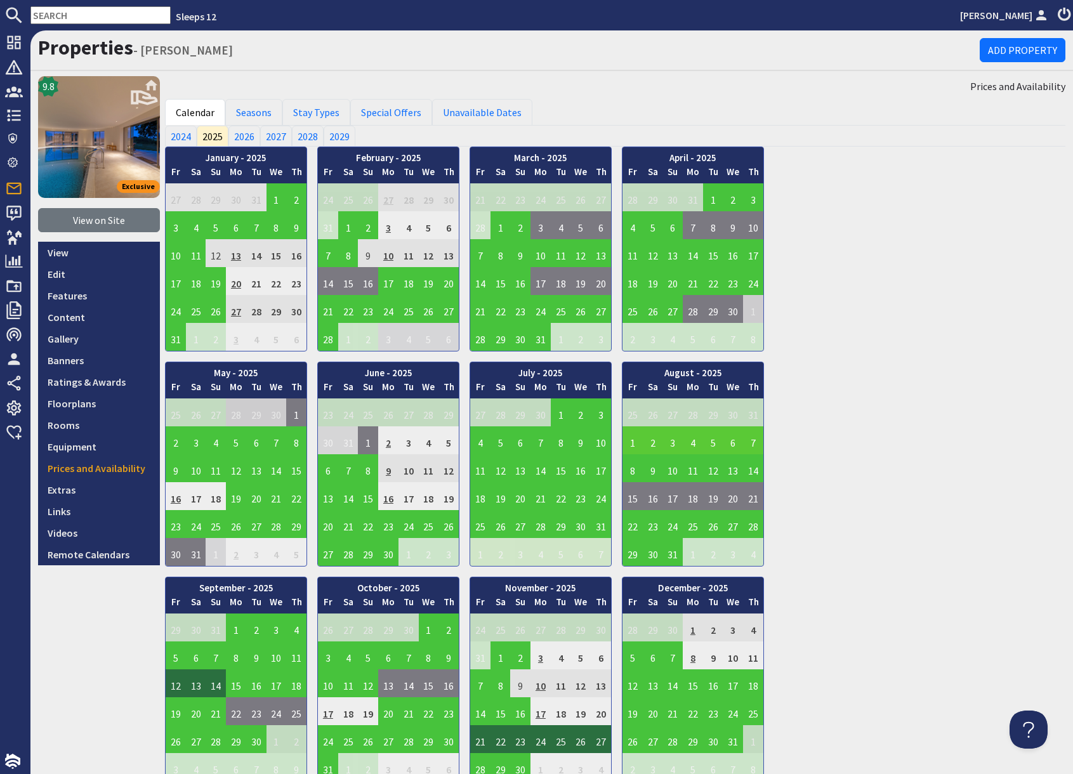
drag, startPoint x: 981, startPoint y: 529, endPoint x: 809, endPoint y: 597, distance: 184.8
click at [965, 533] on div "January - 2025 Fr Sa Su Mo Tu We Th 27 28 29 30 31 1 2 3 Fr" at bounding box center [615, 464] width 900 height 635
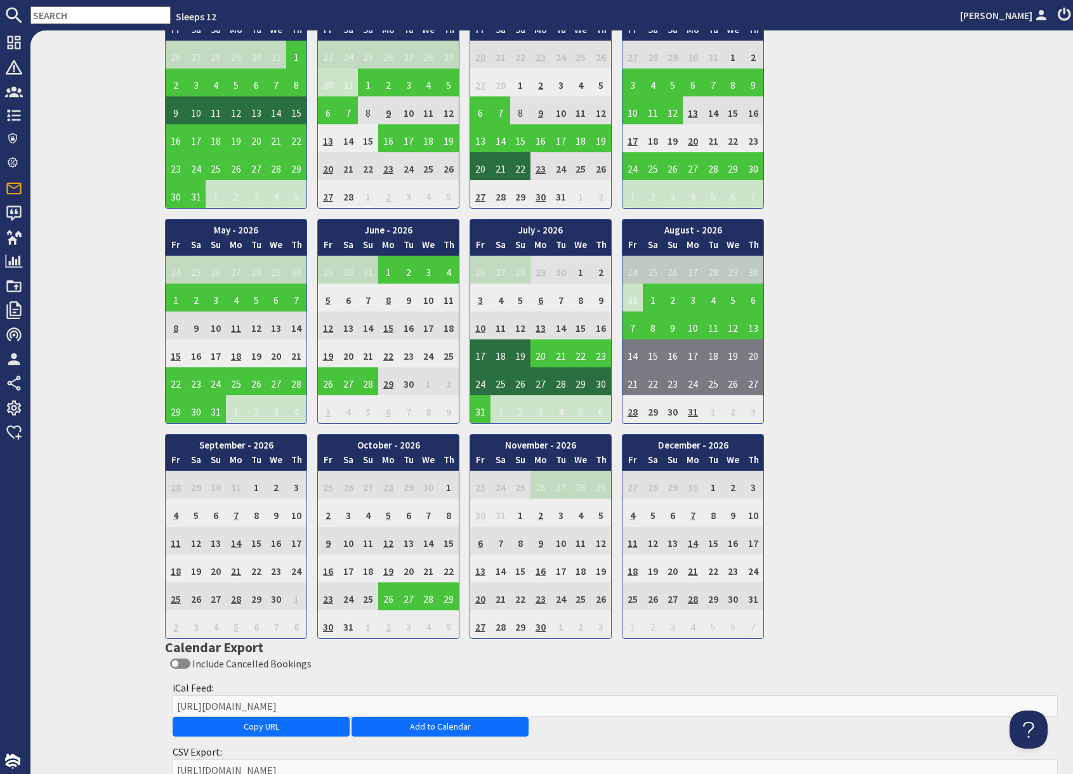
scroll to position [785, 0]
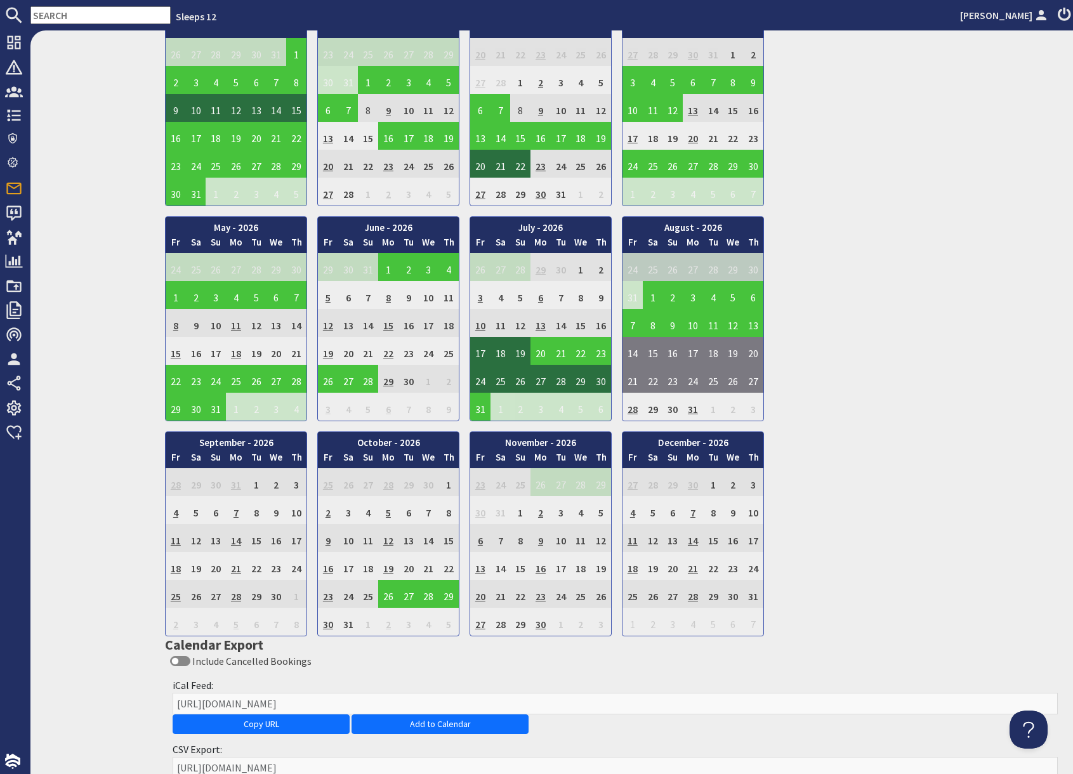
click at [542, 324] on td "13" at bounding box center [540, 323] width 20 height 28
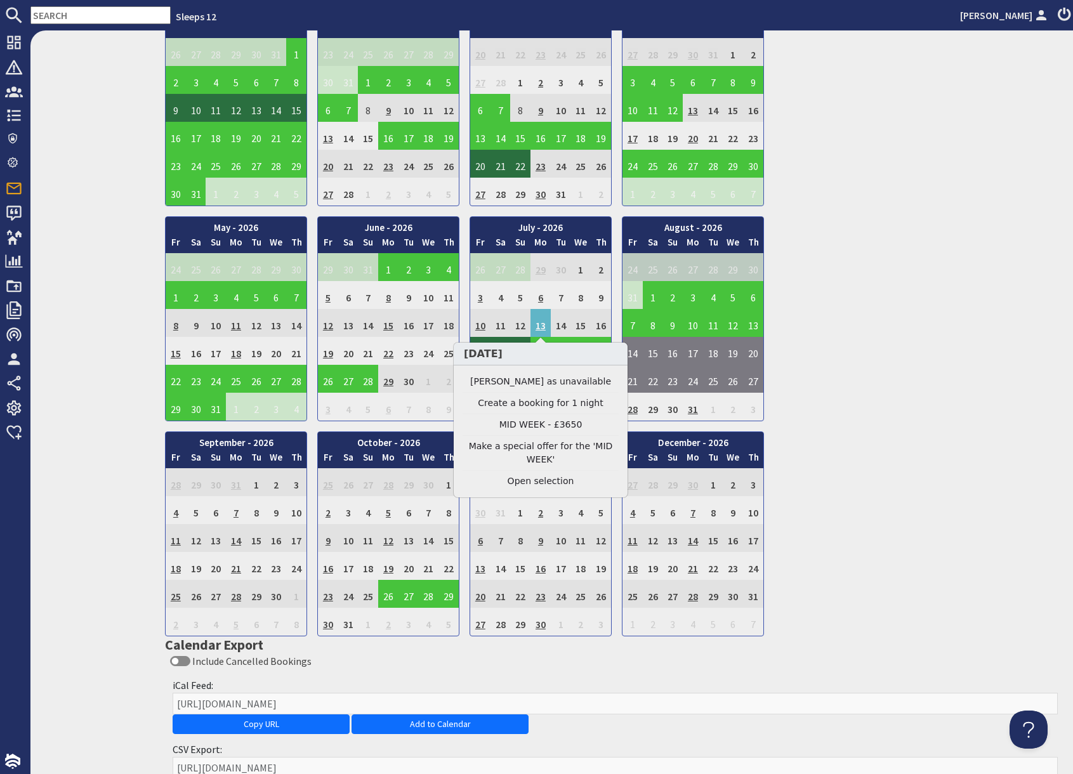
drag, startPoint x: 534, startPoint y: 428, endPoint x: 543, endPoint y: 422, distance: 10.2
click at [534, 428] on link "MID WEEK - £3650" at bounding box center [540, 424] width 156 height 13
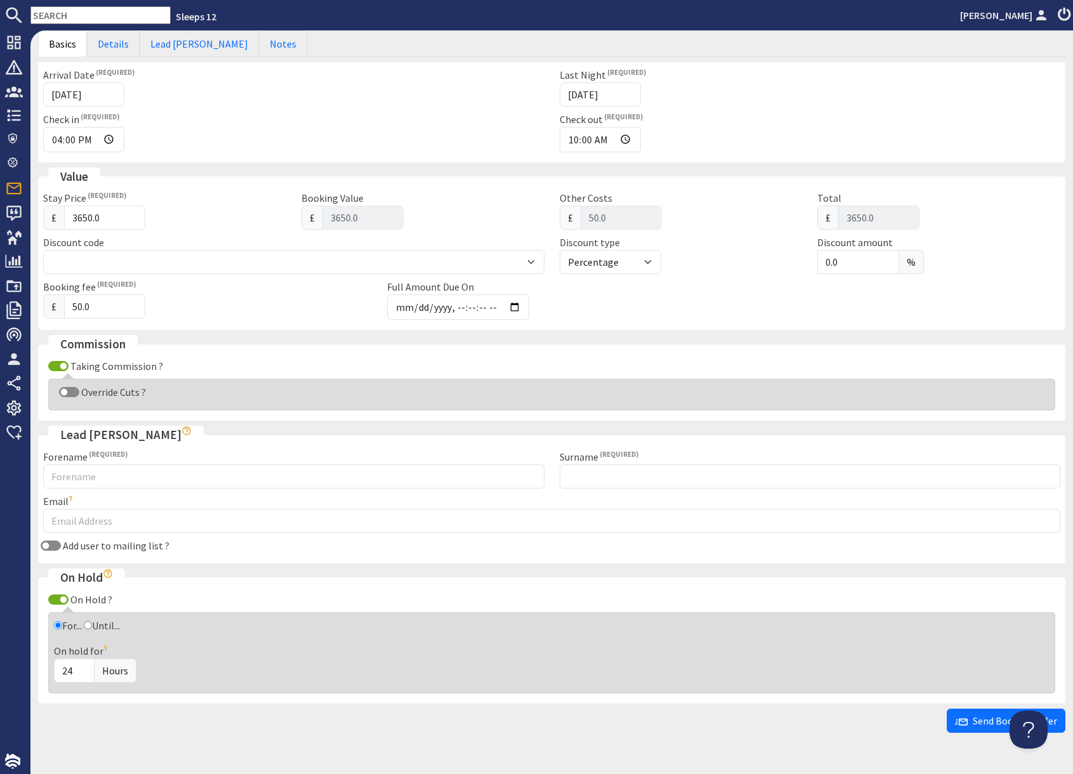
scroll to position [244, 0]
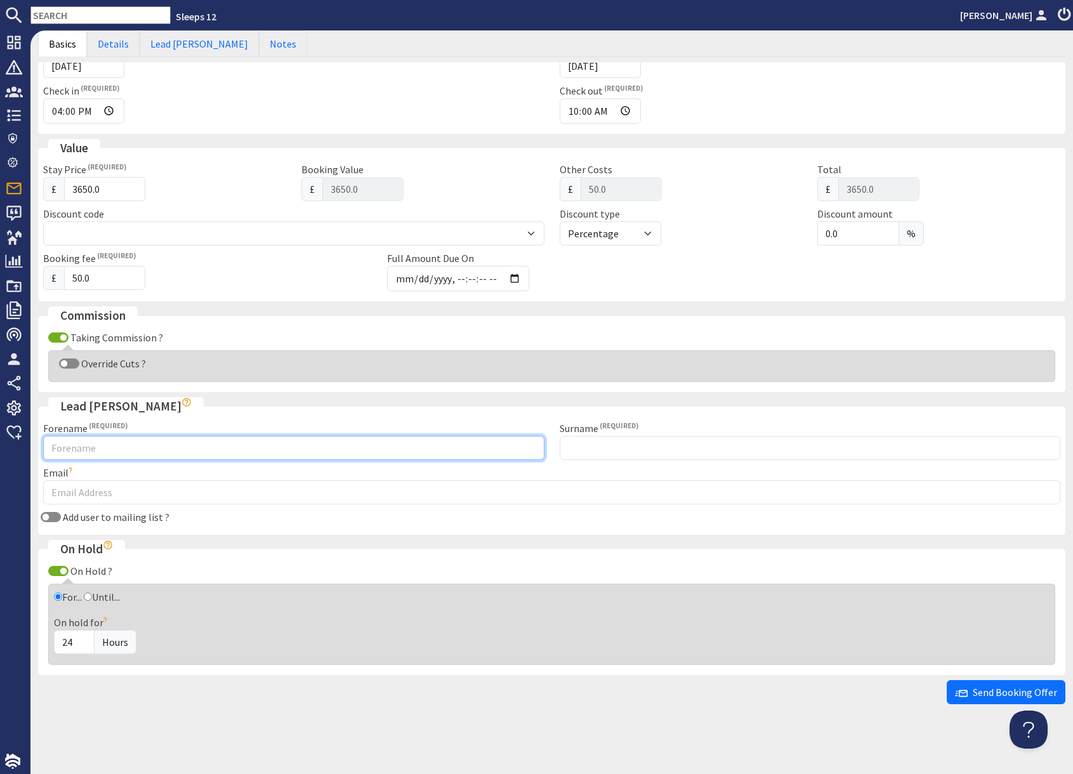
click at [209, 455] on input "Forename" at bounding box center [293, 448] width 501 height 24
type input "Jonny"
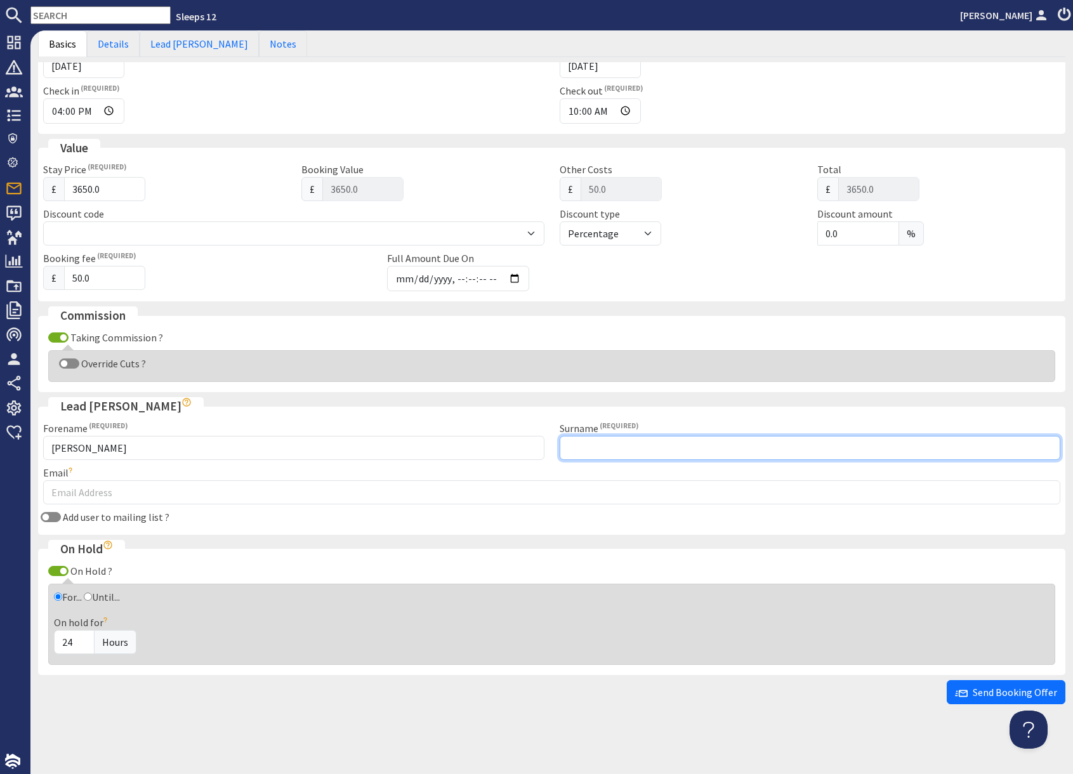
click at [750, 449] on input "Surname" at bounding box center [810, 448] width 501 height 24
type input "Stoll"
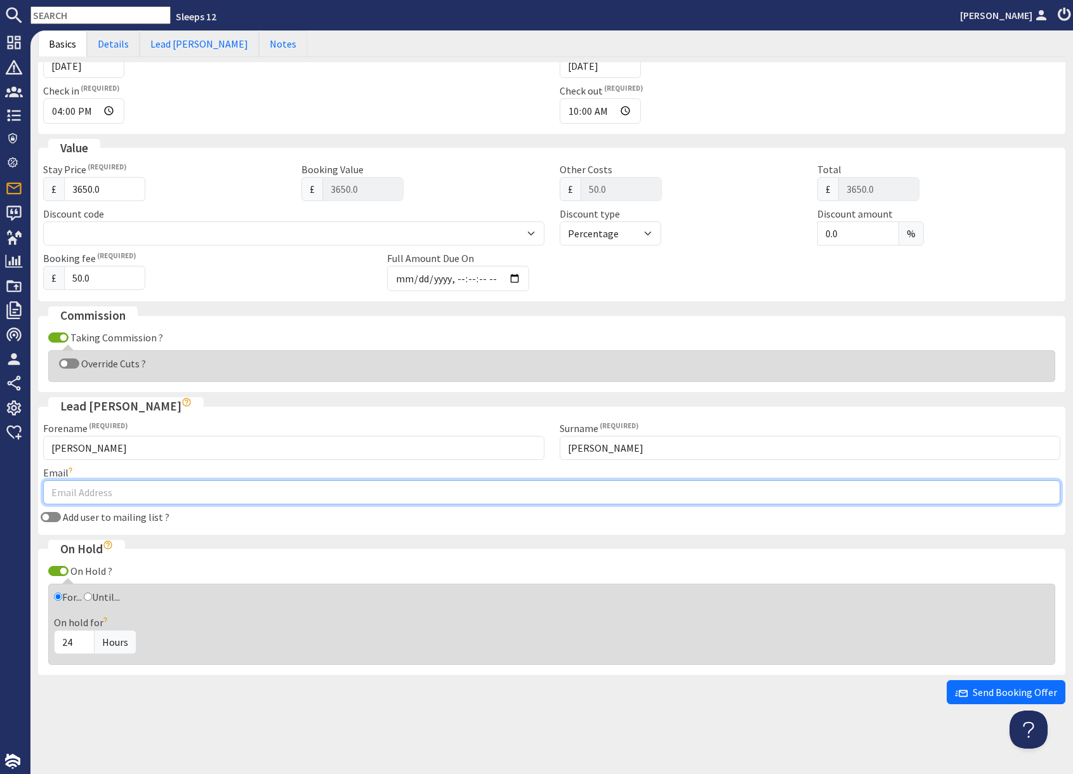
drag, startPoint x: 324, startPoint y: 501, endPoint x: 334, endPoint y: 501, distance: 10.8
click at [324, 501] on input "Email" at bounding box center [551, 492] width 1017 height 24
paste input "j.stoll@outlook.com"
type input "j.stoll@outlook.com"
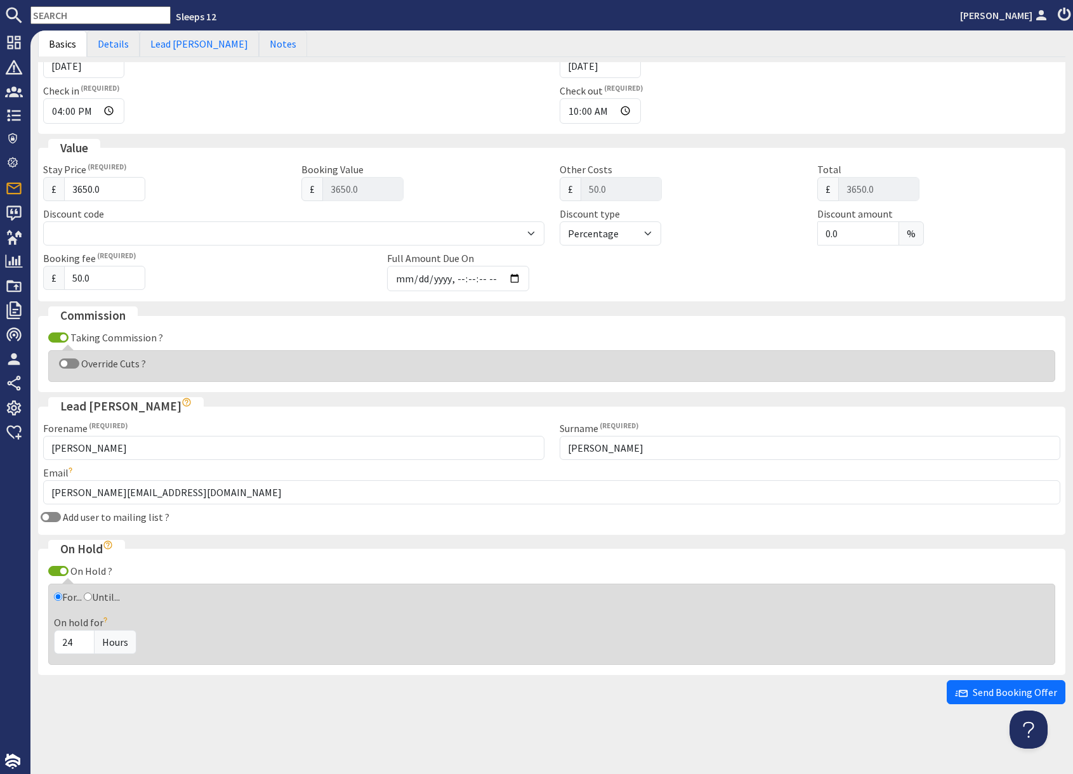
click at [749, 421] on div "Surname Stoll" at bounding box center [810, 440] width 516 height 39
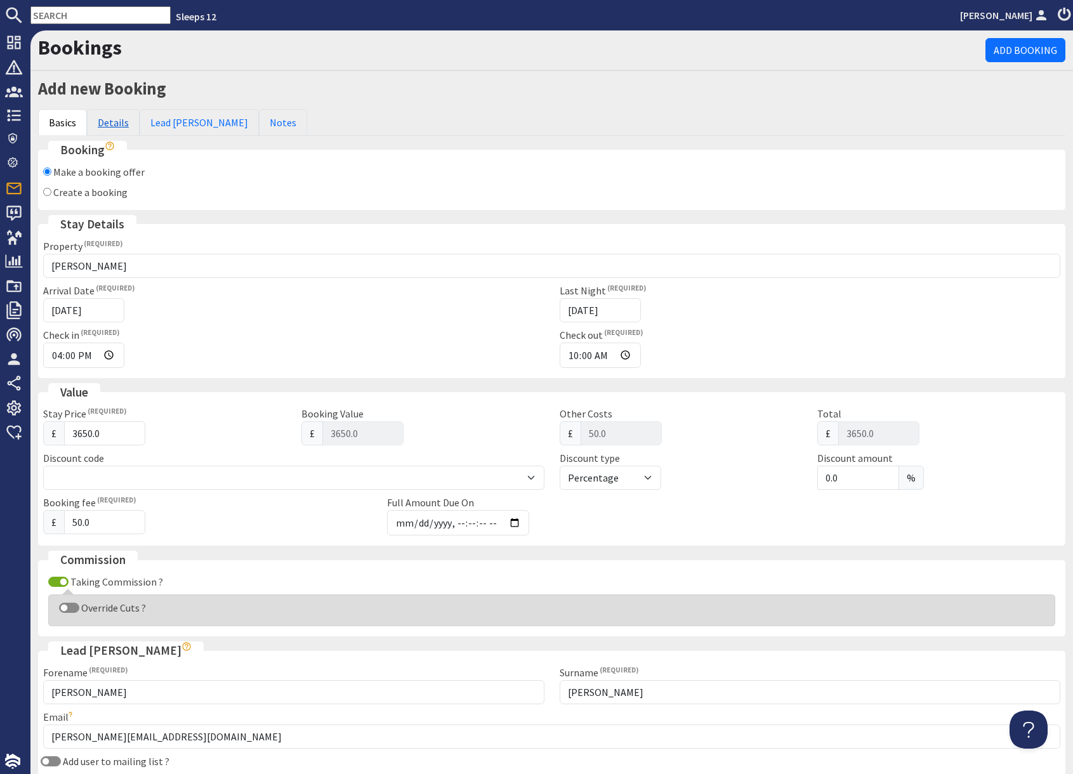
click at [100, 124] on link "Details" at bounding box center [113, 122] width 53 height 27
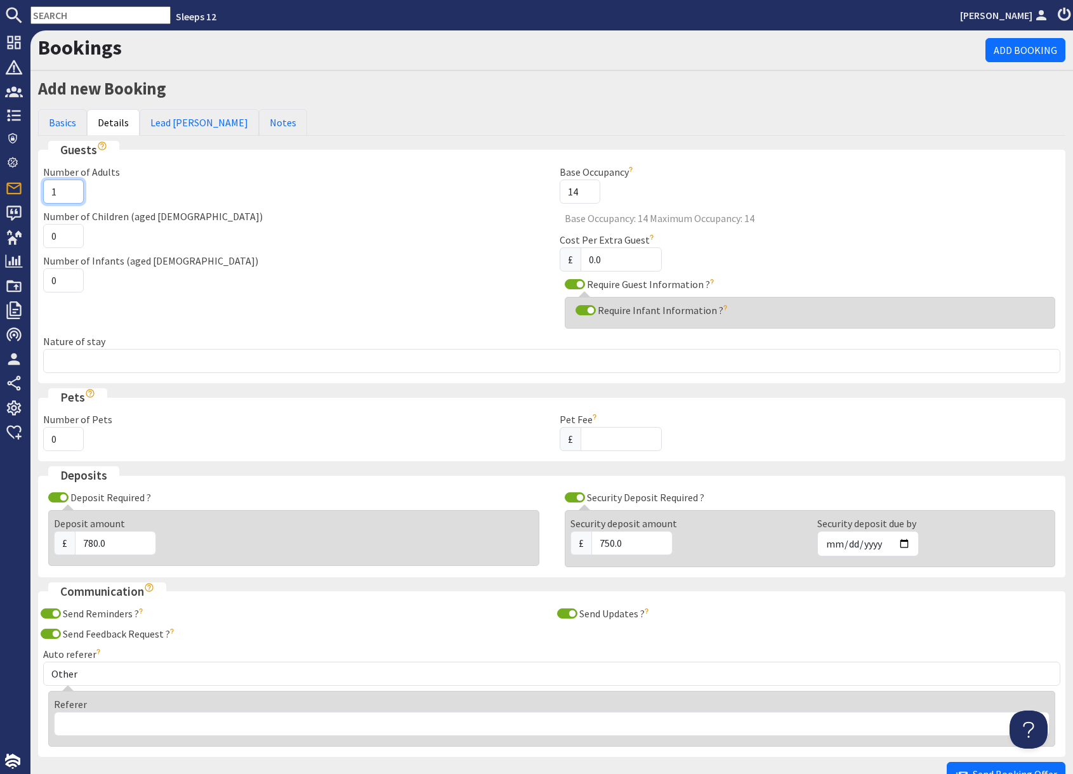
click at [60, 191] on input "1" at bounding box center [63, 192] width 41 height 24
type input "10"
click at [57, 237] on input "0" at bounding box center [63, 236] width 41 height 24
type input "2"
click at [56, 283] on input "0" at bounding box center [63, 280] width 41 height 24
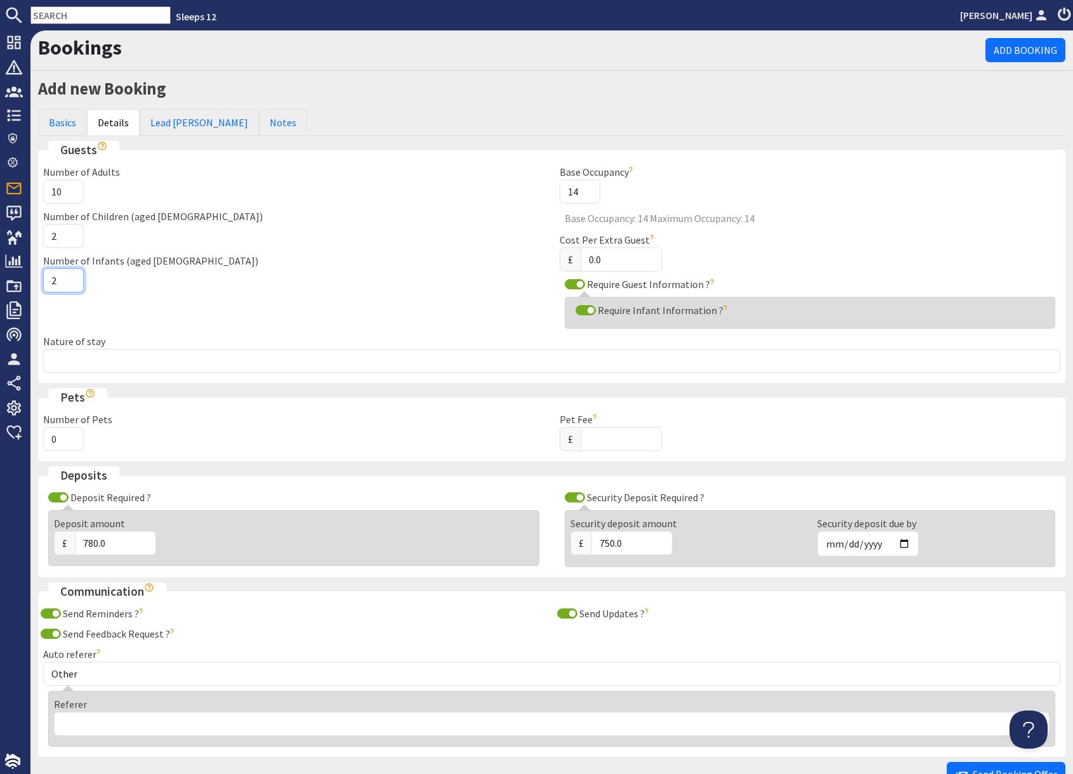
type input "2"
drag, startPoint x: 163, startPoint y: 326, endPoint x: 149, endPoint y: 366, distance: 42.3
click at [162, 327] on div "Number of Adults 10 Number of Children (aged 2-18) 2 Number of Infants (aged 0-…" at bounding box center [294, 249] width 516 height 170
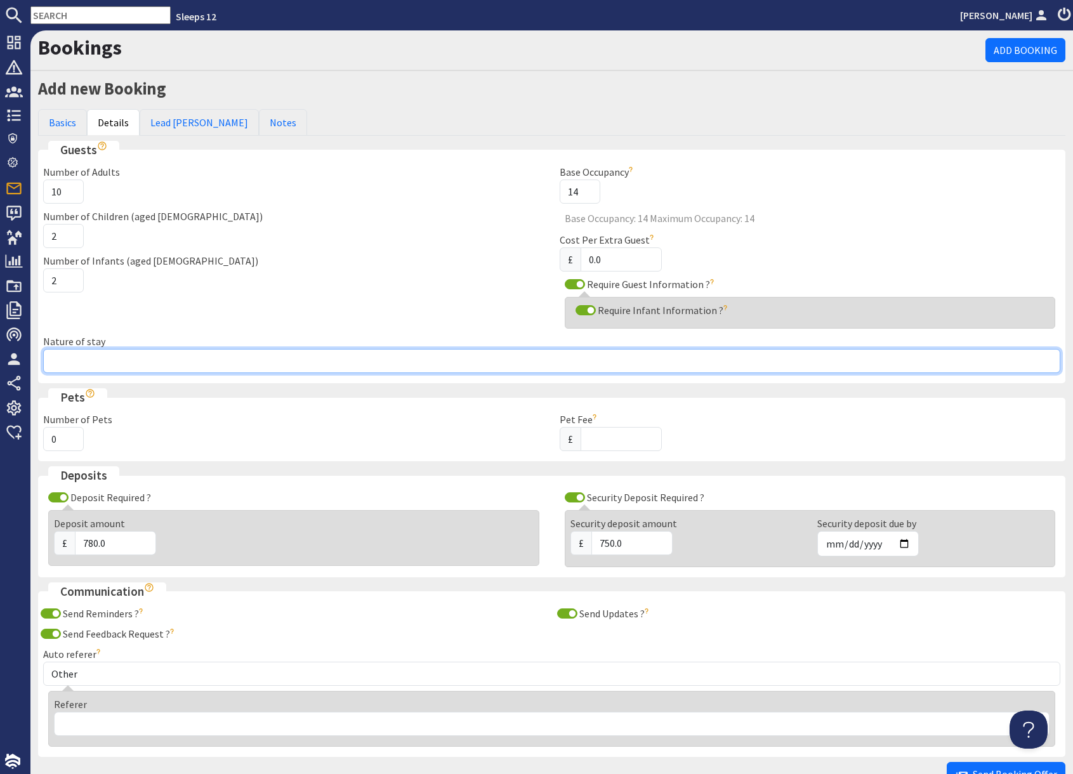
click at [143, 365] on input "Nature of stay" at bounding box center [551, 361] width 1017 height 24
type input "Family group"
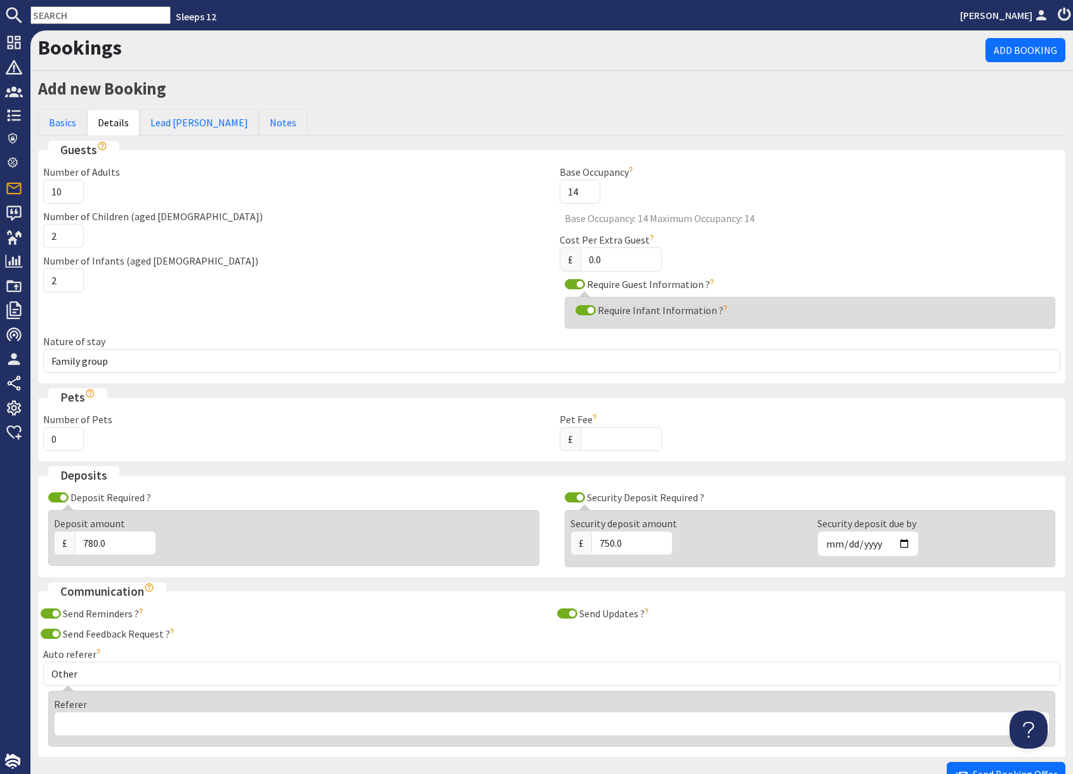
click at [285, 284] on div "Number of Infants (aged 0-2) 2" at bounding box center [294, 272] width 516 height 39
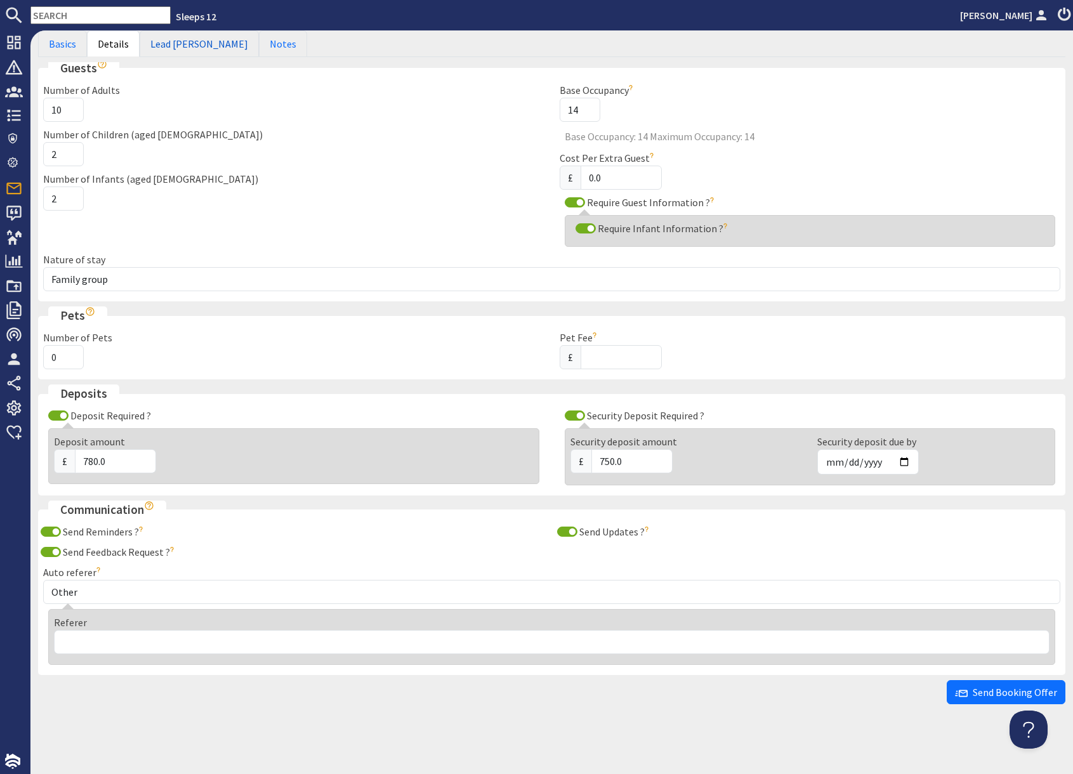
click at [181, 45] on link "Lead [PERSON_NAME]" at bounding box center [199, 43] width 119 height 27
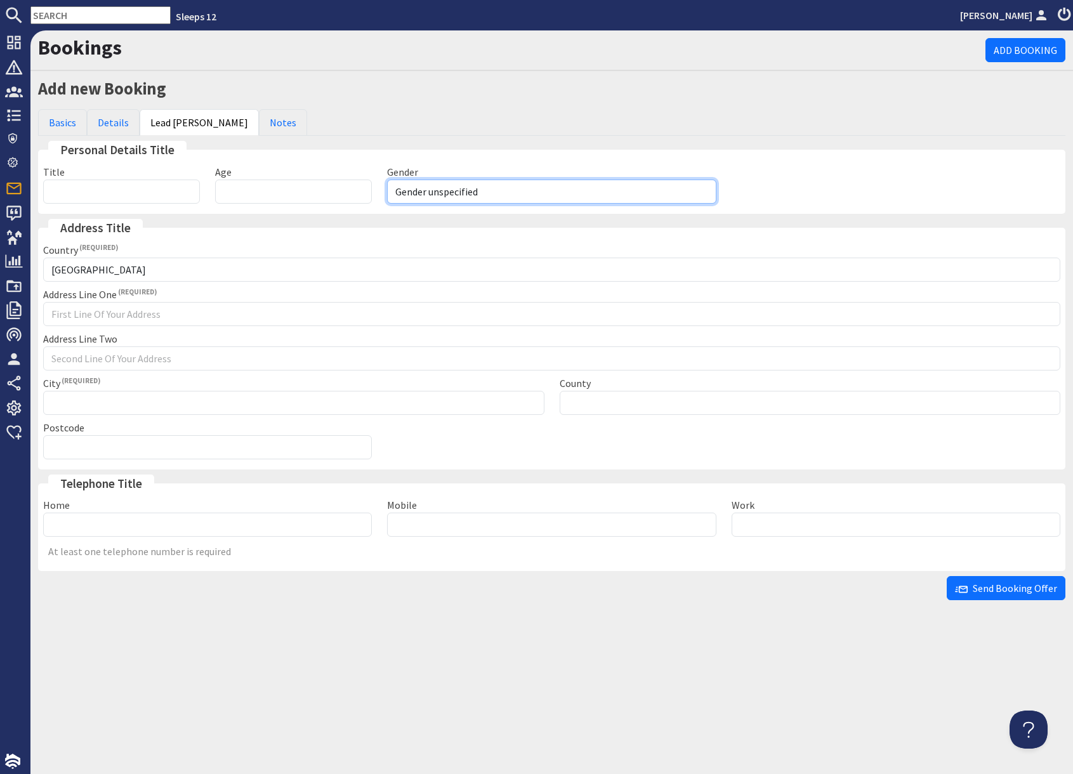
click at [452, 196] on select "Gender unspecified Gender male Gender female" at bounding box center [551, 192] width 329 height 24
select select "gender_male"
click at [387, 180] on select "Gender unspecified Gender male Gender female" at bounding box center [551, 192] width 329 height 24
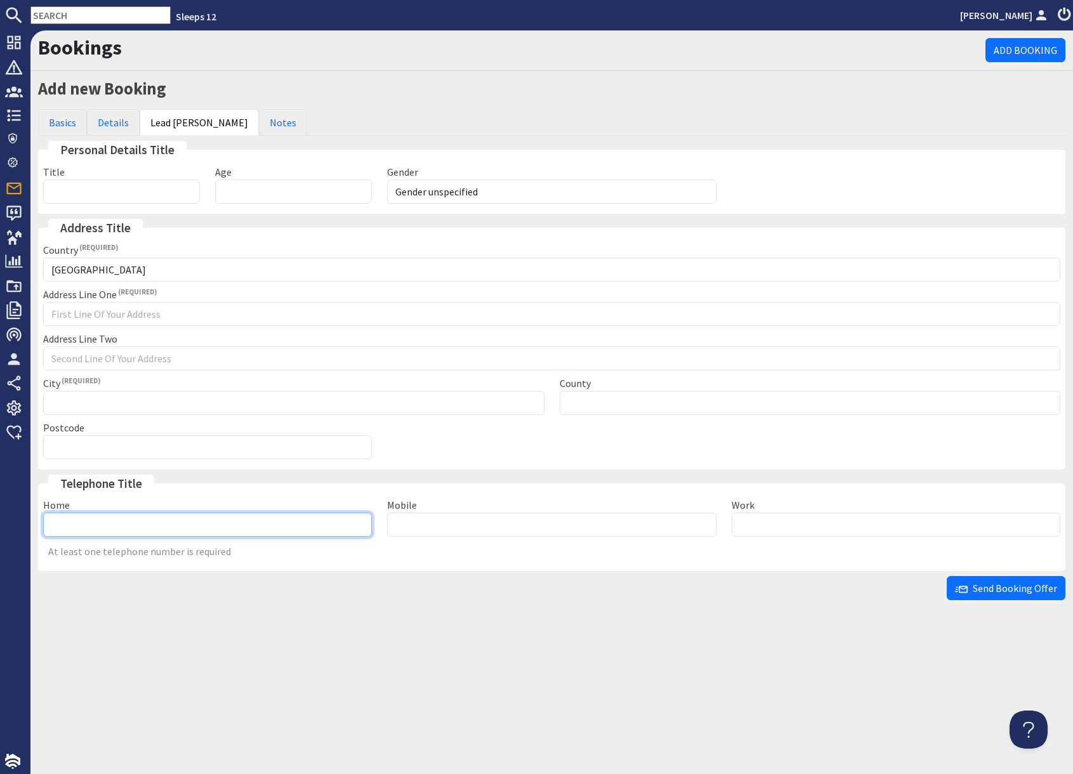
drag, startPoint x: 222, startPoint y: 531, endPoint x: 229, endPoint y: 528, distance: 7.7
click at [221, 530] on input "Home" at bounding box center [207, 525] width 329 height 24
type input "0"
drag, startPoint x: 884, startPoint y: 592, endPoint x: 898, endPoint y: 613, distance: 25.2
click at [884, 592] on div "Send Booking Offer" at bounding box center [551, 588] width 1027 height 24
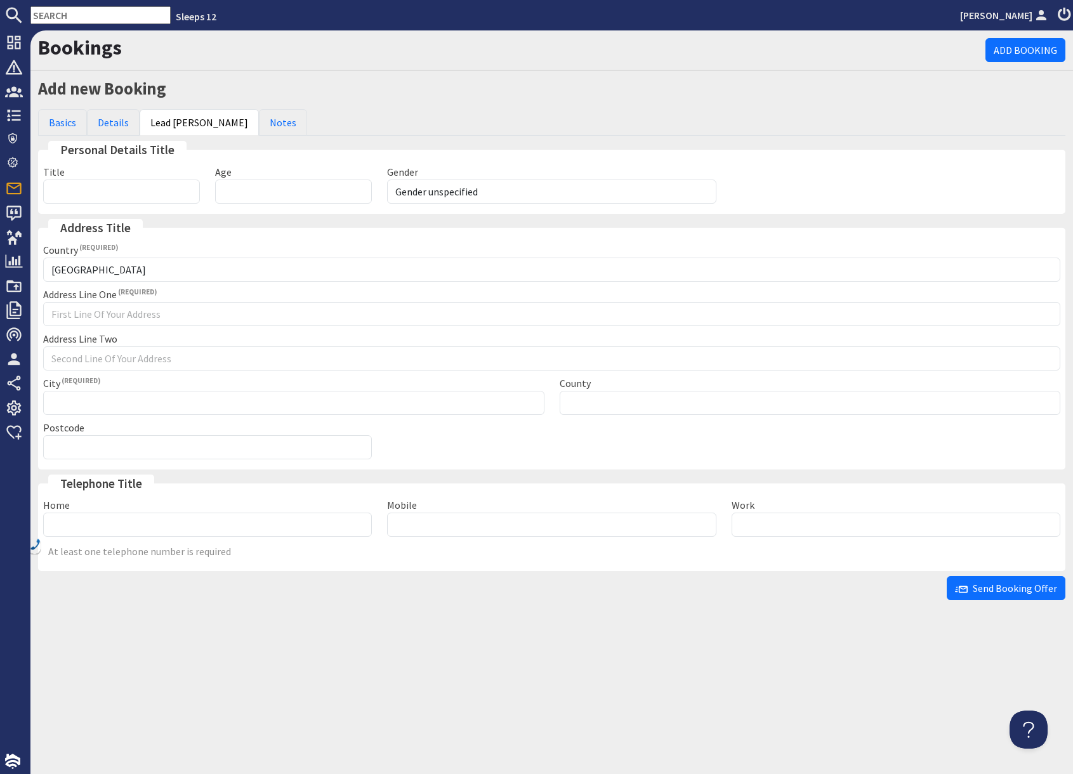
click at [801, 584] on div "Send Booking Offer" at bounding box center [551, 588] width 1027 height 24
click at [977, 586] on span "Send Booking Offer" at bounding box center [1006, 588] width 102 height 13
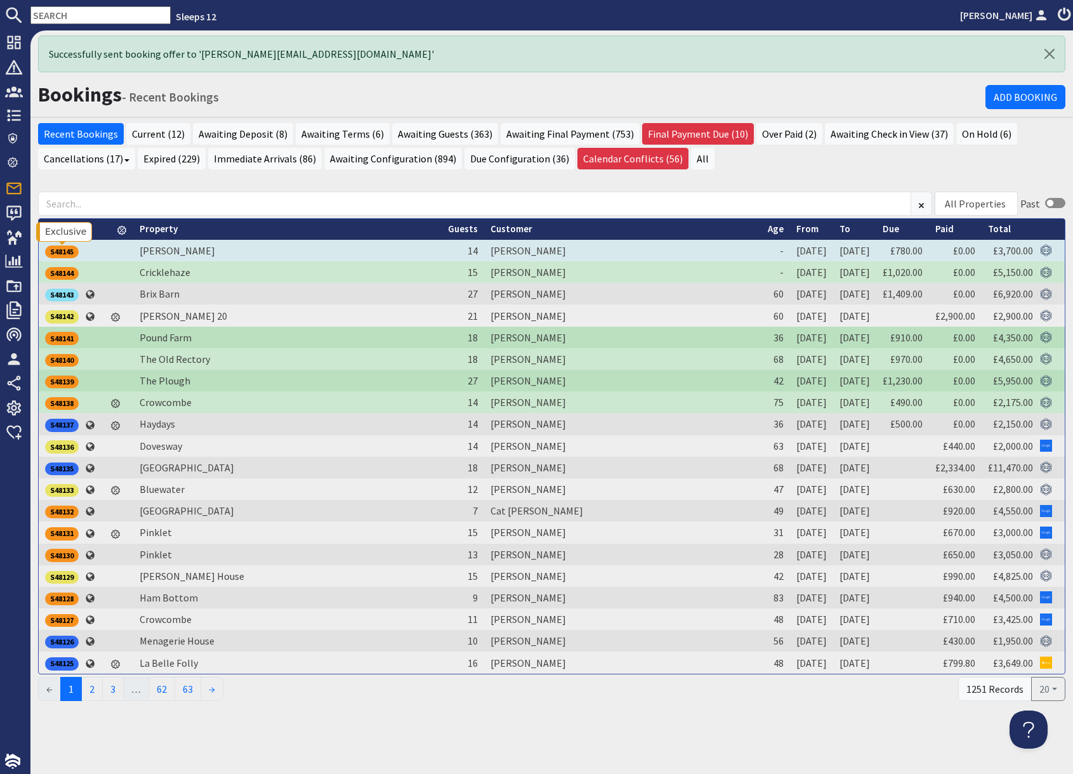
click at [67, 256] on div "S48145" at bounding box center [62, 251] width 34 height 13
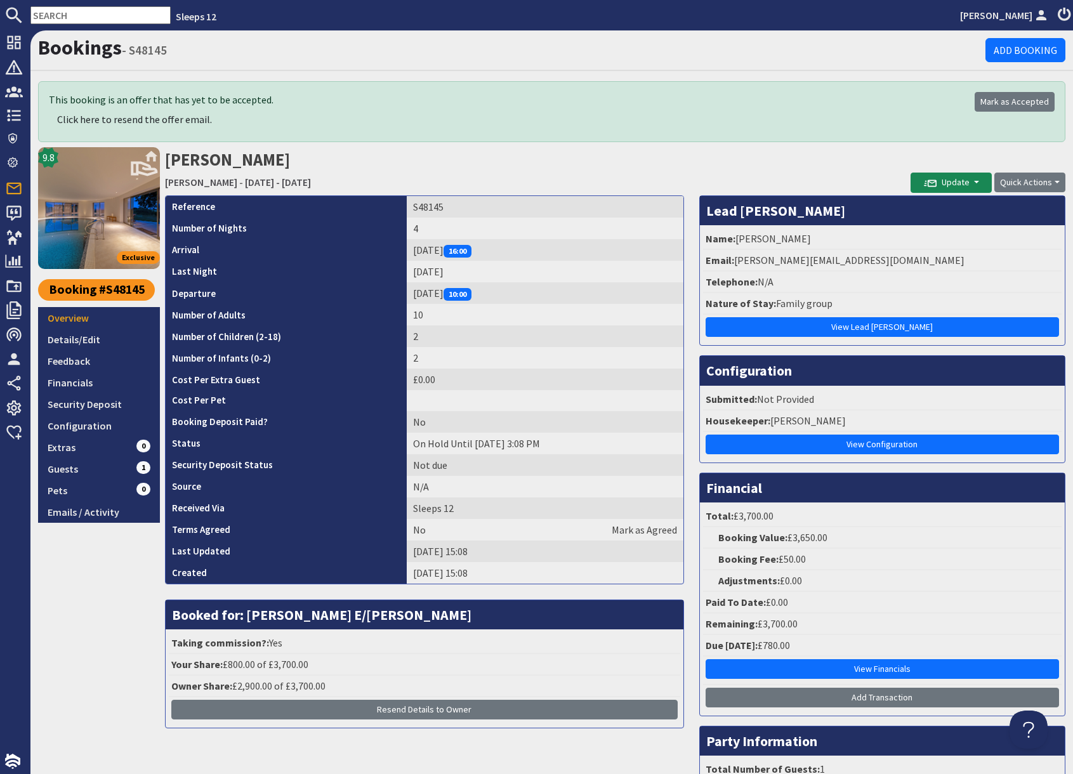
click at [416, 209] on td "S48145" at bounding box center [545, 207] width 277 height 22
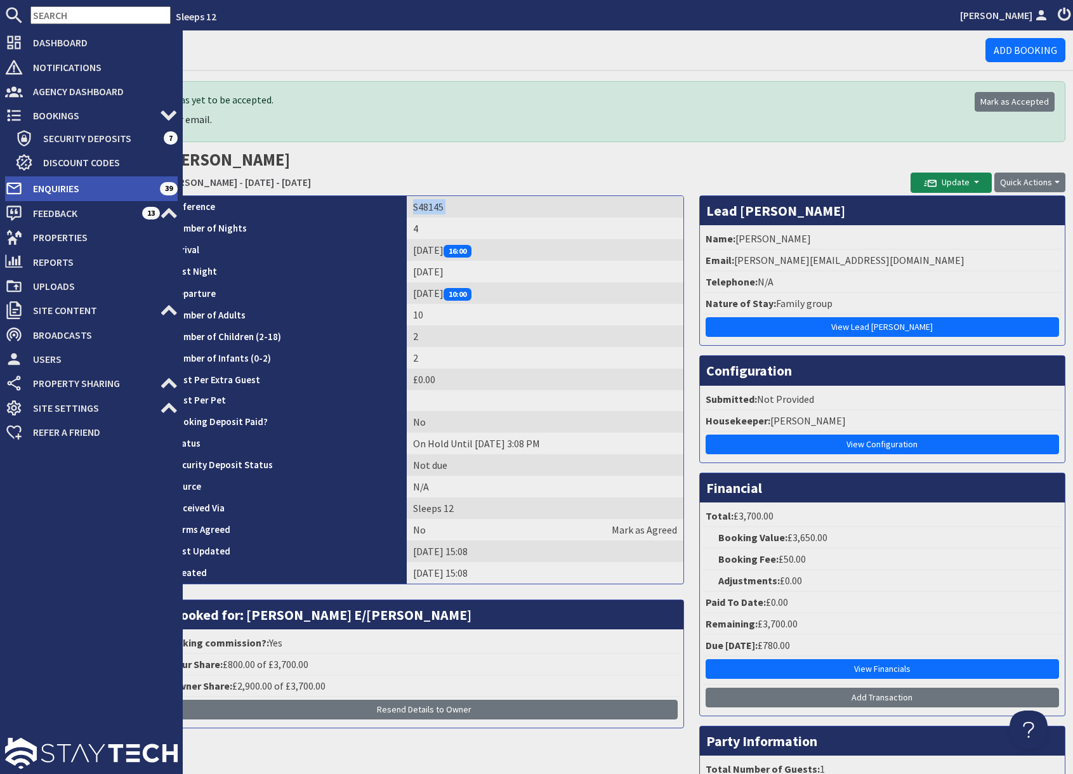
click at [44, 191] on span "Enquiries" at bounding box center [91, 188] width 137 height 20
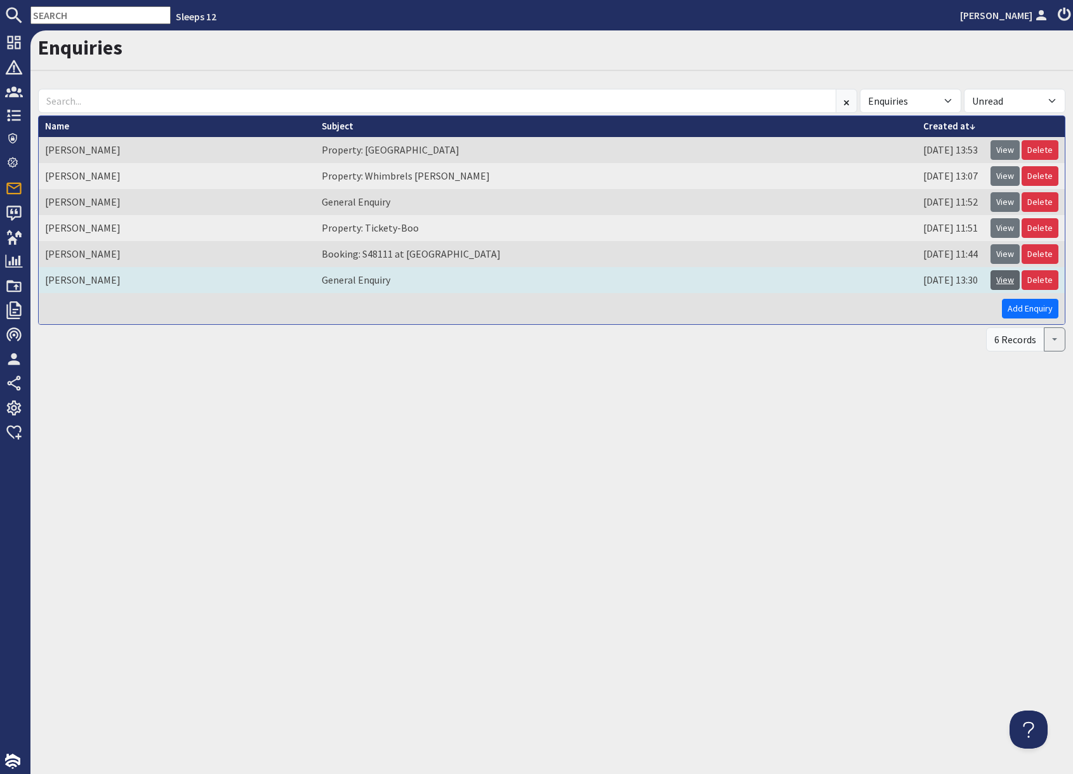
drag, startPoint x: 1006, startPoint y: 282, endPoint x: 999, endPoint y: 287, distance: 8.6
click at [1006, 282] on link "View" at bounding box center [1004, 280] width 29 height 20
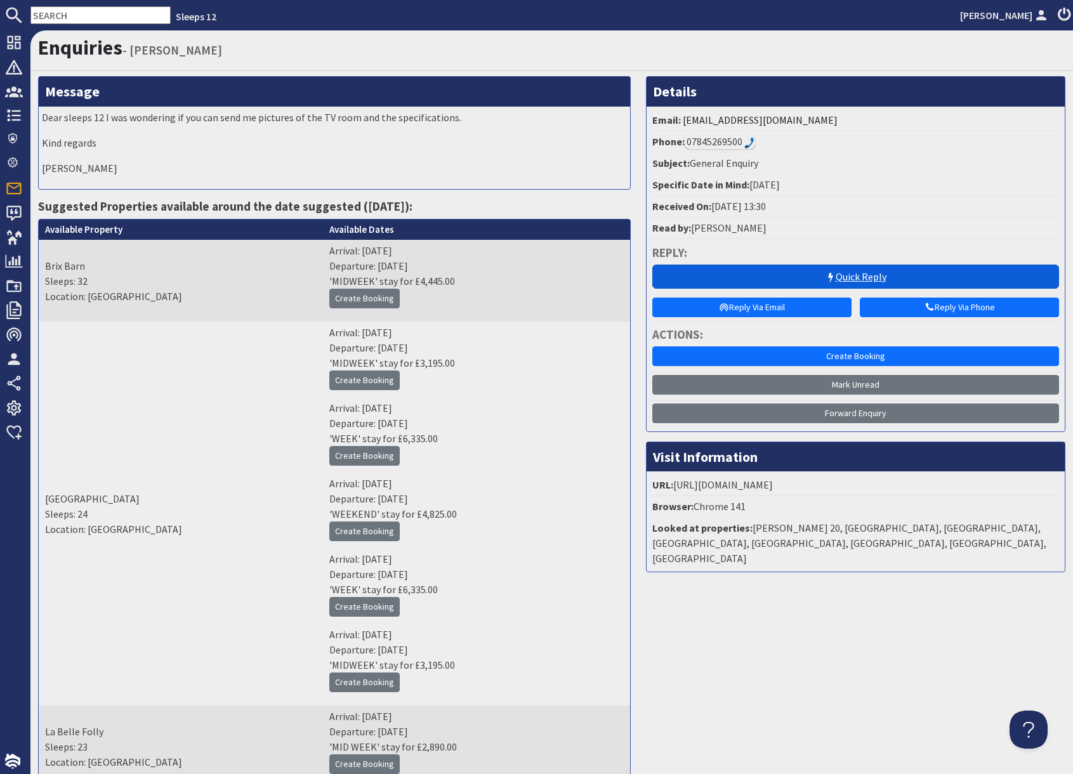
click at [827, 278] on icon at bounding box center [830, 278] width 10 height 10
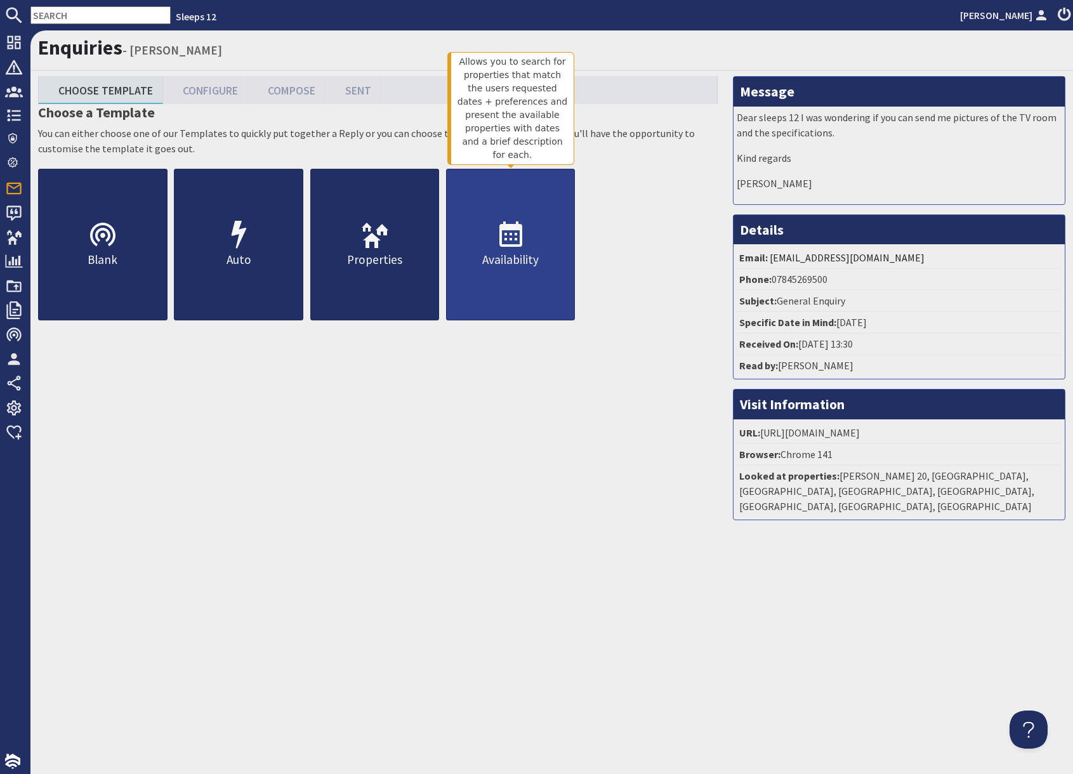
click at [544, 266] on p "Availability" at bounding box center [511, 260] width 128 height 18
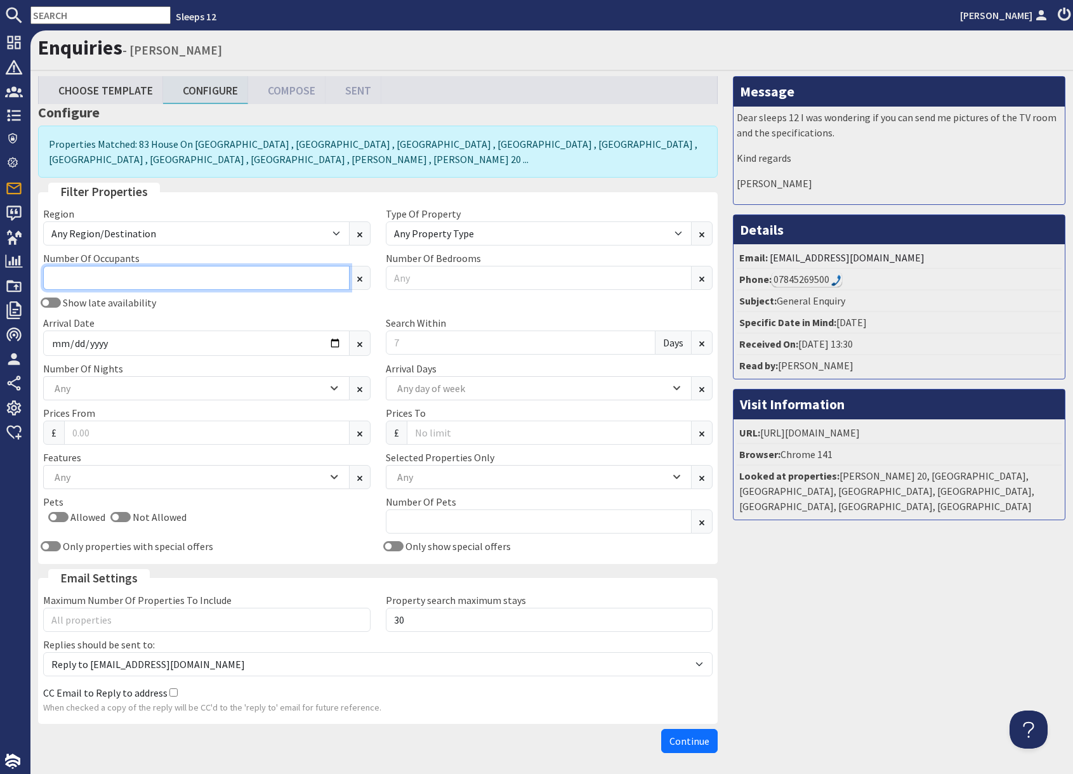
click at [171, 279] on input "Number Of Occupants" at bounding box center [196, 278] width 306 height 24
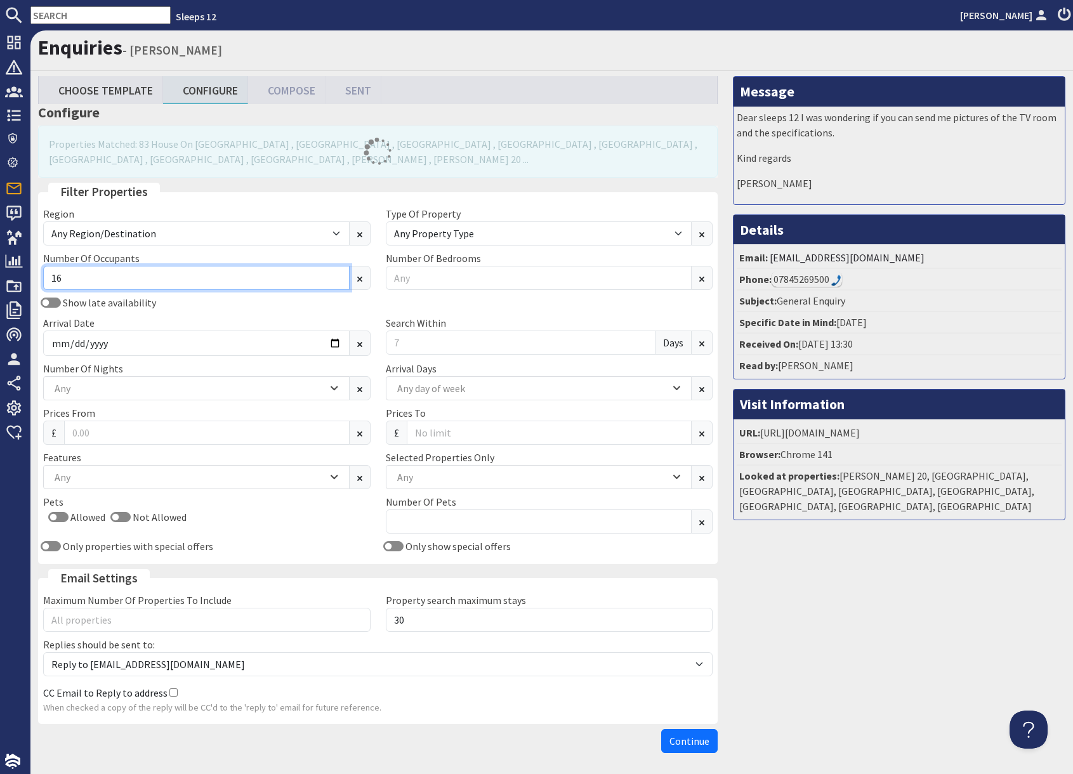
type input "16"
click at [198, 388] on div "Any" at bounding box center [189, 388] width 276 height 14
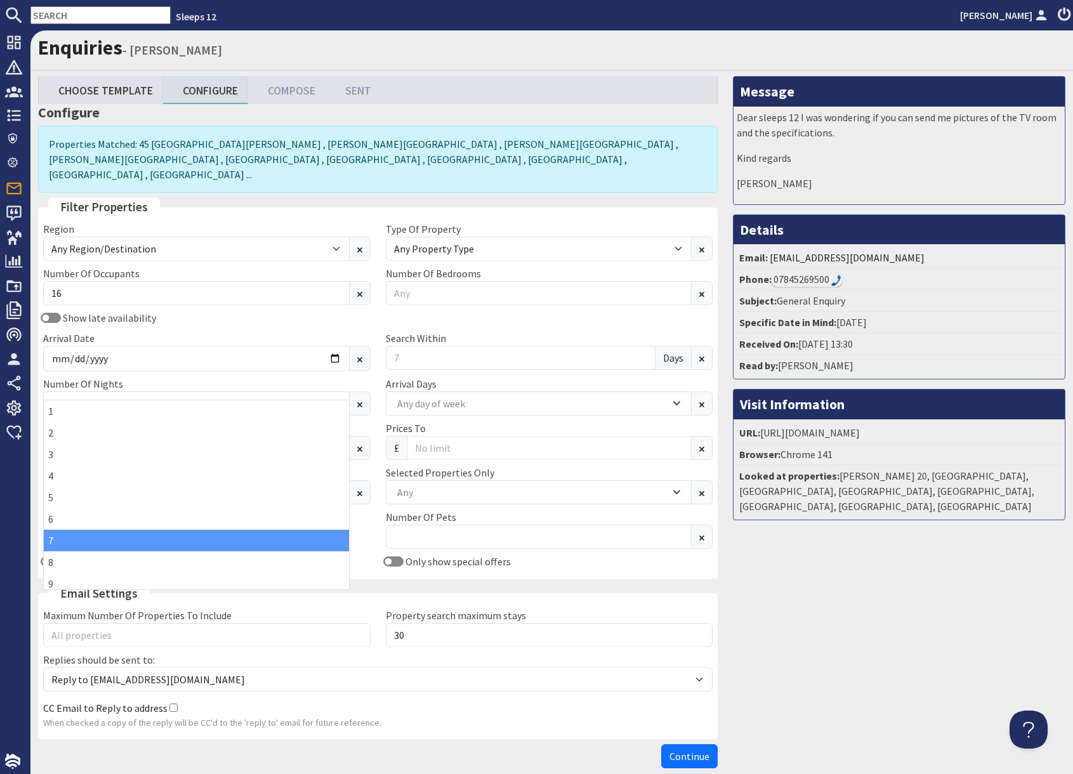
click at [53, 544] on div "7" at bounding box center [196, 541] width 305 height 22
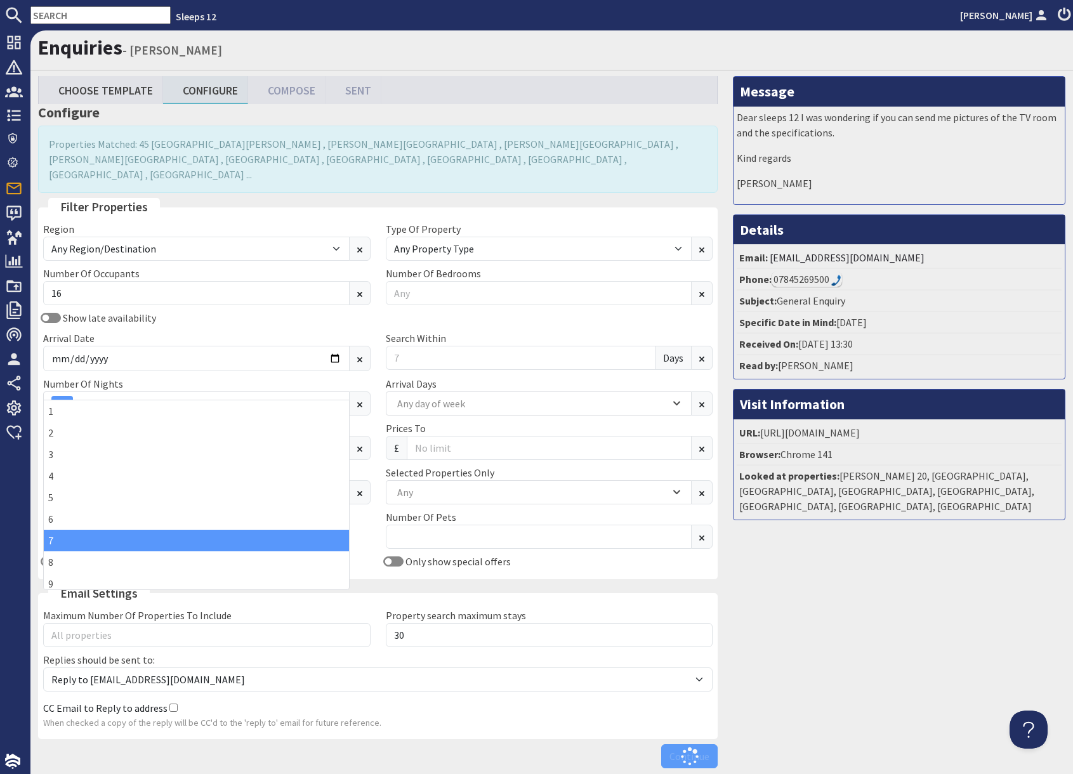
click at [917, 582] on div "Message Dear sleeps 12 I was wondering if you can send me pictures of the TV ro…" at bounding box center [899, 425] width 348 height 698
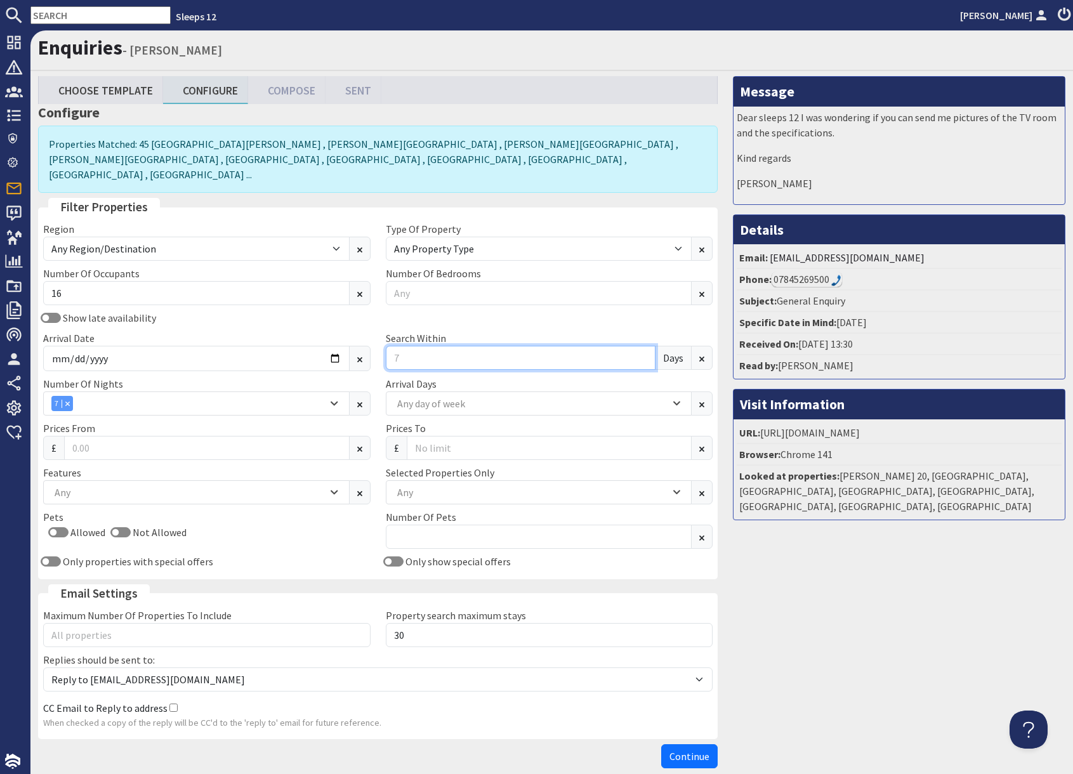
click at [426, 346] on input "Search Within" at bounding box center [521, 358] width 270 height 24
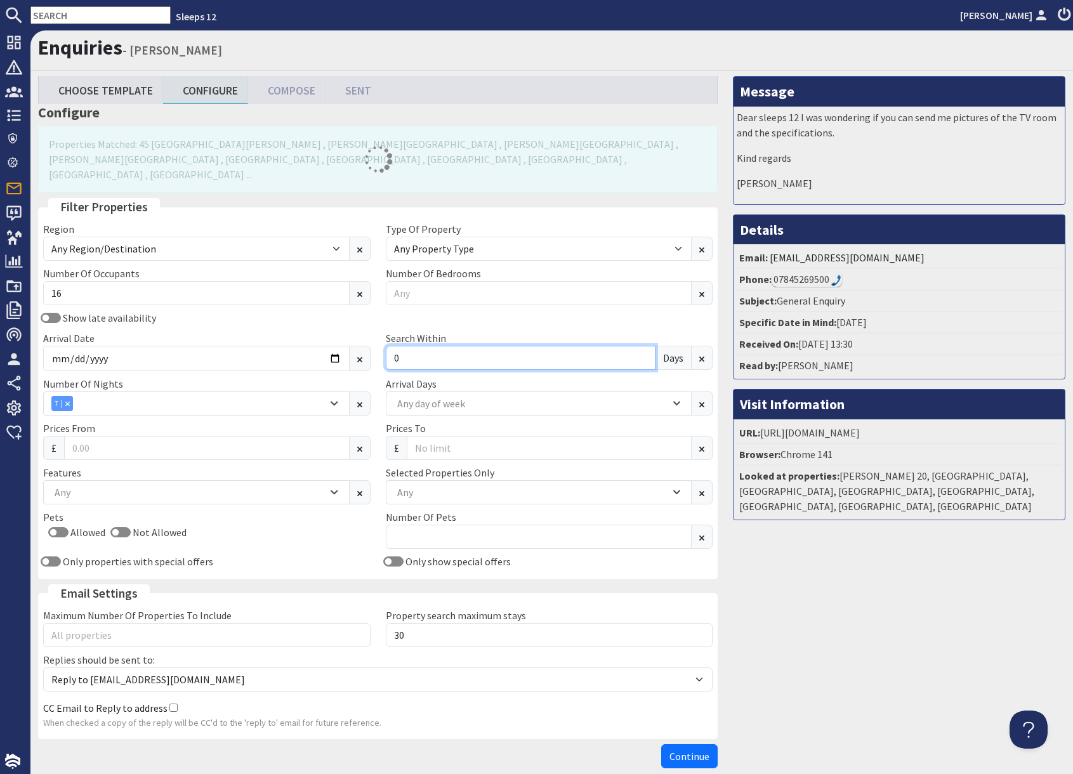
type input "0"
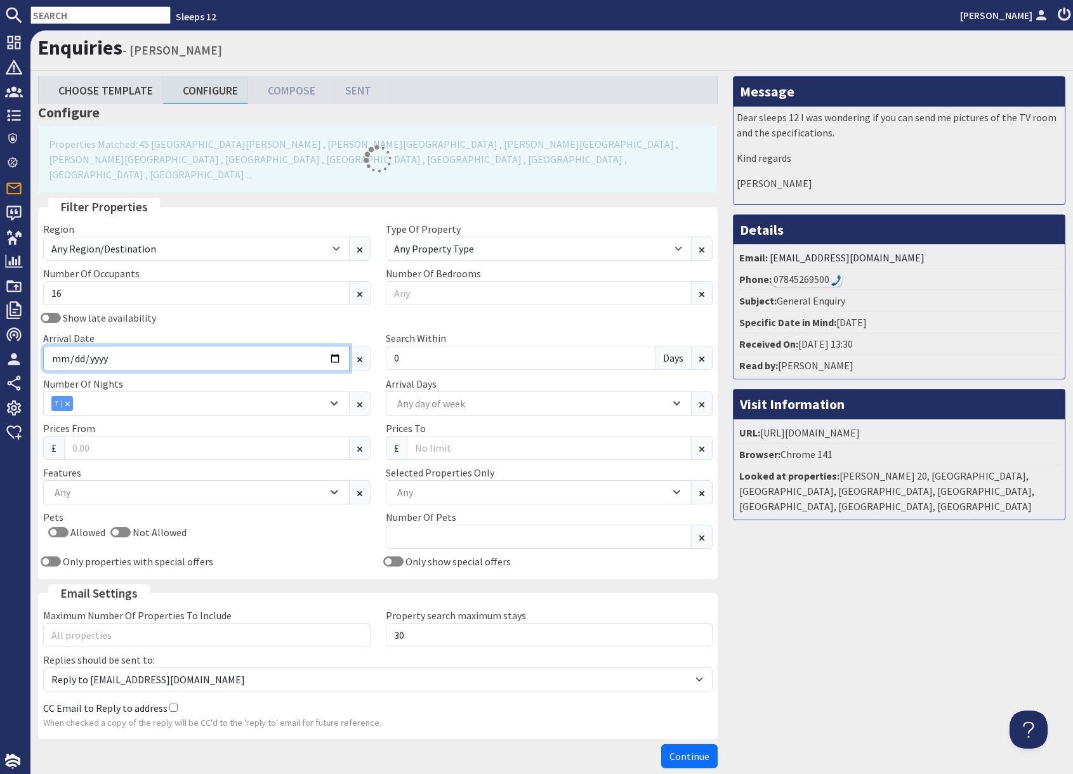
click at [338, 346] on input "Arrival Date" at bounding box center [196, 358] width 306 height 25
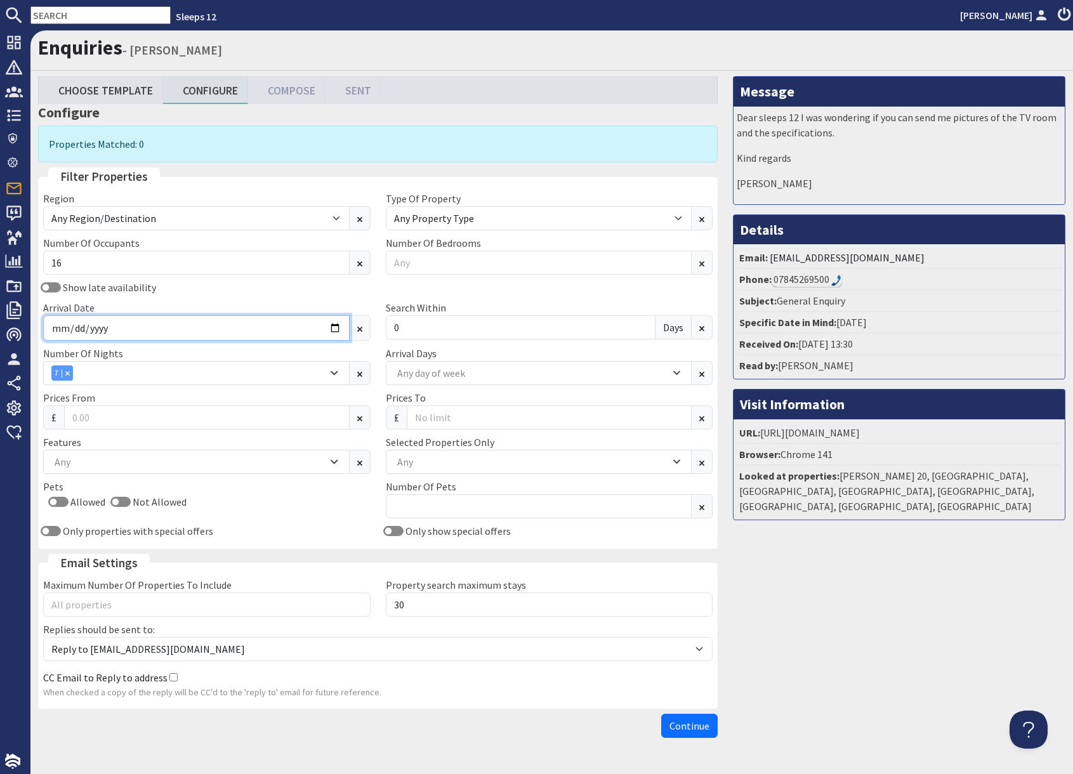
type input "2026-05-22"
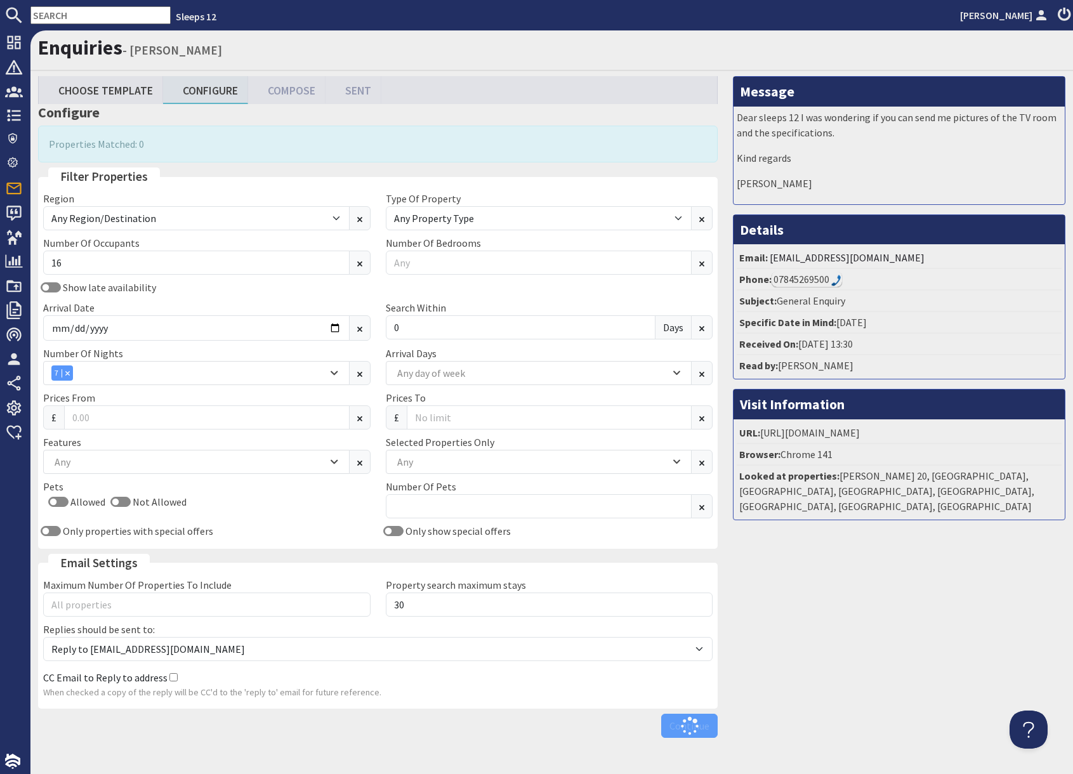
click at [920, 611] on div "Message Dear sleeps 12 I was wondering if you can send me pictures of the TV ro…" at bounding box center [899, 409] width 348 height 667
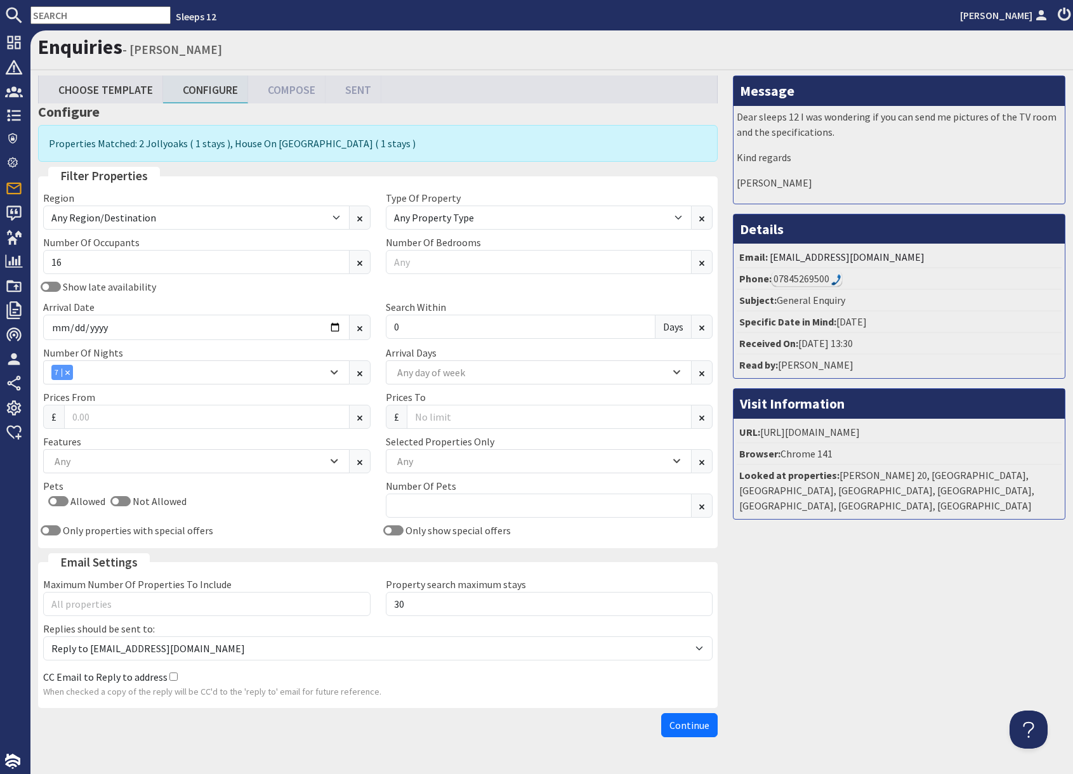
drag, startPoint x: 873, startPoint y: 676, endPoint x: 806, endPoint y: 681, distance: 67.5
click at [835, 676] on div "Message Dear sleeps 12 I was wondering if you can send me pictures of the TV ro…" at bounding box center [899, 408] width 348 height 667
click at [679, 730] on span "Continue" at bounding box center [689, 725] width 40 height 13
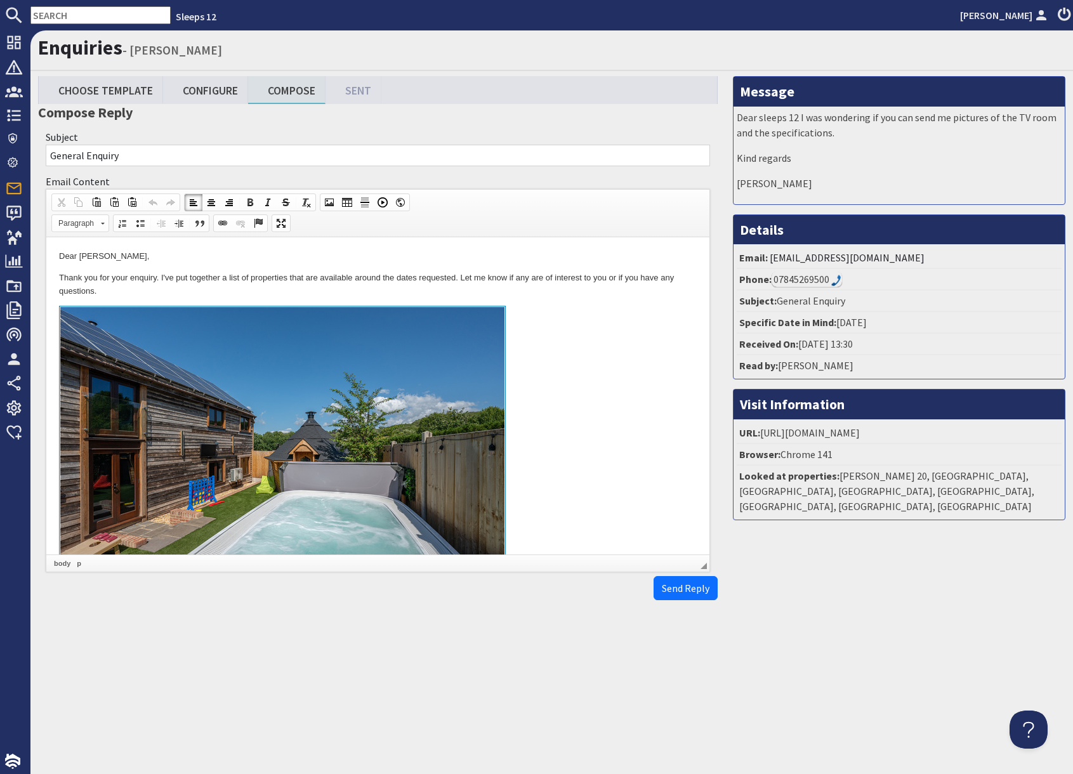
click at [561, 438] on link at bounding box center [378, 452] width 638 height 292
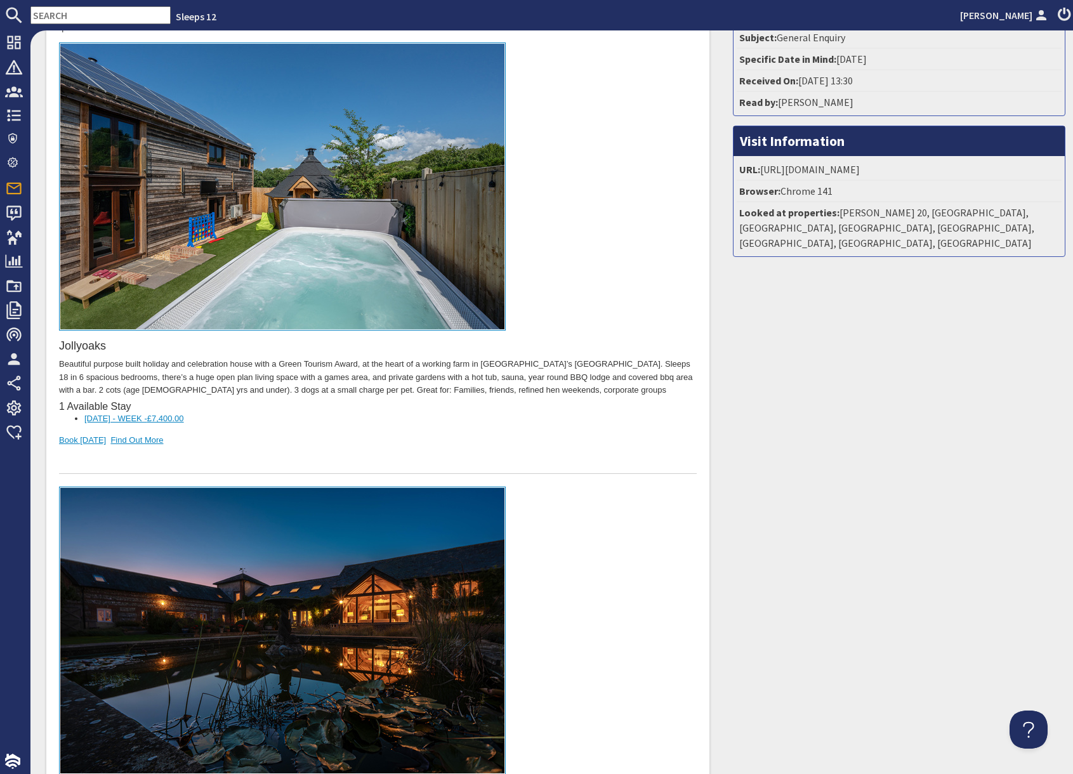
scroll to position [575, 0]
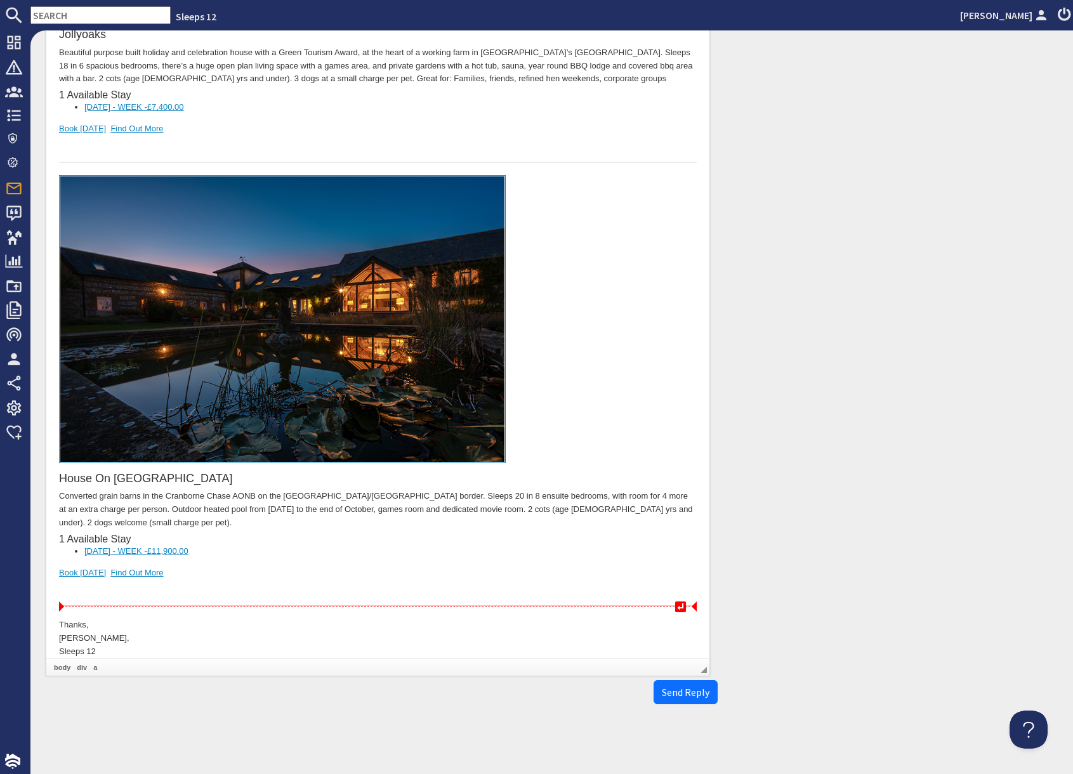
drag, startPoint x: 267, startPoint y: 582, endPoint x: 245, endPoint y: 580, distance: 22.3
click at [263, 580] on div at bounding box center [378, 593] width 638 height 27
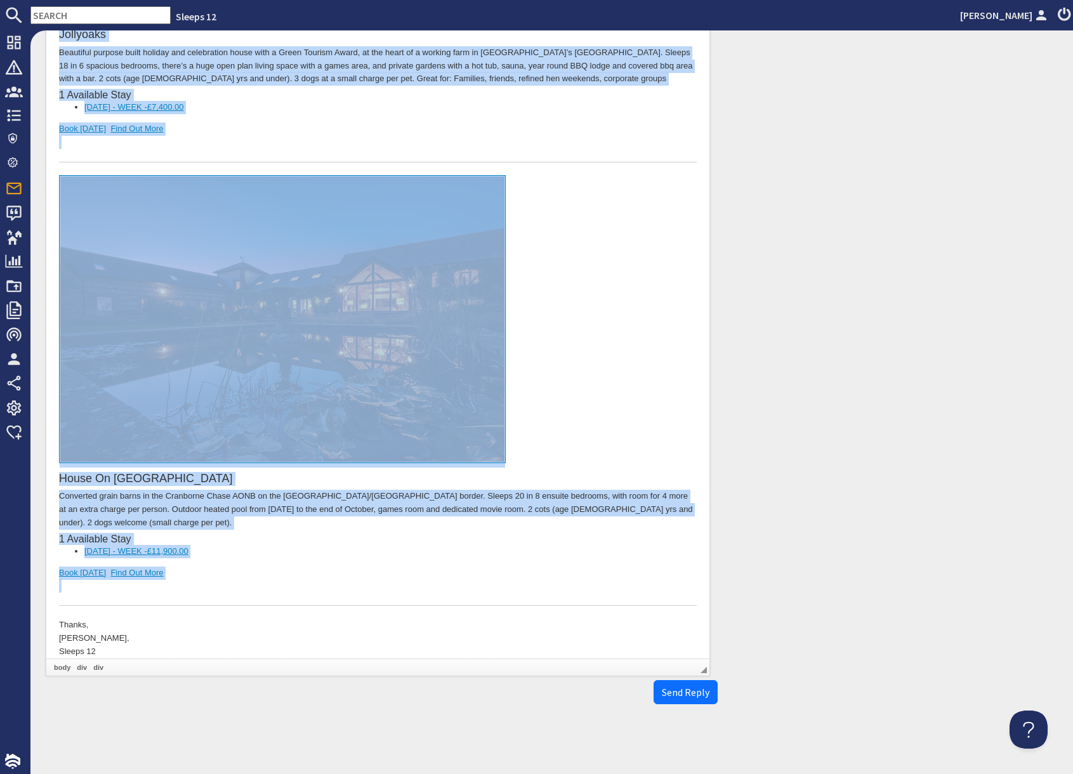
scroll to position [0, 0]
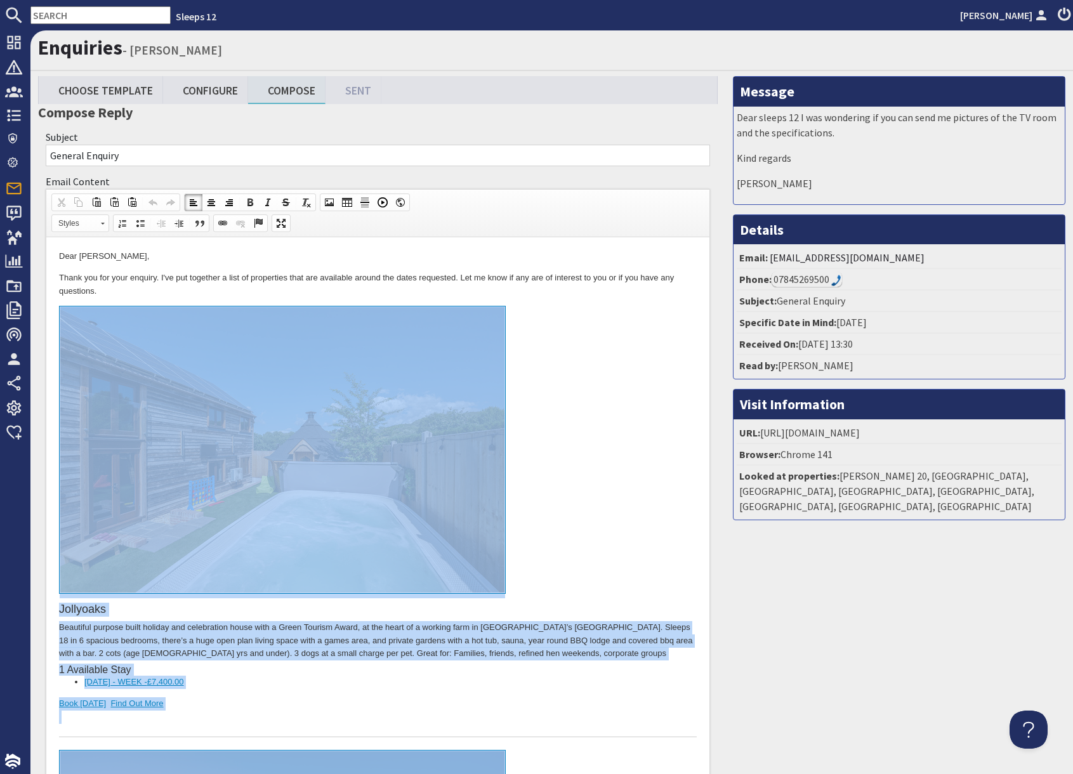
drag, startPoint x: 245, startPoint y: 1154, endPoint x: 253, endPoint y: 370, distance: 783.5
click at [253, 370] on body "Dear Sufyan Bashir, Thank you for your enquiry. I've put together a list of pro…" at bounding box center [378, 741] width 638 height 983
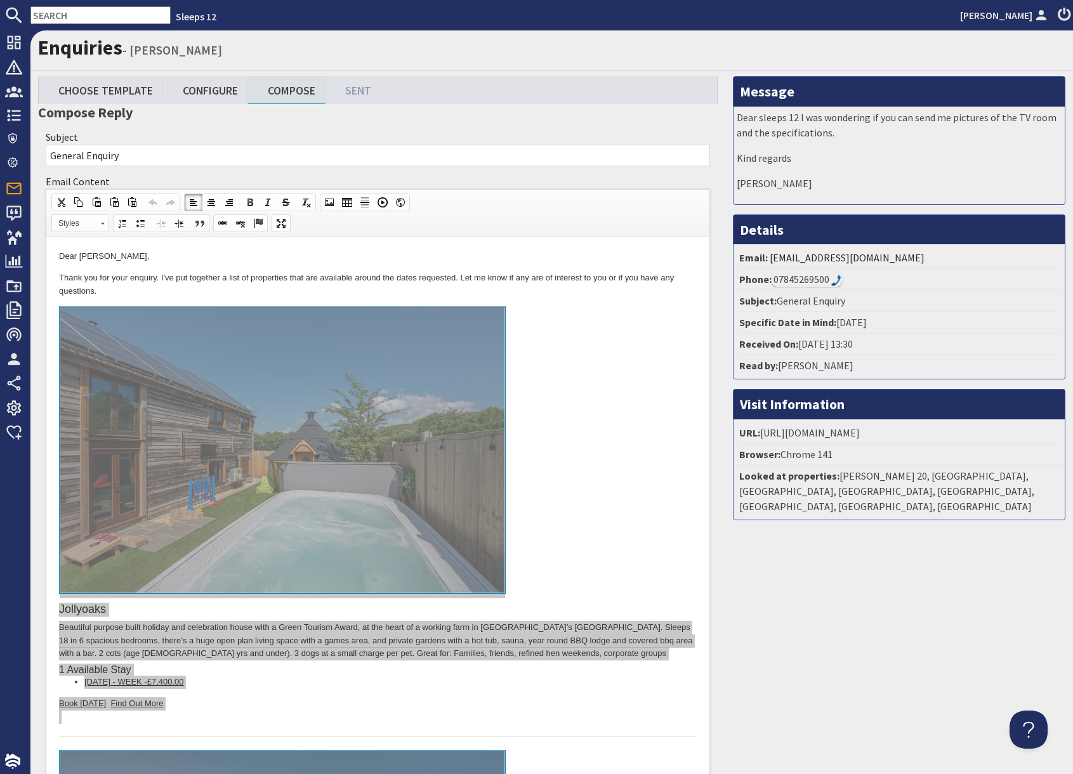
click at [53, 15] on input "text" at bounding box center [100, 15] width 140 height 18
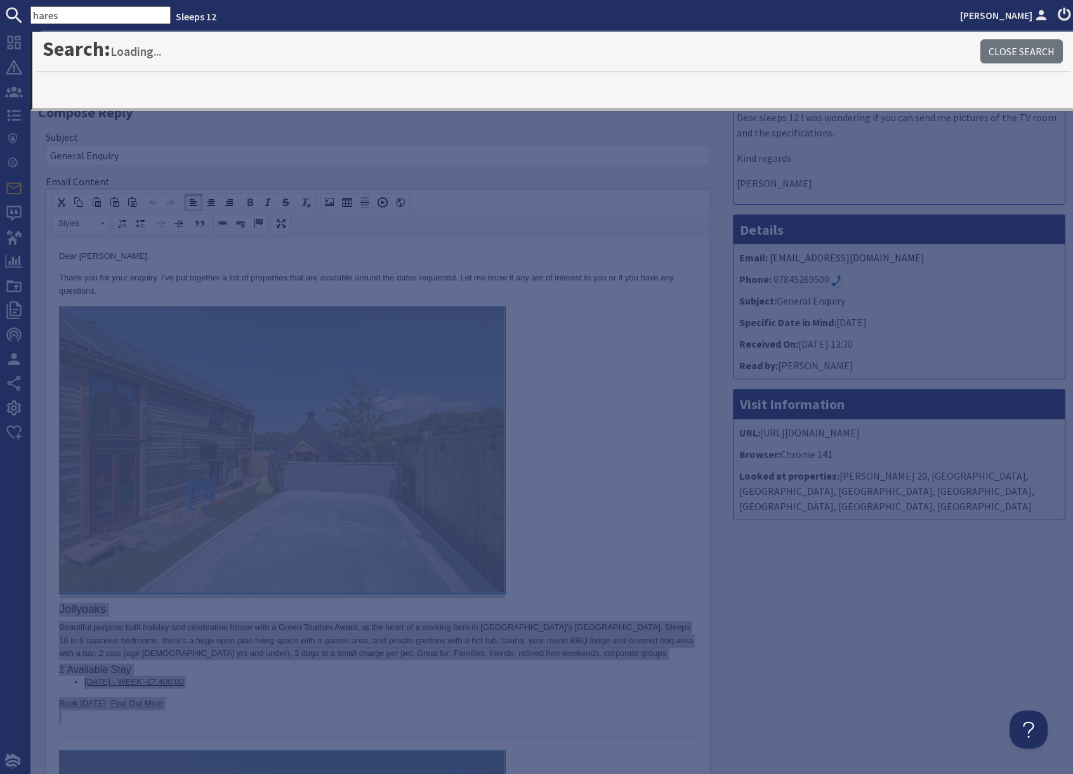
type input "hares"
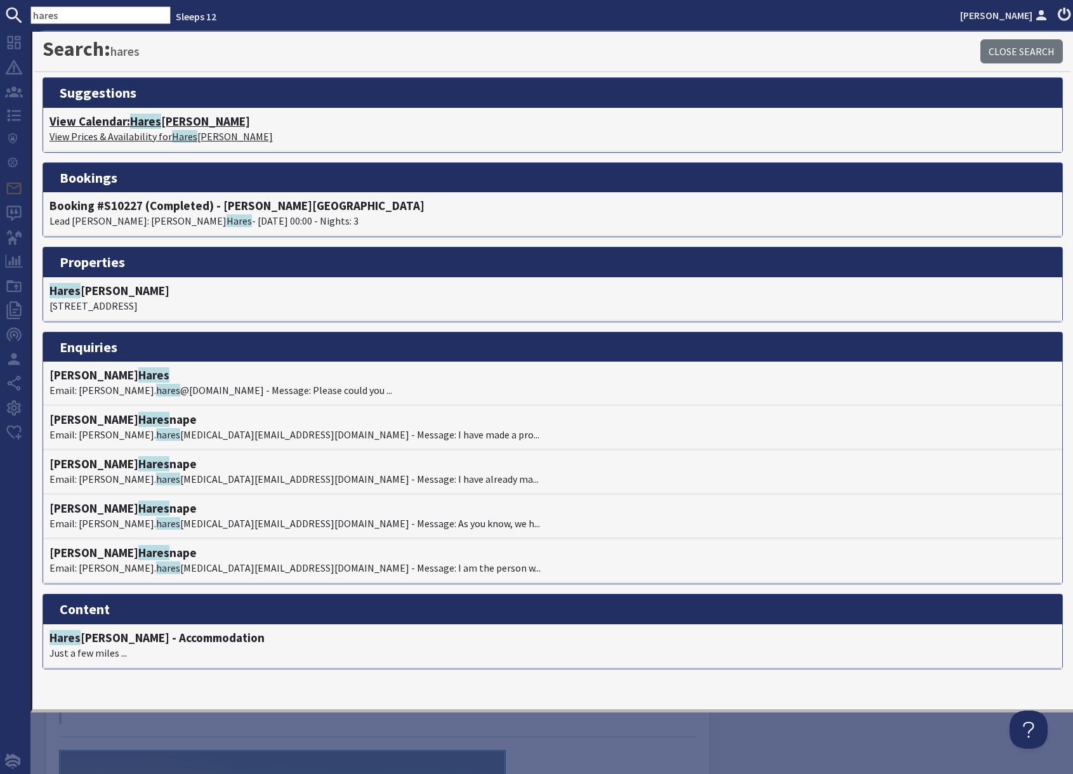
drag, startPoint x: 122, startPoint y: 125, endPoint x: 154, endPoint y: 133, distance: 33.4
click at [122, 125] on h4 "View Calendar: Hares Barton" at bounding box center [552, 121] width 1006 height 15
type textarea "<p>Dear Sufyan Bashir,</p> <p>Thank you for your enquiry. I&#39;ve put together…"
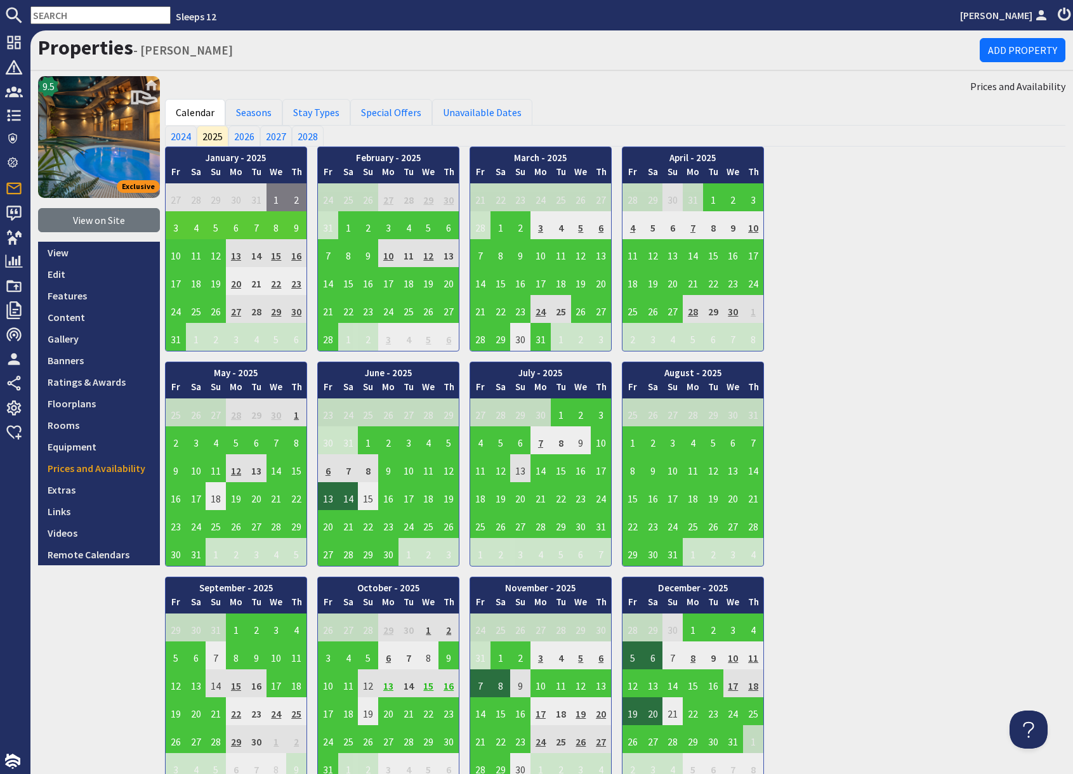
click at [108, 7] on input "text" at bounding box center [100, 15] width 140 height 18
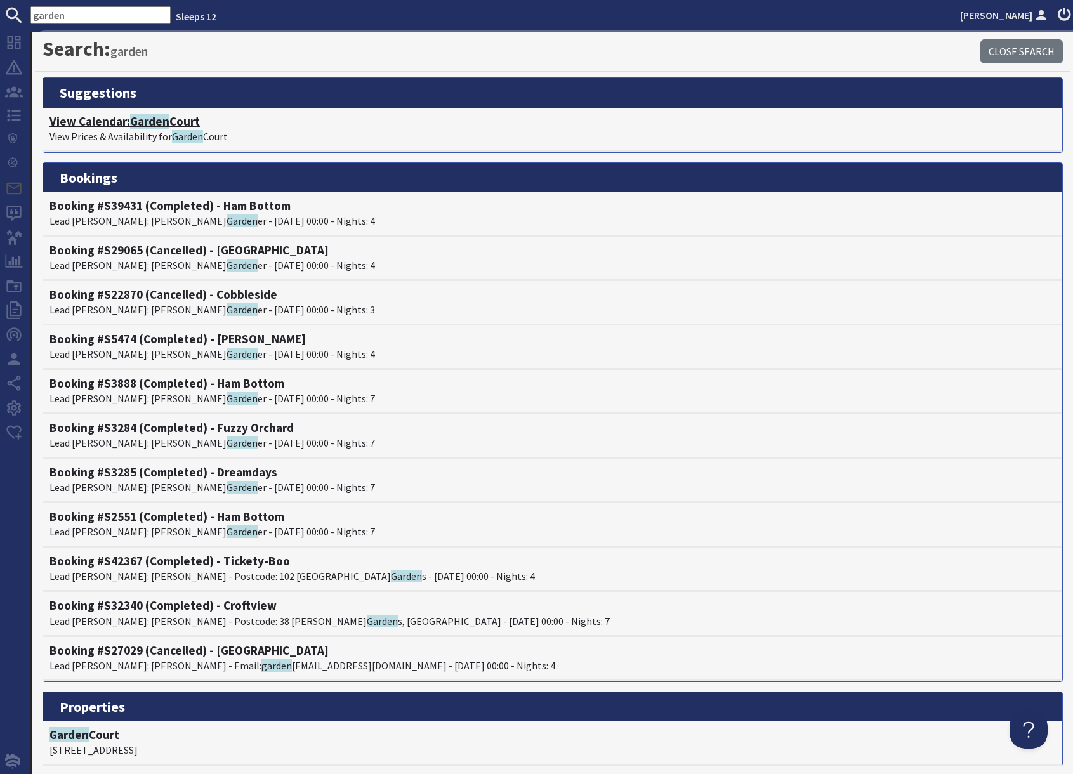
type input "garden"
click at [139, 119] on span "Garden" at bounding box center [149, 121] width 39 height 15
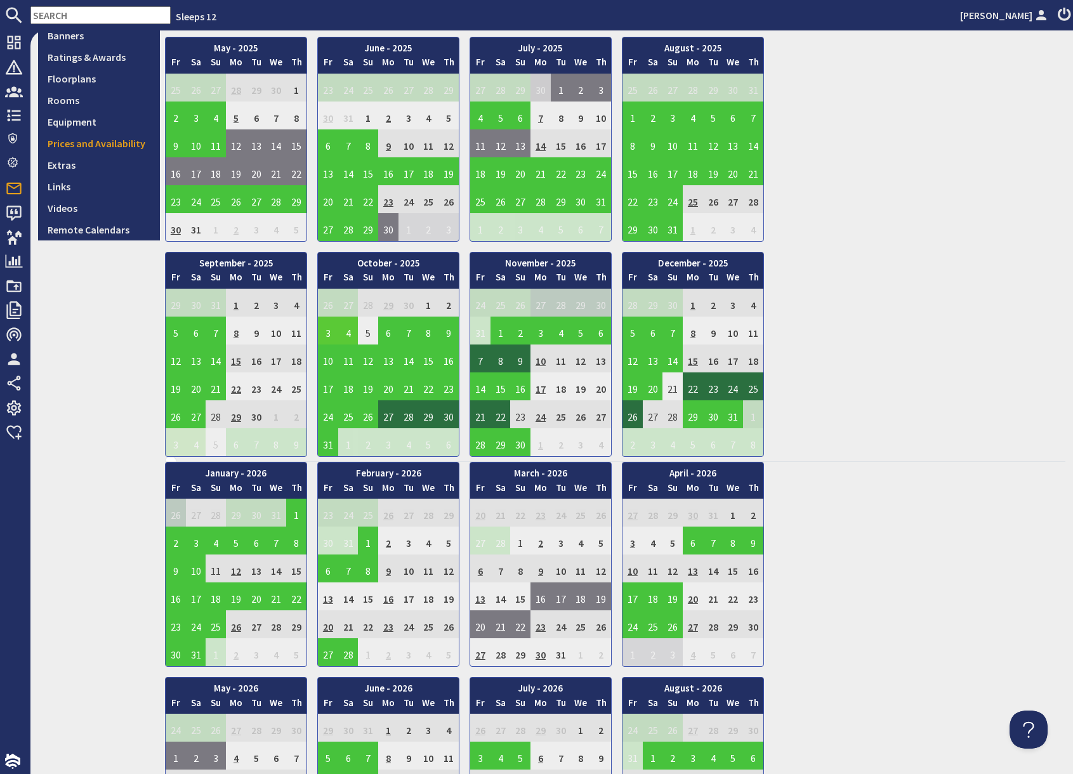
scroll to position [327, 0]
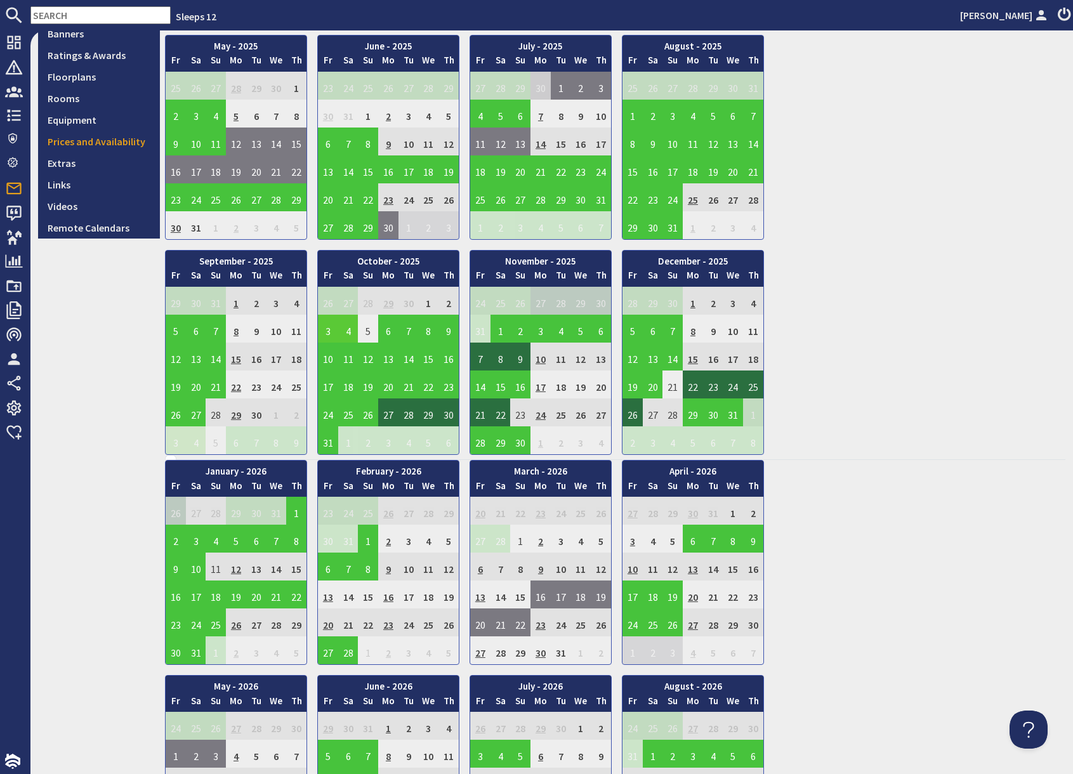
click at [327, 334] on td "3" at bounding box center [328, 329] width 20 height 28
click at [322, 388] on link "View booking" at bounding box center [331, 387] width 66 height 13
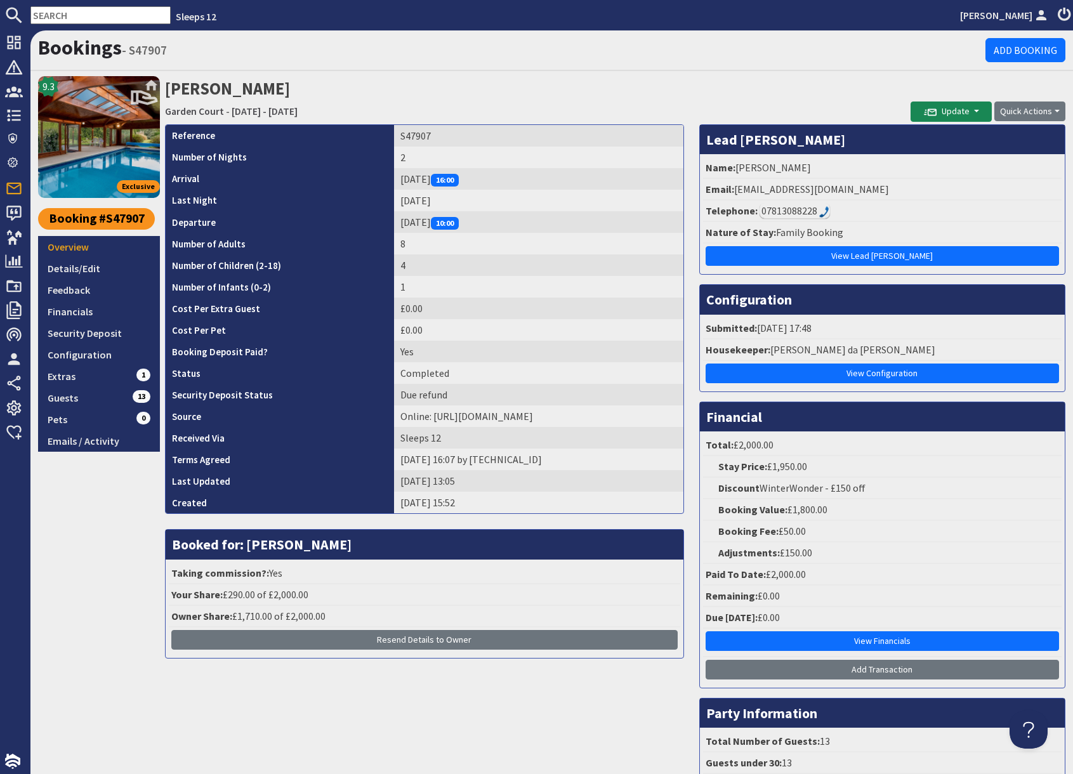
click at [93, 17] on input "text" at bounding box center [100, 15] width 140 height 18
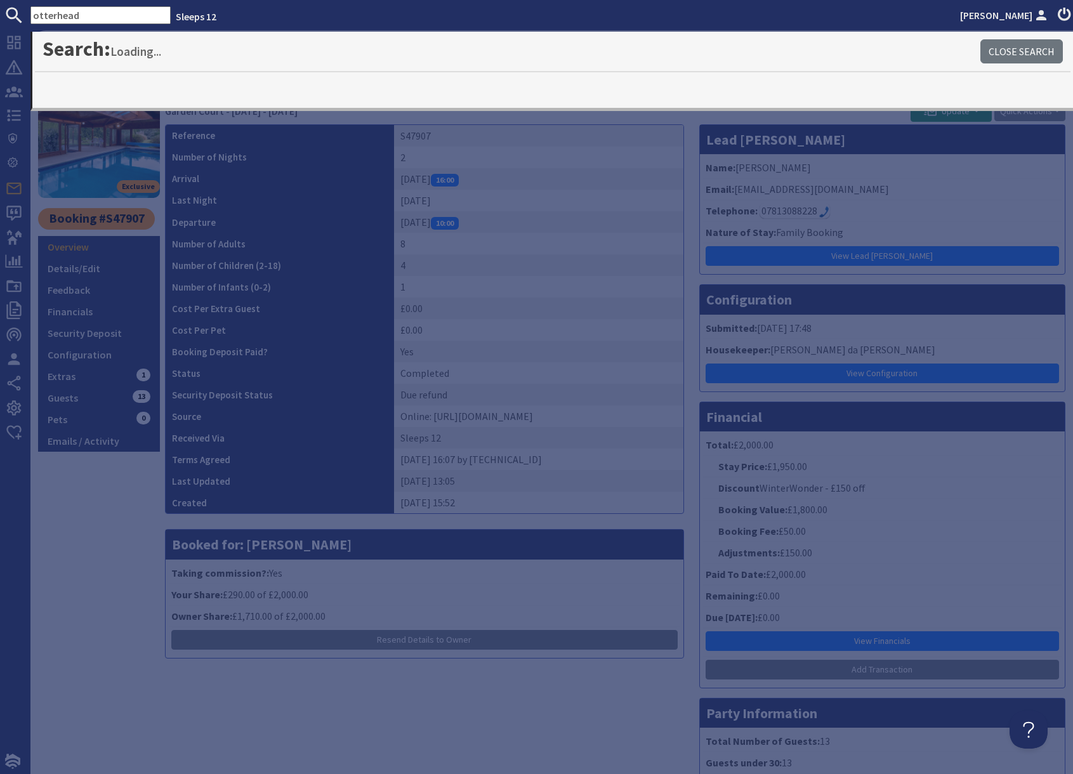
type input "otterhead"
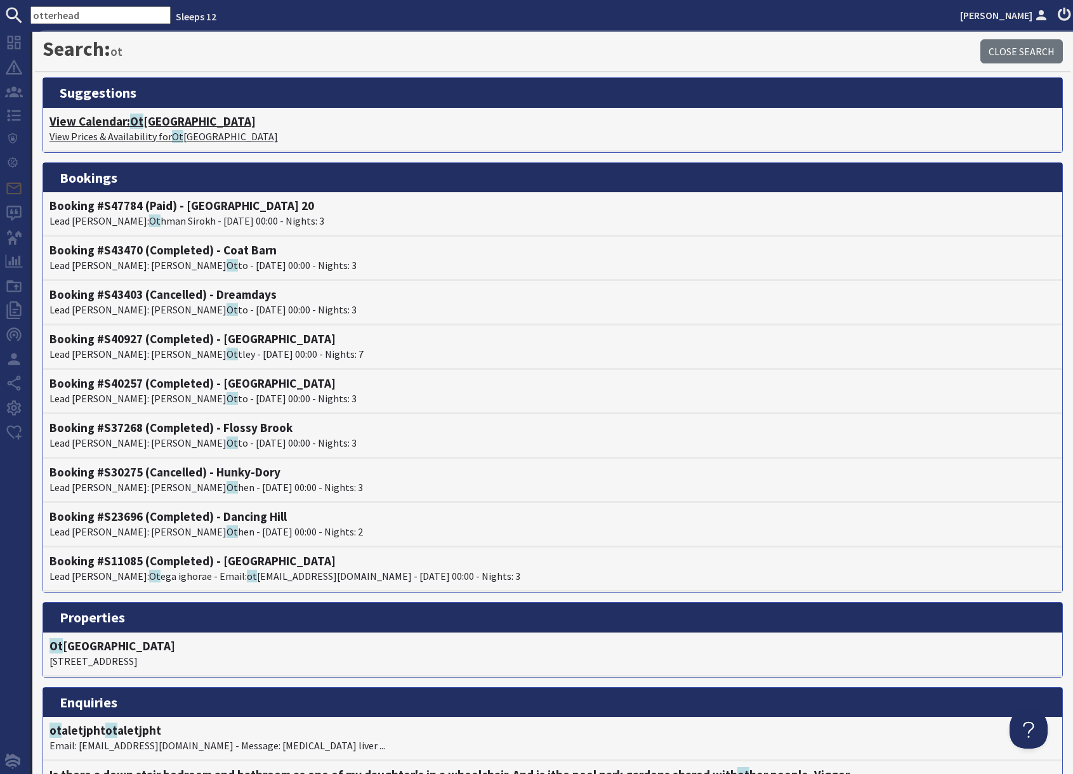
click at [154, 127] on h4 "View Calendar: Ot terhead House" at bounding box center [552, 121] width 1006 height 15
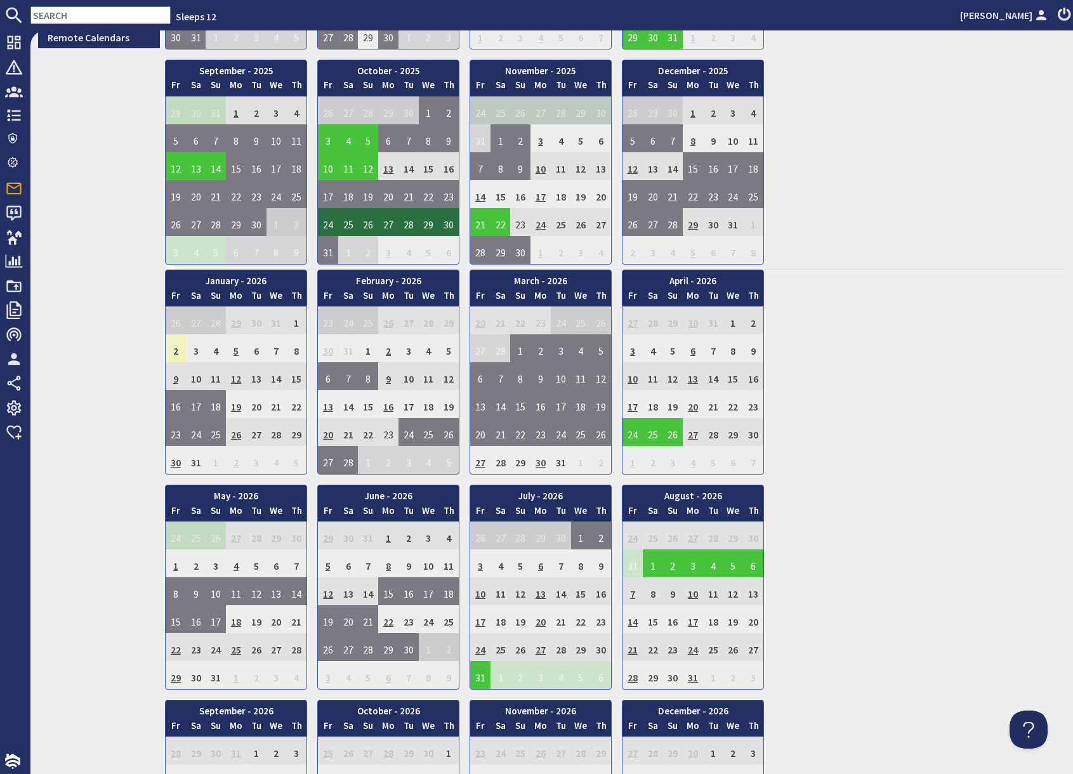
scroll to position [514, 0]
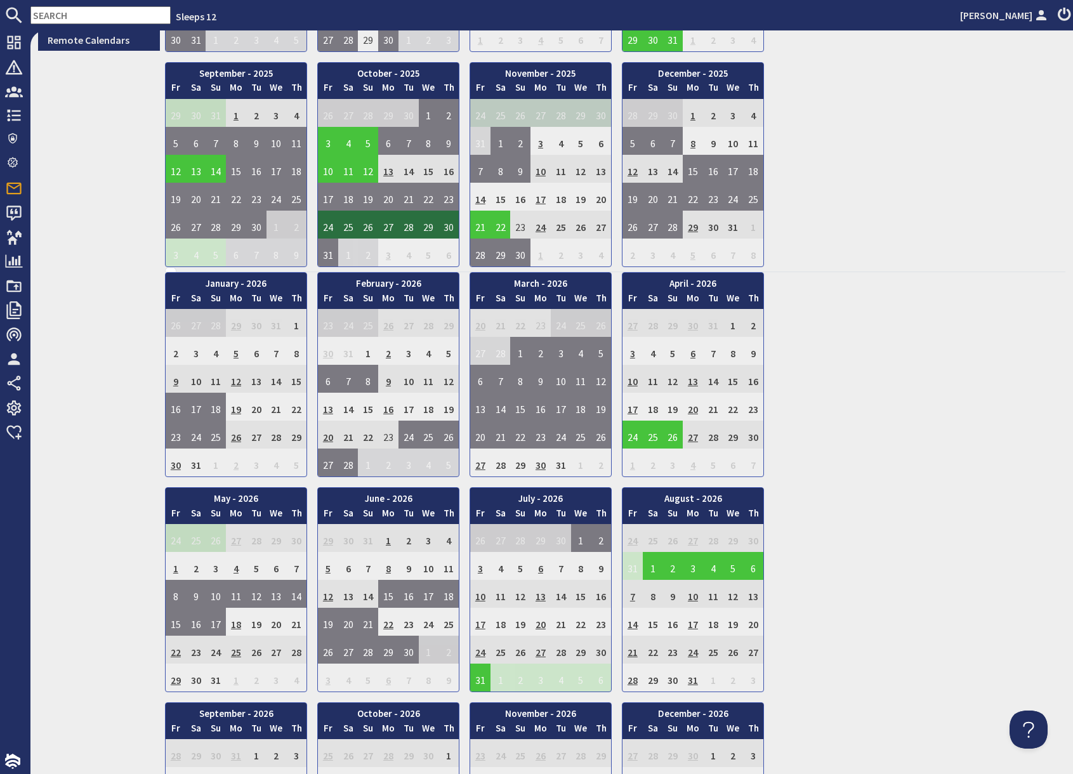
click at [173, 381] on td "9" at bounding box center [176, 379] width 20 height 28
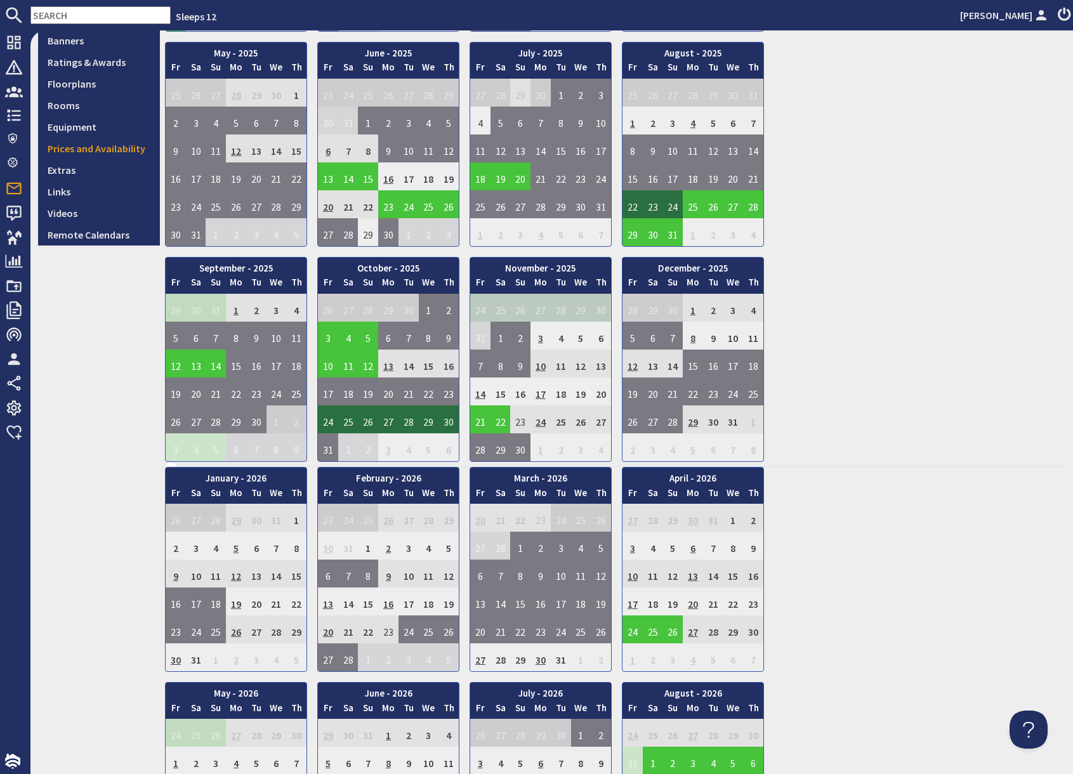
scroll to position [322, 0]
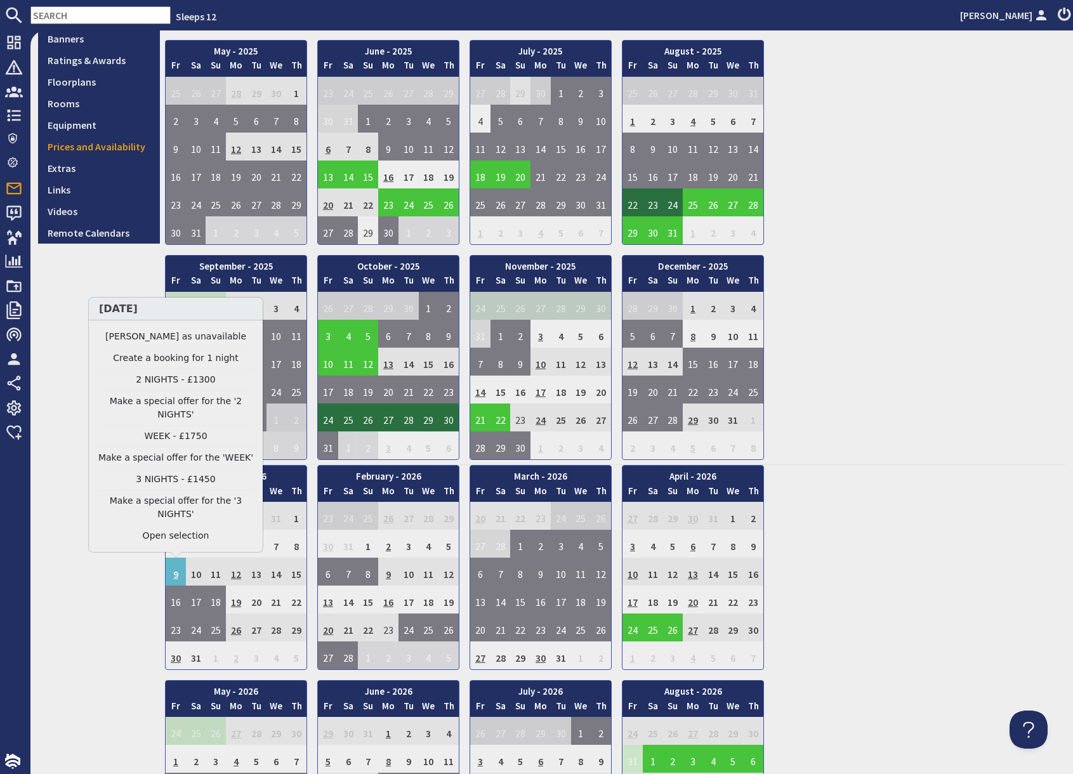
click at [141, 596] on div "9.6 Exclusive View on Site View Edit Features Content Gallery Banners Ratings &…" at bounding box center [99, 513] width 122 height 1517
click at [170, 476] on link "3 NIGHTS - £1450" at bounding box center [176, 479] width 156 height 13
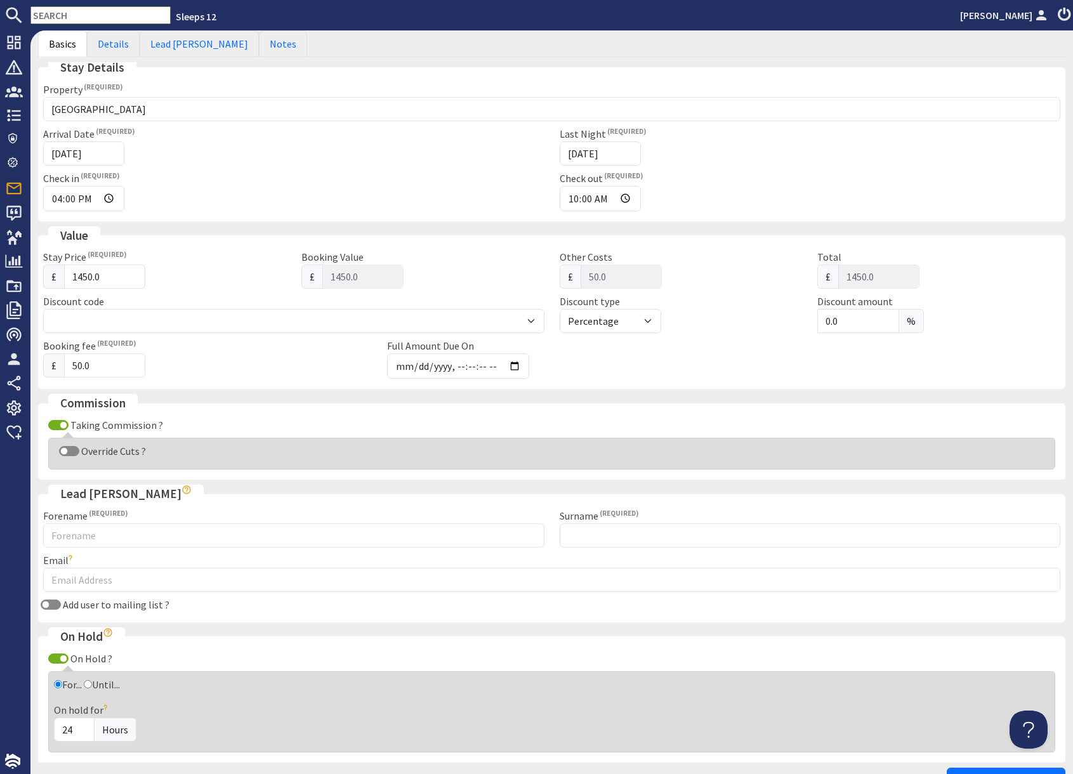
scroll to position [244, 0]
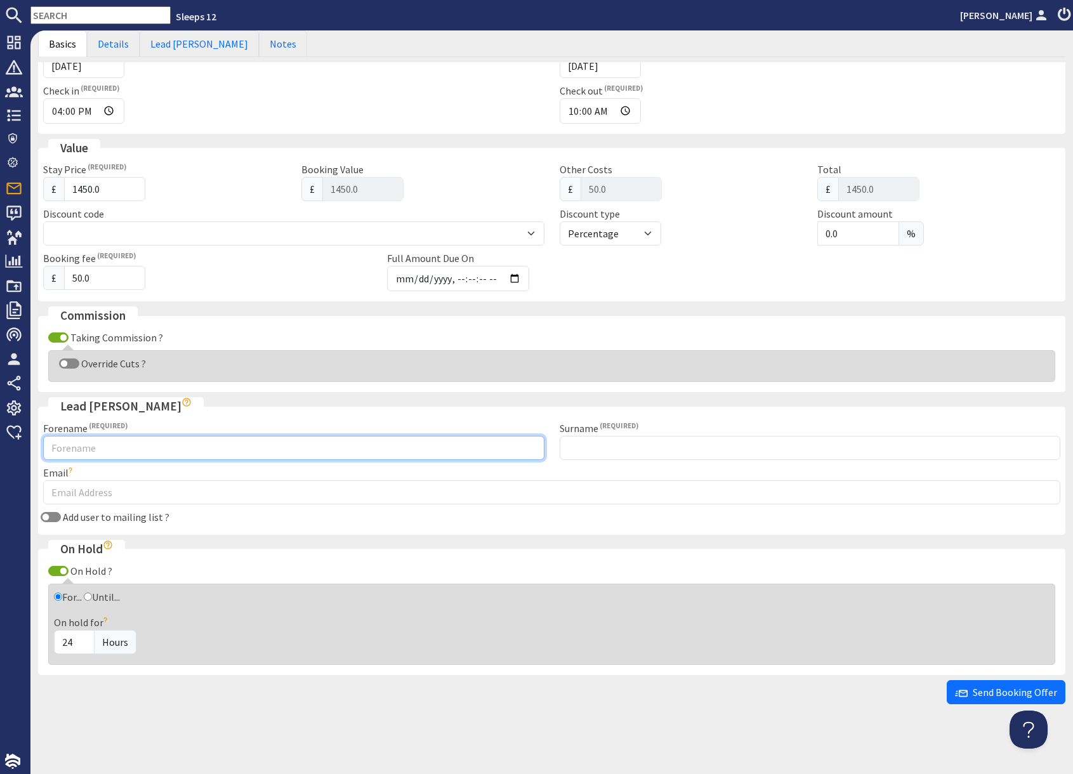
click at [251, 454] on input "Forename" at bounding box center [293, 448] width 501 height 24
type input "Debbie"
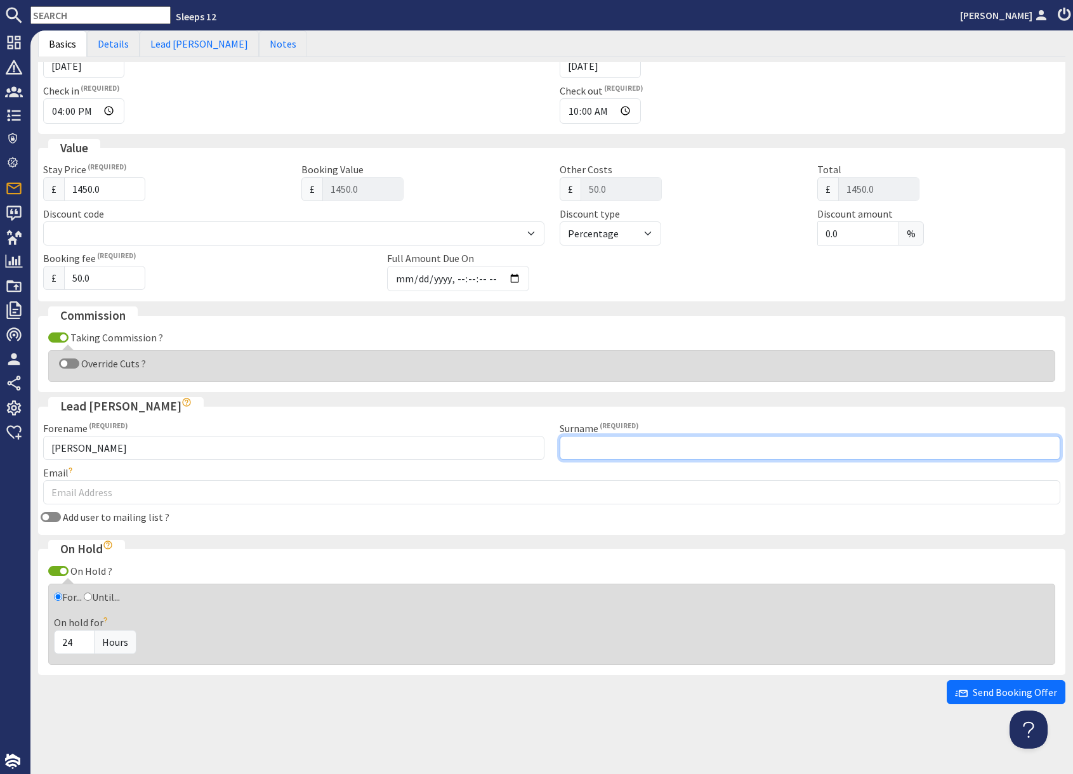
click at [671, 454] on input "Surname" at bounding box center [810, 448] width 501 height 24
type input "Gooding"
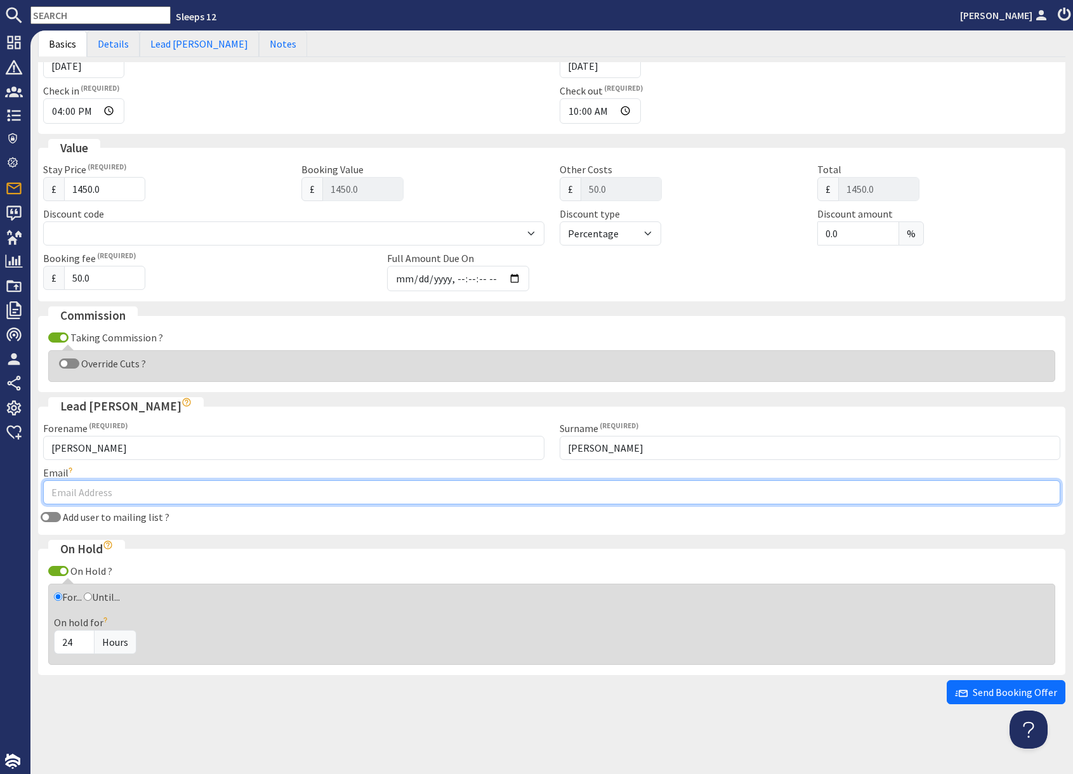
click at [222, 496] on input "Email" at bounding box center [551, 492] width 1017 height 24
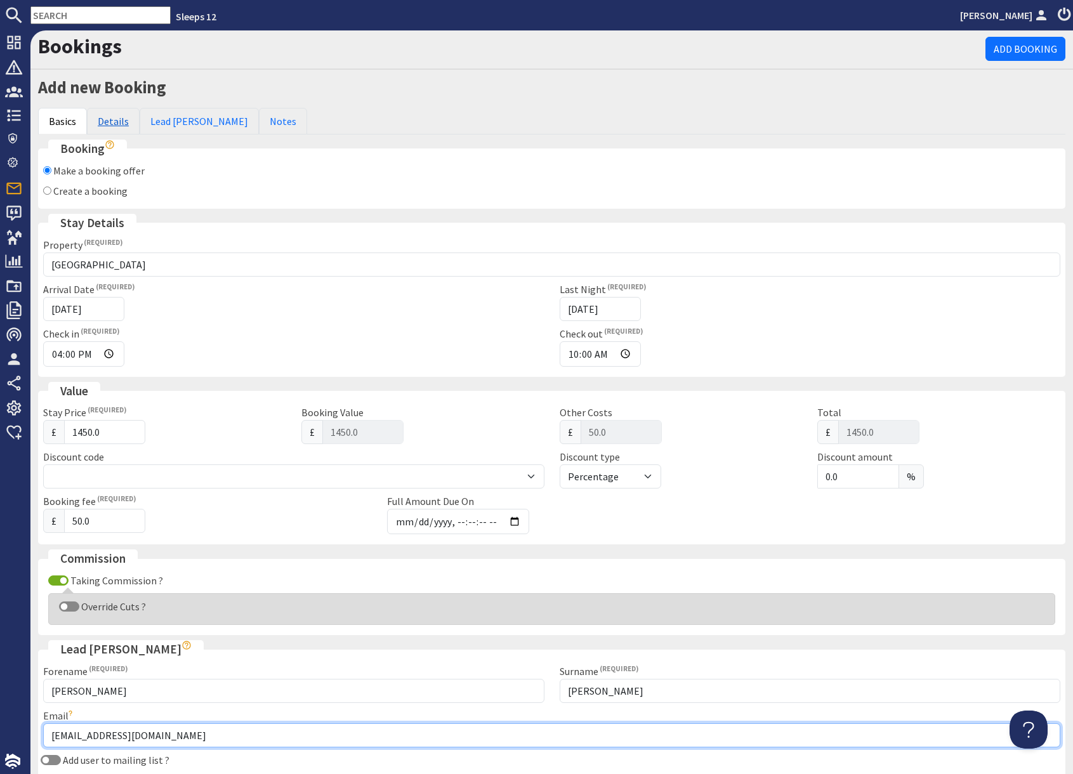
scroll to position [0, 0]
type input "debsgooding@gmail.com"
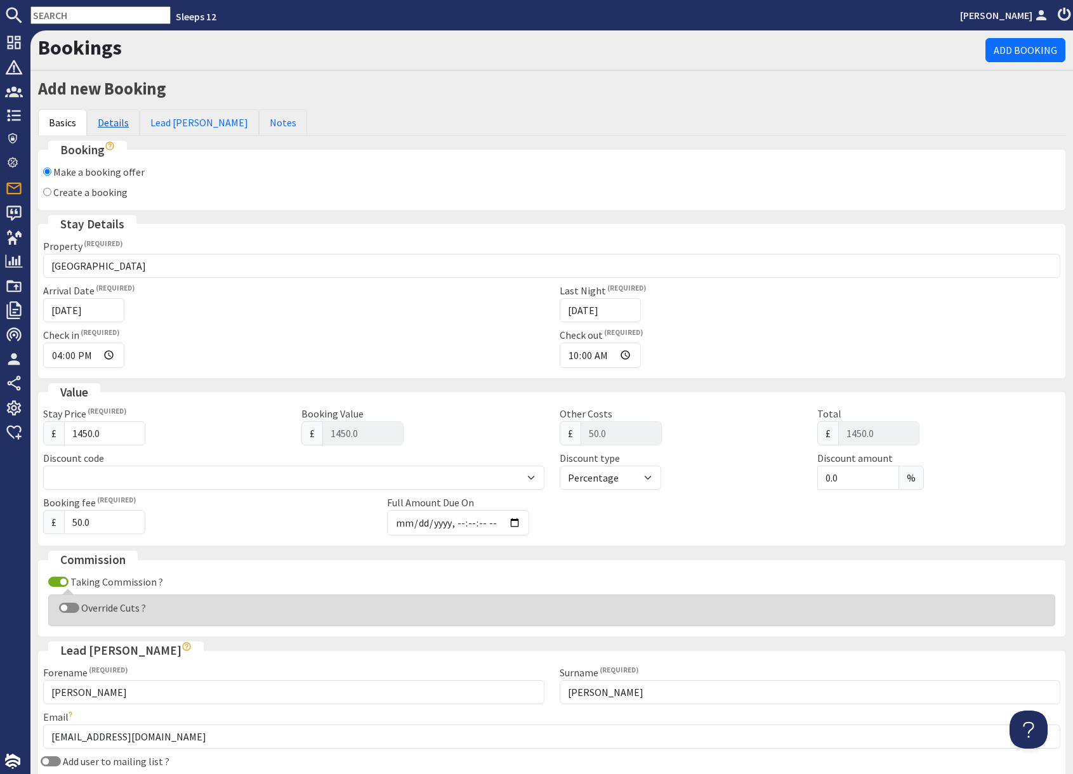
click at [112, 114] on link "Details" at bounding box center [113, 122] width 53 height 27
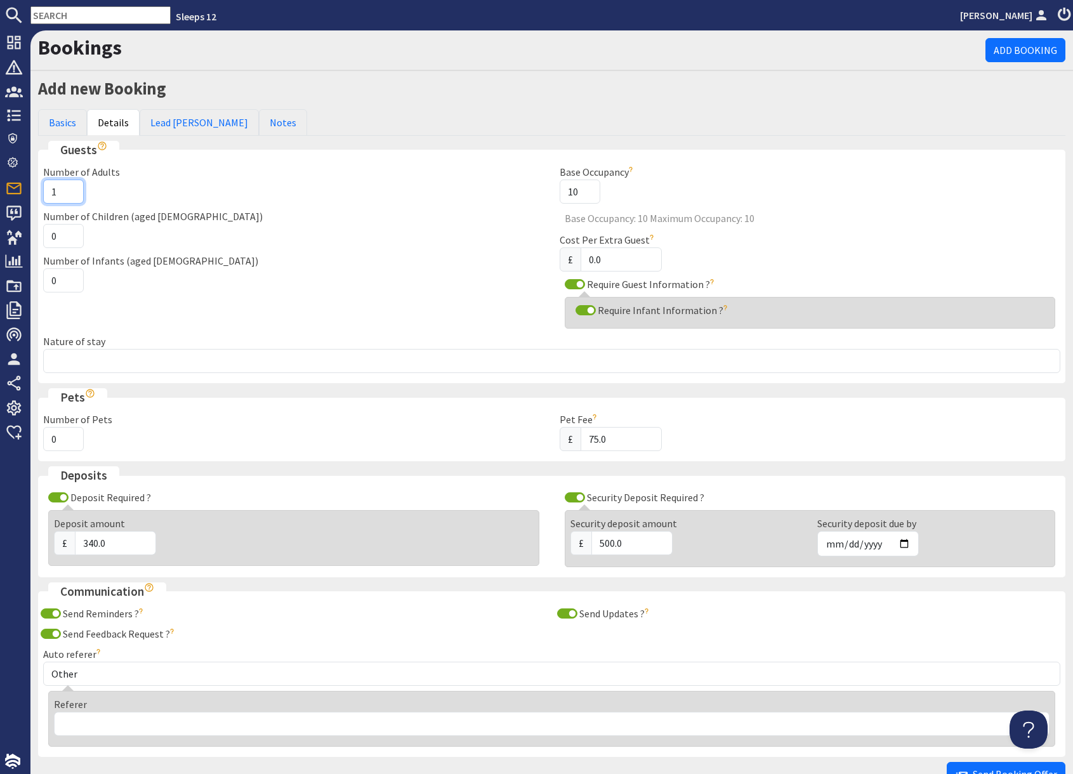
click at [58, 192] on input "1" at bounding box center [63, 192] width 41 height 24
type input "8"
click at [56, 237] on input "0" at bounding box center [63, 236] width 41 height 24
type input "2"
drag, startPoint x: 197, startPoint y: 288, endPoint x: 224, endPoint y: 366, distance: 82.4
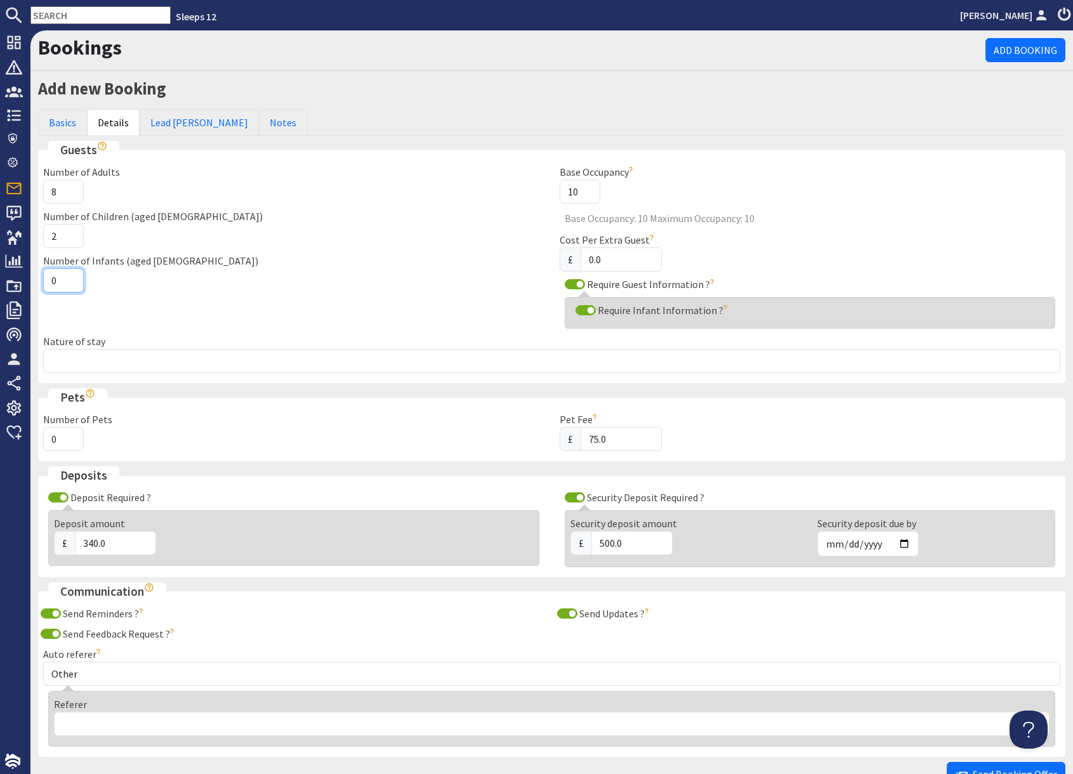
click at [199, 288] on div "Number of Infants (aged 0-2) 0" at bounding box center [294, 272] width 516 height 39
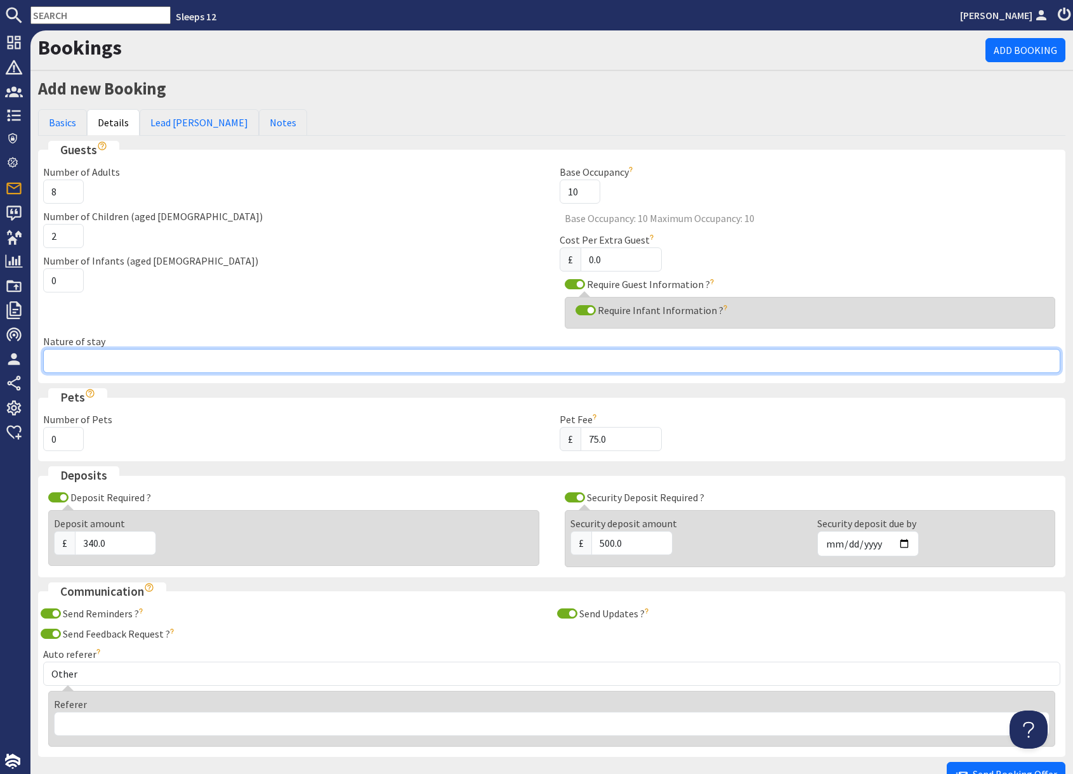
click at [178, 363] on input "Nature of stay" at bounding box center [551, 361] width 1017 height 24
type input "Family Group"
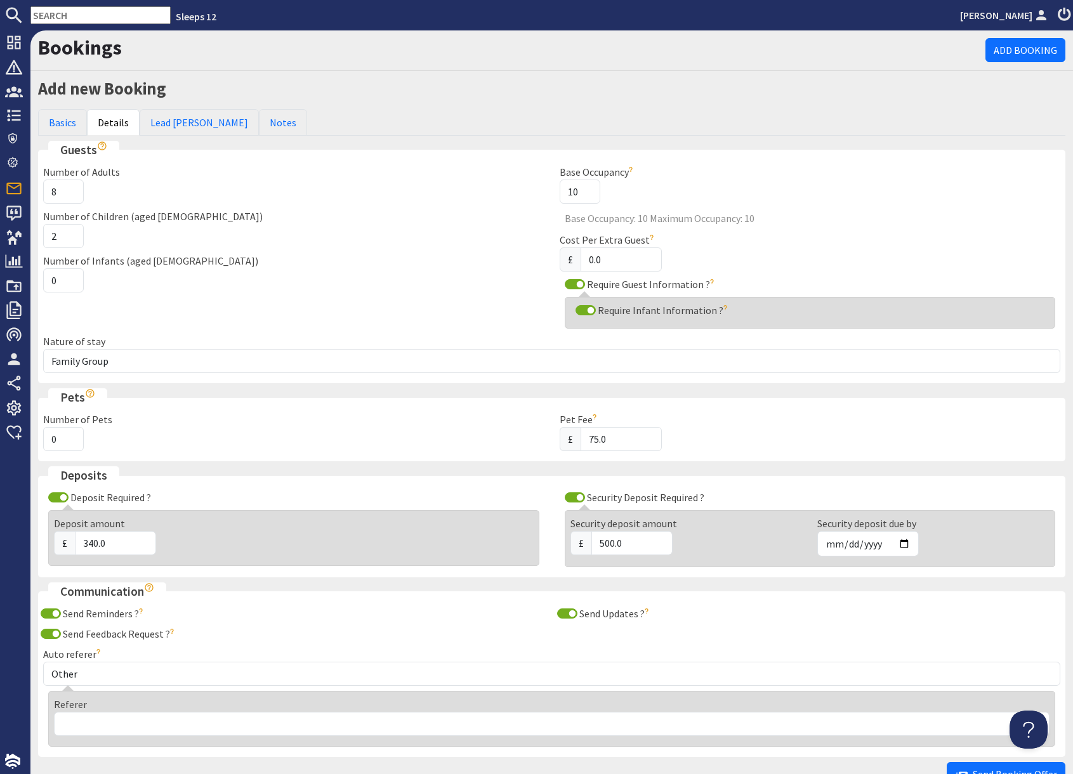
drag, startPoint x: 233, startPoint y: 138, endPoint x: 90, endPoint y: 140, distance: 143.4
click at [230, 138] on div "Basics Details Lead Booker Notes" at bounding box center [551, 125] width 1027 height 32
click at [166, 130] on link "Lead [PERSON_NAME]" at bounding box center [199, 122] width 119 height 27
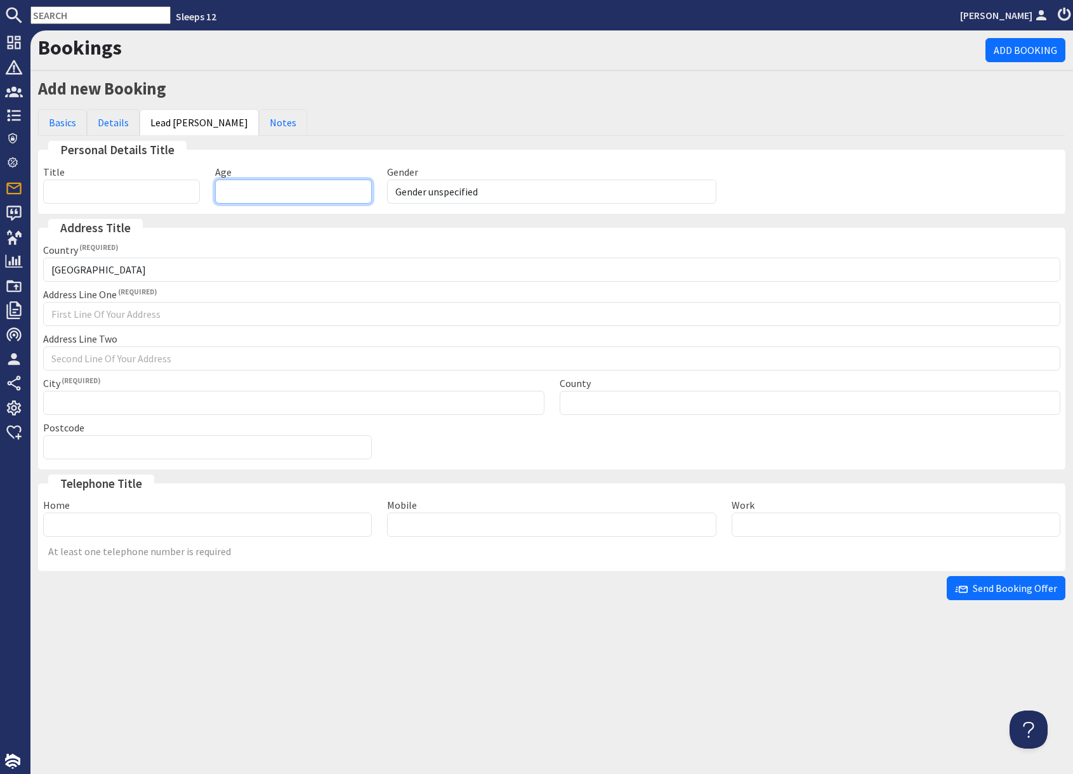
click at [285, 194] on input "Age" at bounding box center [293, 192] width 157 height 24
type input "52"
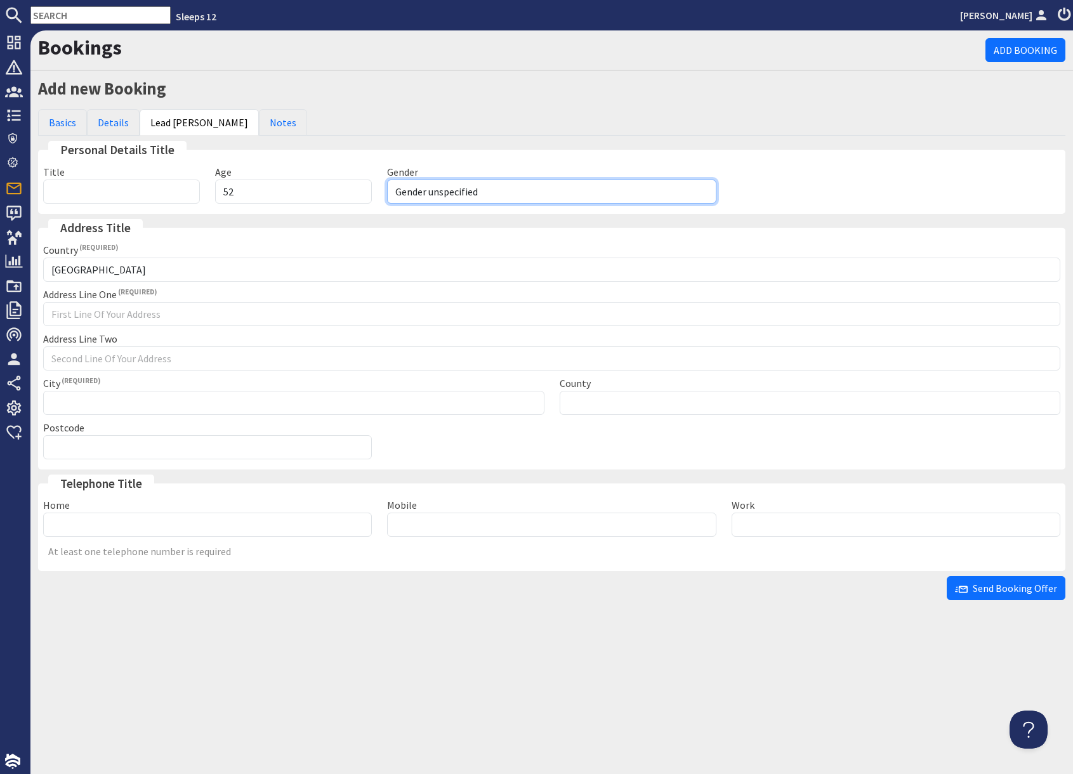
click at [523, 192] on select "Gender unspecified Gender male Gender female" at bounding box center [551, 192] width 329 height 24
select select "gender_female"
click at [387, 180] on select "Gender unspecified Gender male Gender female" at bounding box center [551, 192] width 329 height 24
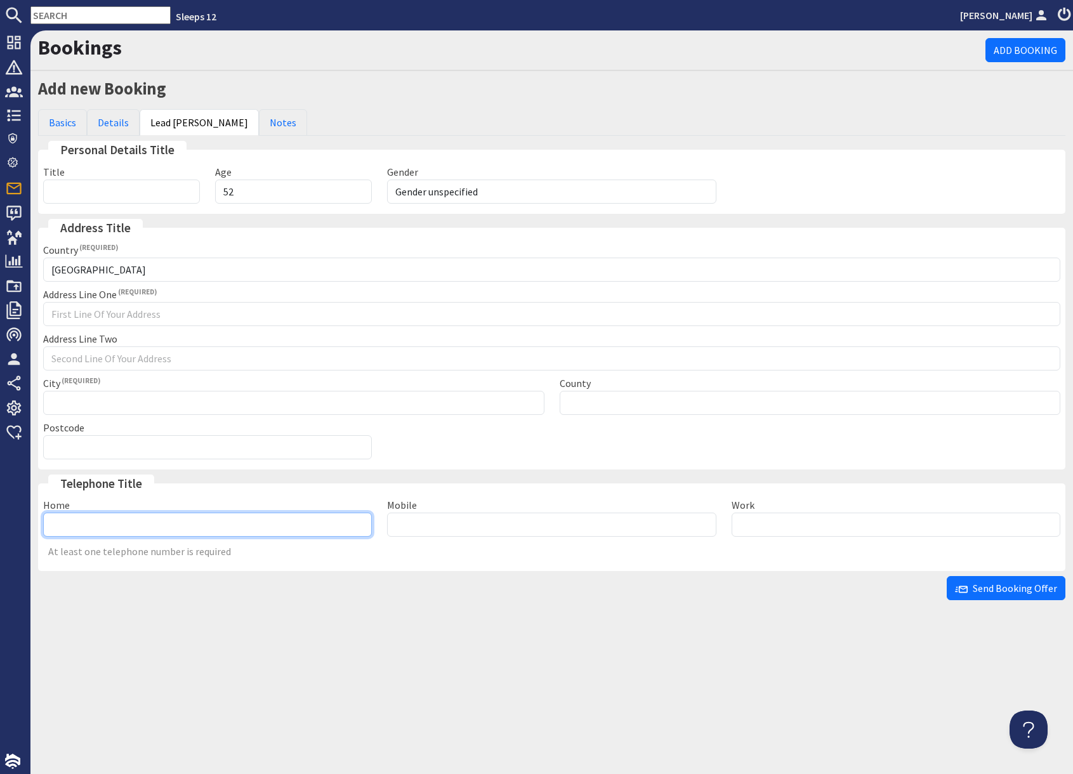
click at [187, 528] on input "Home" at bounding box center [207, 525] width 329 height 24
type input "07772328021"
drag, startPoint x: 424, startPoint y: 568, endPoint x: 310, endPoint y: 294, distance: 297.1
click at [419, 559] on fieldset "Telephone Title Home 07772328021 Mobile Work At least one telephone number is r…" at bounding box center [551, 523] width 1027 height 96
click at [59, 121] on link "Basics" at bounding box center [62, 122] width 49 height 27
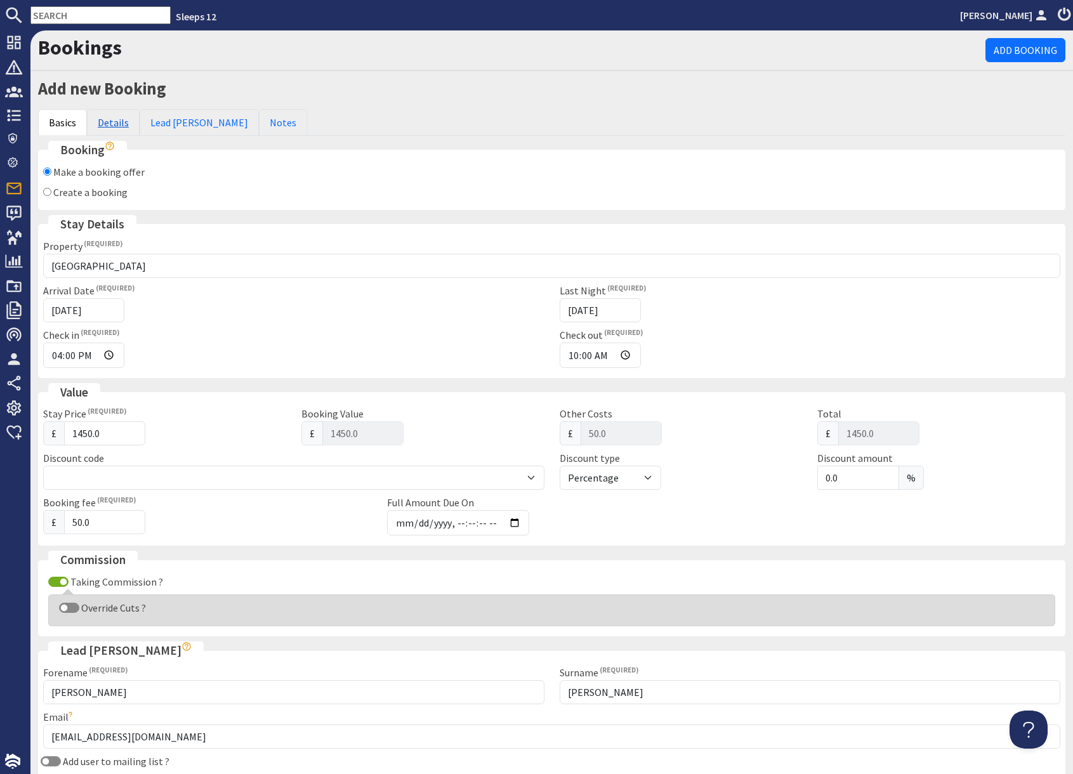
click at [110, 122] on link "Details" at bounding box center [113, 122] width 53 height 27
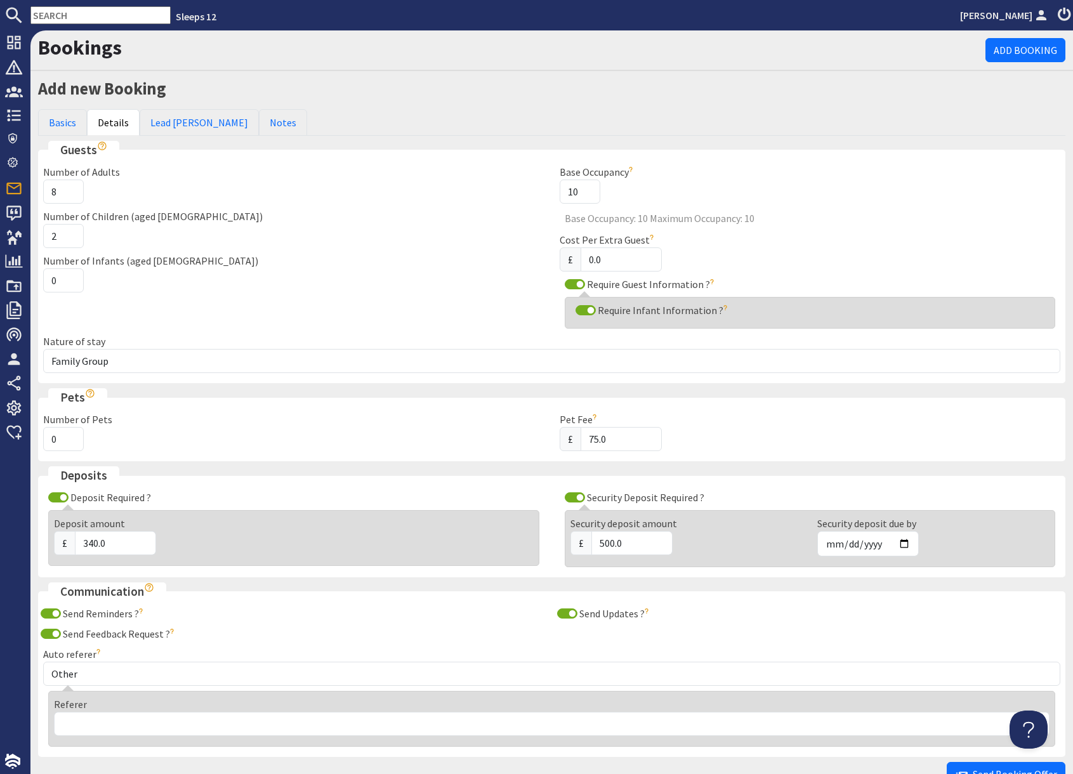
scroll to position [82, 0]
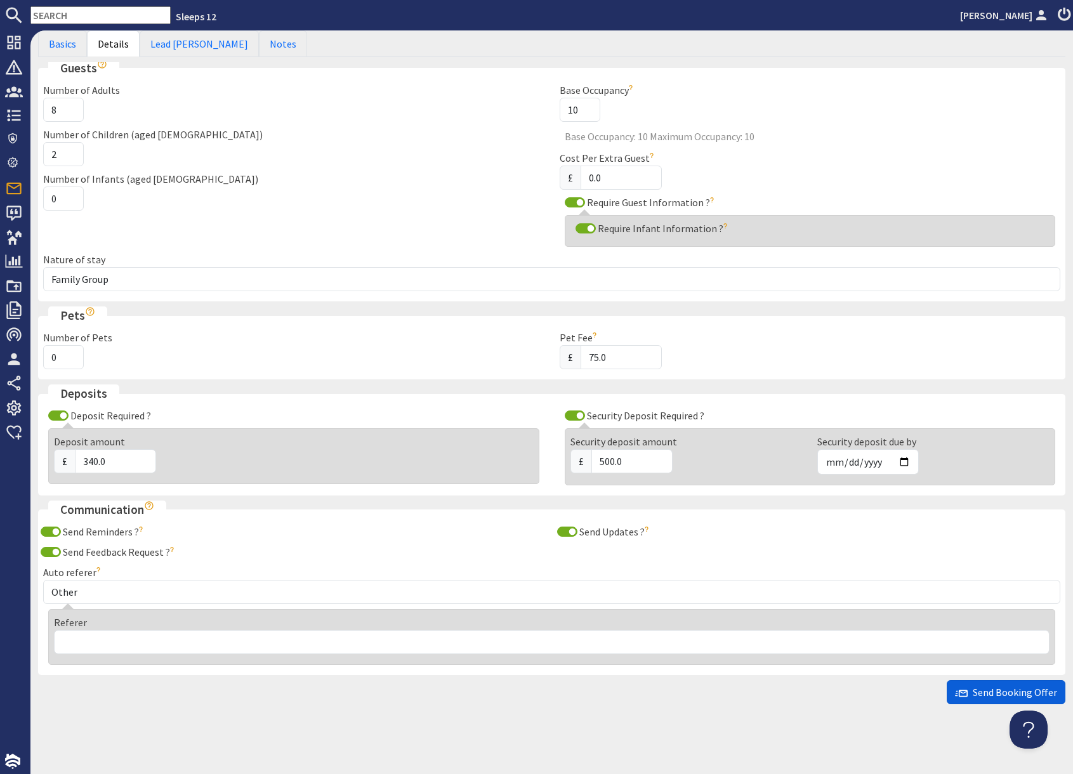
click at [964, 691] on icon "submit" at bounding box center [961, 693] width 13 height 13
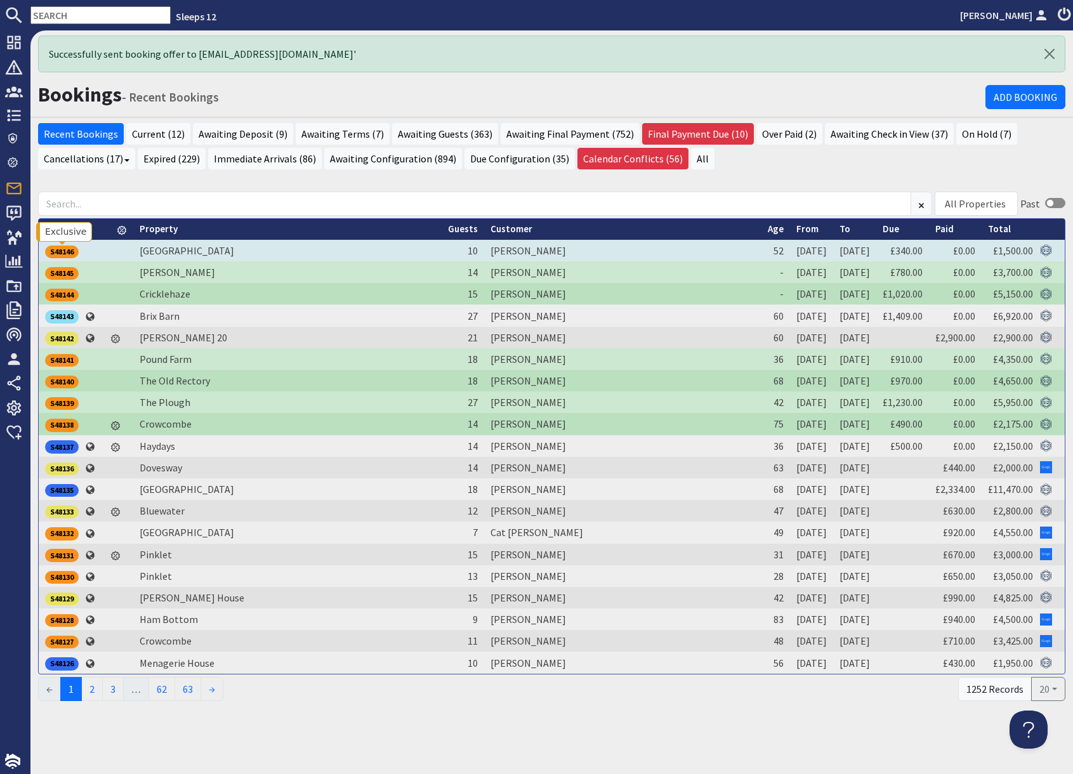
click at [55, 251] on div "S48146" at bounding box center [62, 251] width 34 height 13
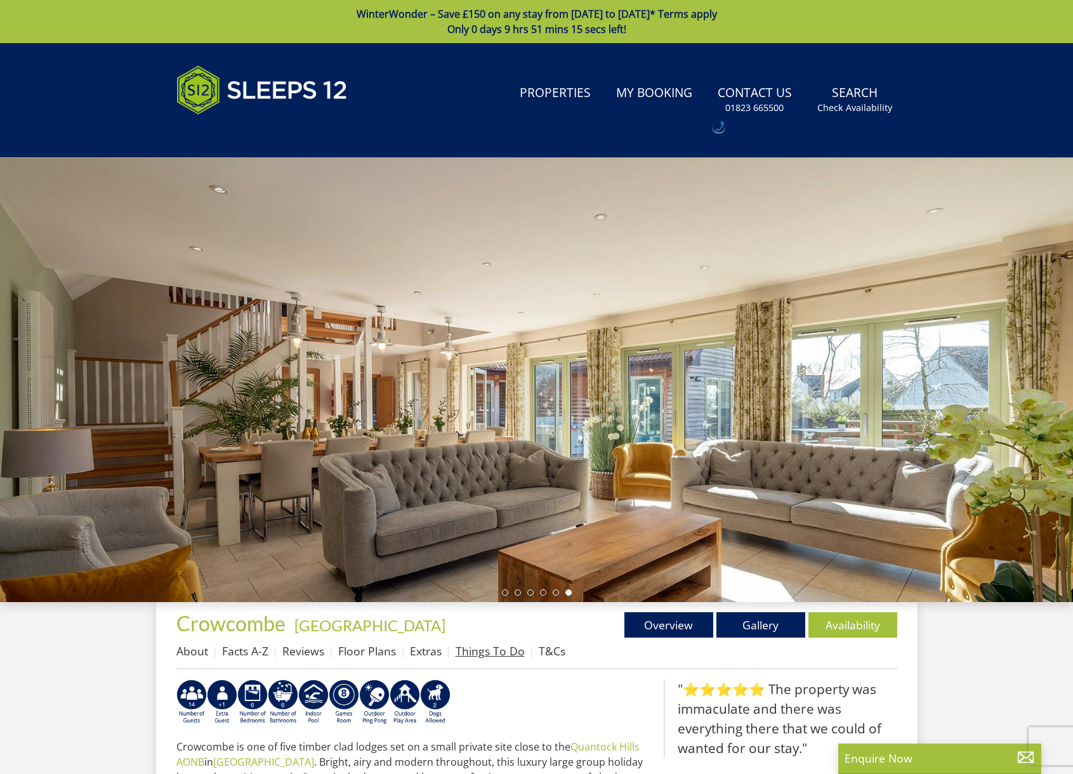
click at [502, 658] on link "Things To Do" at bounding box center [489, 650] width 69 height 15
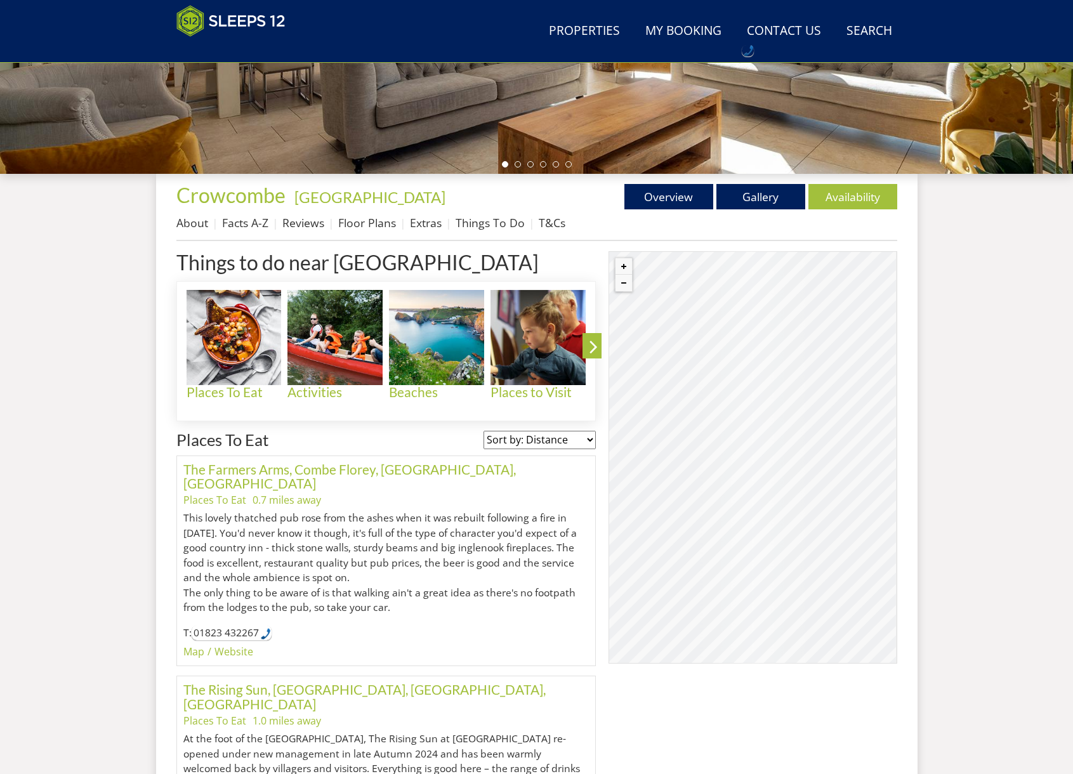
scroll to position [404, 0]
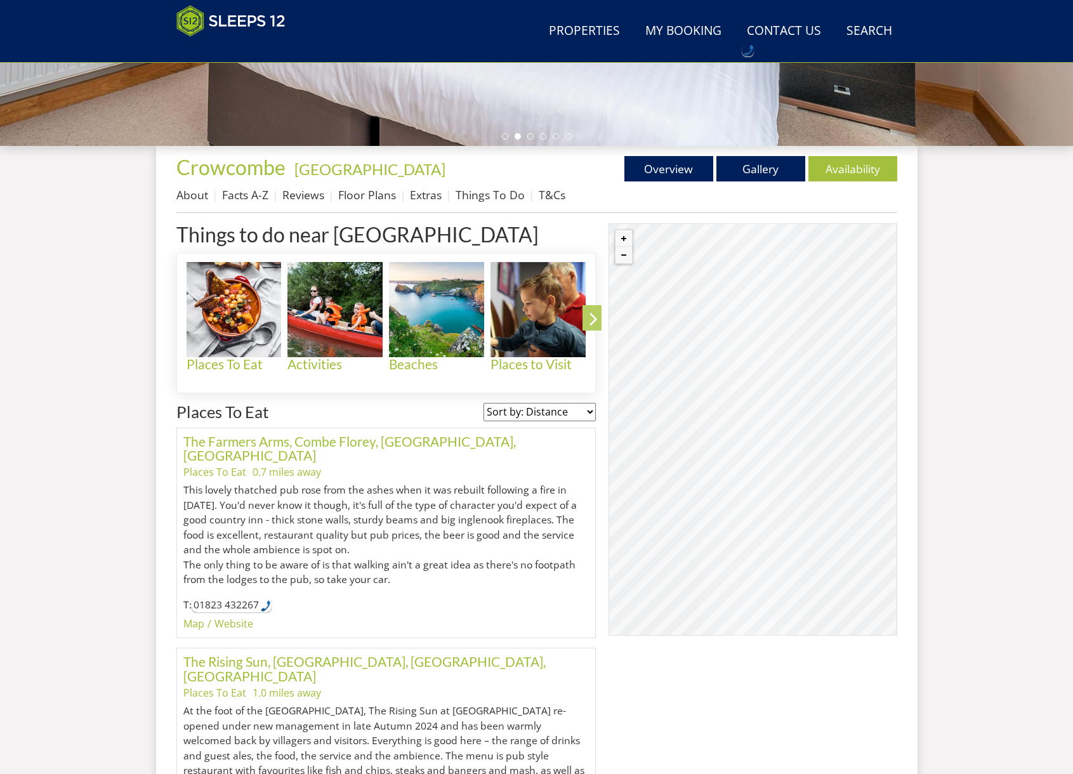
click at [592, 316] on icon at bounding box center [593, 321] width 22 height 30
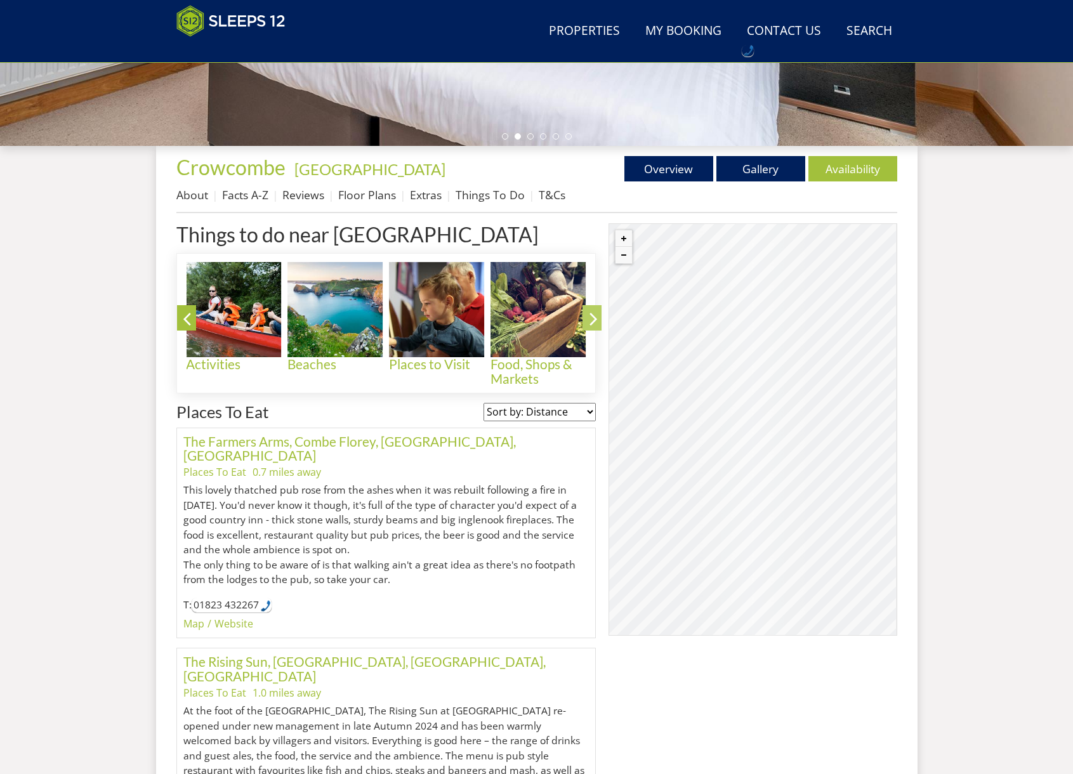
click at [592, 316] on icon at bounding box center [593, 321] width 22 height 30
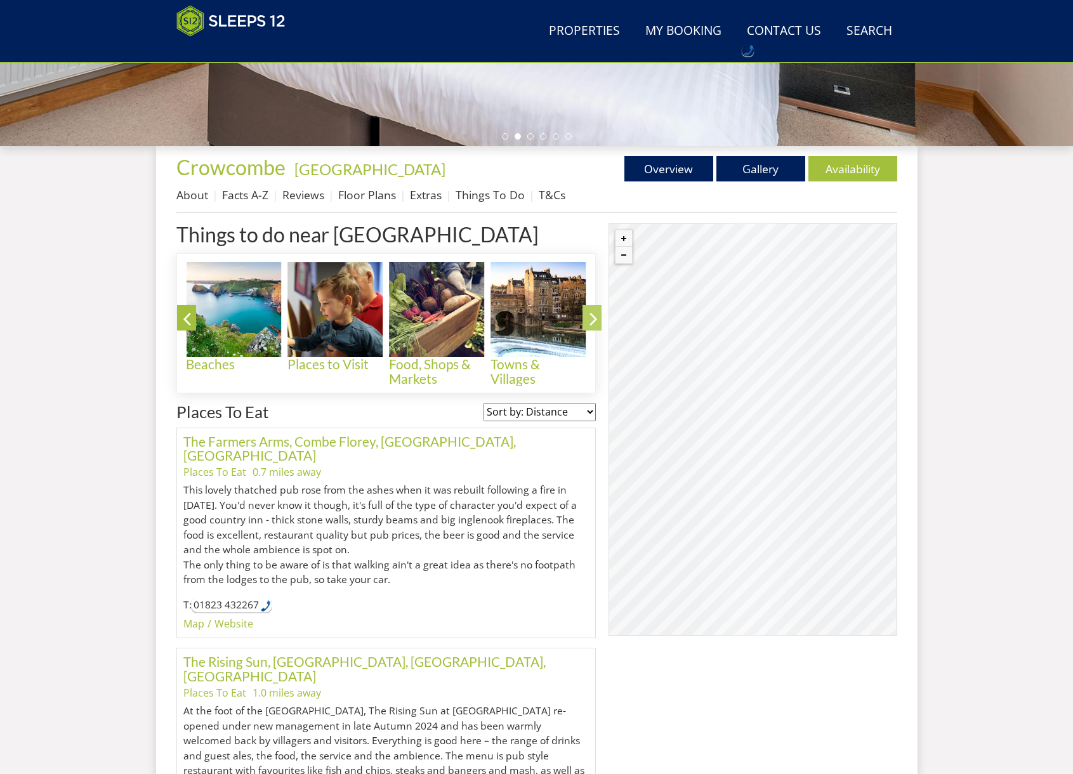
click at [590, 317] on icon at bounding box center [593, 321] width 22 height 30
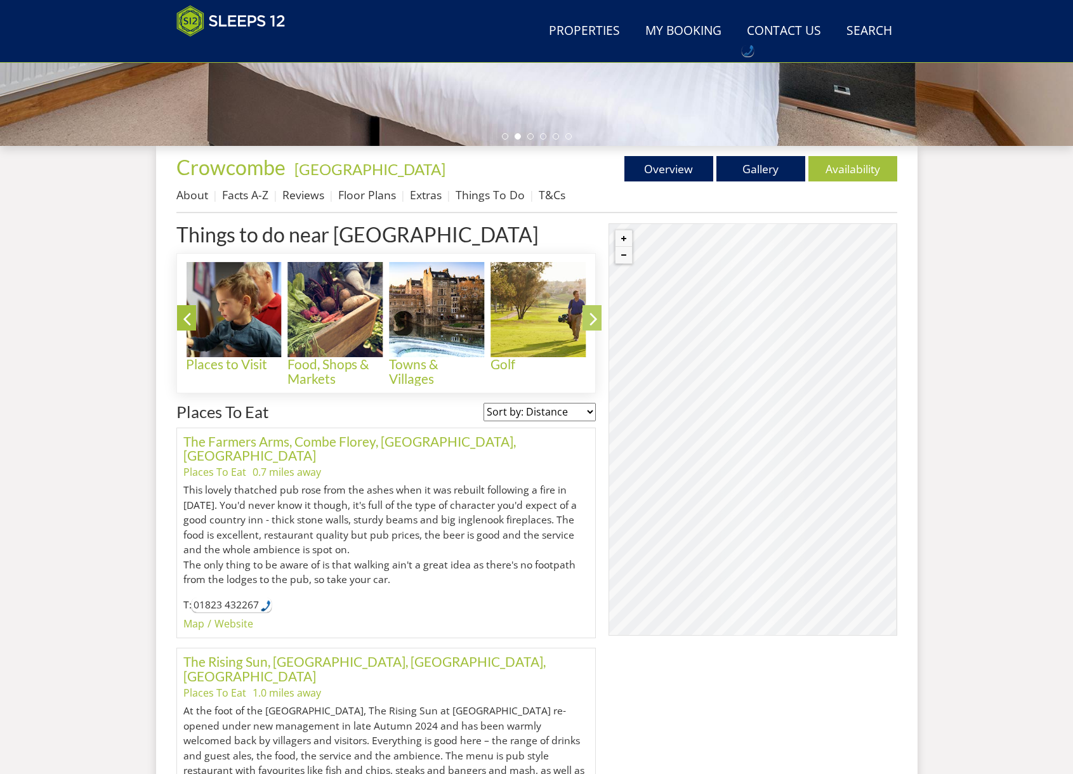
click at [592, 321] on icon at bounding box center [593, 321] width 22 height 30
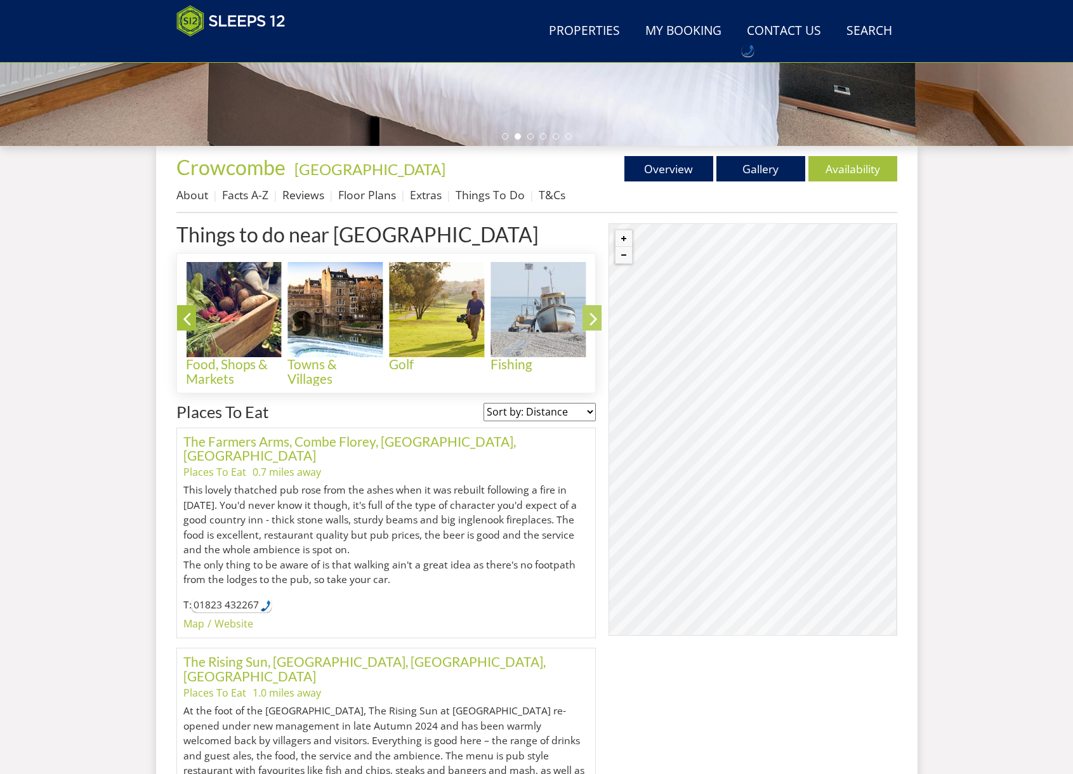
click at [592, 321] on icon at bounding box center [593, 321] width 22 height 30
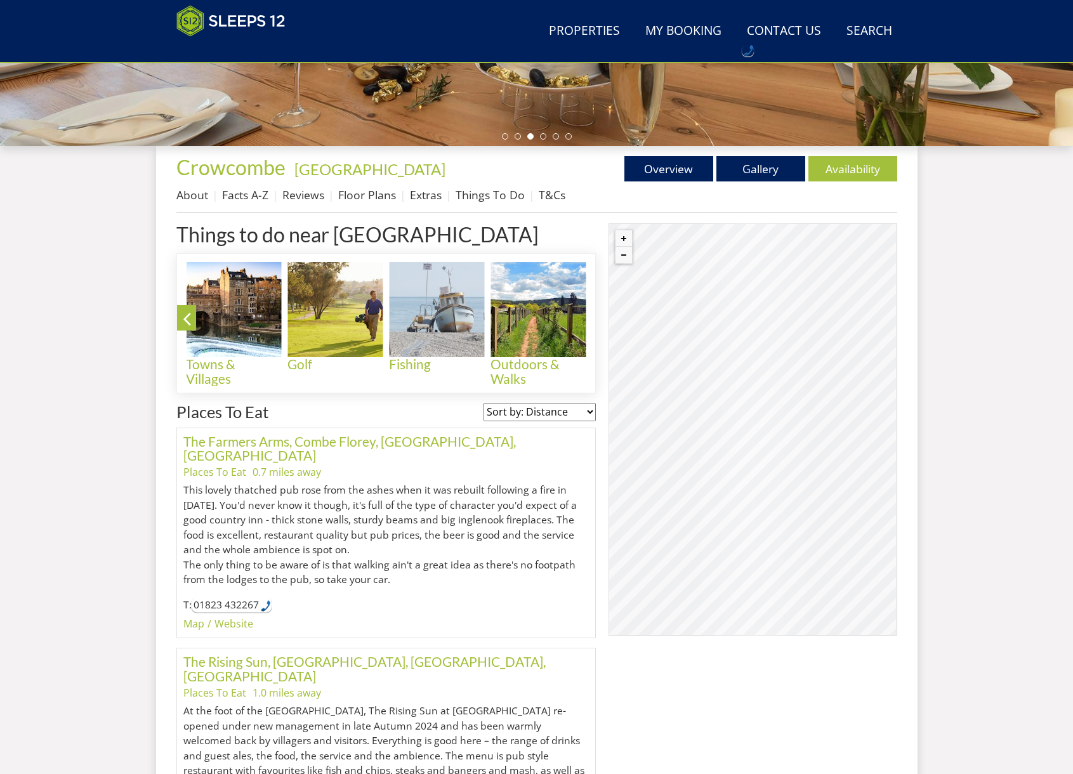
click at [592, 321] on icon at bounding box center [593, 321] width 22 height 30
click at [190, 318] on icon at bounding box center [187, 321] width 22 height 30
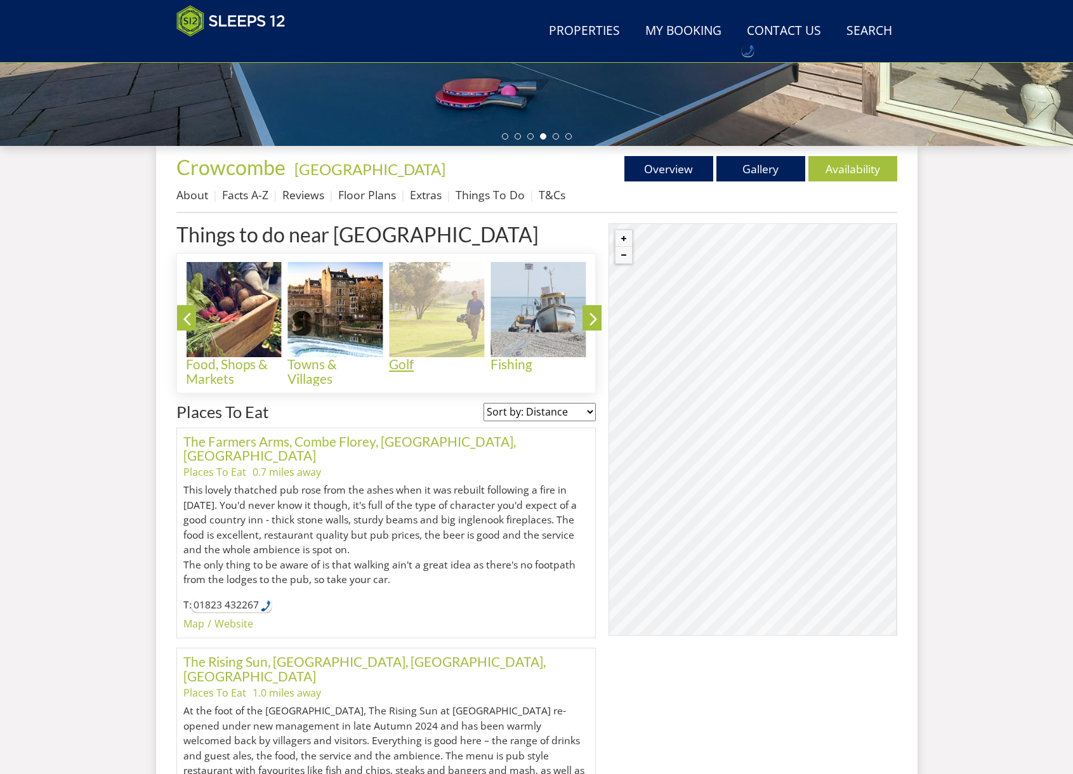
click at [434, 324] on img at bounding box center [436, 309] width 95 height 95
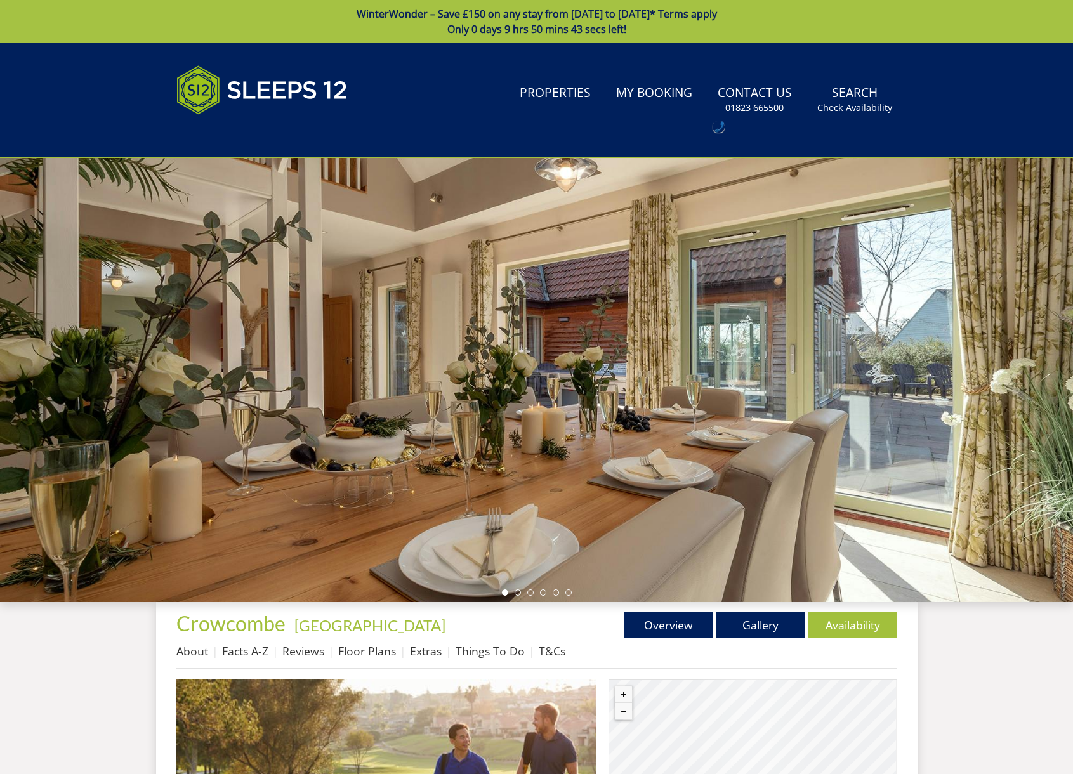
scroll to position [404, 0]
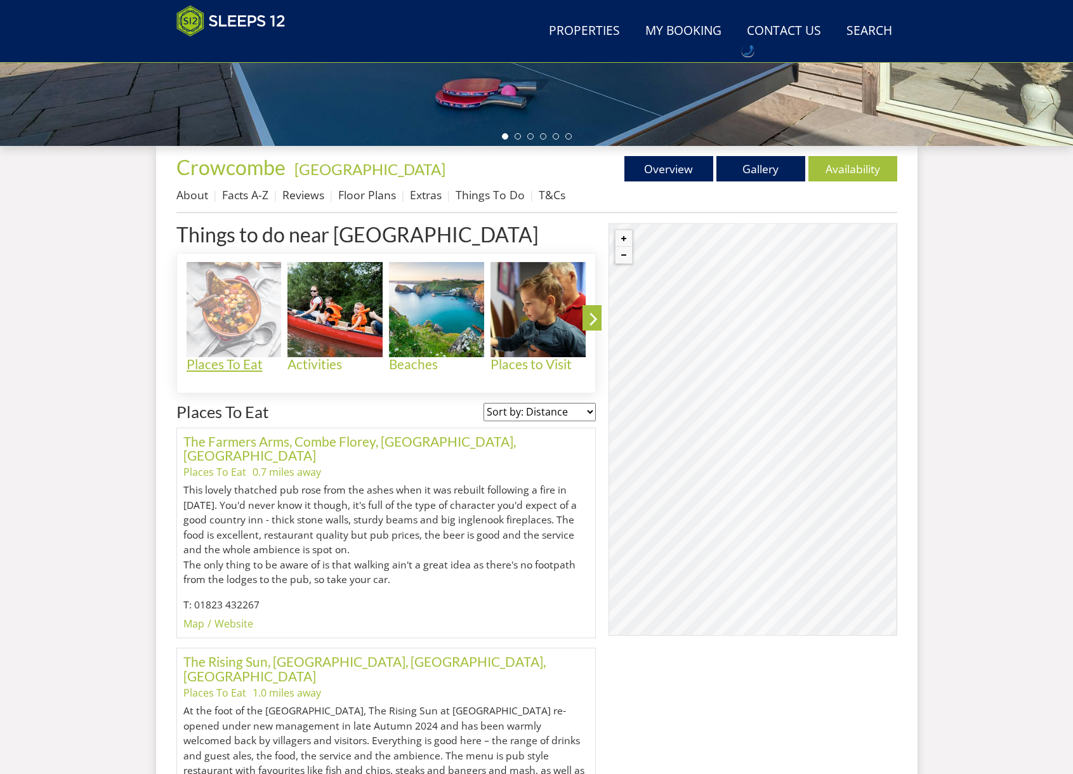
click at [215, 313] on img at bounding box center [234, 309] width 95 height 95
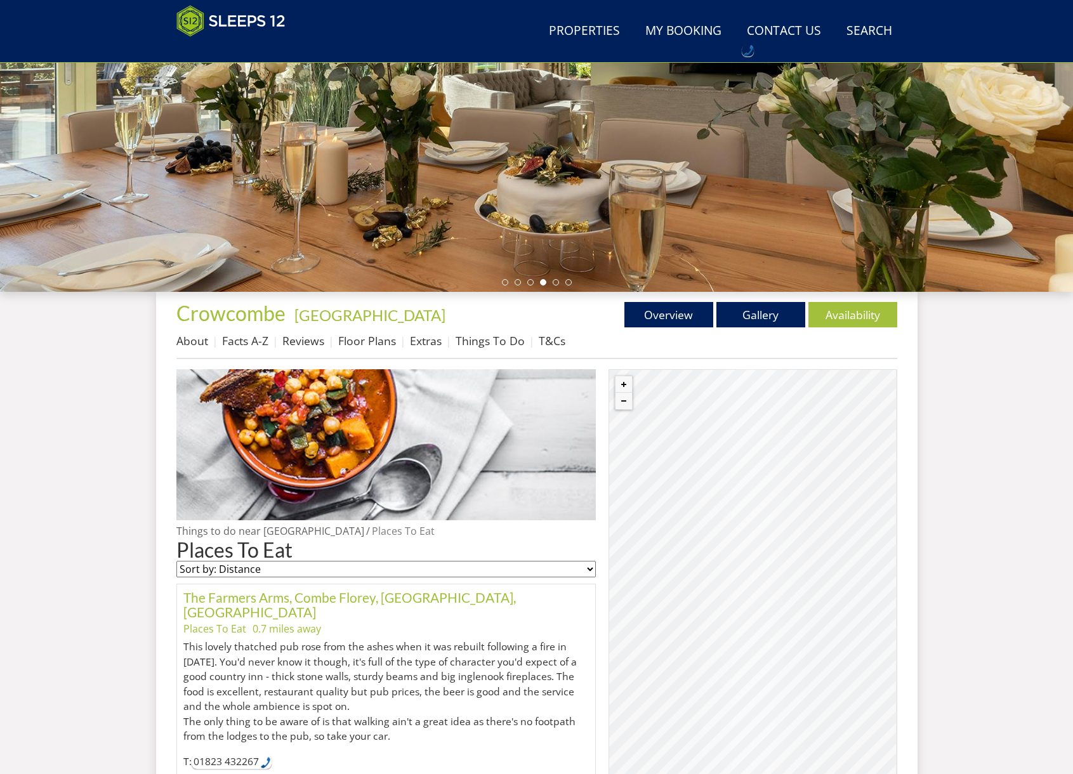
scroll to position [259, 0]
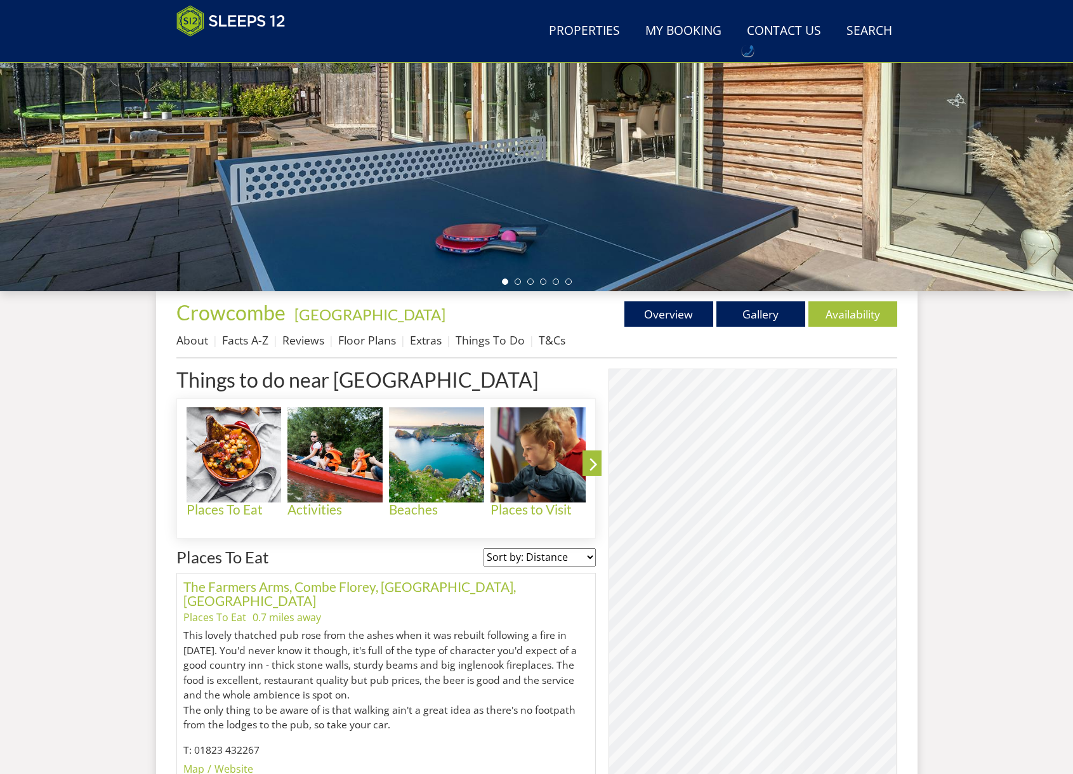
scroll to position [404, 0]
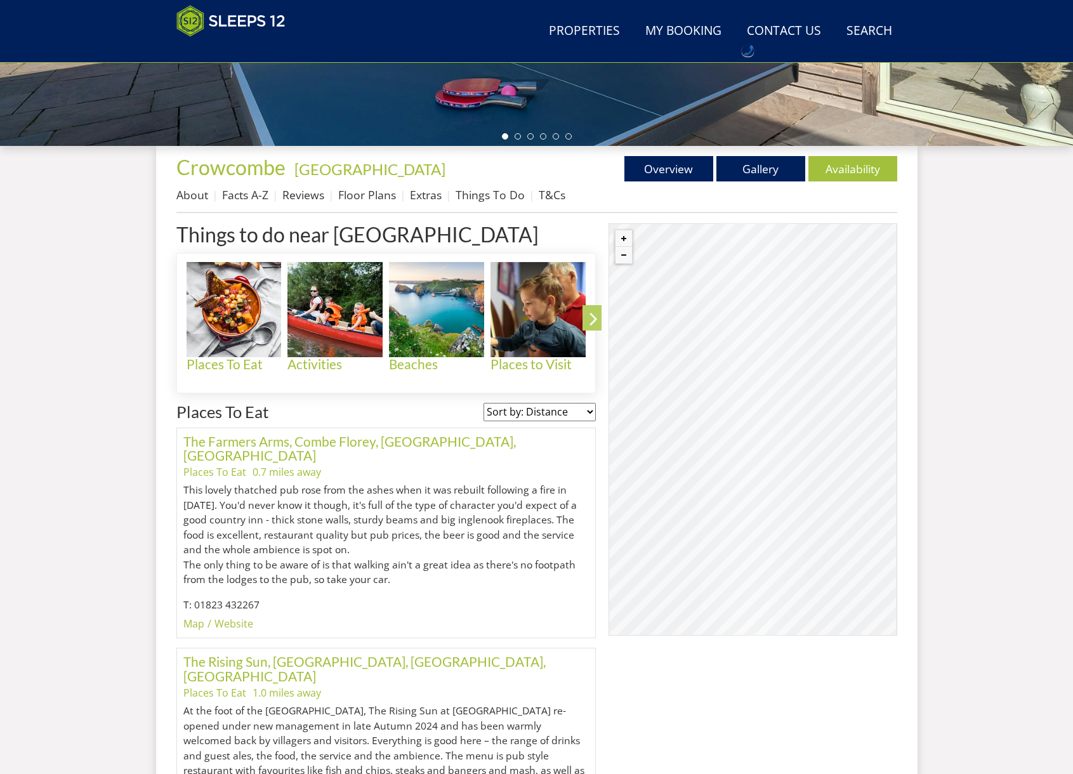
click at [594, 318] on icon at bounding box center [593, 321] width 22 height 30
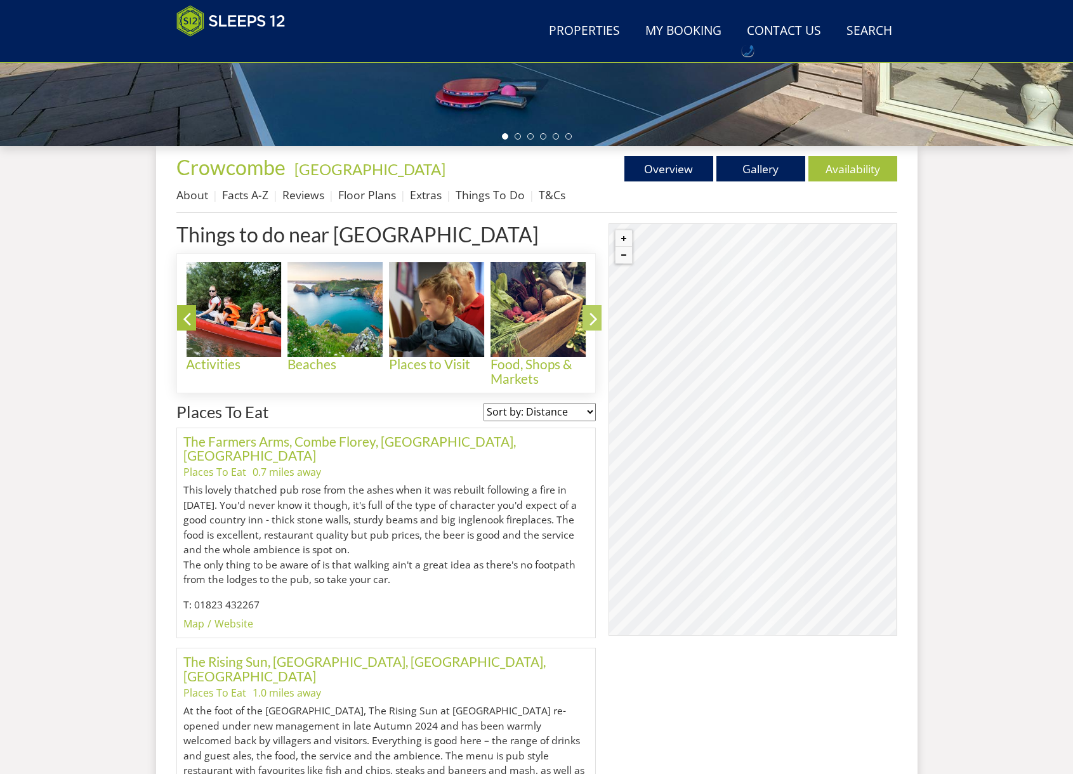
click at [594, 318] on icon at bounding box center [593, 321] width 22 height 30
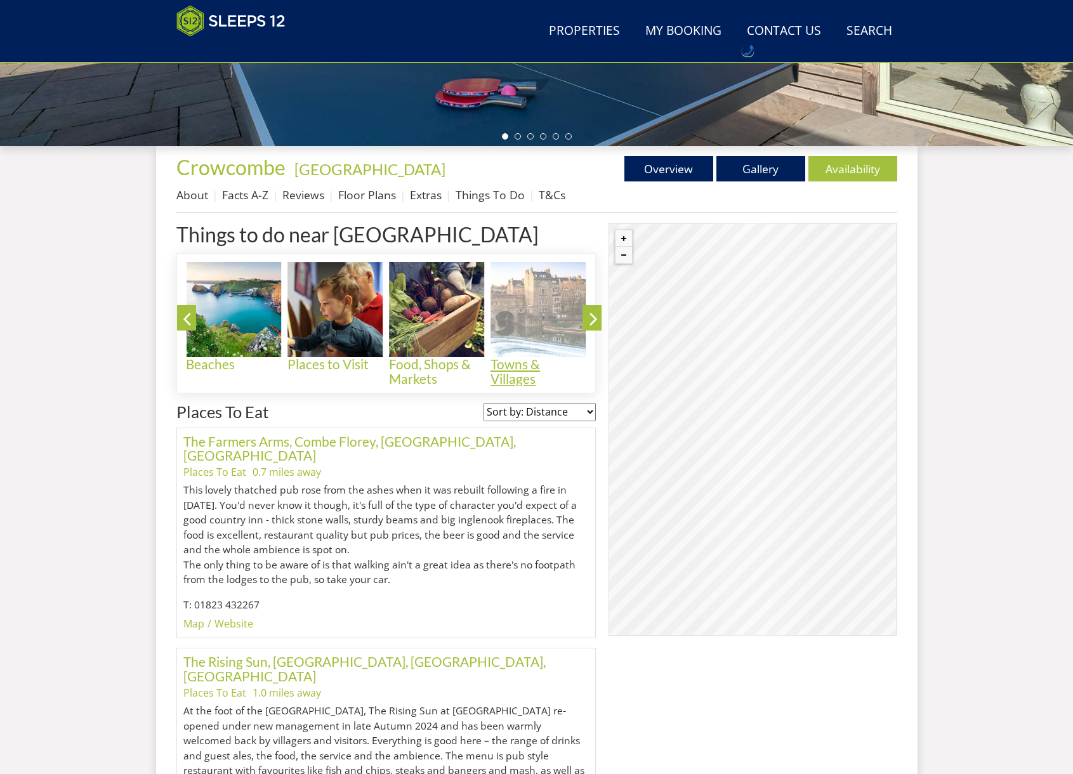
click at [532, 322] on img at bounding box center [537, 309] width 95 height 95
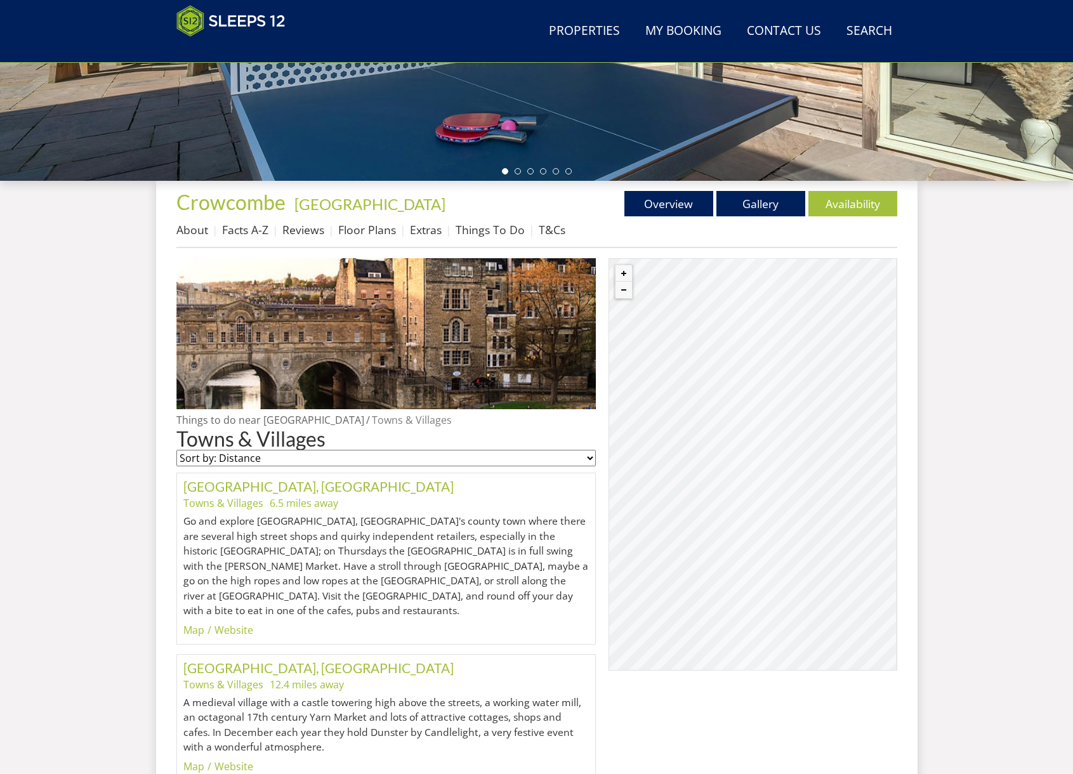
scroll to position [370, 0]
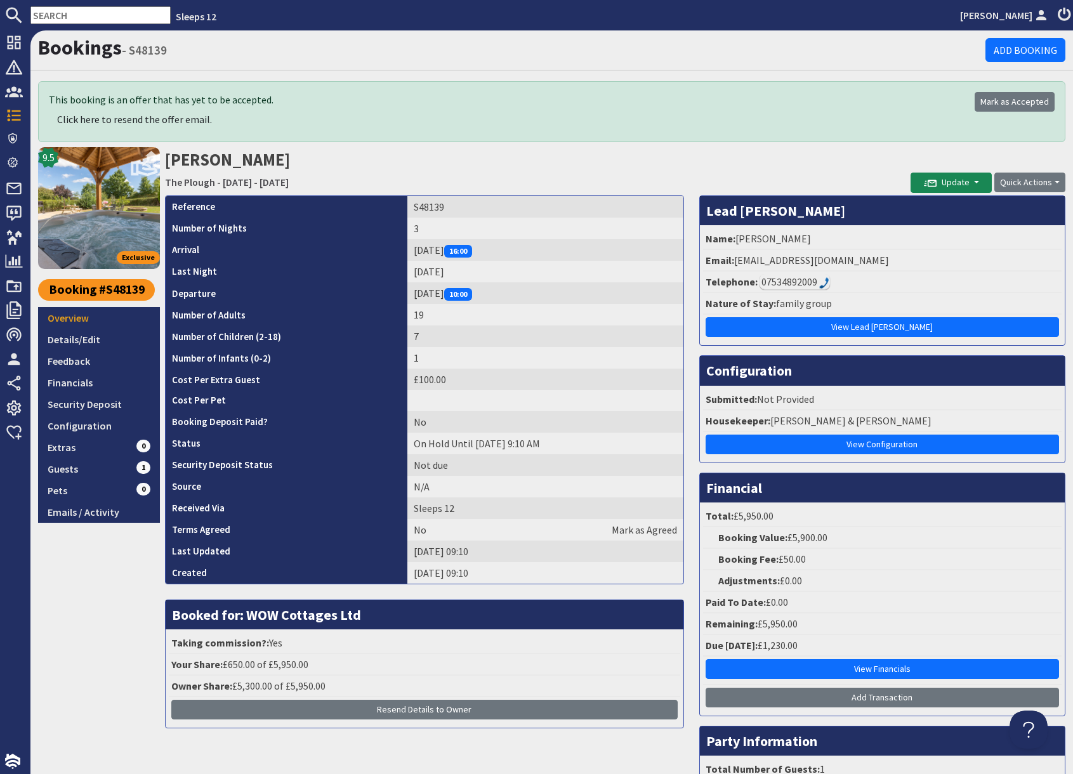
click at [128, 631] on div "9.5 Exclusive Booking #S48139 Overview Details/Edit Feedback Financials Securit…" at bounding box center [99, 502] width 122 height 710
click at [440, 159] on h2 "Meera Shah The Plough - Friday 28/08/2026 - Sunday 30/08/2026" at bounding box center [537, 169] width 745 height 45
click at [86, 15] on input "text" at bounding box center [100, 15] width 140 height 18
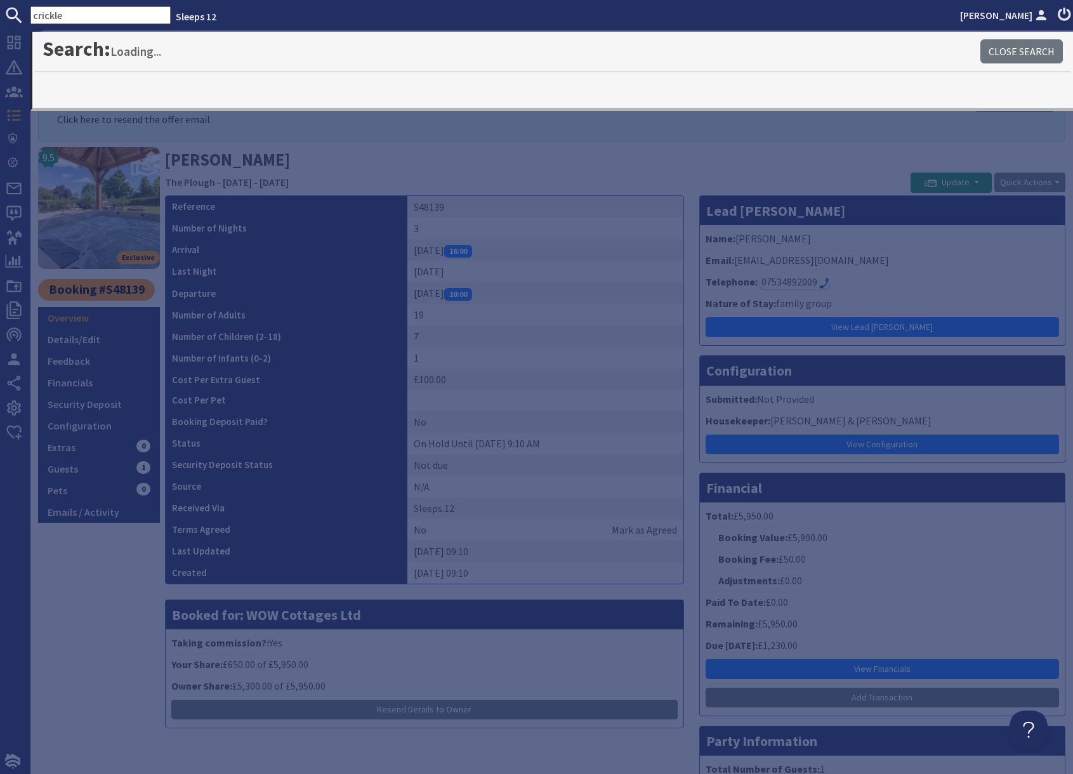
type input "crickle"
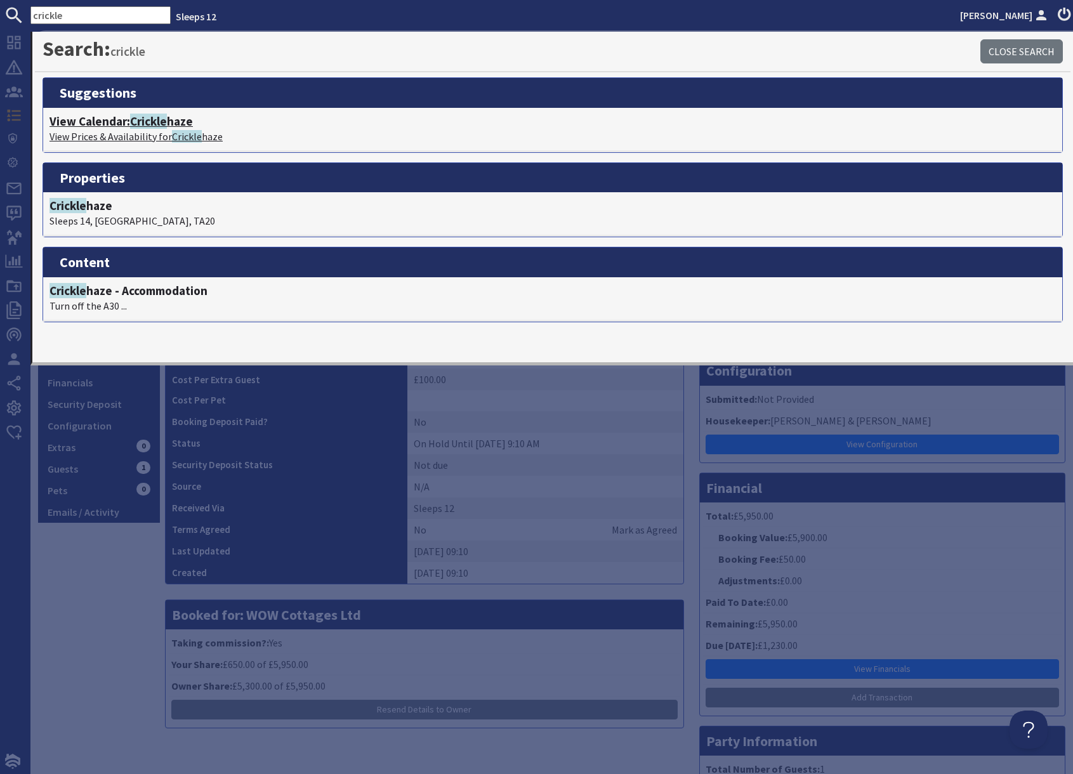
click at [129, 122] on h4 "View Calendar: Crickle haze" at bounding box center [552, 121] width 1006 height 15
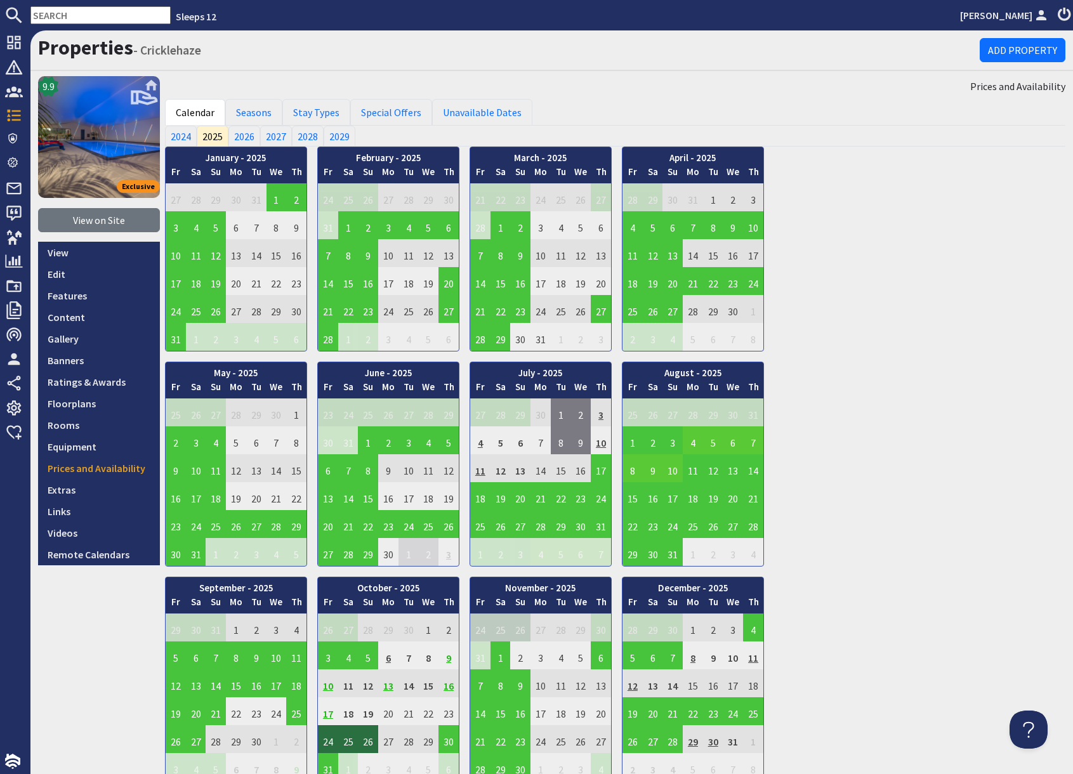
click at [633, 471] on td "8" at bounding box center [632, 468] width 20 height 28
click at [638, 528] on link "View booking" at bounding box center [634, 526] width 66 height 13
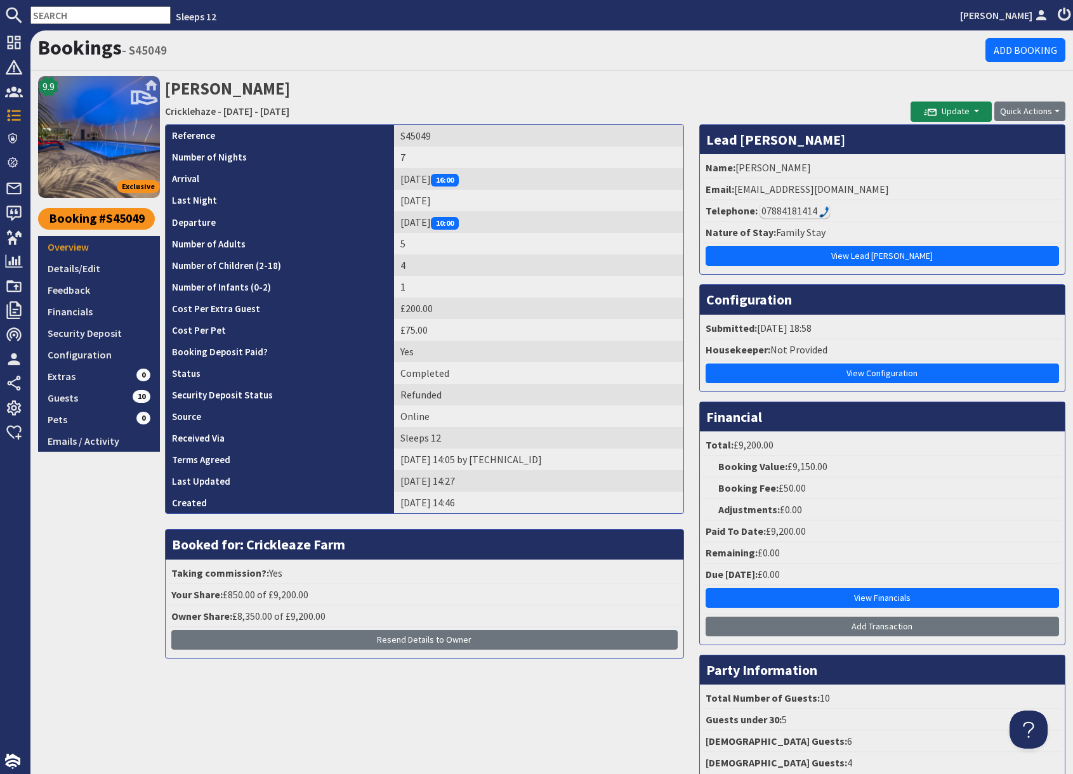
click at [53, 16] on input "text" at bounding box center [100, 15] width 140 height 18
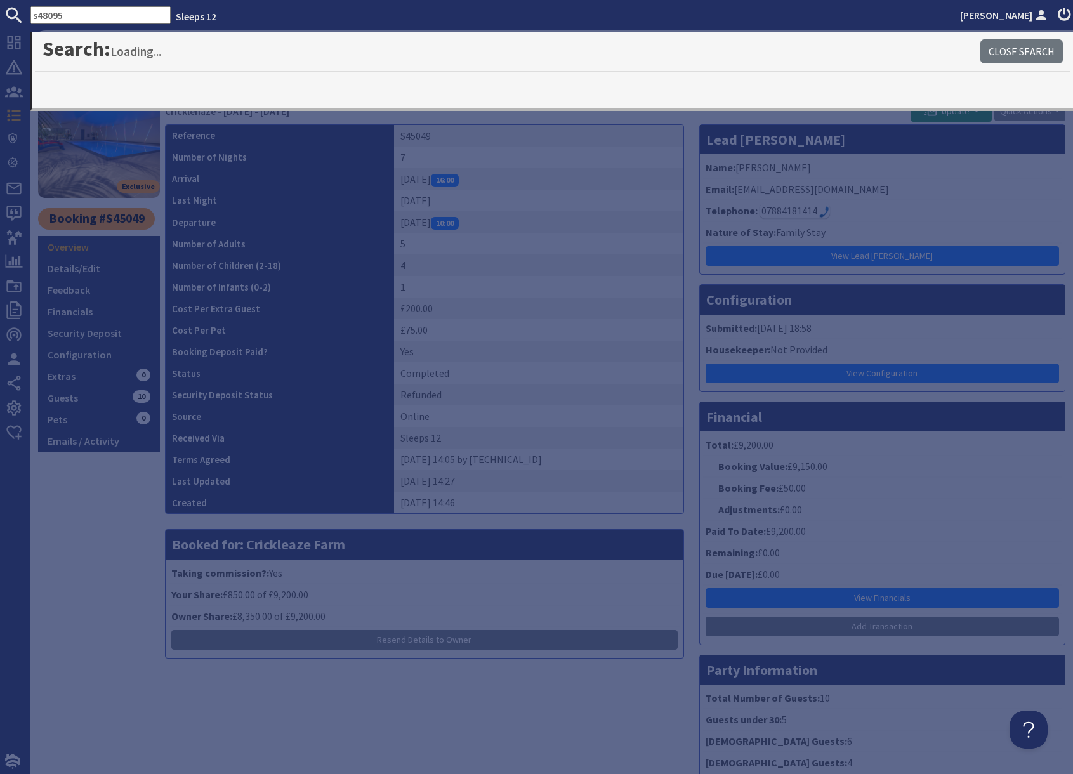
type input "s48095"
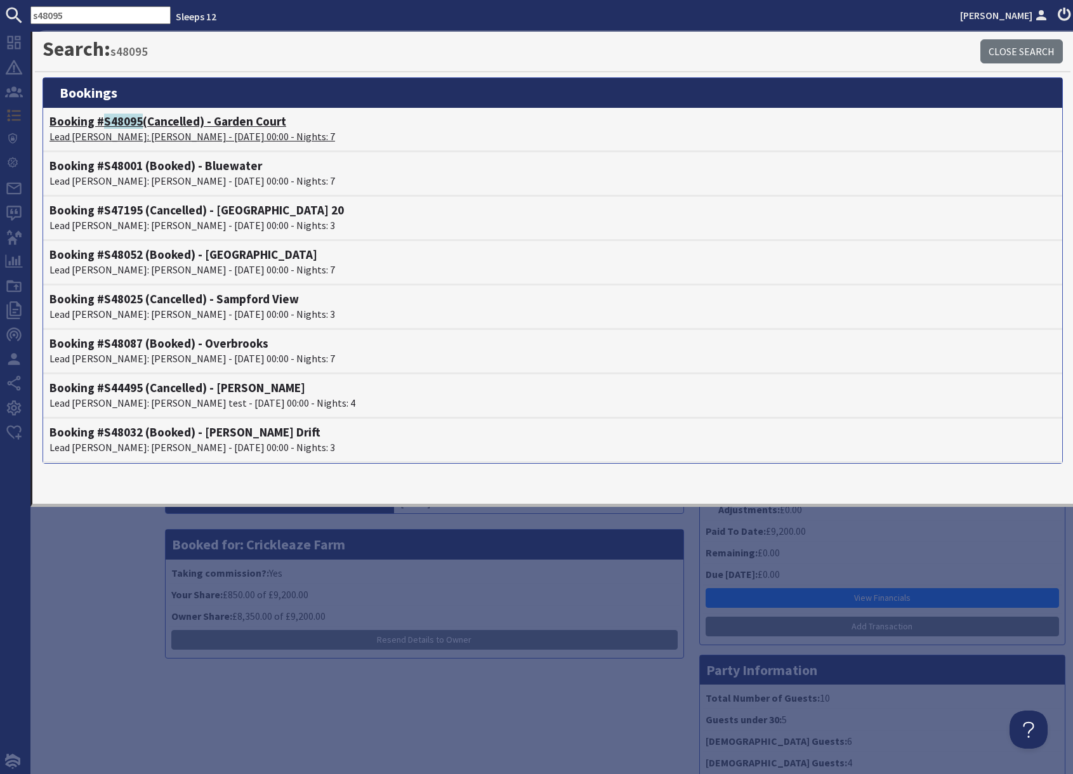
click at [118, 126] on span "S48095" at bounding box center [123, 121] width 39 height 15
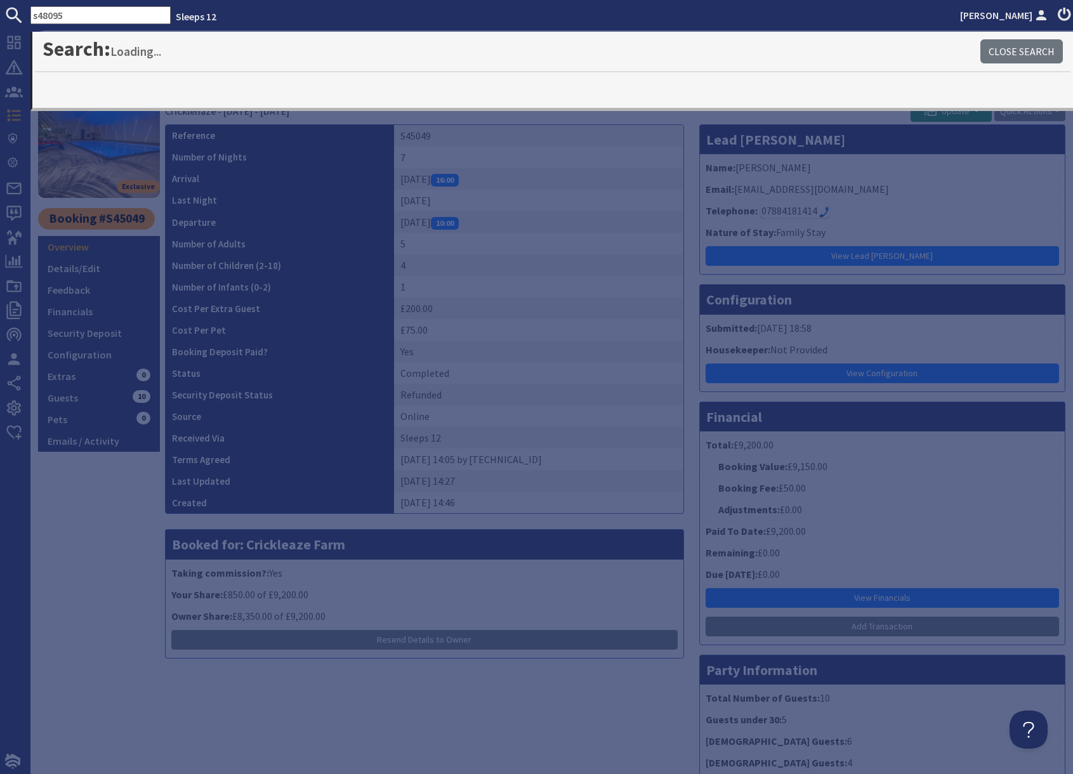
drag, startPoint x: 112, startPoint y: 612, endPoint x: 96, endPoint y: 604, distance: 17.0
click at [100, 605] on div "9.9 Exclusive Booking #S45049 Overview Details/Edit Feedback Financials Securit…" at bounding box center [99, 431] width 122 height 710
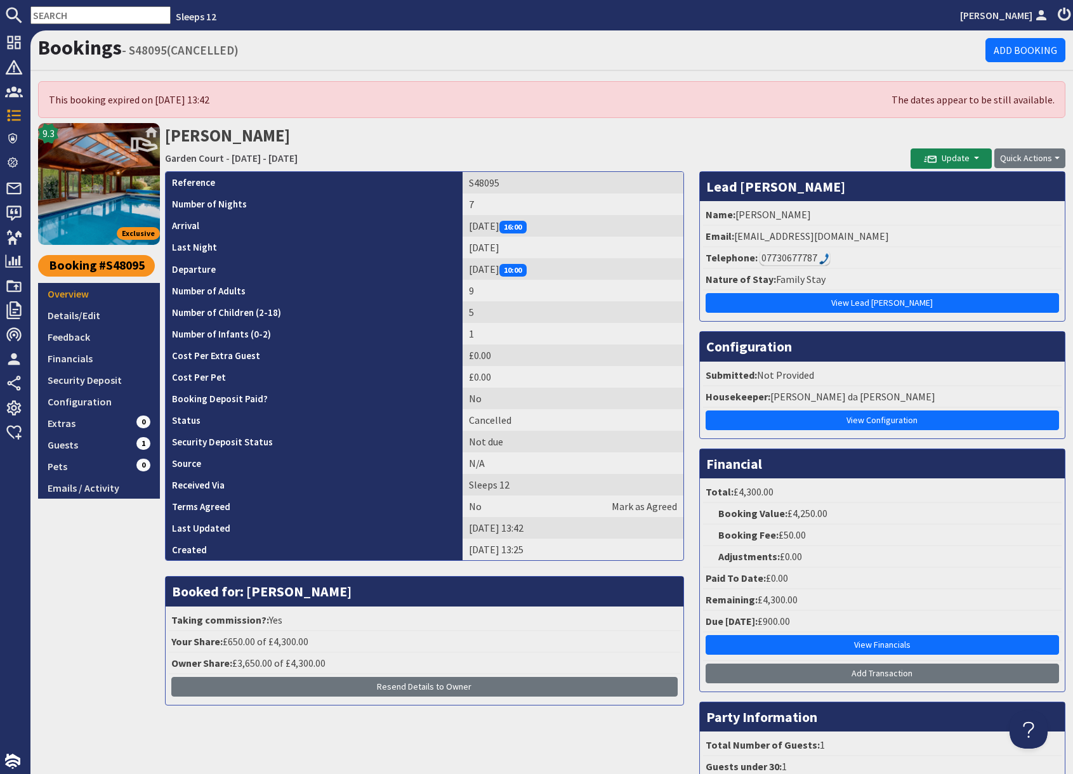
click at [594, 757] on div "Reference S48095 Number of Nights 7 Arrival Friday 13/02/2026 16:00 Last Night …" at bounding box center [424, 502] width 534 height 662
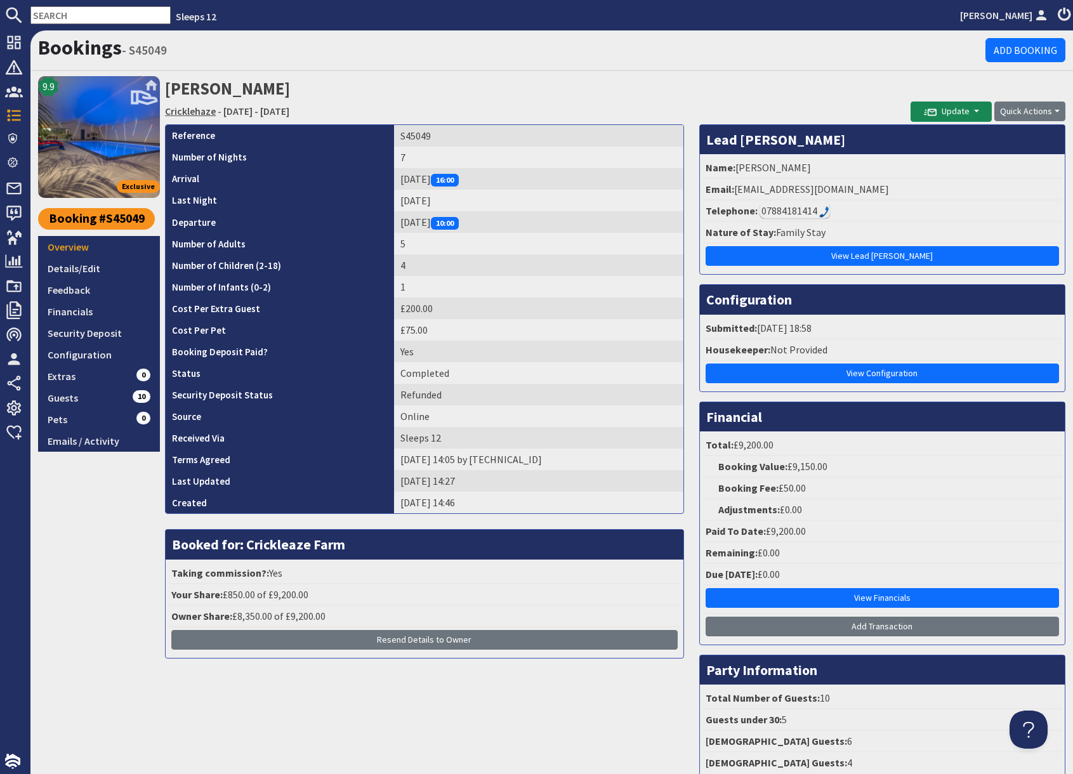
click at [193, 115] on link "Cricklehaze" at bounding box center [190, 111] width 51 height 13
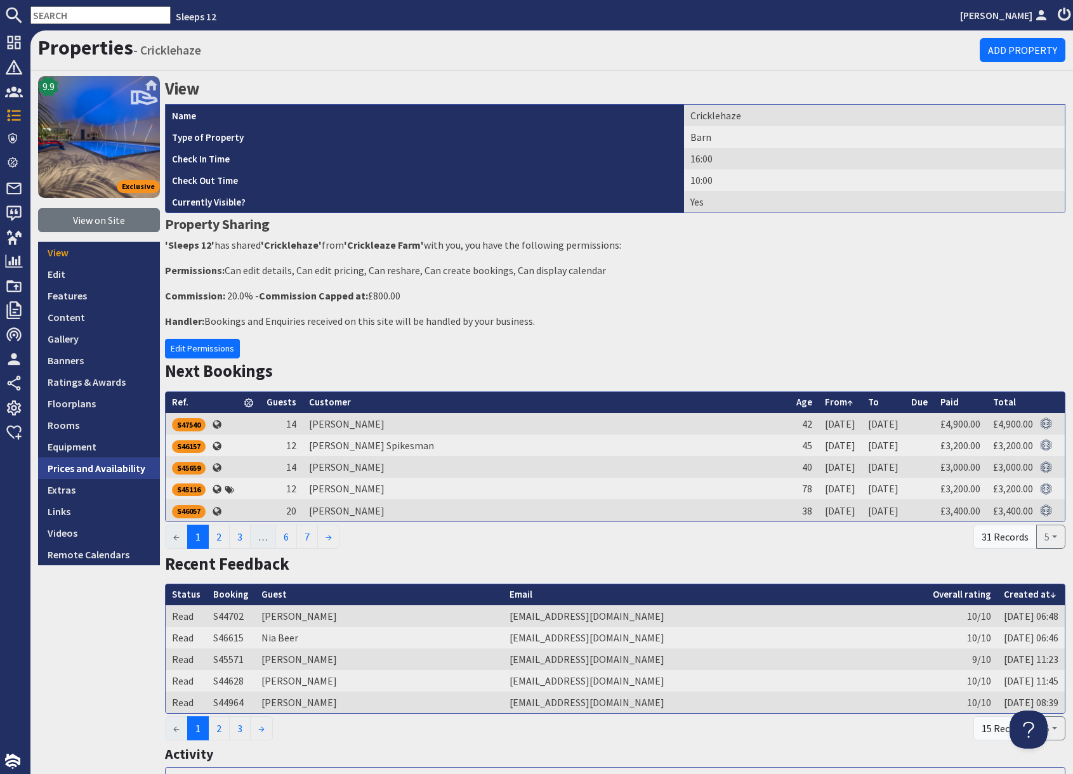
click at [105, 473] on link "Prices and Availability" at bounding box center [99, 468] width 122 height 22
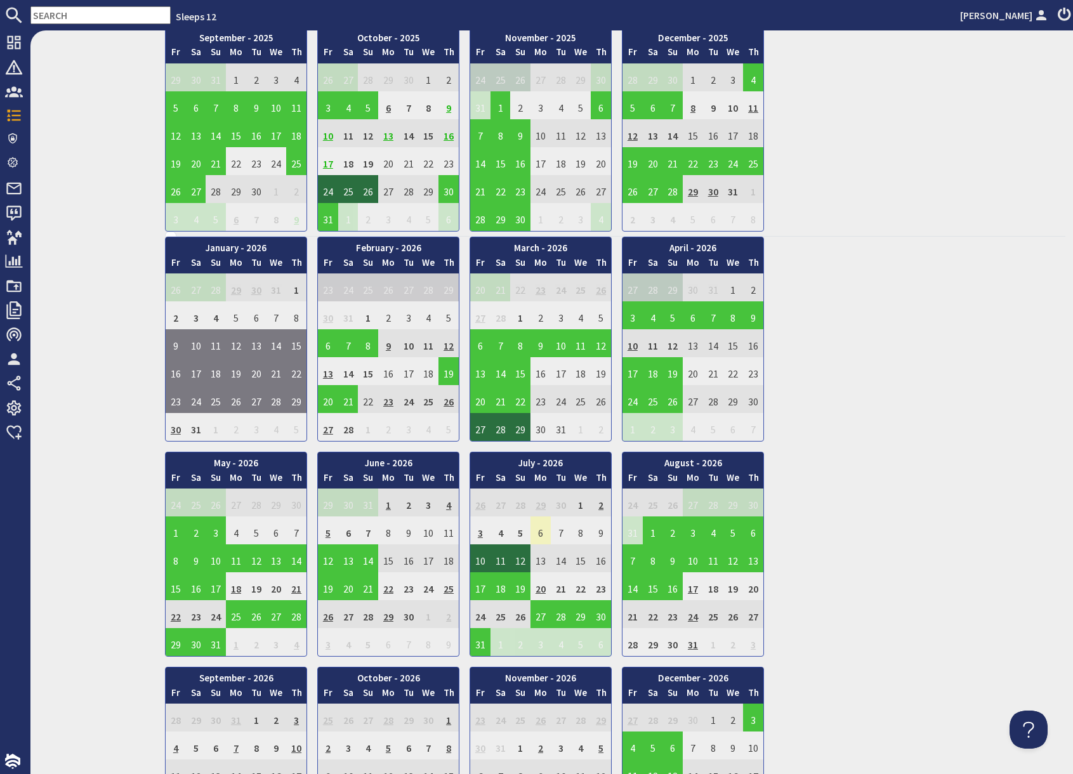
scroll to position [552, 0]
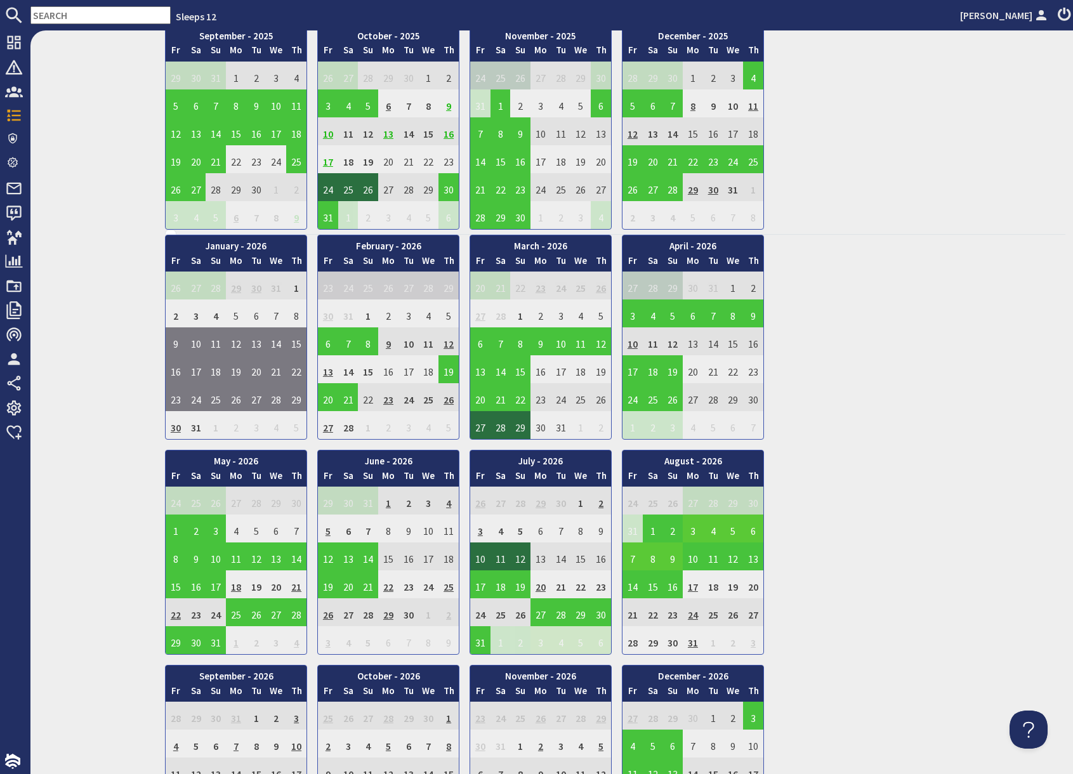
click at [101, 14] on input "text" at bounding box center [100, 15] width 140 height 18
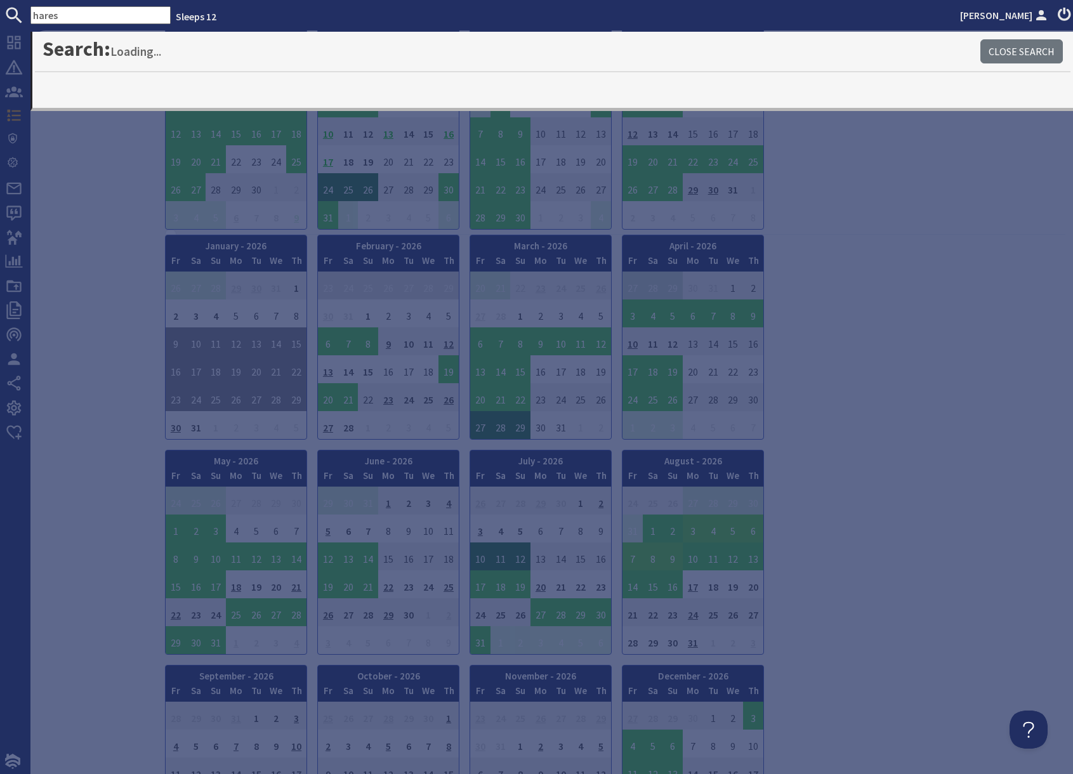
type input "hares"
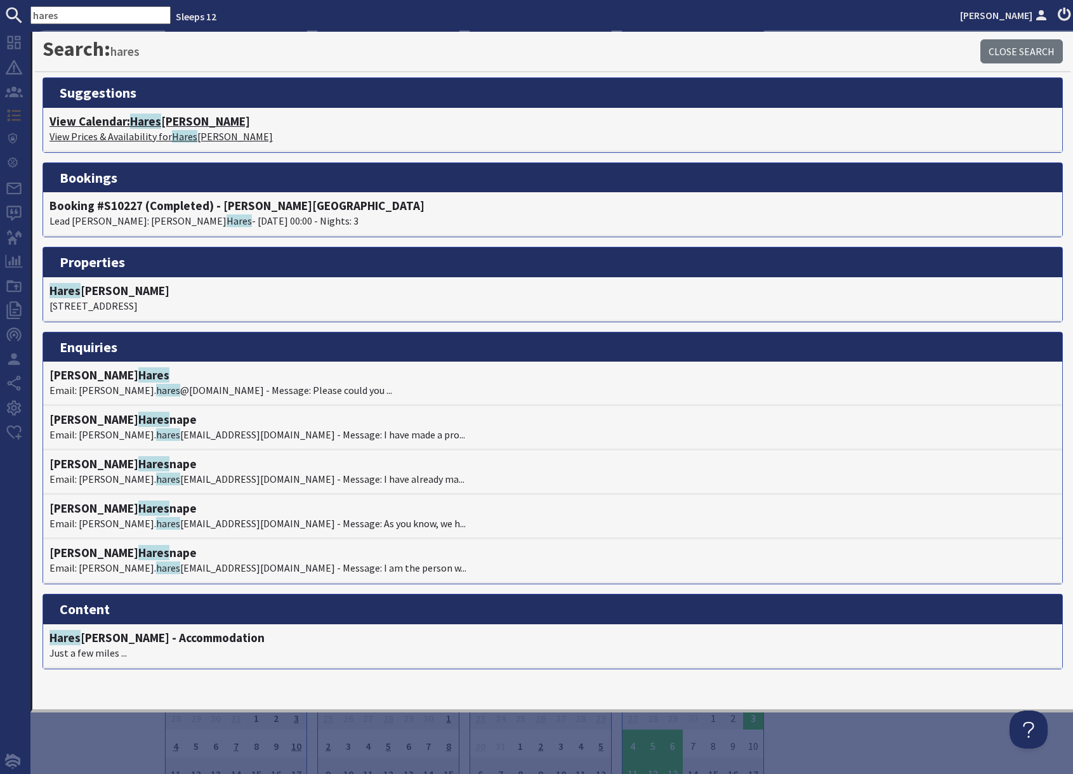
click at [149, 133] on p "View Prices & Availability for Hares Barton" at bounding box center [552, 136] width 1006 height 15
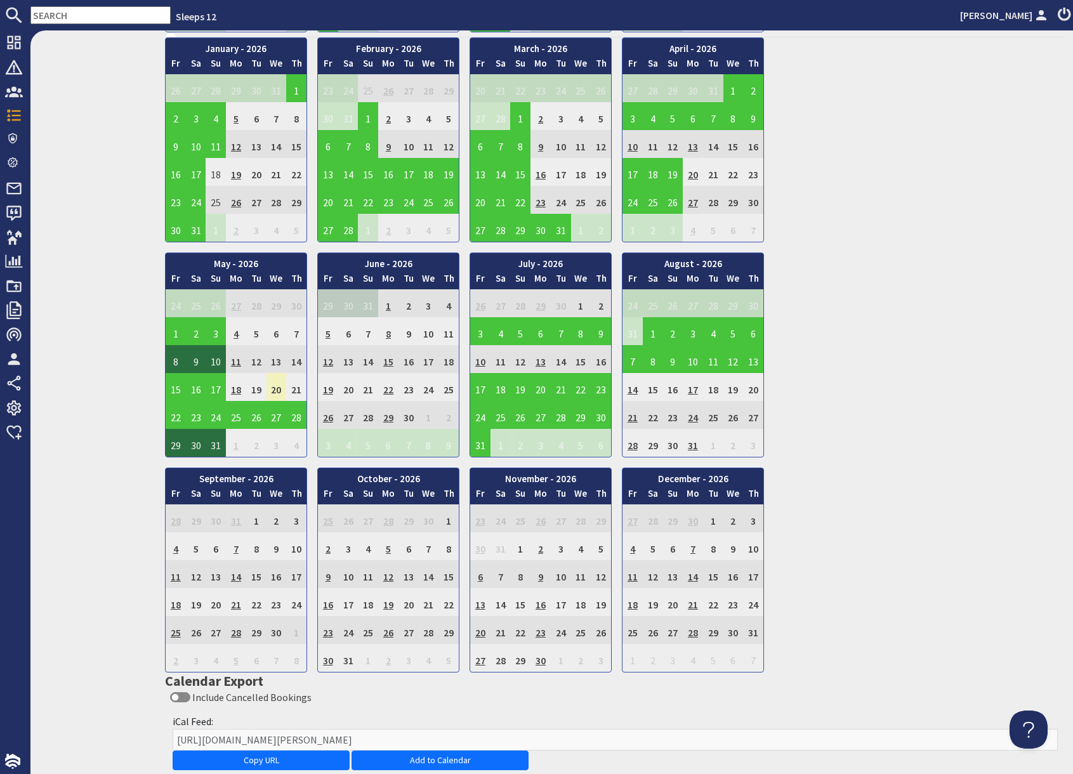
scroll to position [750, 0]
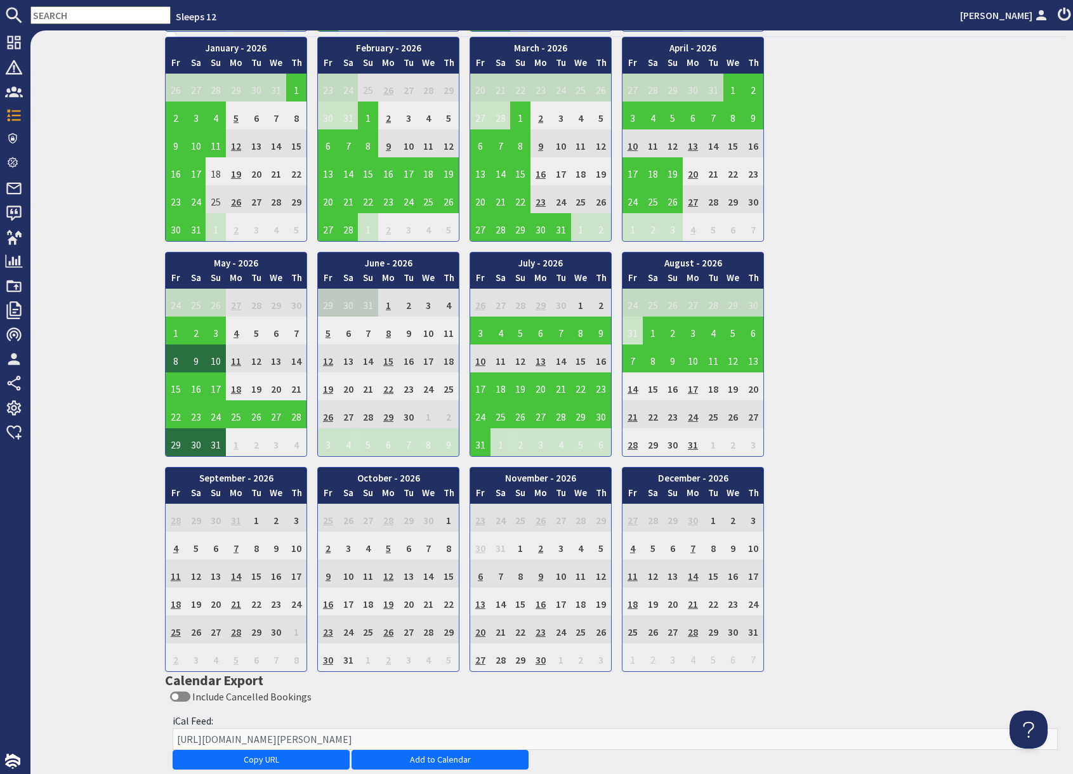
click at [111, 11] on input "text" at bounding box center [100, 15] width 140 height 18
paste input "[EMAIL_ADDRESS][DOMAIN_NAME]"
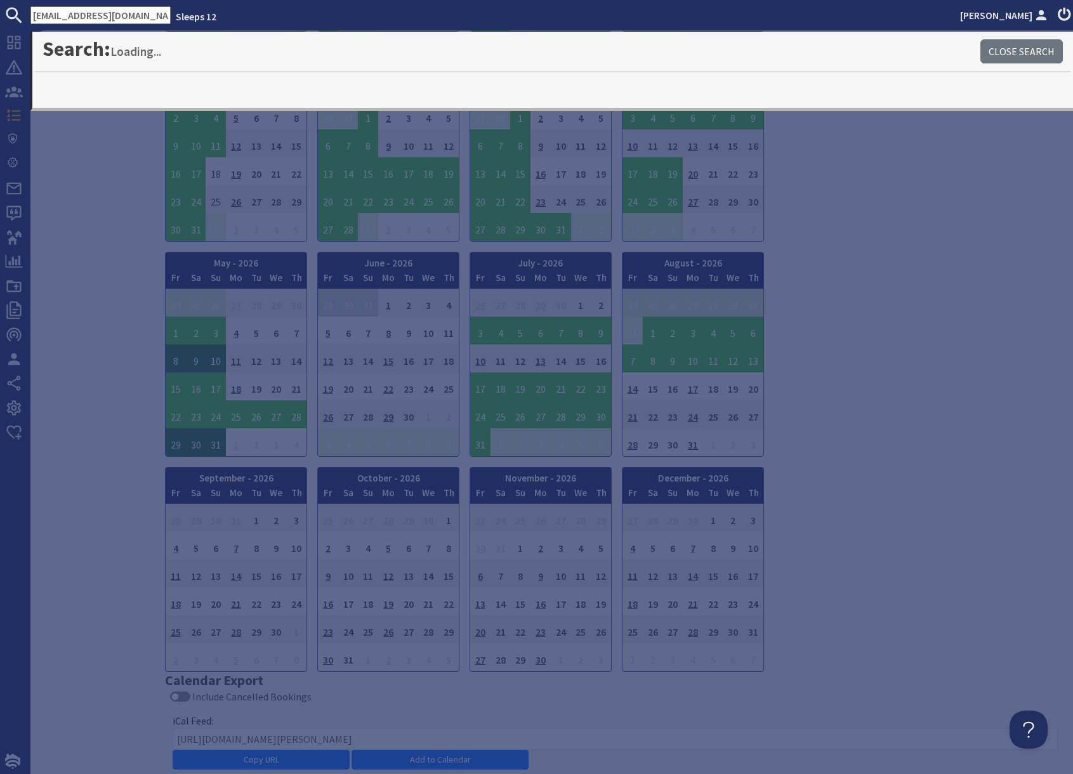
type input "[EMAIL_ADDRESS][DOMAIN_NAME]"
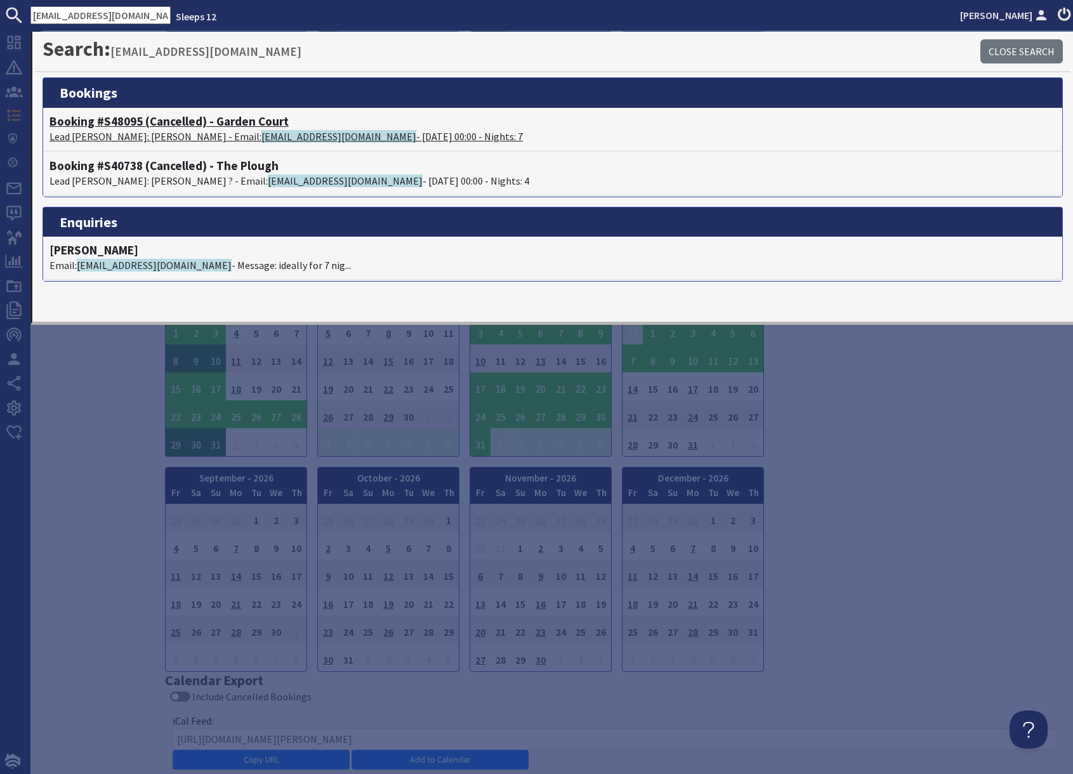
click at [197, 124] on h4 "Booking #S48095 (Cancelled) - Garden Court" at bounding box center [552, 121] width 1006 height 15
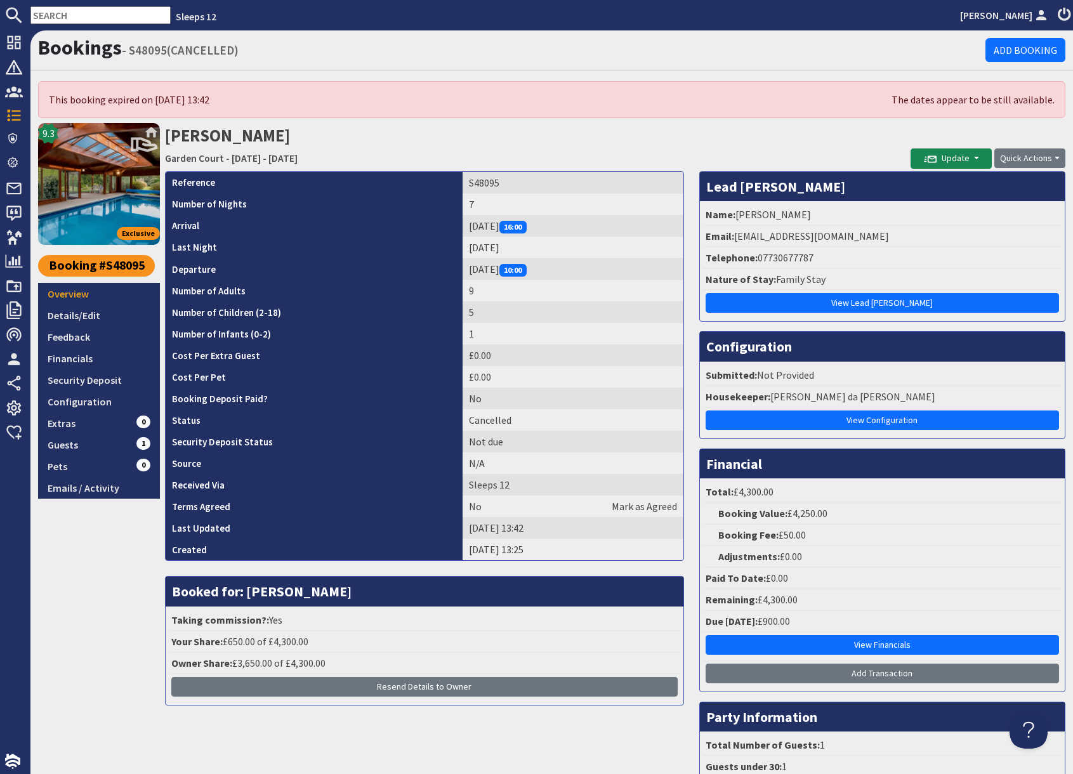
click at [790, 137] on h2 "Stephen Lane Garden Court - Friday 13/02/2026 - Thursday 19/02/2026" at bounding box center [537, 145] width 745 height 45
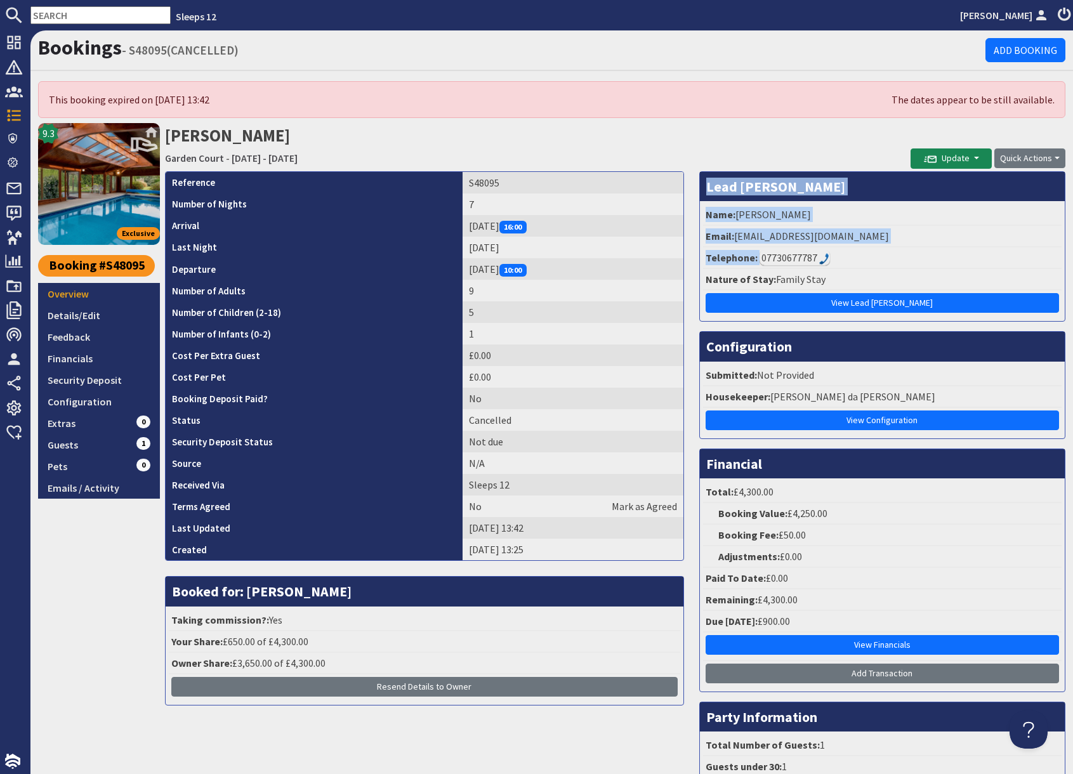
drag, startPoint x: 829, startPoint y: 255, endPoint x: 751, endPoint y: 166, distance: 118.2
click at [751, 167] on div "Stephen Lane Garden Court - Friday 13/02/2026 - Thursday 19/02/2026 Update Send…" at bounding box center [615, 478] width 900 height 710
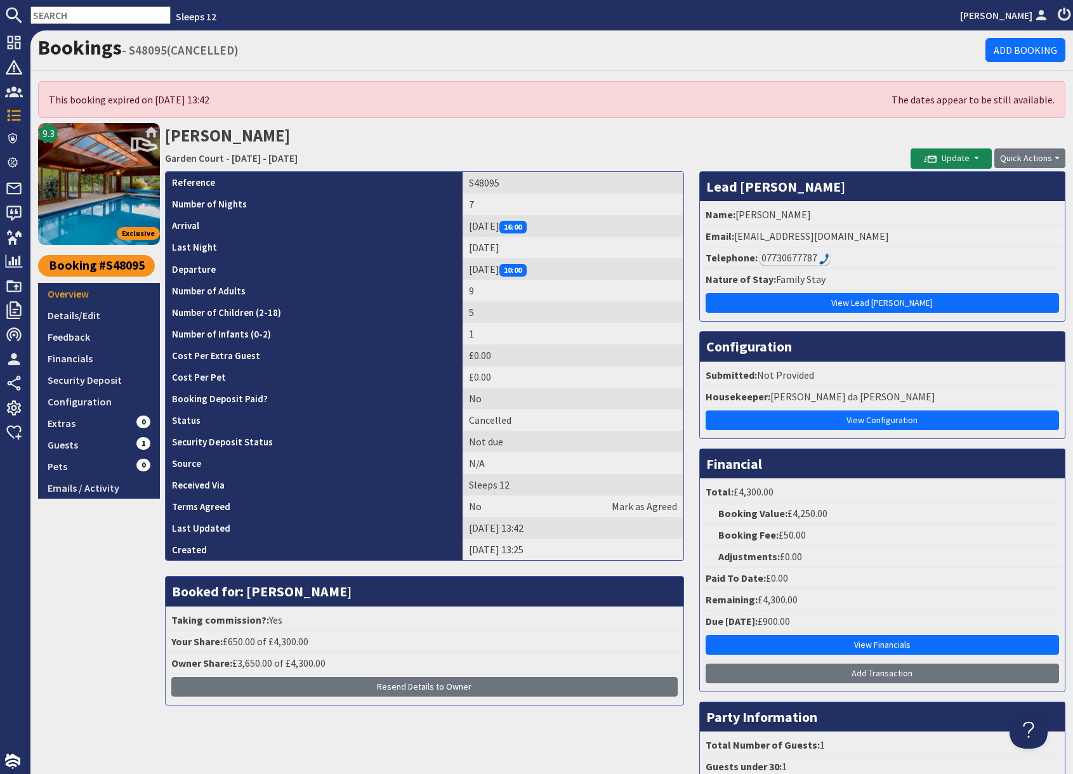
click at [790, 138] on h2 "Stephen Lane Garden Court - Friday 13/02/2026 - Thursday 19/02/2026" at bounding box center [537, 145] width 745 height 45
click at [99, 316] on link "Details/Edit" at bounding box center [99, 315] width 122 height 22
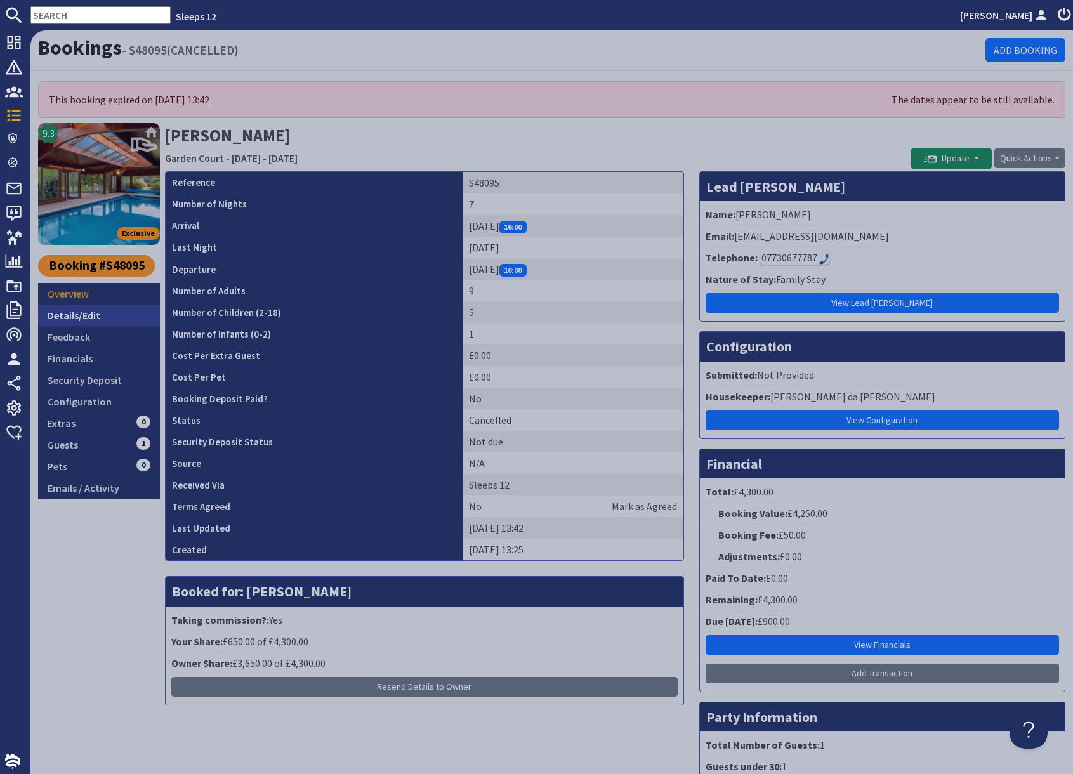
click at [94, 316] on link "Details/Edit" at bounding box center [99, 315] width 122 height 22
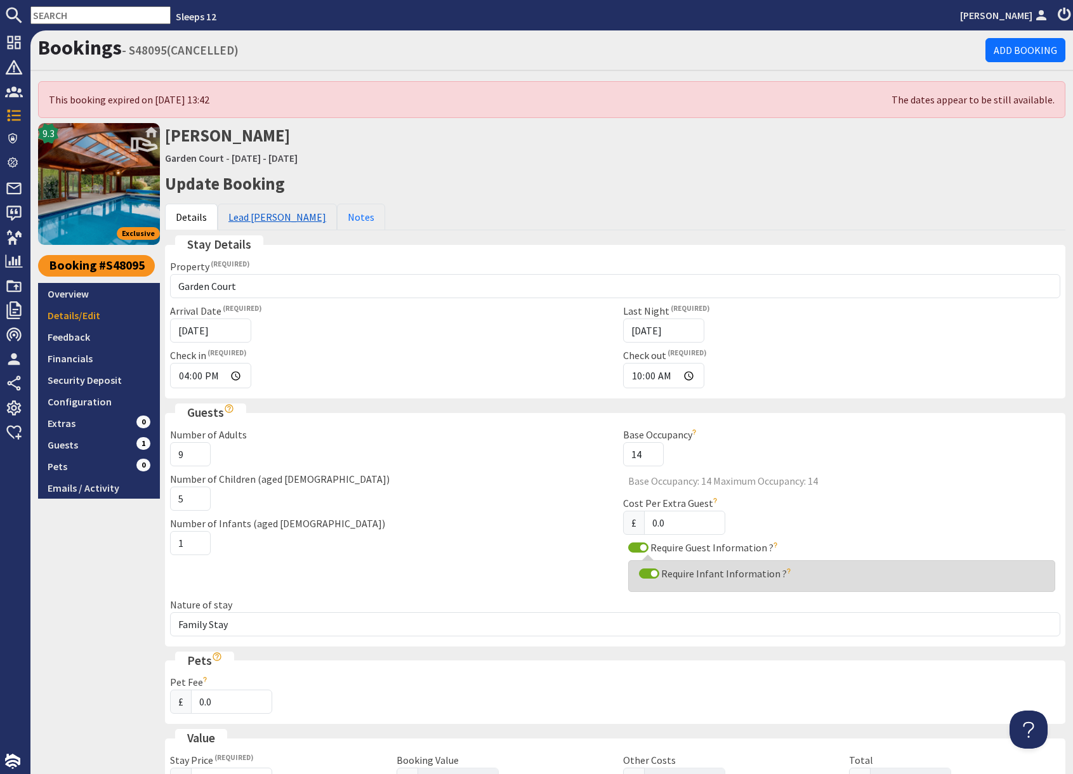
click at [249, 223] on link "Lead [PERSON_NAME]" at bounding box center [277, 217] width 119 height 27
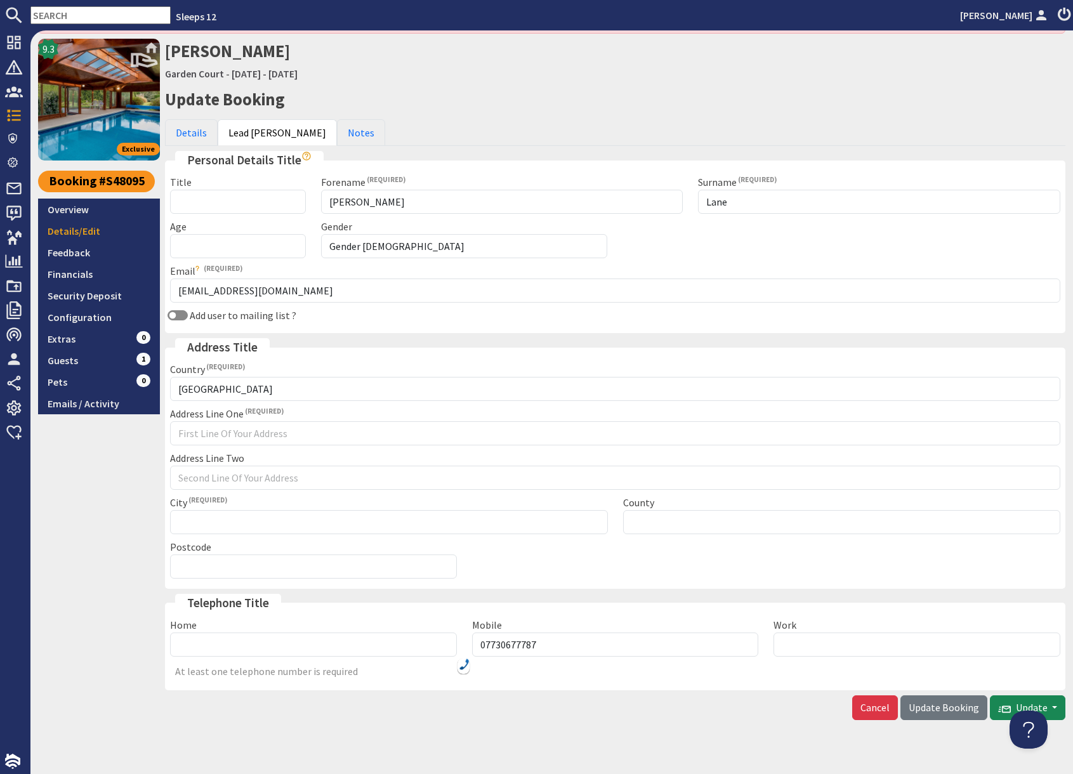
scroll to position [100, 0]
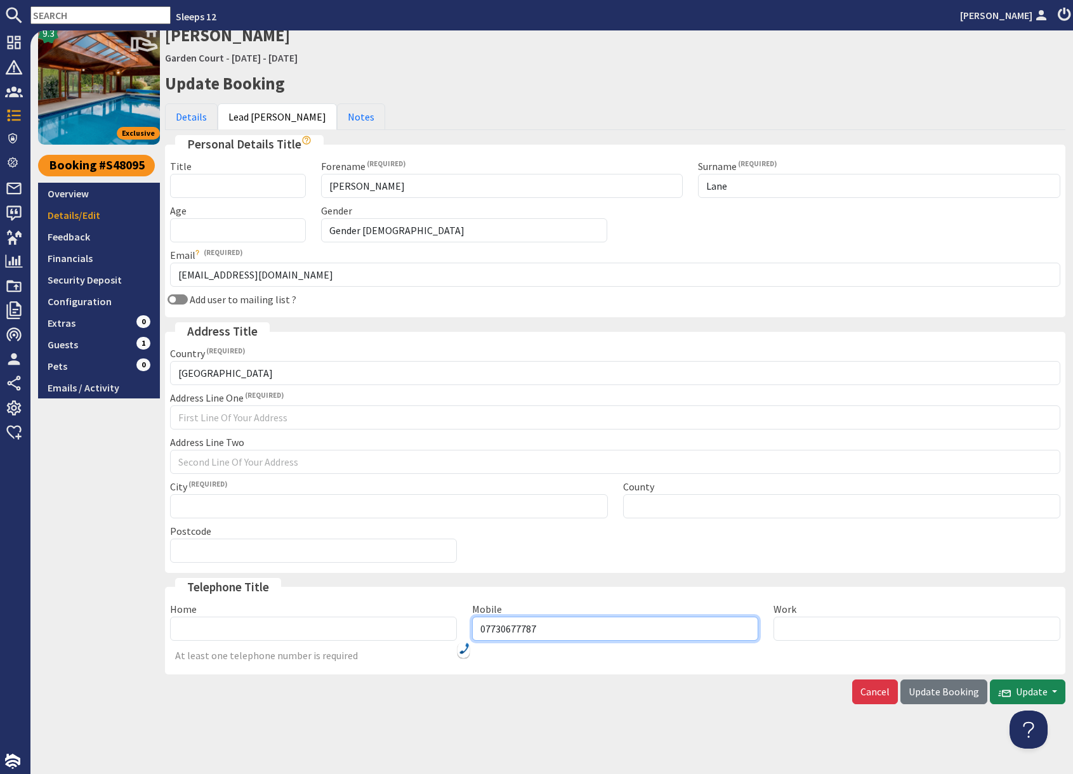
drag, startPoint x: 551, startPoint y: 627, endPoint x: 480, endPoint y: 628, distance: 71.7
click at [480, 628] on input "07730677787" at bounding box center [615, 629] width 287 height 24
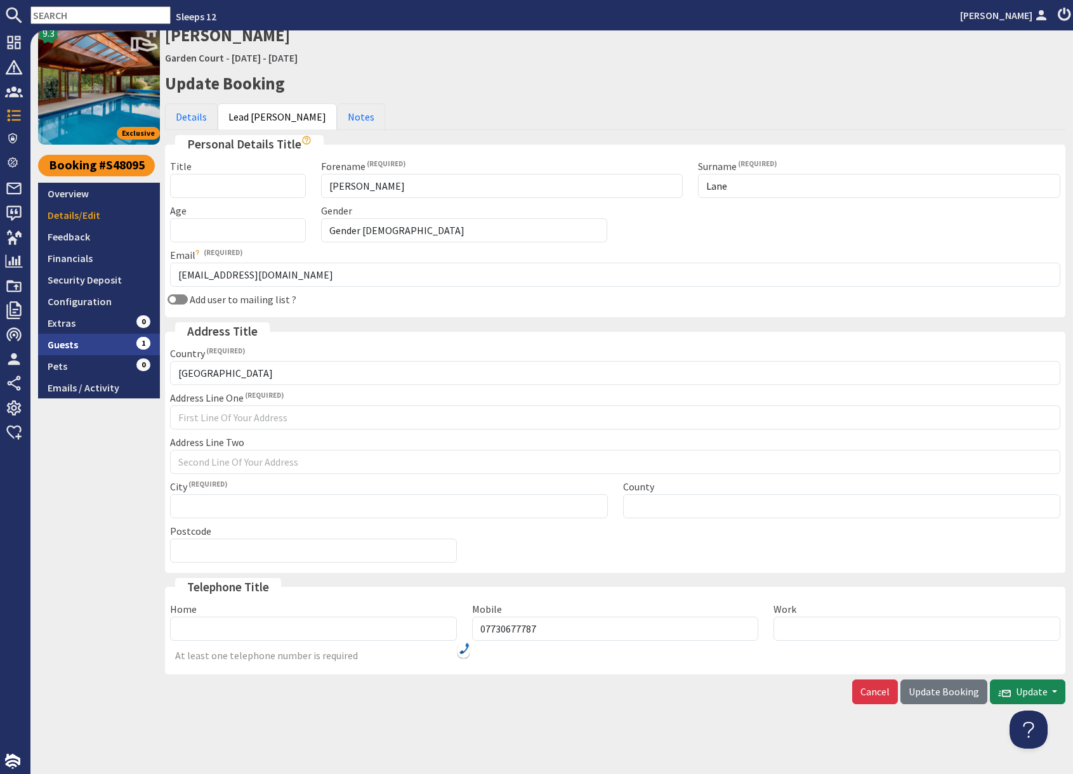
click at [82, 346] on link "Guests 1" at bounding box center [99, 345] width 122 height 22
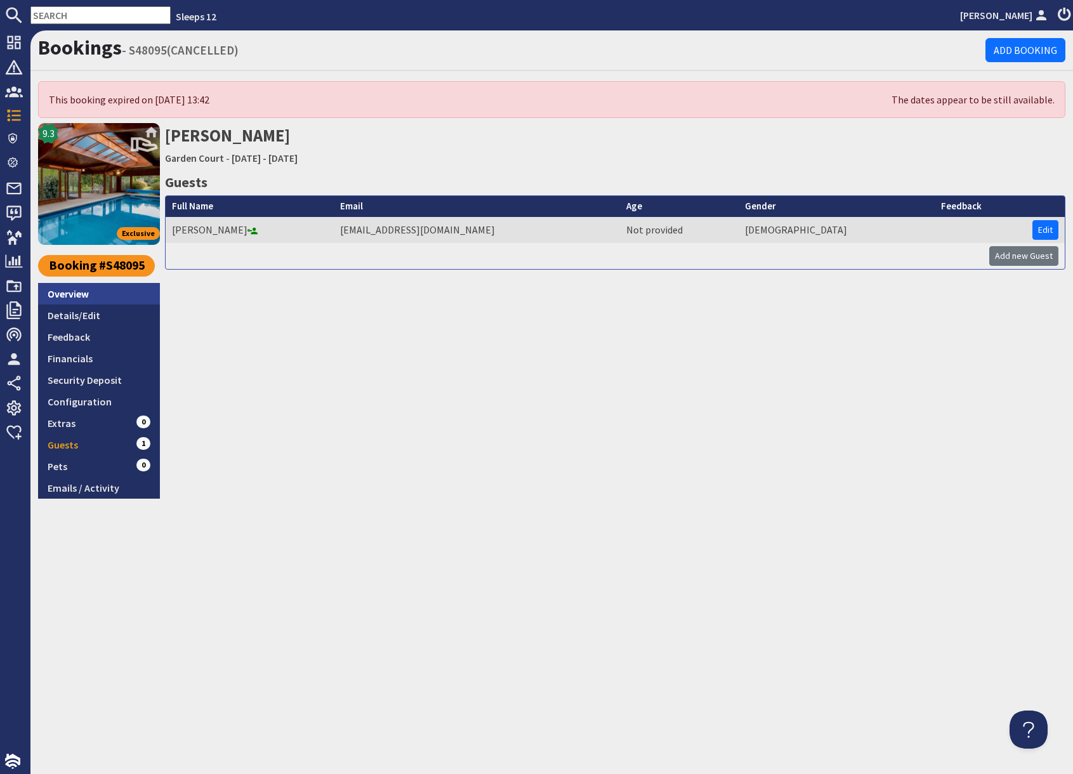
click at [86, 291] on link "Overview" at bounding box center [99, 294] width 122 height 22
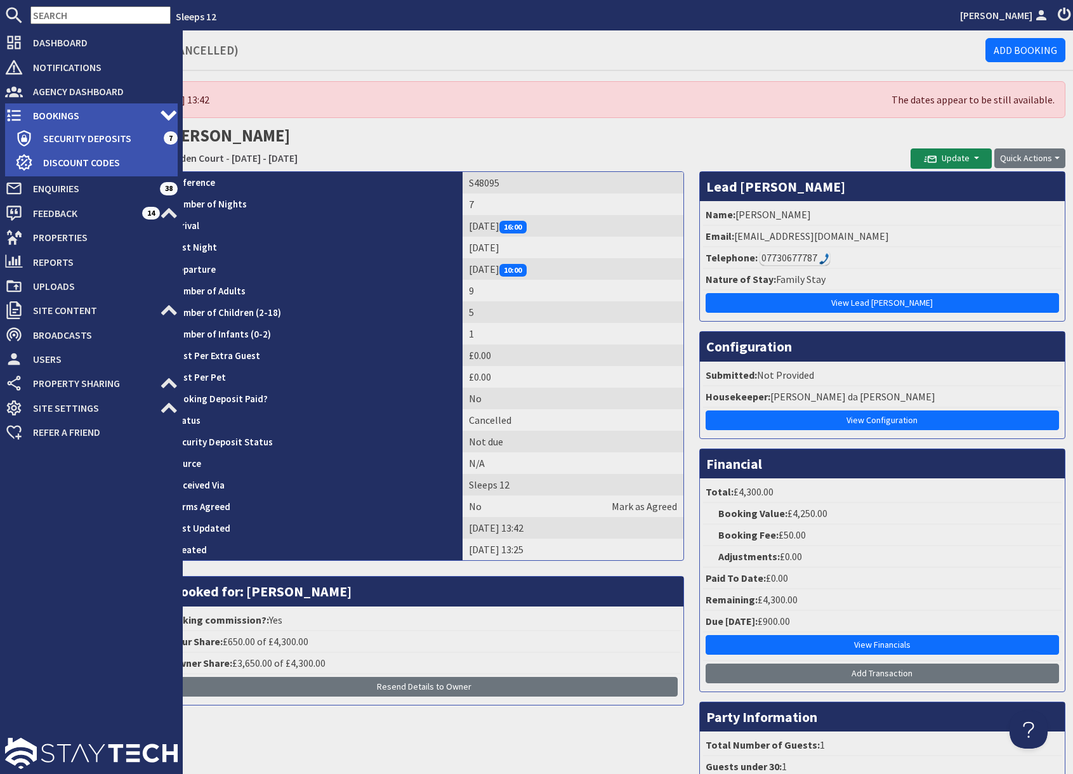
drag, startPoint x: 36, startPoint y: 121, endPoint x: 92, endPoint y: 110, distance: 57.5
click at [36, 121] on span "Bookings" at bounding box center [91, 115] width 137 height 20
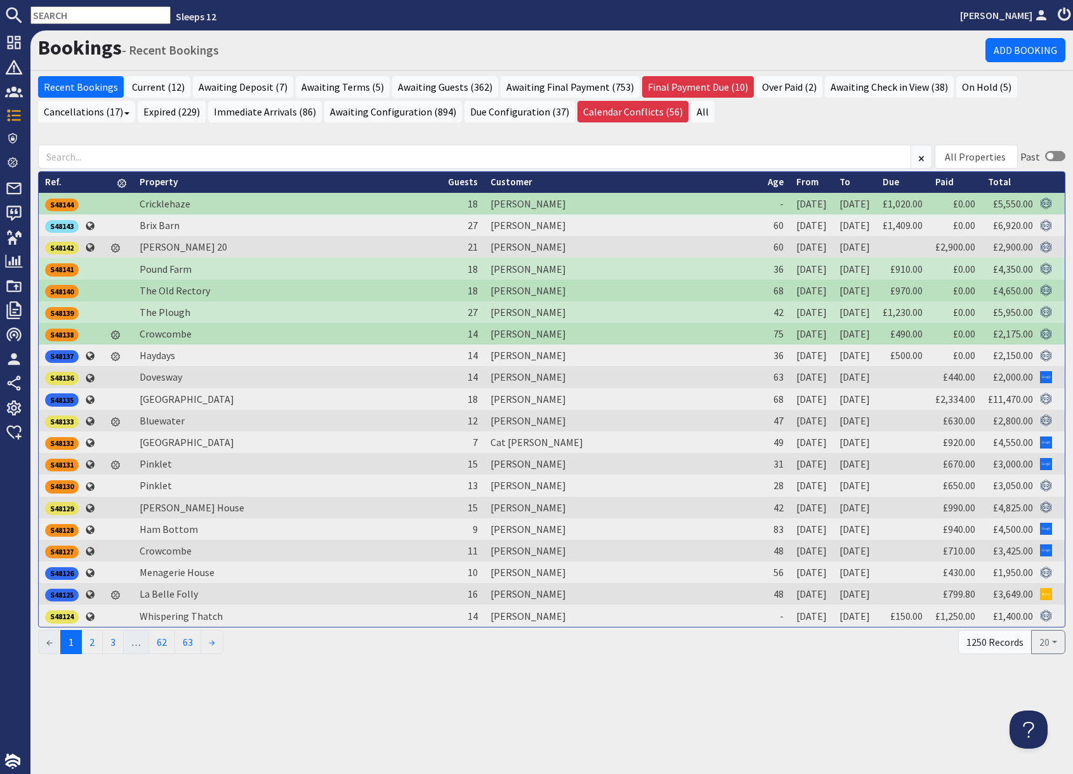
click at [74, 15] on input "text" at bounding box center [100, 15] width 140 height 18
paste input "[EMAIL_ADDRESS][DOMAIN_NAME]"
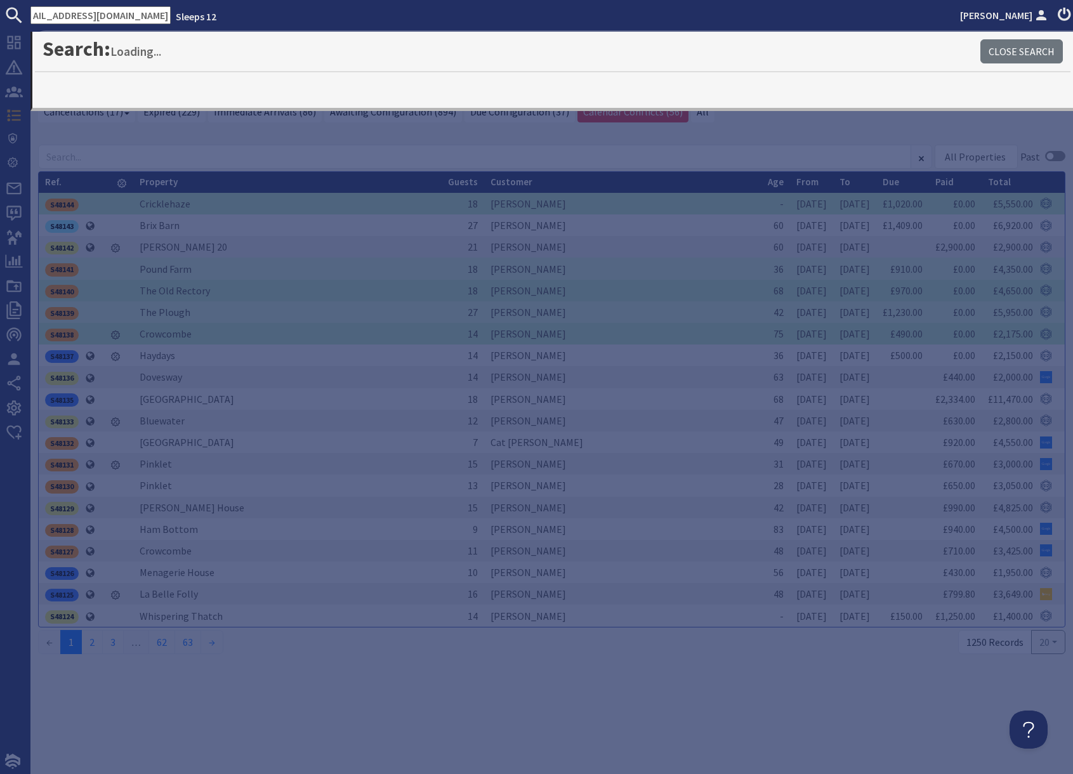
type input "[EMAIL_ADDRESS][DOMAIN_NAME]"
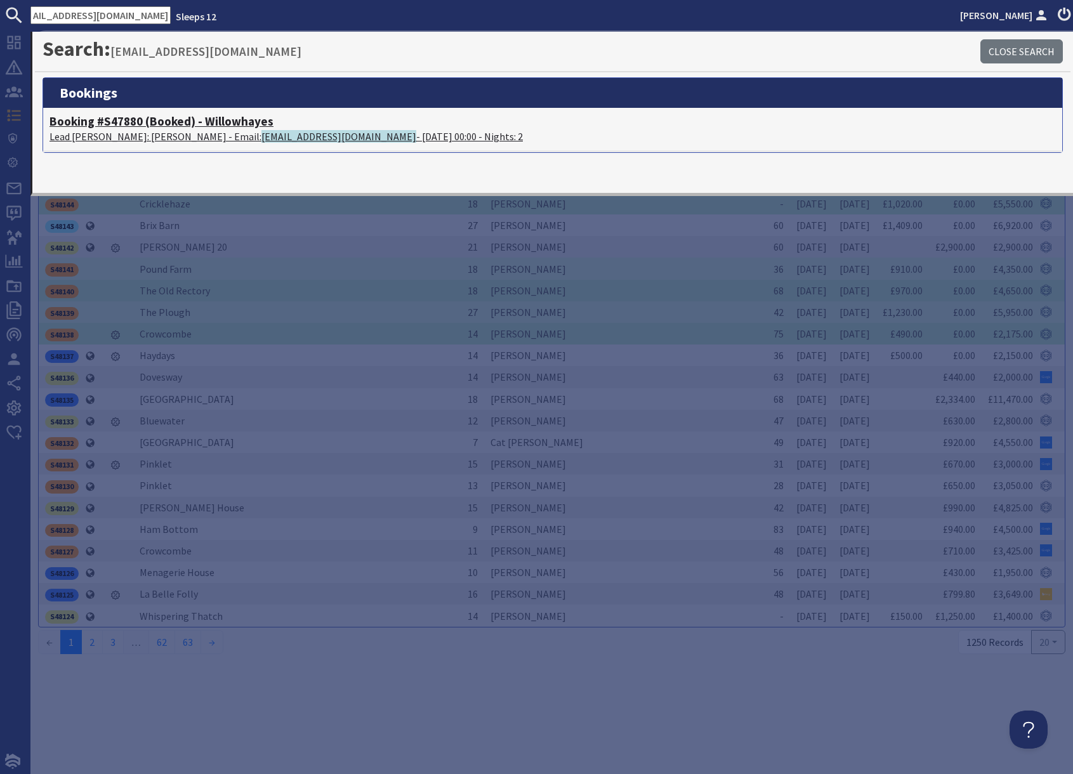
scroll to position [0, 0]
click at [150, 136] on p "Lead Booker: Hussein Ramzan - Email: husseinramzan786@gmail.com - 03/10/2025 00…" at bounding box center [552, 136] width 1006 height 15
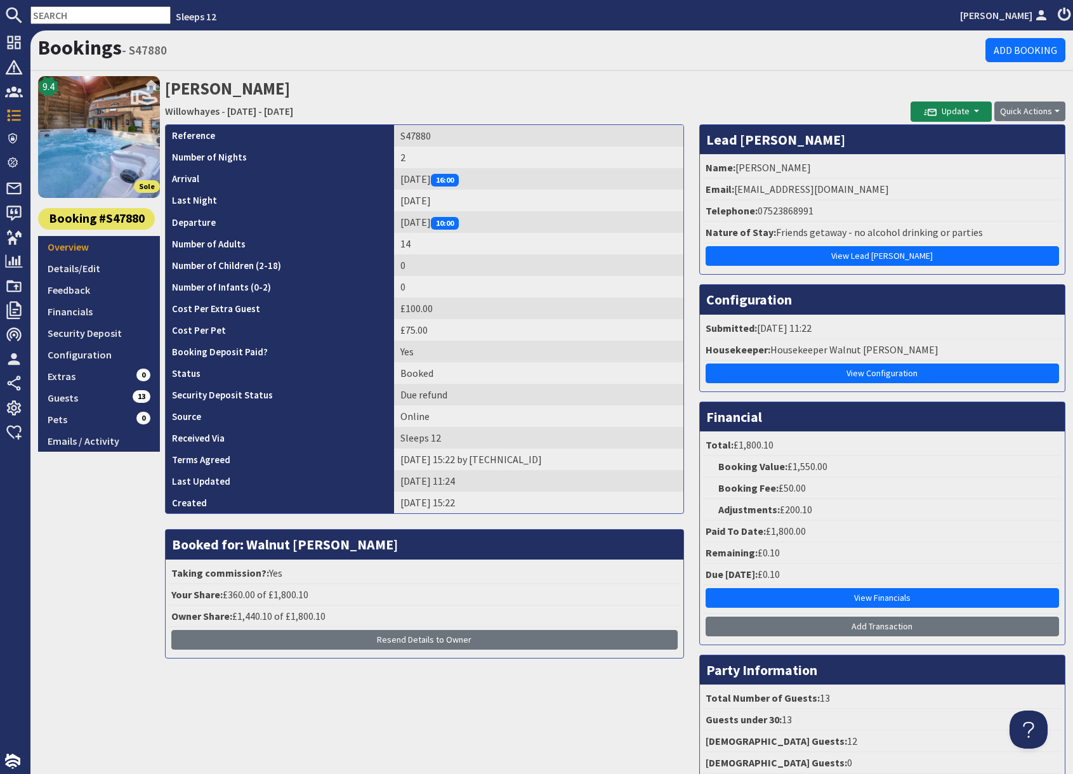
click at [639, 101] on h2 "Hussein Ramzan Willowhayes - Friday 03/10/2025 - Saturday 04/10/2025" at bounding box center [537, 98] width 745 height 45
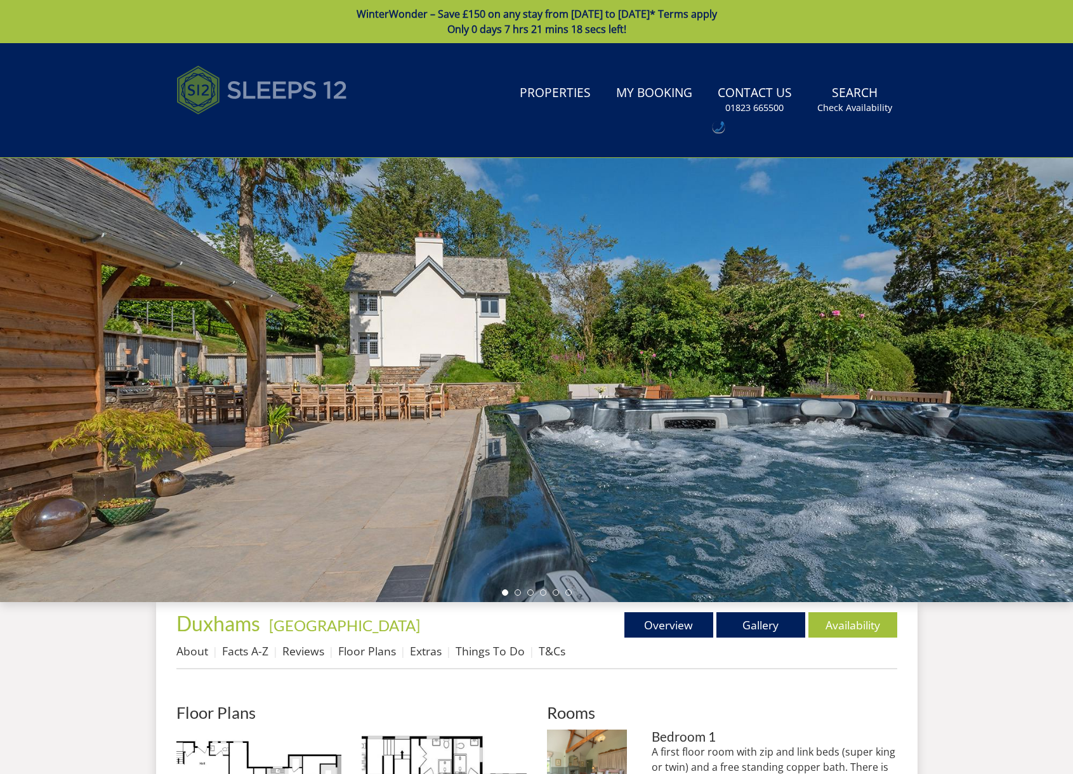
click at [264, 88] on img at bounding box center [261, 89] width 171 height 63
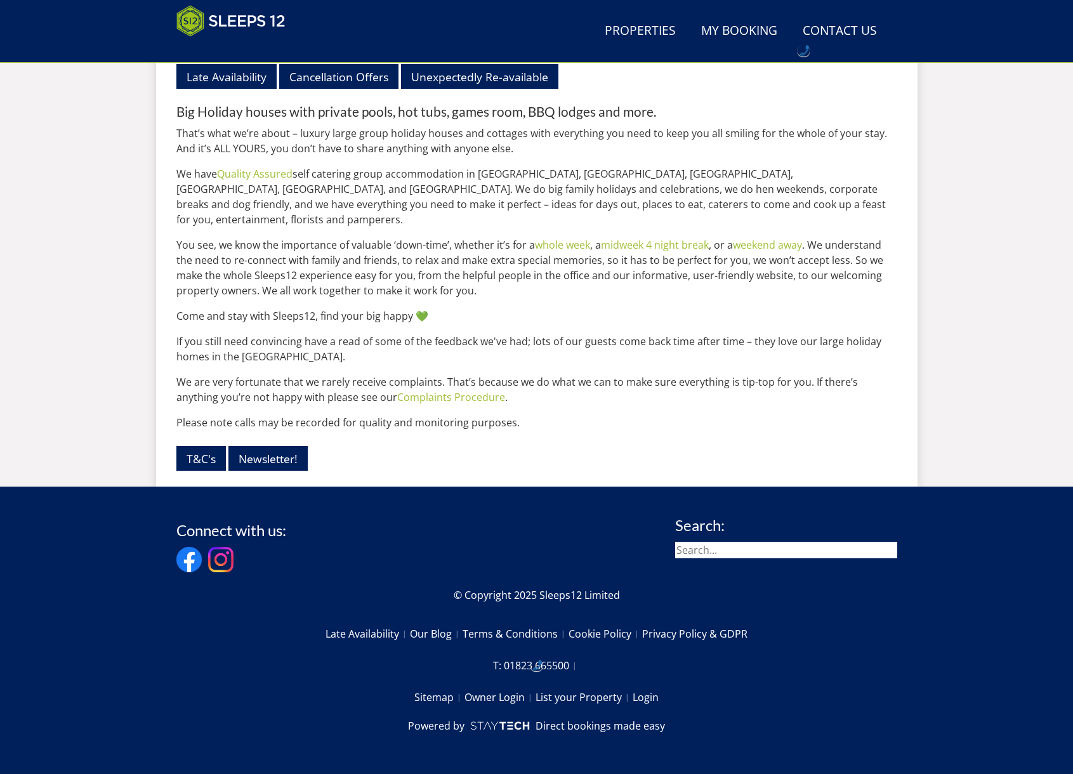
scroll to position [1518, 0]
click at [192, 460] on link "T&C's" at bounding box center [200, 458] width 49 height 25
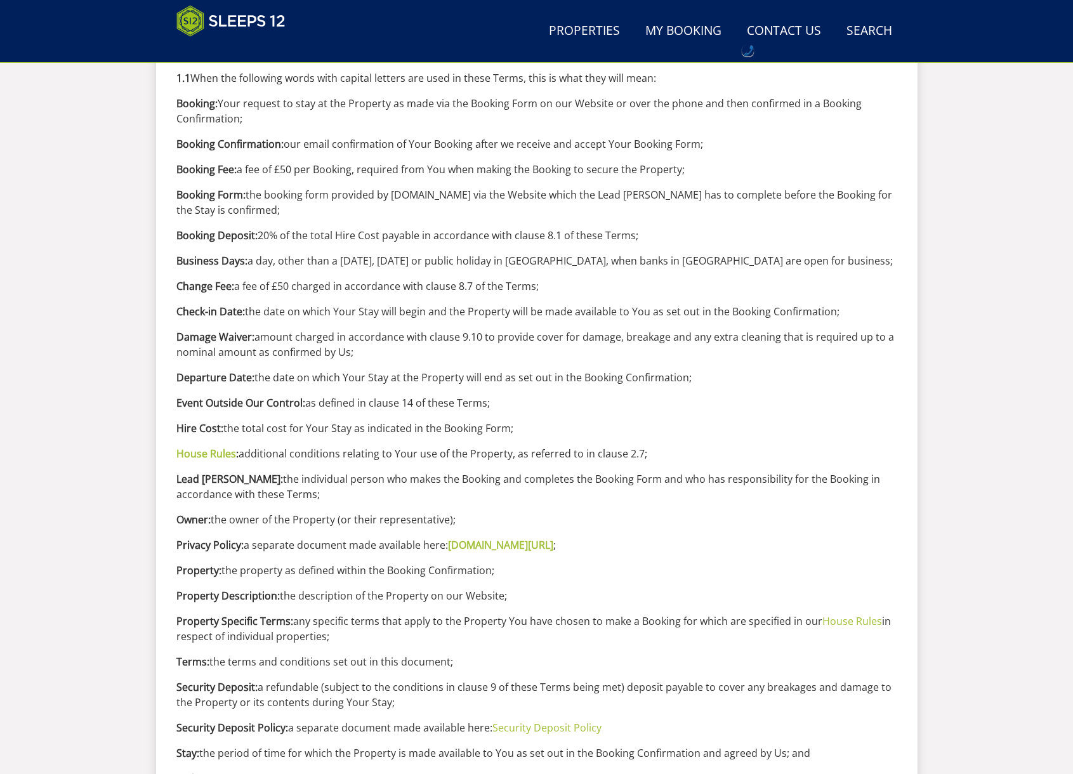
scroll to position [705, 0]
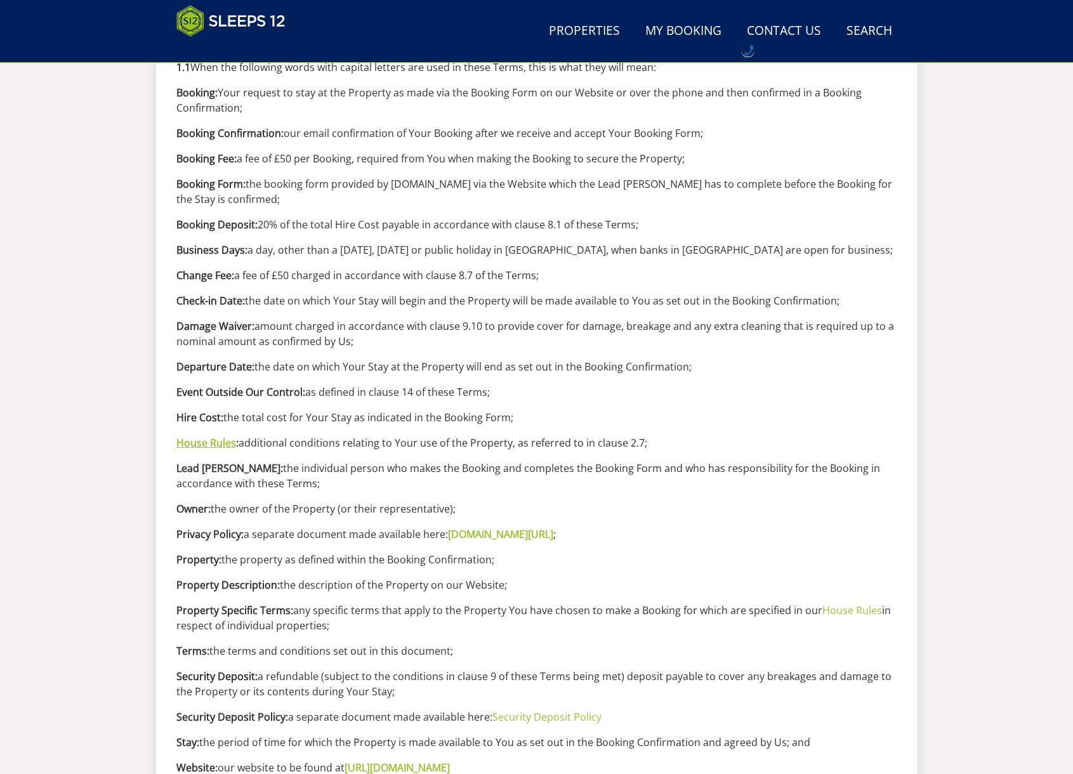
click at [197, 443] on link "House Rules" at bounding box center [206, 443] width 60 height 14
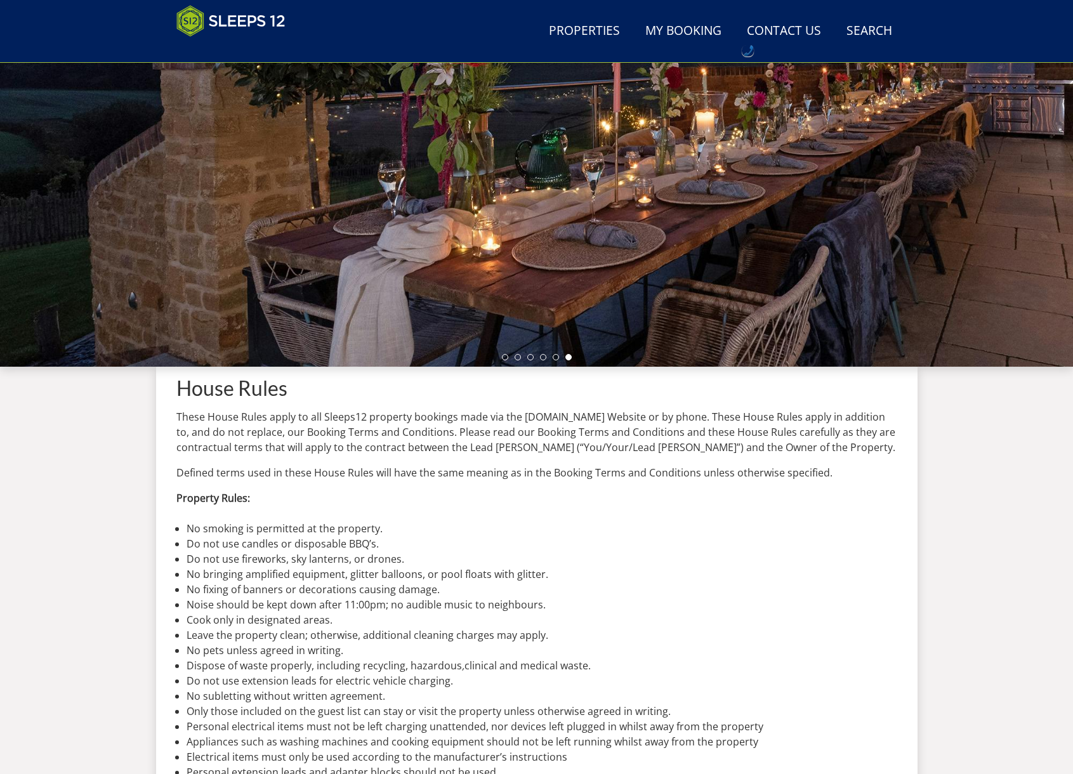
scroll to position [184, 0]
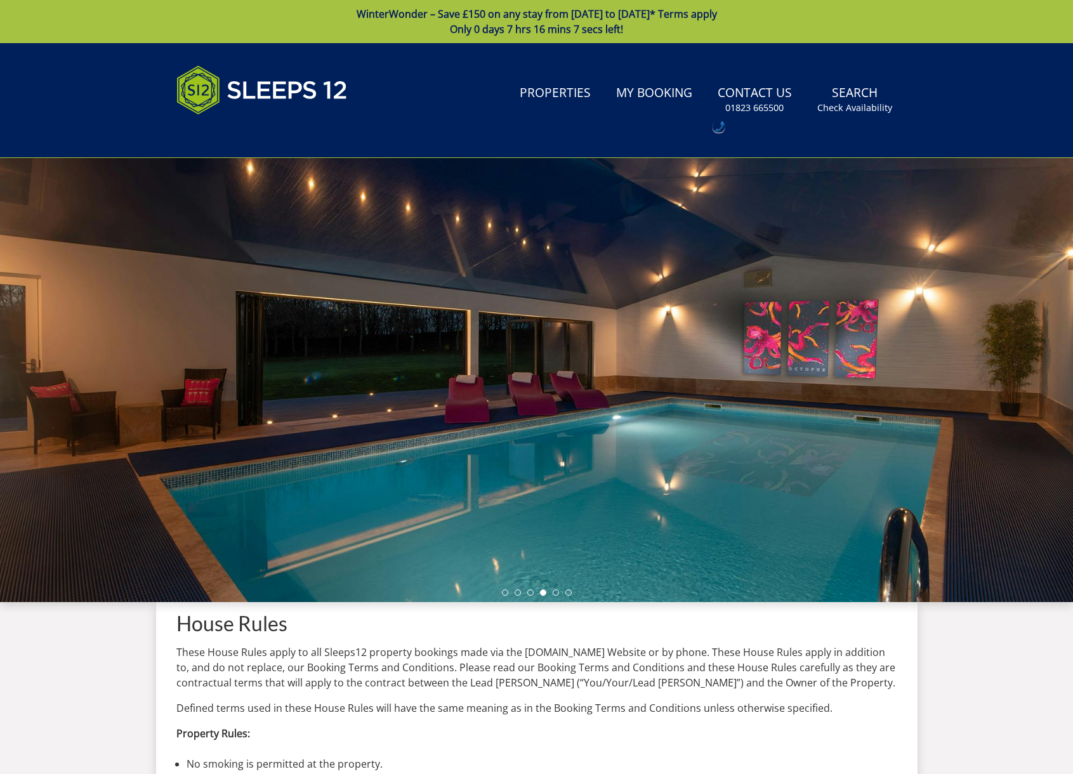
click at [476, 21] on link "WinterWonder – Save £150 on any stay from 1st September to 27th March* Terms ap…" at bounding box center [536, 21] width 1073 height 43
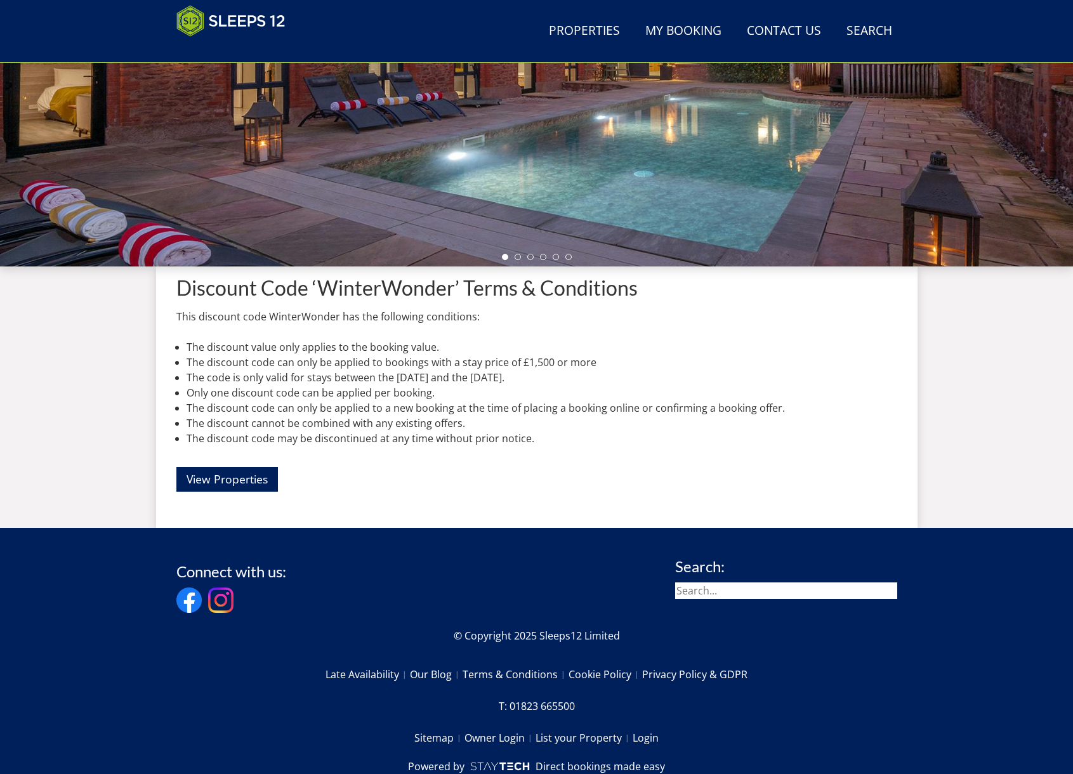
scroll to position [298, 0]
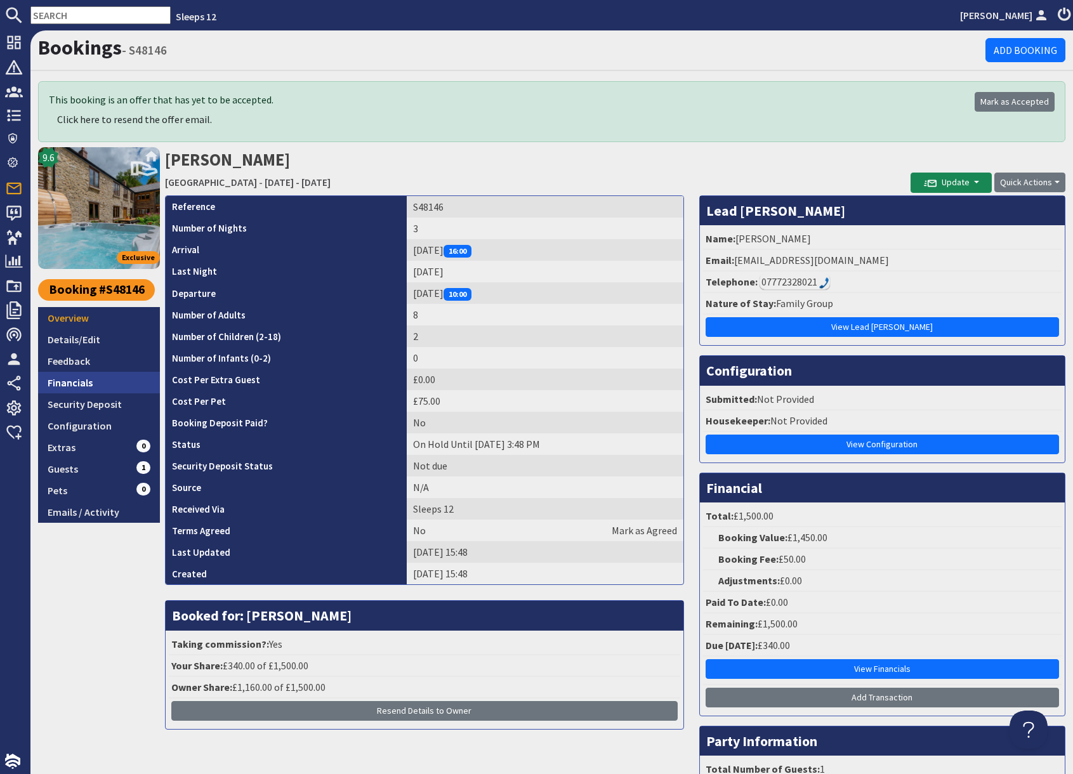
click at [84, 381] on link "Financials" at bounding box center [99, 383] width 122 height 22
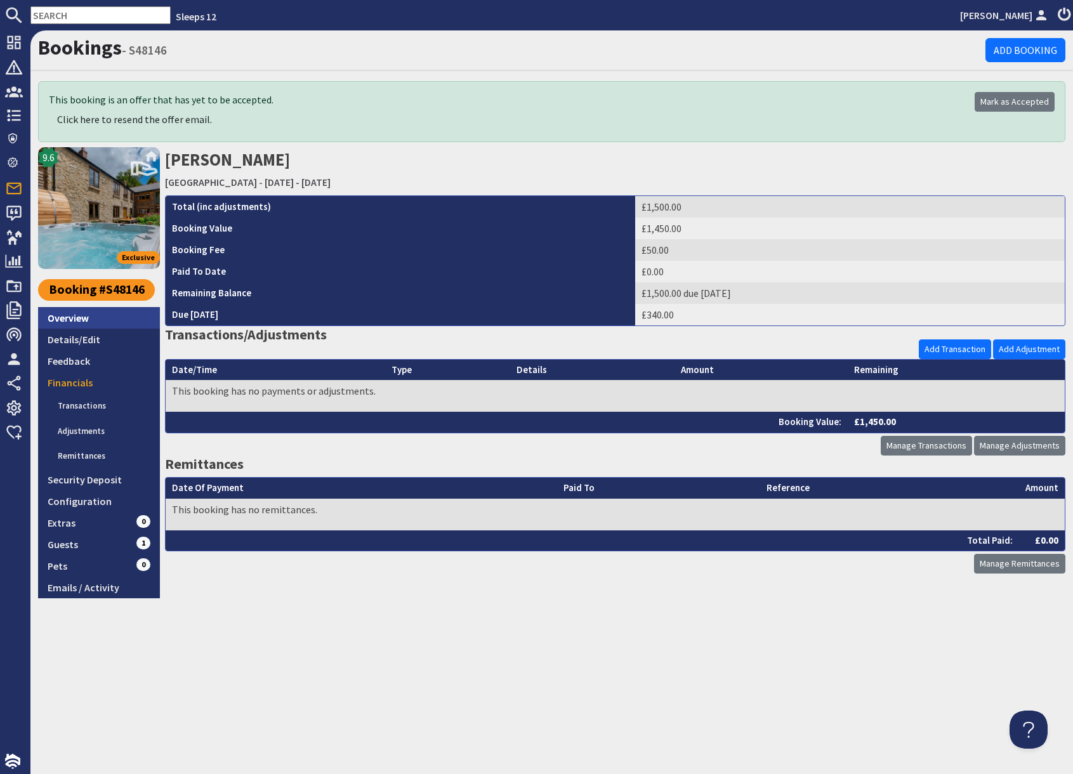
click at [77, 323] on link "Overview" at bounding box center [99, 318] width 122 height 22
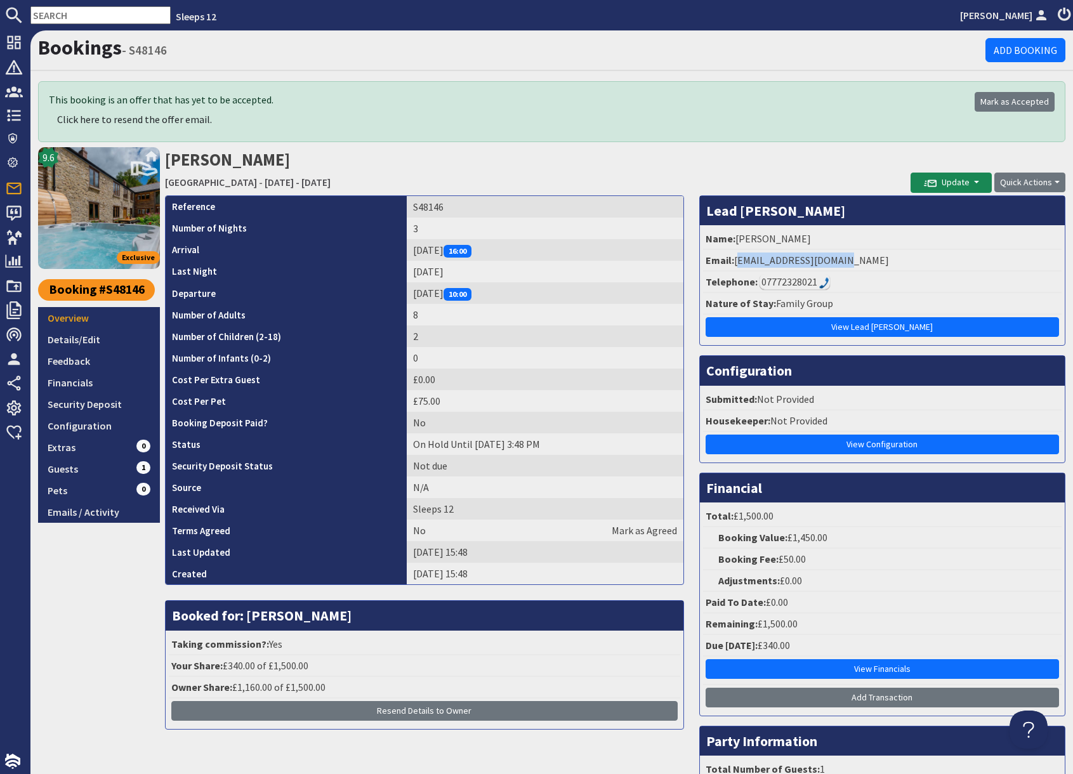
drag, startPoint x: 737, startPoint y: 261, endPoint x: 865, endPoint y: 262, distance: 127.5
click at [865, 262] on li "Email: [EMAIL_ADDRESS][DOMAIN_NAME]" at bounding box center [882, 261] width 358 height 22
copy li "[EMAIL_ADDRESS][DOMAIN_NAME]"
click at [416, 207] on td "S48146" at bounding box center [545, 207] width 277 height 22
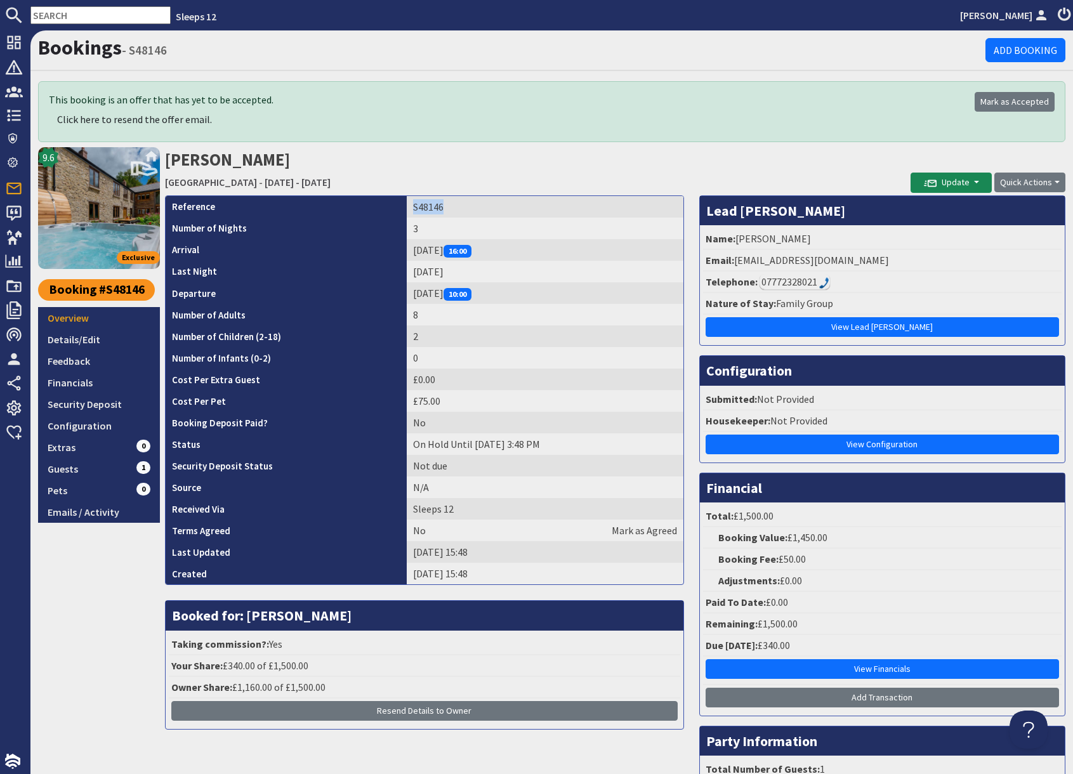
copy td "S48146"
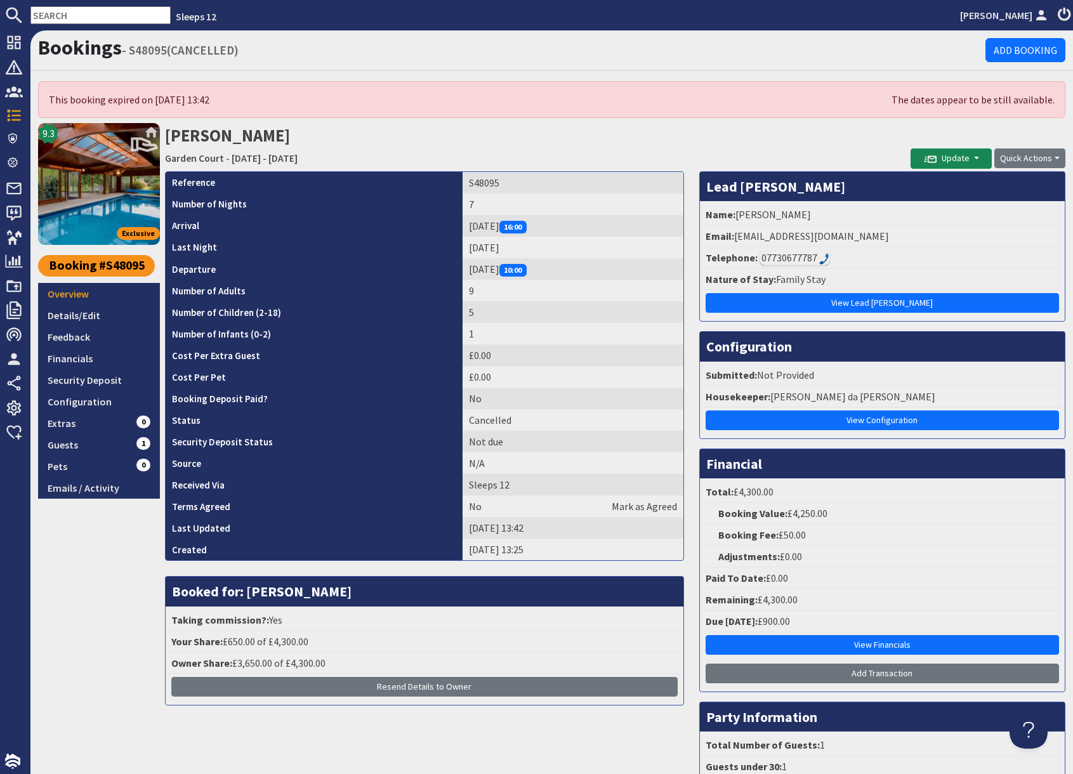
click at [75, 18] on input "text" at bounding box center [100, 15] width 140 height 18
paste input "G1337"
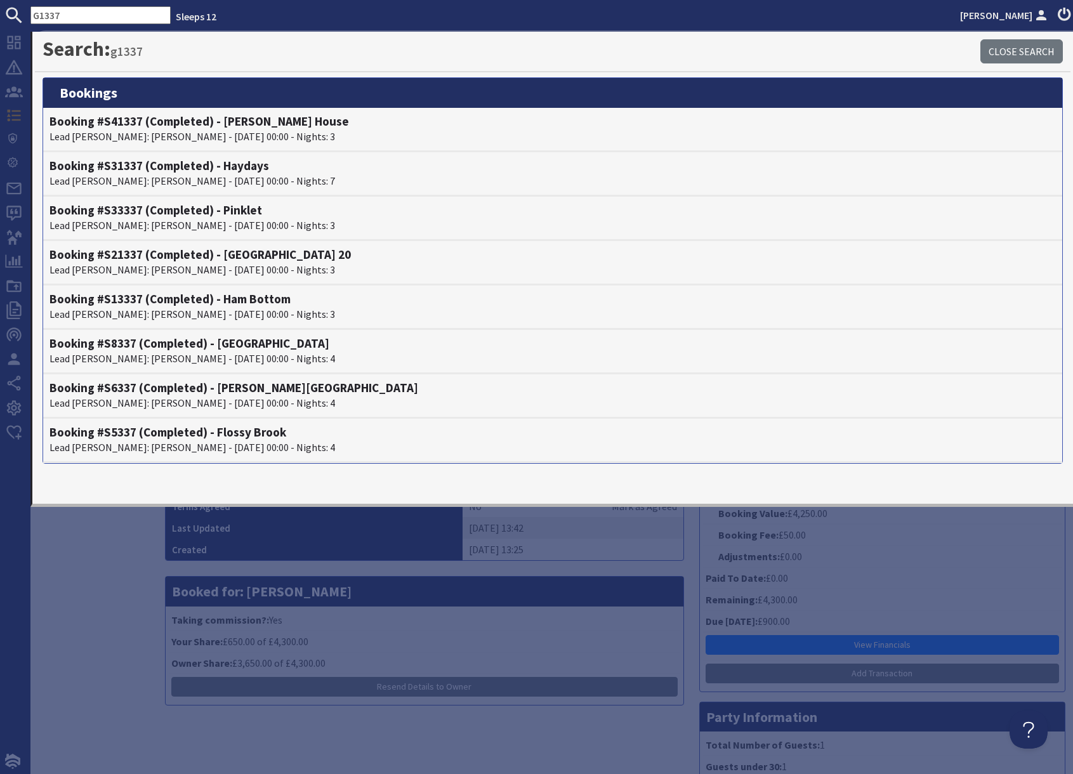
click at [75, 12] on input "G1337" at bounding box center [100, 15] width 140 height 18
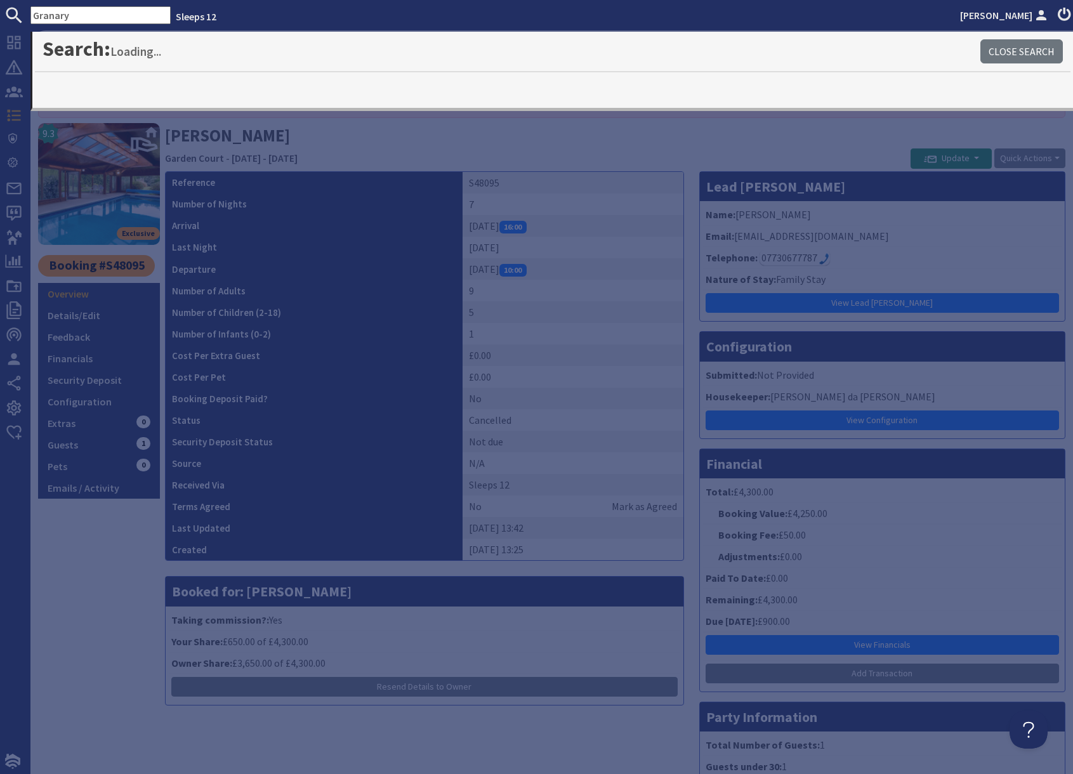
type input "Granary"
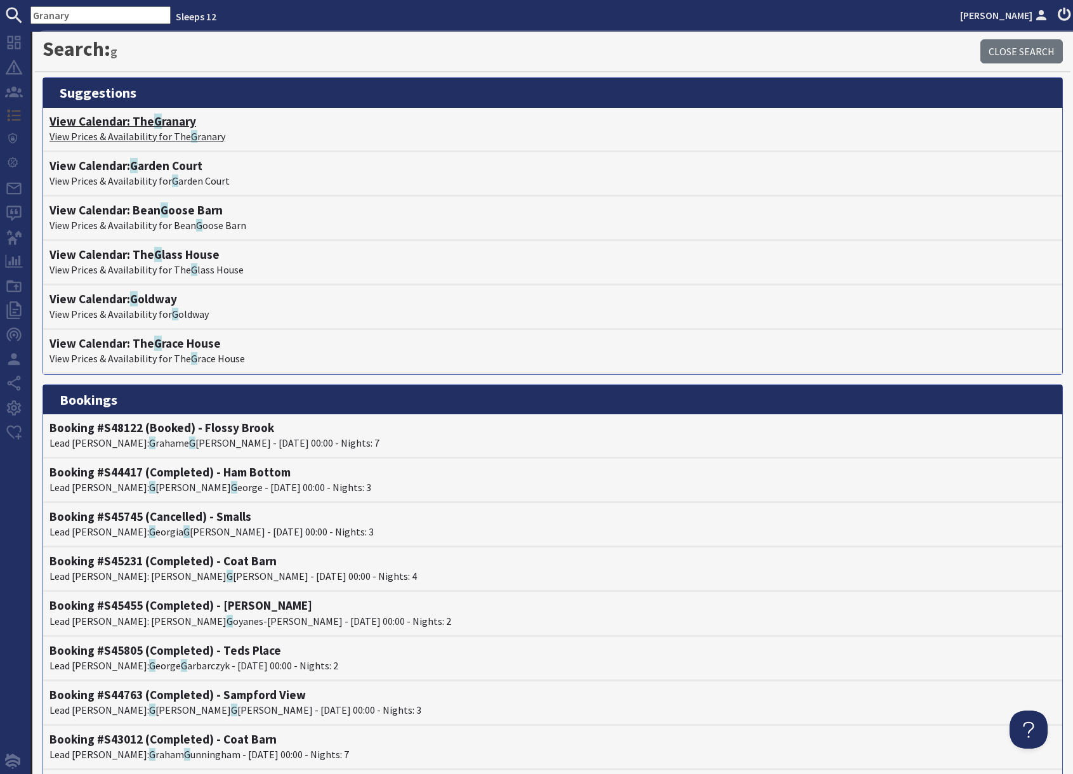
click at [121, 129] on p "View Prices & Availability for The G ranary" at bounding box center [552, 136] width 1006 height 15
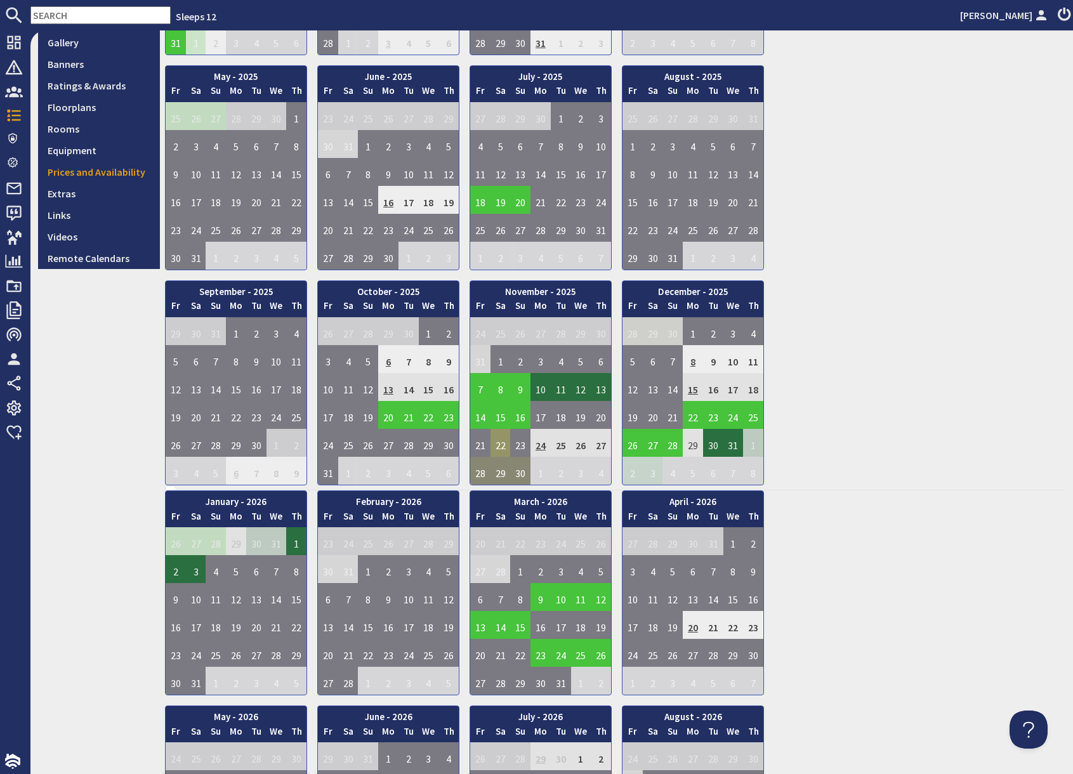
scroll to position [300, 0]
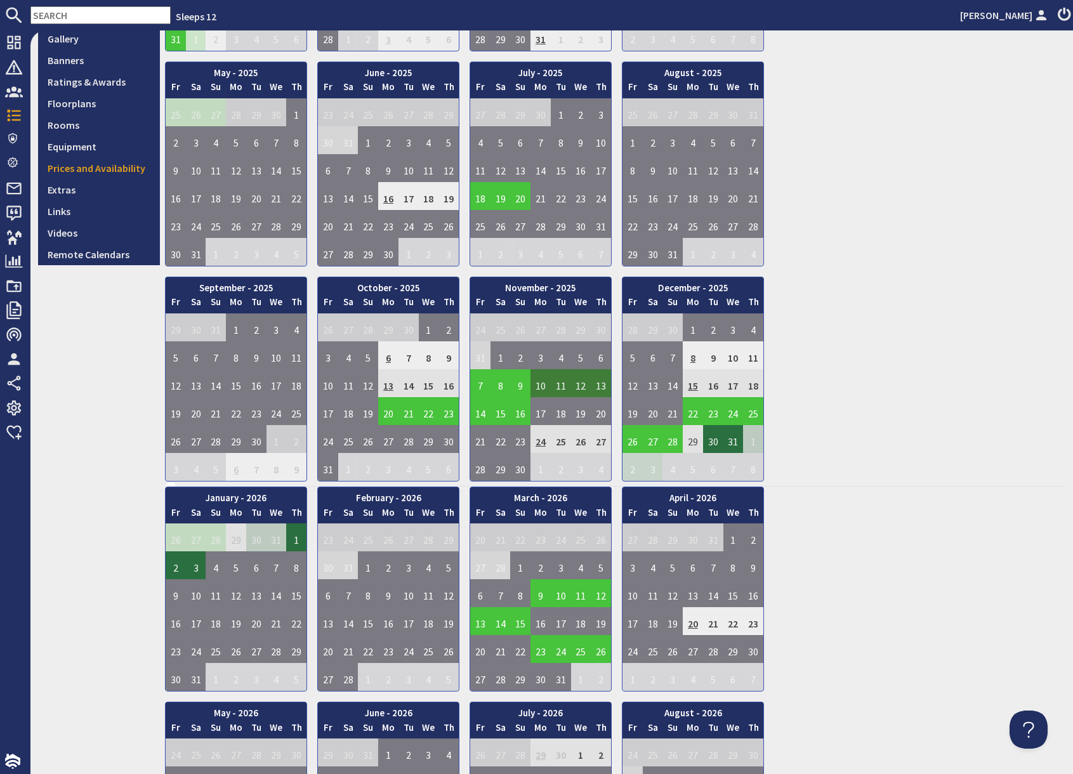
click at [543, 387] on td "10" at bounding box center [540, 383] width 20 height 28
drag, startPoint x: 544, startPoint y: 445, endPoint x: 551, endPoint y: 445, distance: 7.0
click at [544, 445] on link "View booking" at bounding box center [543, 441] width 66 height 13
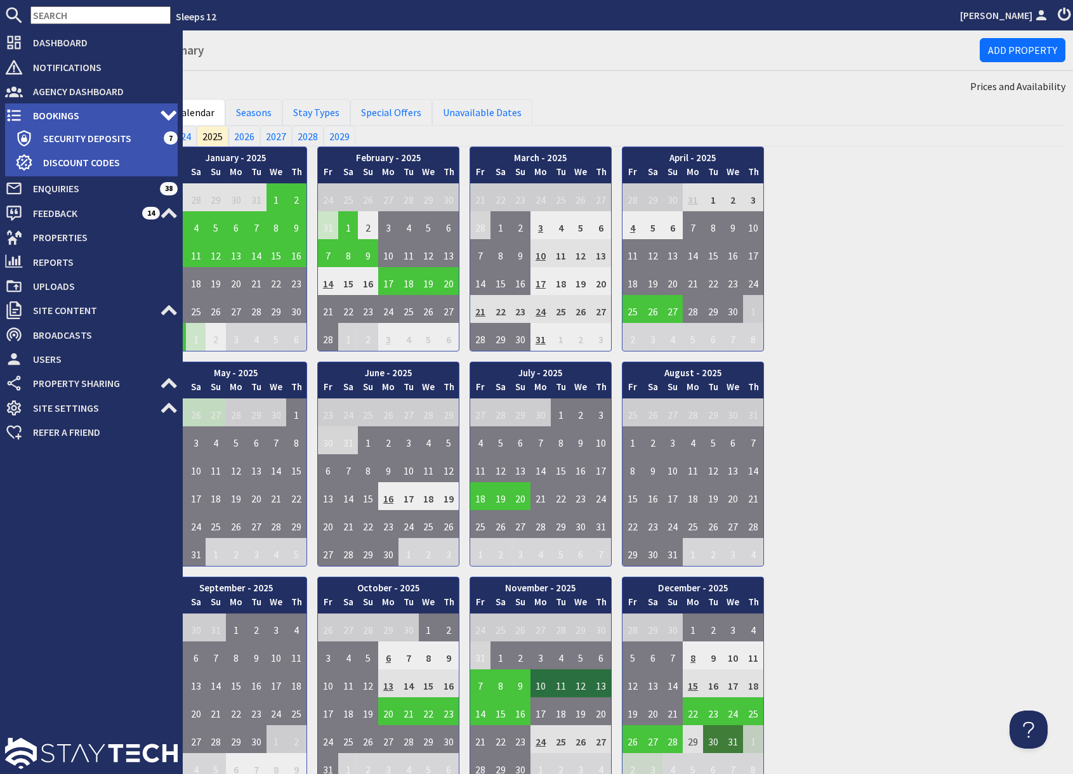
click at [54, 117] on span "Bookings" at bounding box center [91, 115] width 137 height 20
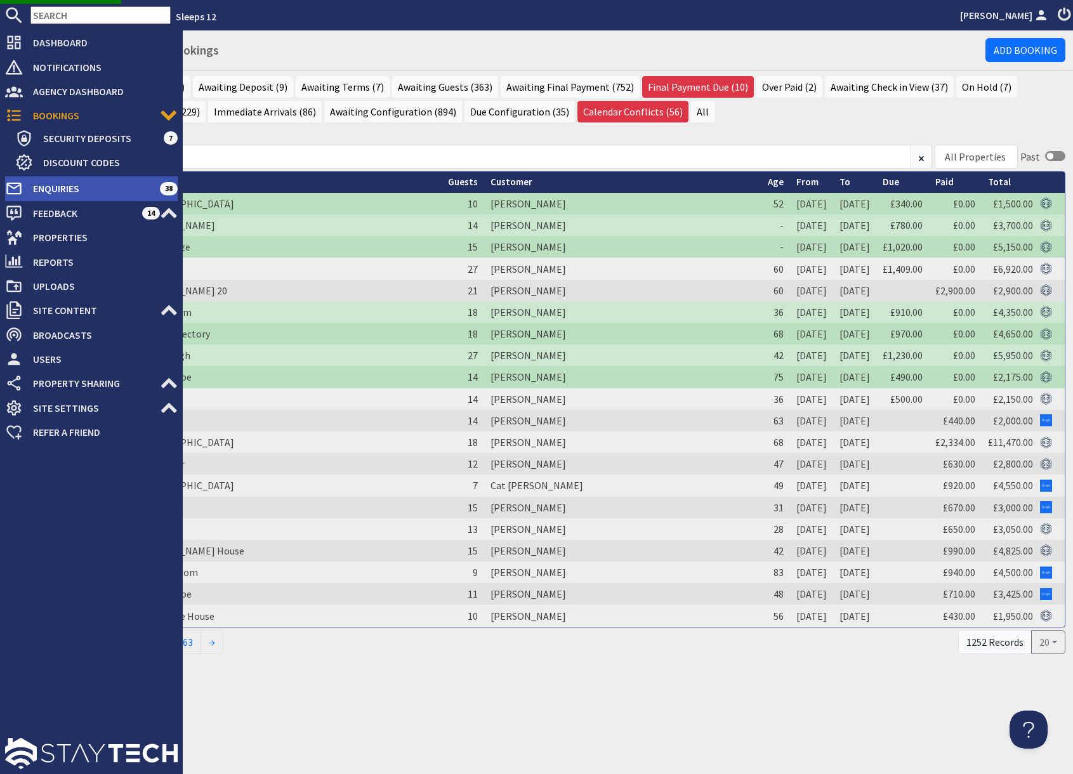
click at [74, 197] on span "Enquiries" at bounding box center [91, 188] width 137 height 20
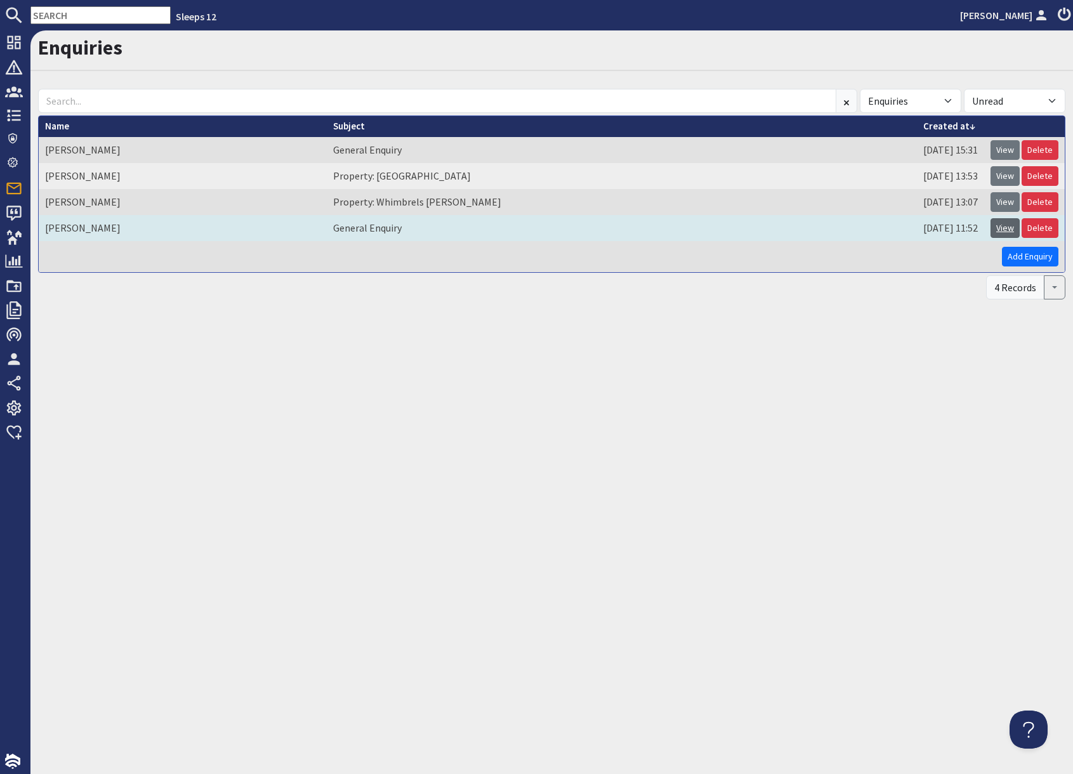
click at [1003, 229] on link "View" at bounding box center [1004, 228] width 29 height 20
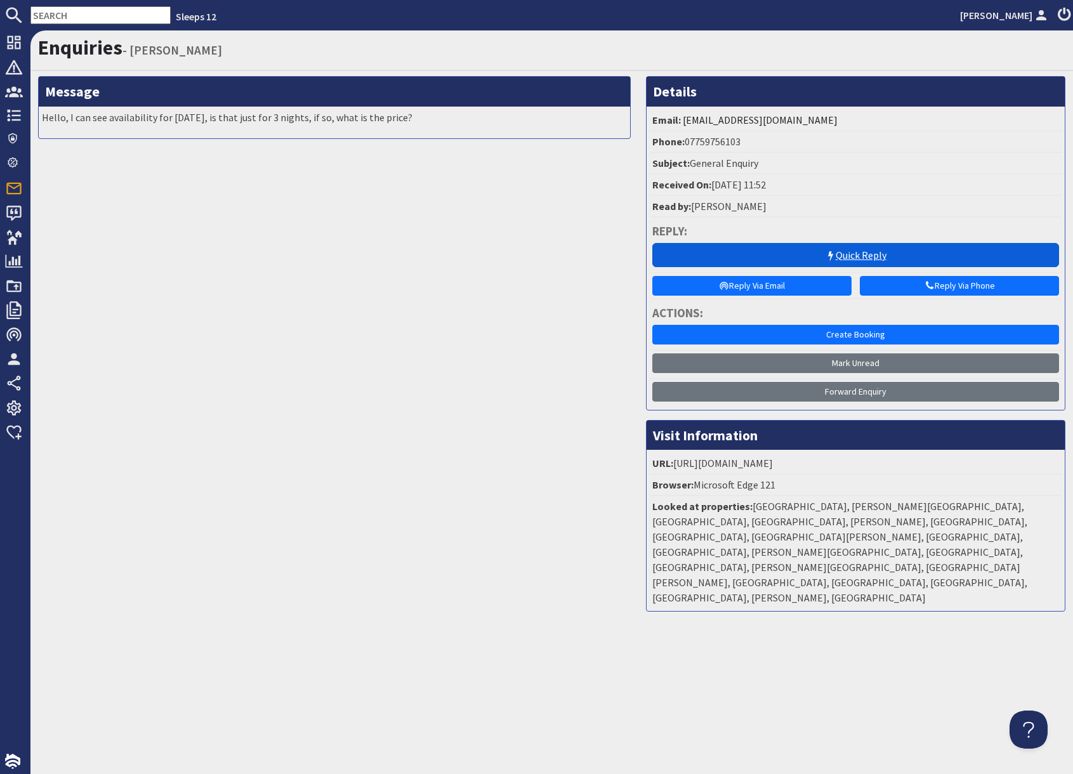
click at [835, 251] on link "Quick Reply" at bounding box center [855, 255] width 407 height 24
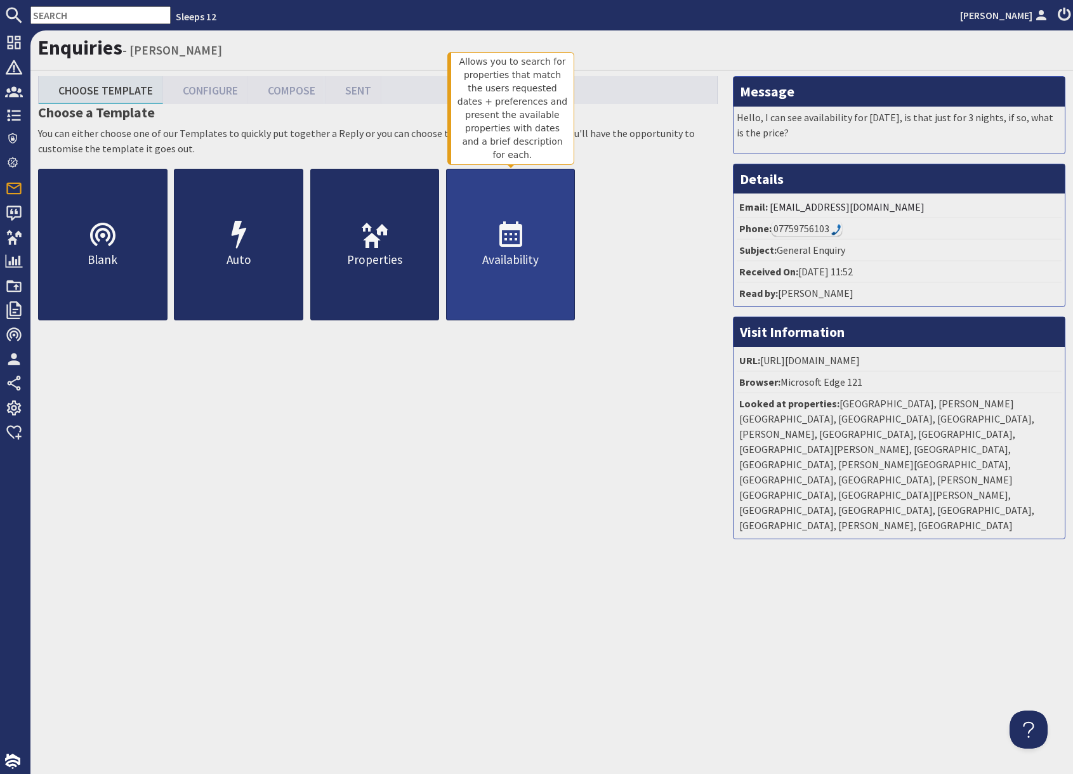
click at [510, 249] on icon at bounding box center [510, 235] width 30 height 30
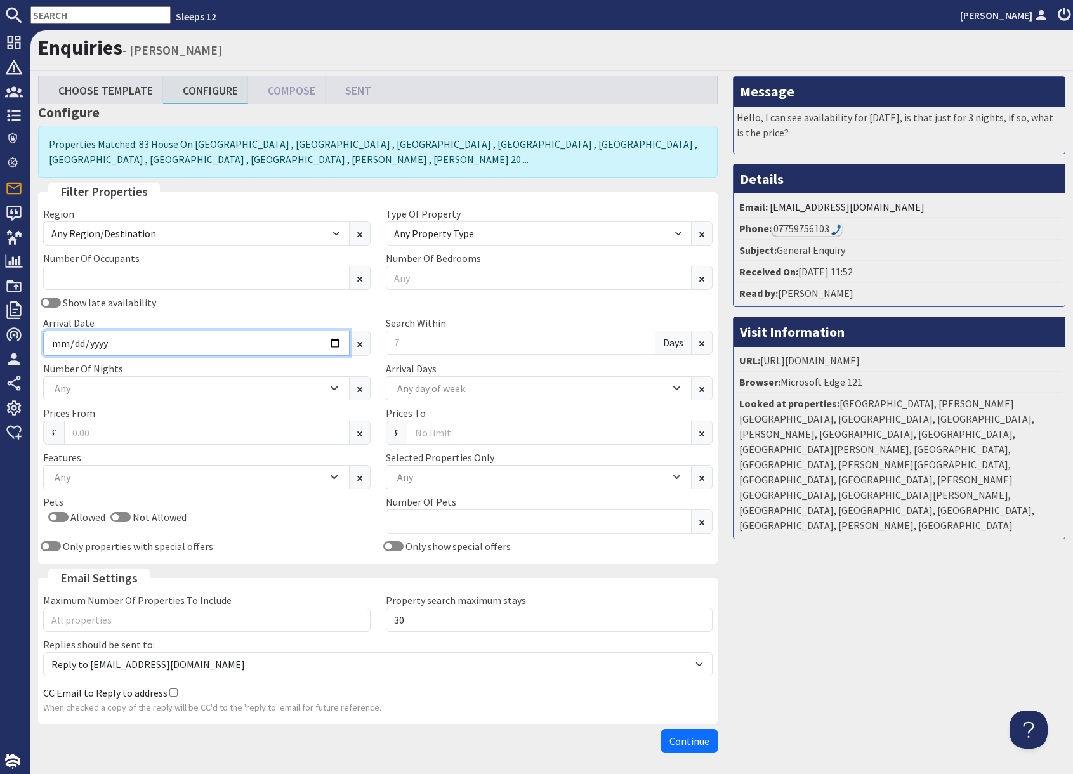
click at [337, 344] on input "Arrival Date" at bounding box center [196, 343] width 306 height 25
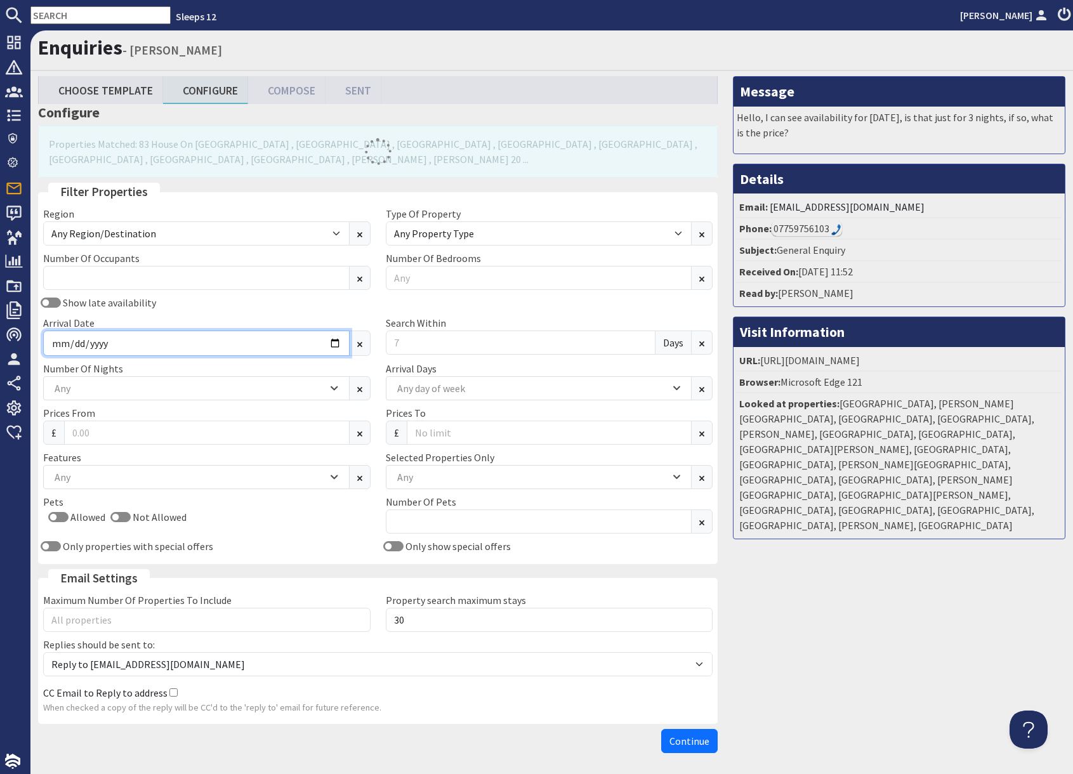
type input "[DATE]"
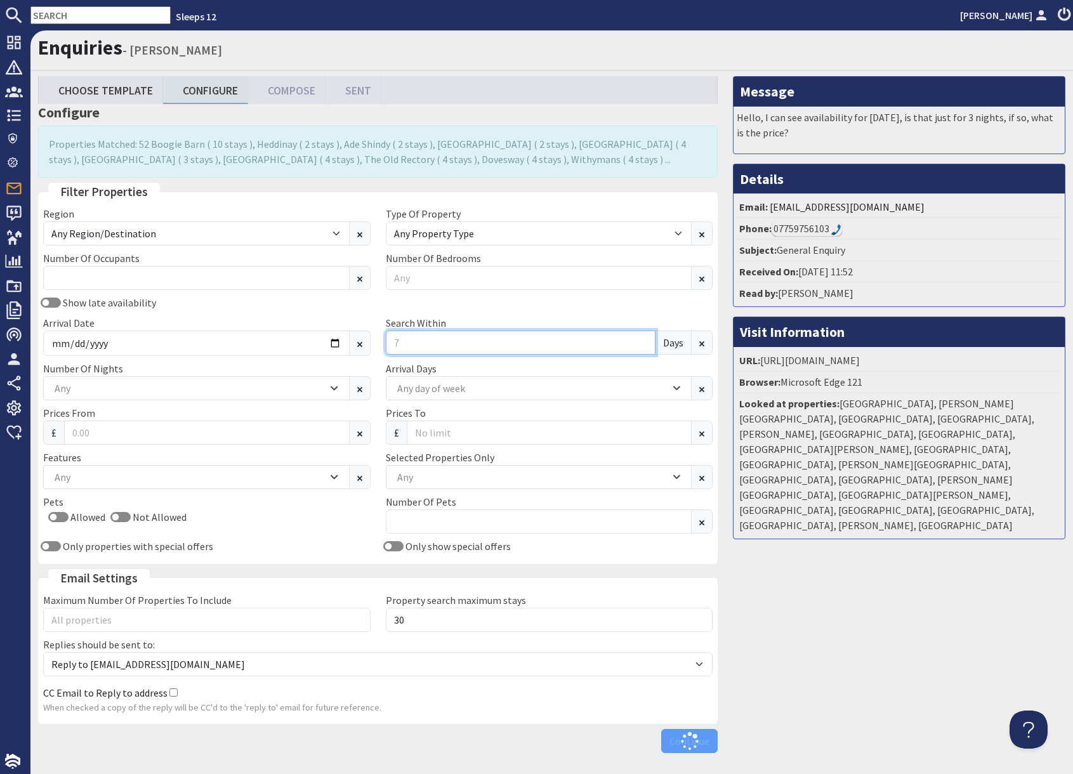
click at [422, 344] on input "Search Within" at bounding box center [521, 343] width 270 height 24
type input "0"
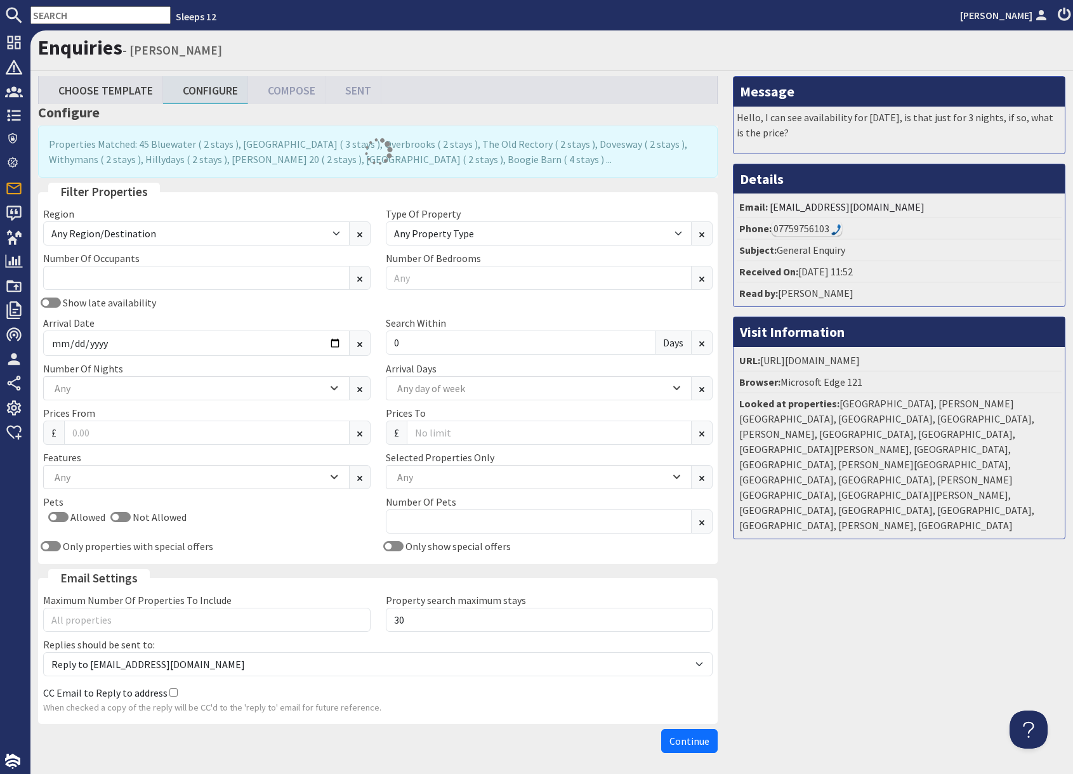
click at [823, 535] on div "Message Hello, I can see availability for [DATE], is that just for 3 nights, if…" at bounding box center [899, 417] width 348 height 683
